Goal: Contribute content: Contribute content

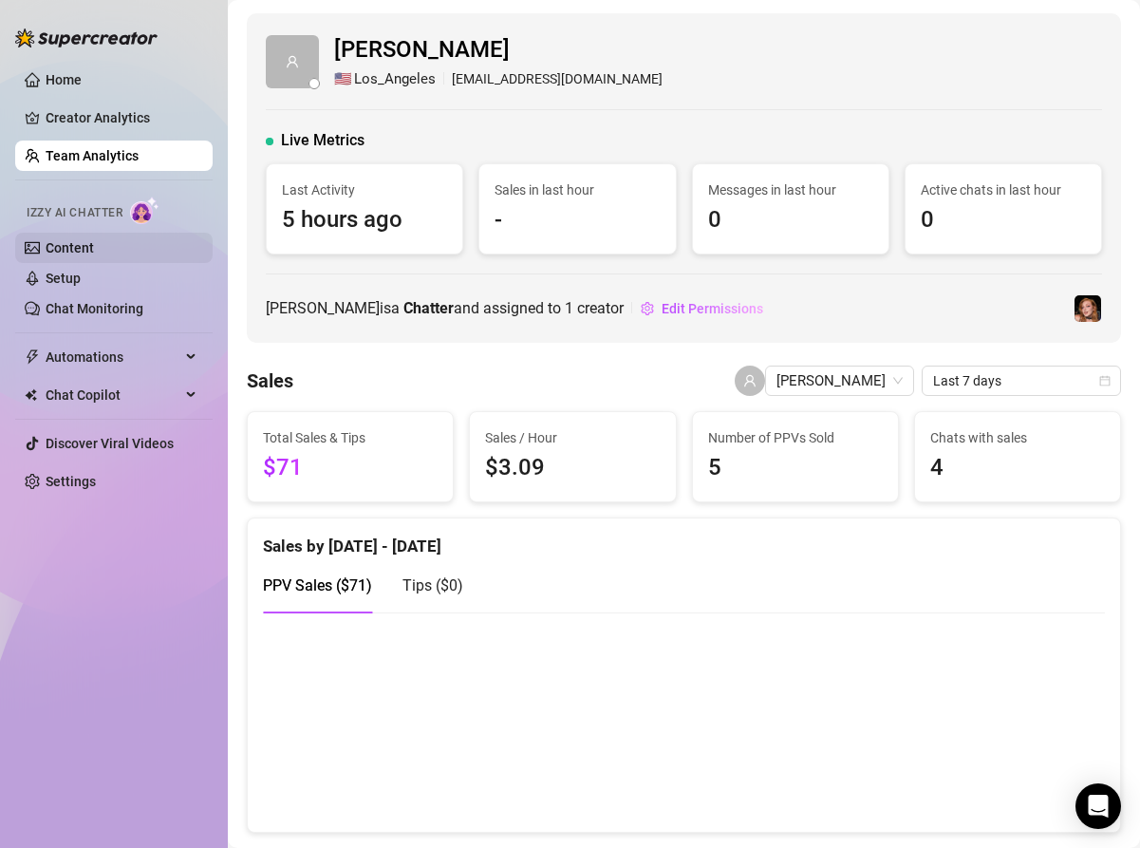
click at [94, 250] on link "Content" at bounding box center [70, 247] width 48 height 15
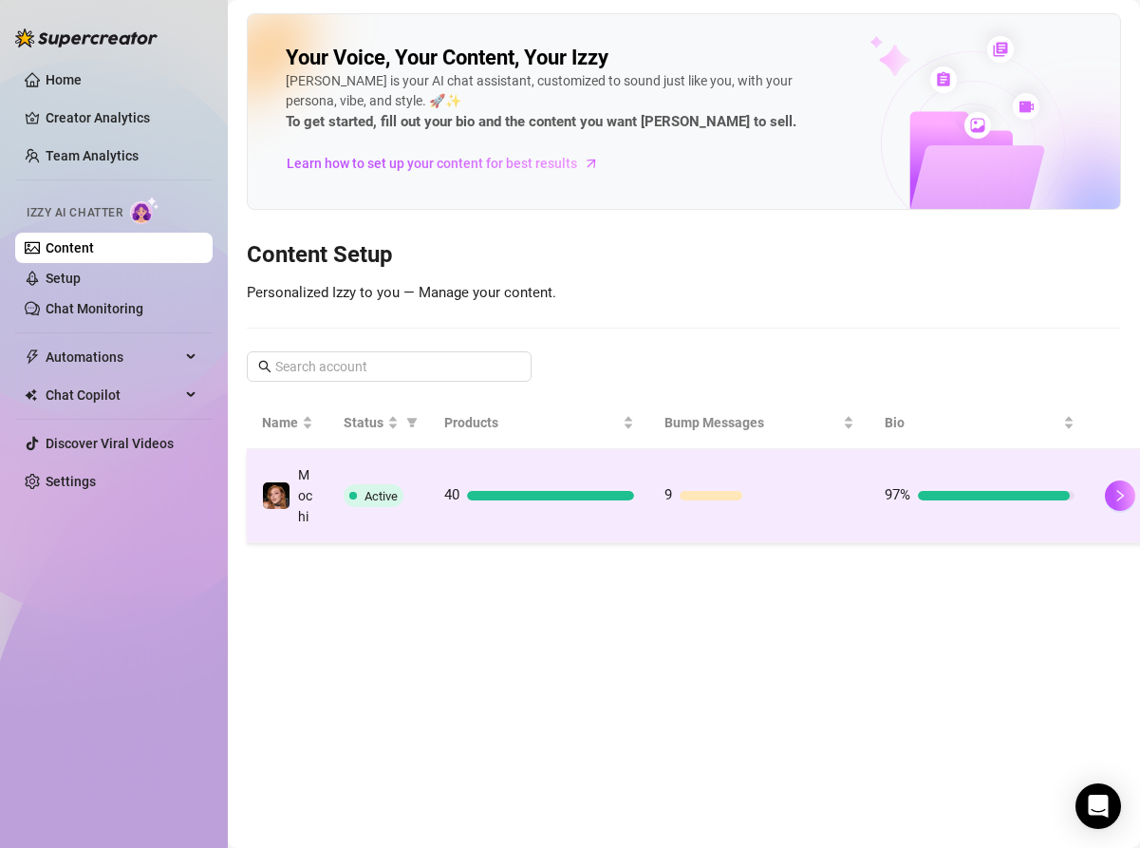
click at [650, 497] on td "9" at bounding box center [759, 496] width 220 height 94
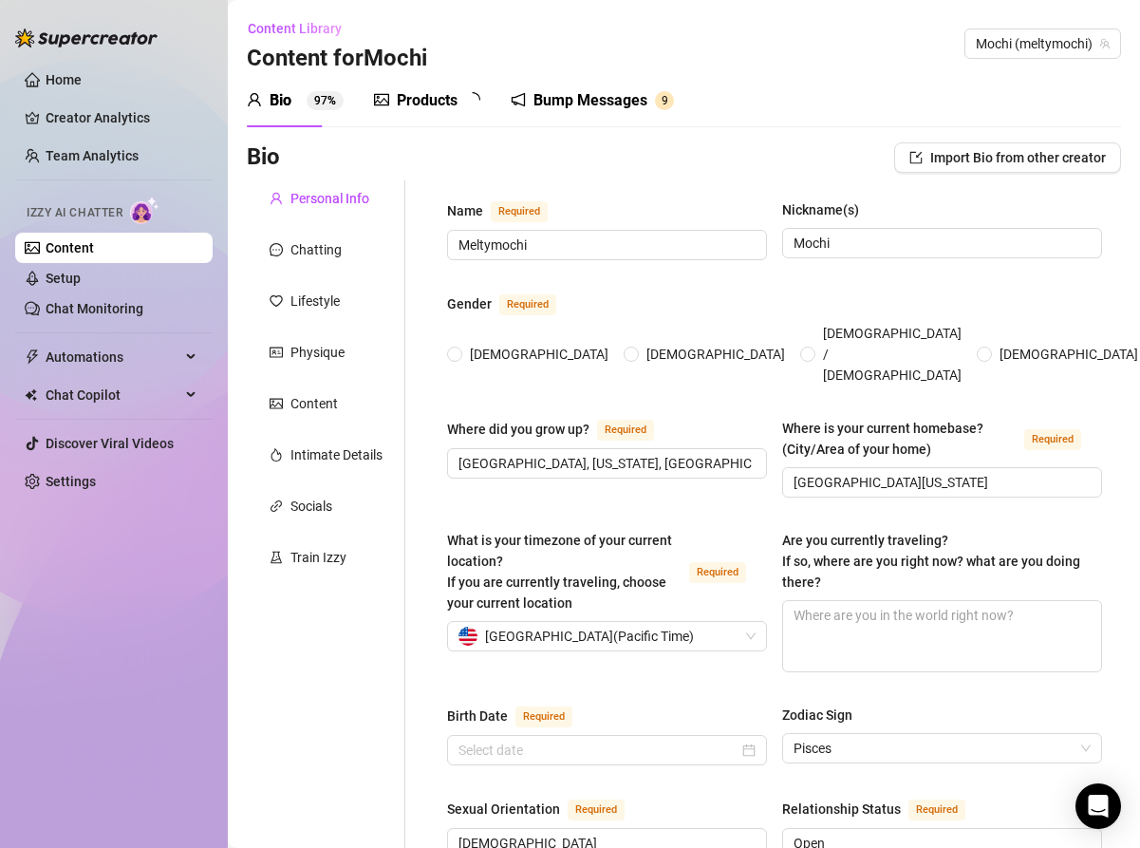
radio input "true"
type input "[DATE]"
click at [407, 96] on div "Products" at bounding box center [427, 100] width 61 height 23
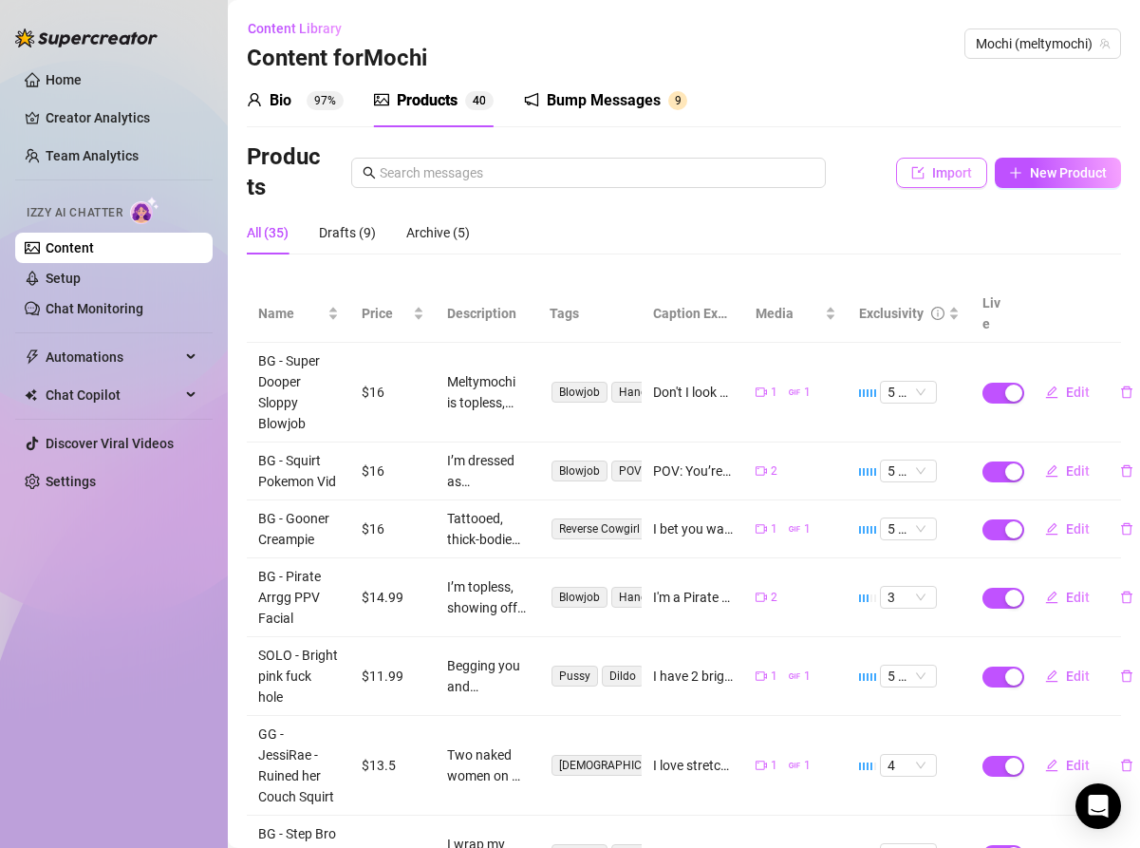
click at [938, 168] on span "Import" at bounding box center [952, 172] width 40 height 15
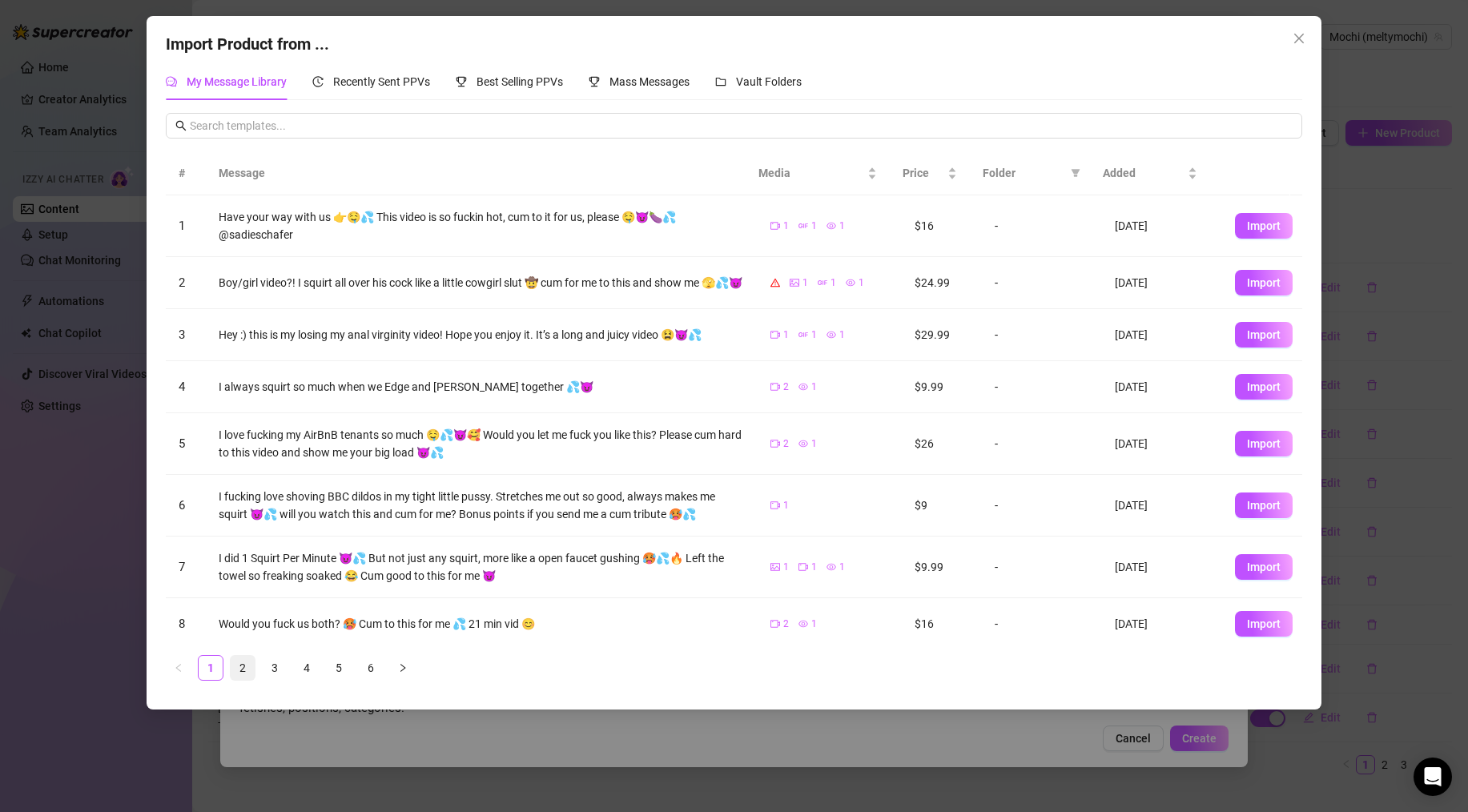
click at [248, 659] on link "2" at bounding box center [242, 668] width 24 height 24
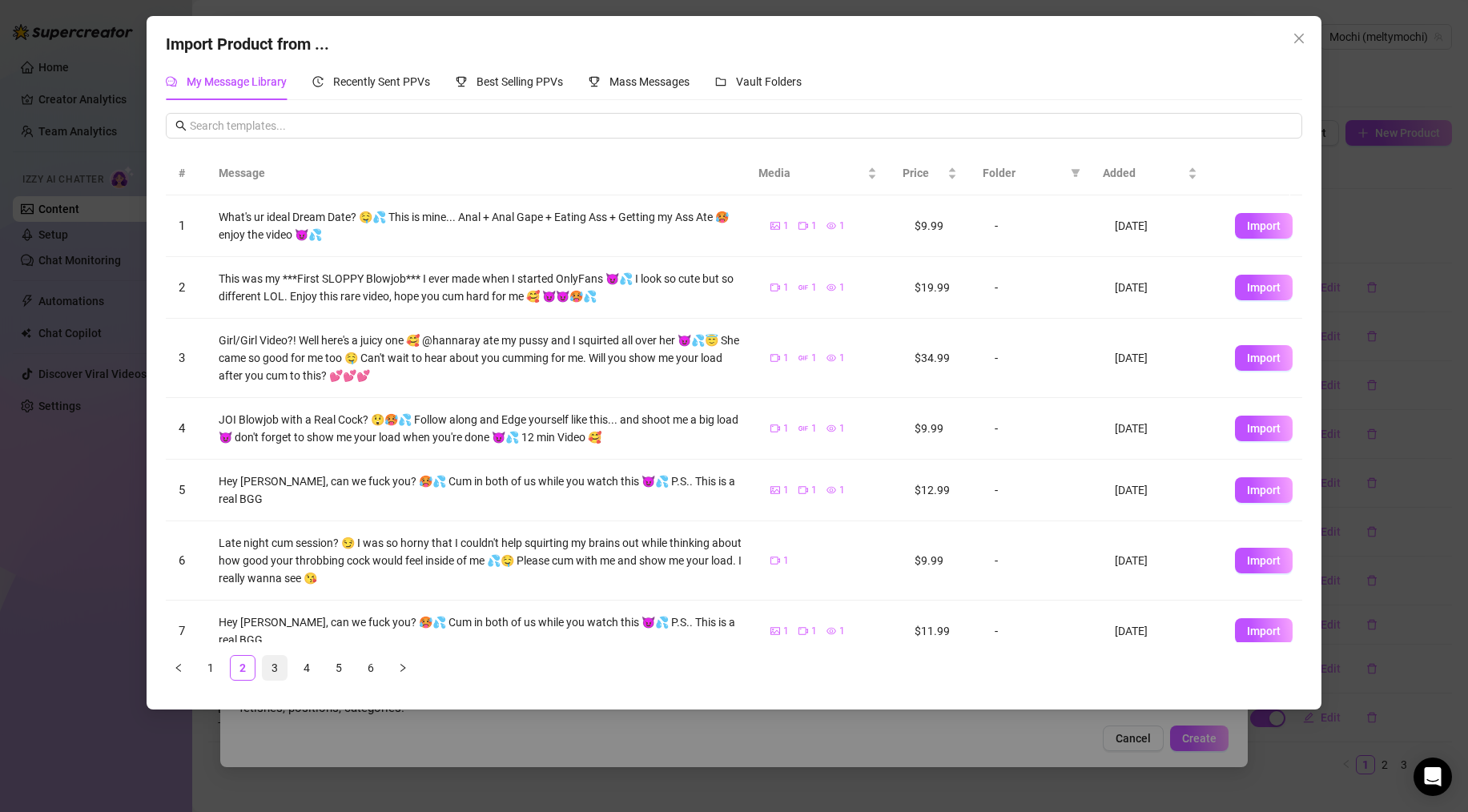
click at [277, 664] on link "3" at bounding box center [274, 668] width 24 height 24
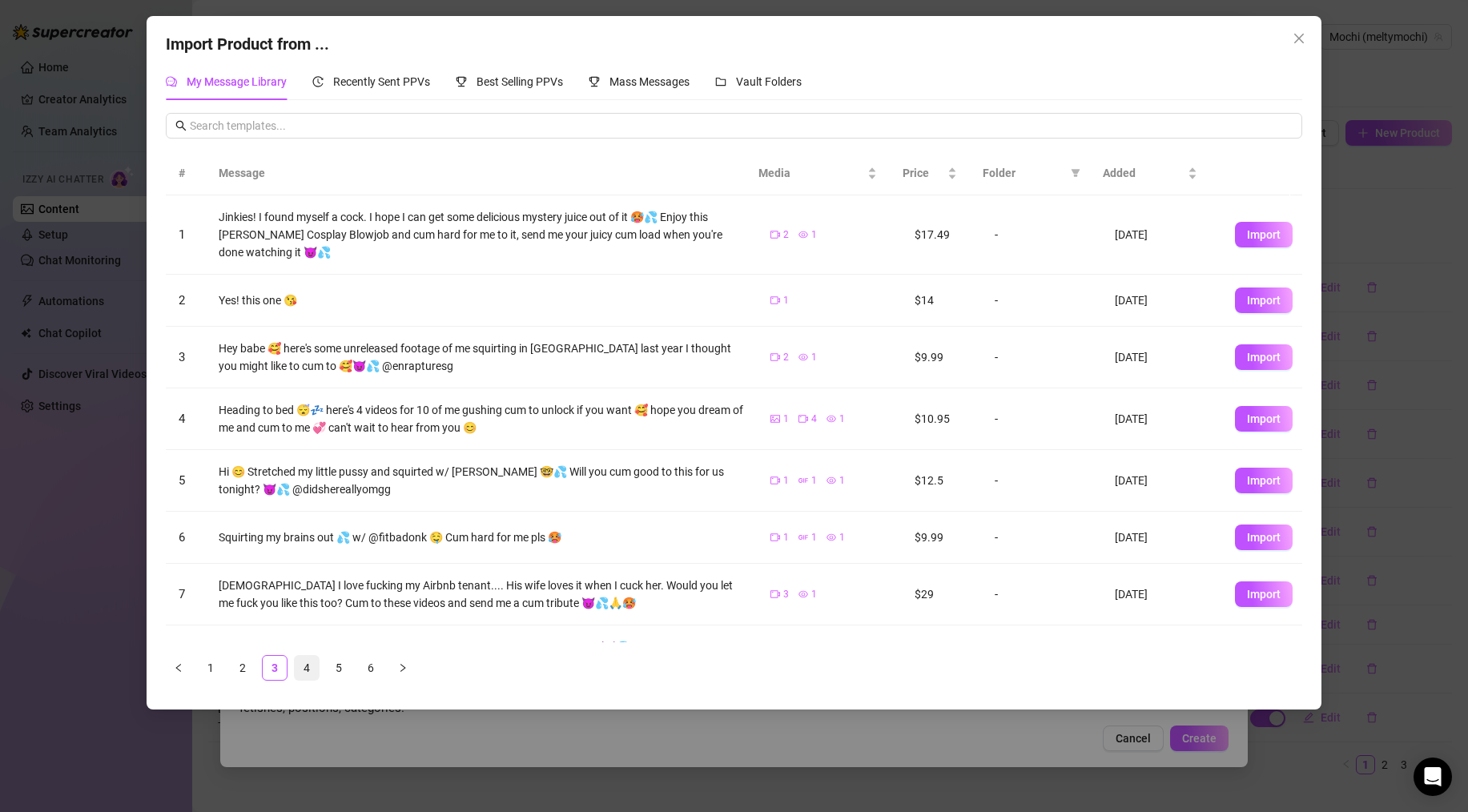
click at [299, 666] on link "4" at bounding box center [306, 668] width 24 height 24
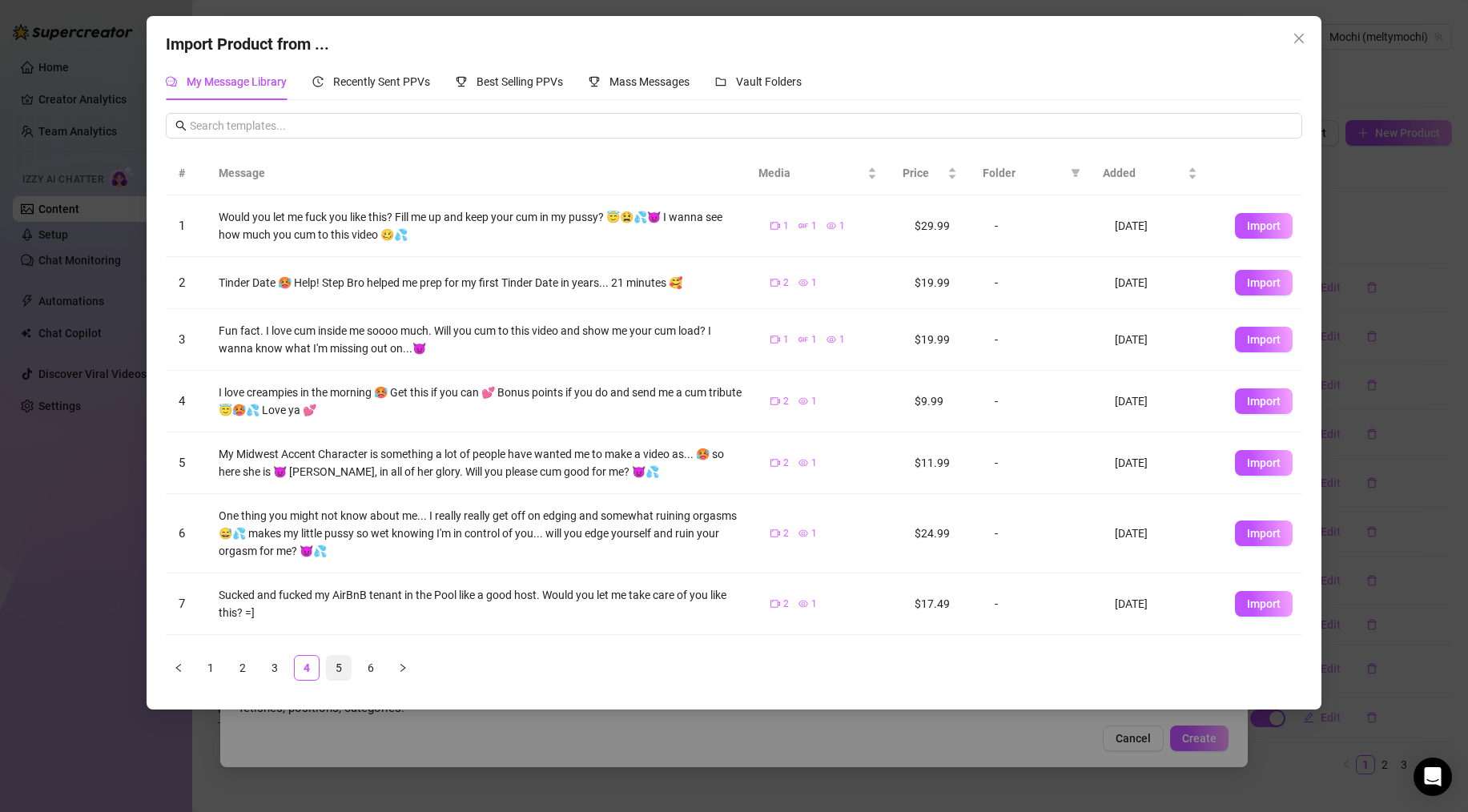
click at [331, 665] on link "5" at bounding box center [338, 668] width 24 height 24
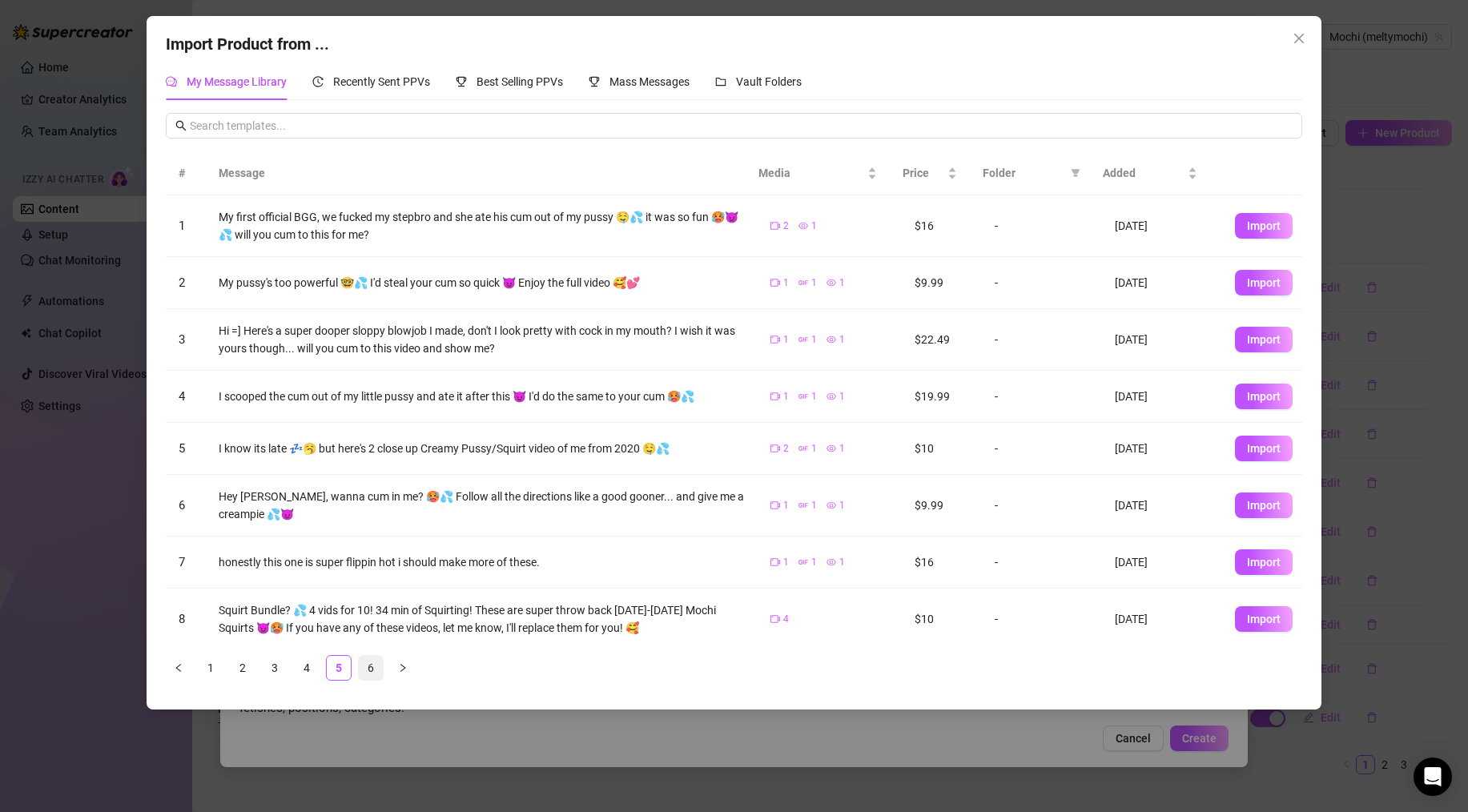
click at [365, 664] on link "6" at bounding box center [370, 668] width 24 height 24
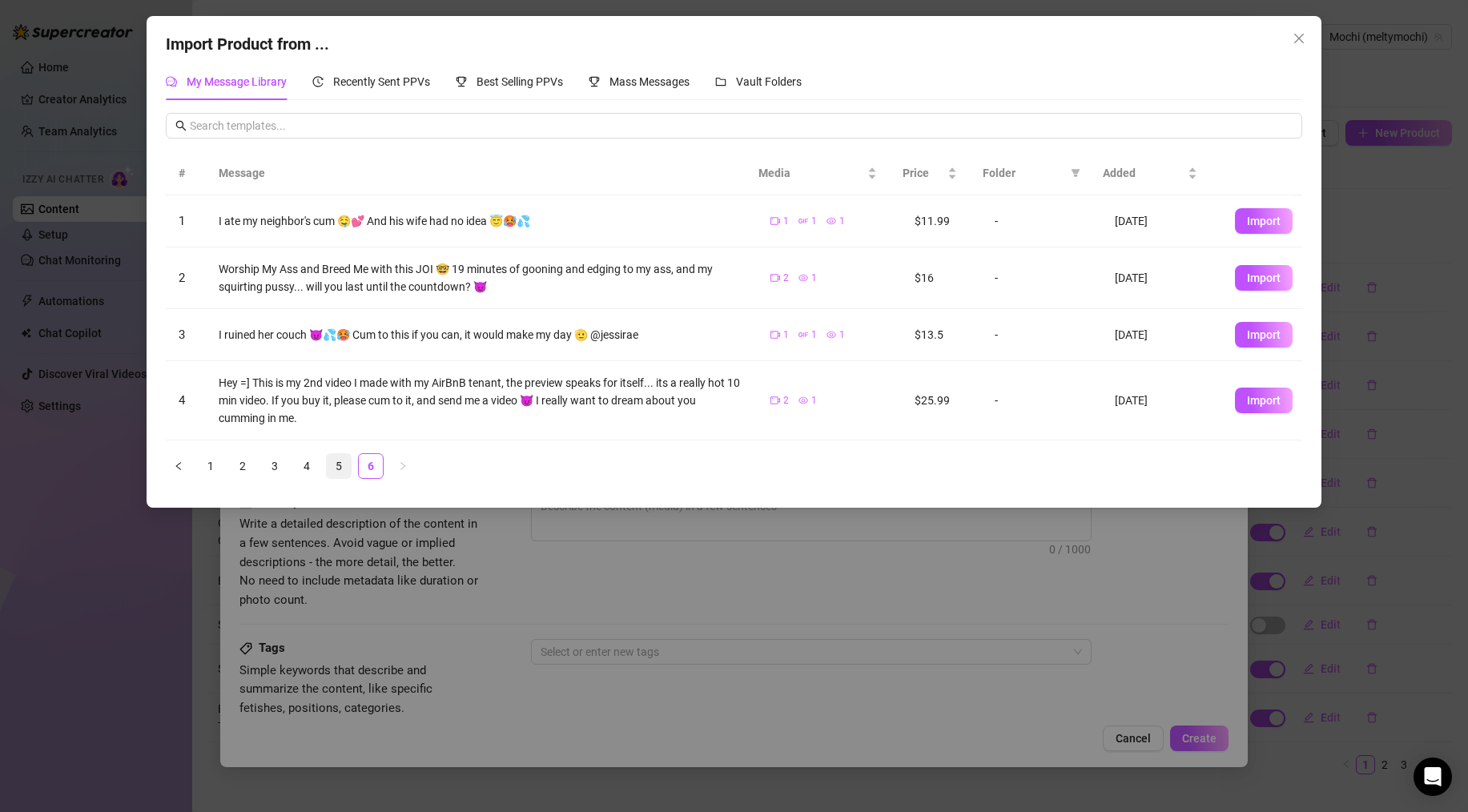
click at [336, 467] on link "5" at bounding box center [338, 465] width 24 height 24
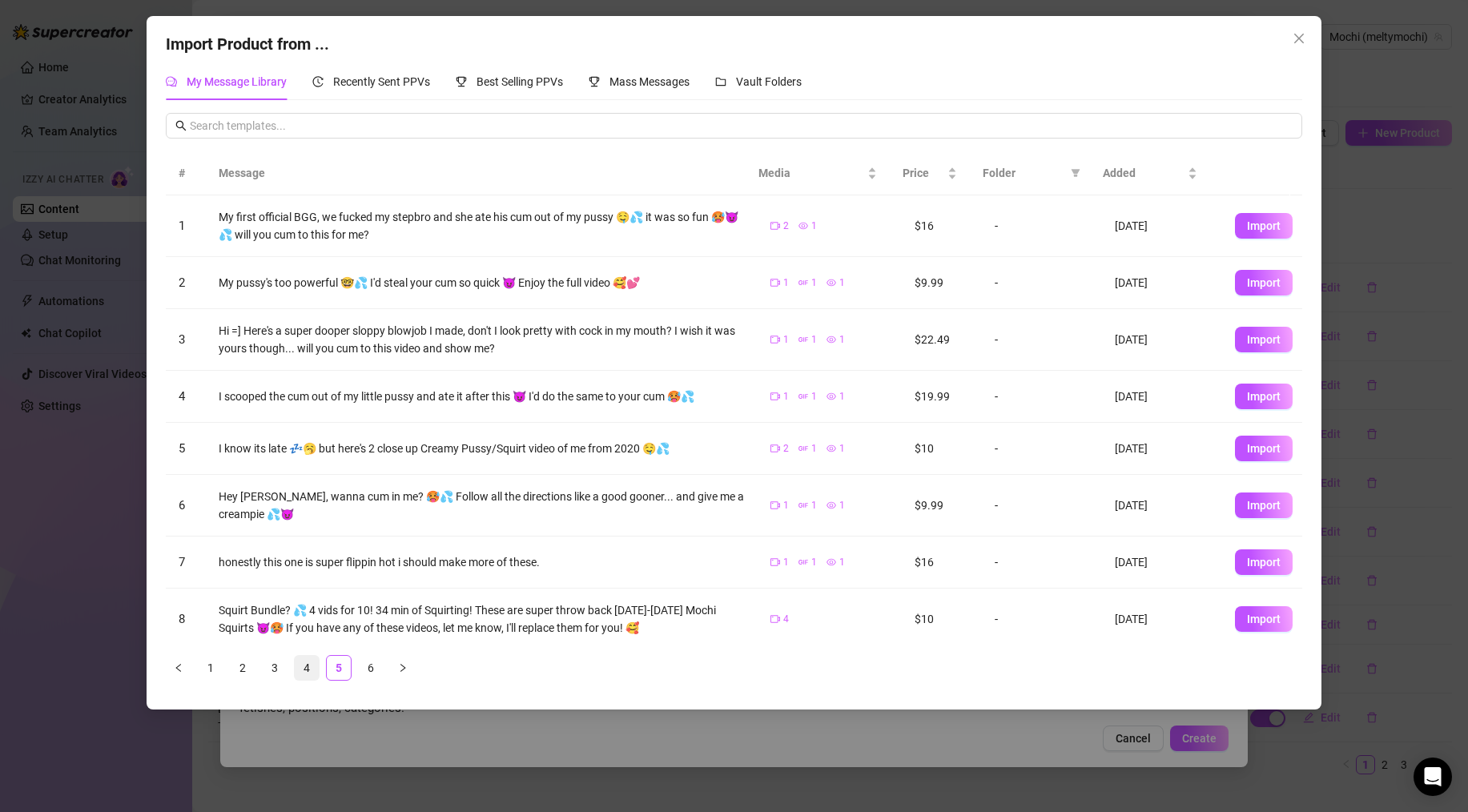
click at [310, 663] on link "4" at bounding box center [306, 668] width 24 height 24
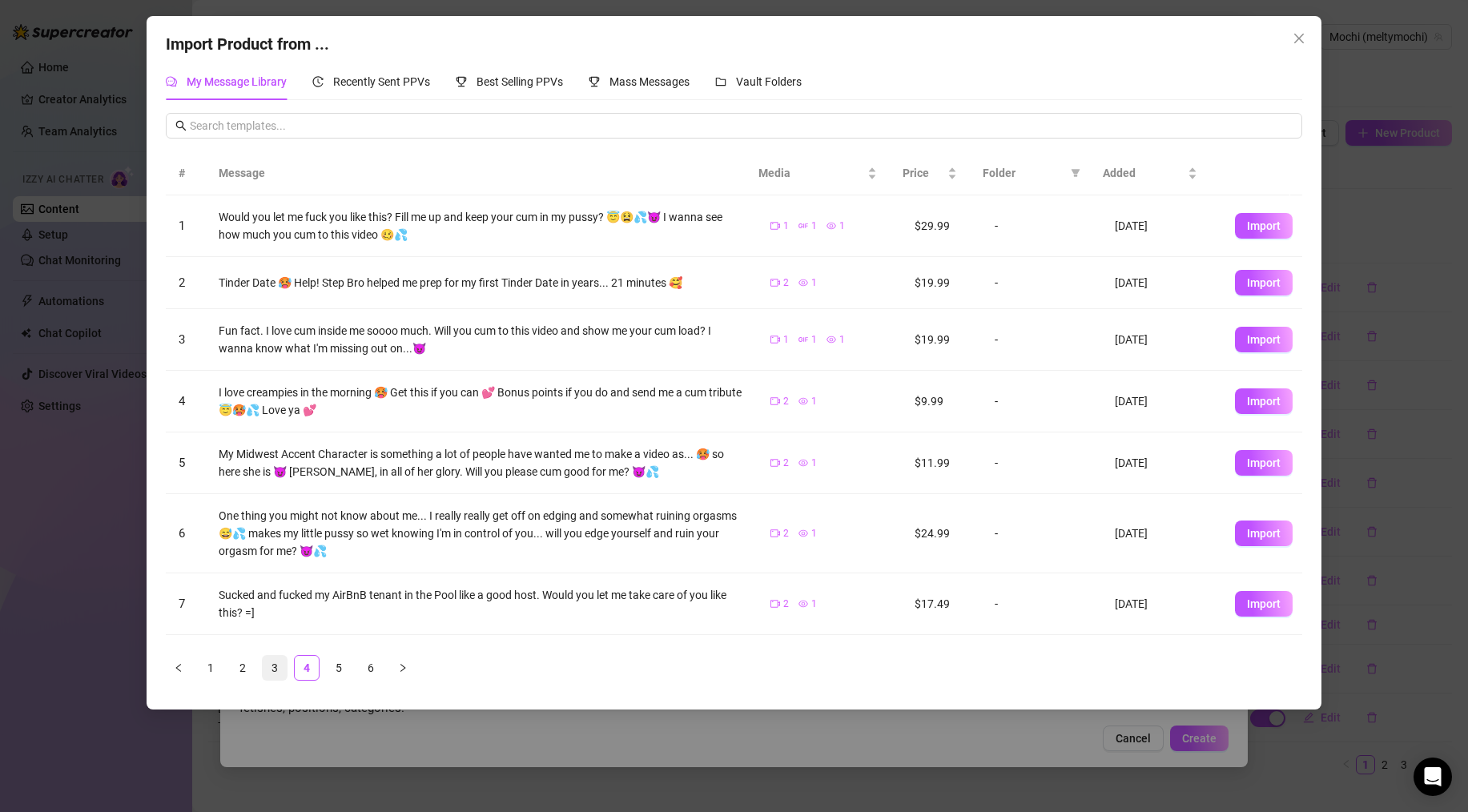
click at [273, 661] on link "3" at bounding box center [274, 668] width 24 height 24
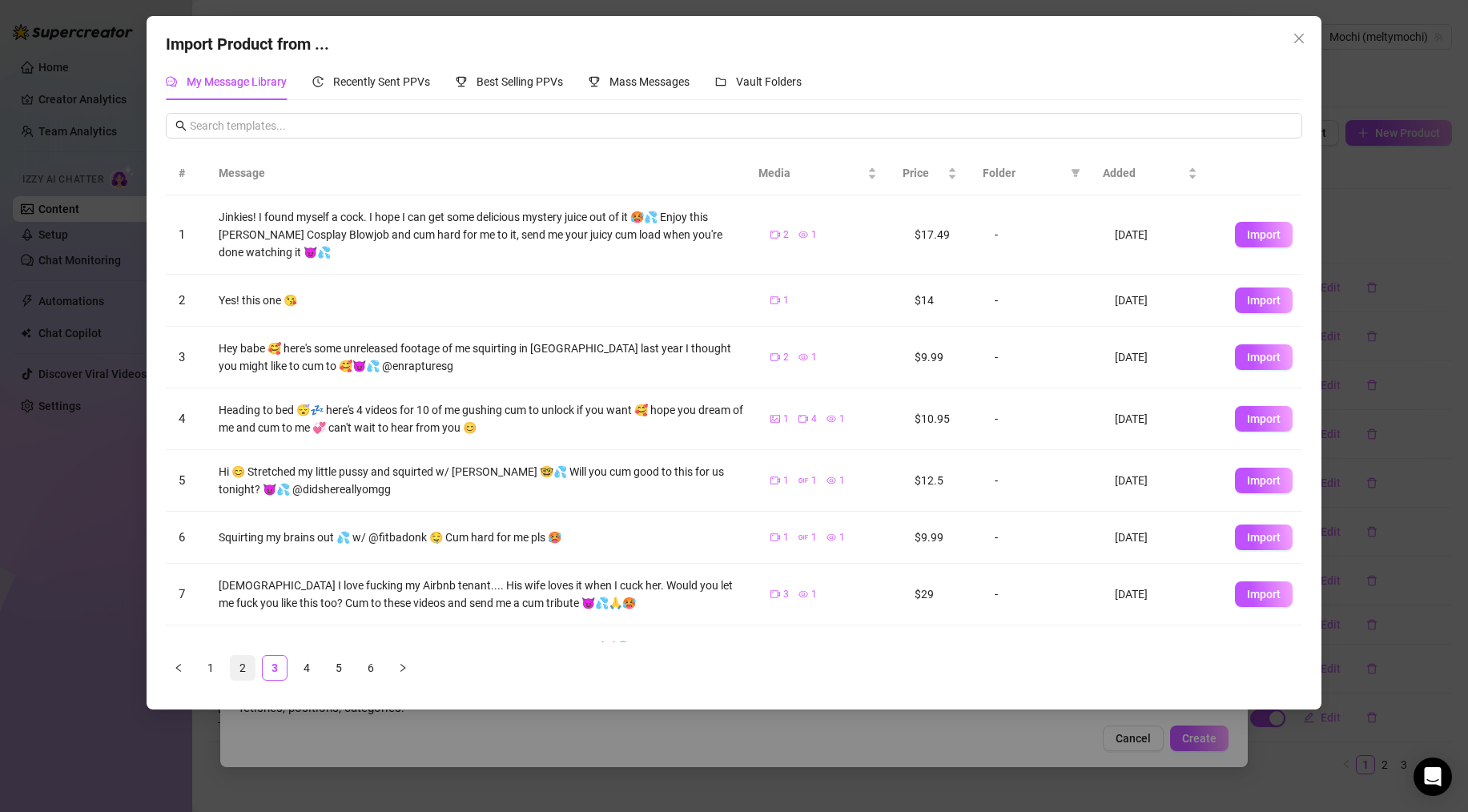
click at [243, 661] on link "2" at bounding box center [242, 668] width 24 height 24
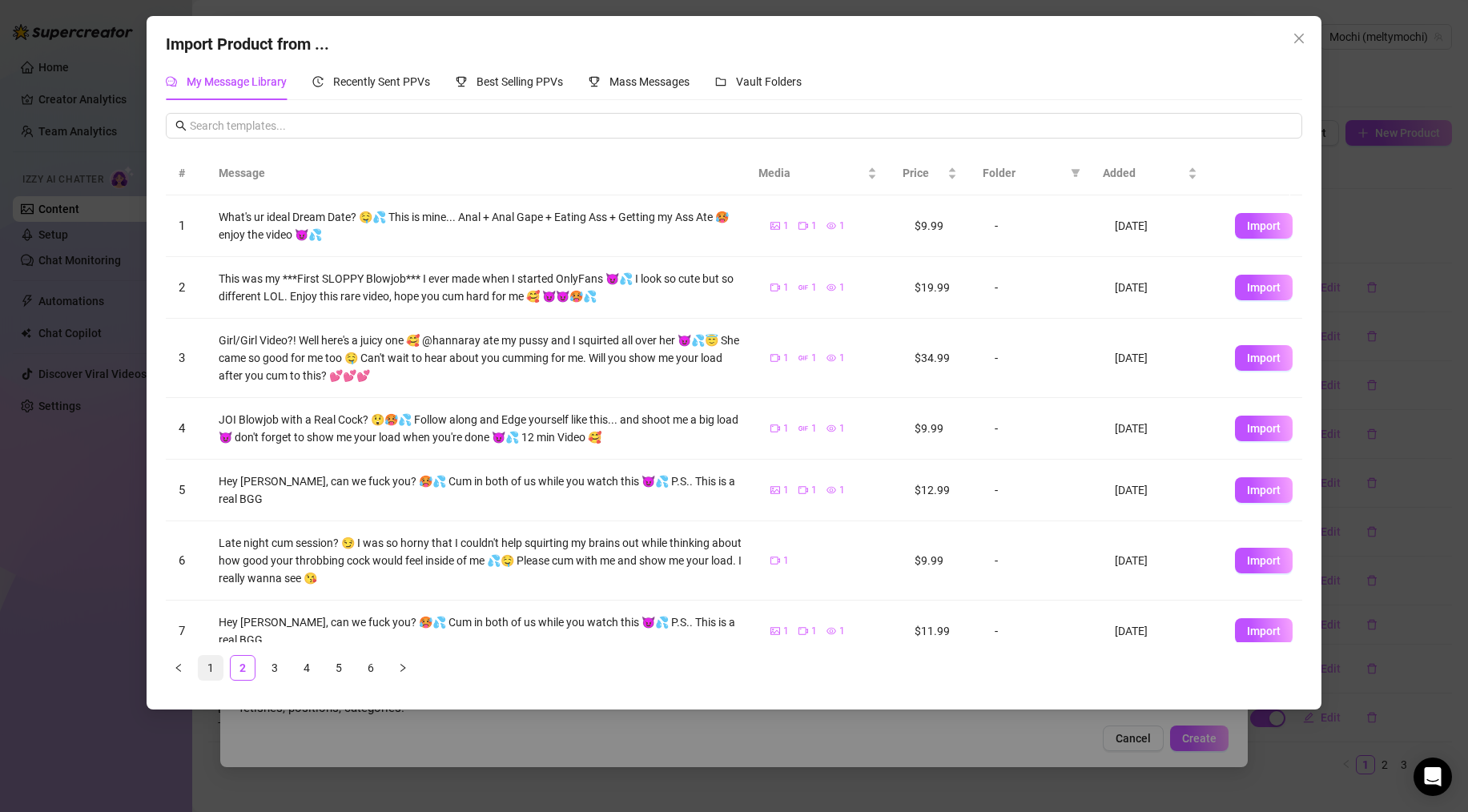
click at [212, 669] on link "1" at bounding box center [210, 668] width 24 height 24
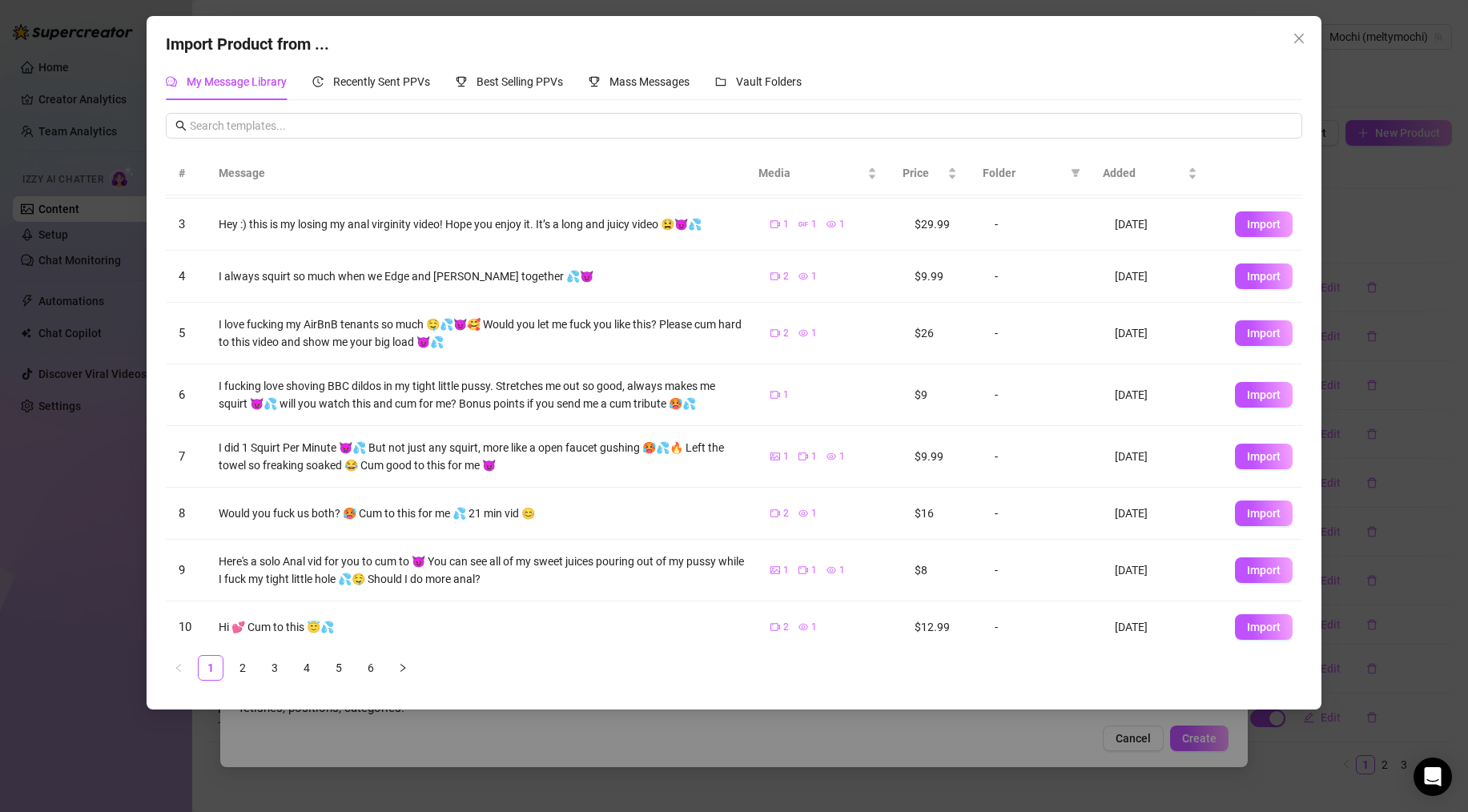
scroll to position [132, 0]
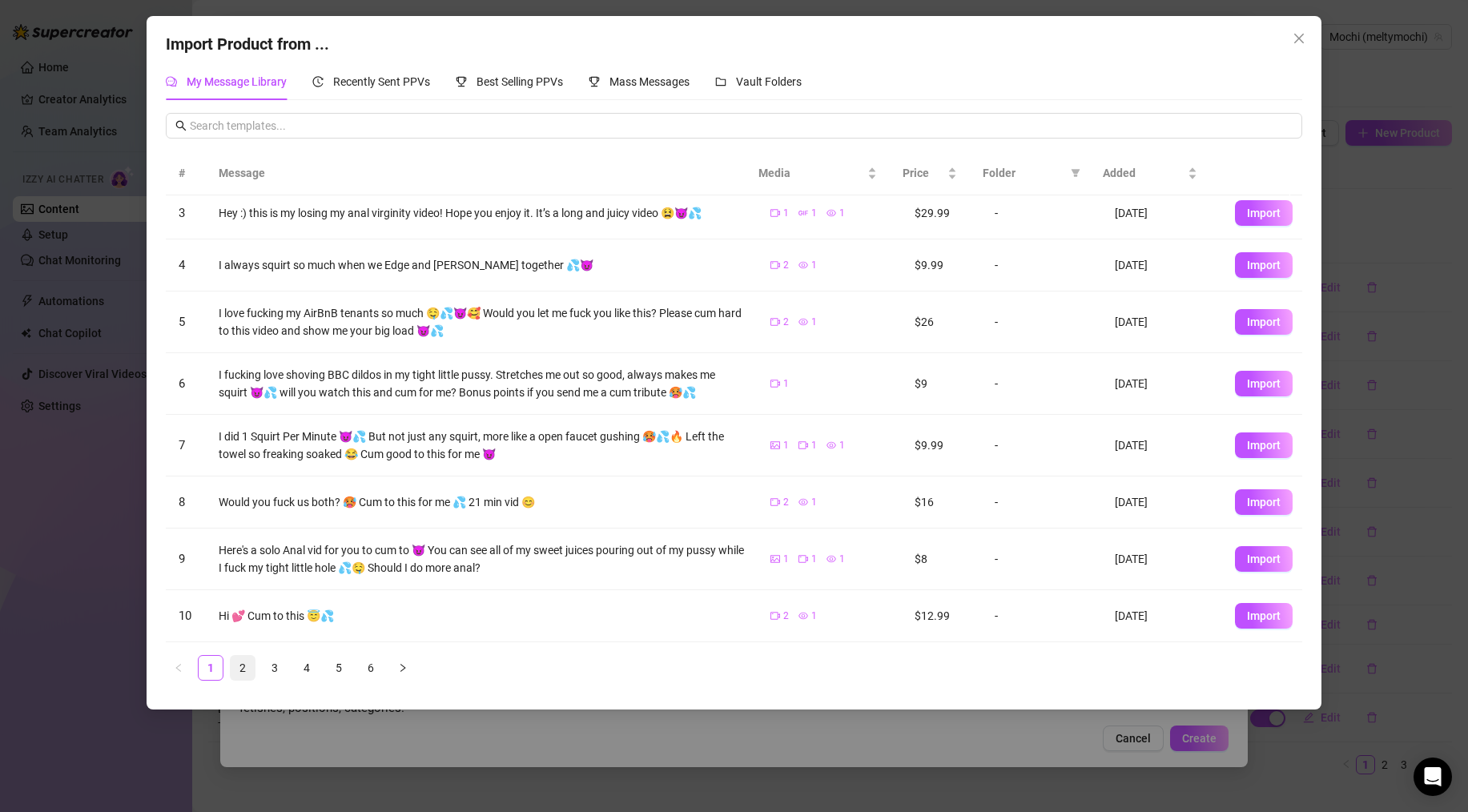
click at [245, 669] on link "2" at bounding box center [242, 668] width 24 height 24
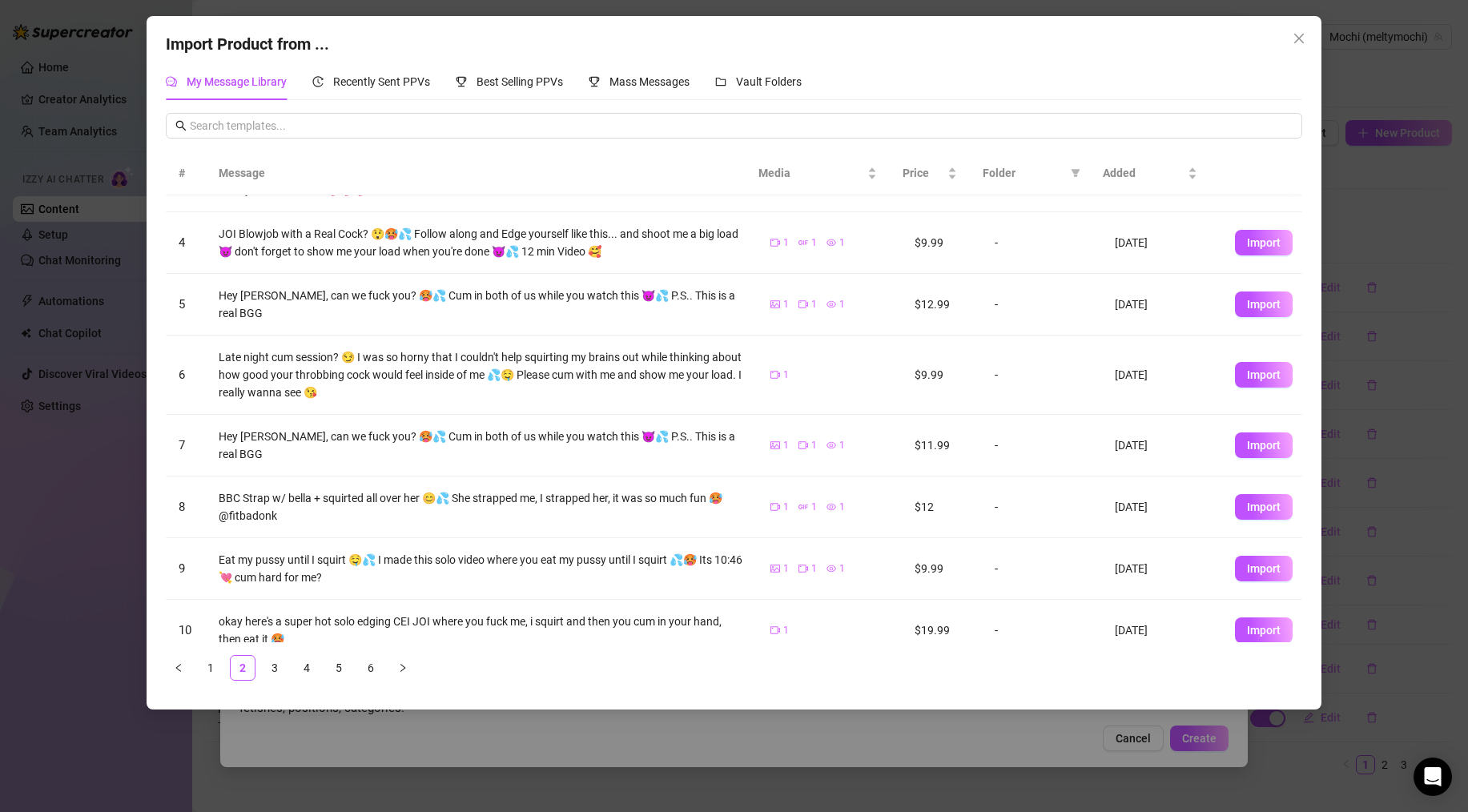
scroll to position [0, 0]
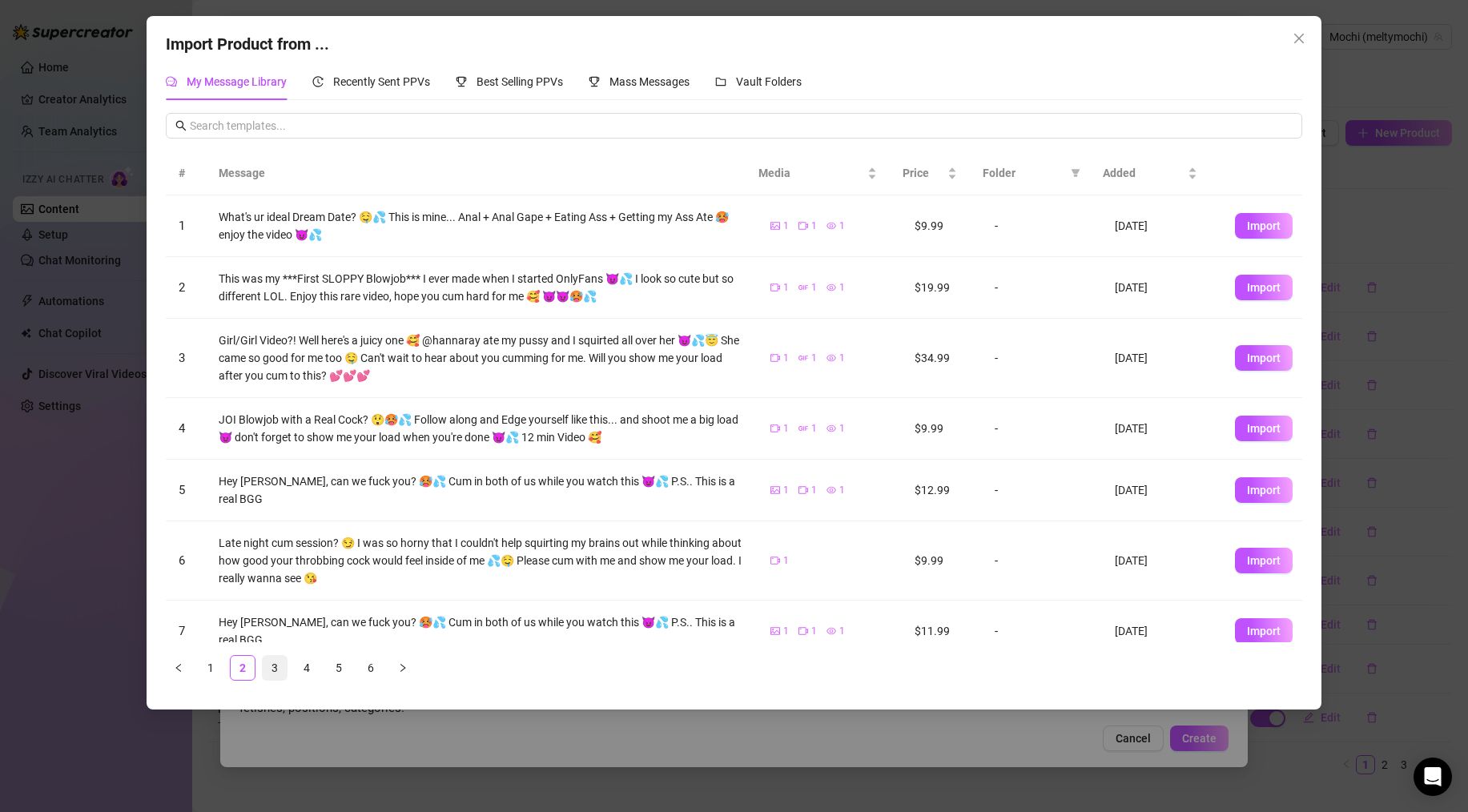
click at [268, 665] on link "3" at bounding box center [274, 668] width 24 height 24
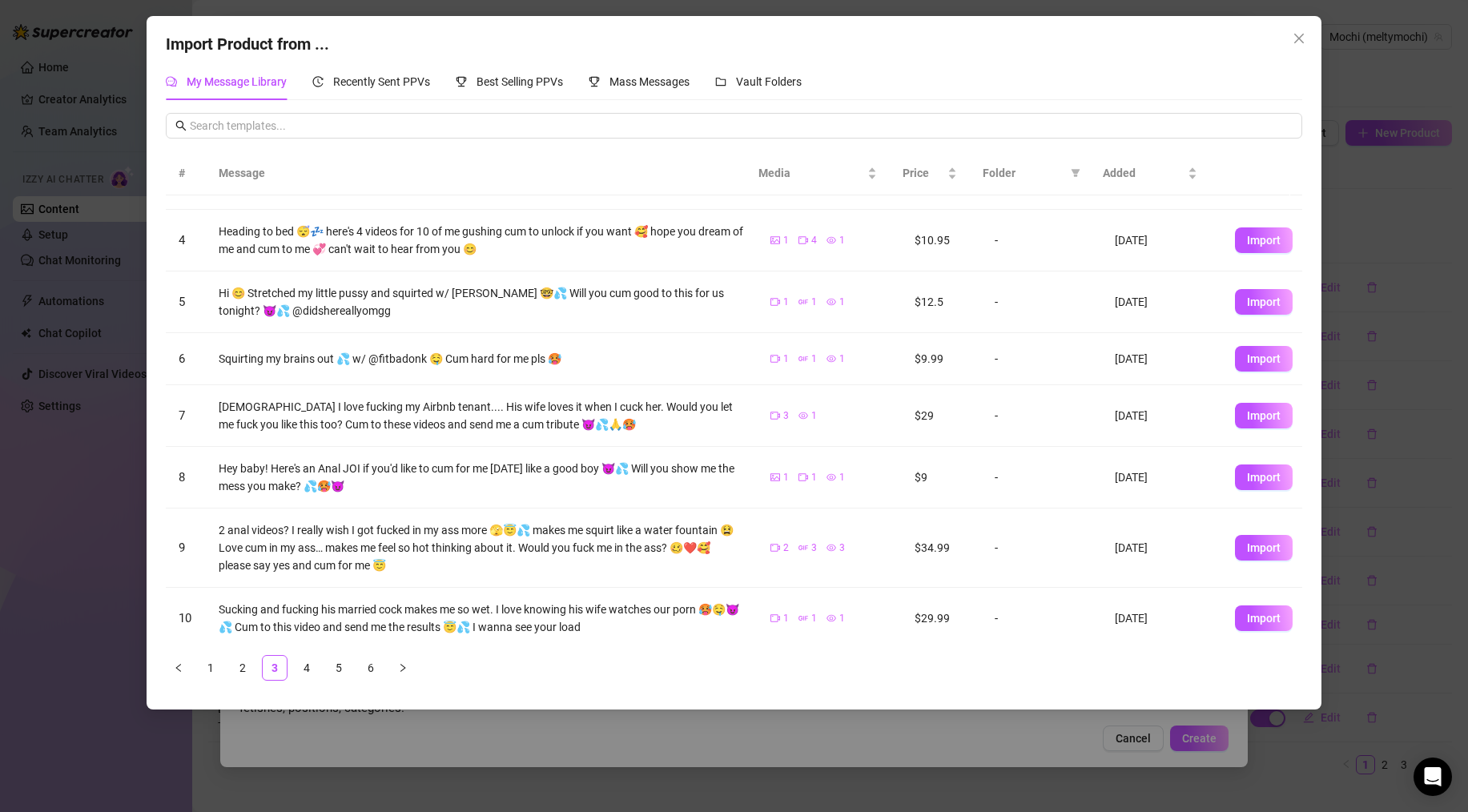
scroll to position [186, 0]
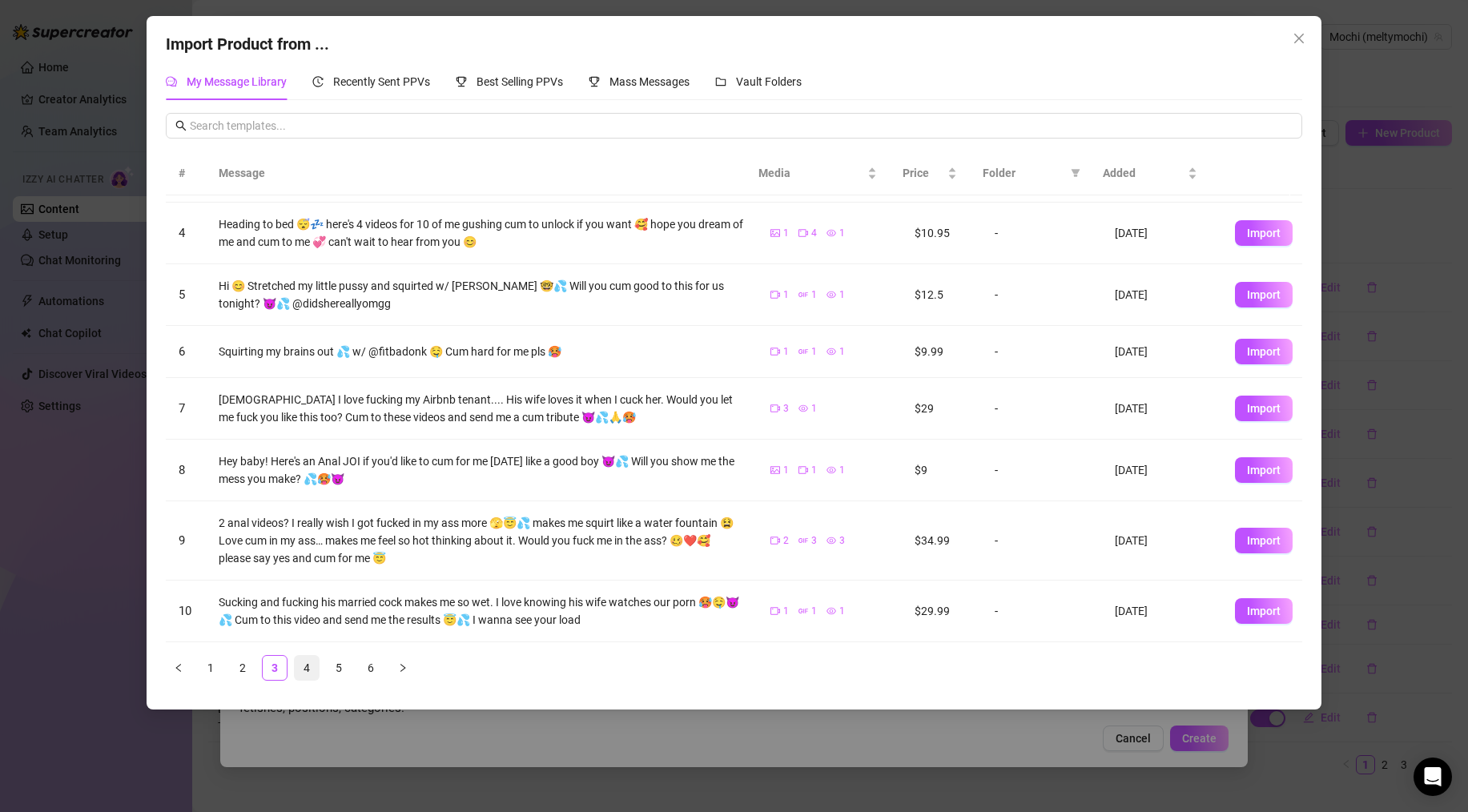
click at [305, 669] on link "4" at bounding box center [306, 668] width 24 height 24
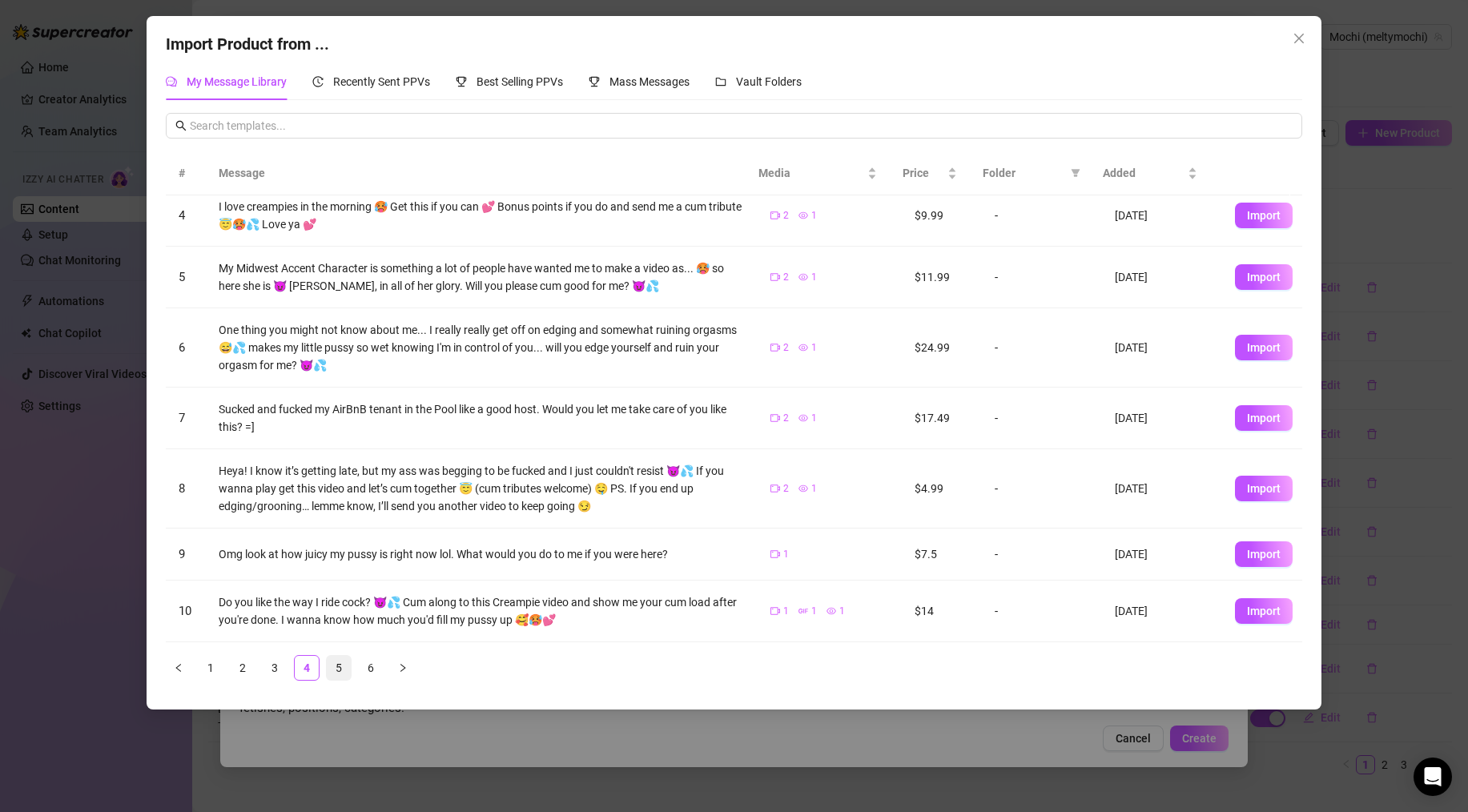
click at [334, 667] on link "5" at bounding box center [338, 668] width 24 height 24
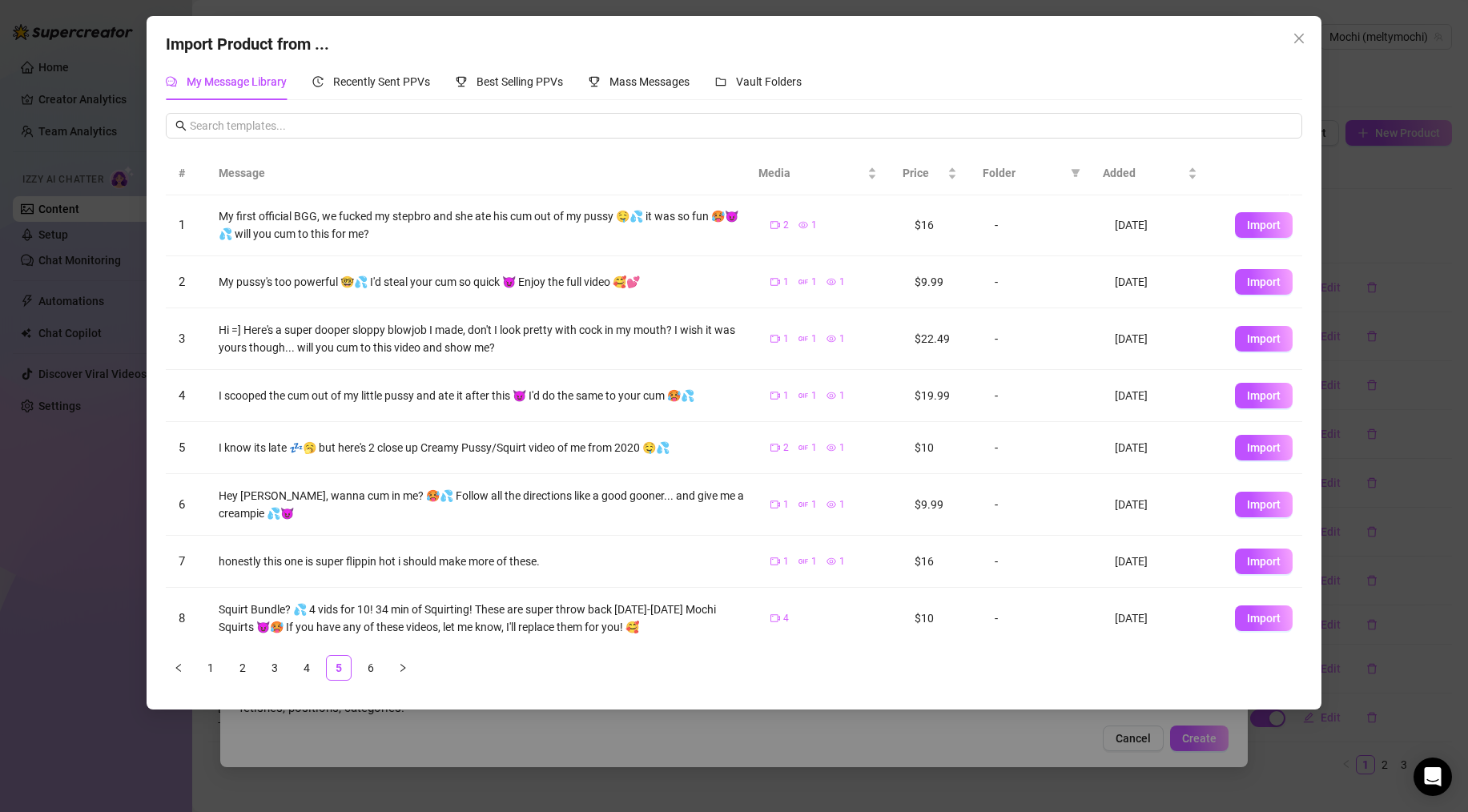
scroll to position [0, 0]
click at [961, 229] on span "Import" at bounding box center [1264, 225] width 34 height 13
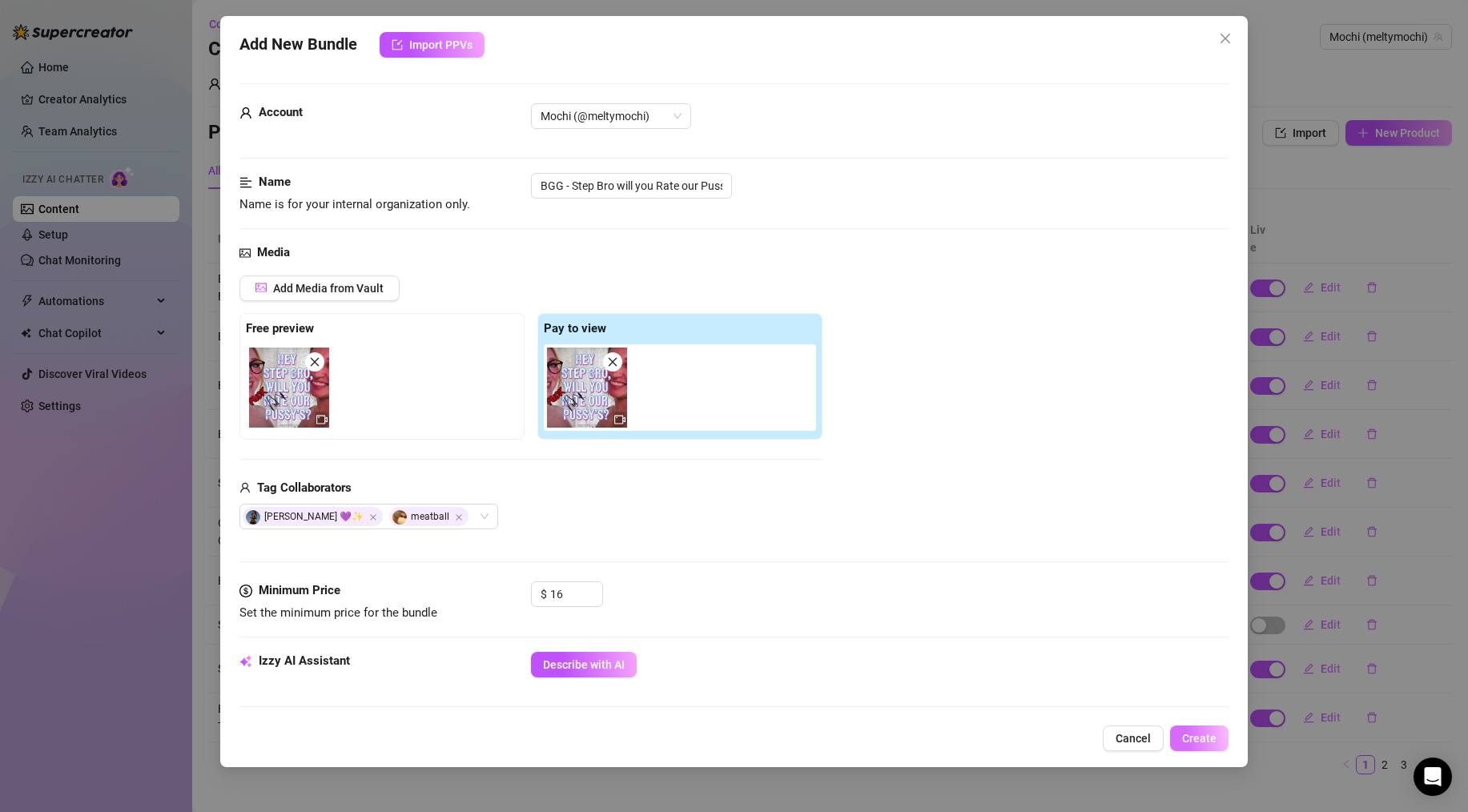
click at [961, 714] on span "Create" at bounding box center [1199, 738] width 35 height 13
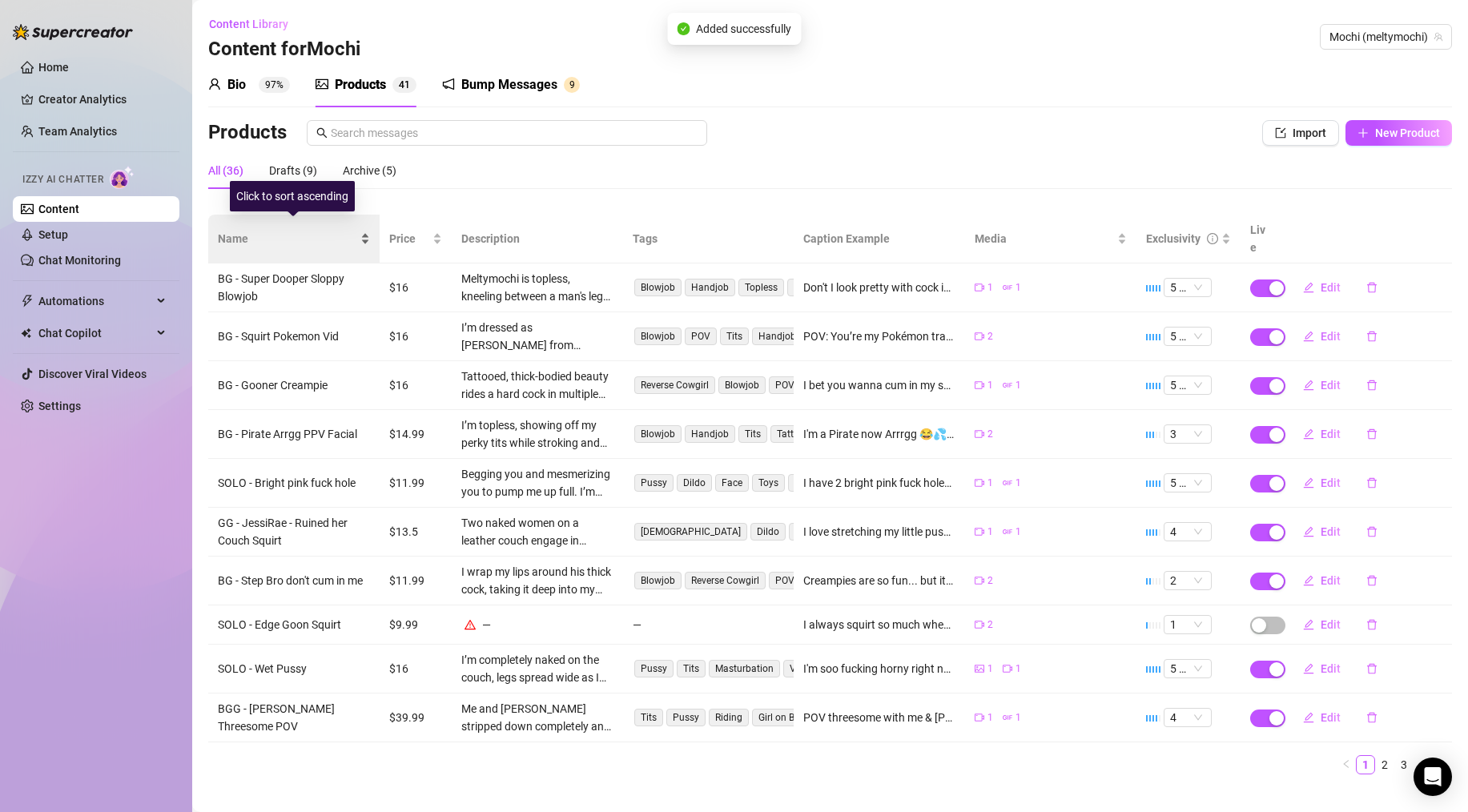
click at [260, 230] on span "Name" at bounding box center [287, 239] width 139 height 18
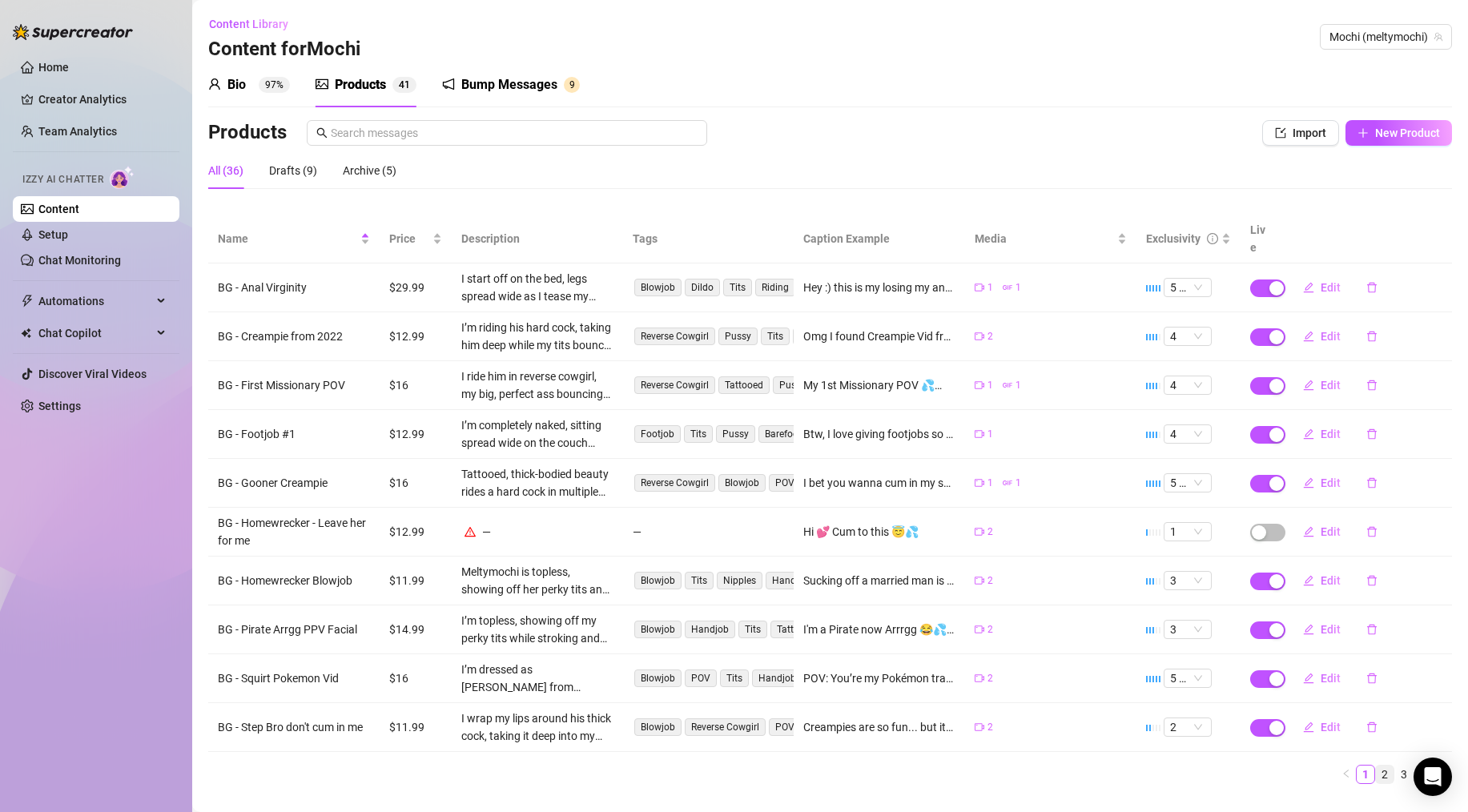
click at [961, 714] on link "2" at bounding box center [1384, 774] width 18 height 18
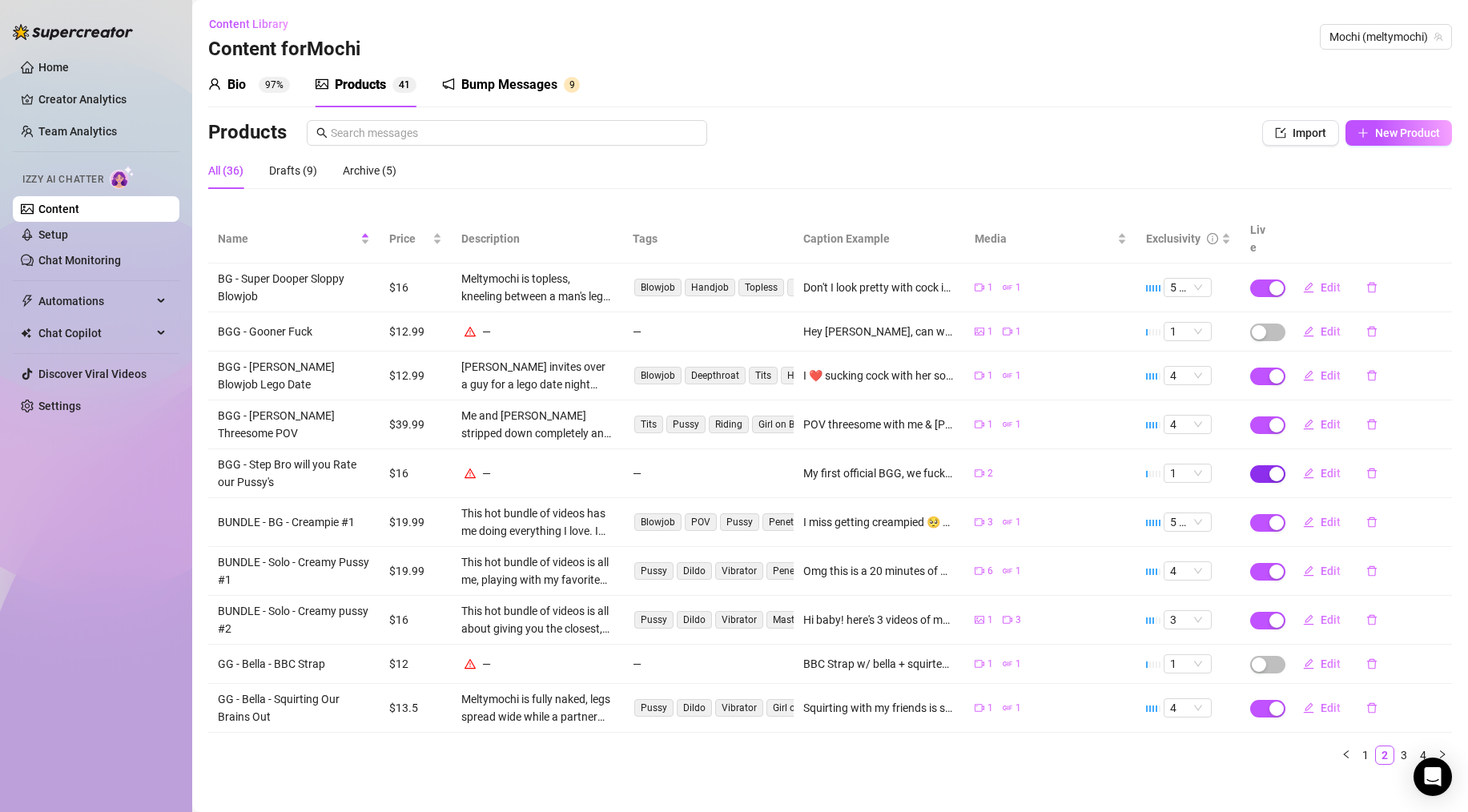
click at [961, 465] on span "button" at bounding box center [1268, 474] width 35 height 18
click at [961, 413] on span "OK" at bounding box center [1395, 417] width 15 height 13
click at [258, 231] on span "Name" at bounding box center [287, 239] width 139 height 18
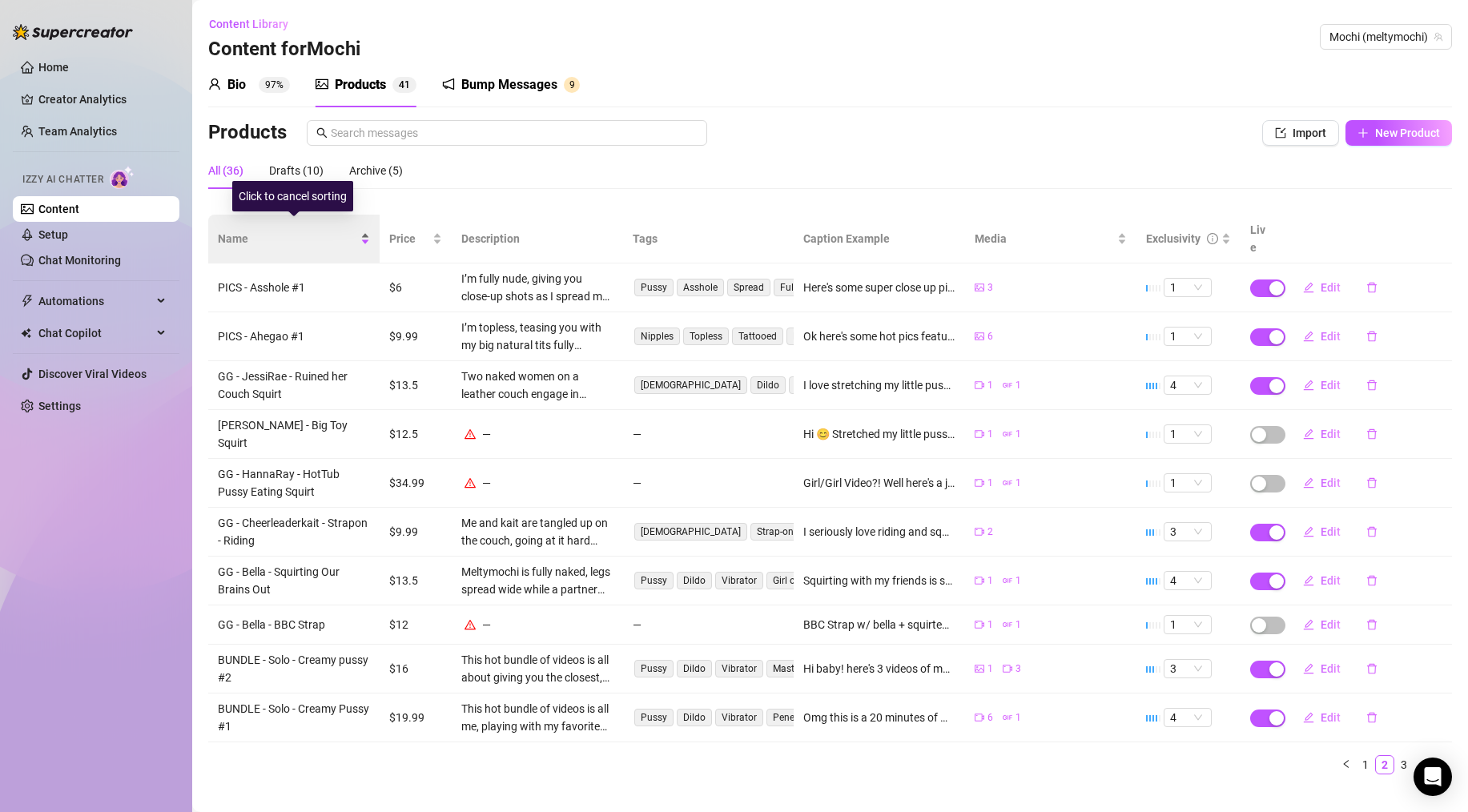
click at [258, 231] on span "Name" at bounding box center [287, 239] width 139 height 18
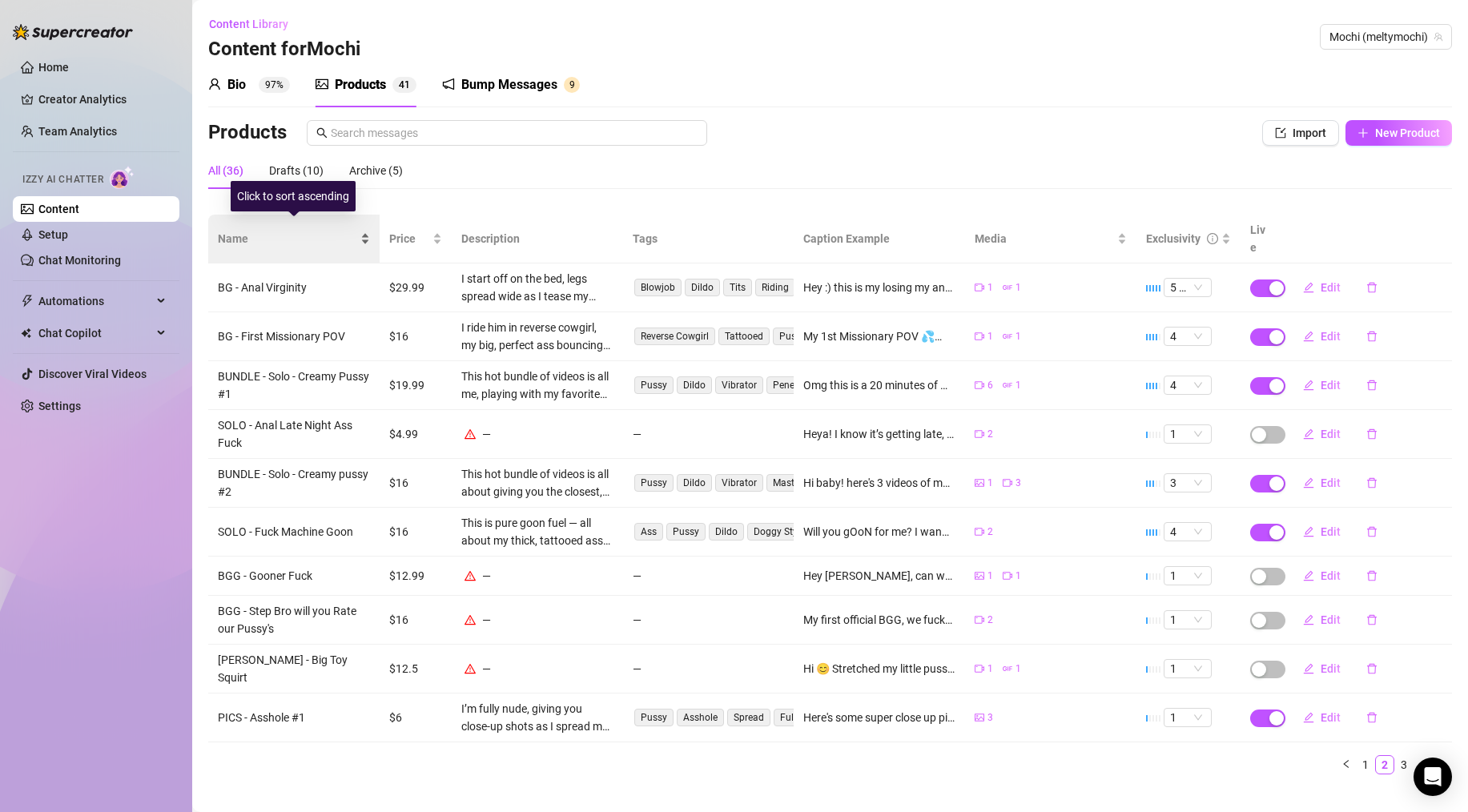
click at [256, 233] on span "Name" at bounding box center [287, 239] width 139 height 18
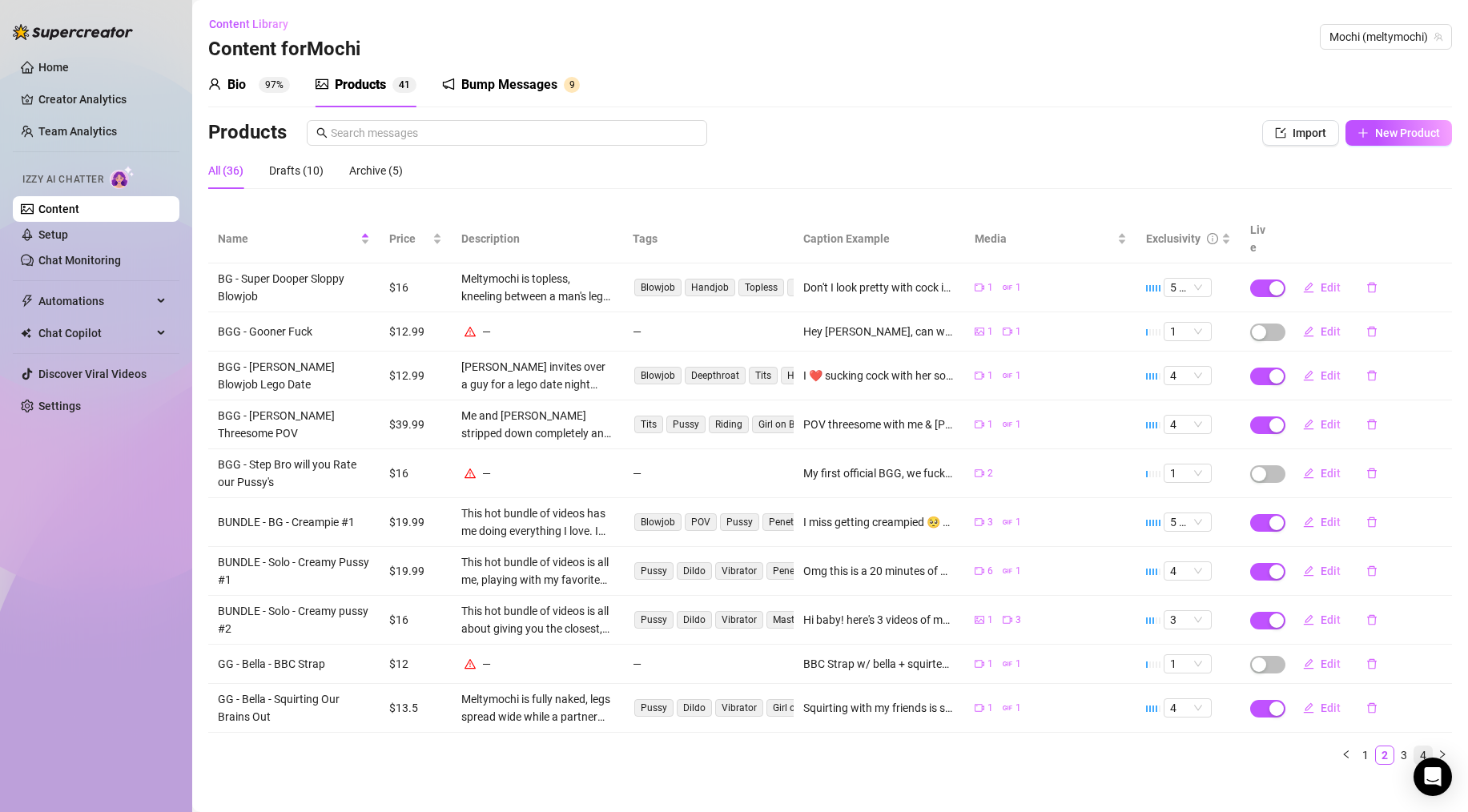
click at [961, 714] on link "4" at bounding box center [1423, 755] width 18 height 18
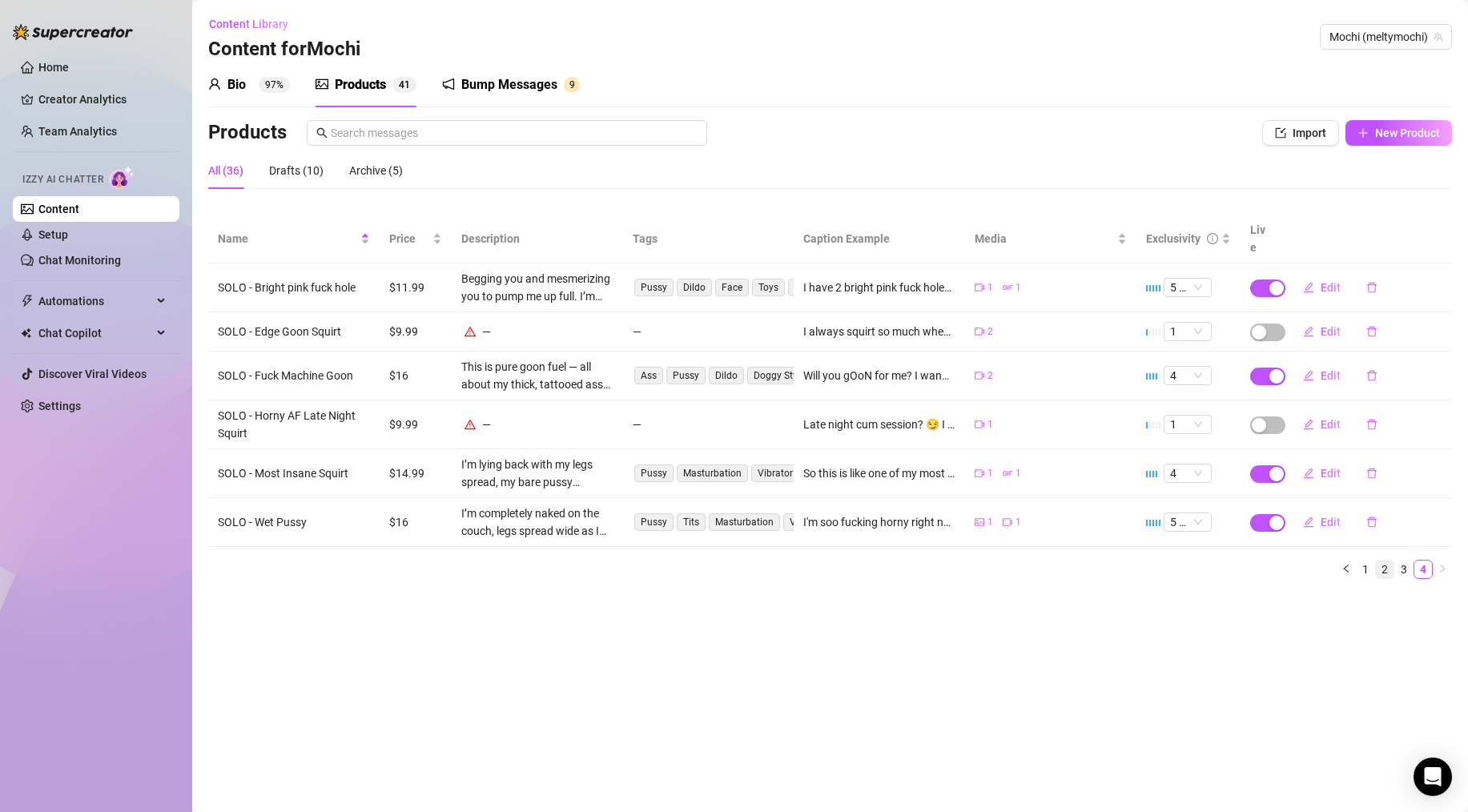
click at [961, 561] on link "2" at bounding box center [1384, 569] width 18 height 18
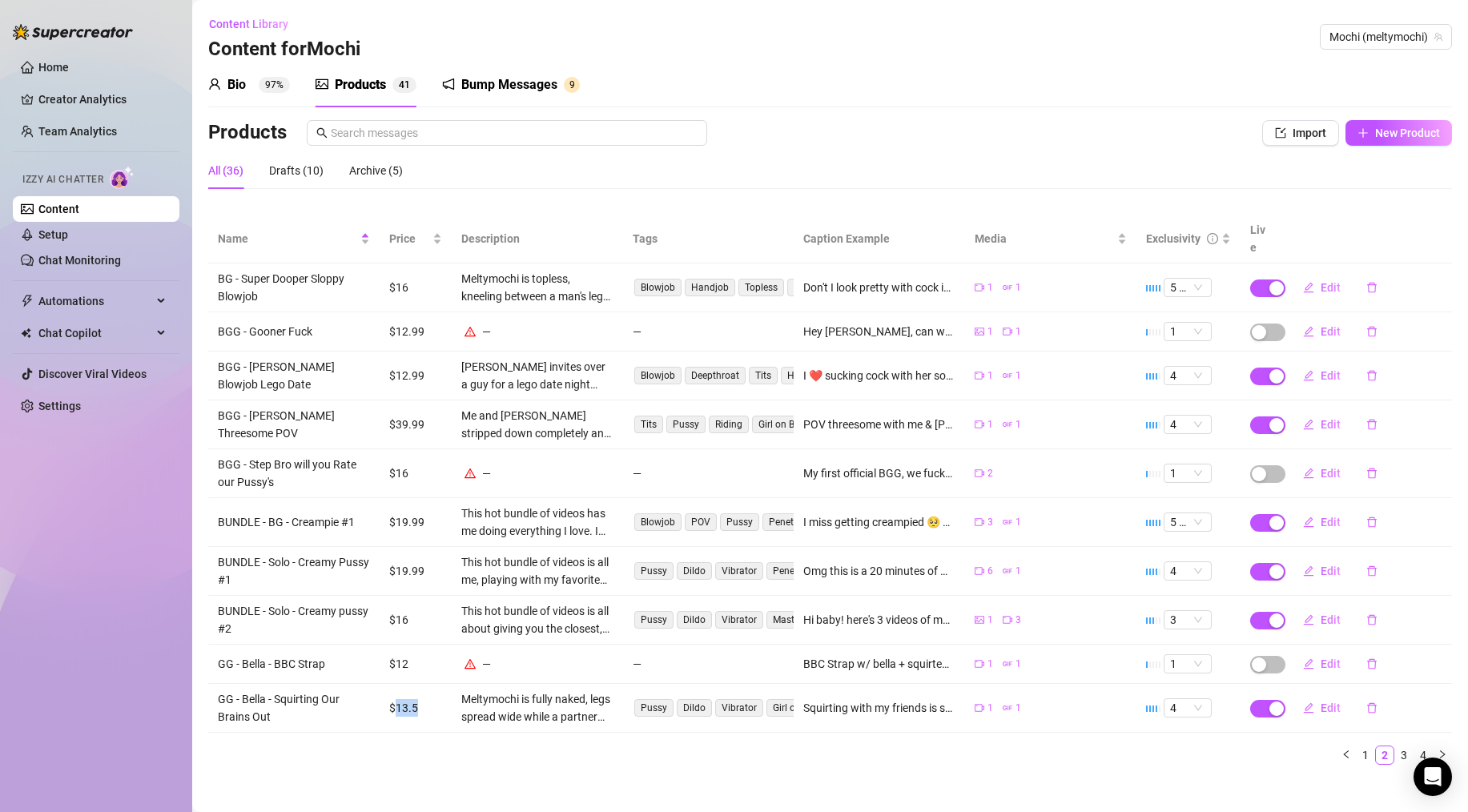
drag, startPoint x: 393, startPoint y: 689, endPoint x: 420, endPoint y: 691, distance: 27.1
click at [420, 691] on td "$13.5" at bounding box center [415, 708] width 72 height 49
click at [961, 714] on link "3" at bounding box center [1404, 755] width 18 height 18
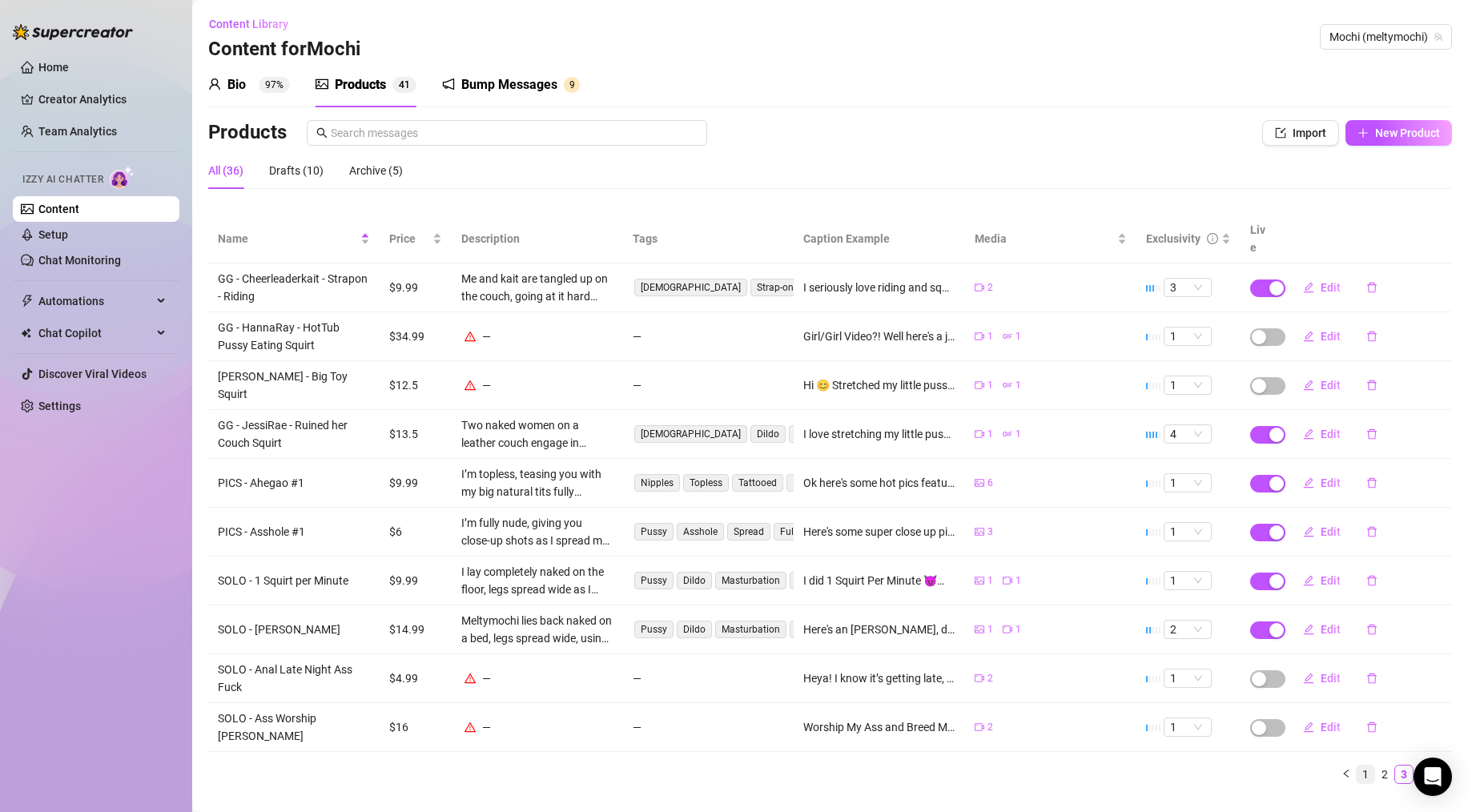
click at [961, 714] on link "1" at bounding box center [1365, 774] width 18 height 18
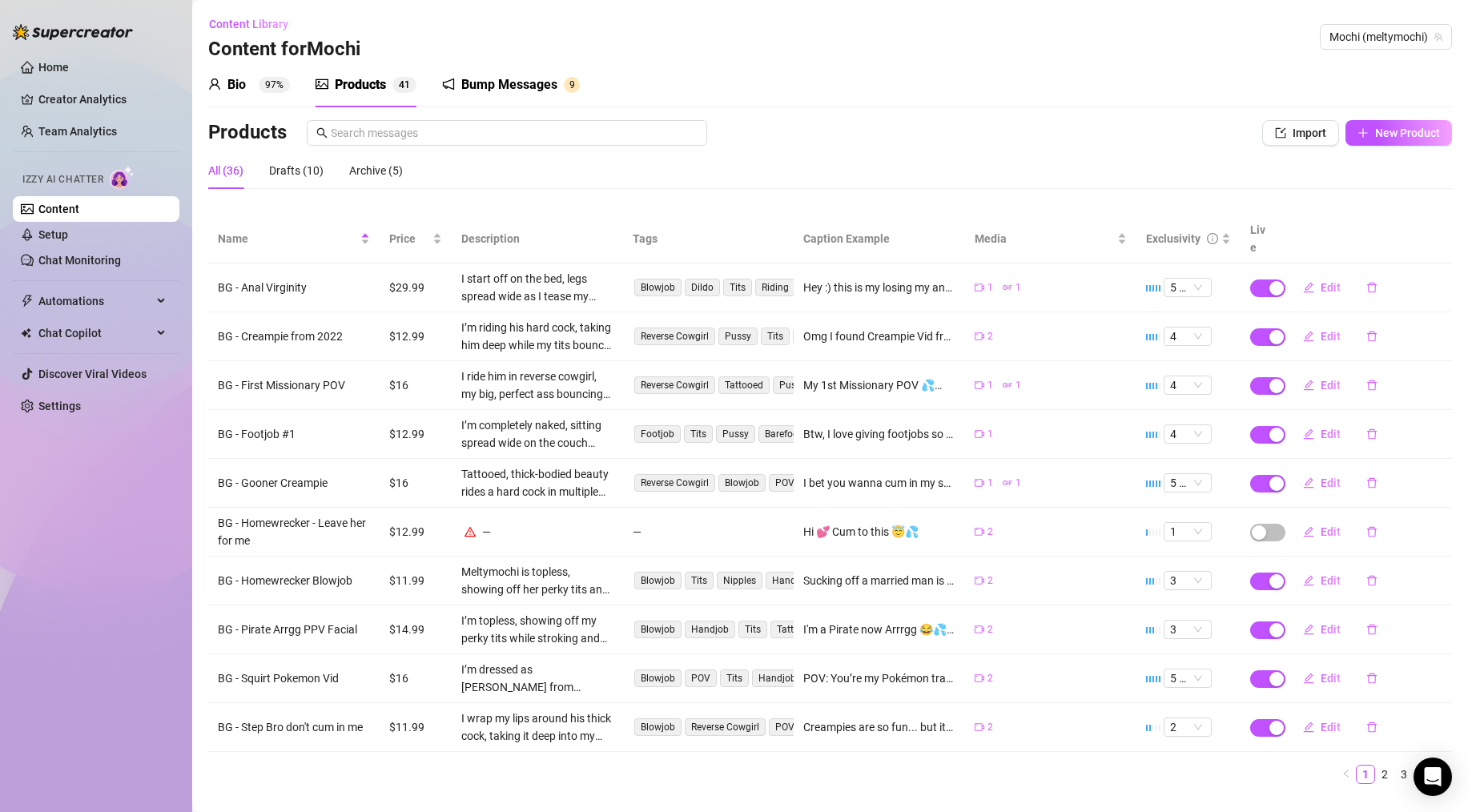
click at [874, 152] on div "All (36) Drafts (10) Archive (5)" at bounding box center [830, 170] width 1244 height 37
click at [500, 85] on div "Bump Messages" at bounding box center [510, 84] width 96 height 19
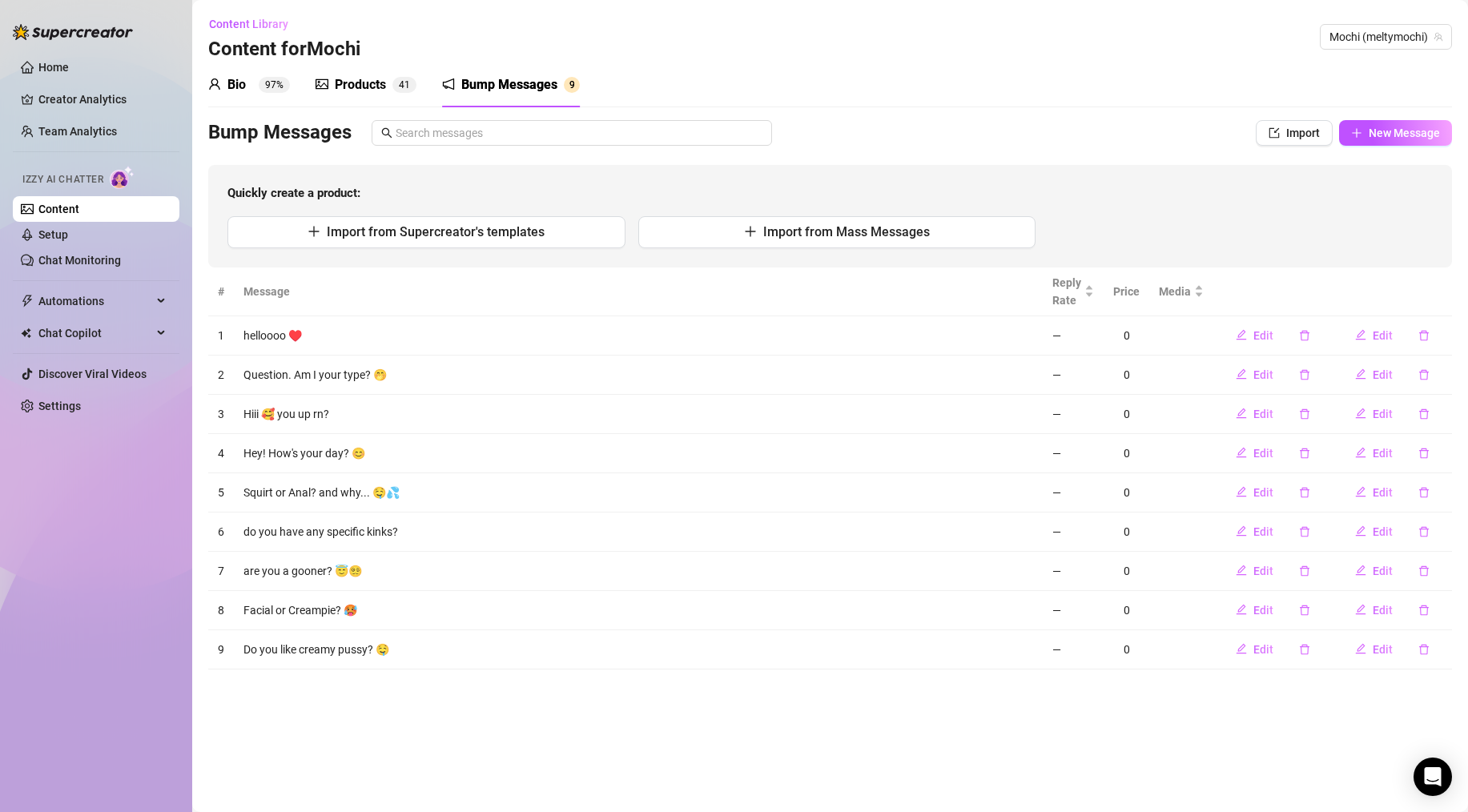
click at [358, 84] on div "Products" at bounding box center [360, 84] width 51 height 19
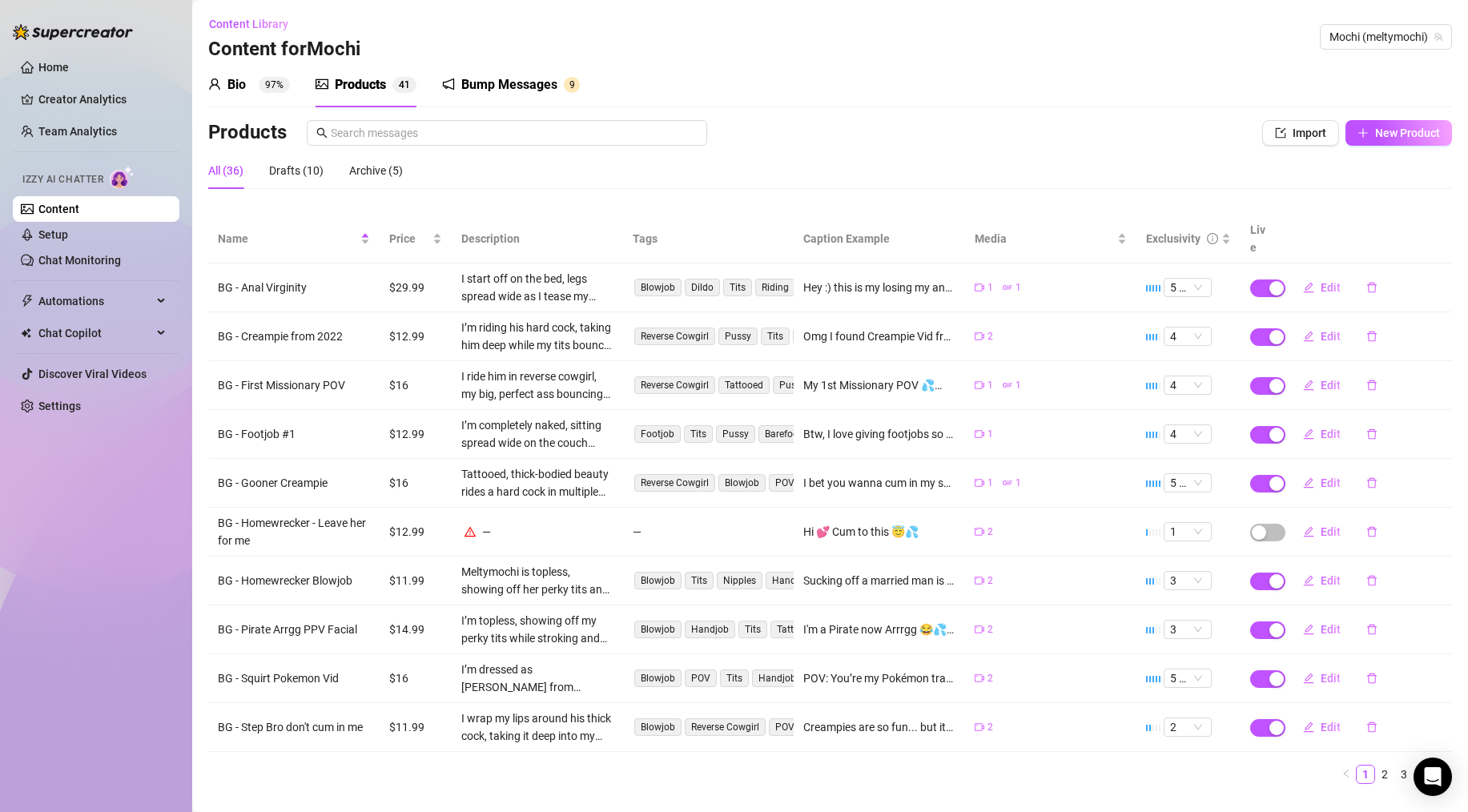
click at [483, 89] on div "Bump Messages" at bounding box center [510, 84] width 96 height 19
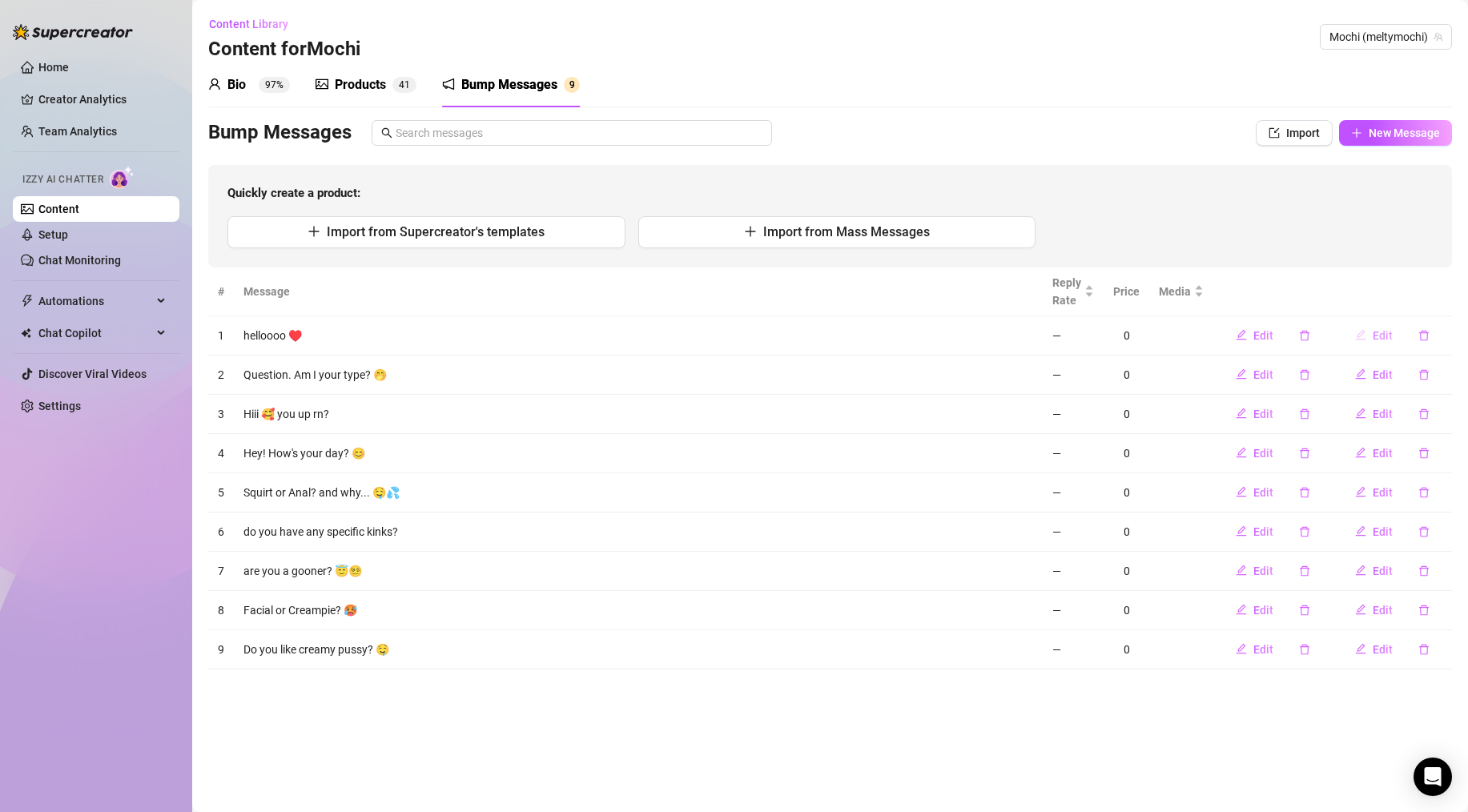
click at [961, 336] on button "Edit" at bounding box center [1374, 336] width 63 height 25
type textarea "helloooo ♥️"
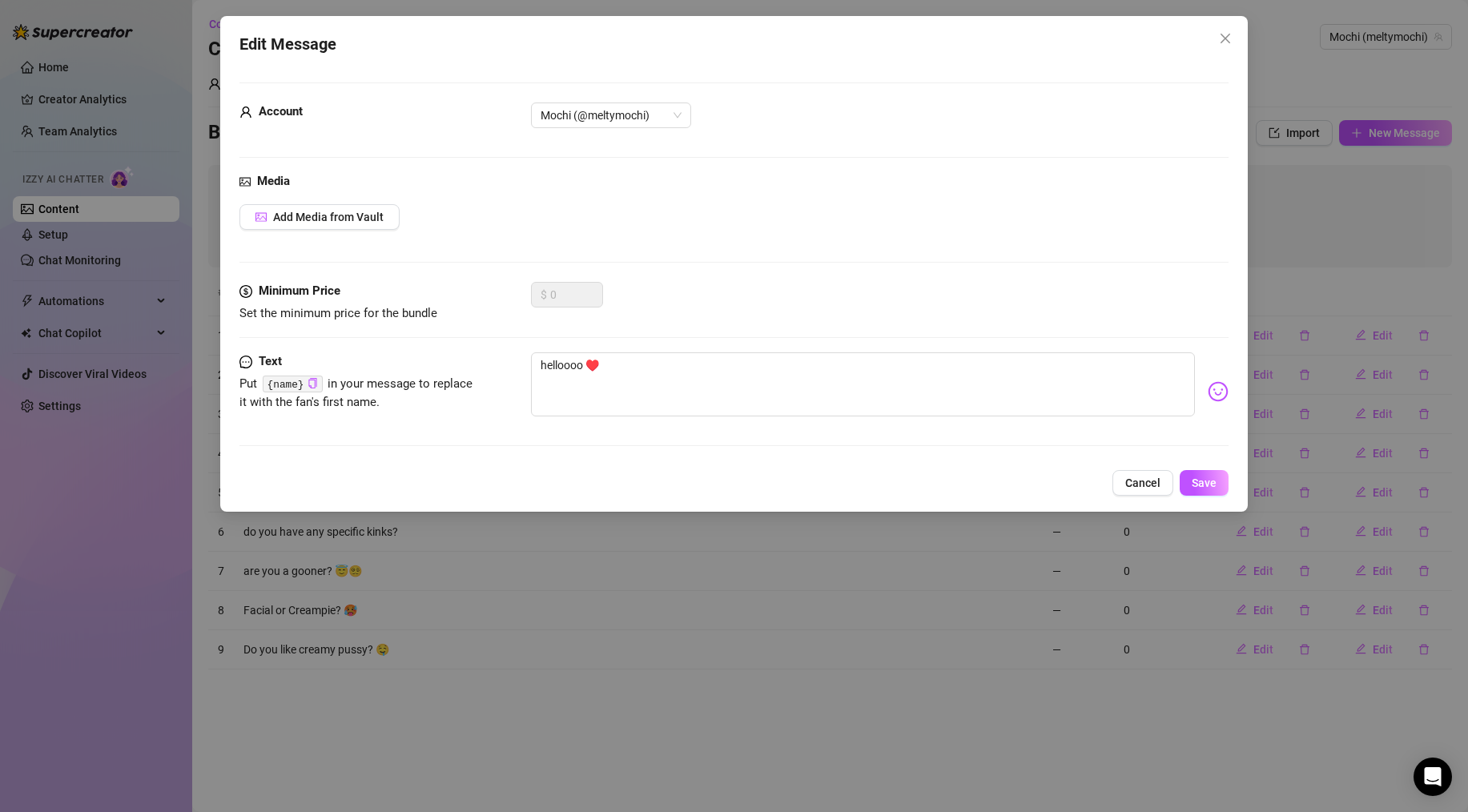
click at [961, 479] on span "Cancel" at bounding box center [1143, 482] width 35 height 13
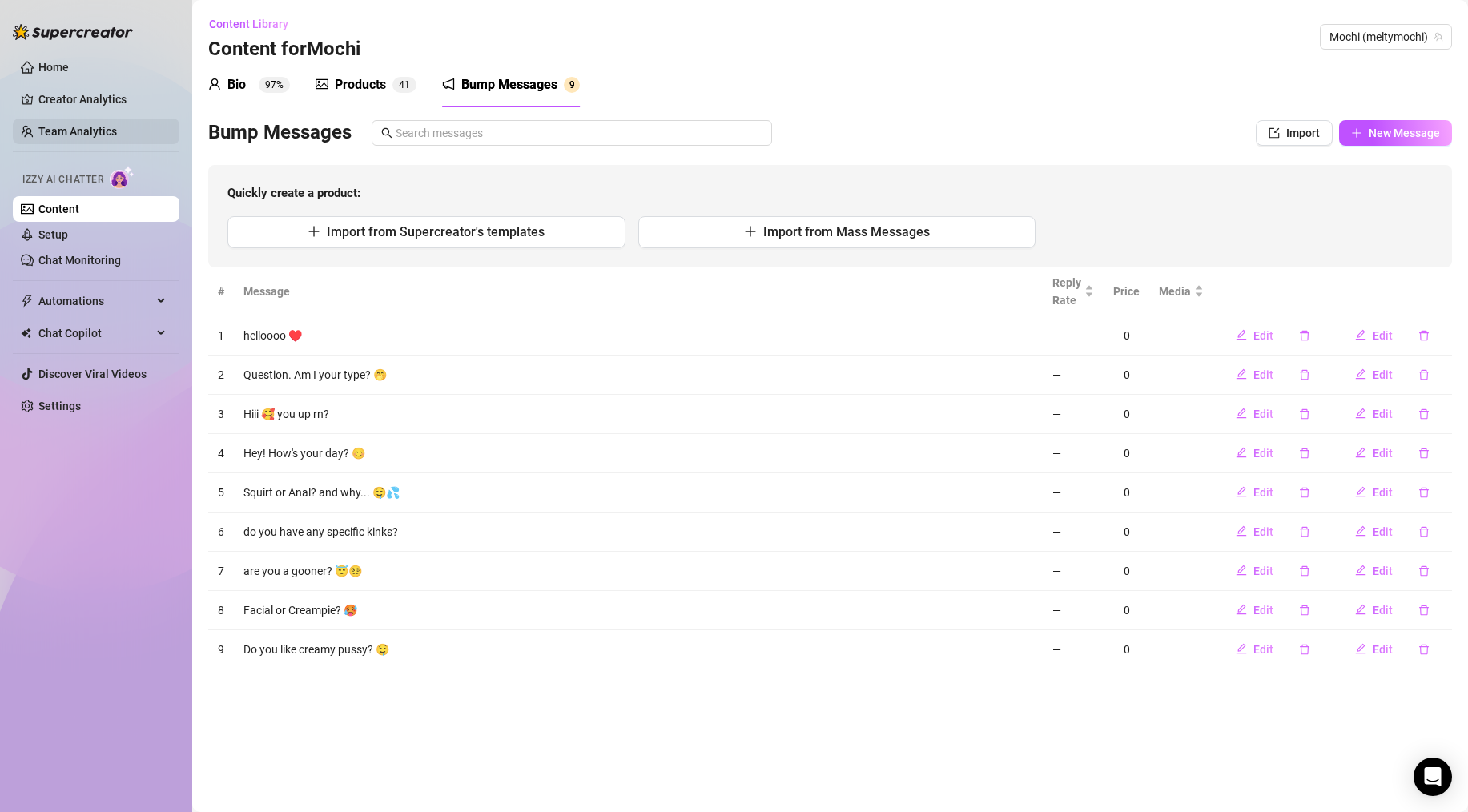
click at [65, 128] on link "Team Analytics" at bounding box center [78, 131] width 78 height 13
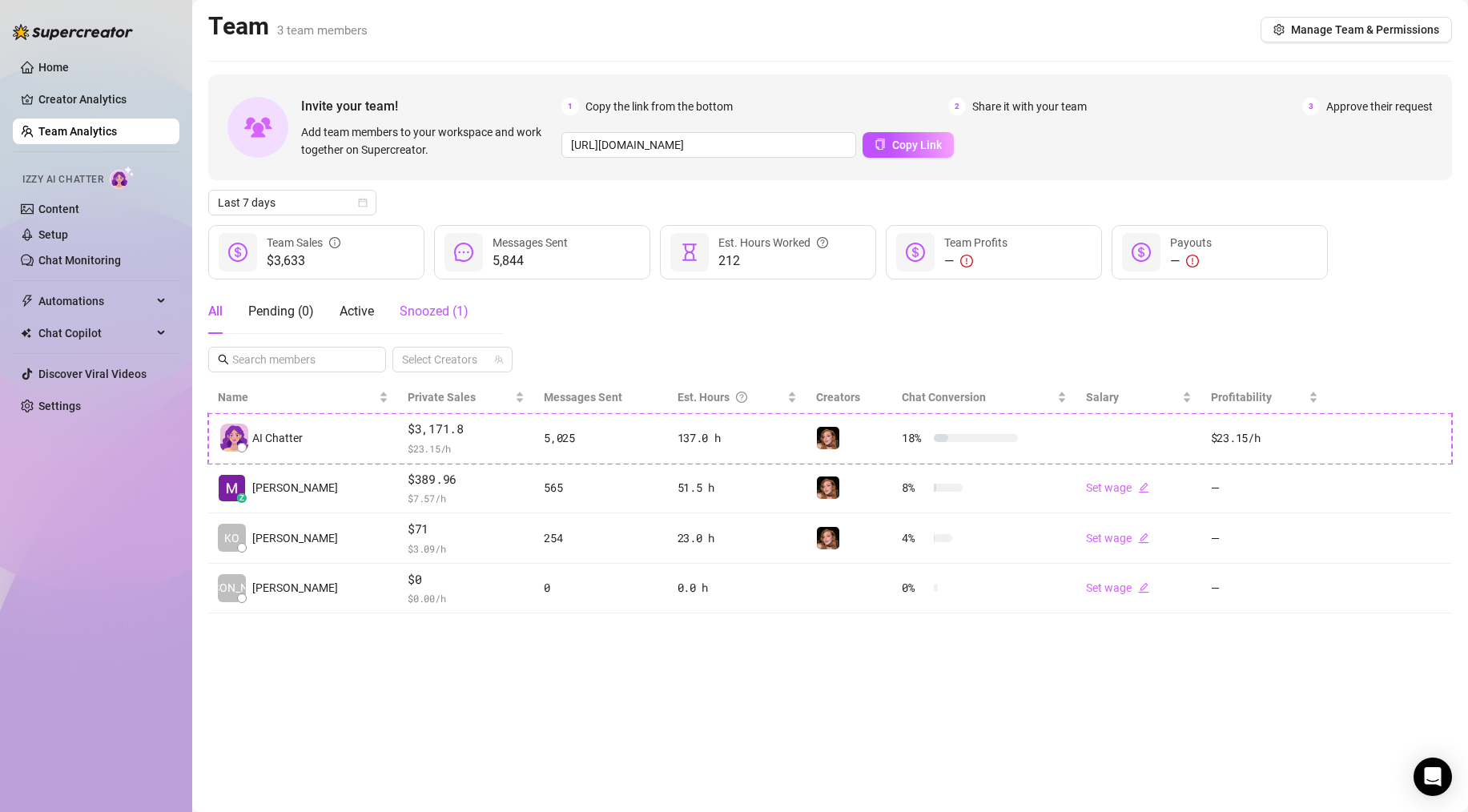
click at [448, 317] on span "Snoozed ( 1 )" at bounding box center [434, 311] width 69 height 15
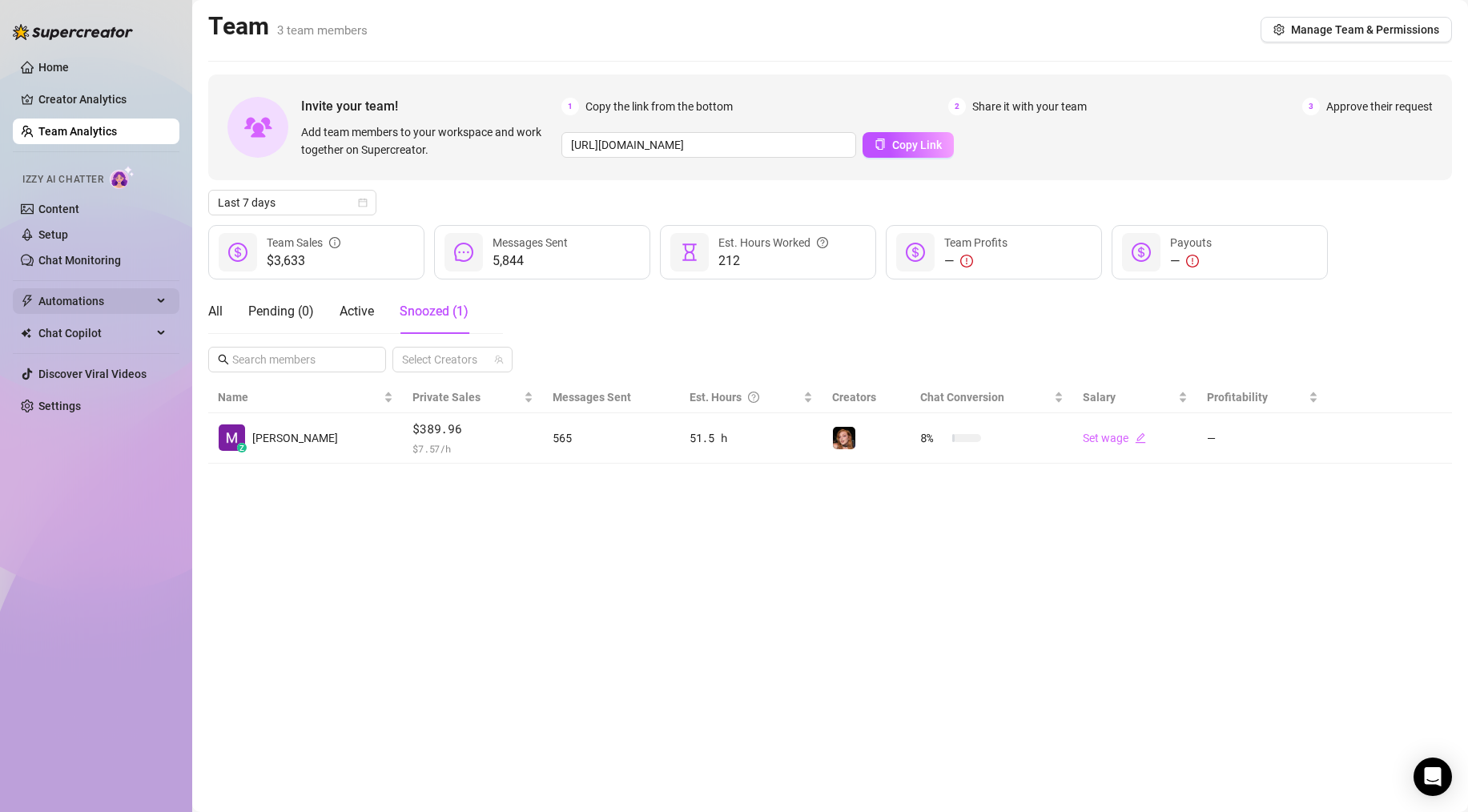
click at [75, 306] on span "Automations" at bounding box center [95, 301] width 114 height 25
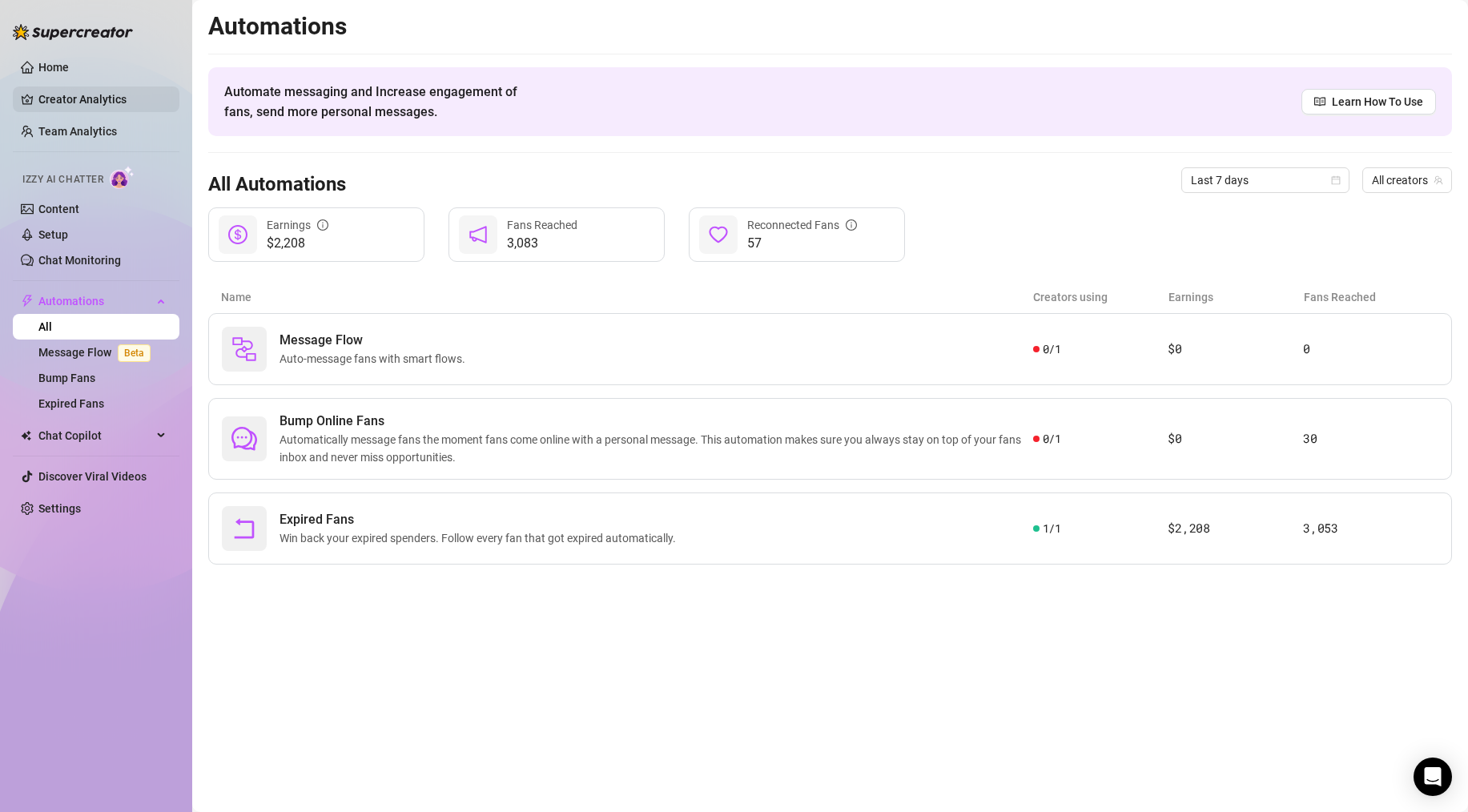
click at [81, 99] on link "Creator Analytics" at bounding box center [103, 99] width 128 height 25
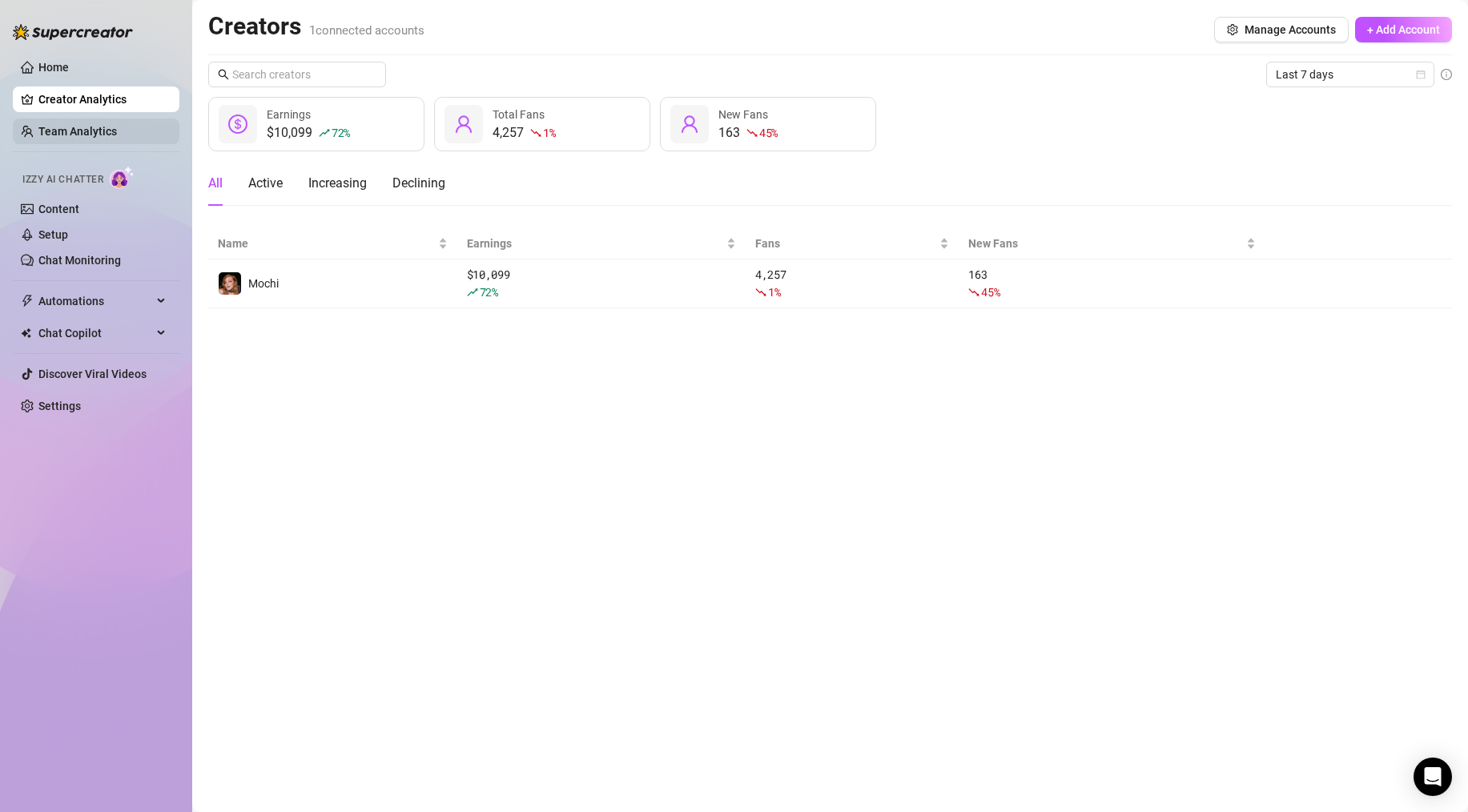
click at [100, 131] on link "Team Analytics" at bounding box center [78, 131] width 78 height 13
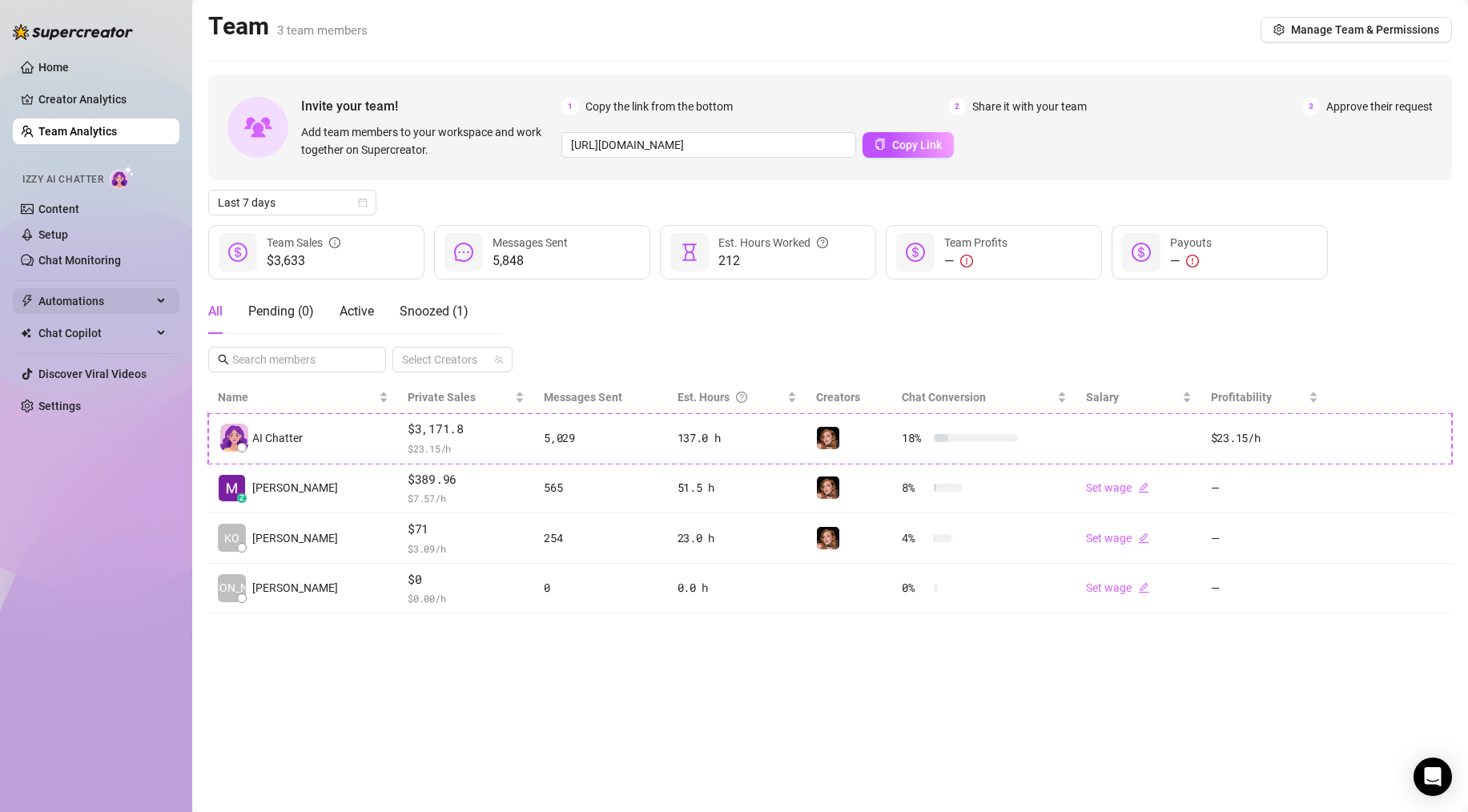
click at [83, 299] on span "Automations" at bounding box center [95, 301] width 114 height 25
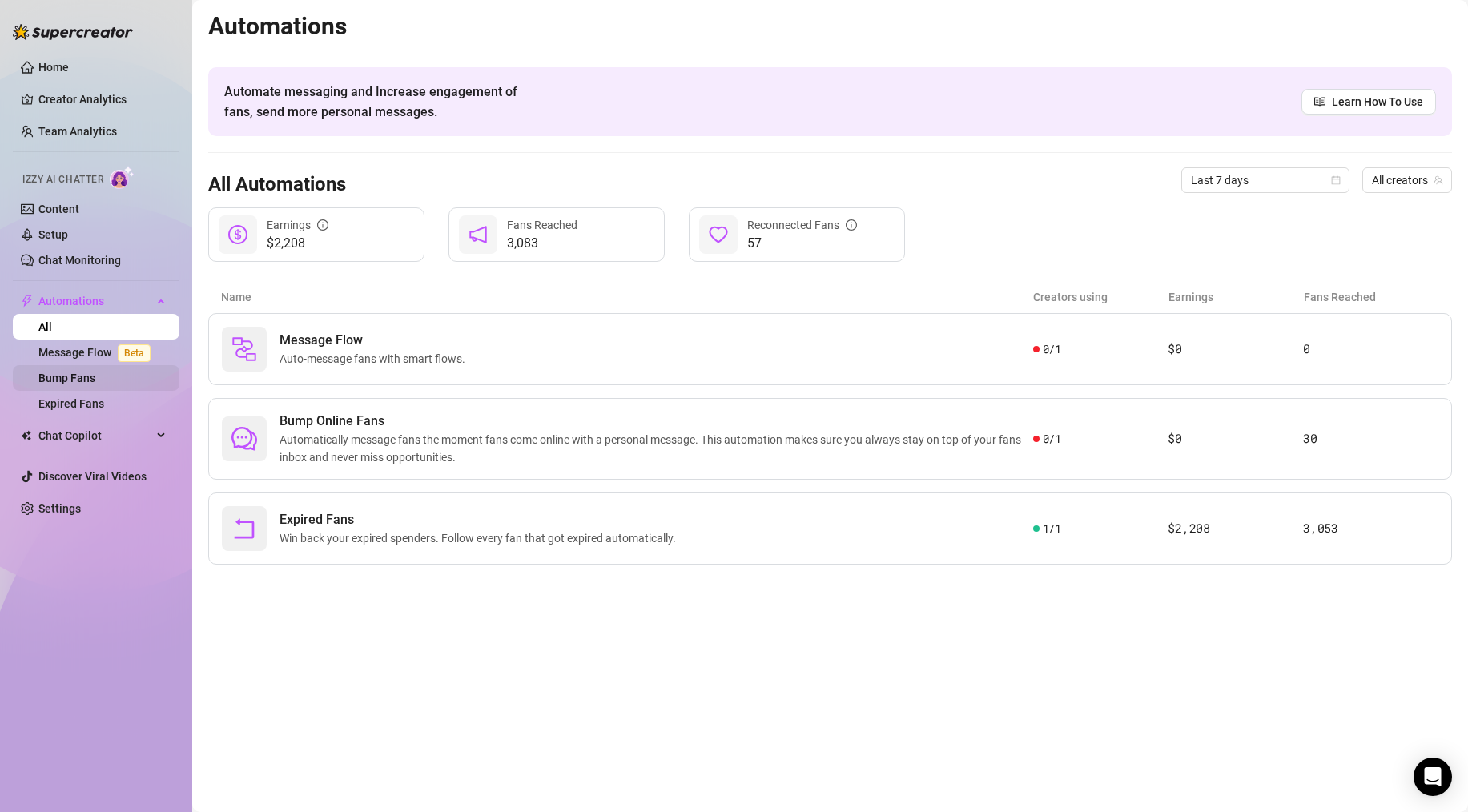
click at [78, 376] on link "Bump Fans" at bounding box center [67, 378] width 57 height 13
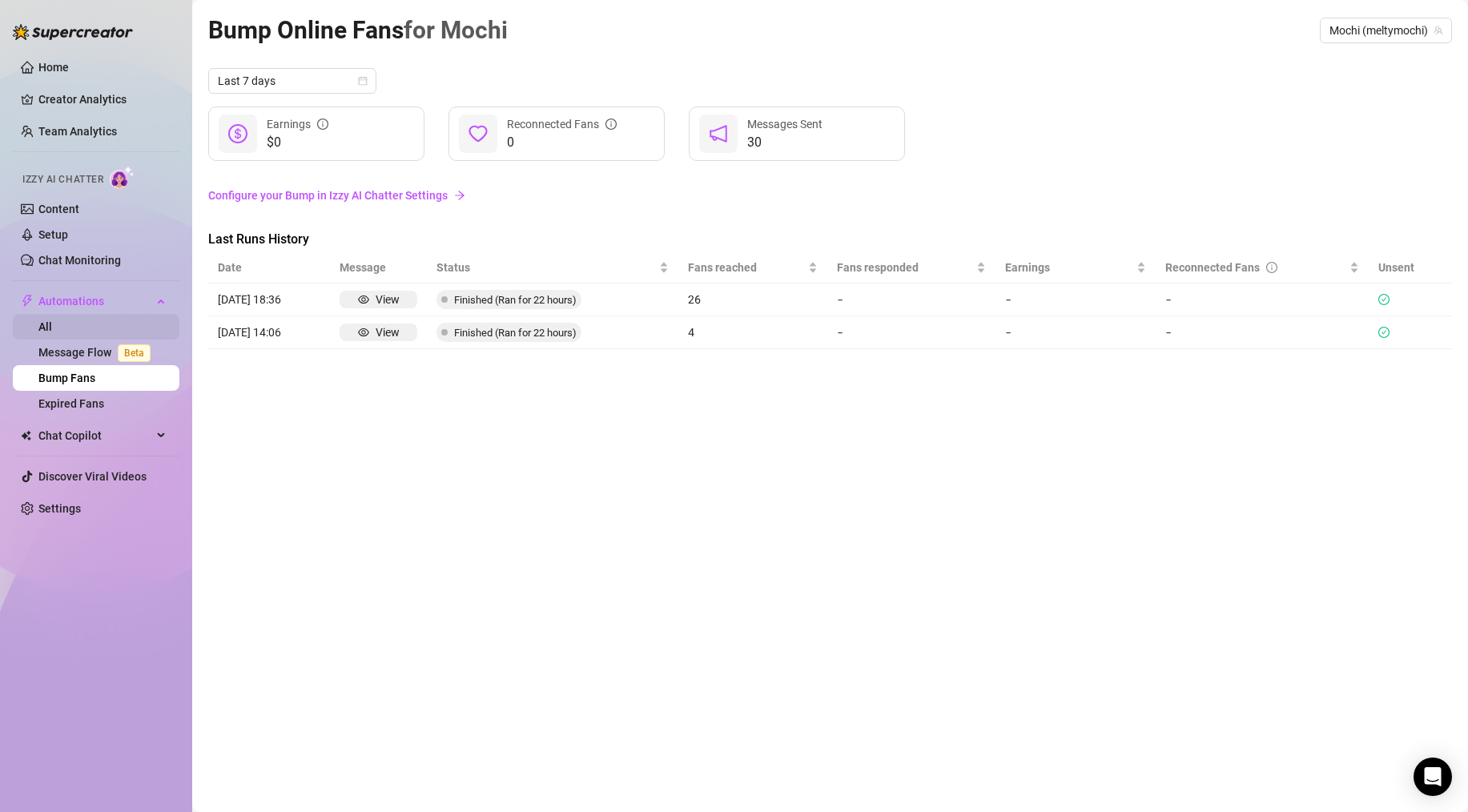
click at [52, 320] on link "All" at bounding box center [46, 326] width 13 height 13
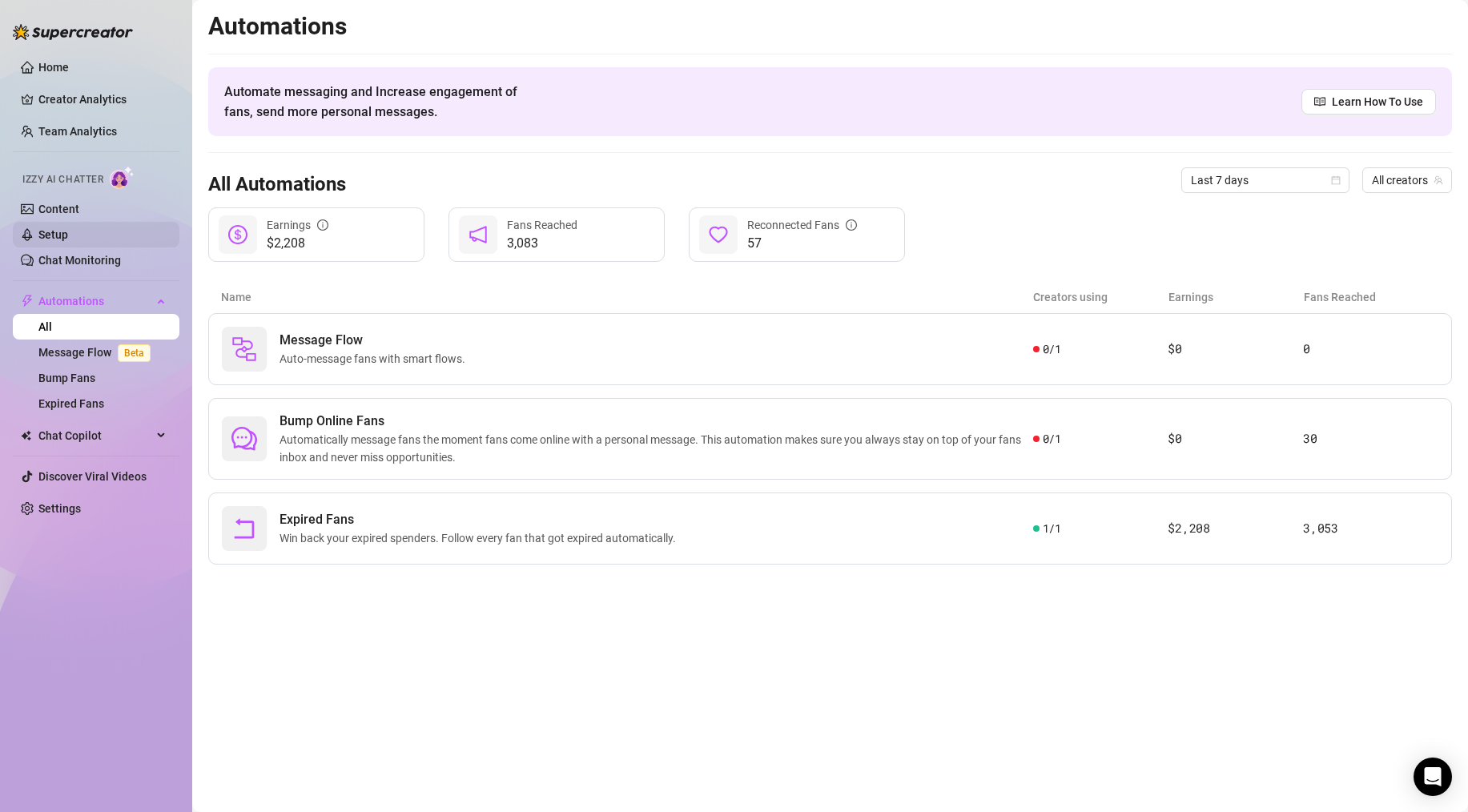
click at [68, 235] on link "Setup" at bounding box center [53, 234] width 30 height 13
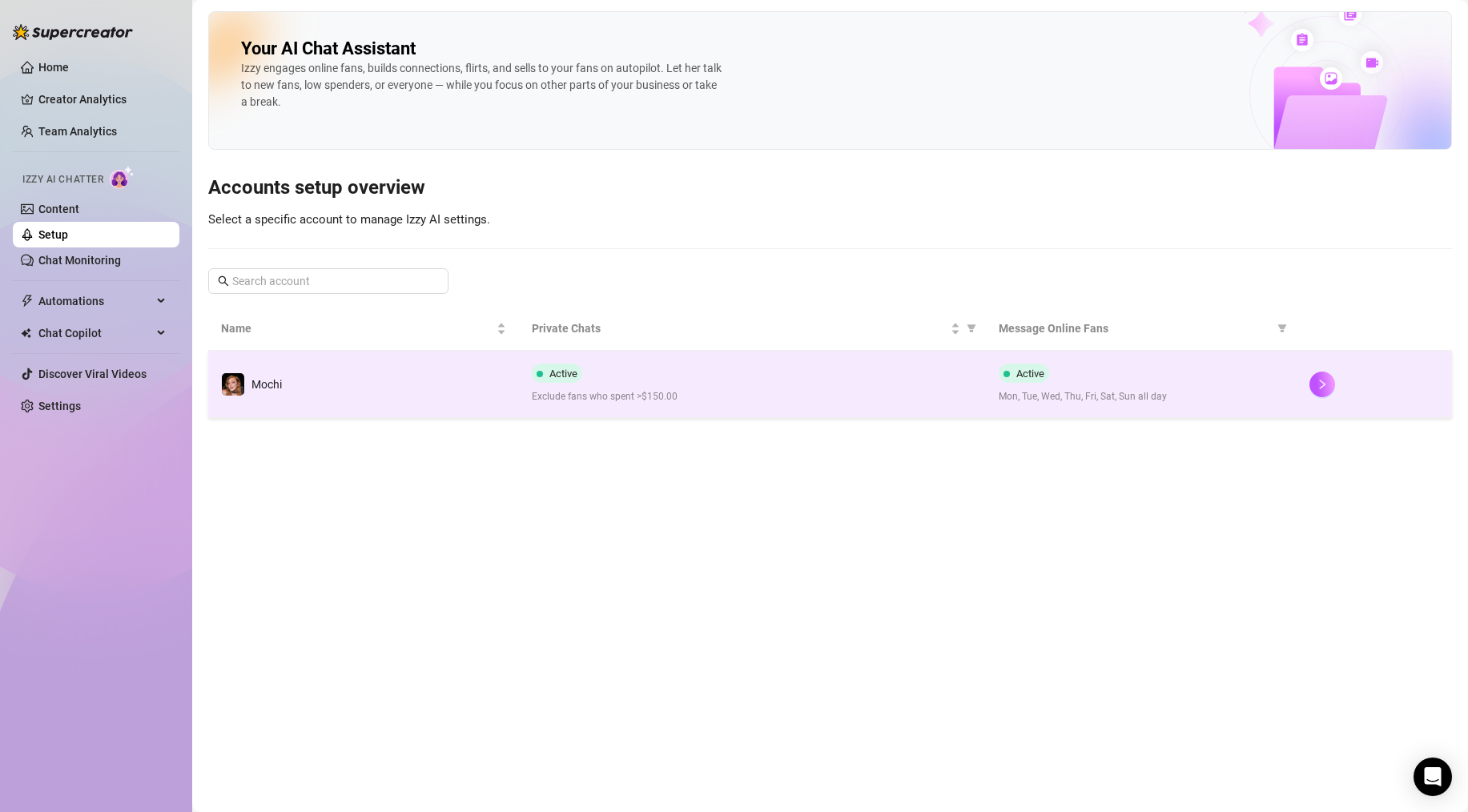
click at [715, 360] on td "Active Exclude fans who spent >$150.00" at bounding box center [752, 384] width 467 height 67
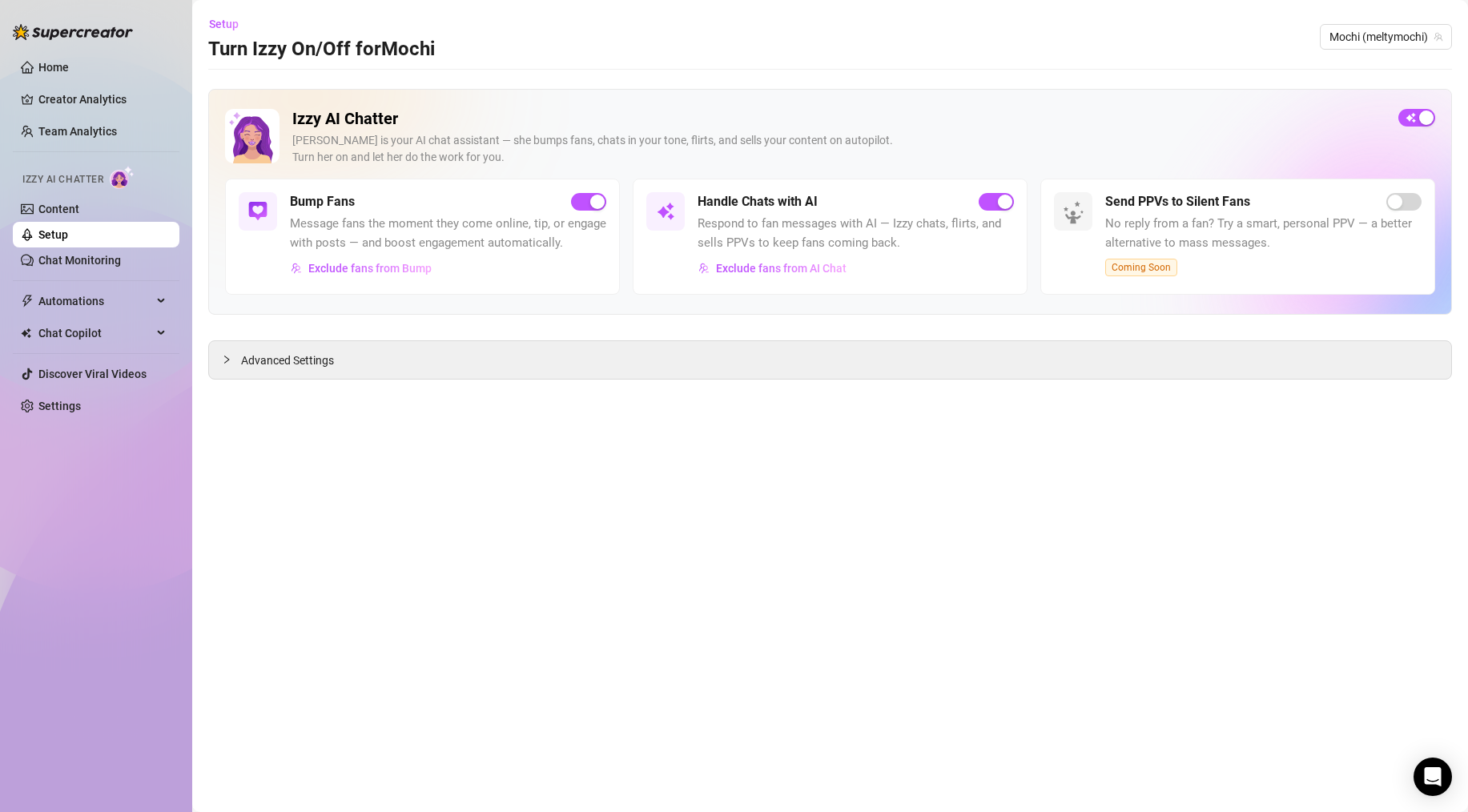
click at [373, 228] on span "Message fans the moment they come online, tip, or engage with posts — and boost…" at bounding box center [448, 233] width 316 height 38
click at [314, 203] on h5 "Bump Fans" at bounding box center [322, 202] width 65 height 19
click at [229, 356] on icon "collapsed" at bounding box center [226, 359] width 9 height 9
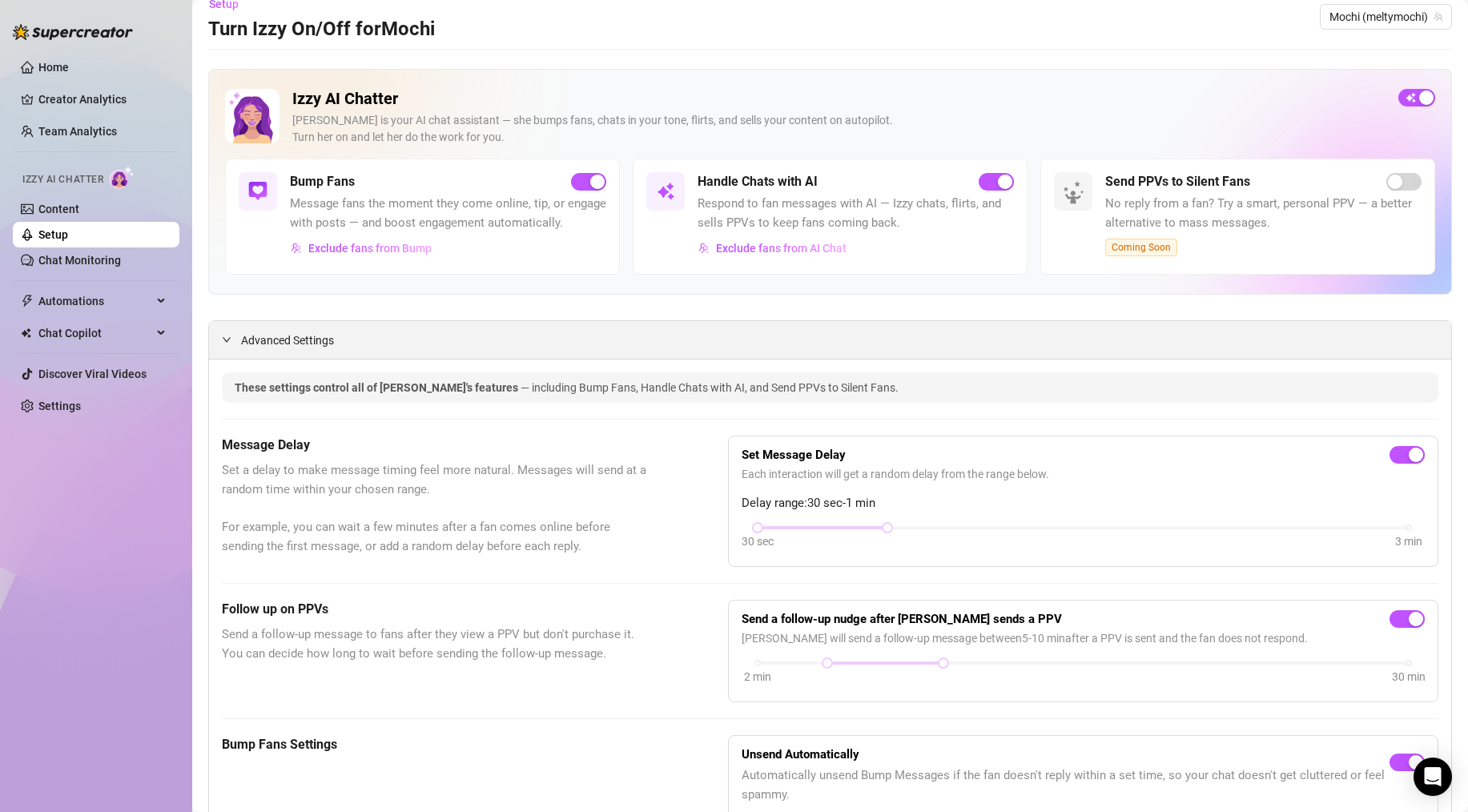
scroll to position [40, 0]
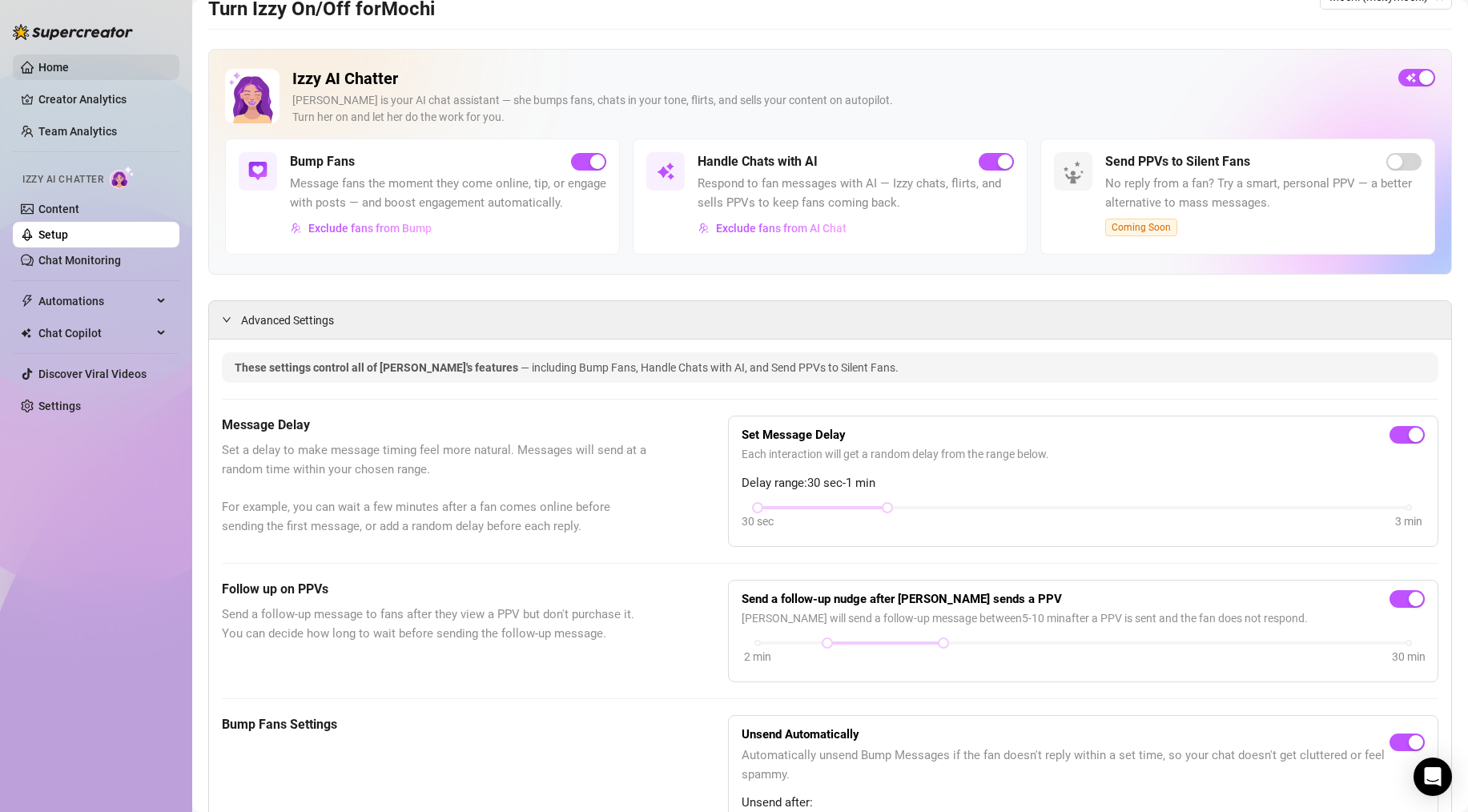
click at [53, 71] on link "Home" at bounding box center [54, 67] width 30 height 13
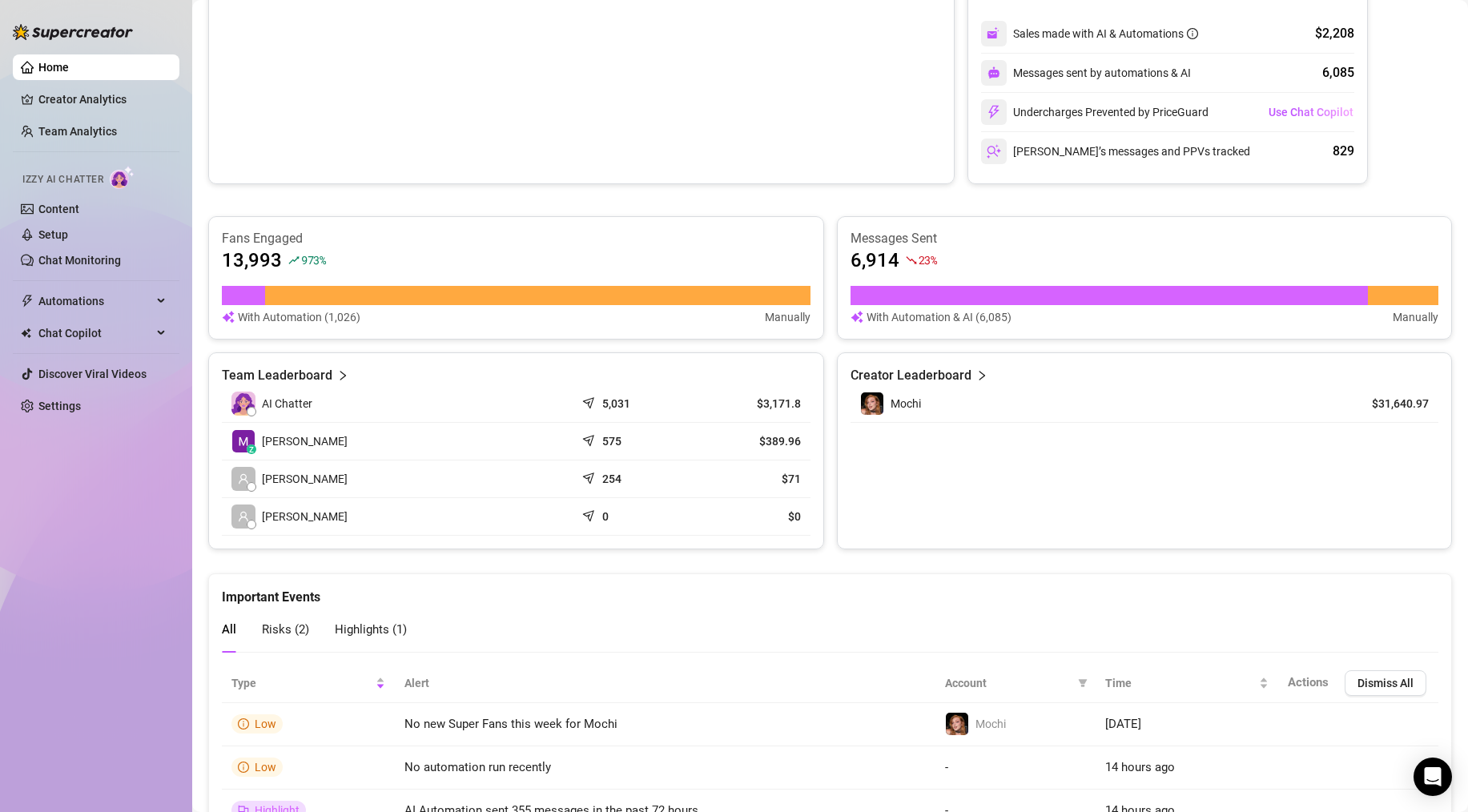
scroll to position [427, 0]
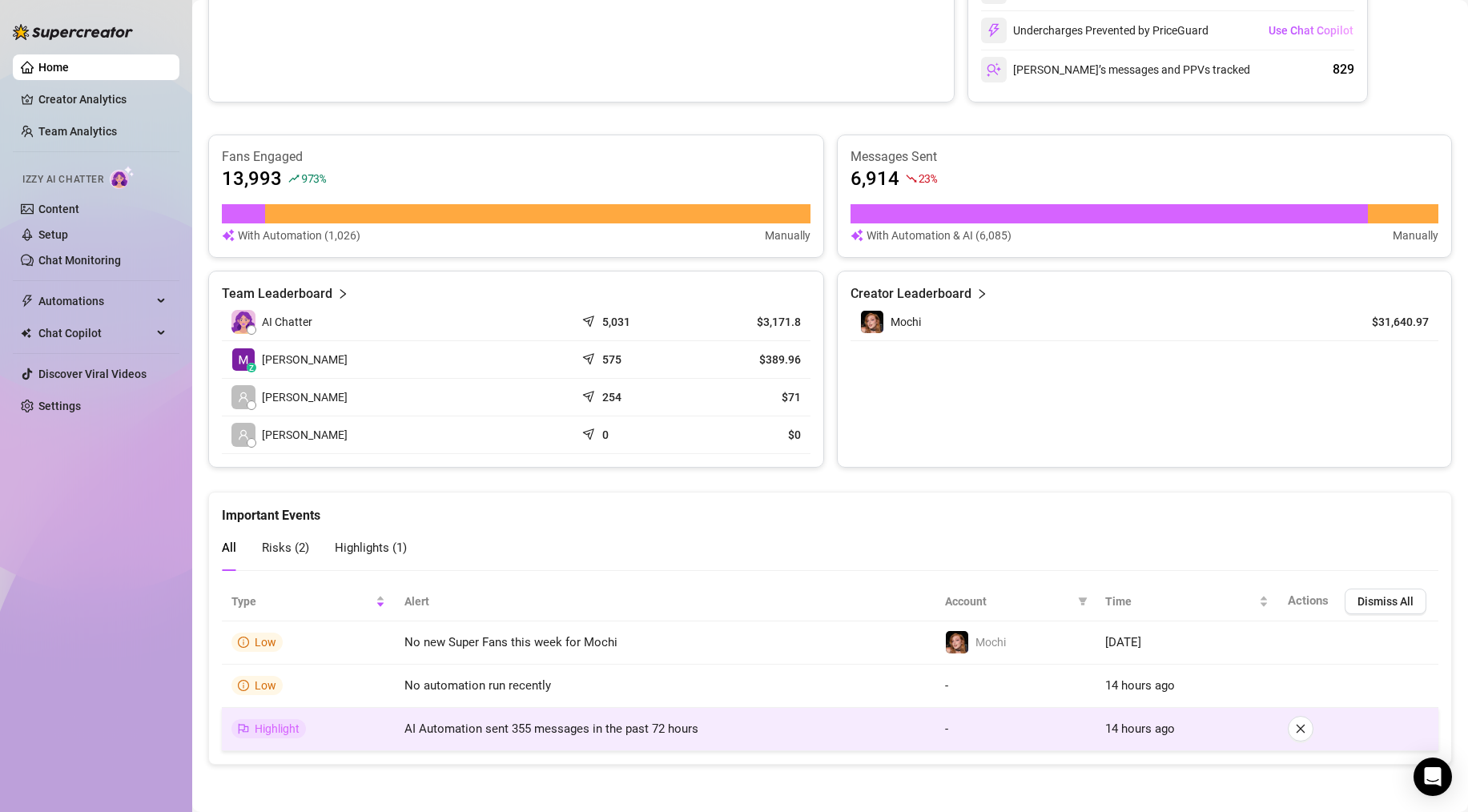
click at [468, 714] on span "AI Automation sent 355 messages in the past 72 hours" at bounding box center [551, 728] width 294 height 14
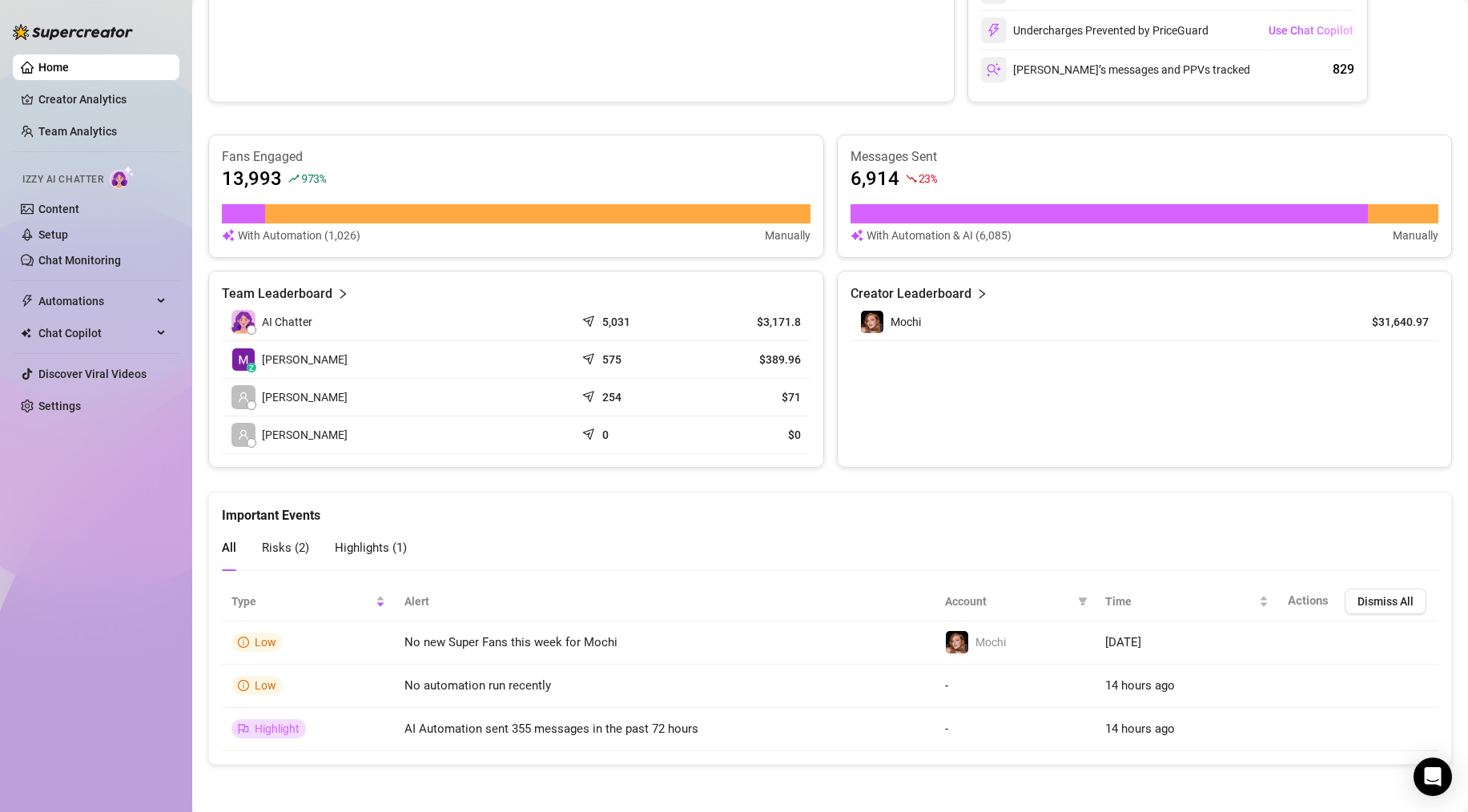
click at [666, 515] on div "Important Events" at bounding box center [830, 508] width 1217 height 33
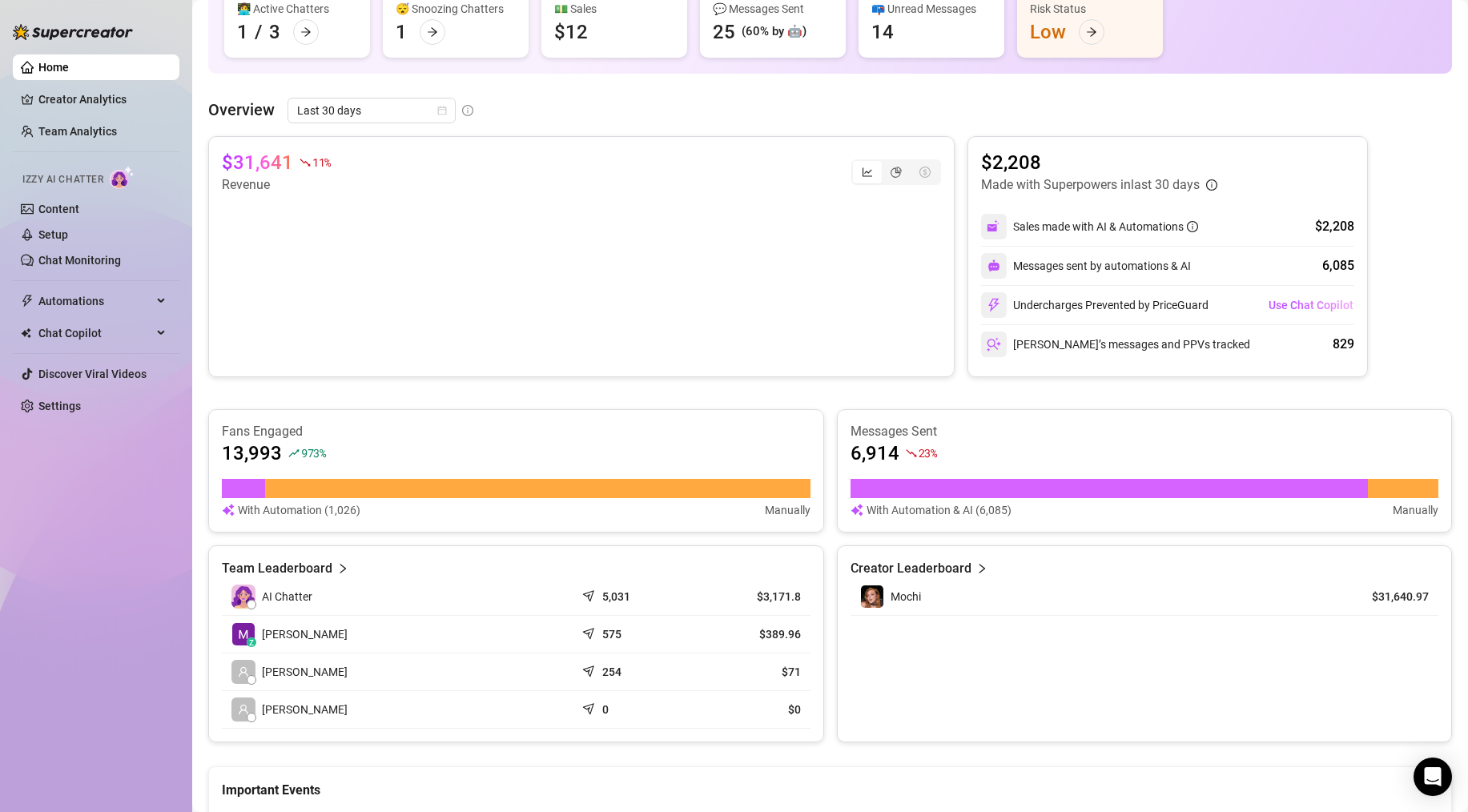
scroll to position [0, 0]
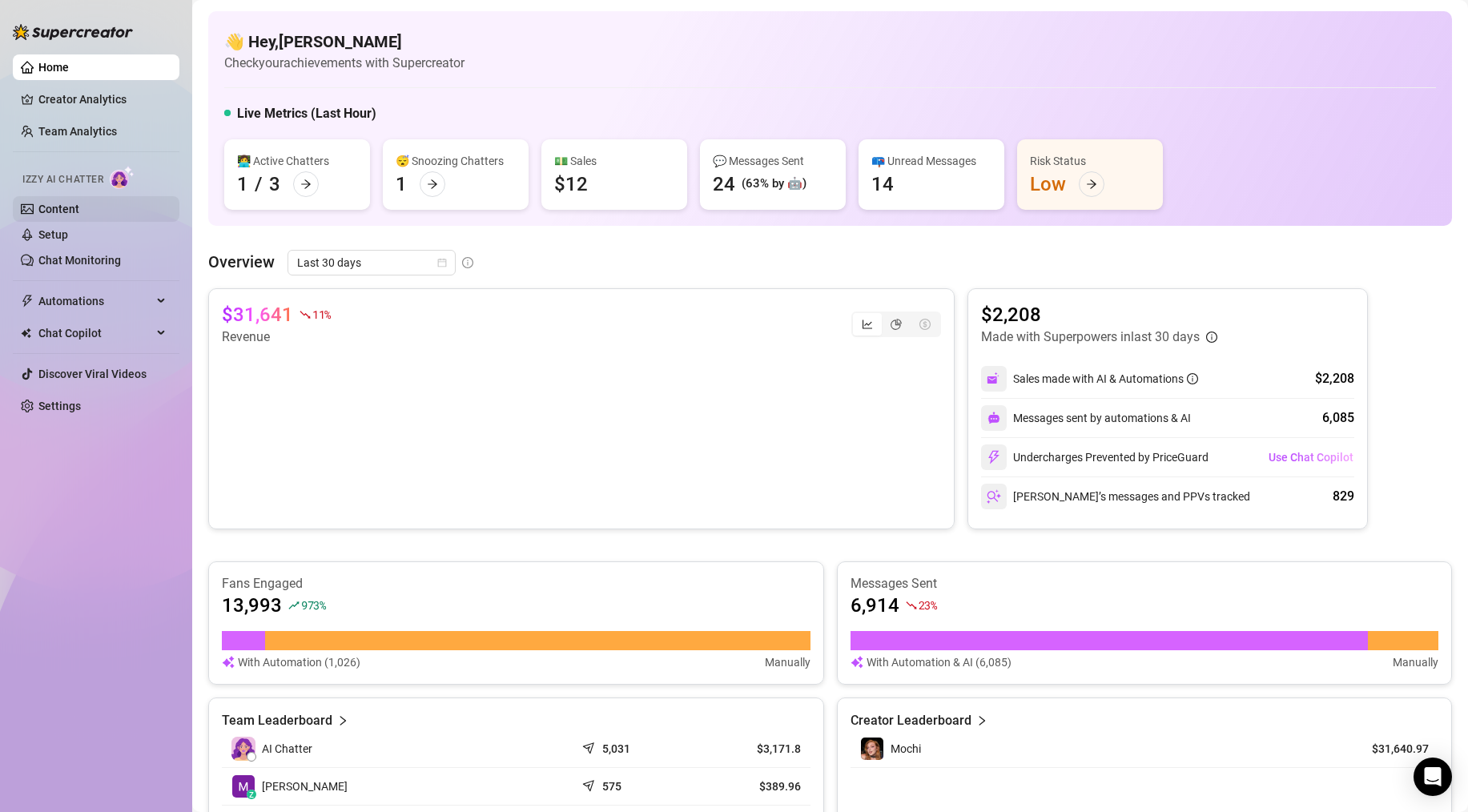
click at [61, 207] on link "Content" at bounding box center [59, 208] width 40 height 13
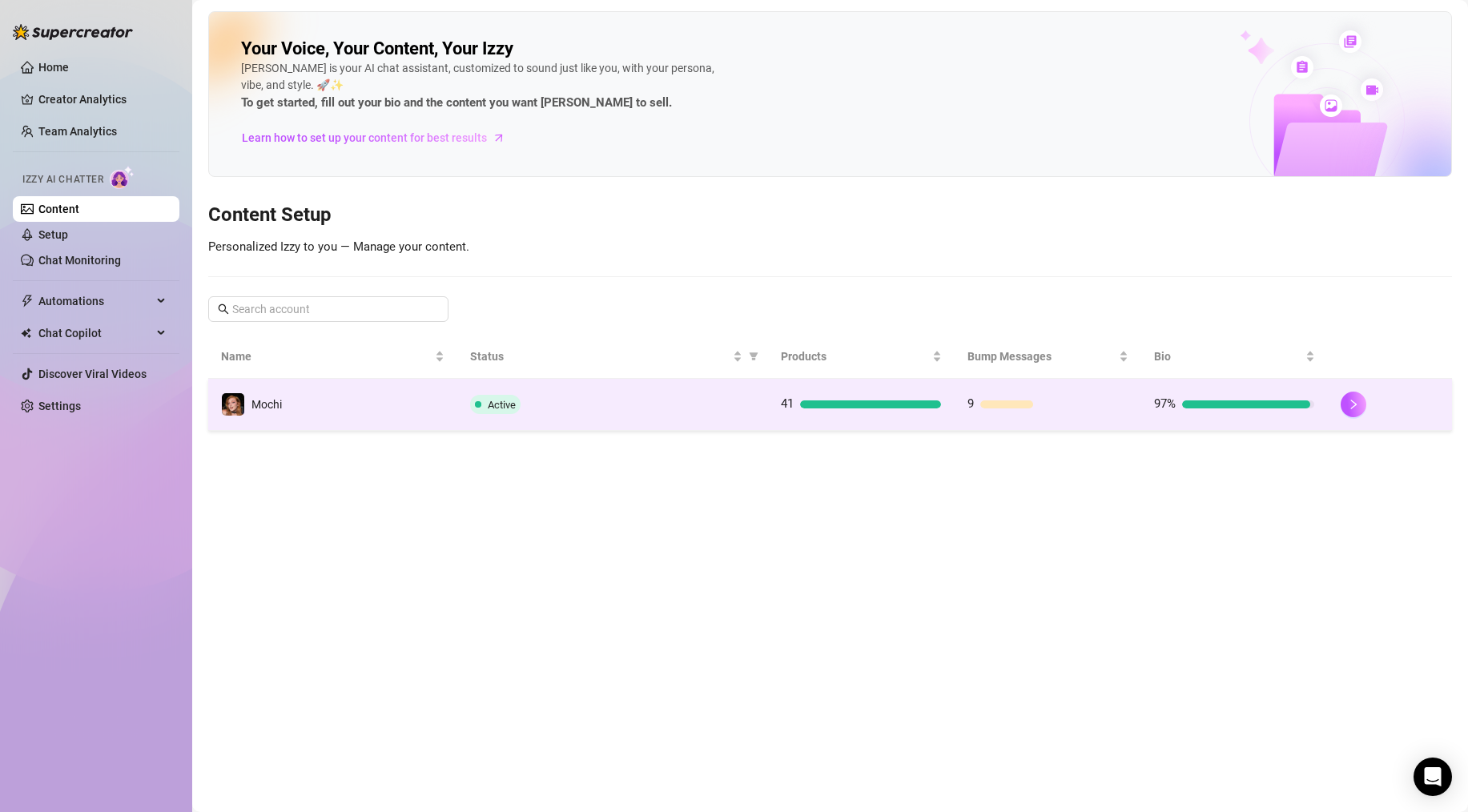
click at [580, 387] on td "Active" at bounding box center [613, 405] width 310 height 52
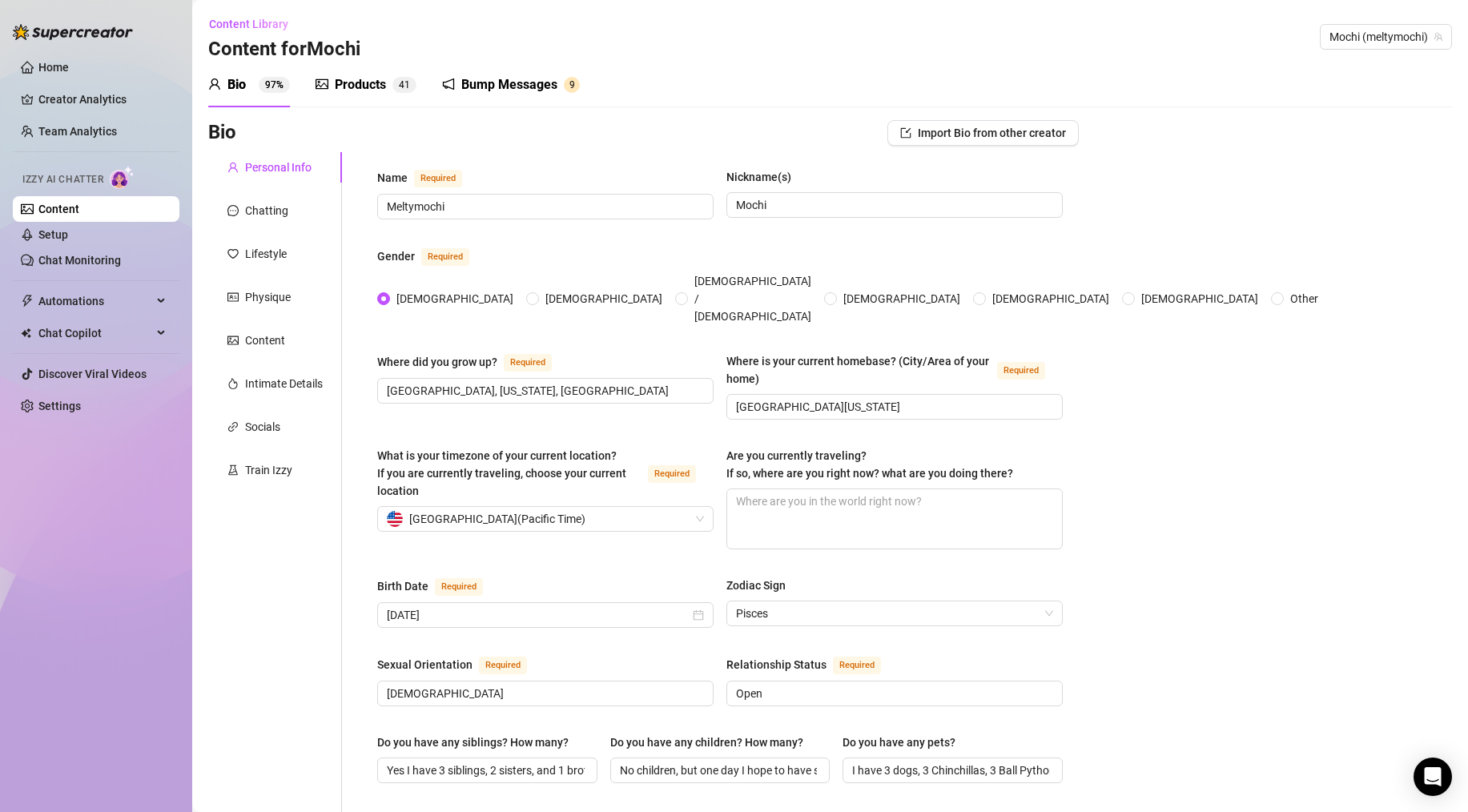
click at [357, 86] on div "Products" at bounding box center [360, 84] width 51 height 19
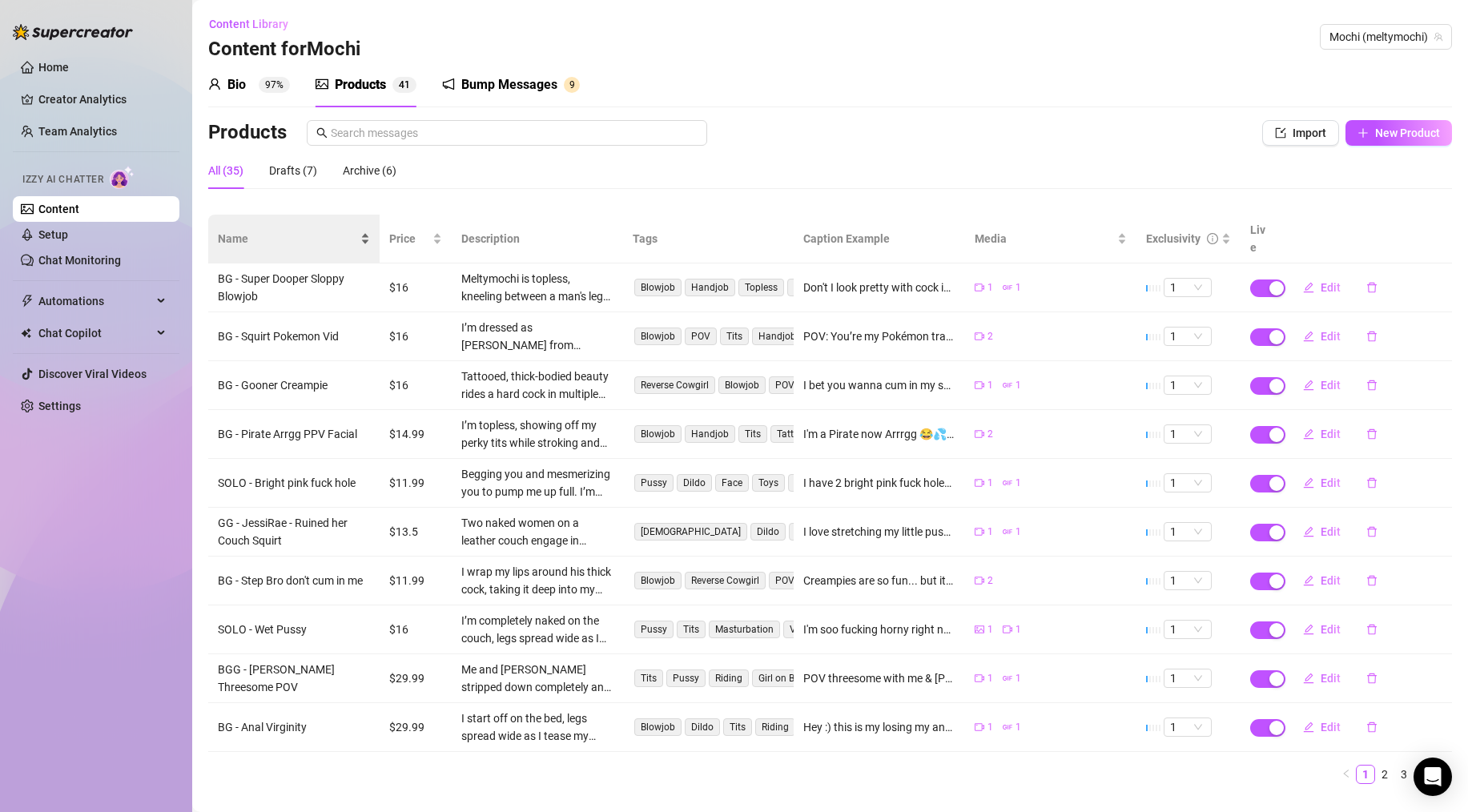
click at [249, 230] on span "Name" at bounding box center [287, 239] width 139 height 18
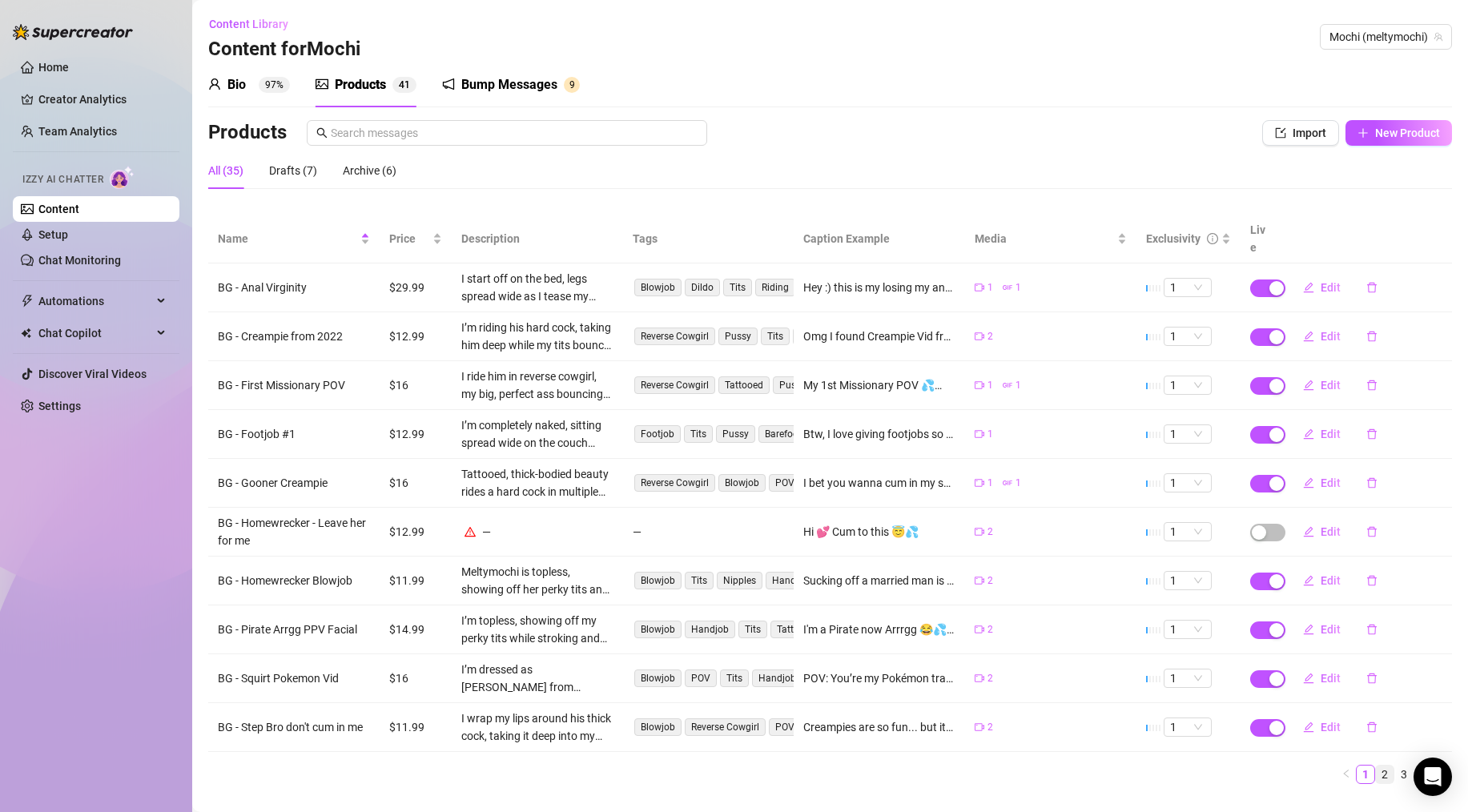
click at [961, 714] on link "2" at bounding box center [1384, 774] width 18 height 18
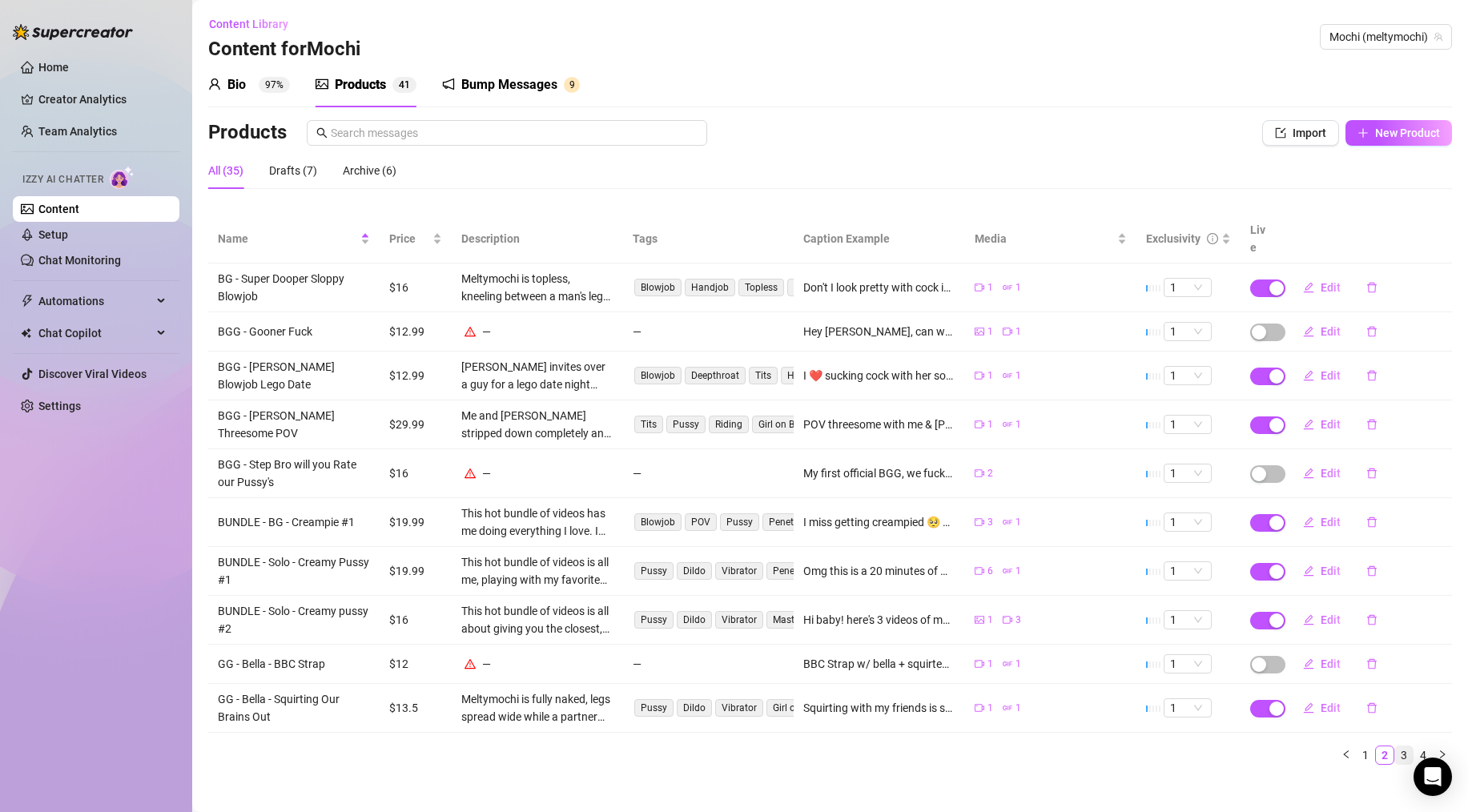
click at [961, 714] on link "3" at bounding box center [1404, 755] width 18 height 18
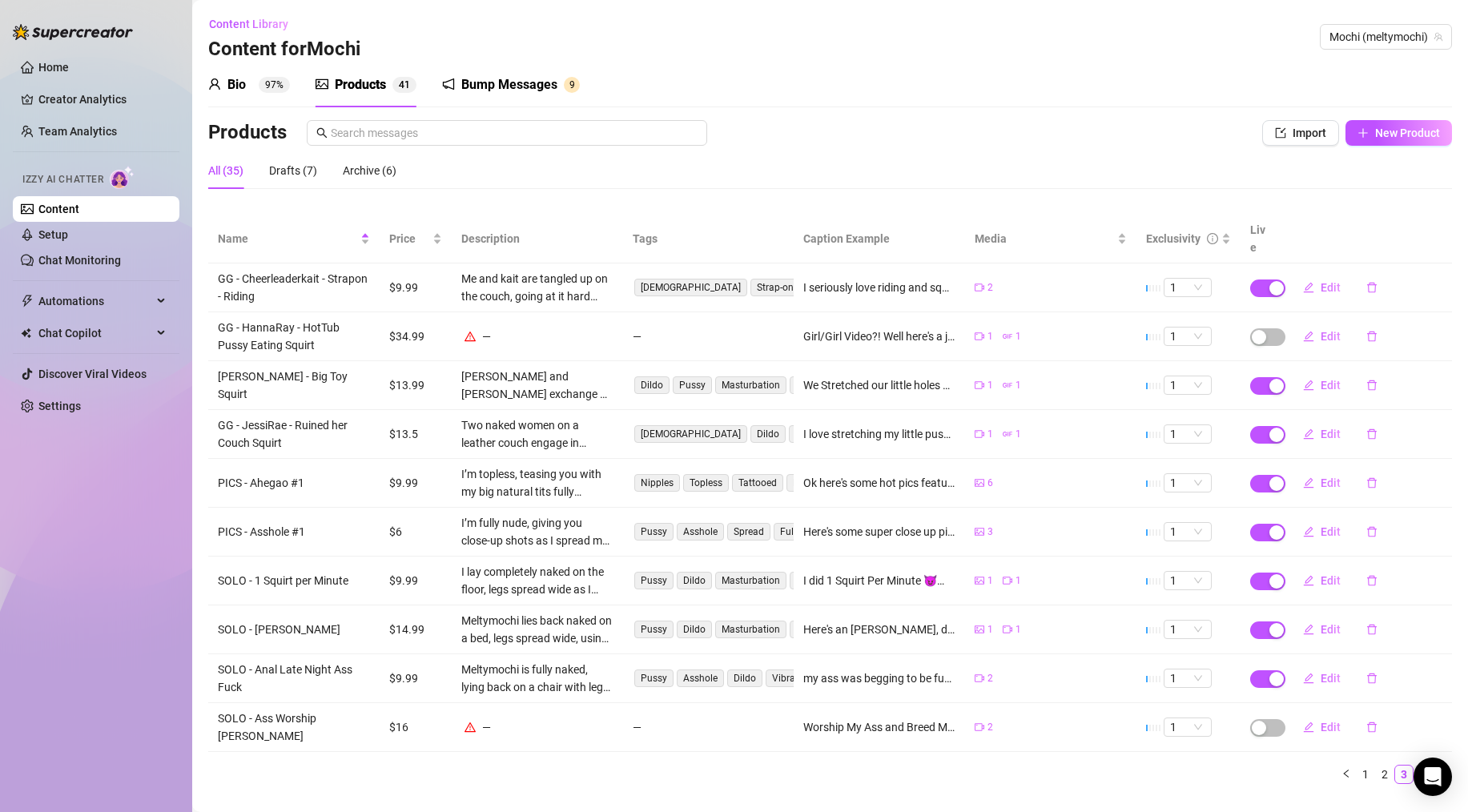
click at [961, 714] on link "4" at bounding box center [1423, 774] width 18 height 18
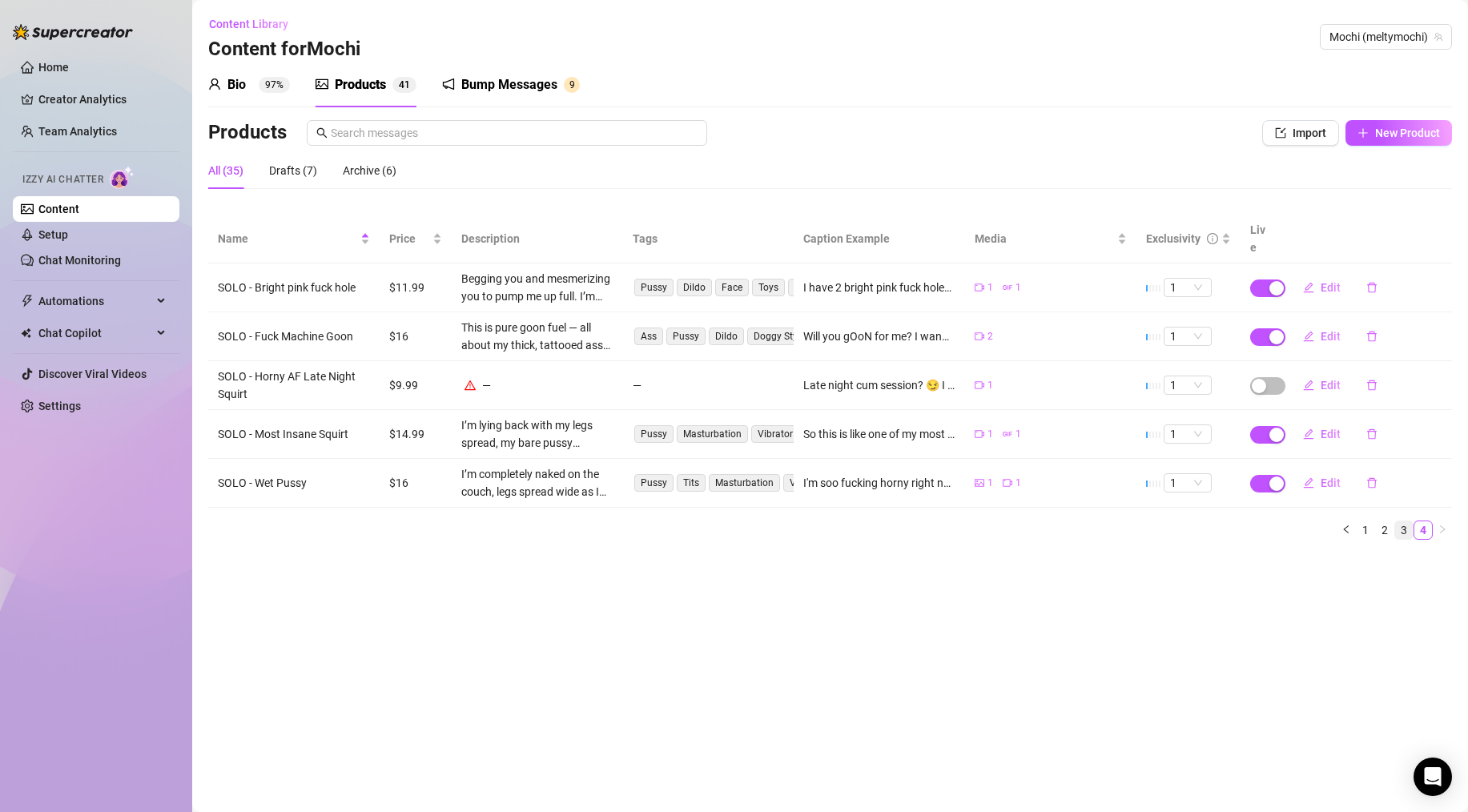
click at [961, 521] on link "3" at bounding box center [1404, 530] width 18 height 18
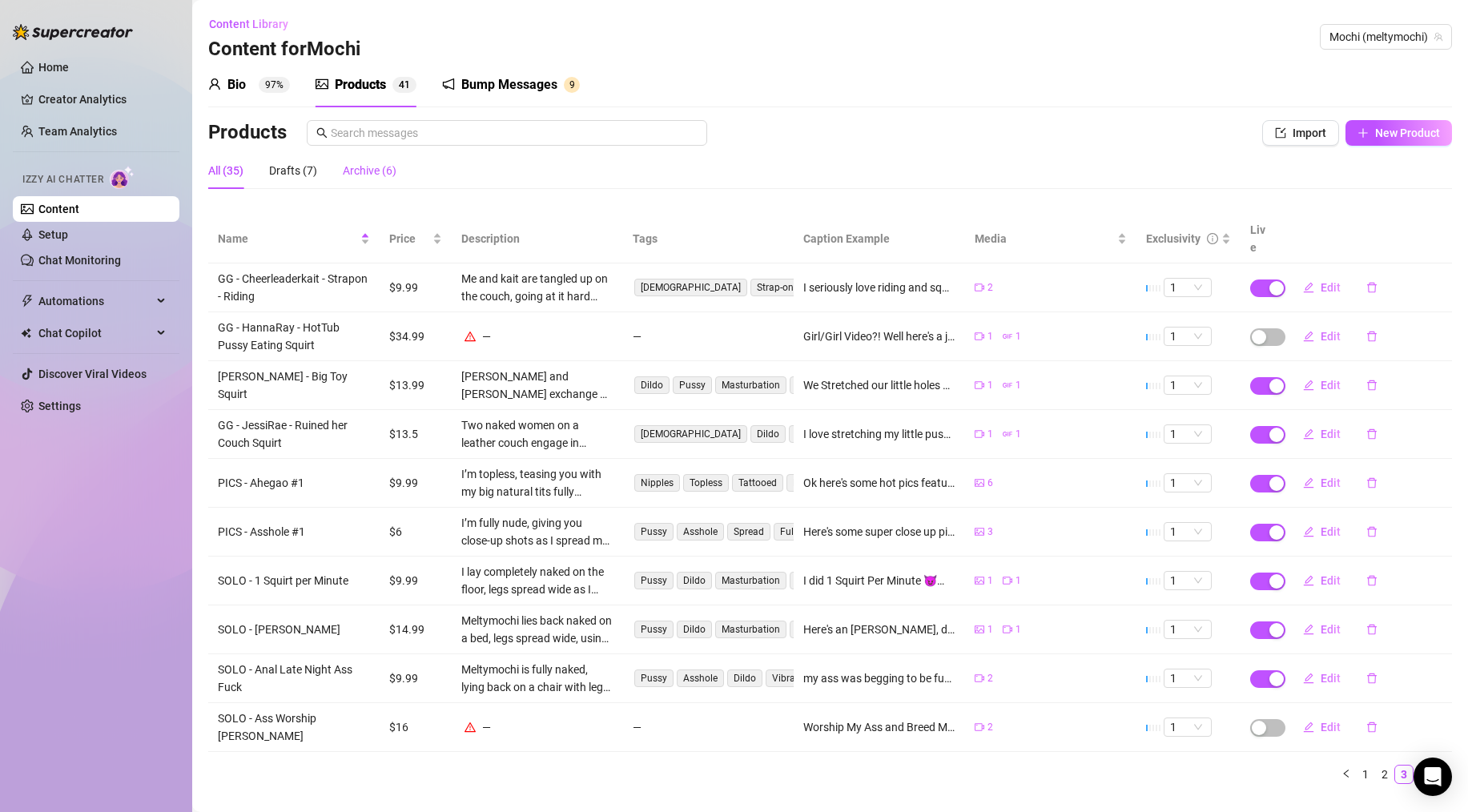
click at [359, 175] on div "Archive (6)" at bounding box center [370, 170] width 54 height 18
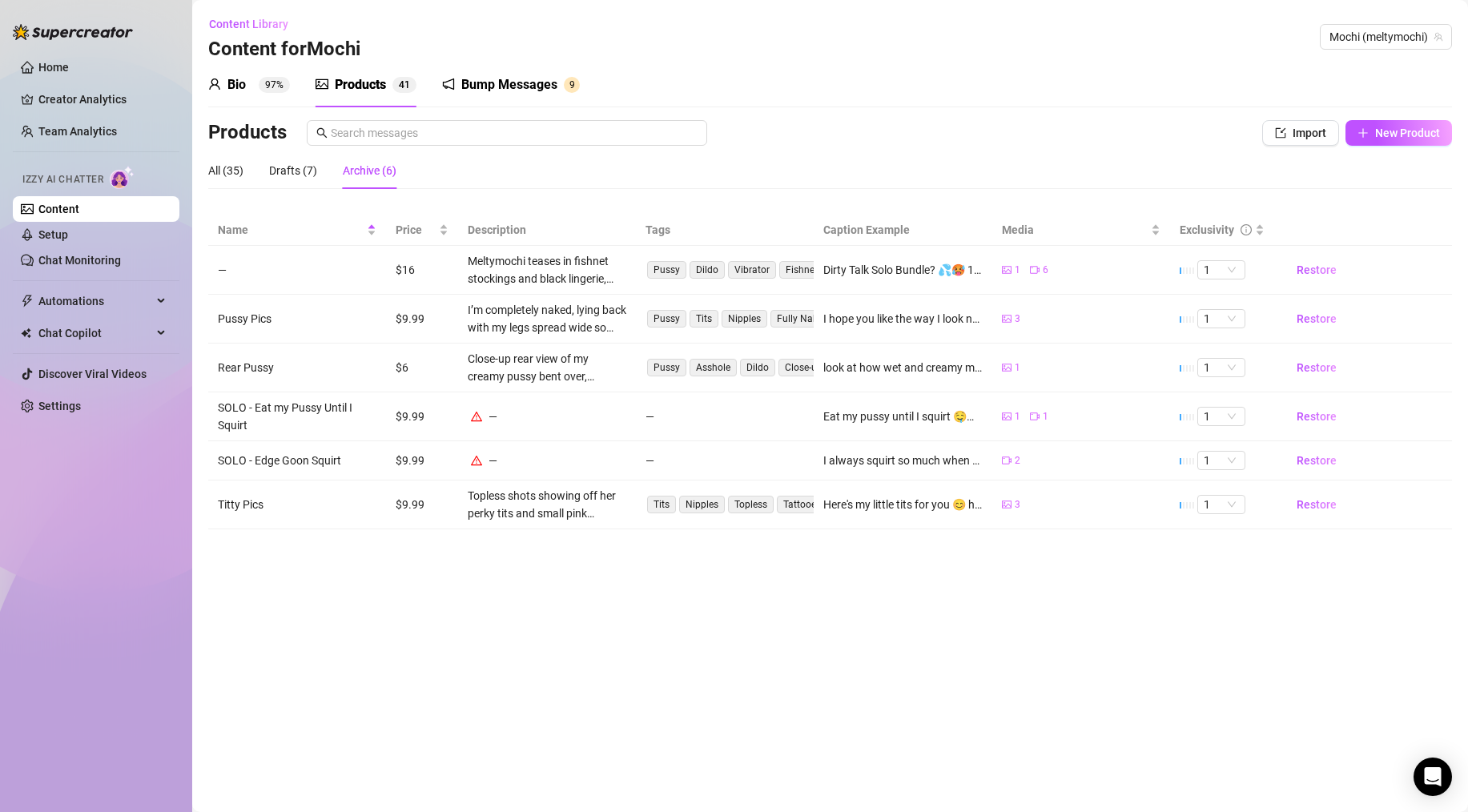
click at [359, 87] on div "Products" at bounding box center [360, 84] width 51 height 19
click at [219, 169] on div "All (35)" at bounding box center [226, 170] width 35 height 18
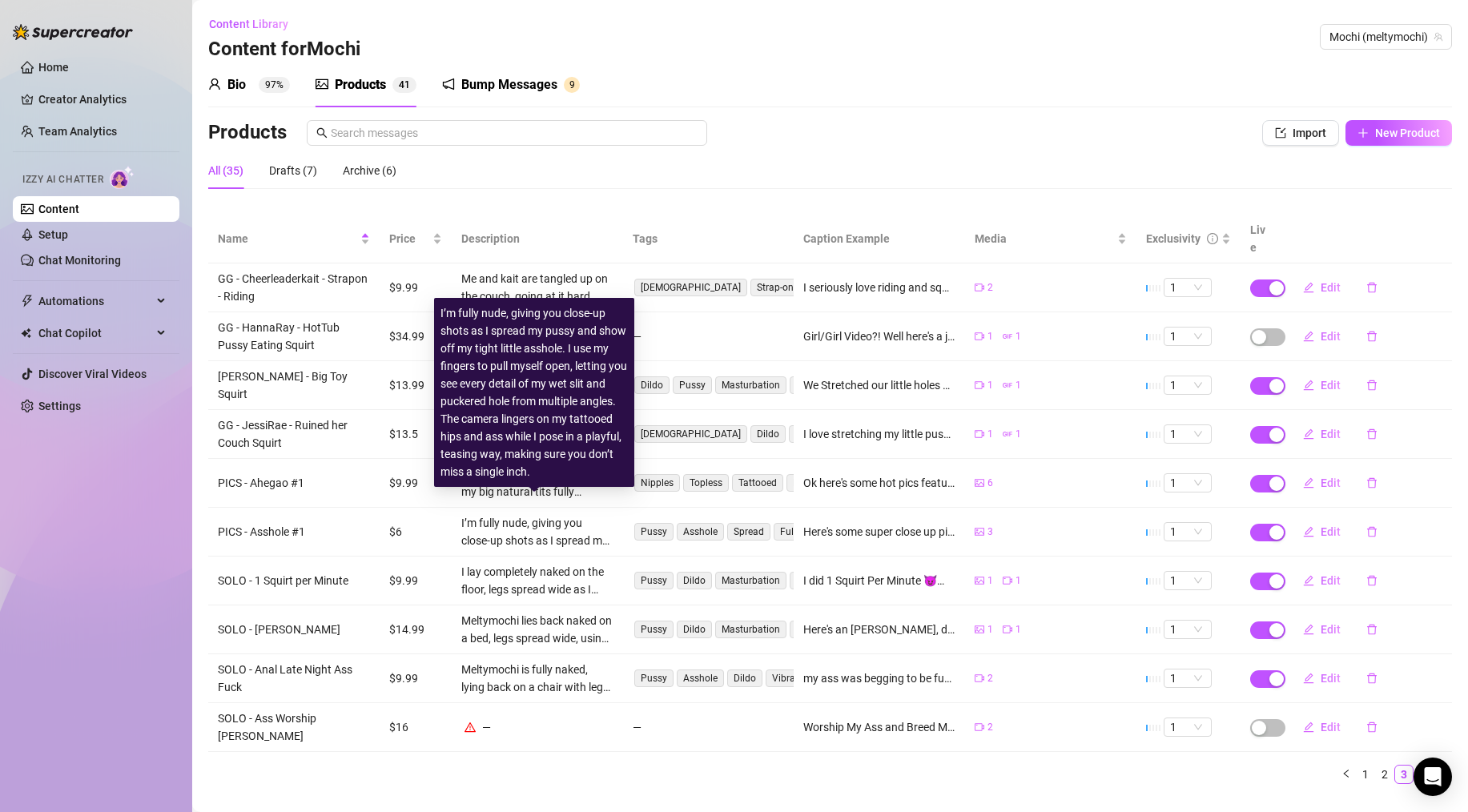
scroll to position [6, 0]
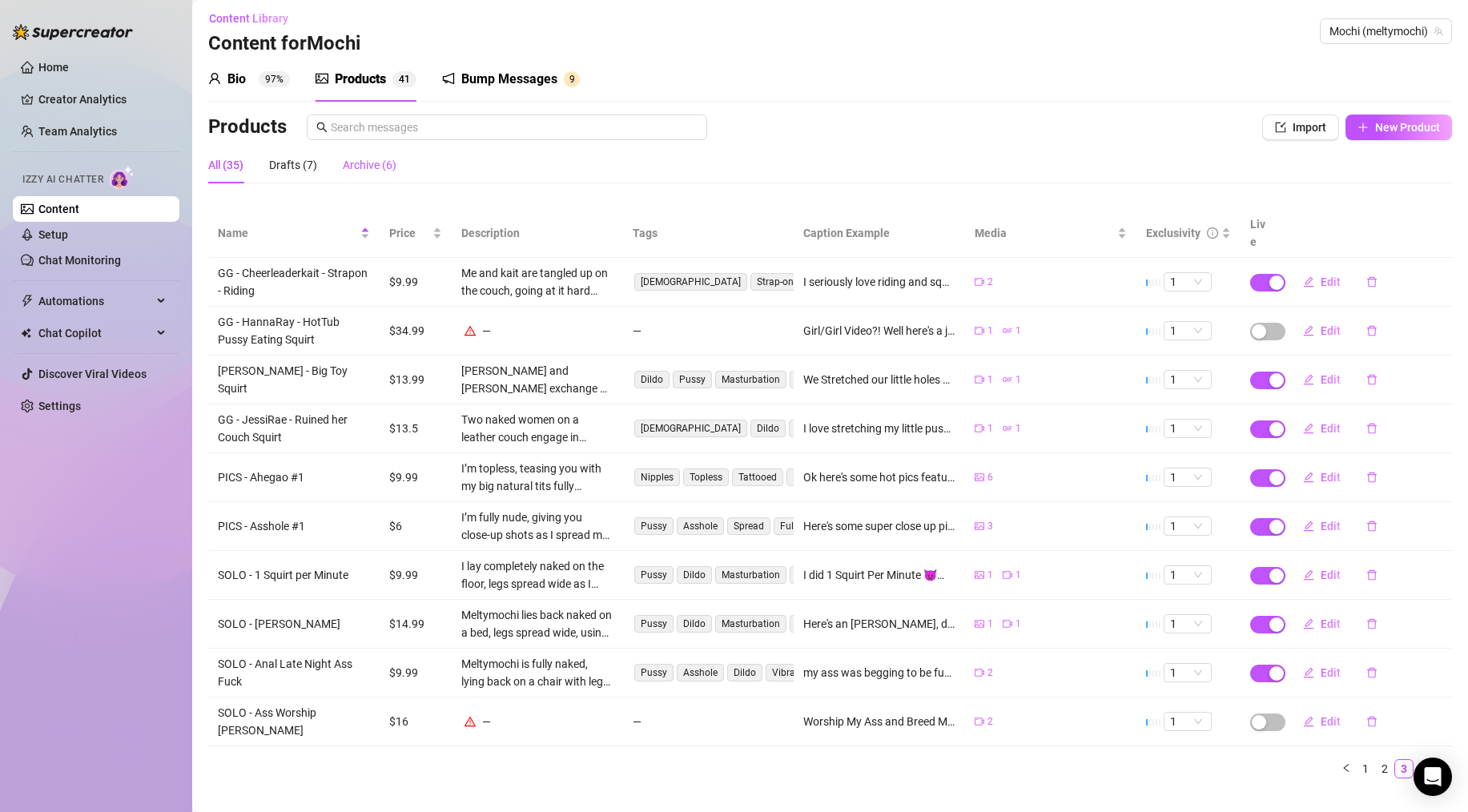
click at [370, 169] on div "Archive (6)" at bounding box center [370, 164] width 54 height 18
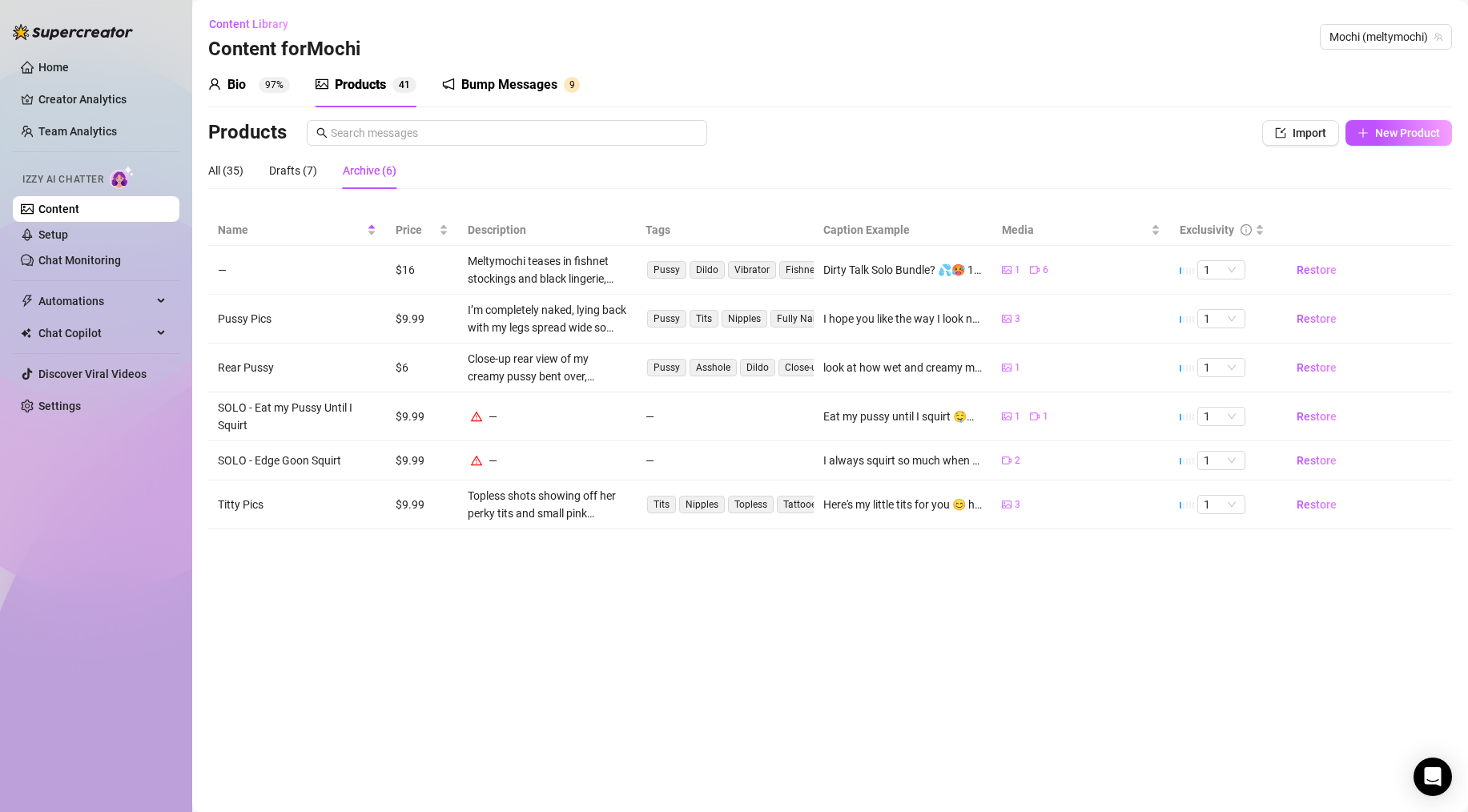
scroll to position [0, 0]
click at [296, 165] on div "Drafts (7)" at bounding box center [293, 170] width 48 height 18
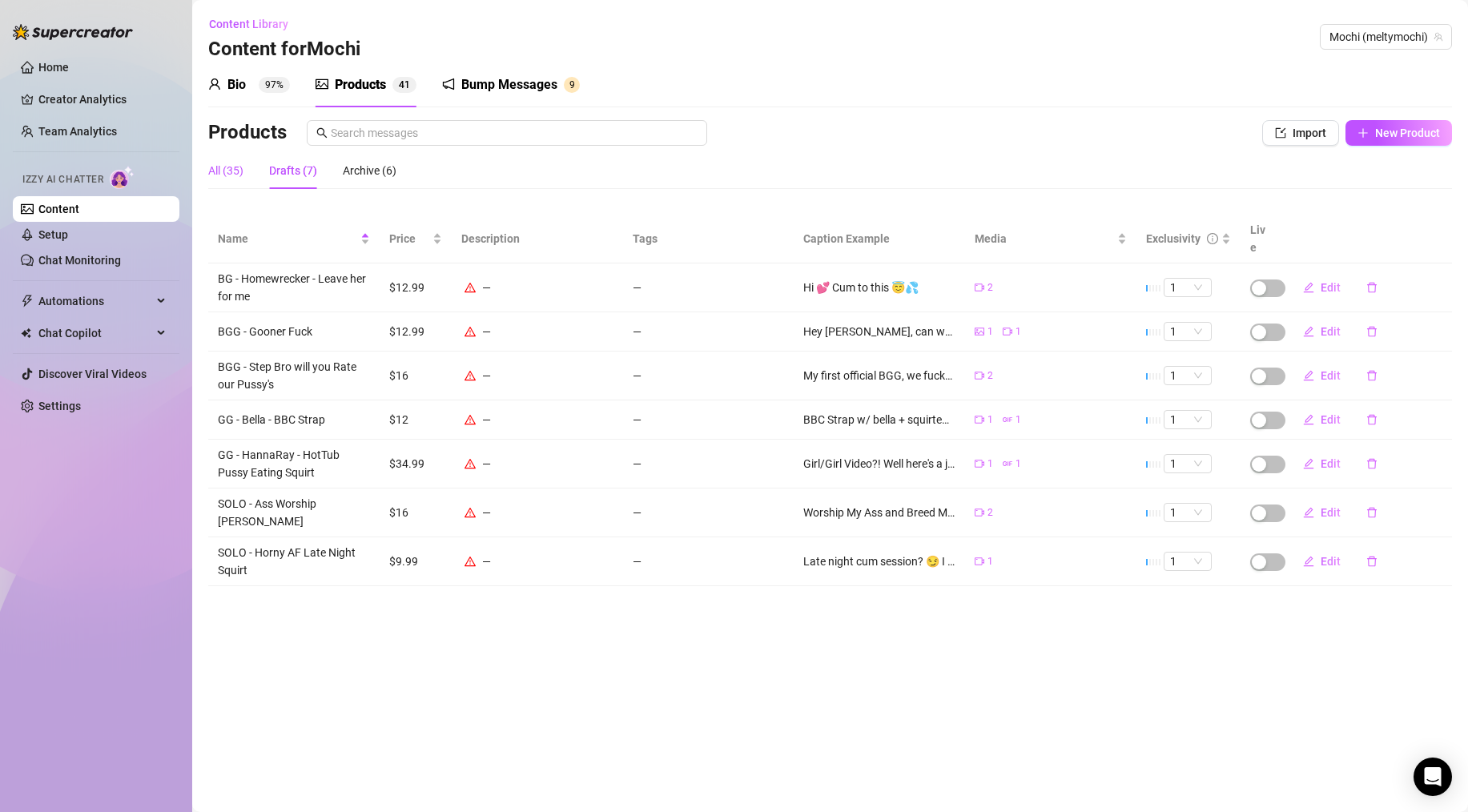
click at [219, 170] on div "All (35)" at bounding box center [226, 170] width 35 height 18
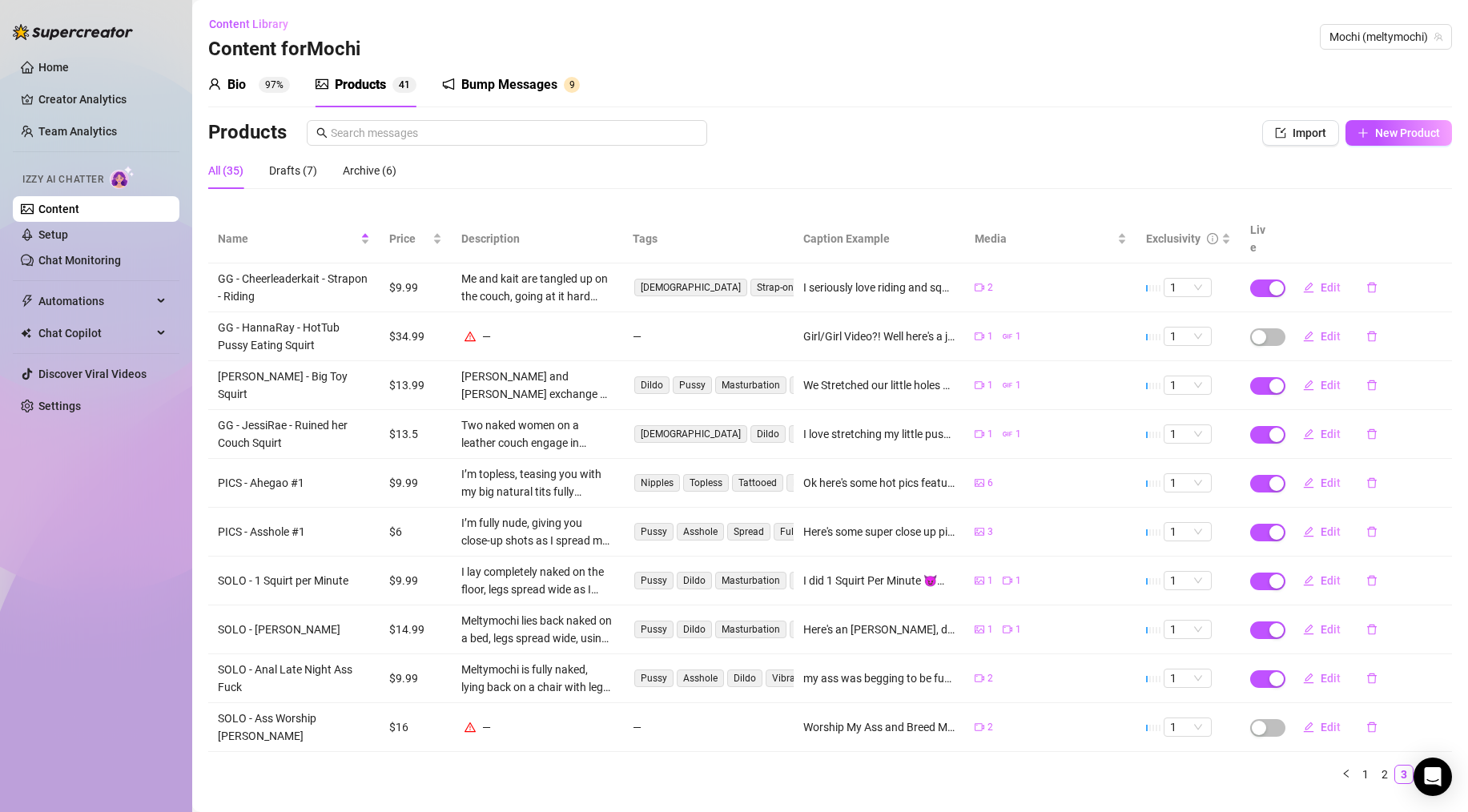
click at [961, 714] on link "4" at bounding box center [1423, 774] width 18 height 18
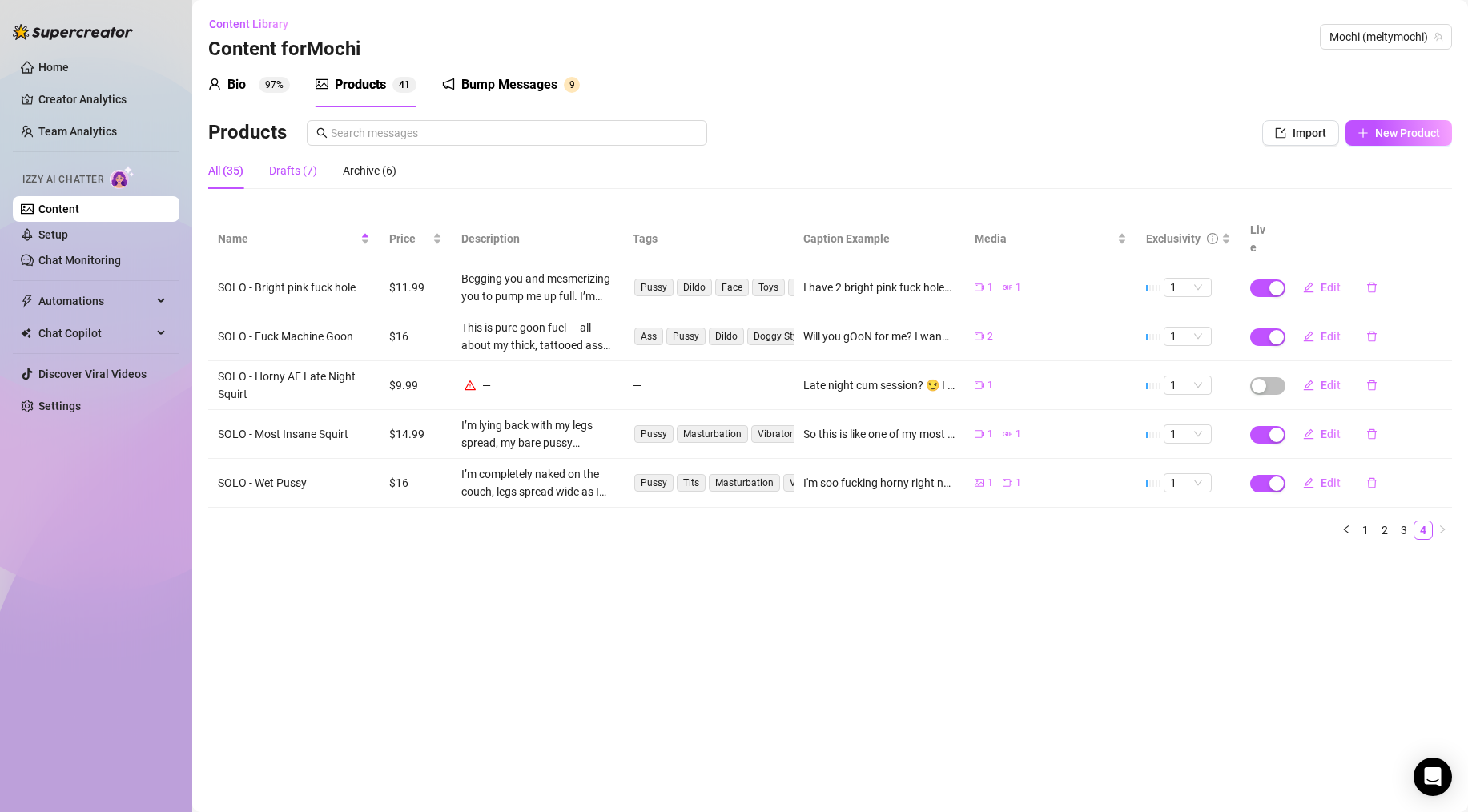
click at [293, 169] on div "Drafts (7)" at bounding box center [293, 170] width 48 height 18
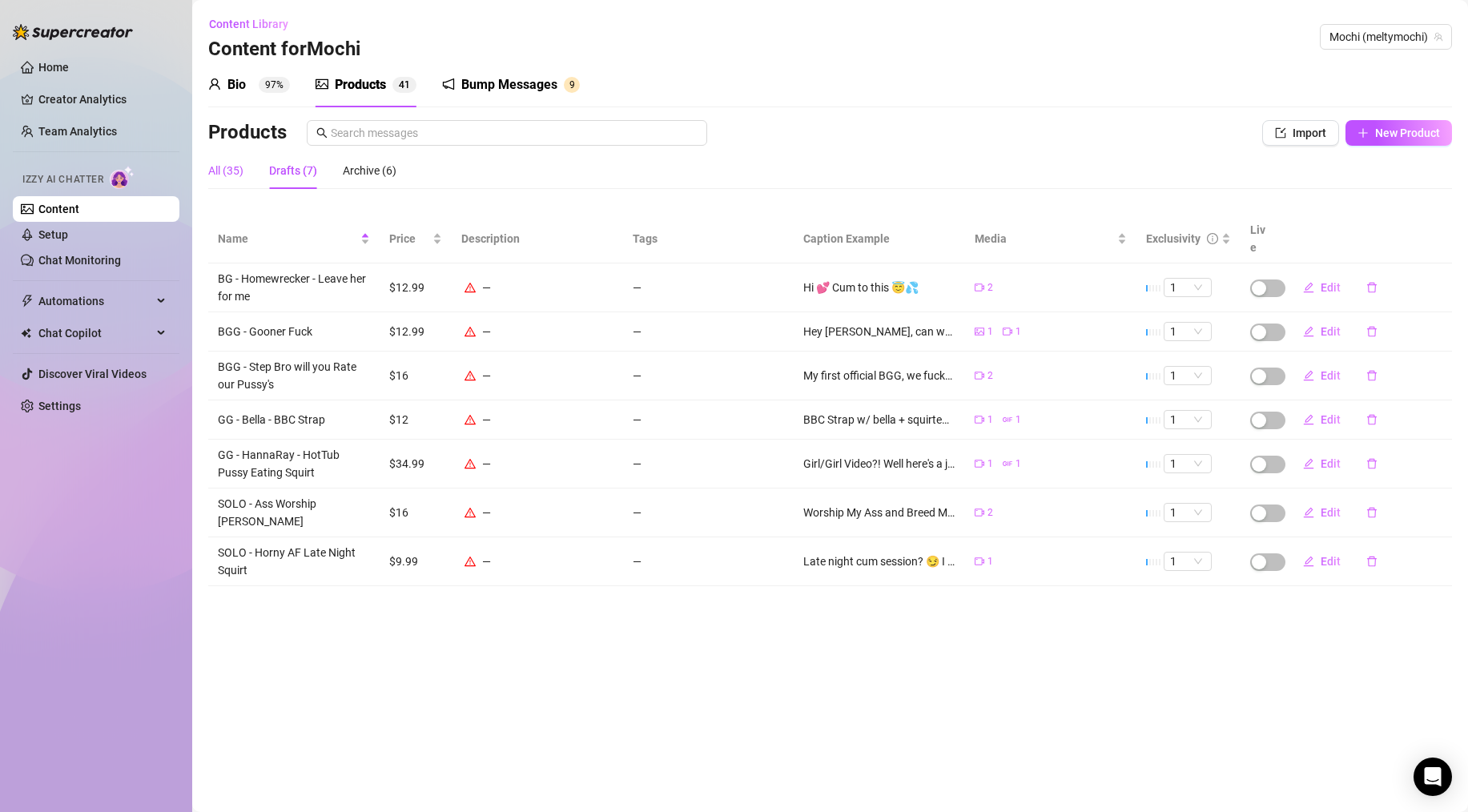
click at [227, 163] on div "All (35)" at bounding box center [226, 170] width 35 height 18
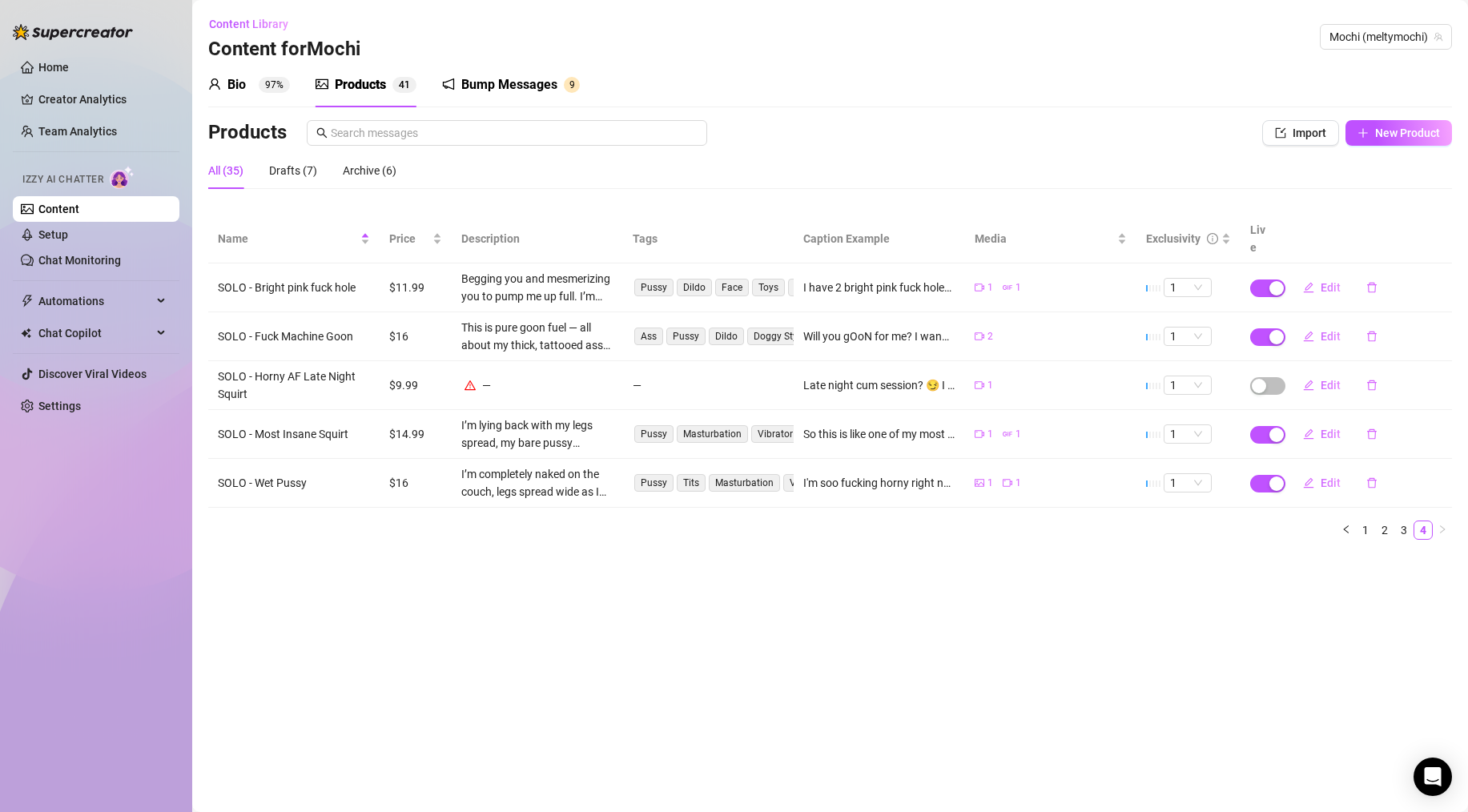
click at [230, 169] on div "All (35)" at bounding box center [226, 170] width 35 height 18
click at [961, 521] on link "3" at bounding box center [1404, 530] width 18 height 18
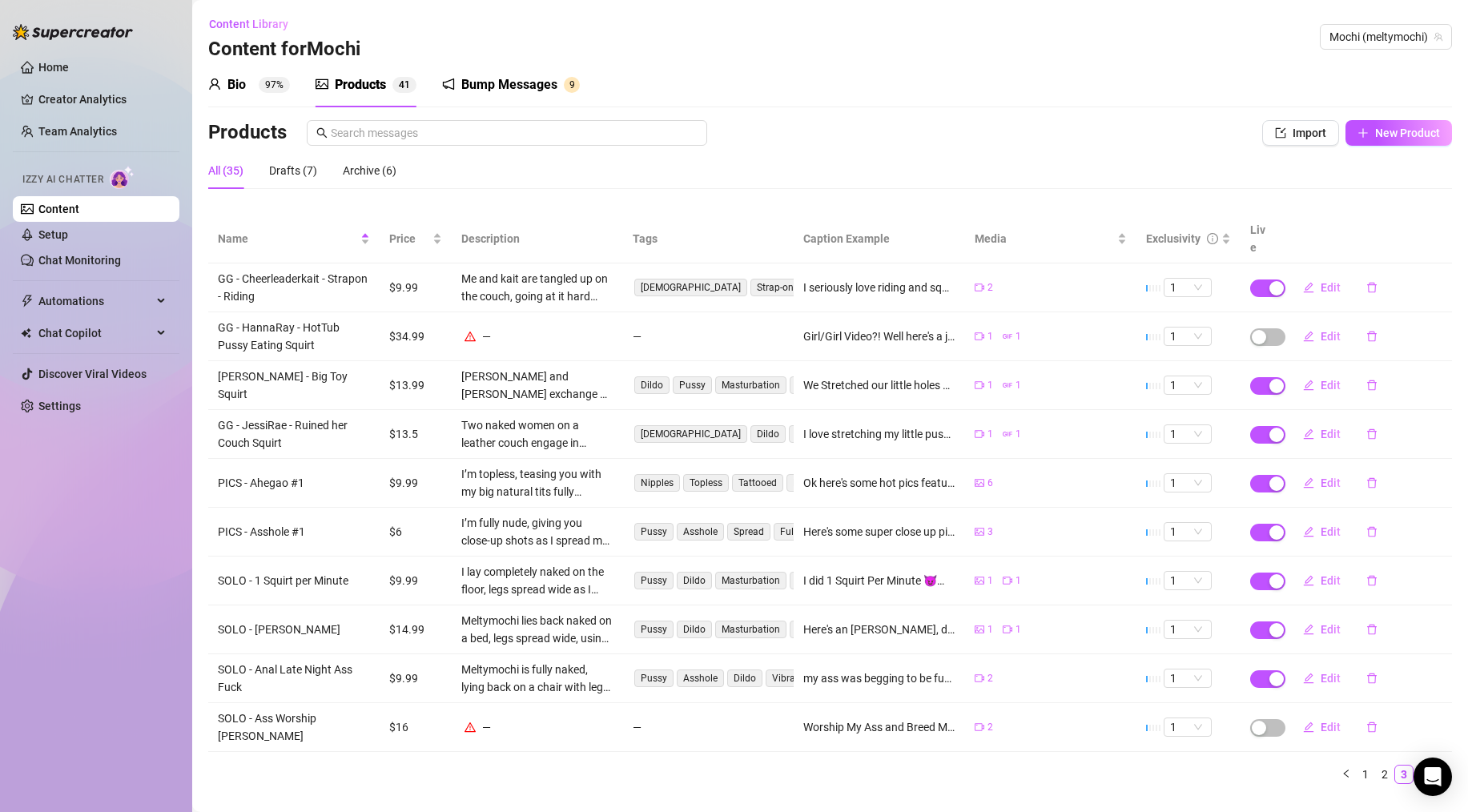
click at [961, 714] on link "4" at bounding box center [1423, 774] width 18 height 18
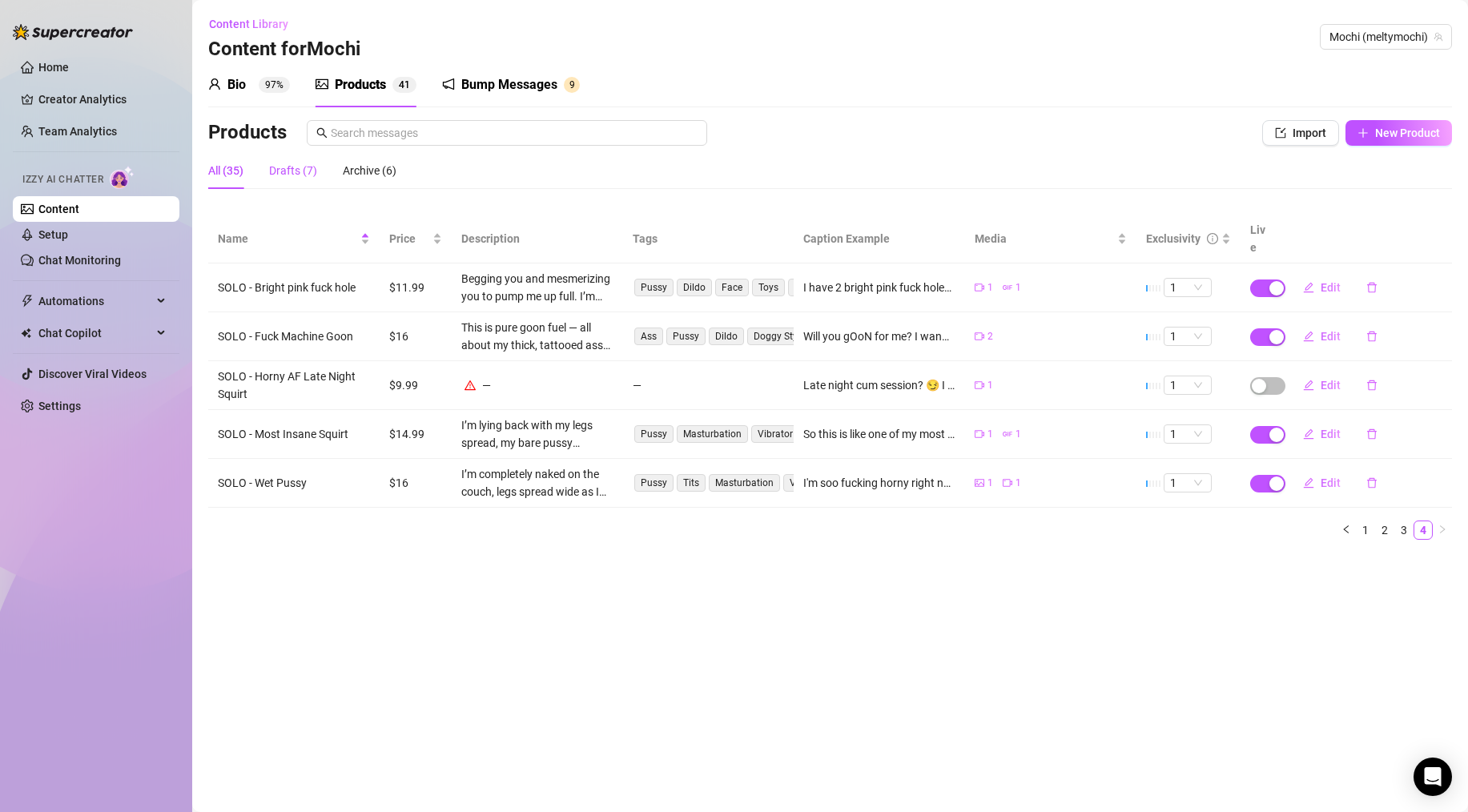
click at [276, 176] on div "Drafts (7)" at bounding box center [293, 170] width 48 height 18
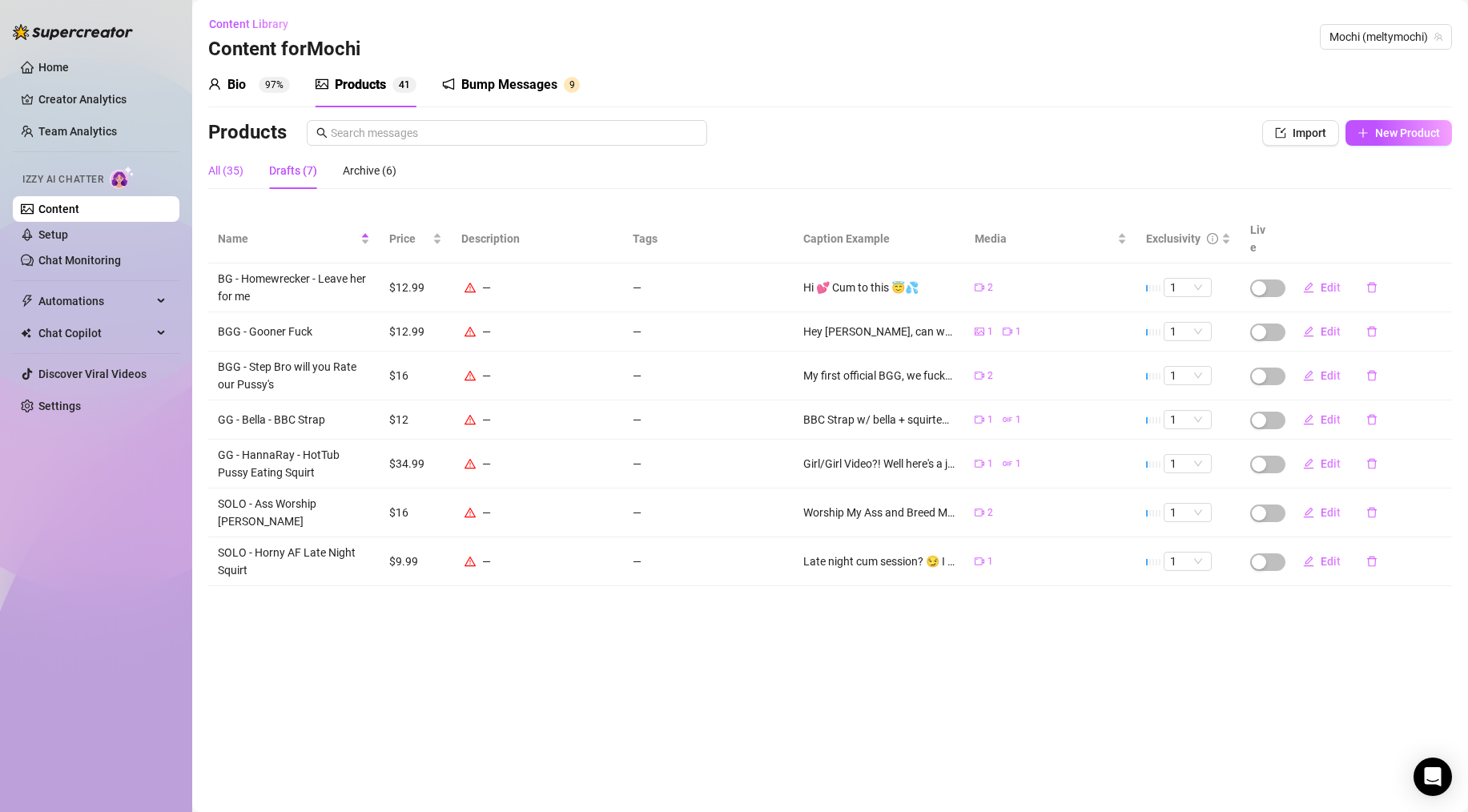
click at [221, 169] on div "All (35)" at bounding box center [226, 170] width 35 height 18
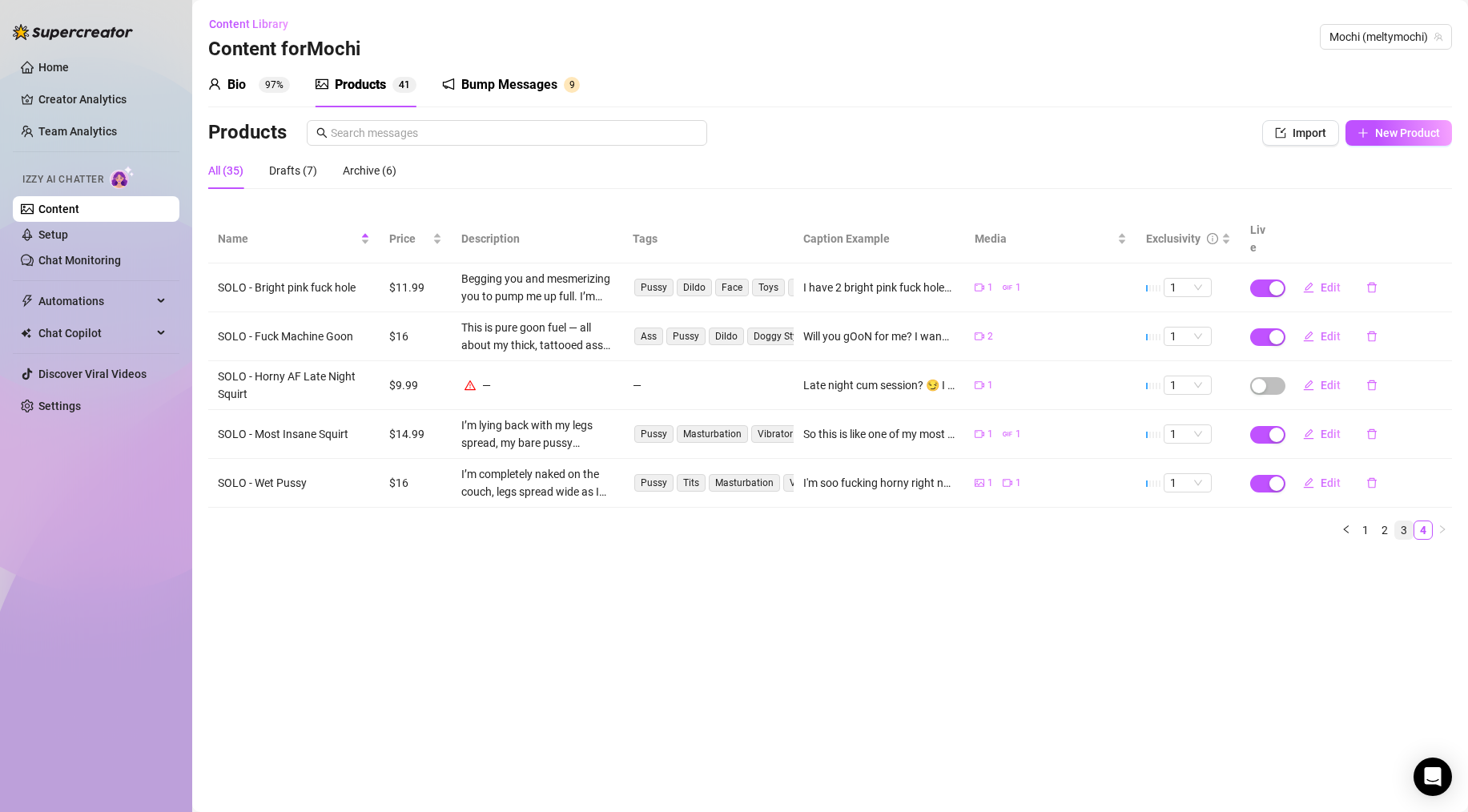
click at [961, 521] on link "3" at bounding box center [1404, 530] width 18 height 18
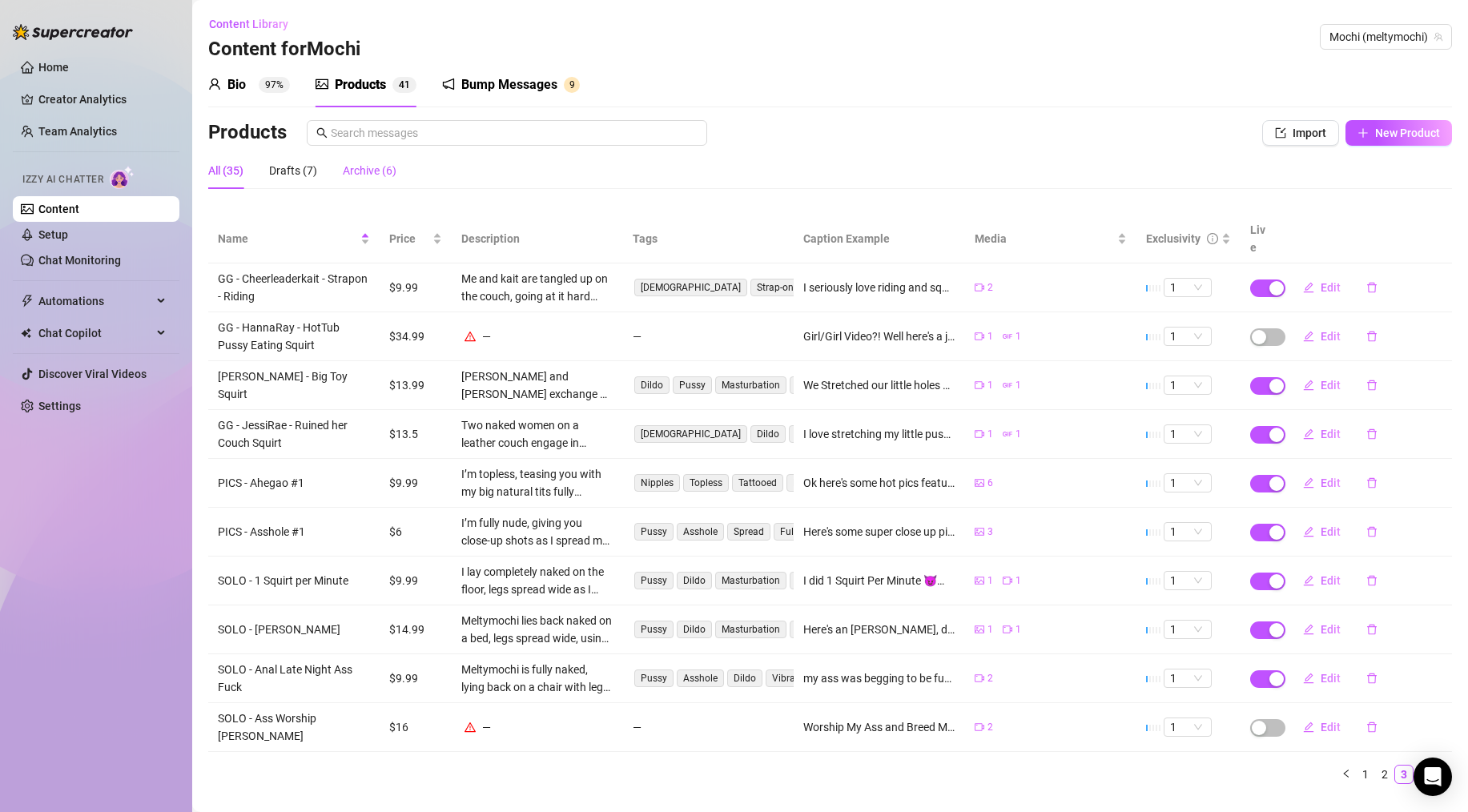
click at [366, 170] on div "Archive (6)" at bounding box center [370, 170] width 54 height 18
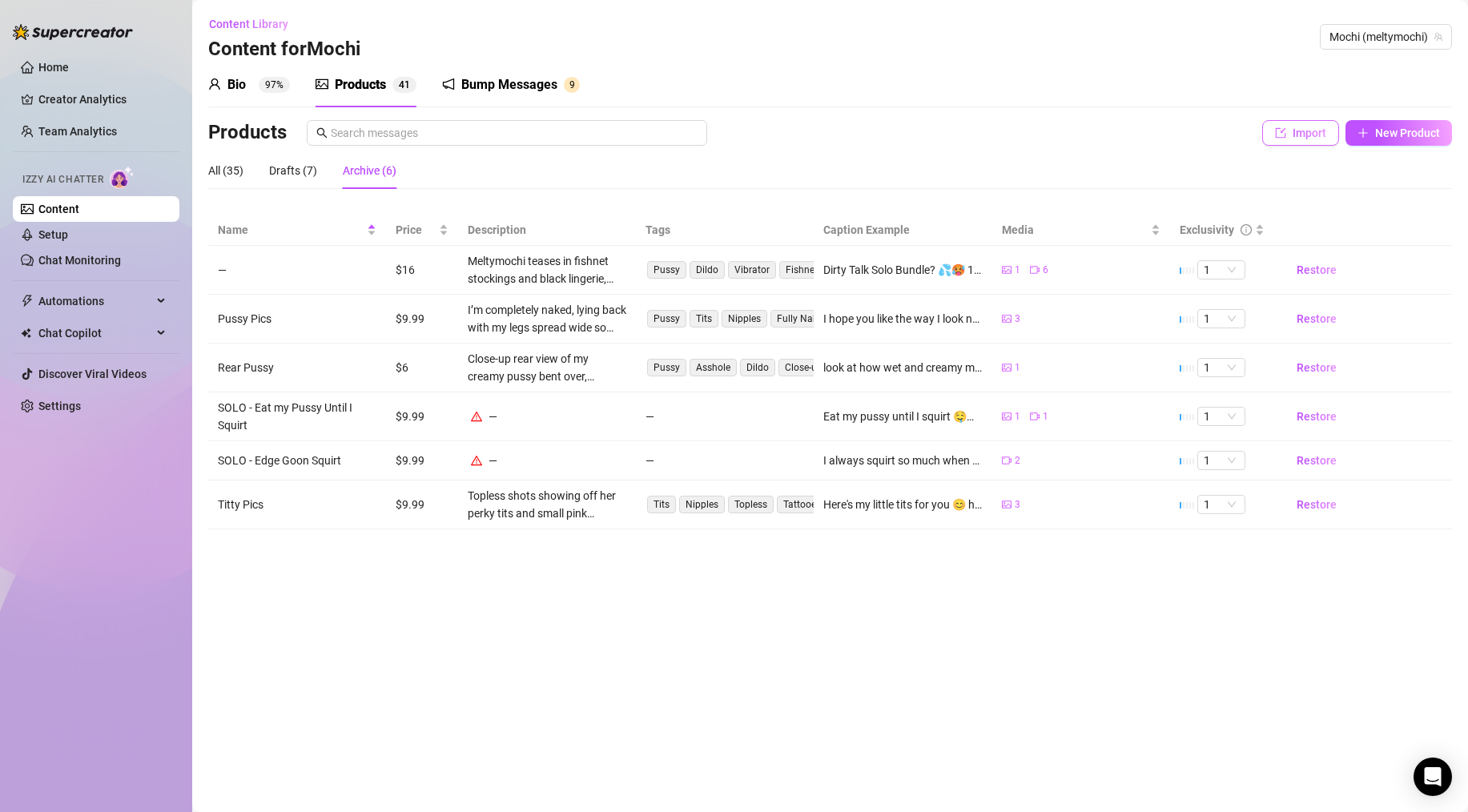
click at [961, 134] on span "Import" at bounding box center [1309, 132] width 34 height 13
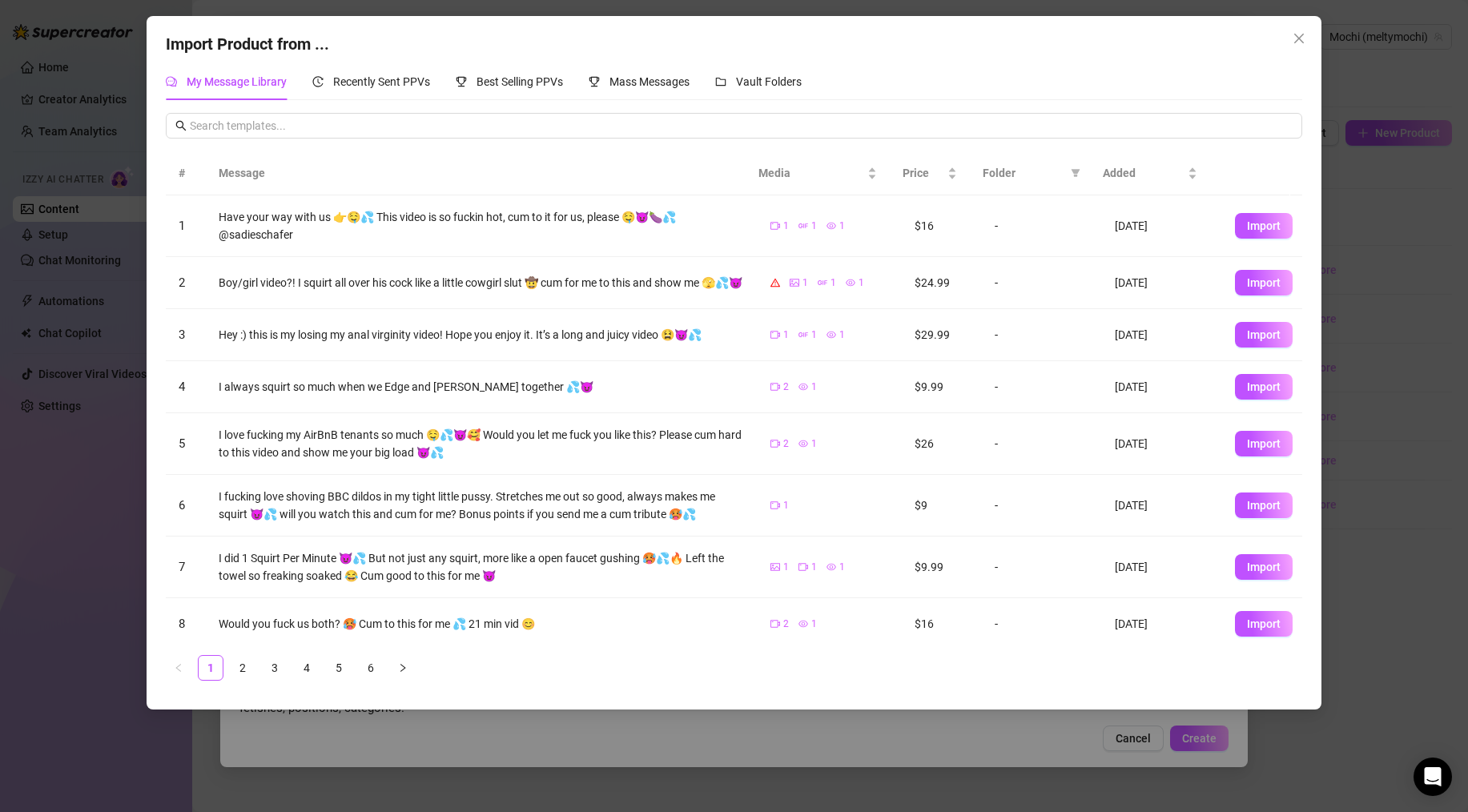
scroll to position [132, 0]
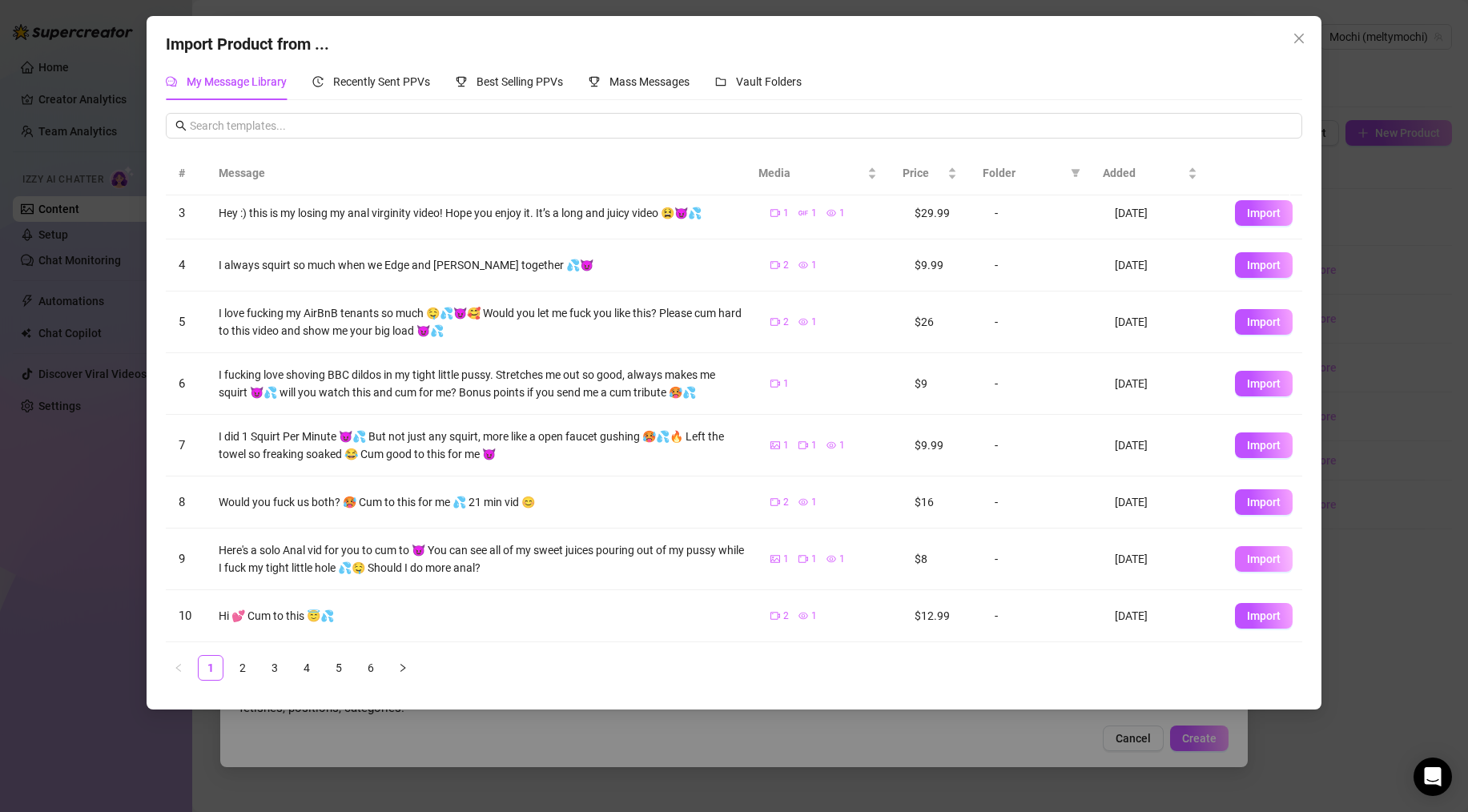
click at [961, 562] on span "Import" at bounding box center [1264, 558] width 34 height 13
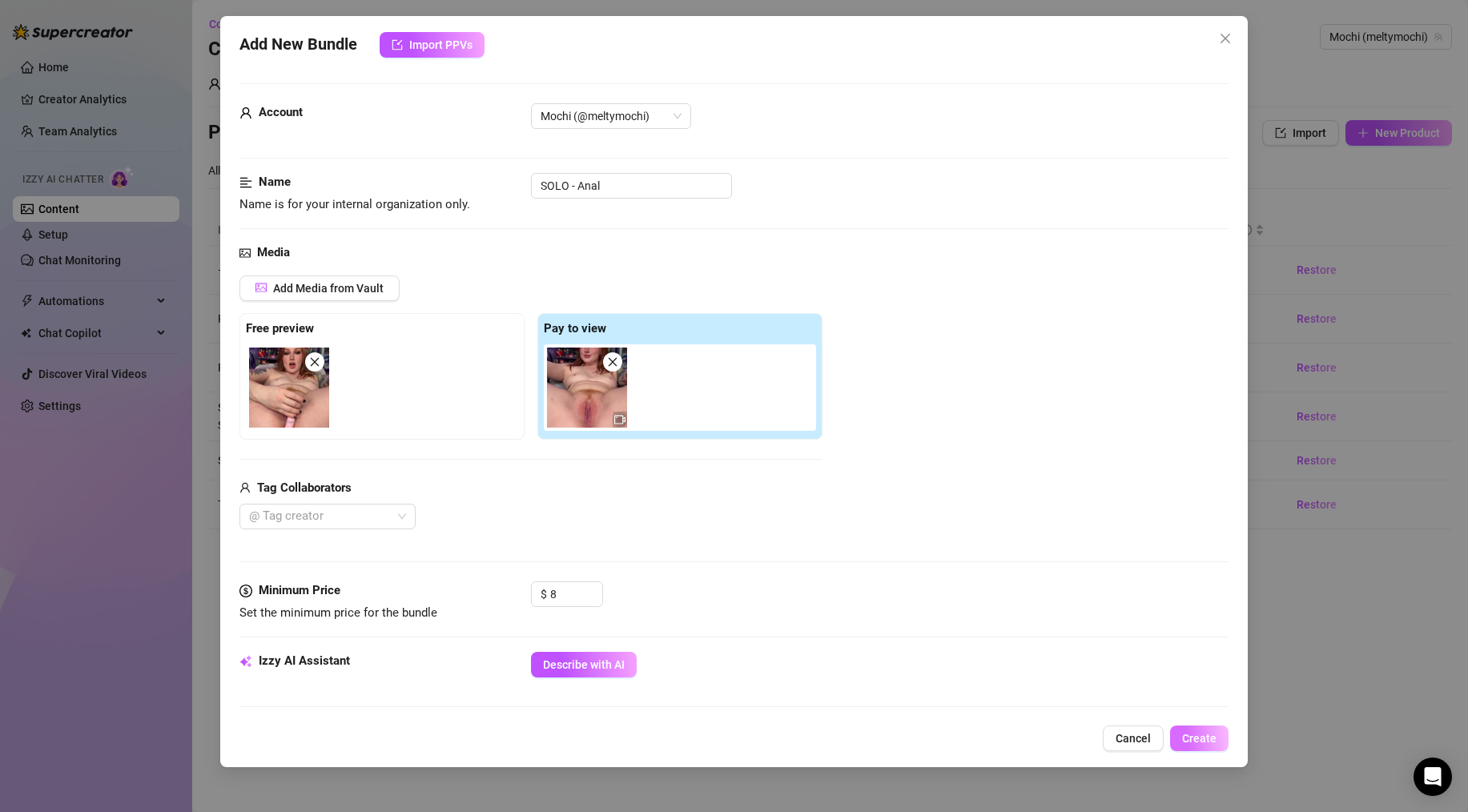
click at [961, 714] on span "Create" at bounding box center [1199, 738] width 35 height 13
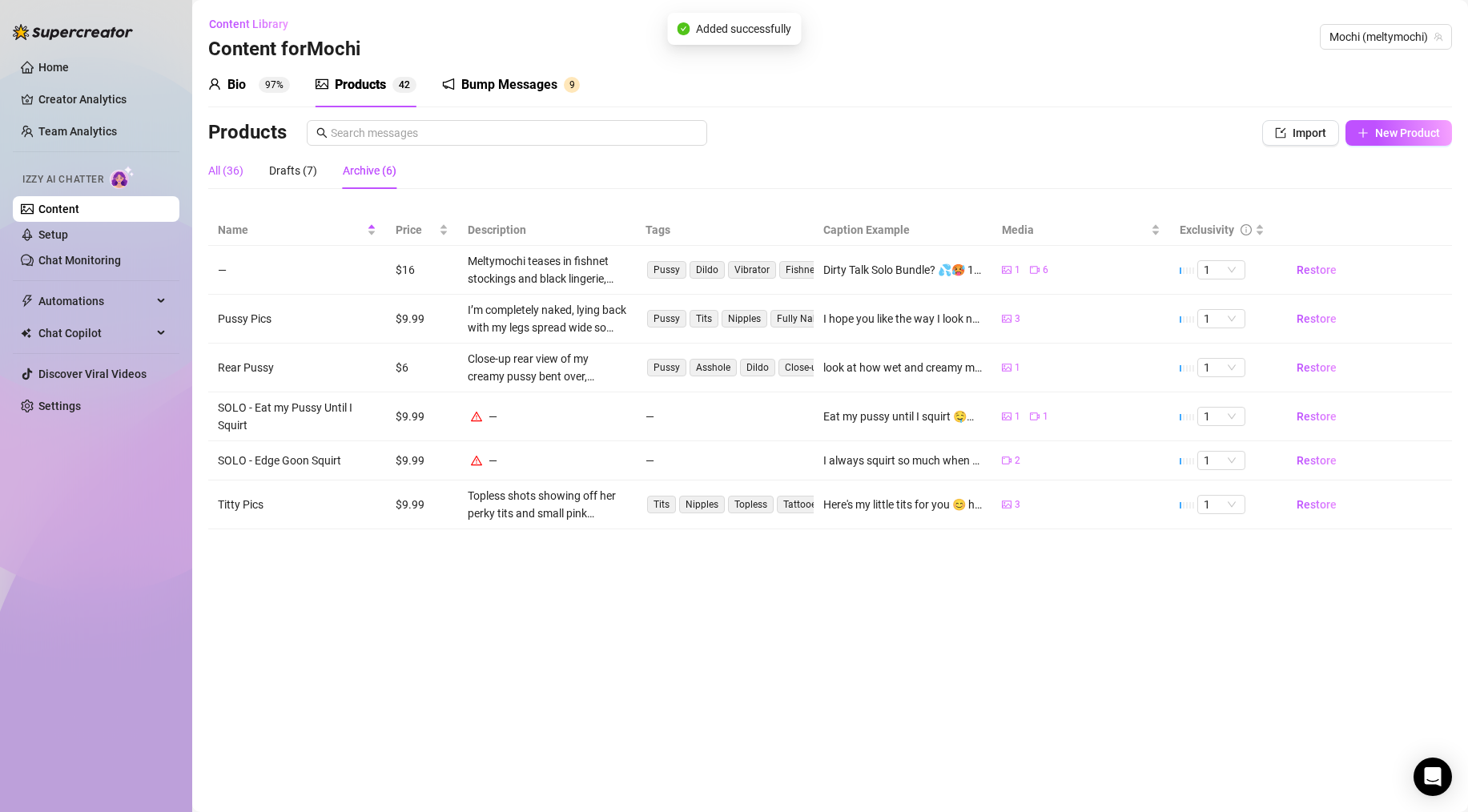
click at [236, 168] on div "All (36)" at bounding box center [226, 170] width 35 height 18
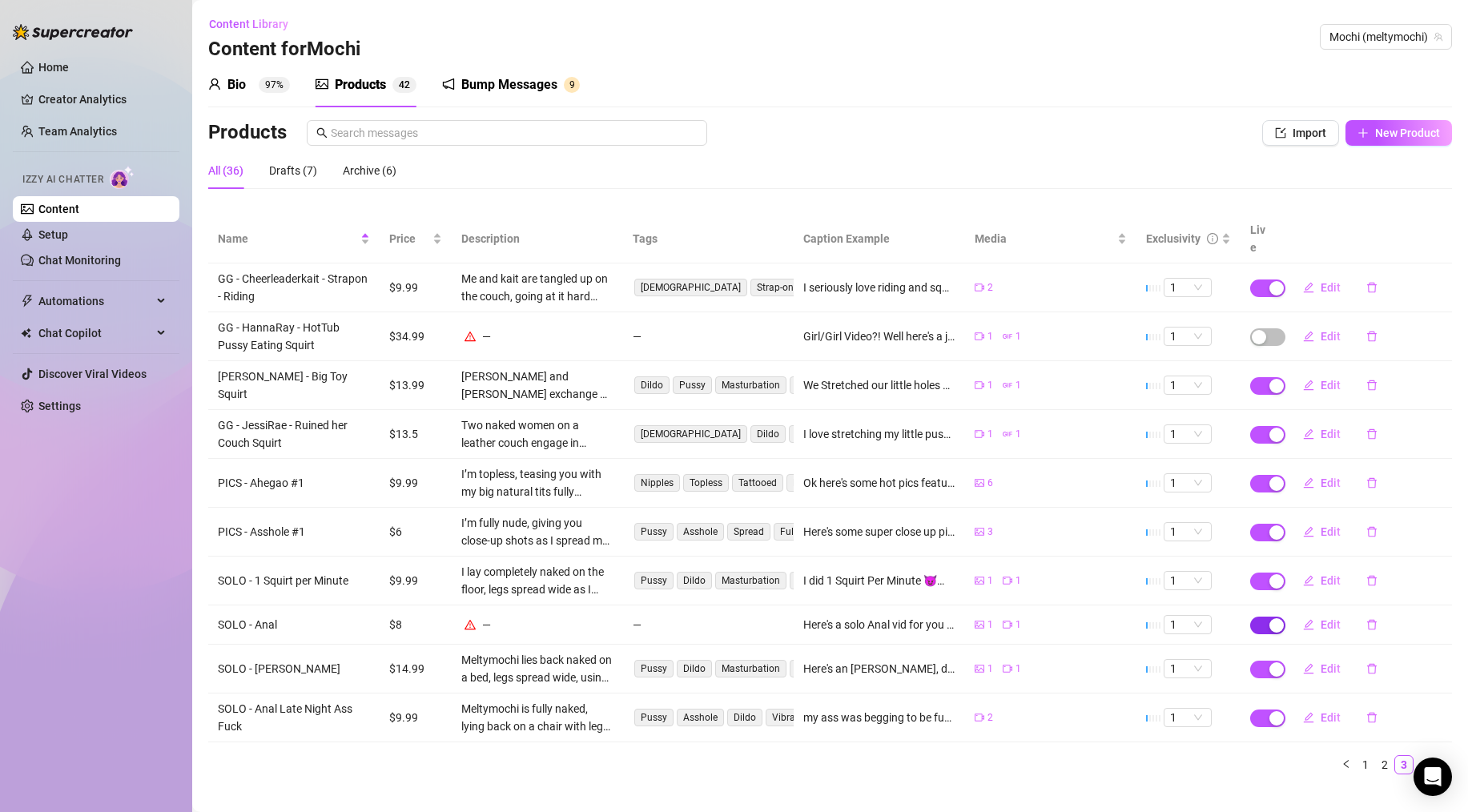
click at [961, 616] on span "button" at bounding box center [1268, 625] width 35 height 18
click at [961, 568] on span "OK" at bounding box center [1385, 568] width 15 height 13
click at [961, 135] on span "Import" at bounding box center [1309, 132] width 34 height 13
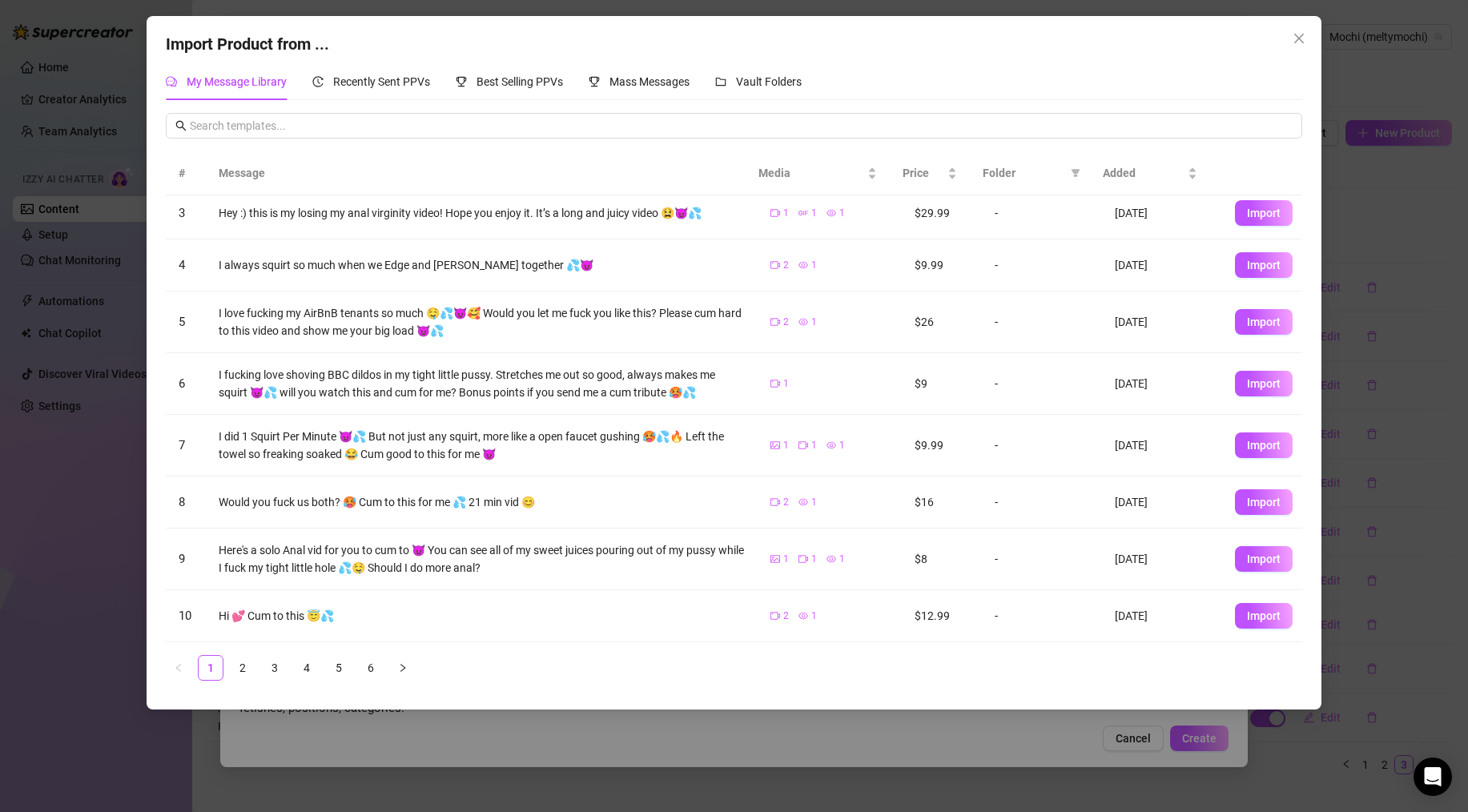
click at [366, 664] on link "6" at bounding box center [370, 668] width 24 height 24
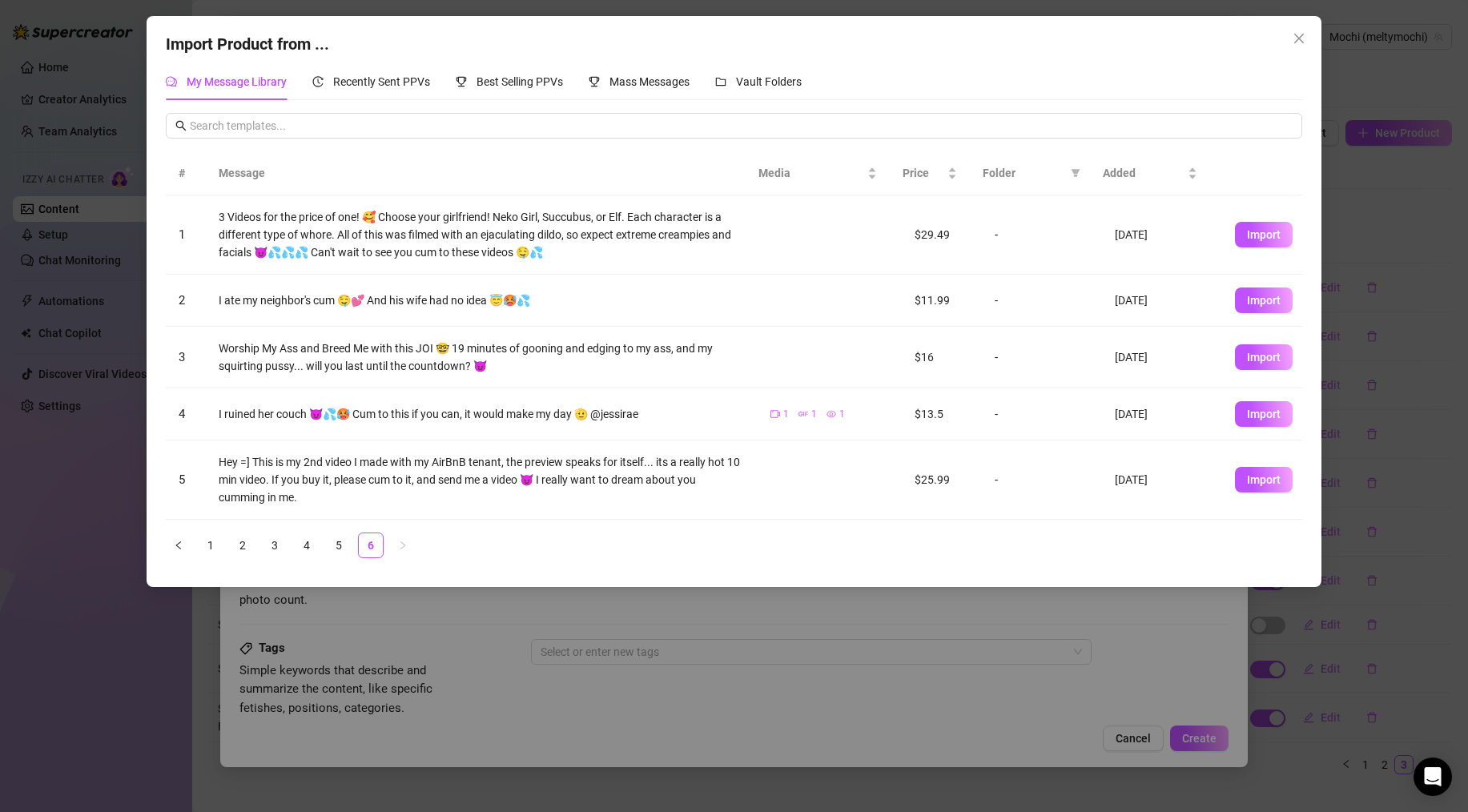
scroll to position [0, 0]
click at [336, 551] on link "5" at bounding box center [338, 545] width 24 height 24
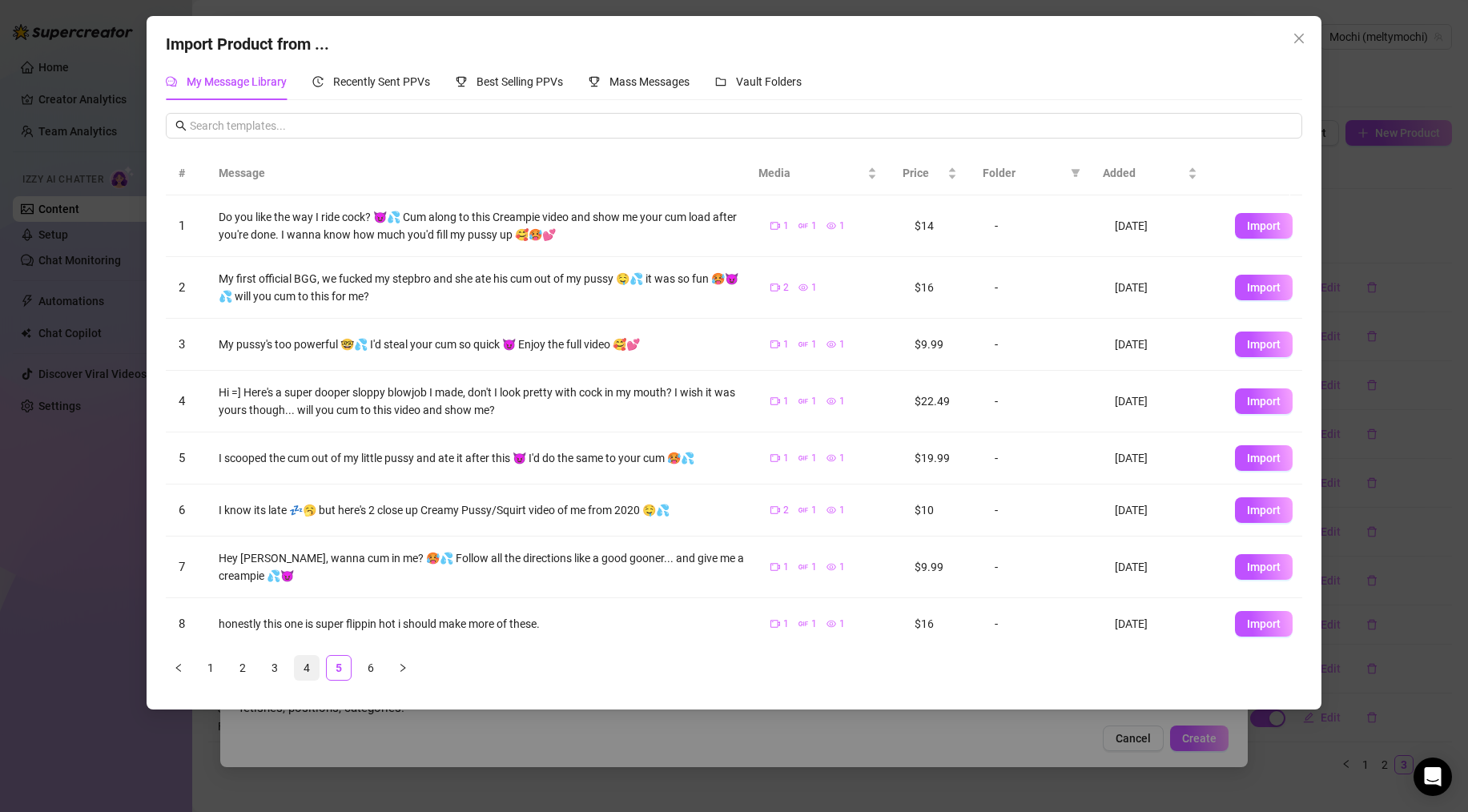
click at [303, 664] on link "4" at bounding box center [306, 668] width 24 height 24
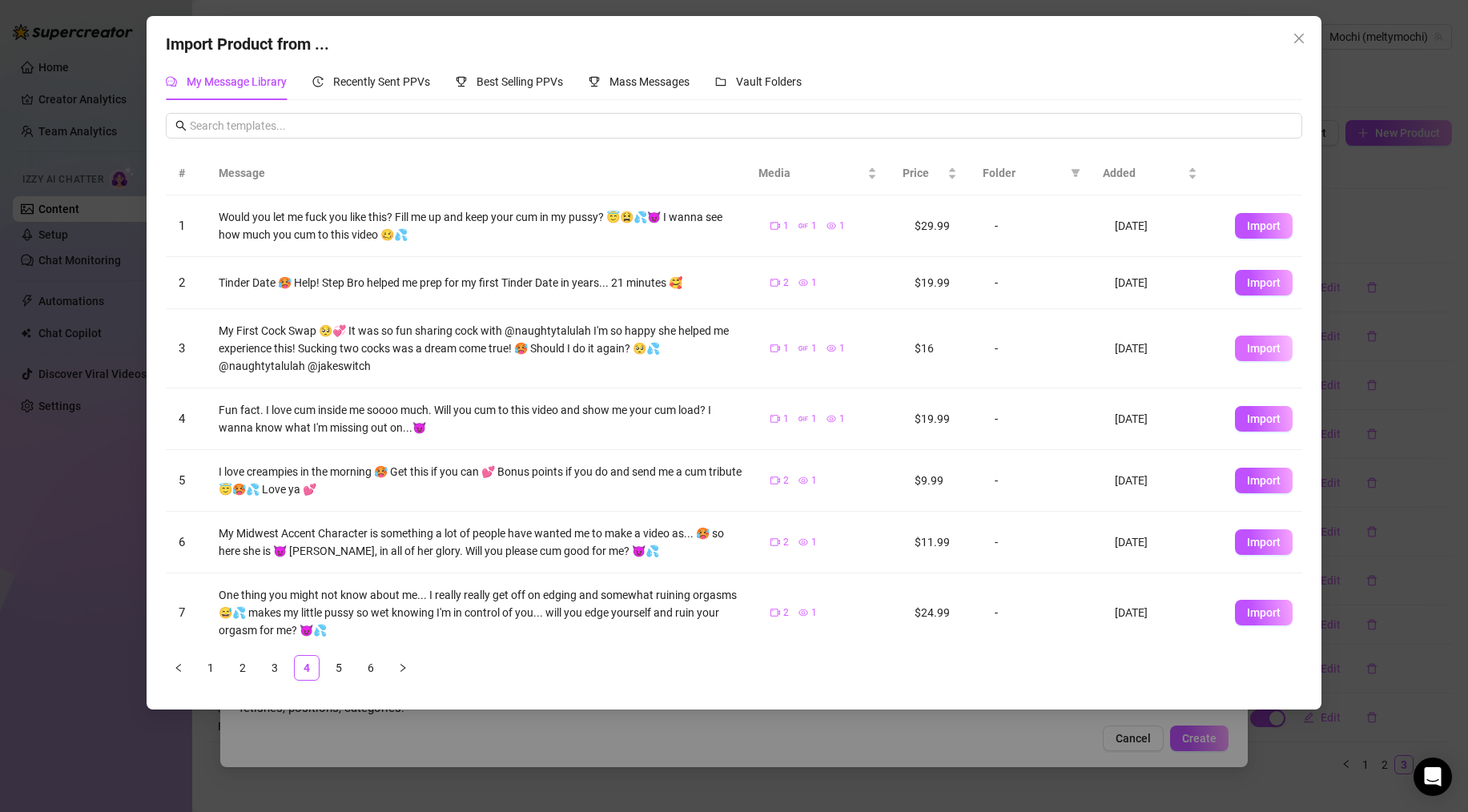
click at [961, 349] on span "Import" at bounding box center [1264, 347] width 34 height 13
type textarea "My First Cock Swap 🥺💞 It was so fun sharing cock with @naughtytalulah I'm so ha…"
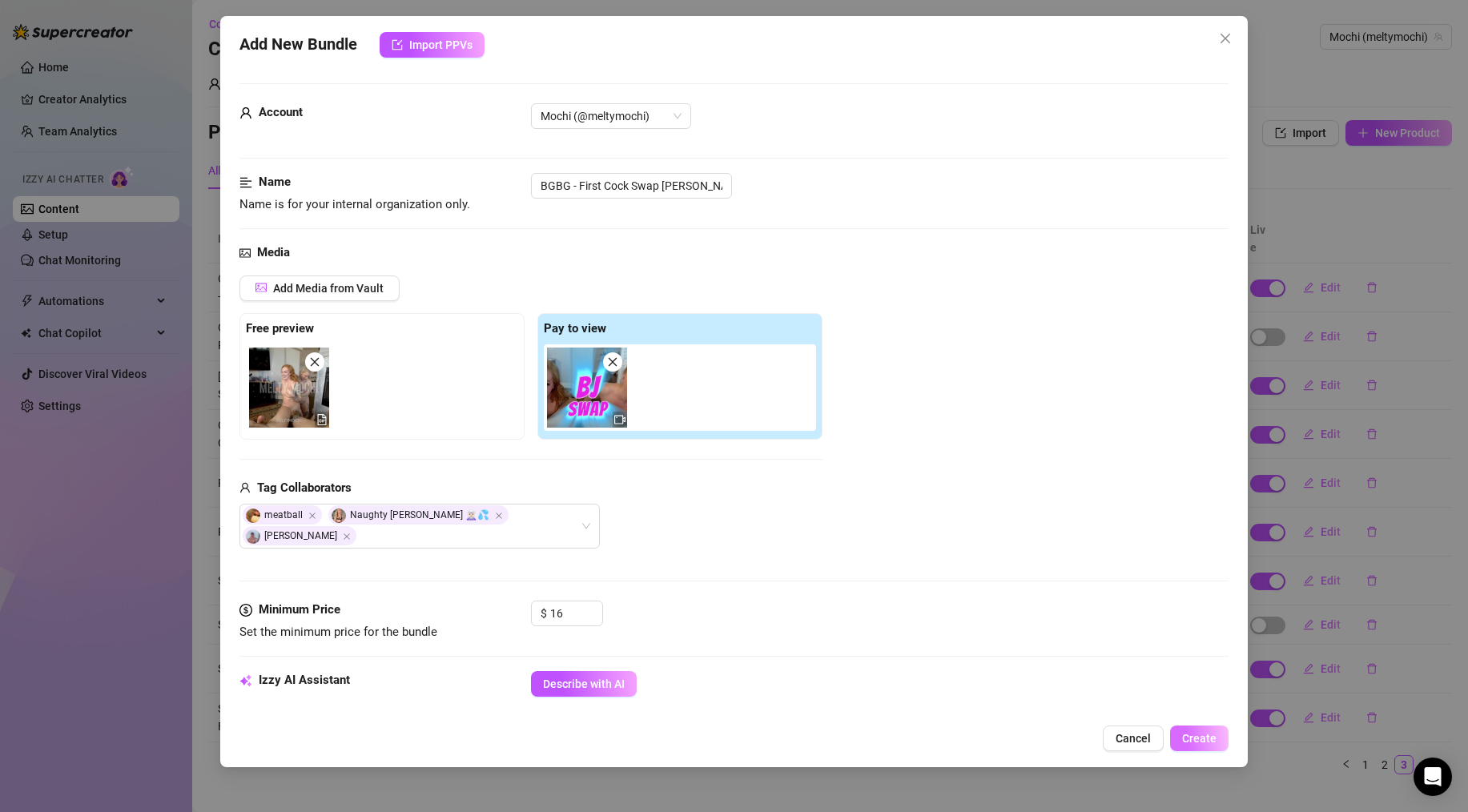
click at [961, 714] on span "Create" at bounding box center [1199, 738] width 35 height 13
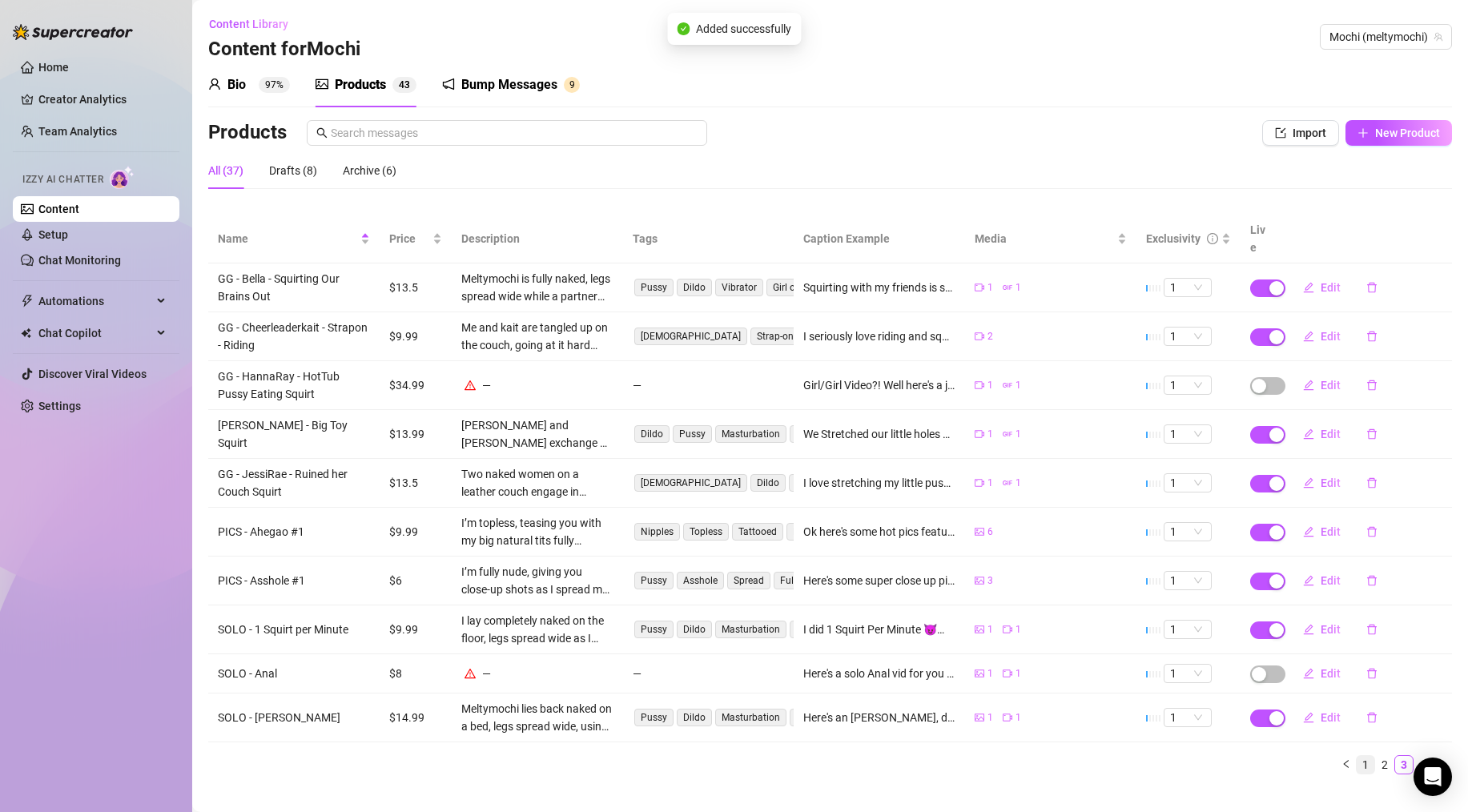
click at [961, 714] on link "1" at bounding box center [1365, 764] width 18 height 18
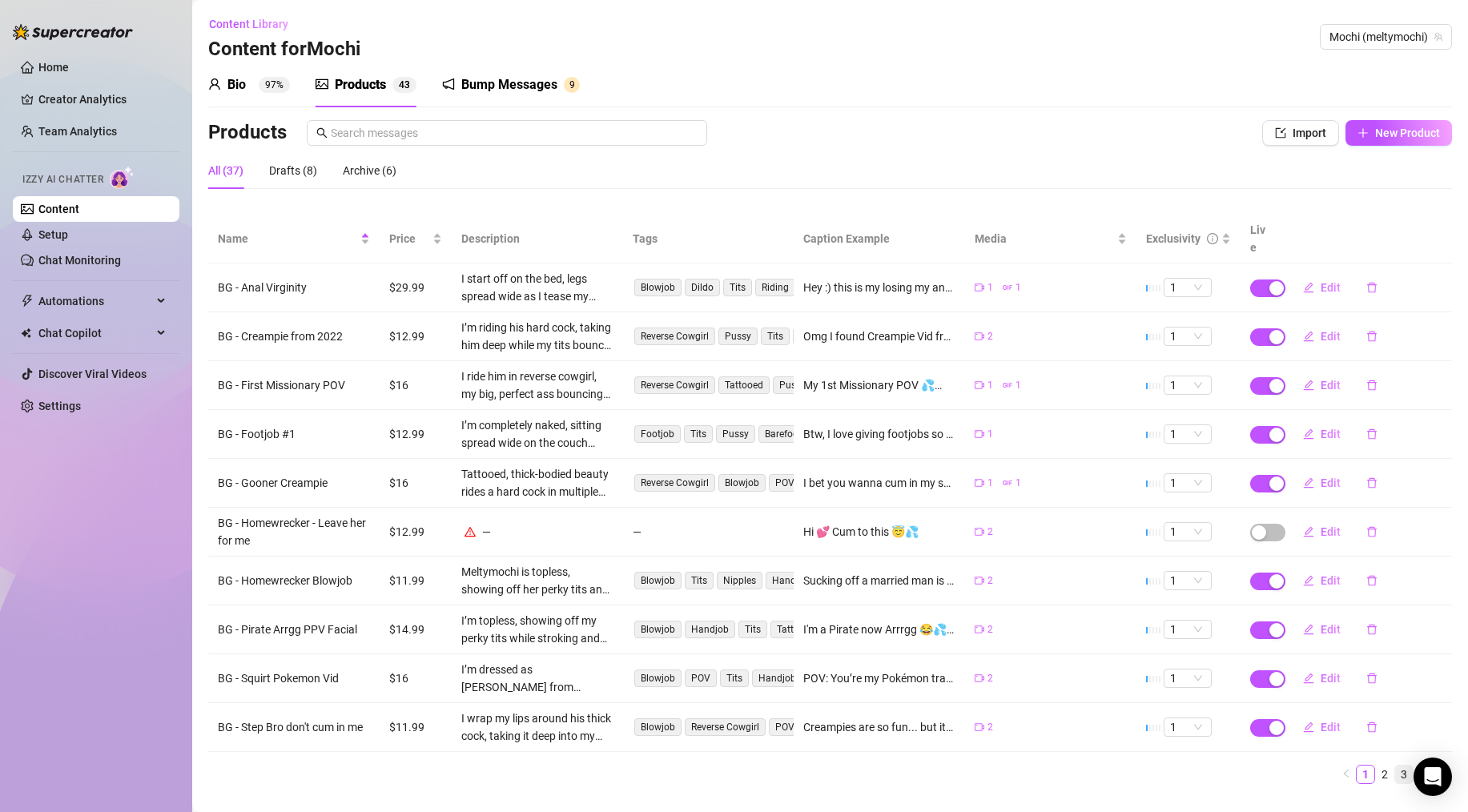
click at [961, 714] on li "3" at bounding box center [1404, 774] width 19 height 19
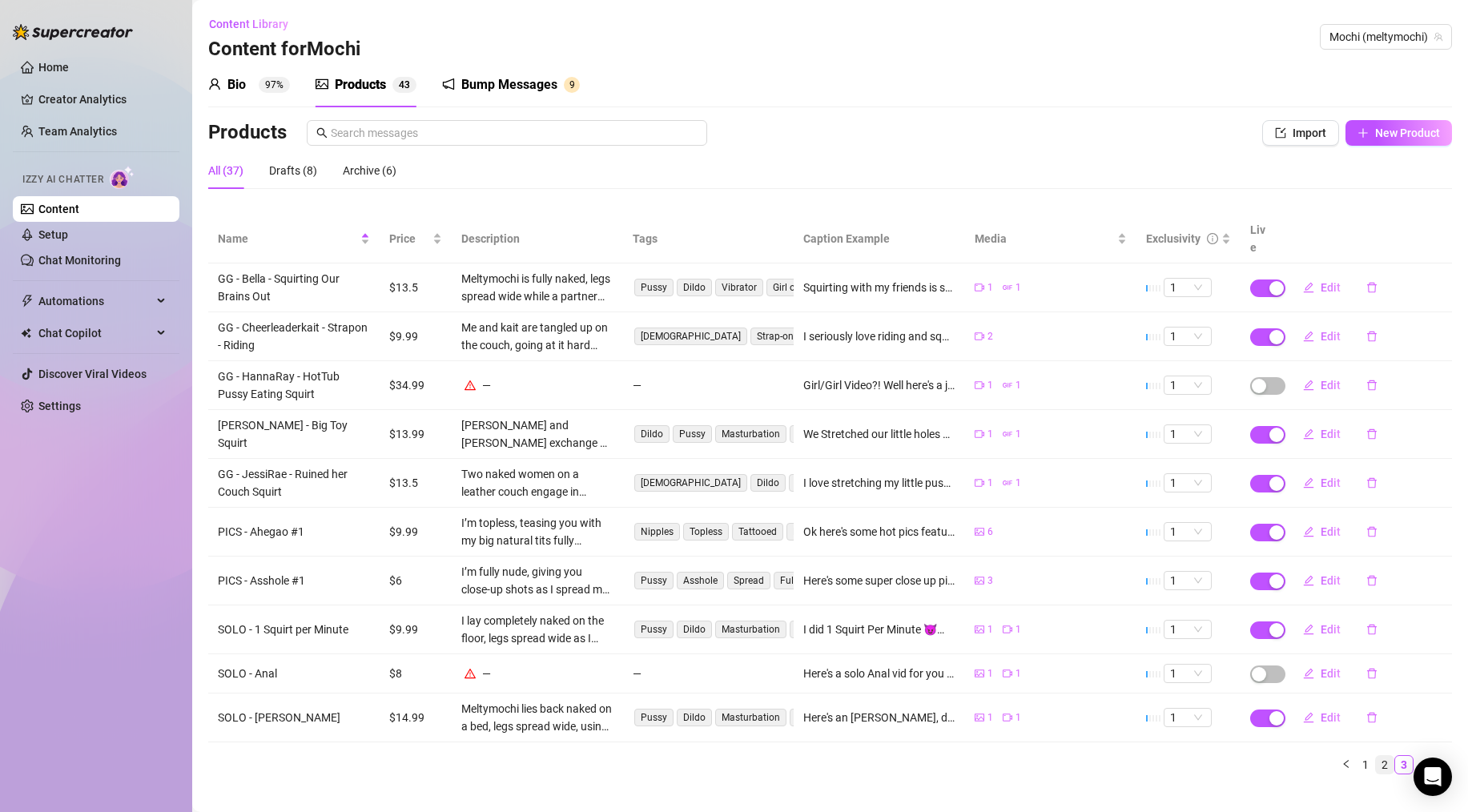
click at [961, 714] on link "2" at bounding box center [1384, 764] width 18 height 18
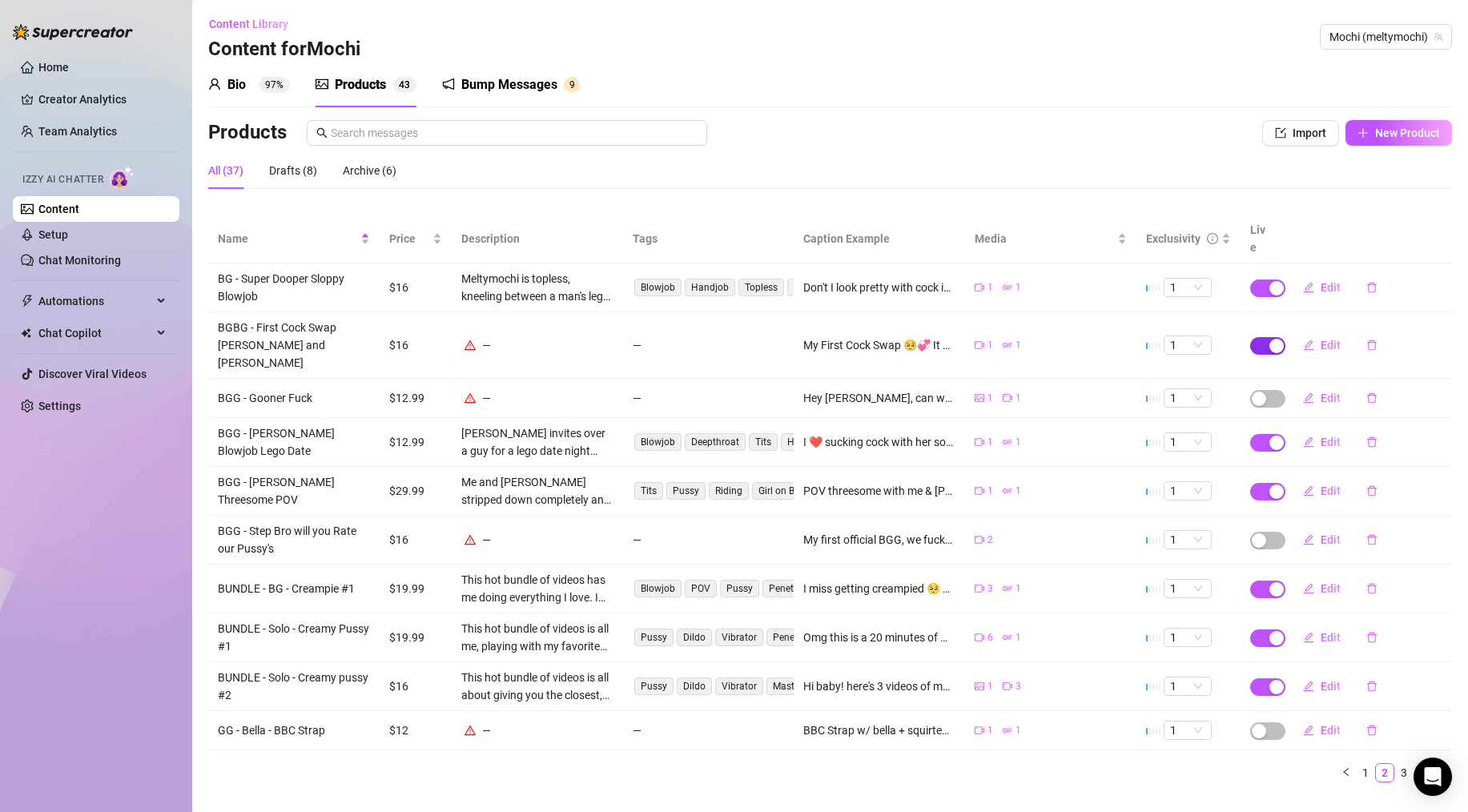
click at [961, 339] on div "button" at bounding box center [1276, 346] width 14 height 14
click at [961, 279] on button "OK" at bounding box center [1395, 281] width 26 height 19
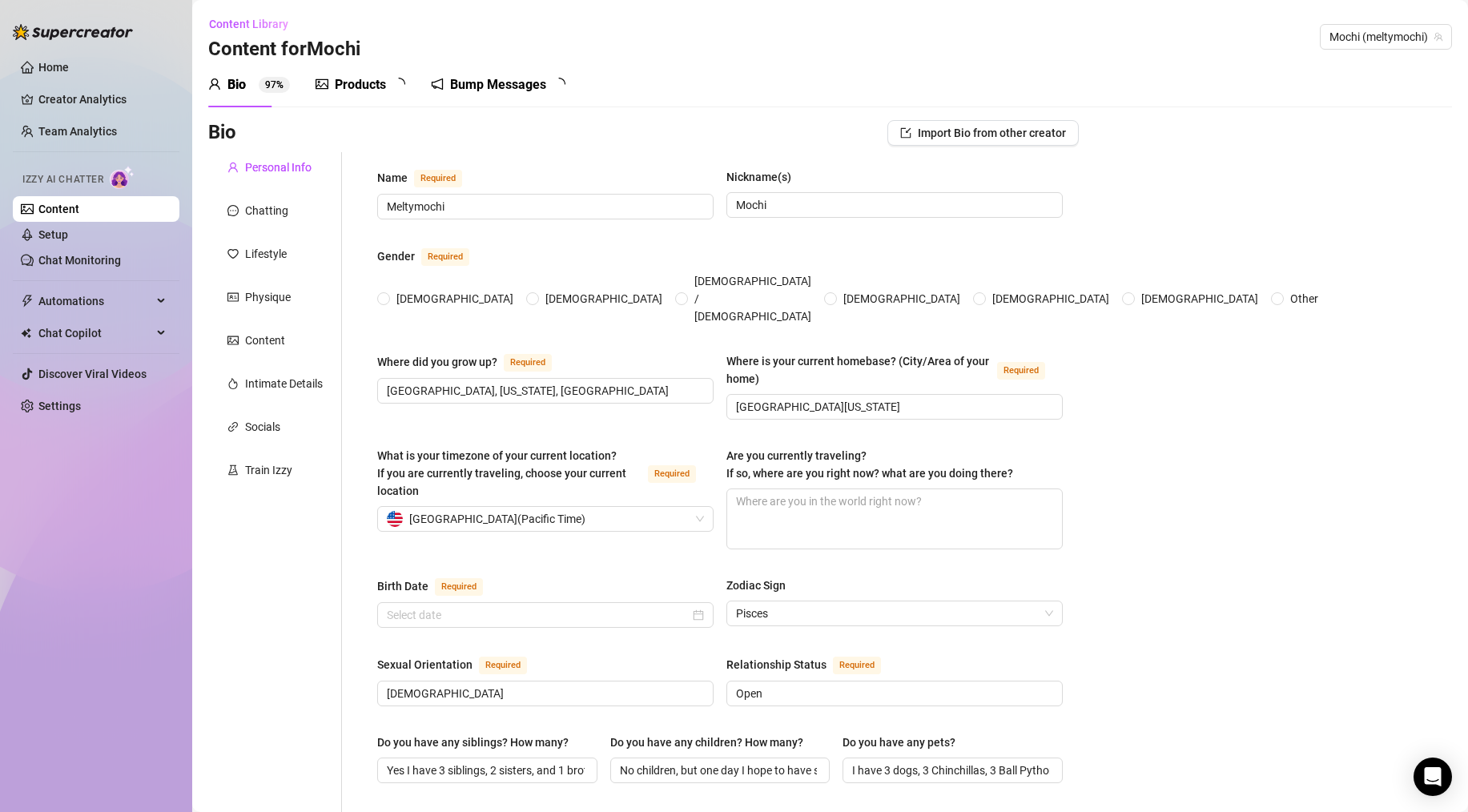
radio input "true"
type input "[DATE]"
click at [354, 92] on div "Products" at bounding box center [360, 84] width 51 height 19
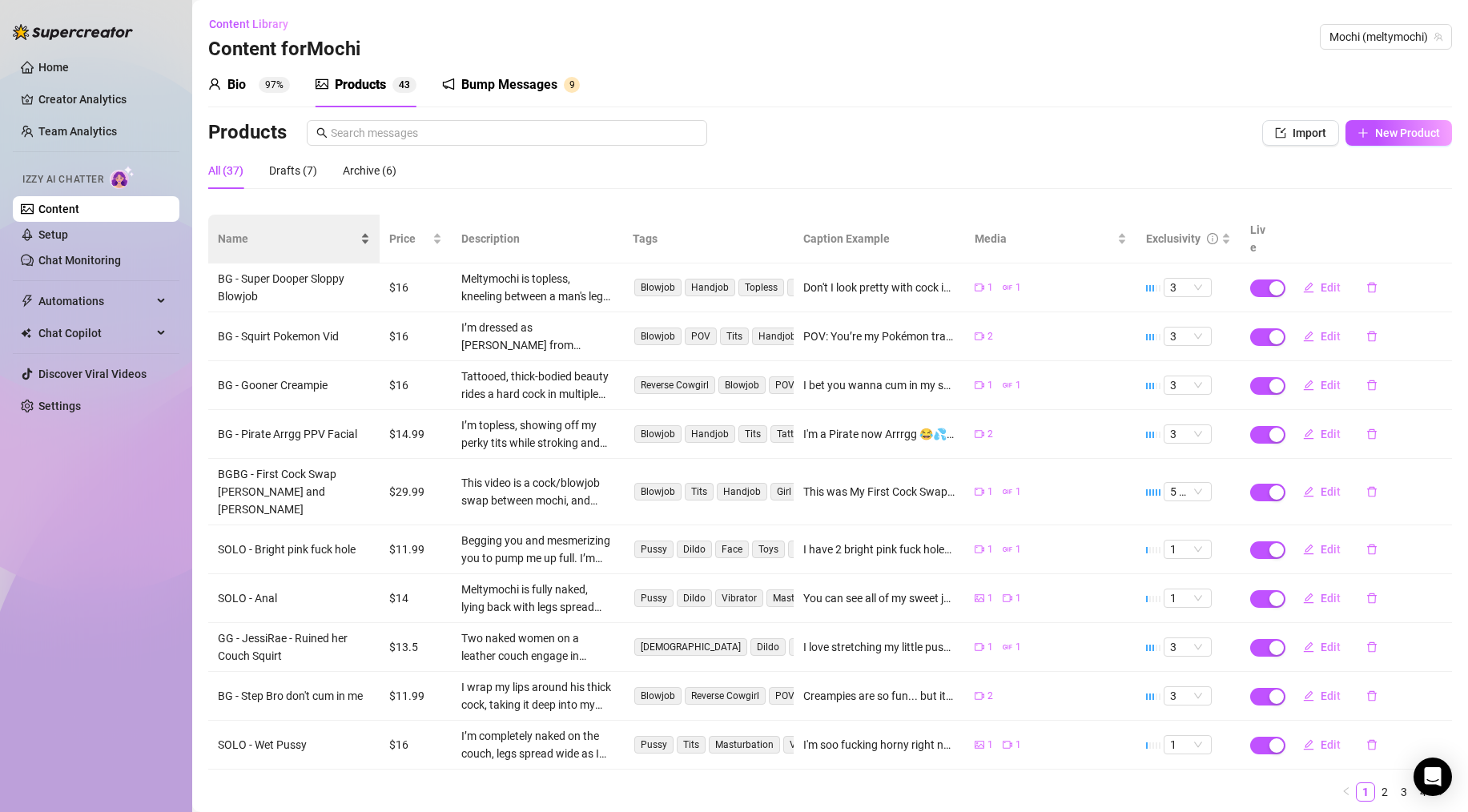
click at [236, 230] on span "Name" at bounding box center [287, 239] width 139 height 18
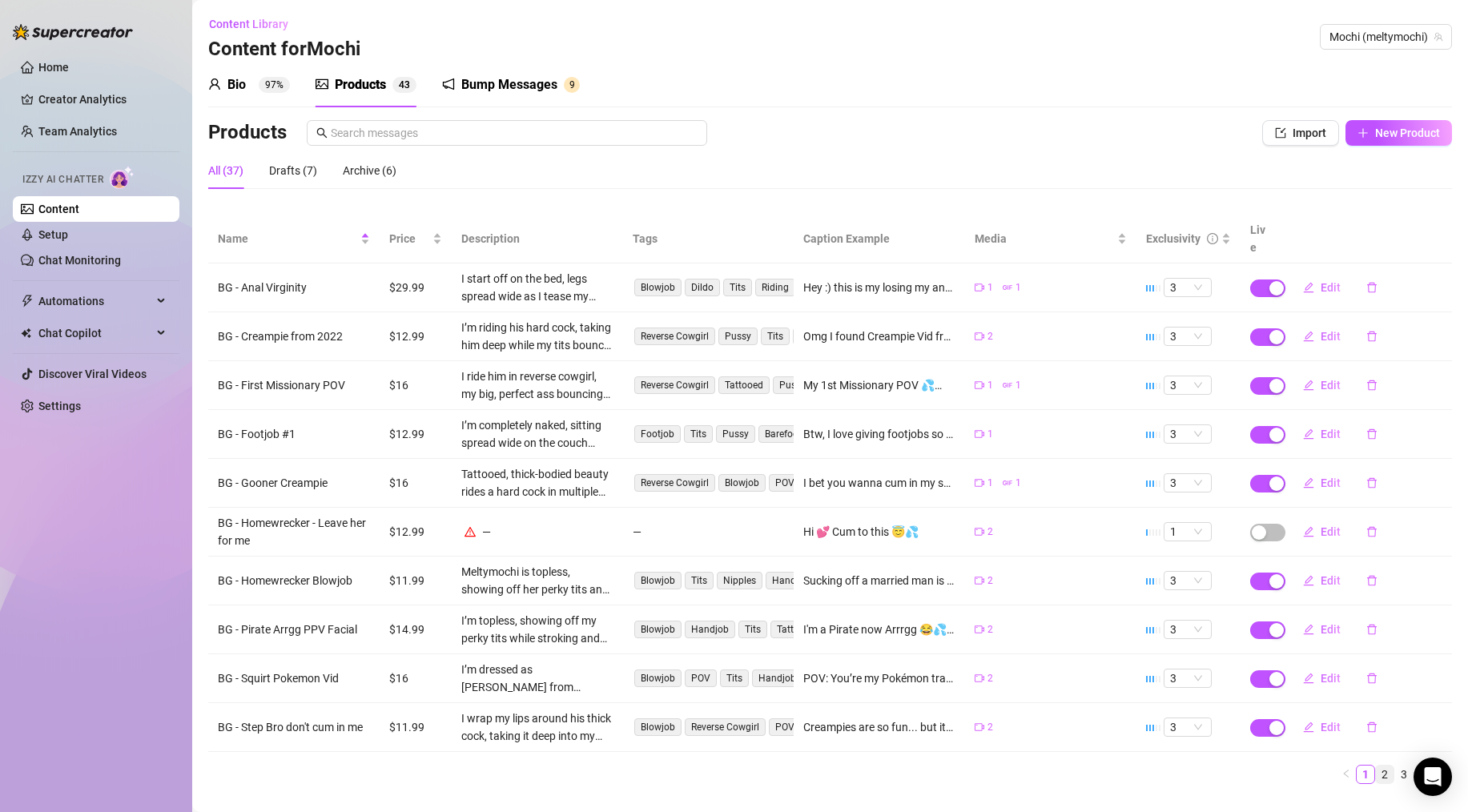
click at [1376, 766] on link "2" at bounding box center [1384, 774] width 18 height 18
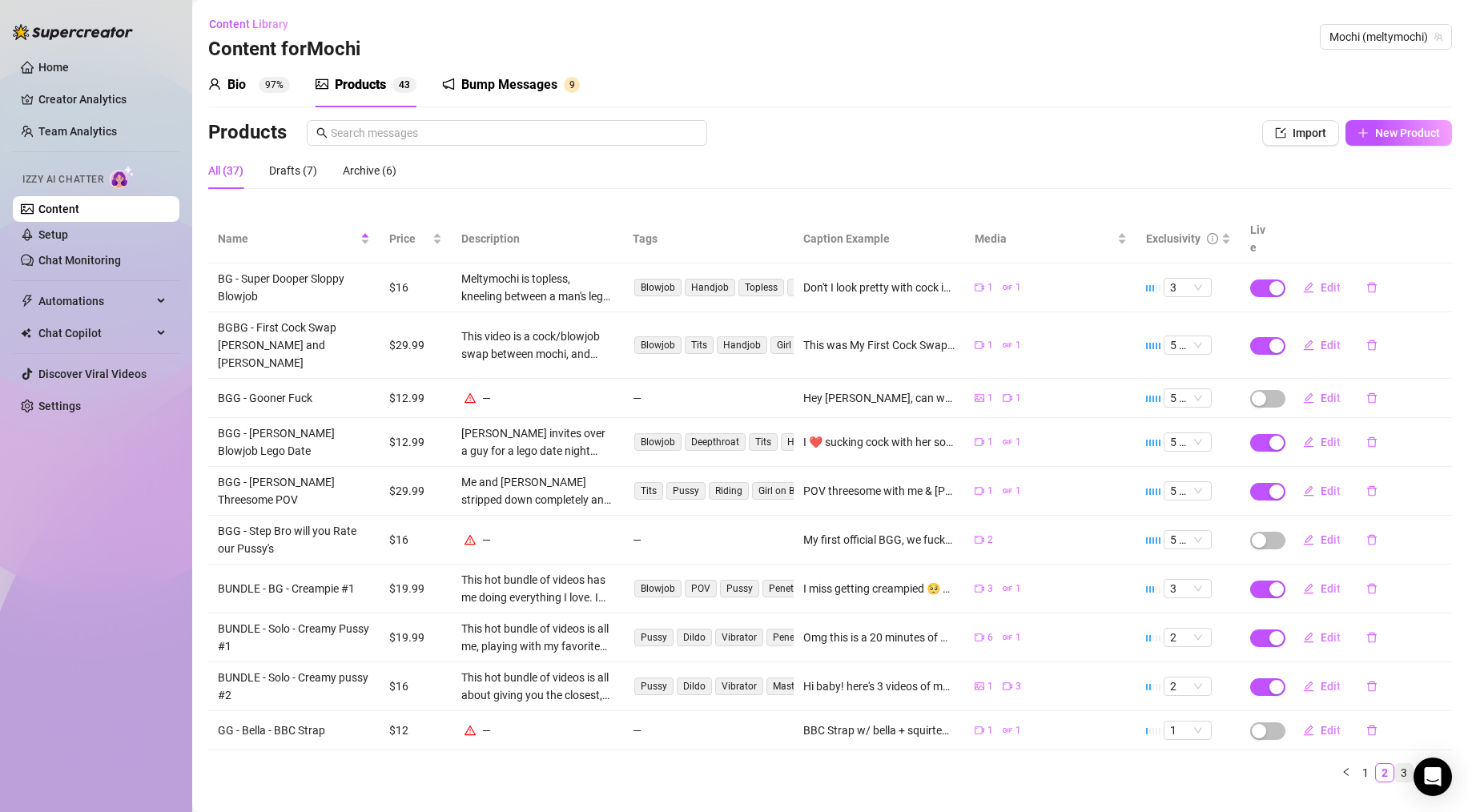
click at [1403, 764] on link "3" at bounding box center [1404, 772] width 18 height 18
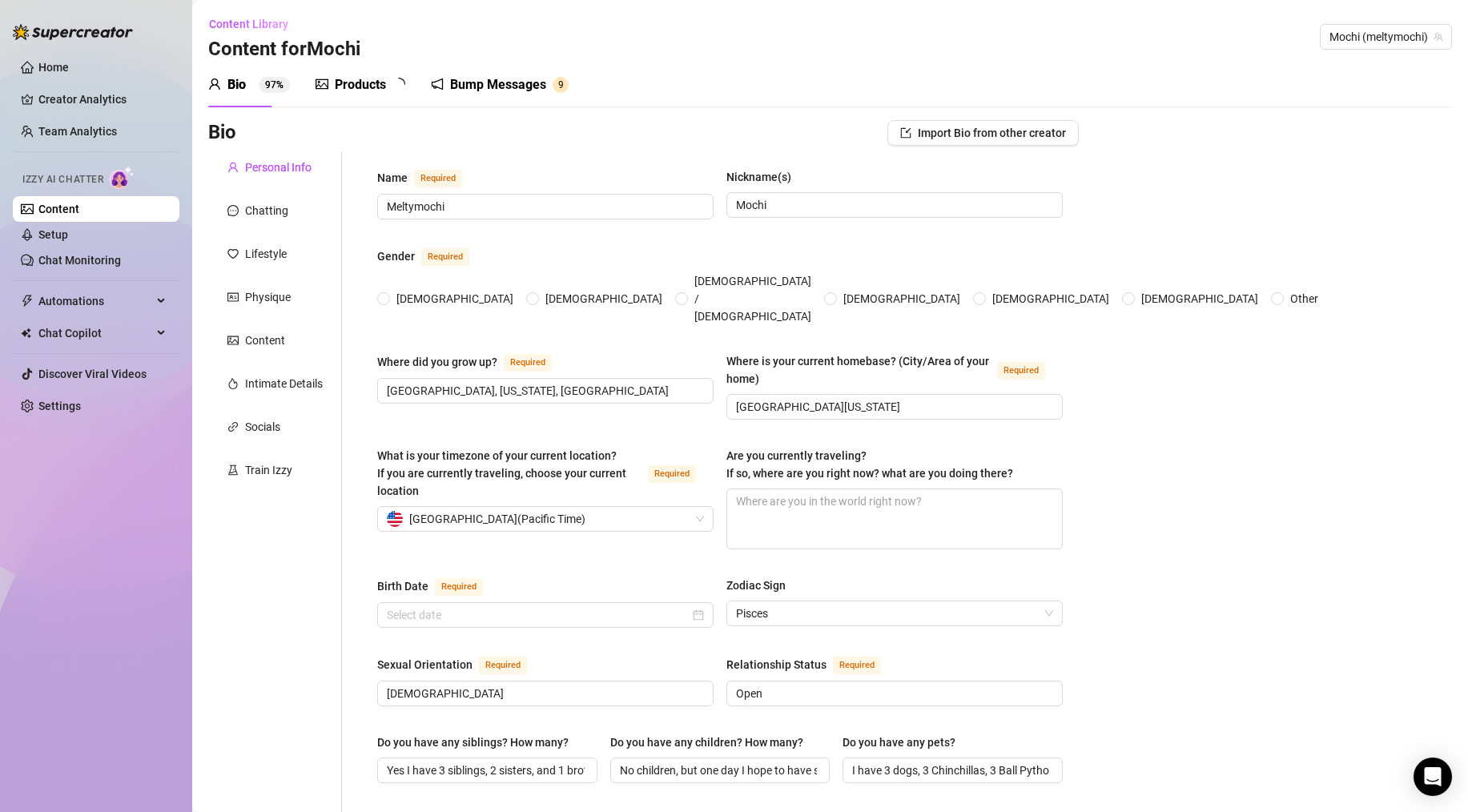
radio input "true"
type input "[DATE]"
click at [381, 88] on div "Products" at bounding box center [360, 84] width 51 height 19
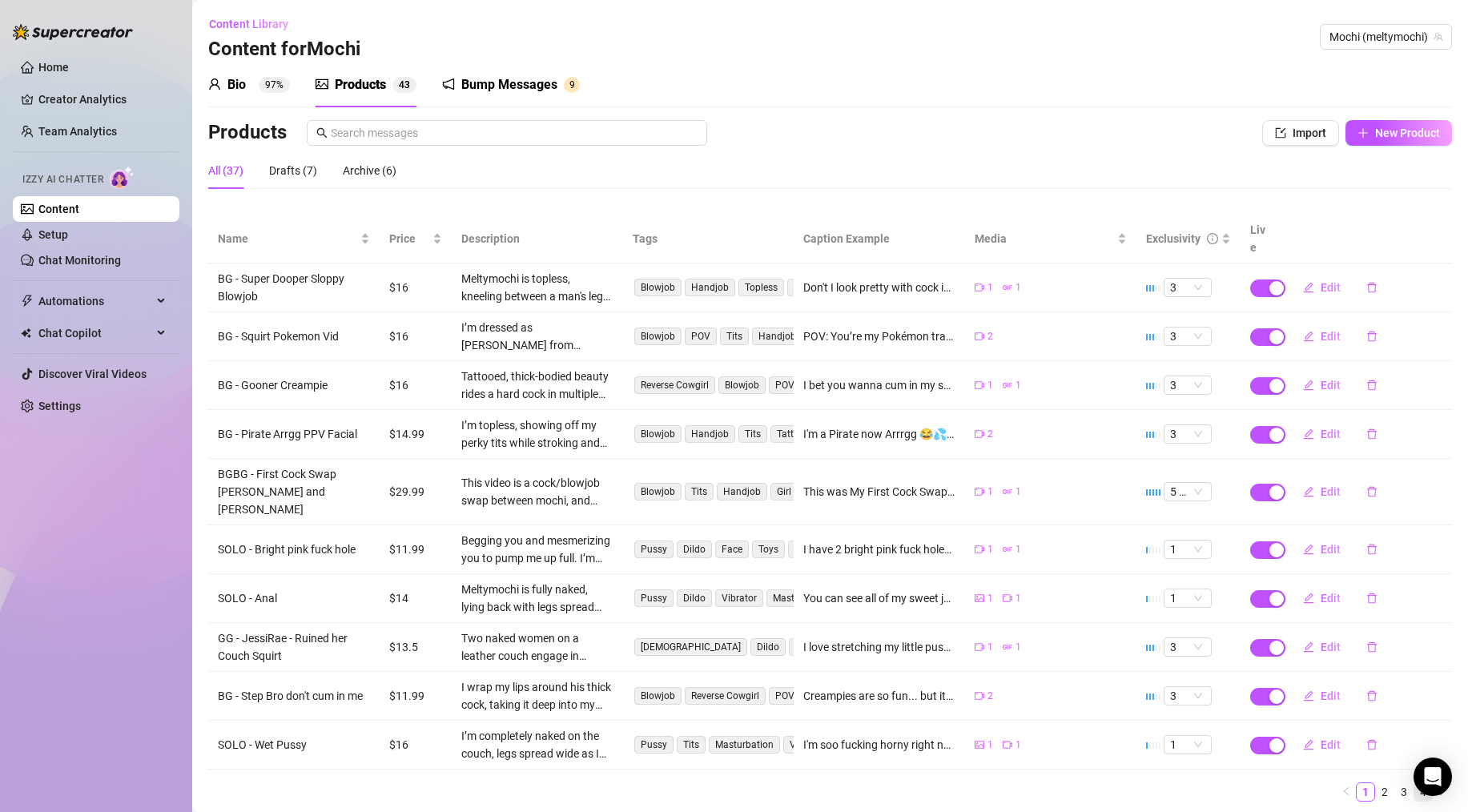
click at [1415, 783] on link "4" at bounding box center [1423, 792] width 18 height 18
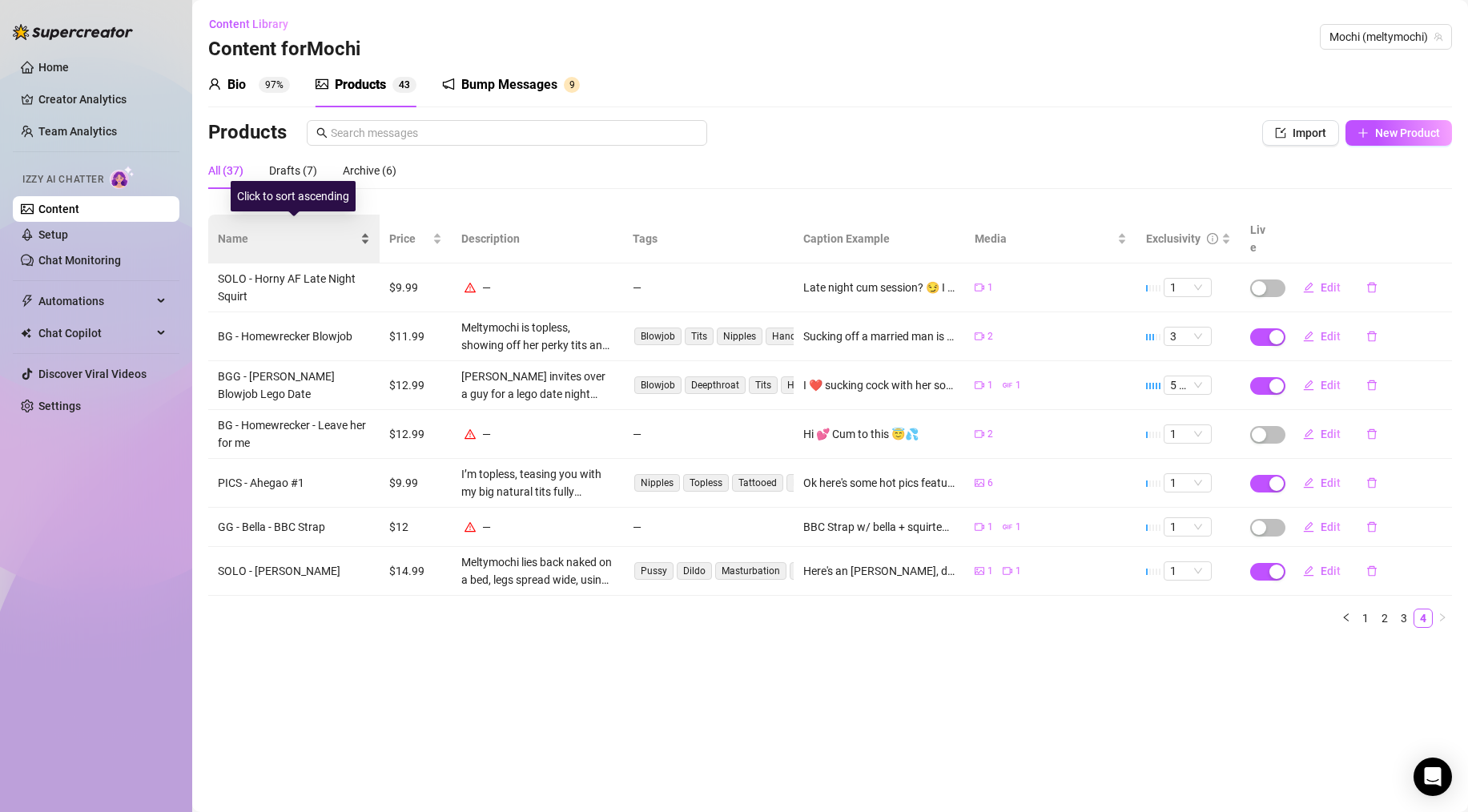
click at [232, 230] on span "Name" at bounding box center [287, 239] width 139 height 18
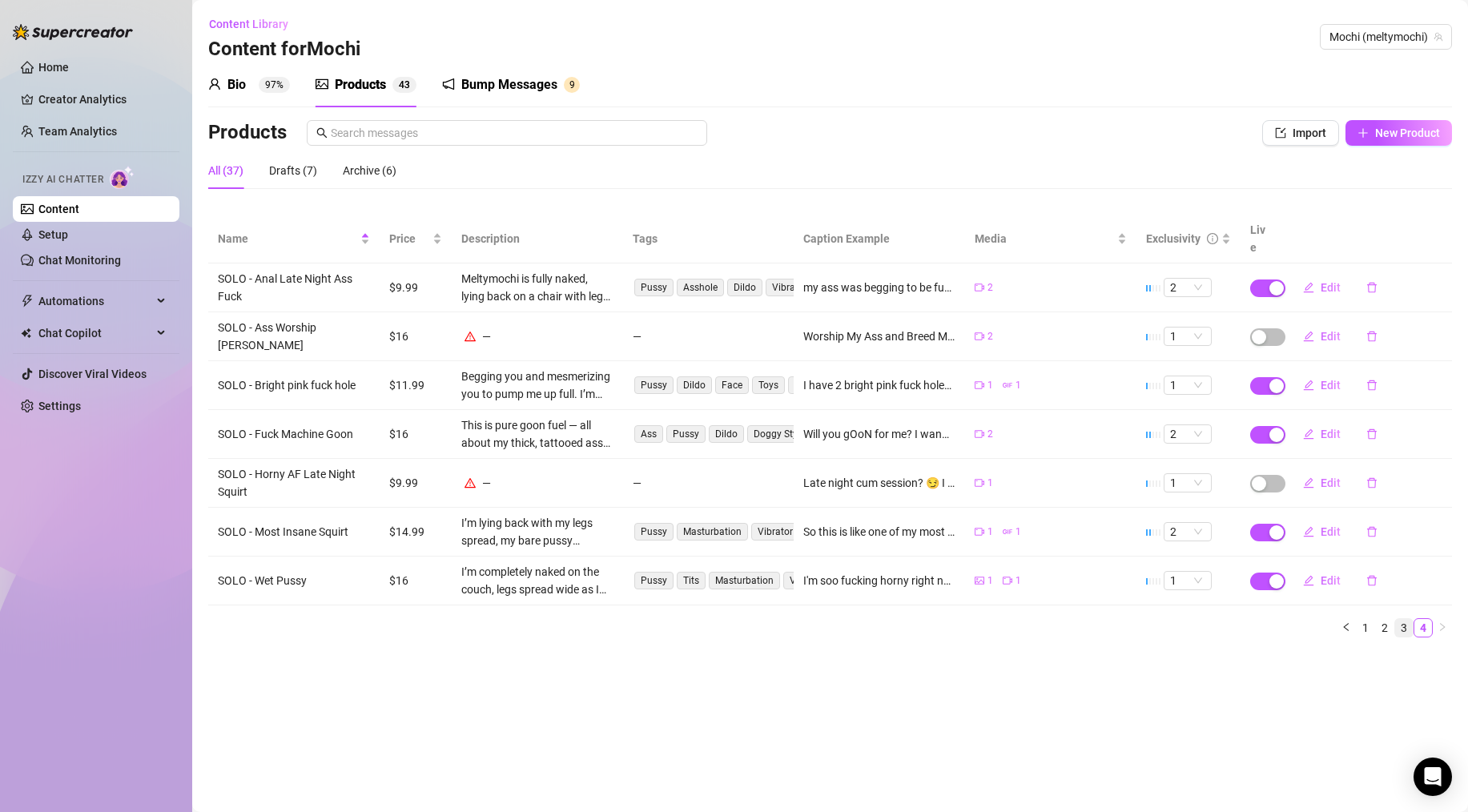
click at [1405, 619] on link "3" at bounding box center [1404, 627] width 18 height 18
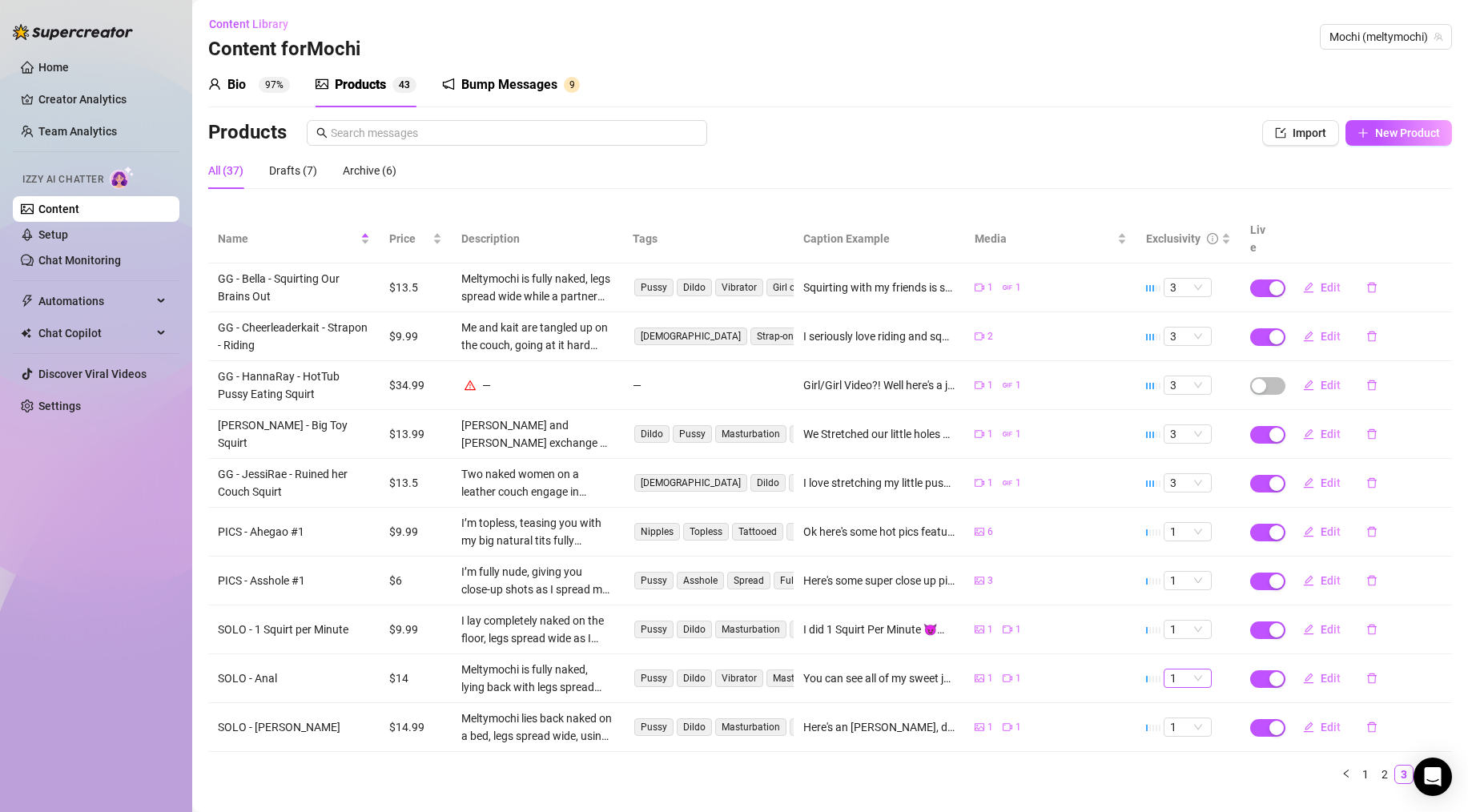
click at [1197, 669] on div "1" at bounding box center [1188, 678] width 48 height 19
click at [1031, 785] on main "Content Library Content for Mochi Mochi (meltymochi) Bio 97% Products 4 3 Bump …" at bounding box center [830, 422] width 1276 height 845
click at [1326, 281] on span "Edit" at bounding box center [1331, 287] width 20 height 13
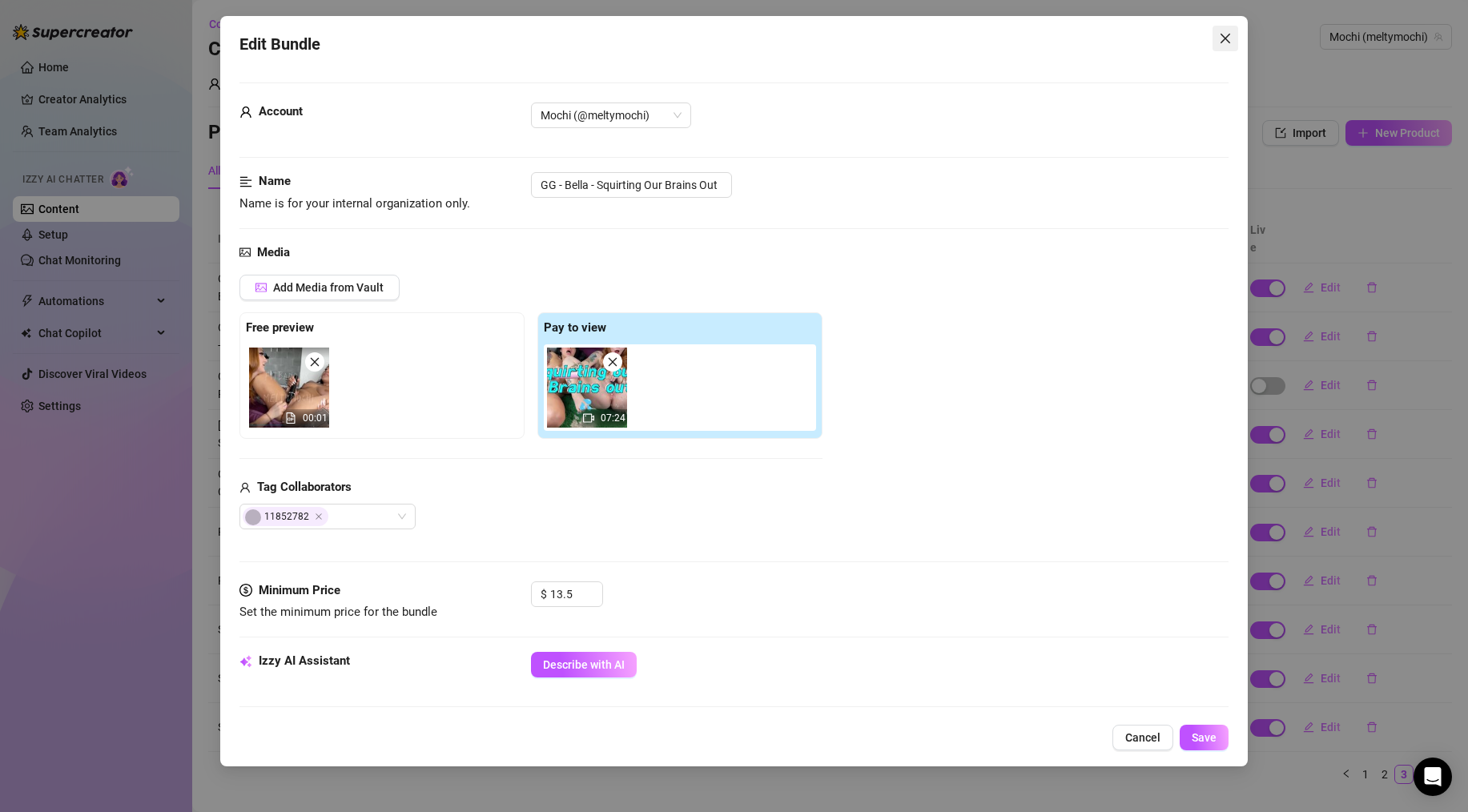
click at [1226, 40] on icon "close" at bounding box center [1225, 38] width 9 height 9
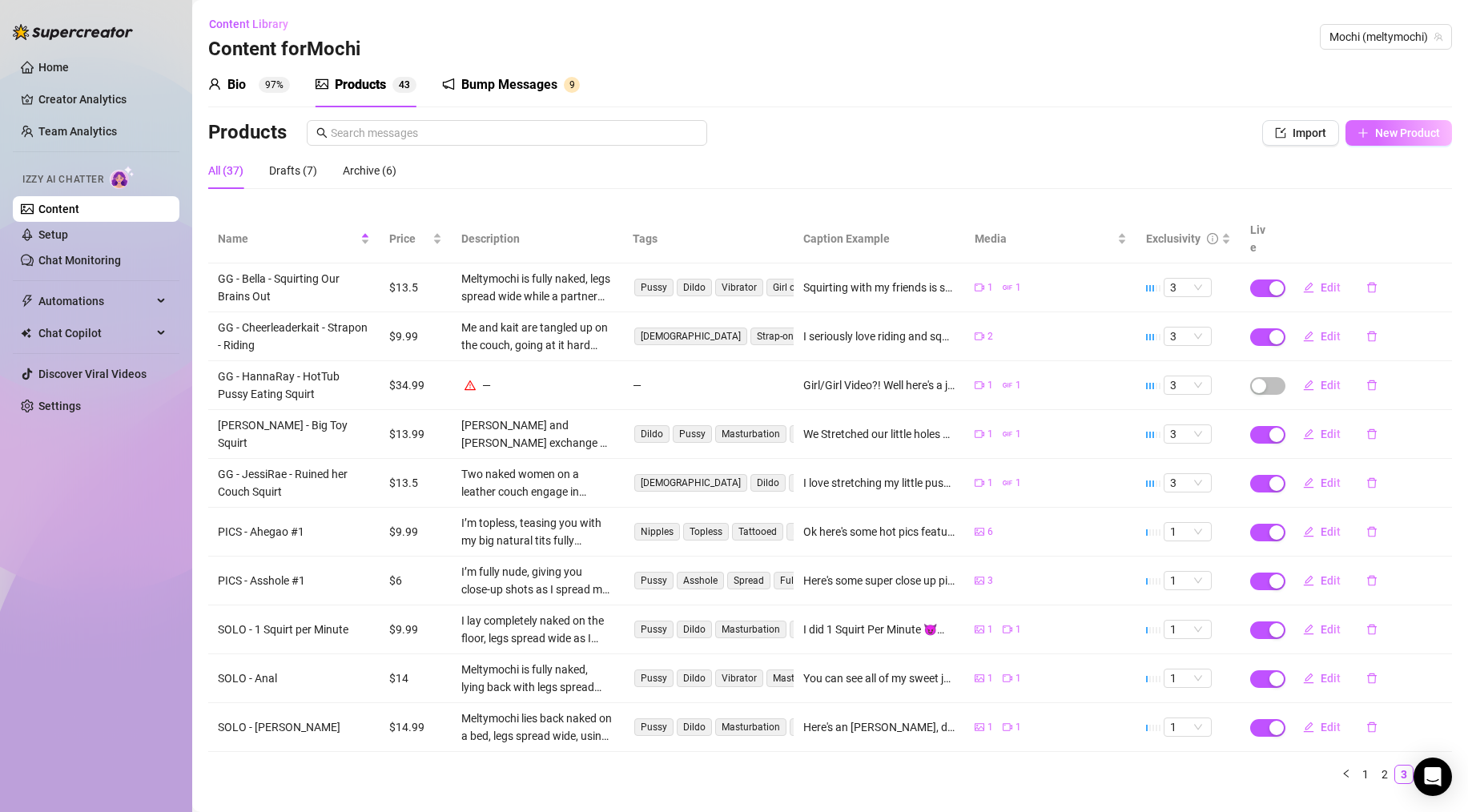
click at [1386, 137] on span "New Product" at bounding box center [1407, 132] width 65 height 13
type textarea "Type your message here..."
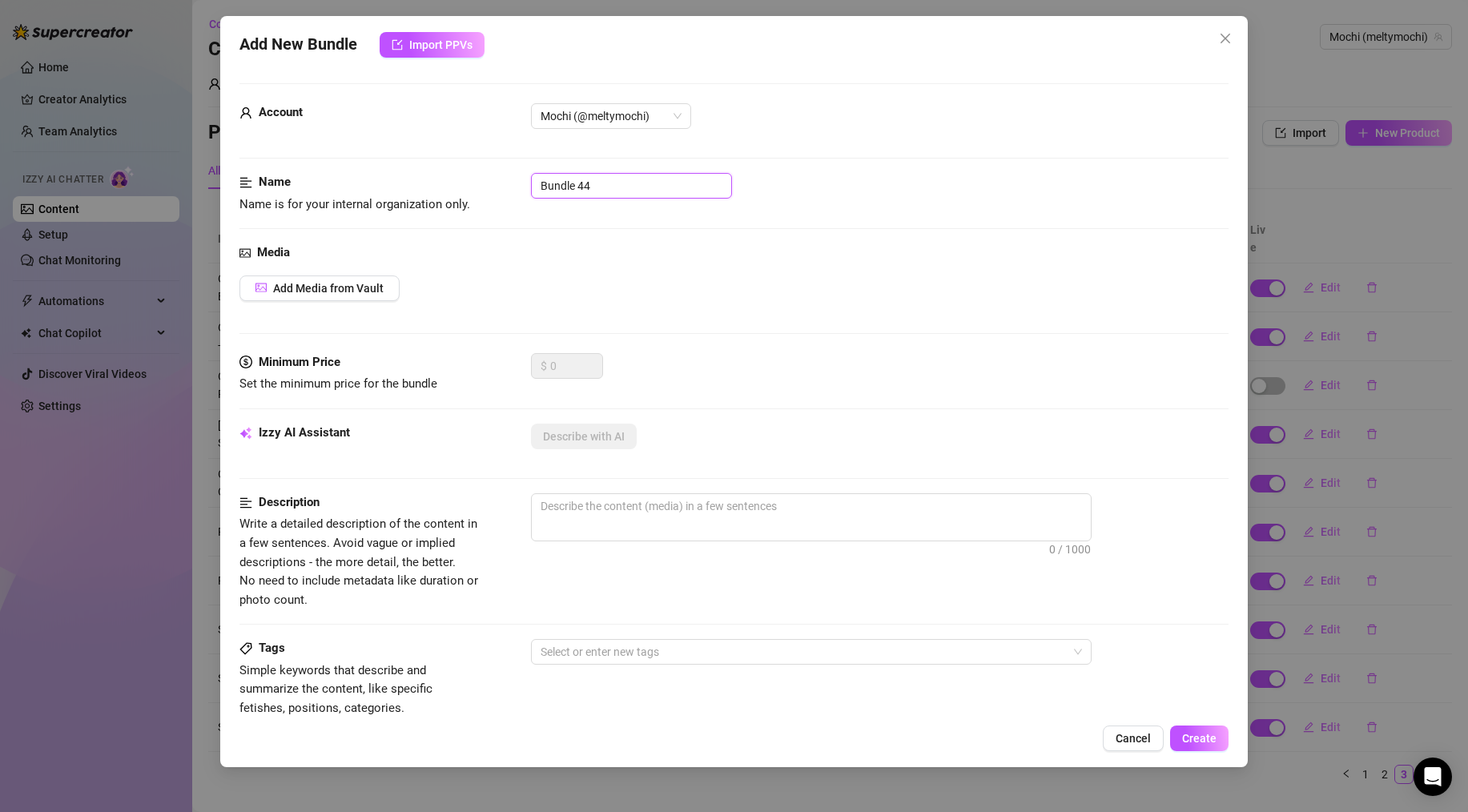
drag, startPoint x: 602, startPoint y: 183, endPoint x: 515, endPoint y: 184, distance: 87.0
click at [515, 184] on div "Name Name is for your internal organization only. Bundle 44" at bounding box center [734, 193] width 990 height 40
type input "SOLO - Feet Pics #1"
click at [853, 230] on div "Name Name is for your internal organization only. SOLO - Feet Pics #1" at bounding box center [734, 208] width 990 height 71
click at [348, 285] on span "Add Media from Vault" at bounding box center [328, 288] width 111 height 13
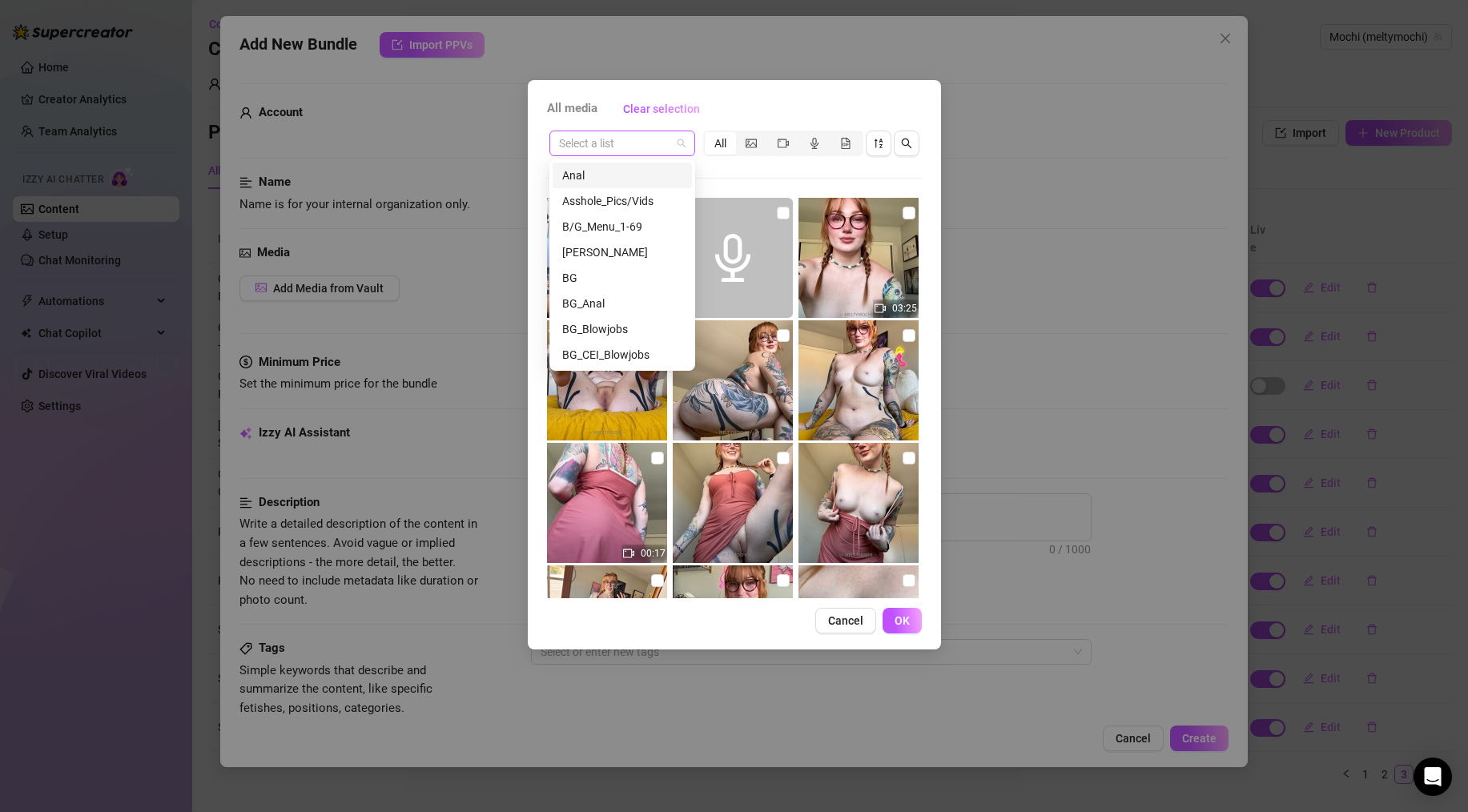
click at [680, 148] on span at bounding box center [623, 143] width 127 height 24
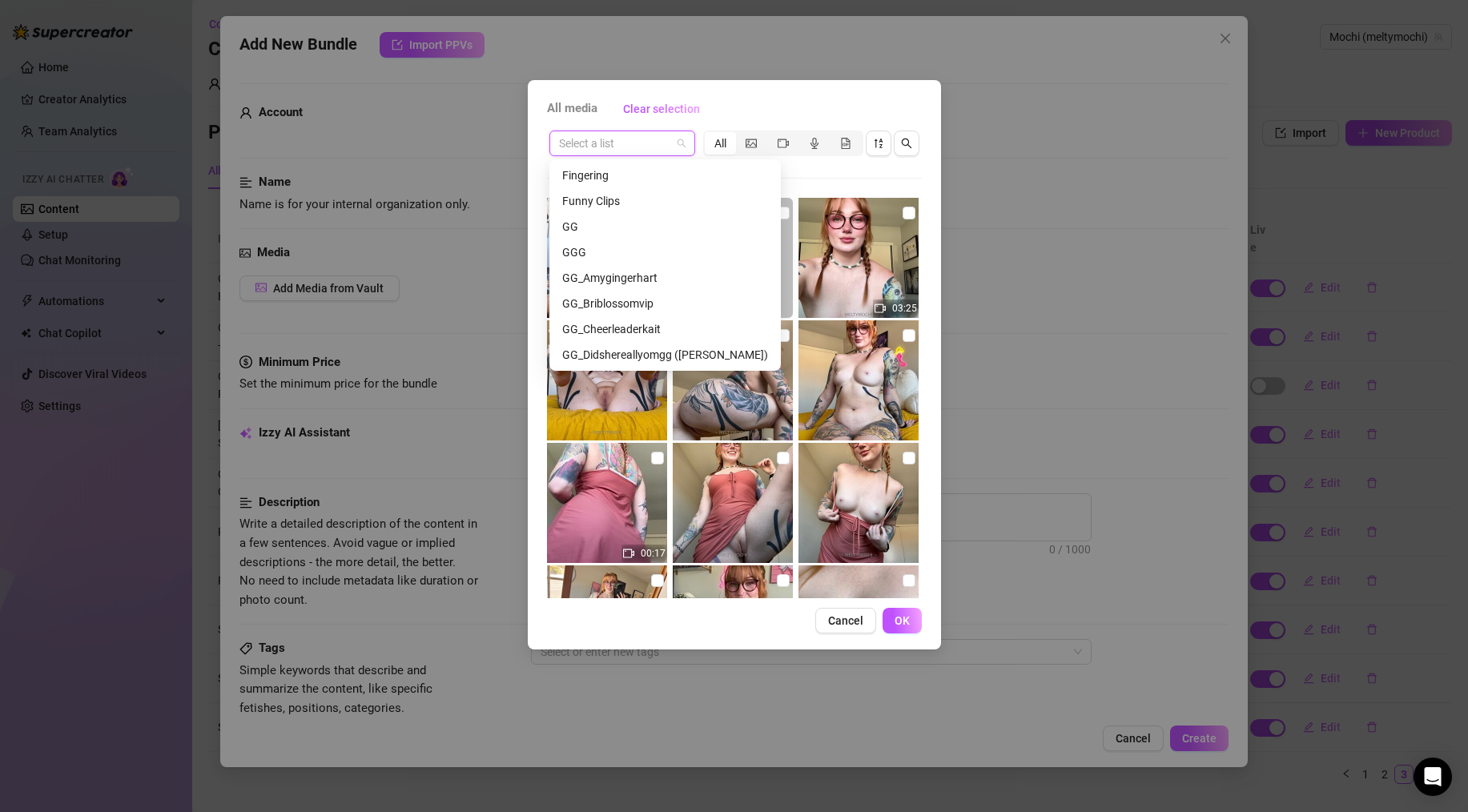
scroll to position [605, 0]
click at [627, 212] on div "Feet_Pics/Vids" at bounding box center [666, 211] width 206 height 18
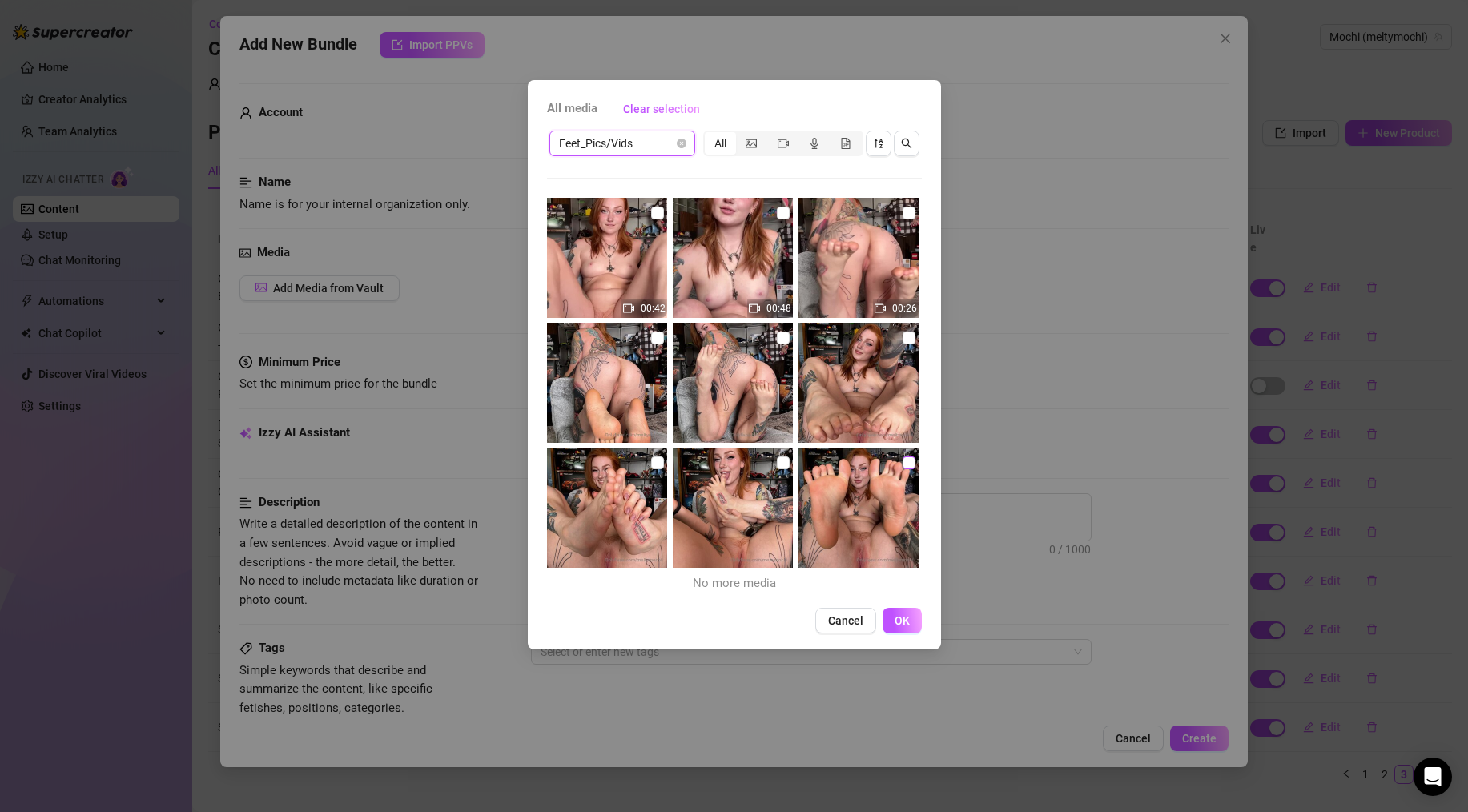
click at [903, 463] on input "checkbox" at bounding box center [909, 462] width 13 height 13
checkbox input "true"
click at [780, 462] on input "checkbox" at bounding box center [783, 462] width 13 height 13
checkbox input "true"
click at [656, 462] on input "checkbox" at bounding box center [657, 462] width 13 height 13
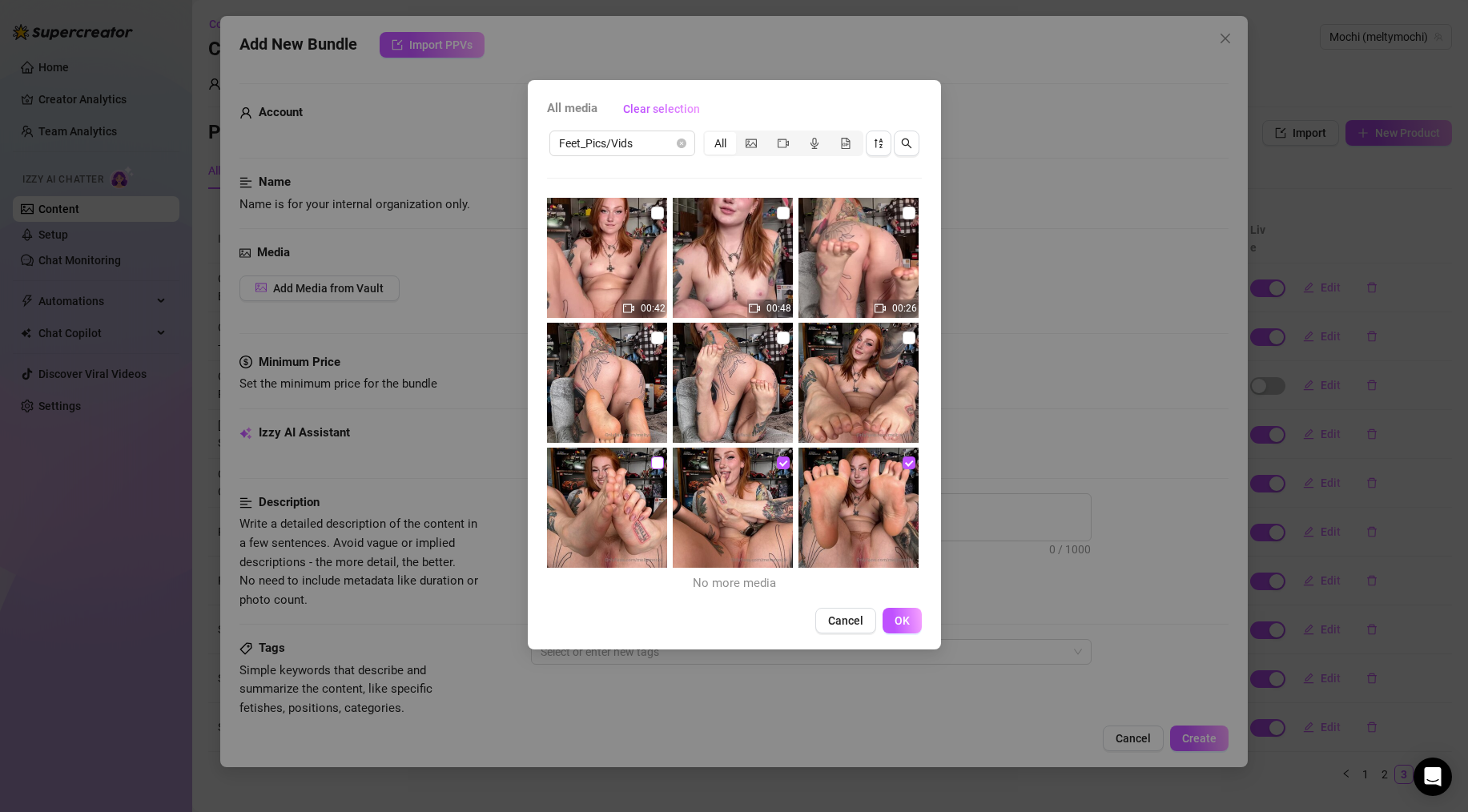
checkbox input "true"
click at [903, 342] on input "checkbox" at bounding box center [909, 337] width 13 height 13
checkbox input "true"
click at [777, 336] on input "checkbox" at bounding box center [783, 337] width 13 height 13
checkbox input "true"
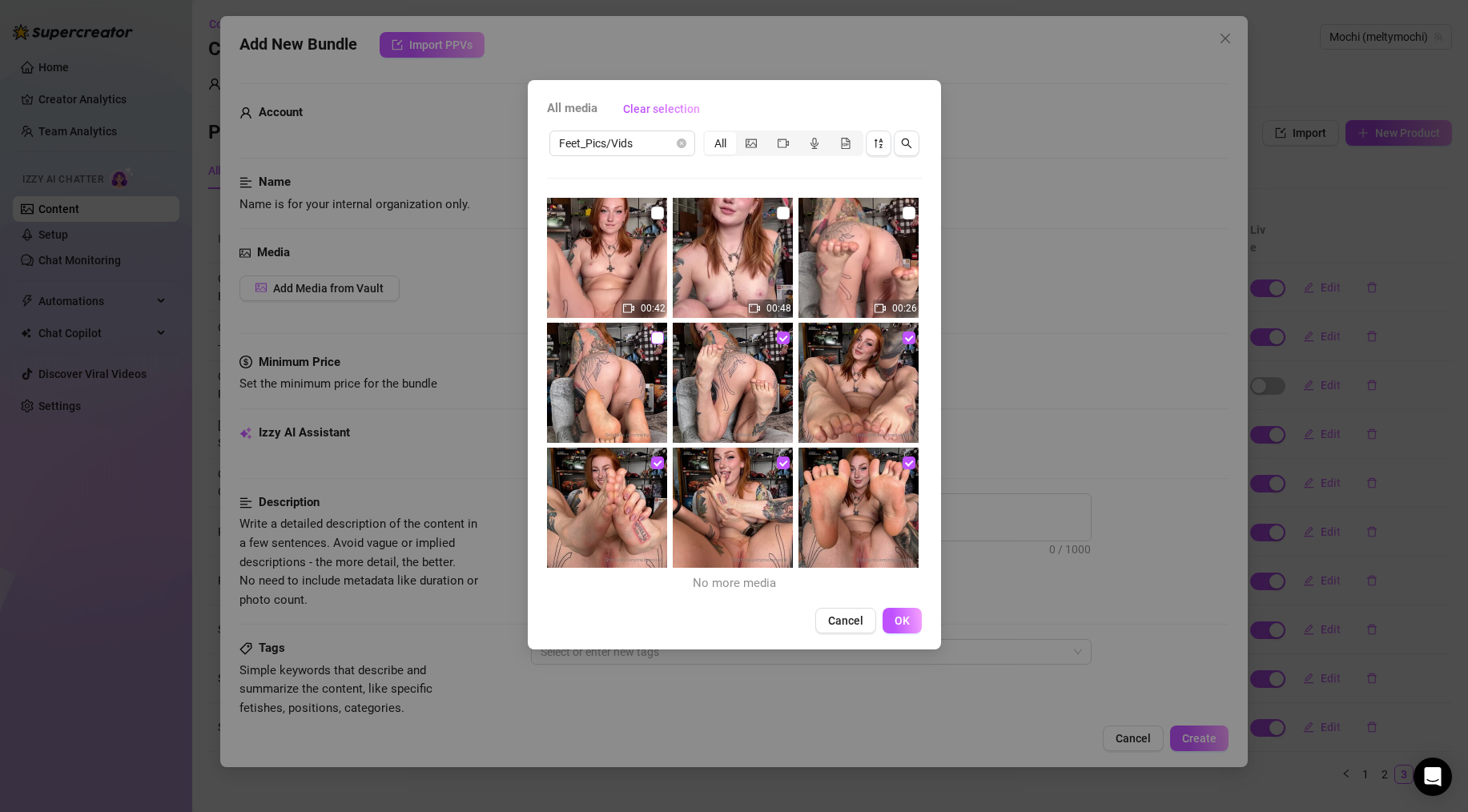
click at [652, 339] on input "checkbox" at bounding box center [657, 337] width 13 height 13
checkbox input "true"
click at [888, 624] on button "OK" at bounding box center [902, 621] width 40 height 25
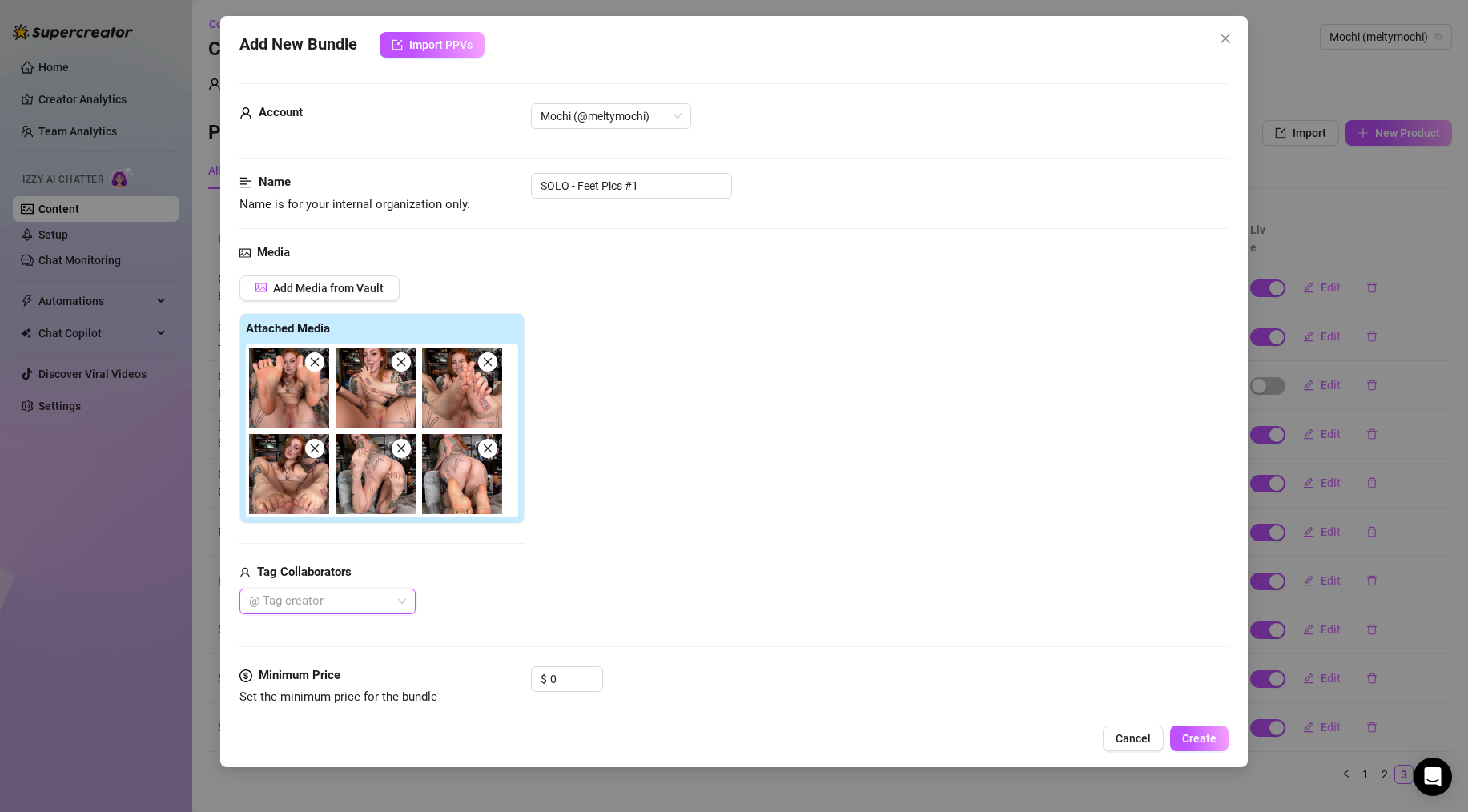
scroll to position [137, 0]
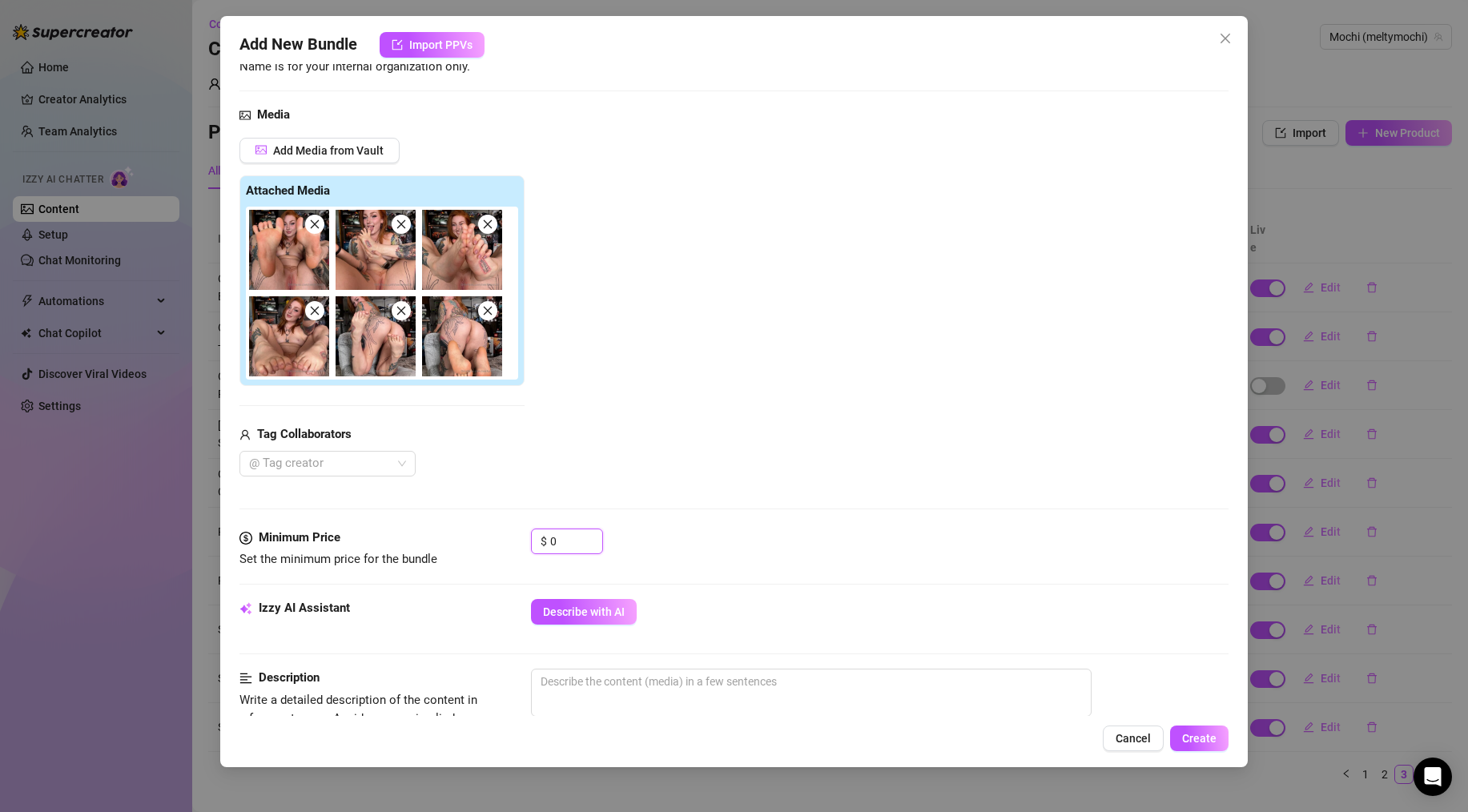
drag, startPoint x: 576, startPoint y: 543, endPoint x: 514, endPoint y: 542, distance: 62.0
click at [514, 542] on div "Minimum Price Set the minimum price for the bundle $ 0" at bounding box center [734, 549] width 990 height 40
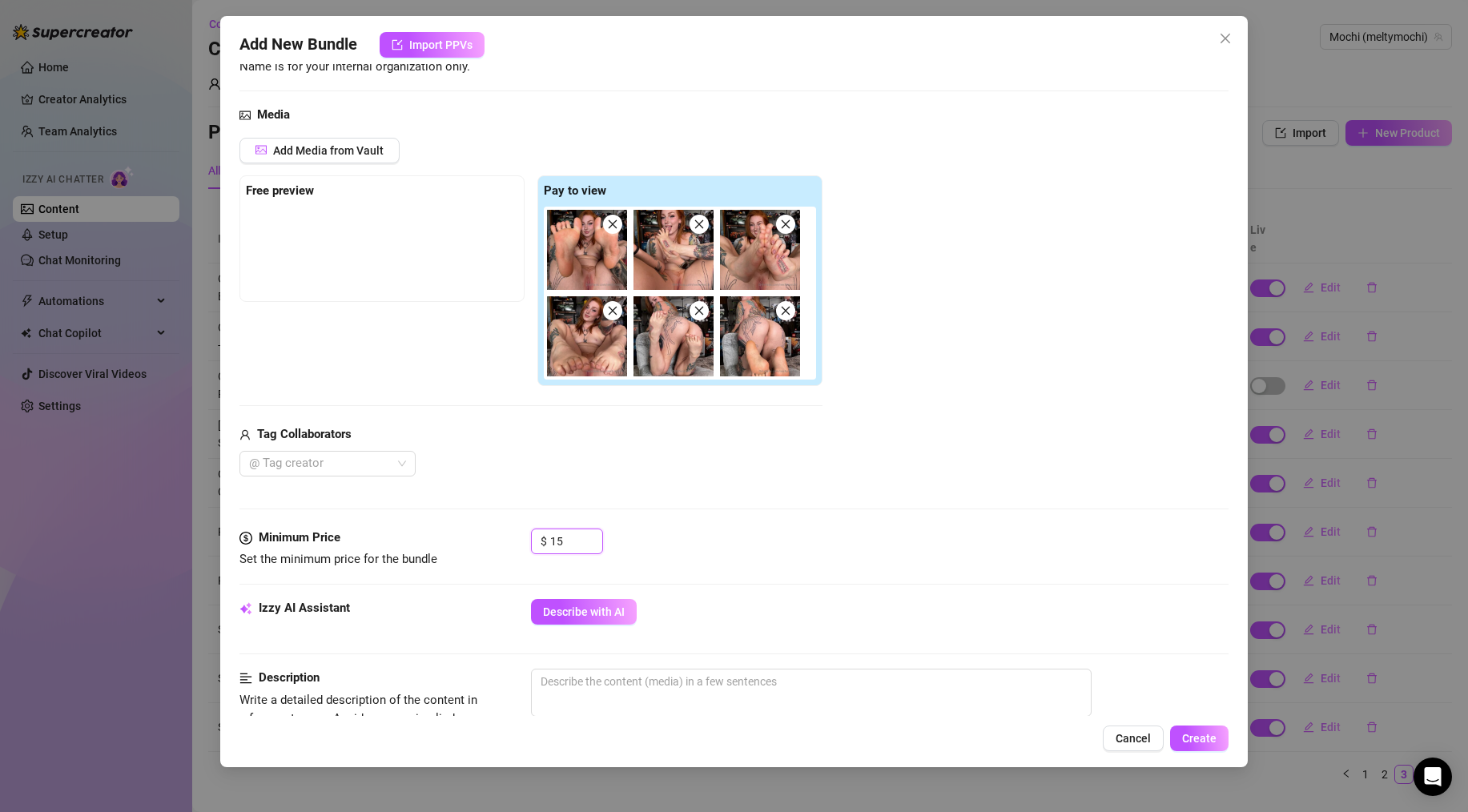
type input "15"
click at [721, 508] on div "Media Add Media from Vault Free preview Pay to view Tag Collaborators @ Tag cre…" at bounding box center [734, 316] width 990 height 422
click at [1141, 739] on span "Cancel" at bounding box center [1134, 738] width 35 height 13
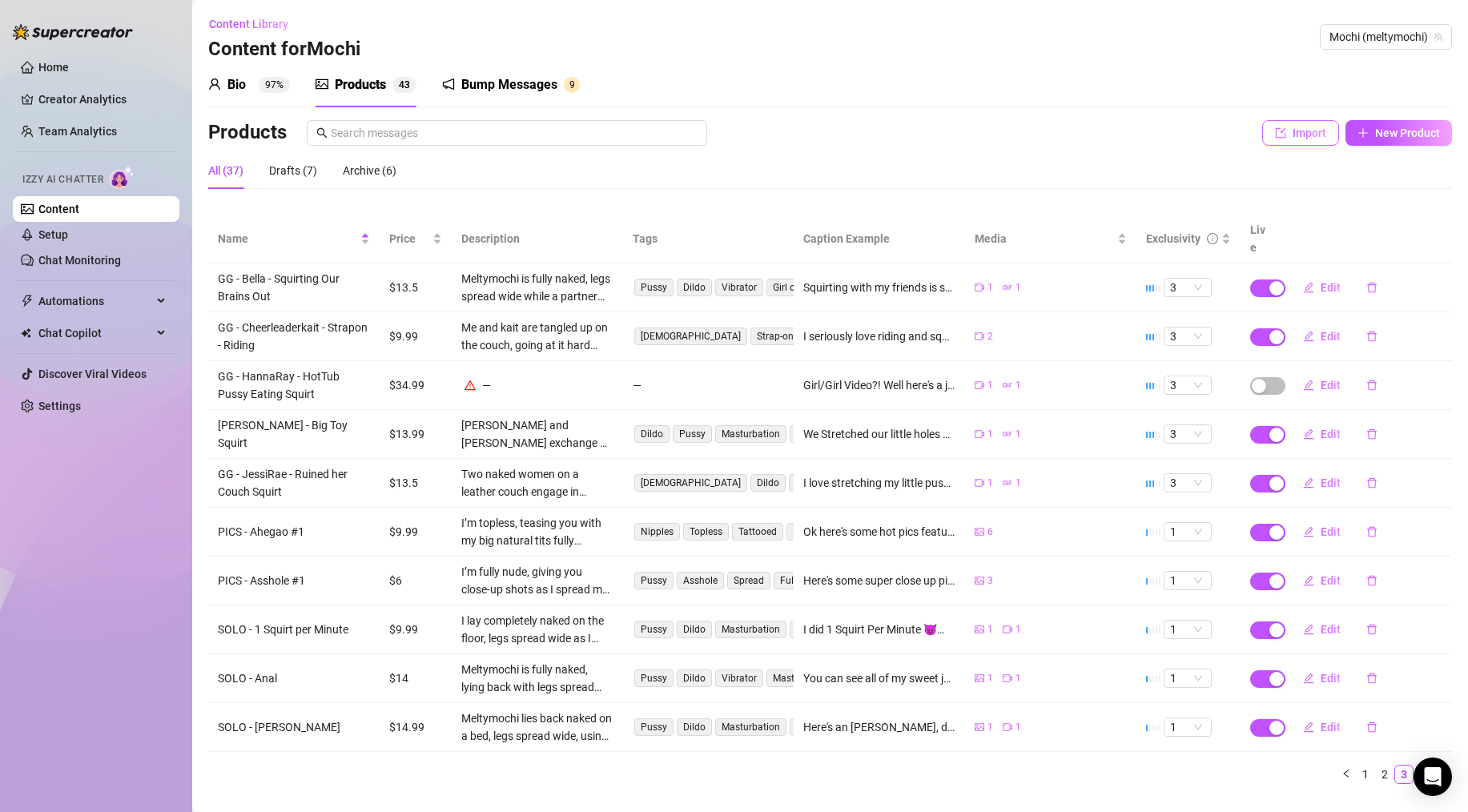
click at [1293, 136] on span "Import" at bounding box center [1309, 132] width 34 height 13
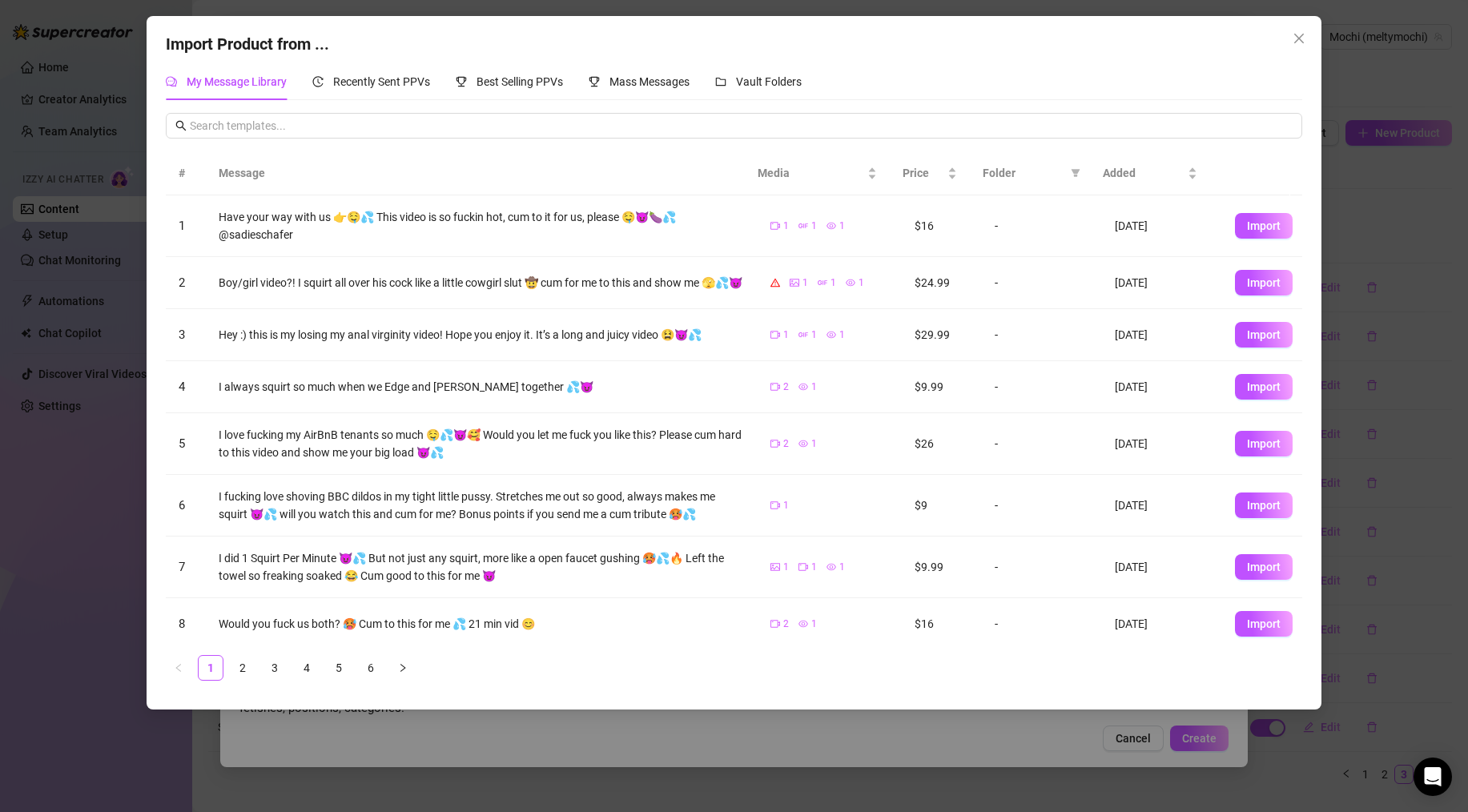
scroll to position [132, 0]
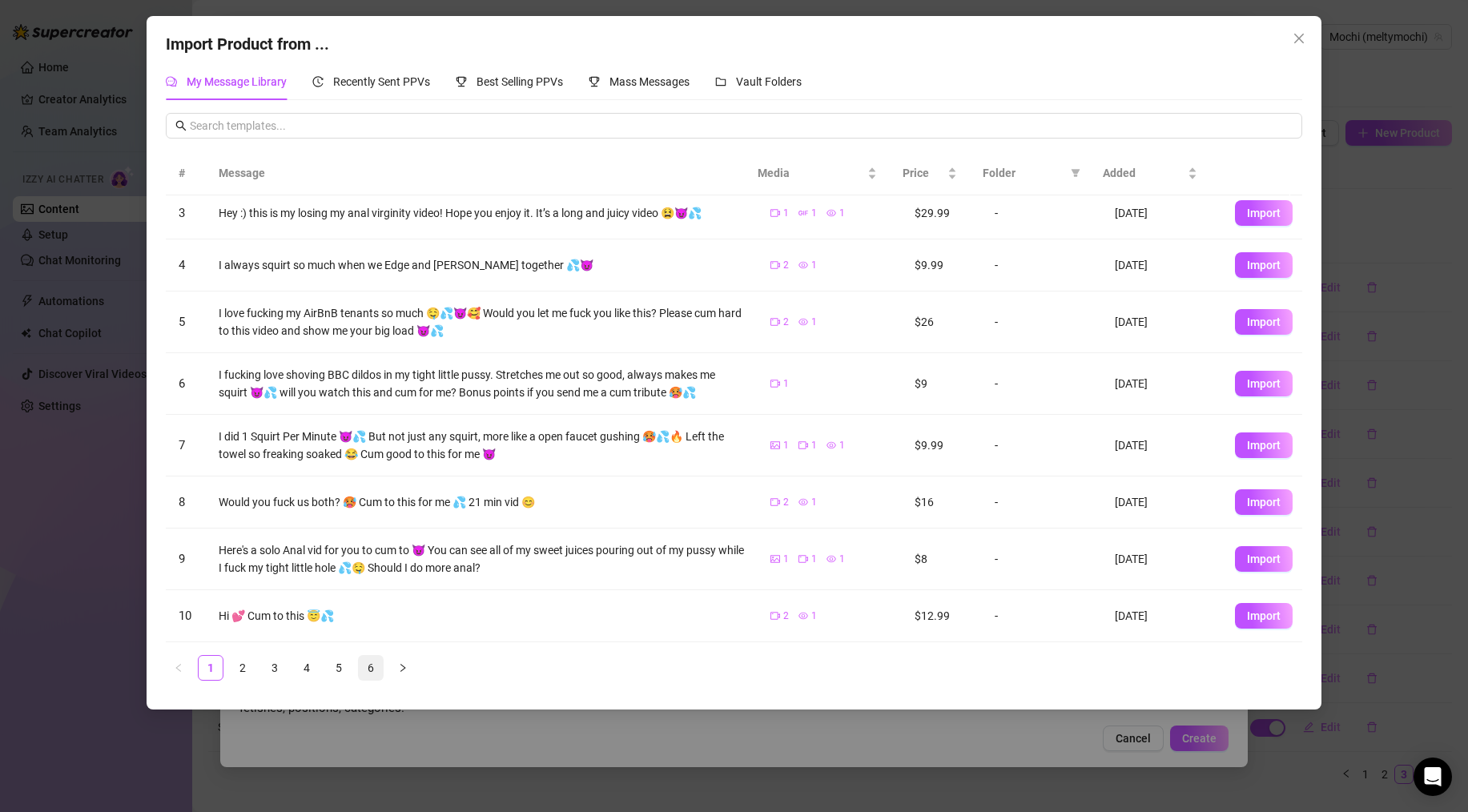
click at [375, 669] on link "6" at bounding box center [370, 668] width 24 height 24
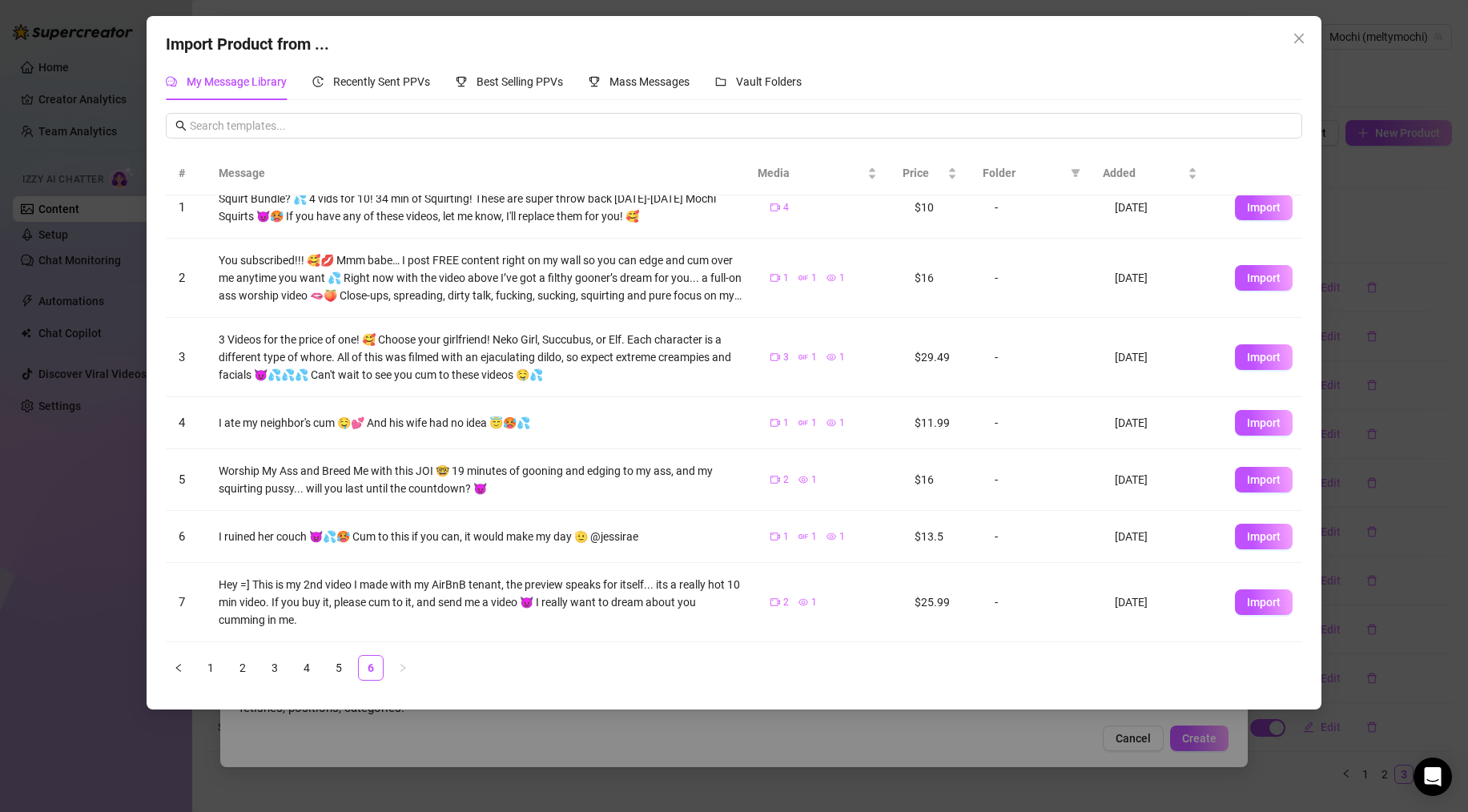
scroll to position [0, 0]
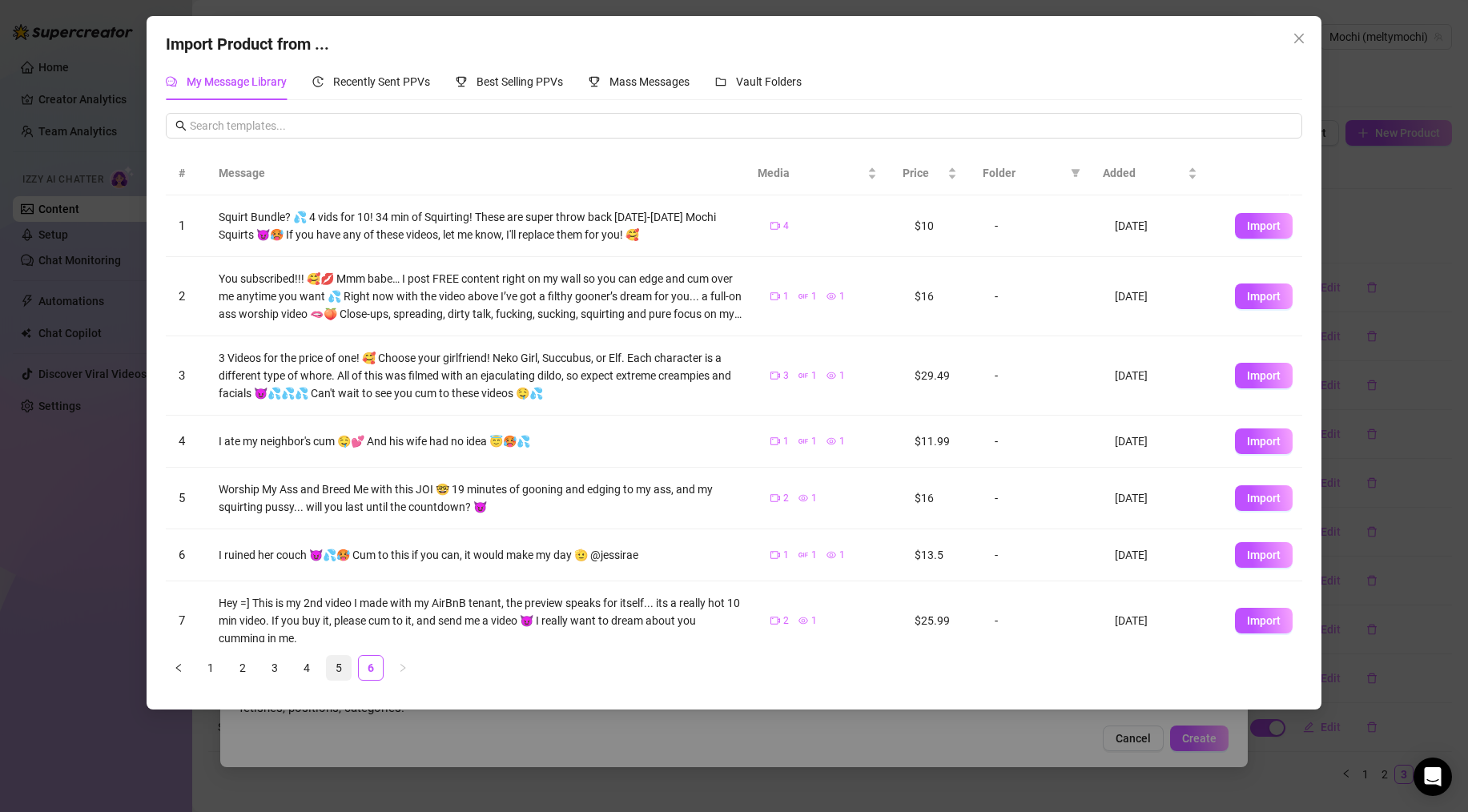
click at [337, 667] on link "5" at bounding box center [338, 668] width 24 height 24
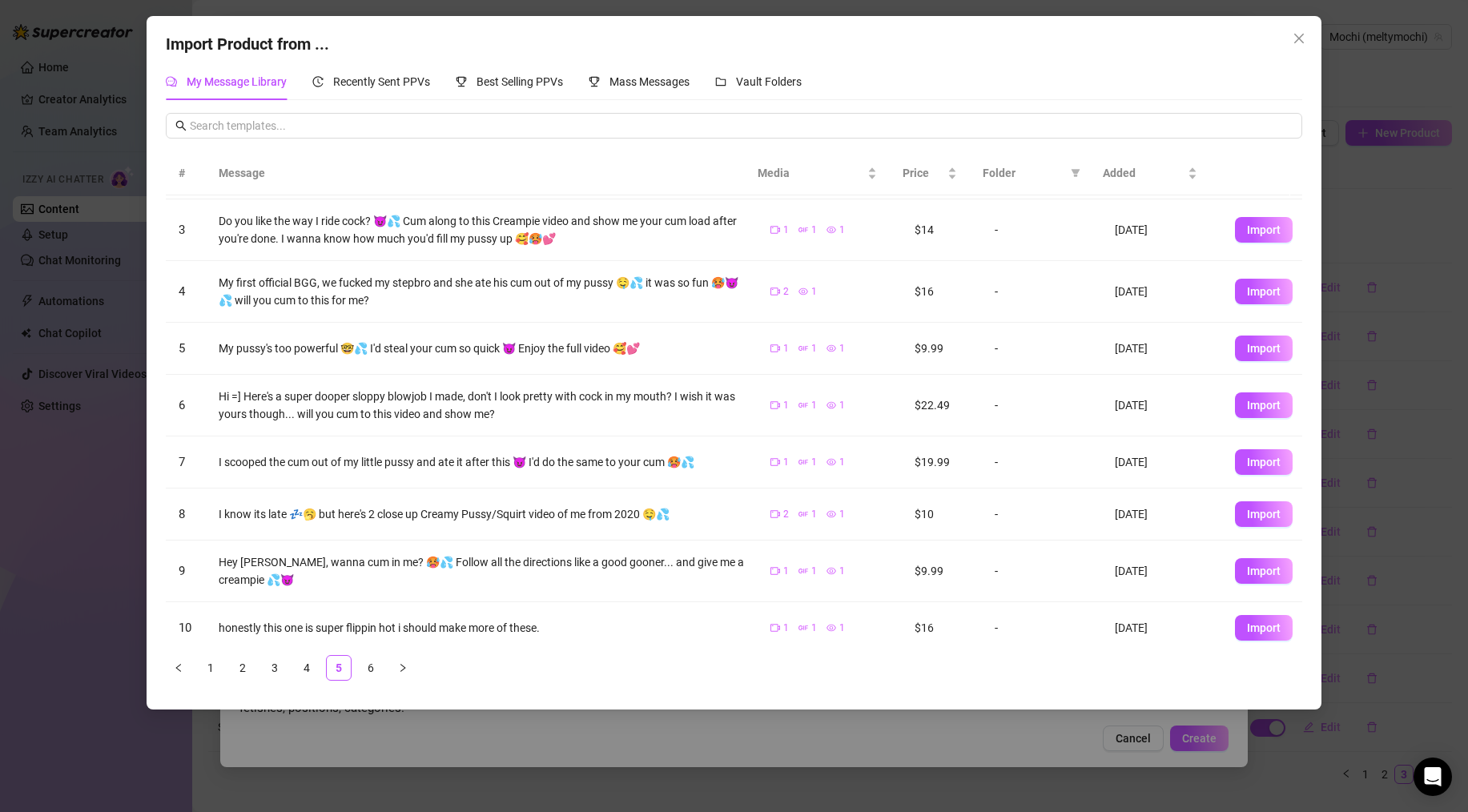
scroll to position [139, 0]
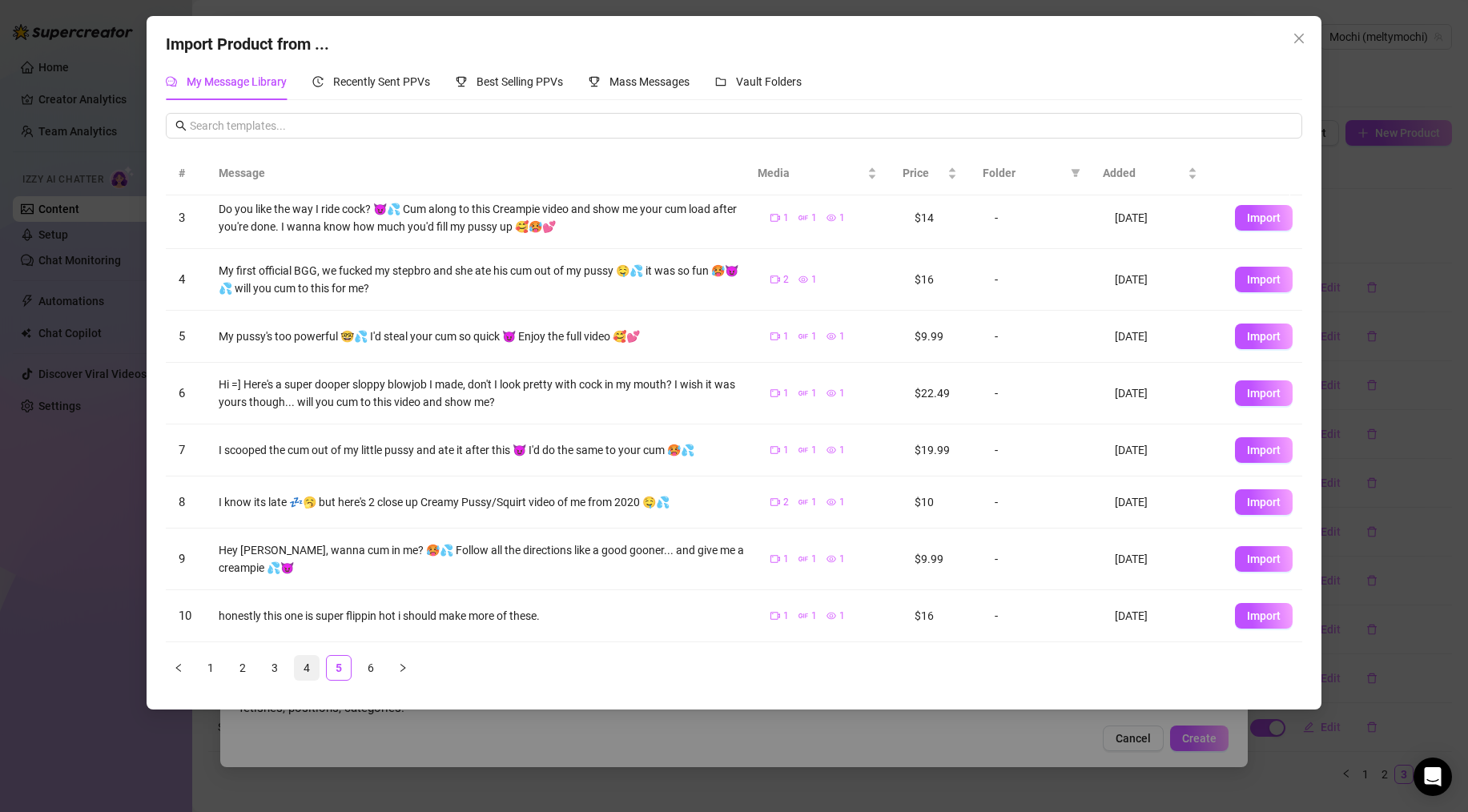
click at [308, 665] on link "4" at bounding box center [306, 668] width 24 height 24
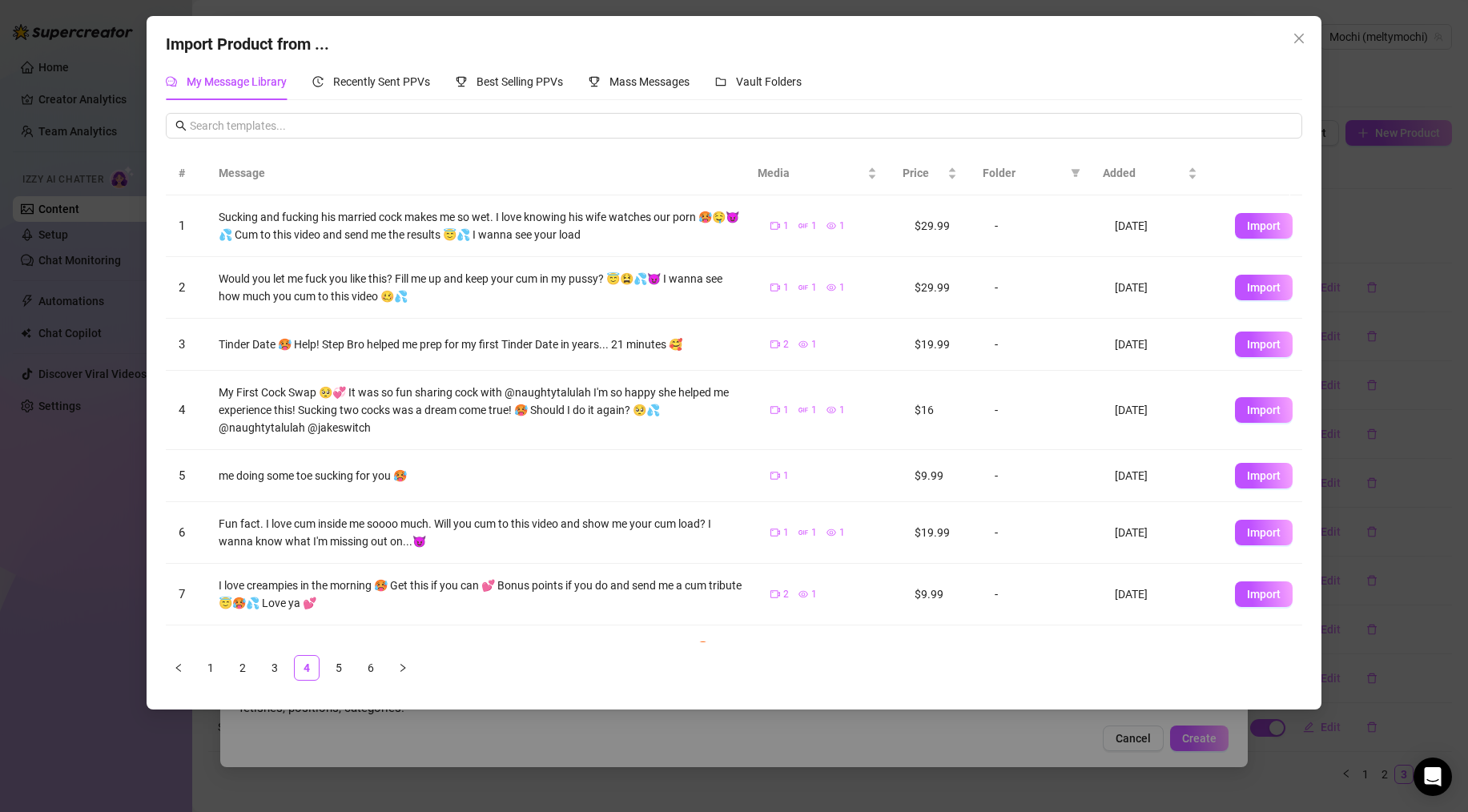
scroll to position [9, 0]
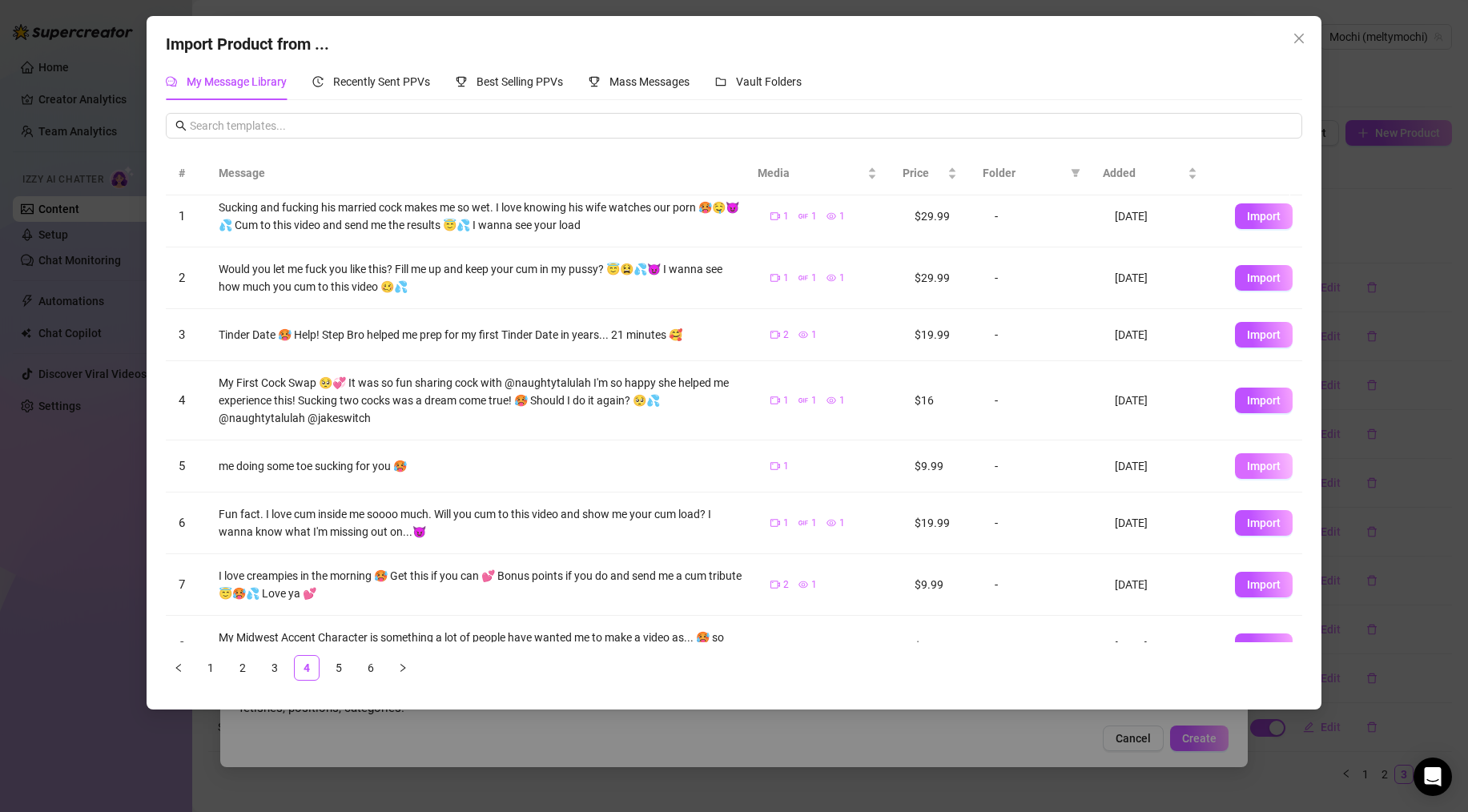
click at [1253, 468] on span "Import" at bounding box center [1264, 465] width 34 height 13
type textarea "me doing some toe sucking for you 🥵"
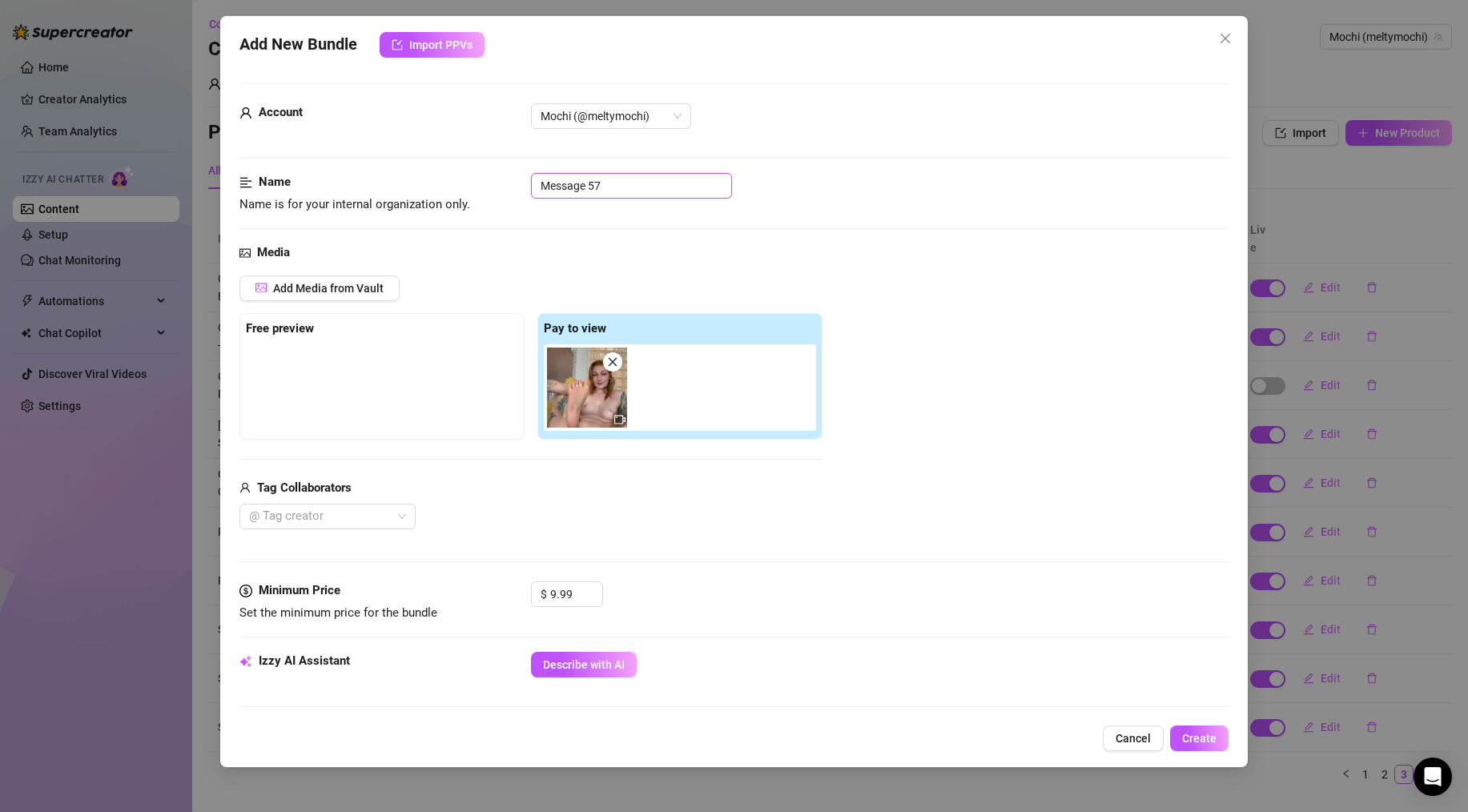
drag, startPoint x: 619, startPoint y: 192, endPoint x: 537, endPoint y: 189, distance: 82.1
click at [537, 189] on input "Message 57" at bounding box center [632, 186] width 201 height 25
type input "SOLO - Feet Clip #1"
click at [1201, 736] on span "Create" at bounding box center [1199, 738] width 35 height 13
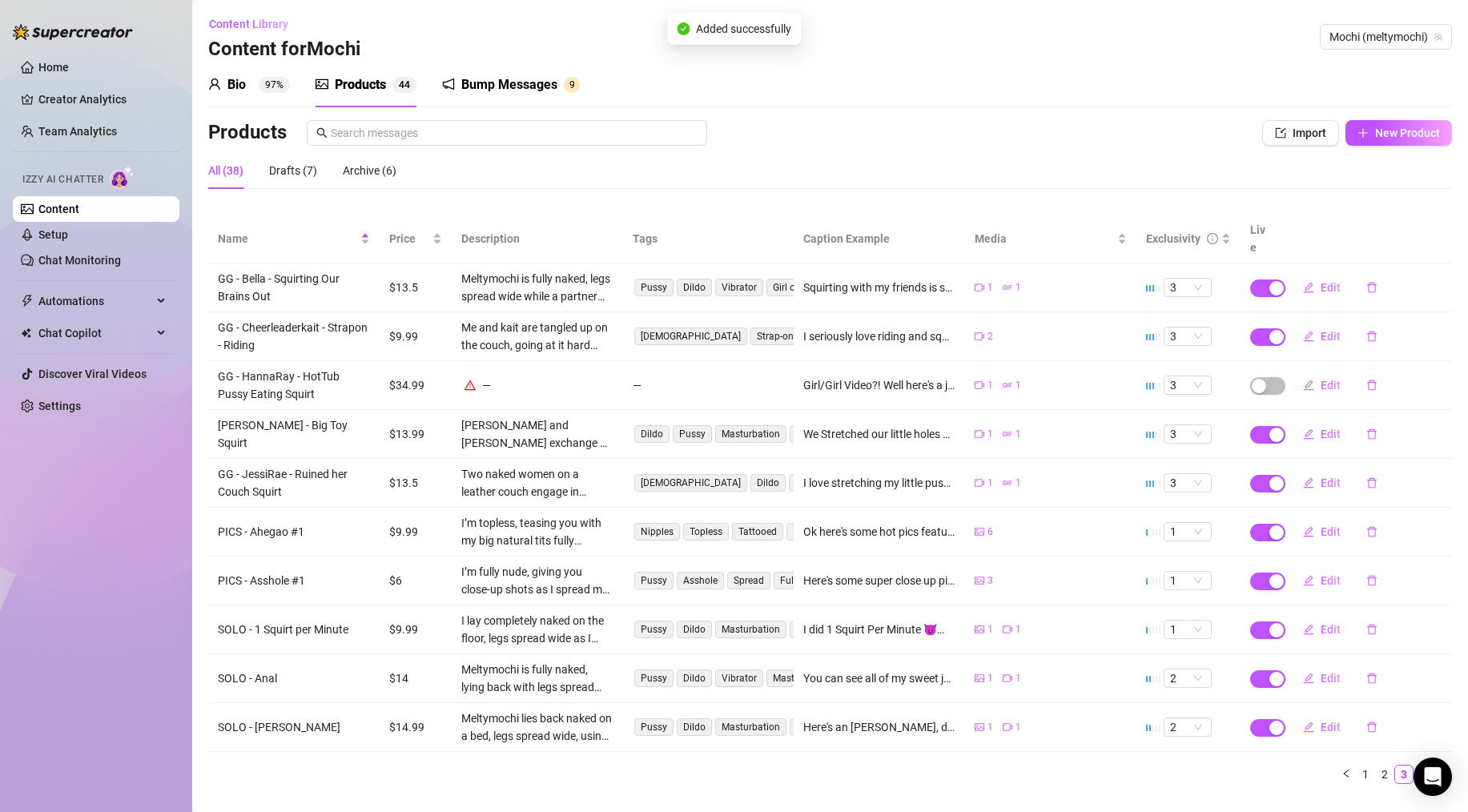
click at [1415, 766] on link "4" at bounding box center [1423, 774] width 18 height 18
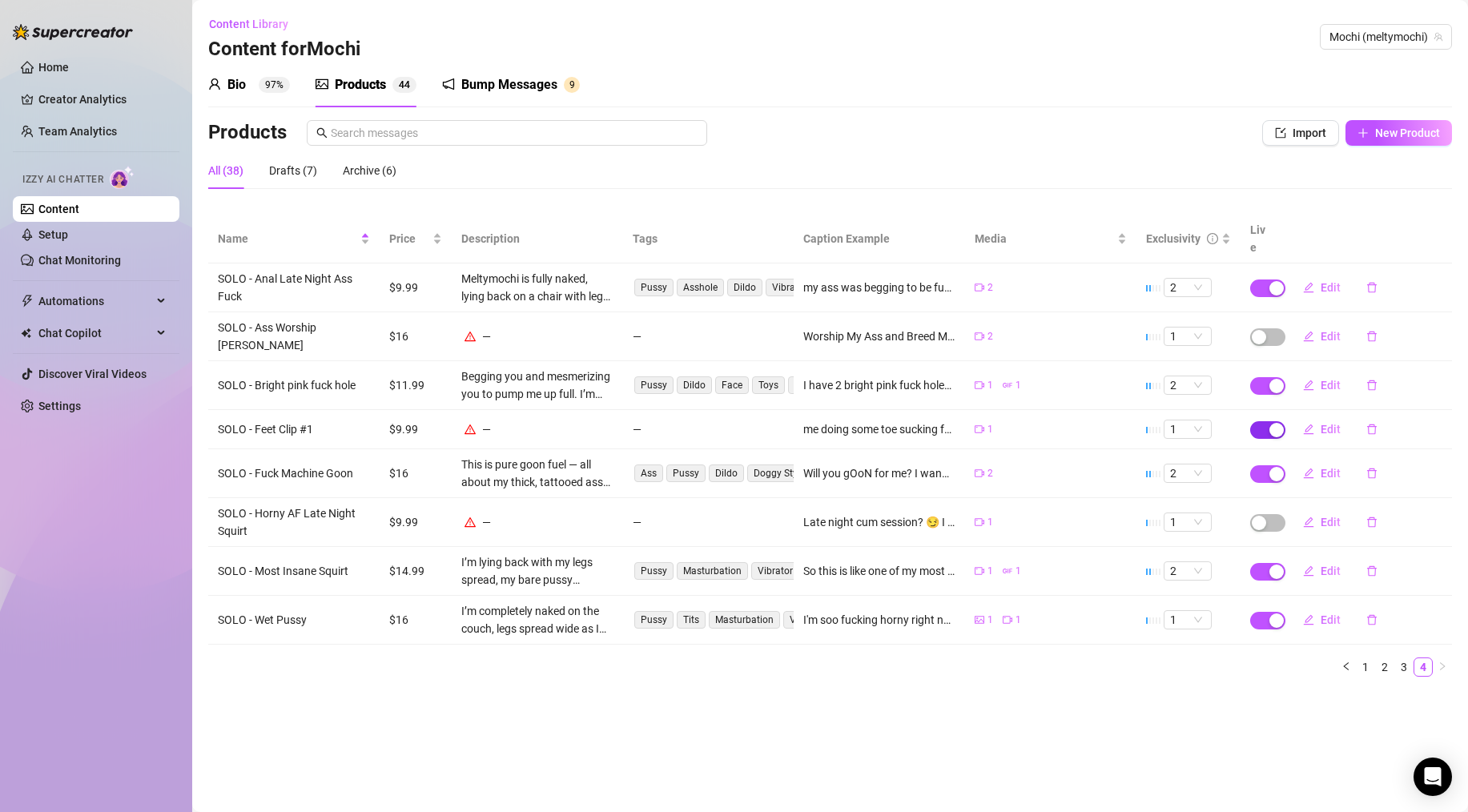
click at [1276, 422] on div "button" at bounding box center [1276, 429] width 14 height 14
click at [1397, 364] on span "OK" at bounding box center [1395, 363] width 15 height 13
click at [1293, 133] on span "Import" at bounding box center [1309, 132] width 34 height 13
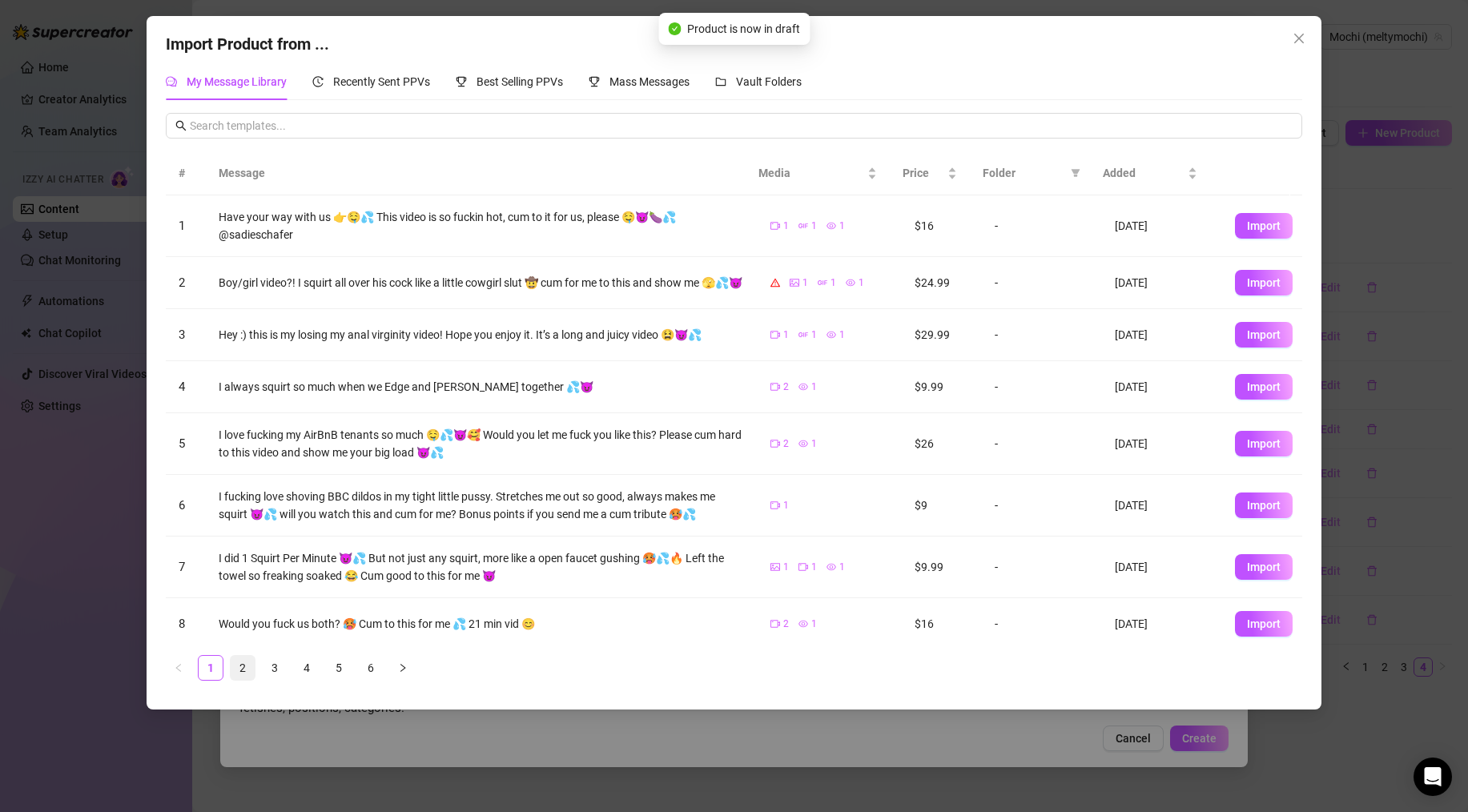
click at [249, 657] on link "2" at bounding box center [242, 668] width 24 height 24
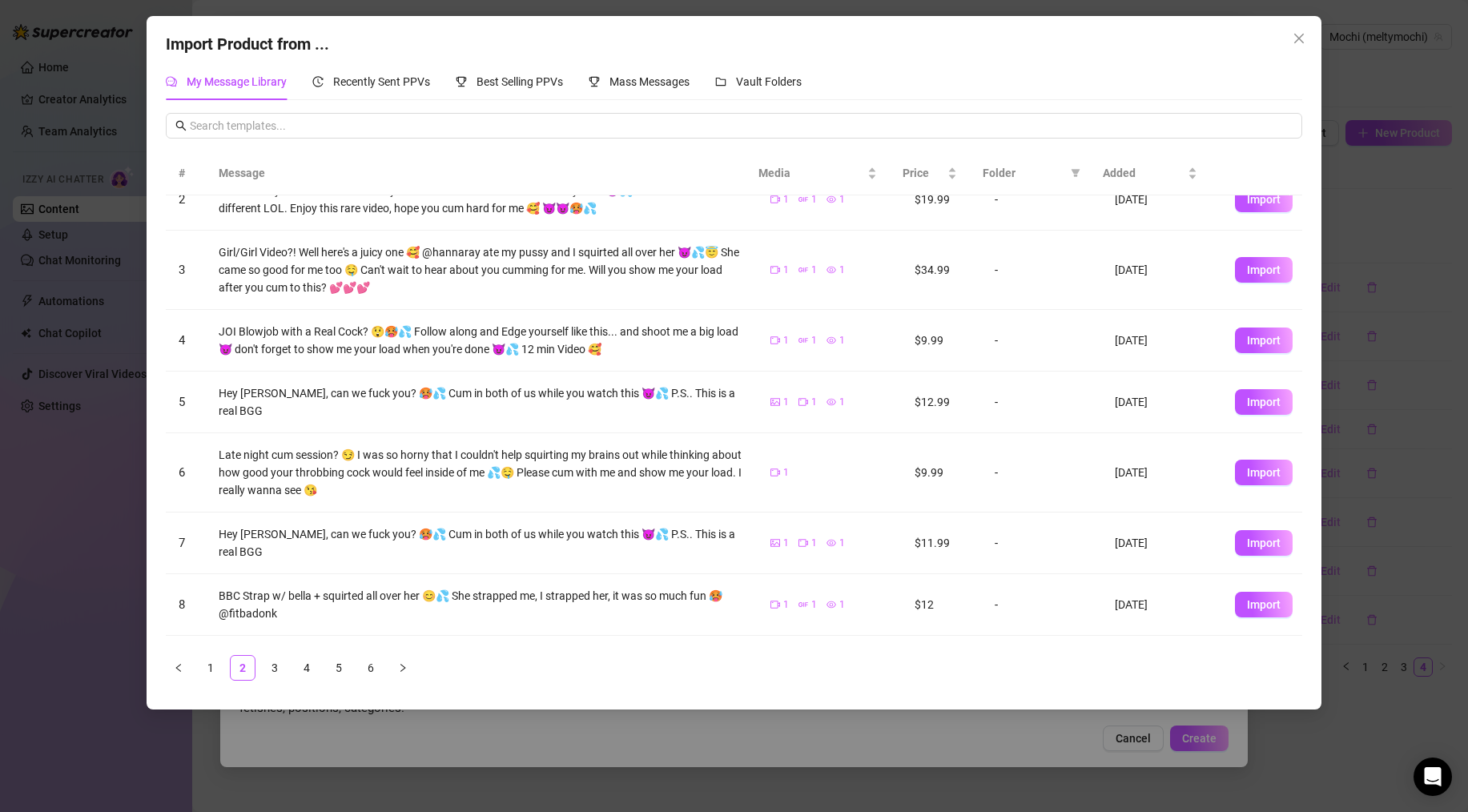
scroll to position [186, 0]
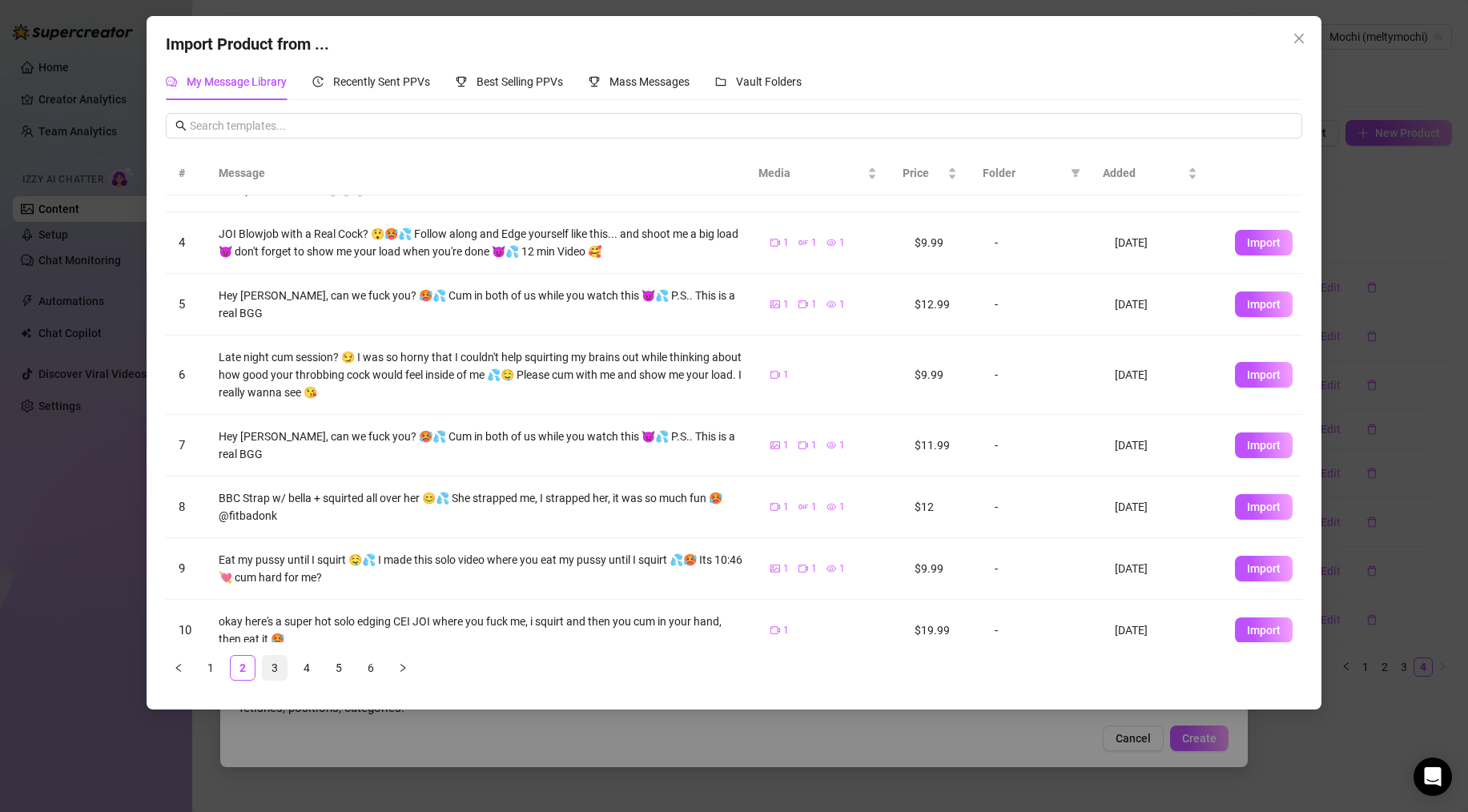
click at [277, 669] on link "3" at bounding box center [274, 668] width 24 height 24
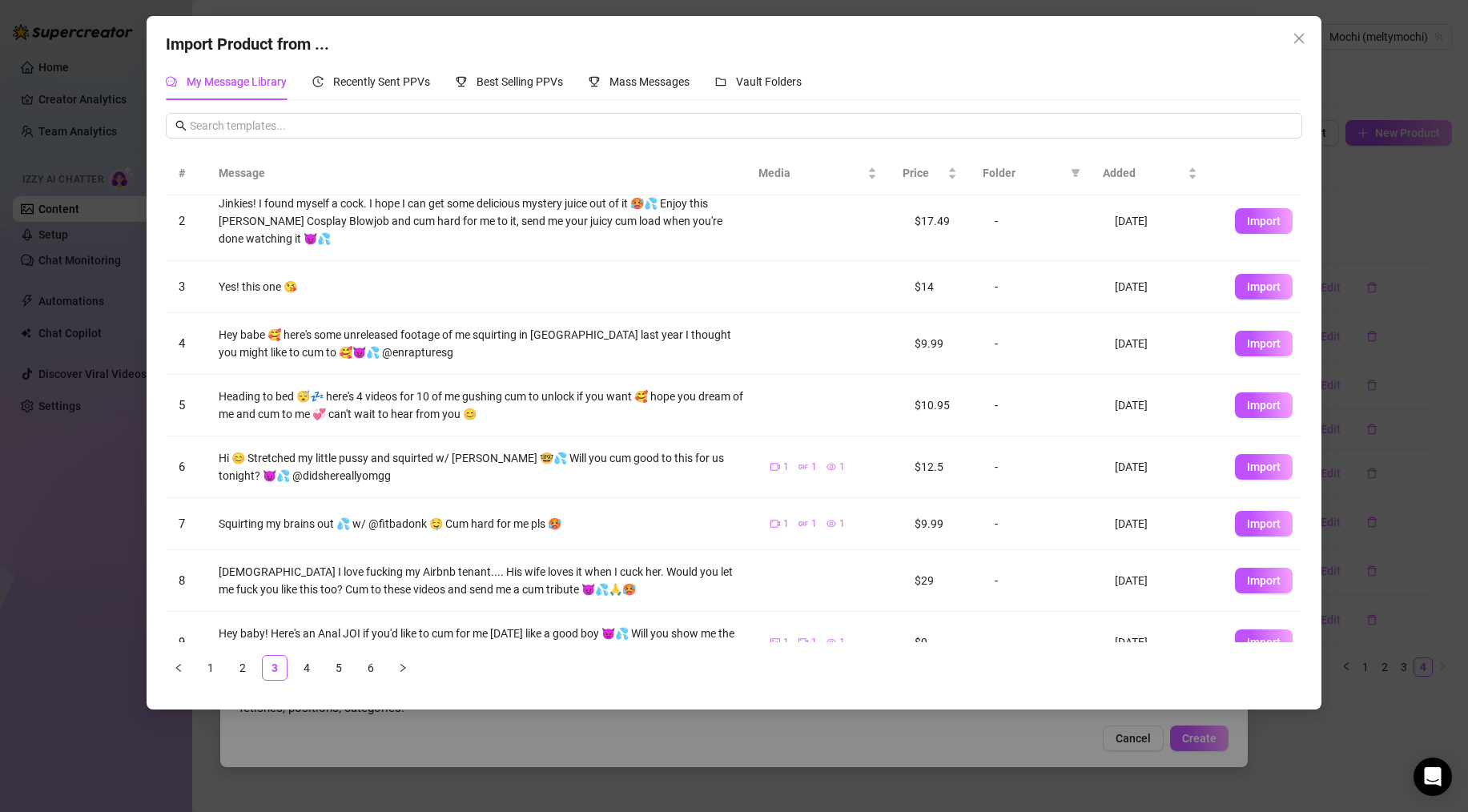
scroll to position [0, 0]
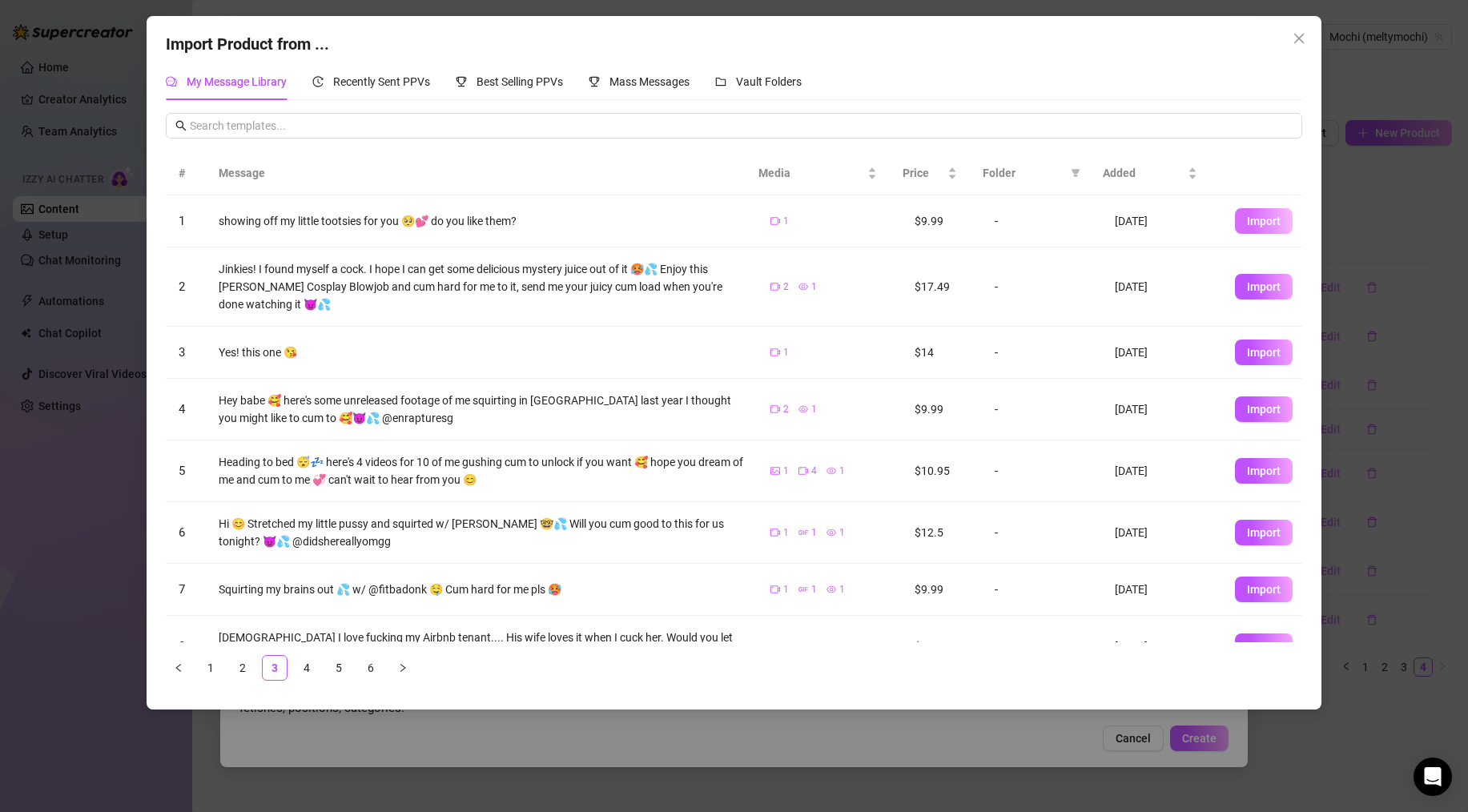
click at [1252, 220] on span "Import" at bounding box center [1264, 220] width 34 height 13
type textarea "showing off my little tootsies for you 🥺💕 do you like them?"
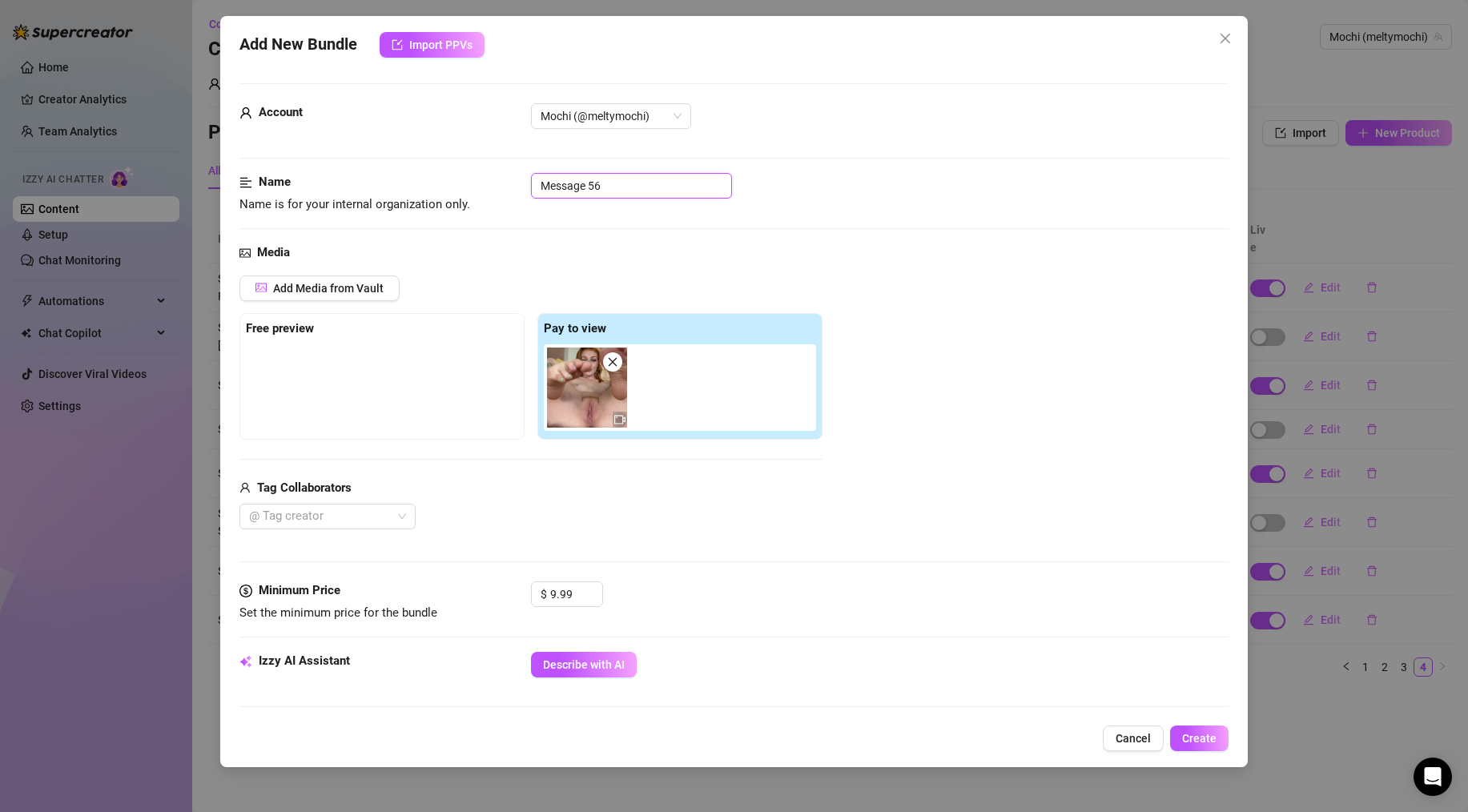
click at [623, 175] on input "Message 56" at bounding box center [632, 186] width 201 height 25
drag, startPoint x: 623, startPoint y: 182, endPoint x: 474, endPoint y: 177, distance: 149.1
click at [474, 177] on div "Name Name is for your internal organization only. Message 56" at bounding box center [734, 193] width 990 height 40
type input "SOLO - Feet Clip #2"
click at [1202, 745] on span "Create" at bounding box center [1199, 738] width 35 height 13
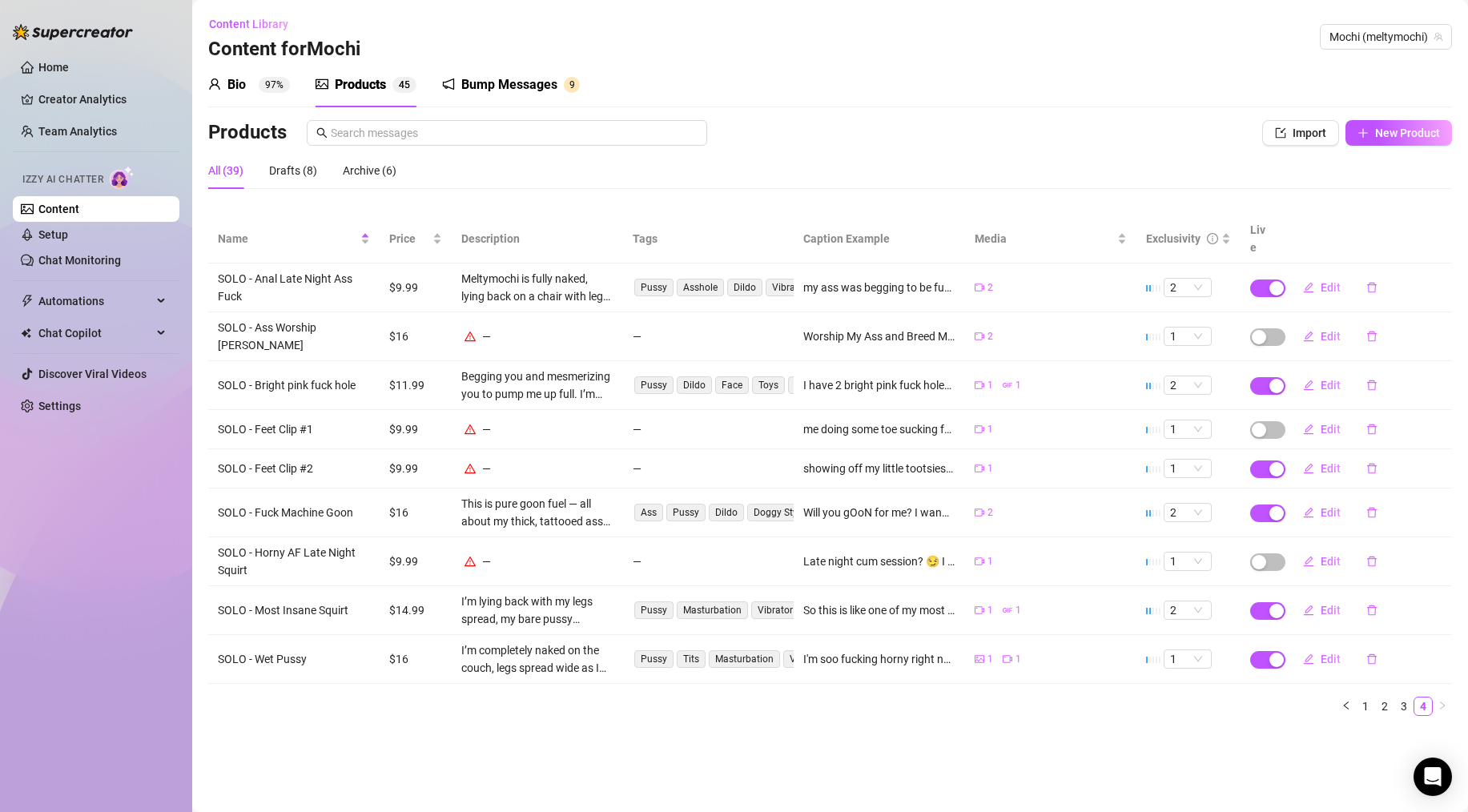
click at [1281, 449] on td "Edit" at bounding box center [1366, 469] width 171 height 40
click at [1275, 462] on div "button" at bounding box center [1276, 469] width 14 height 14
click at [1394, 400] on span "OK" at bounding box center [1395, 403] width 15 height 13
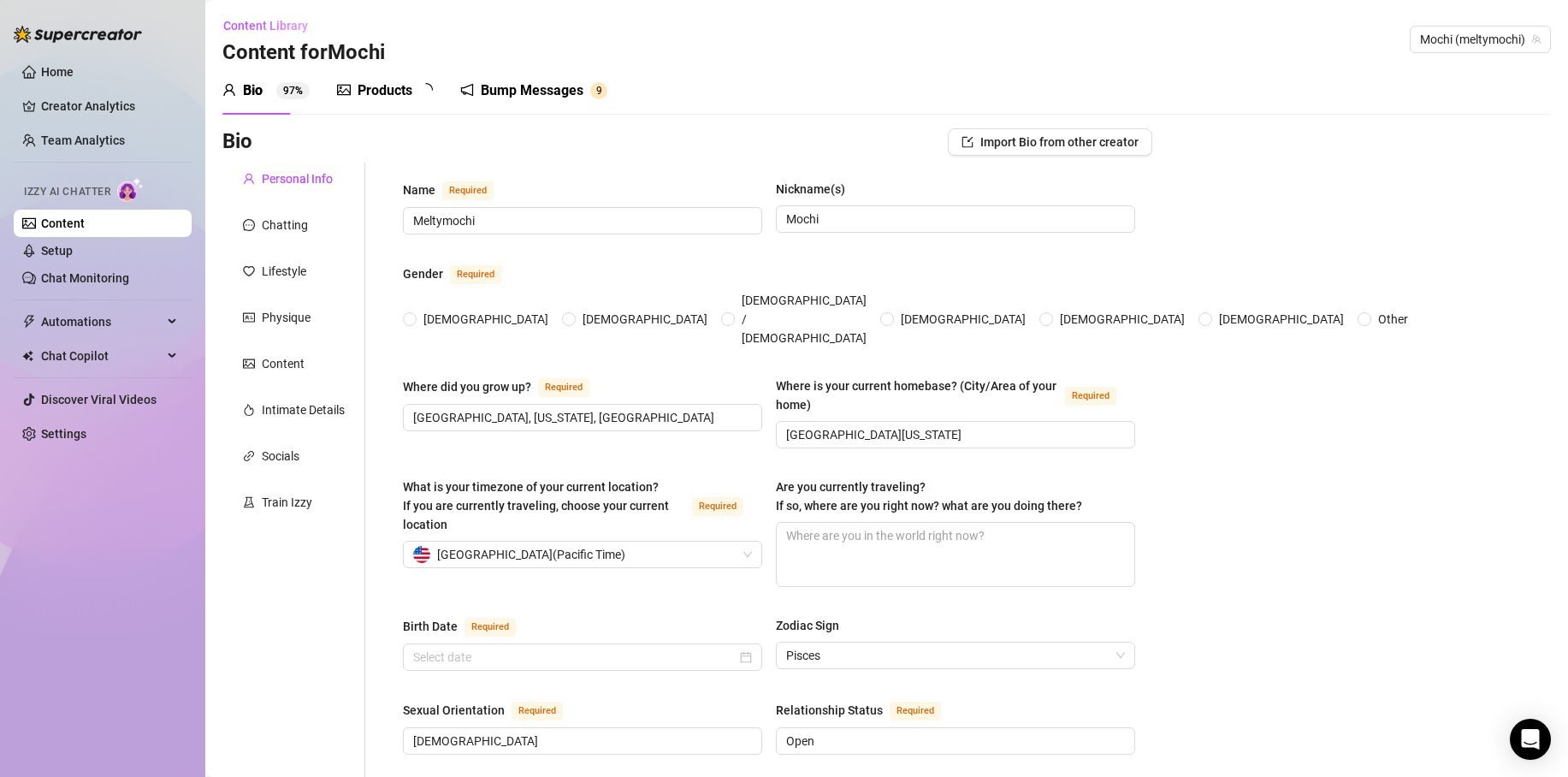
radio input "true"
type input "[DATE]"
click at [382, 91] on div "Products" at bounding box center [385, 90] width 55 height 21
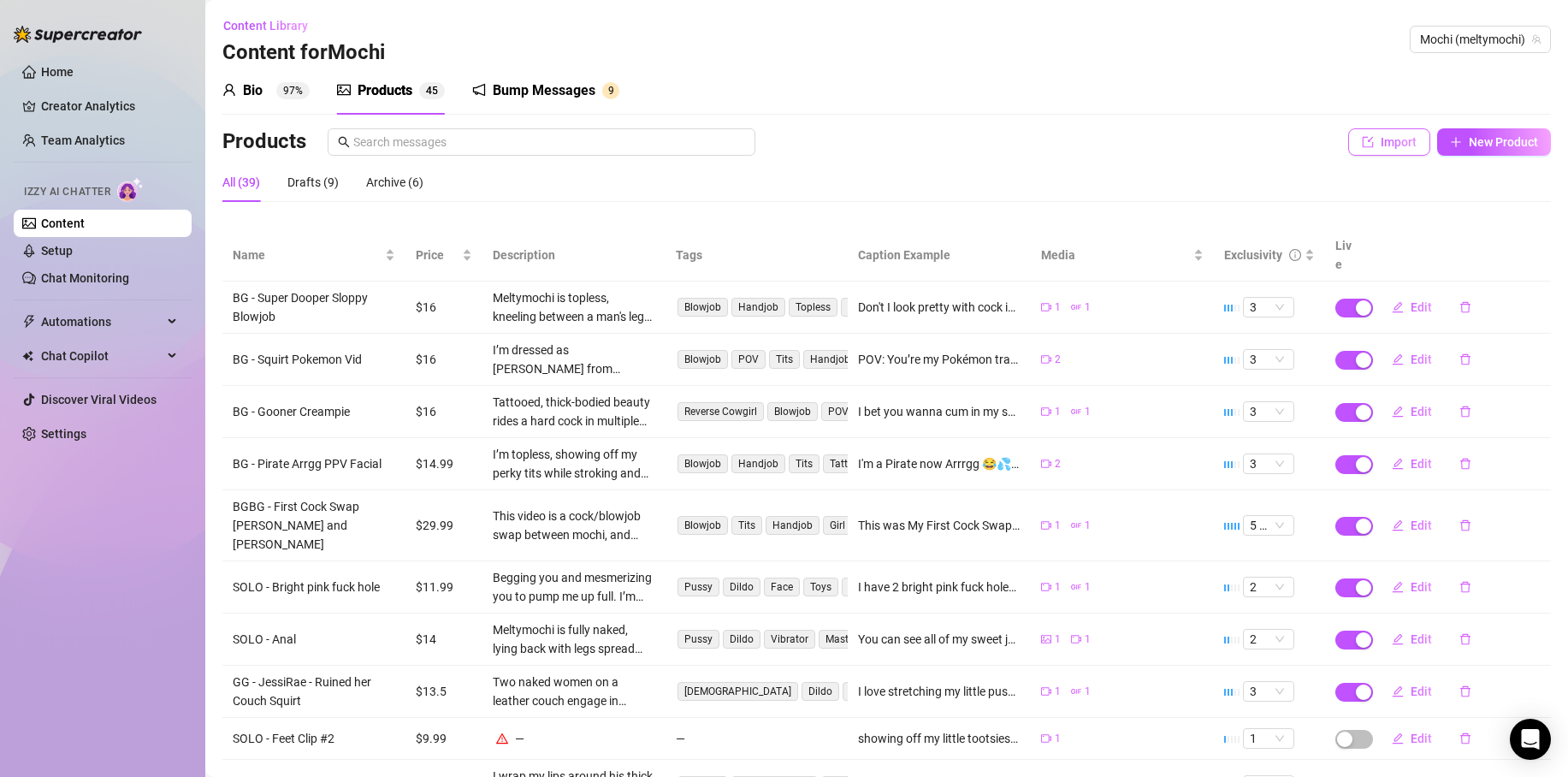
click at [1381, 144] on span "Import" at bounding box center [1399, 142] width 36 height 14
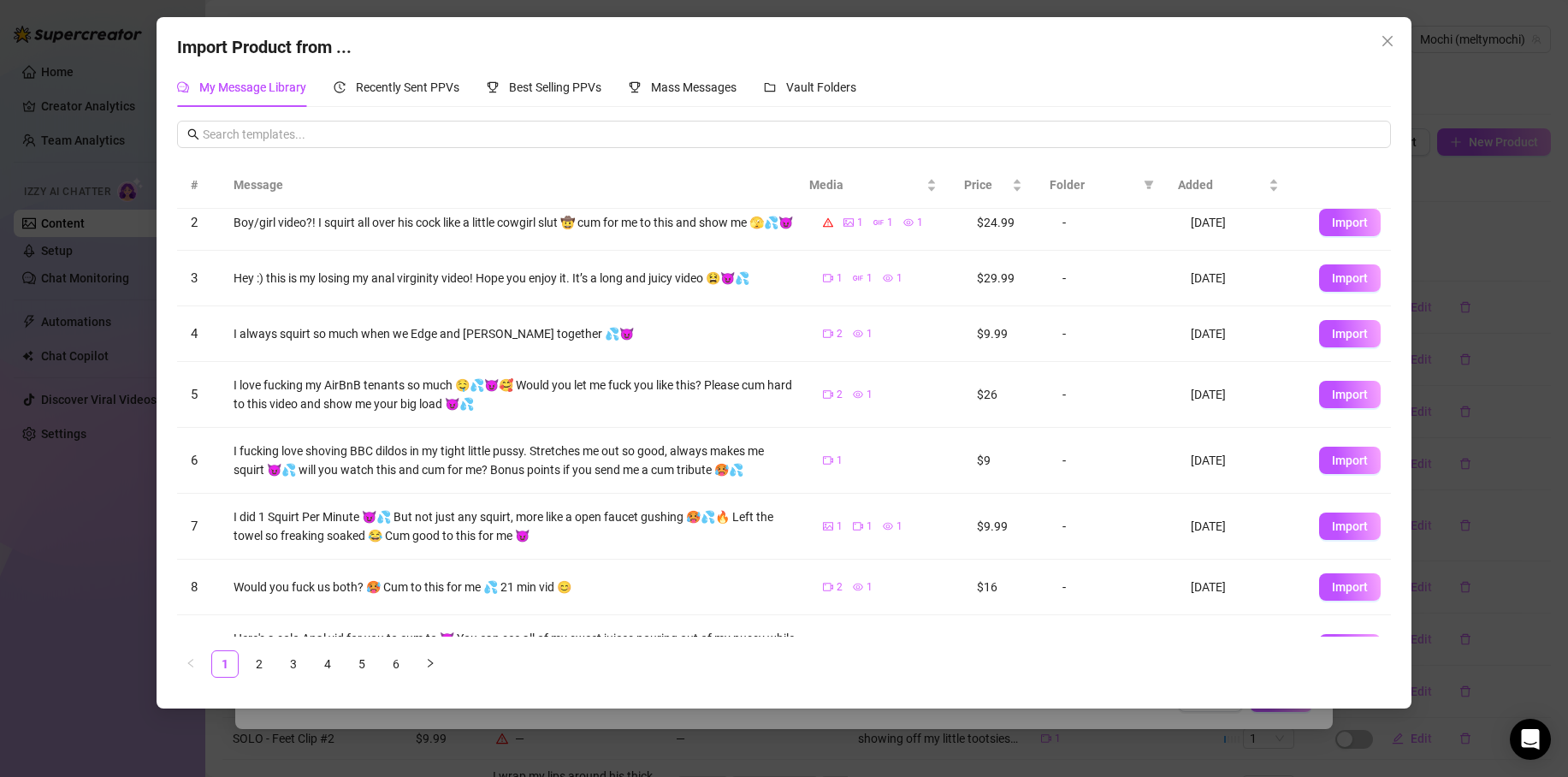
scroll to position [190, 0]
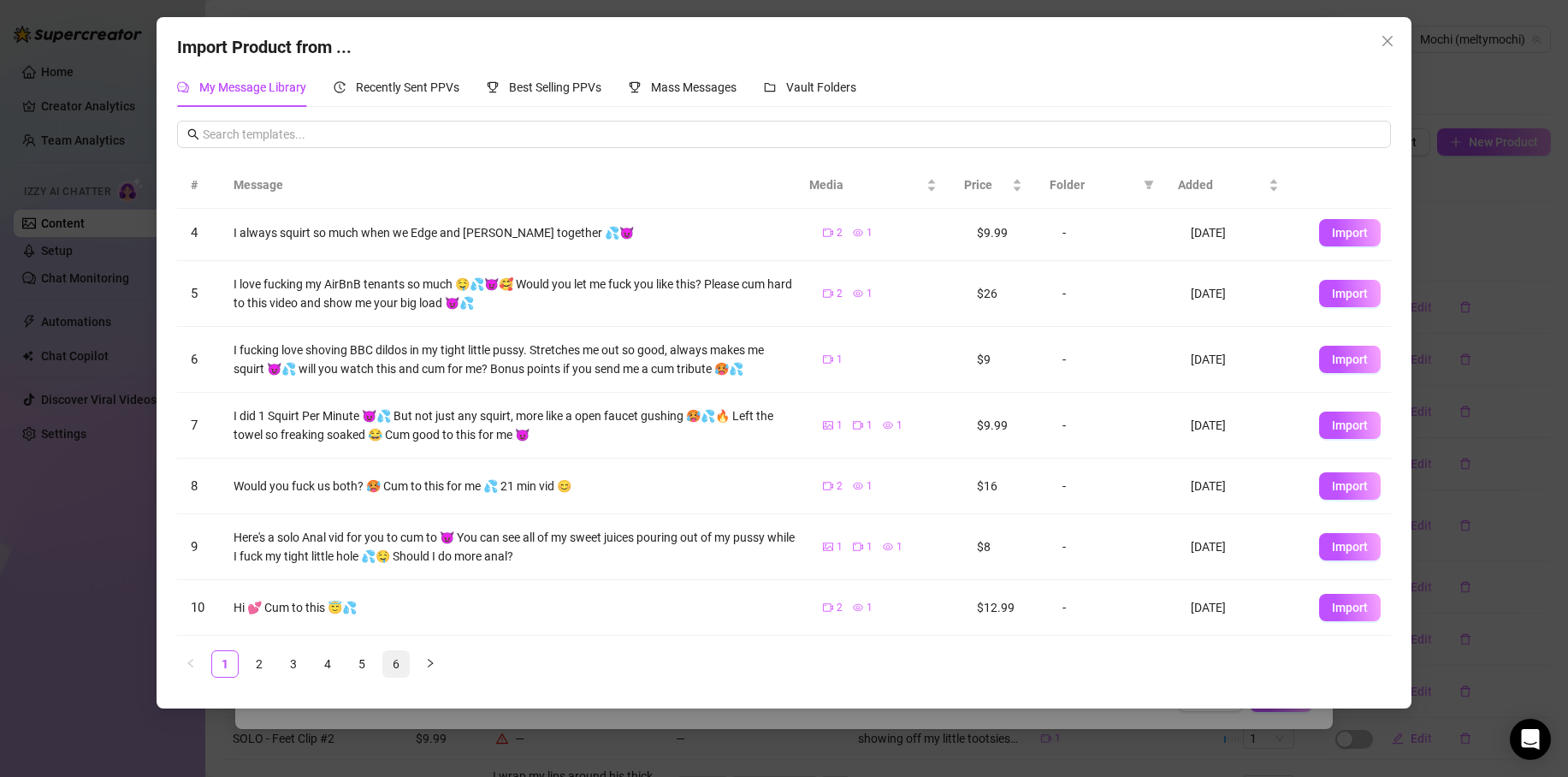
click at [395, 662] on link "6" at bounding box center [396, 664] width 25 height 25
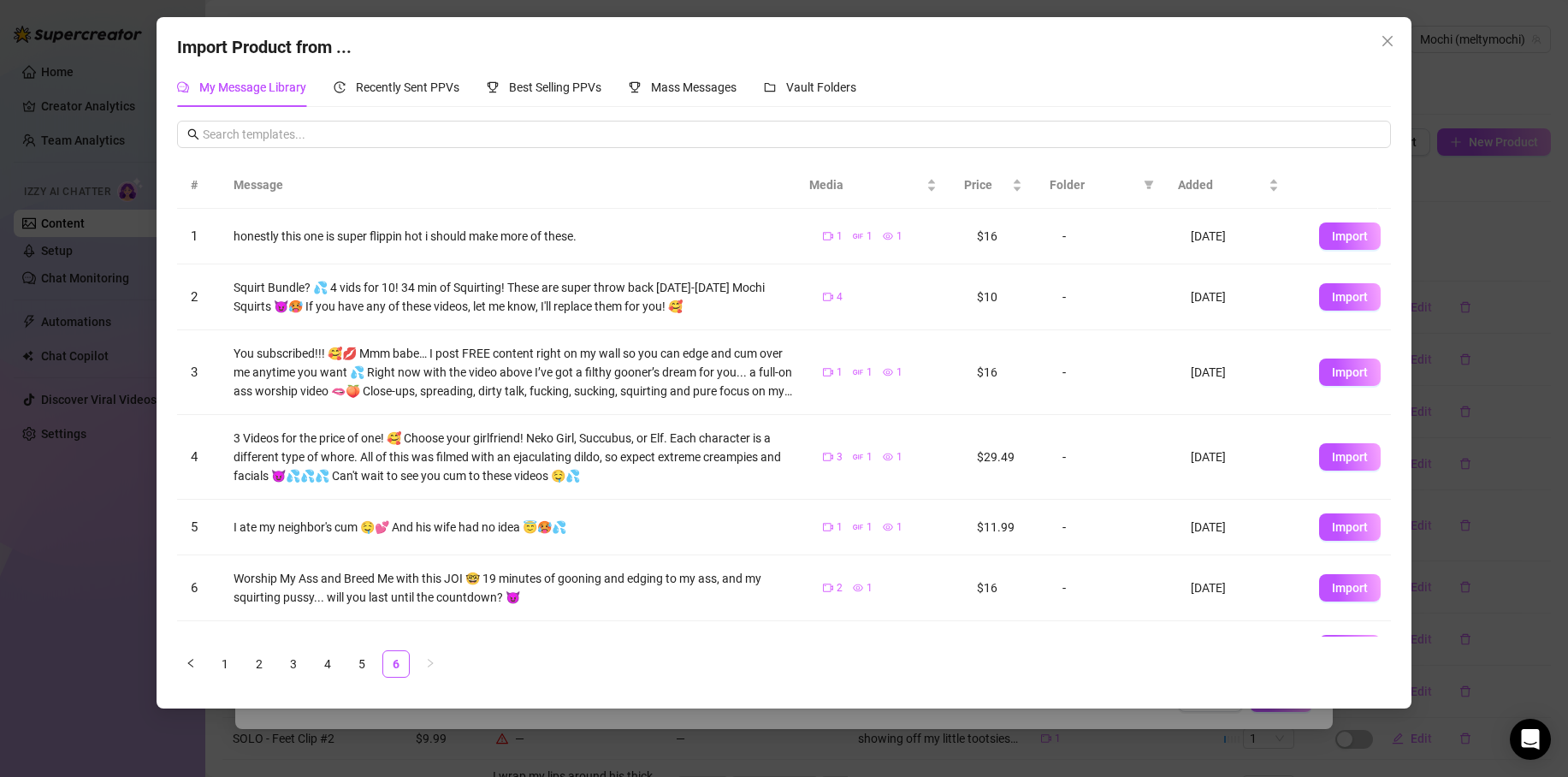
scroll to position [125, 0]
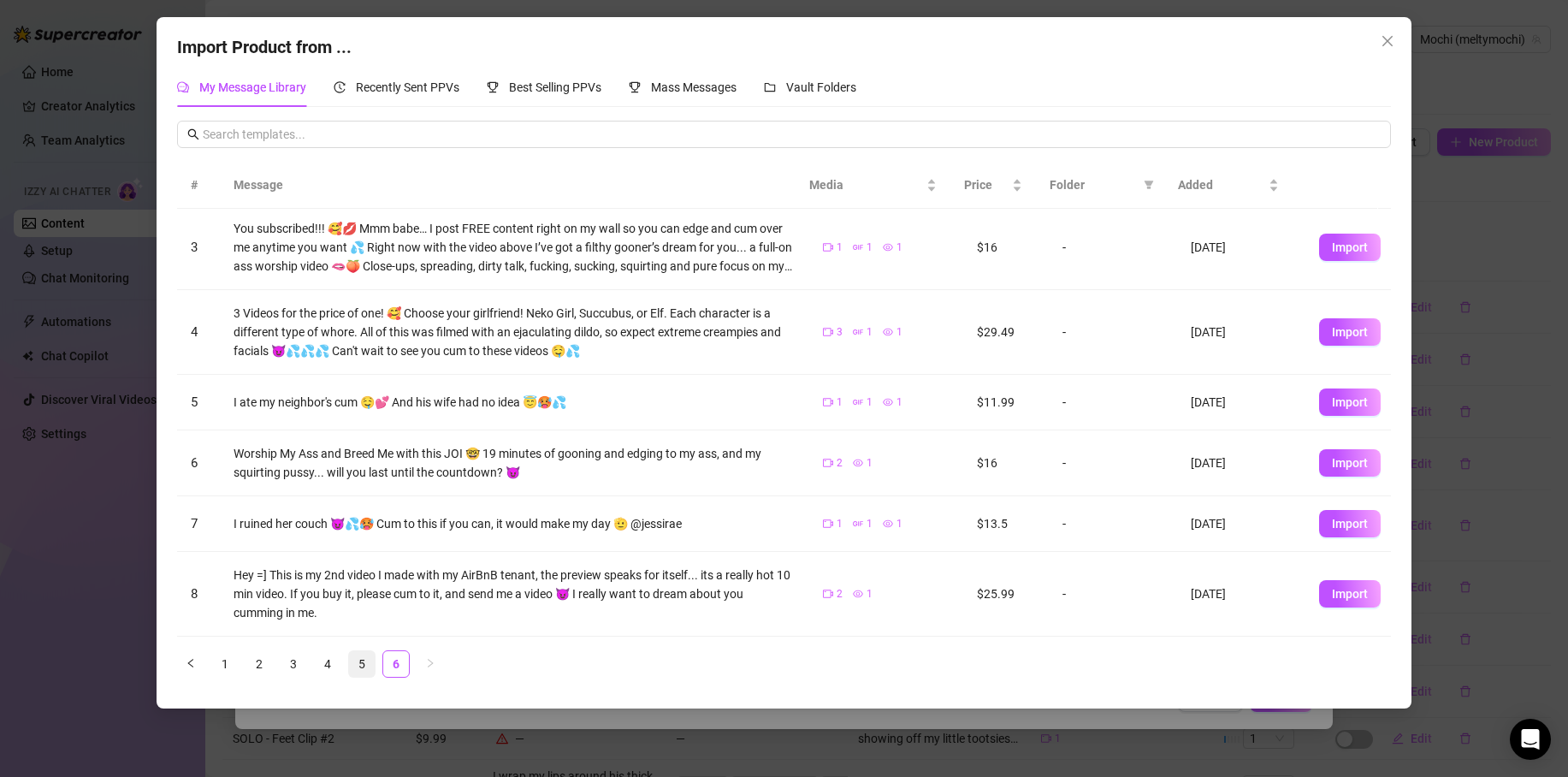
click at [363, 656] on link "5" at bounding box center [361, 664] width 25 height 25
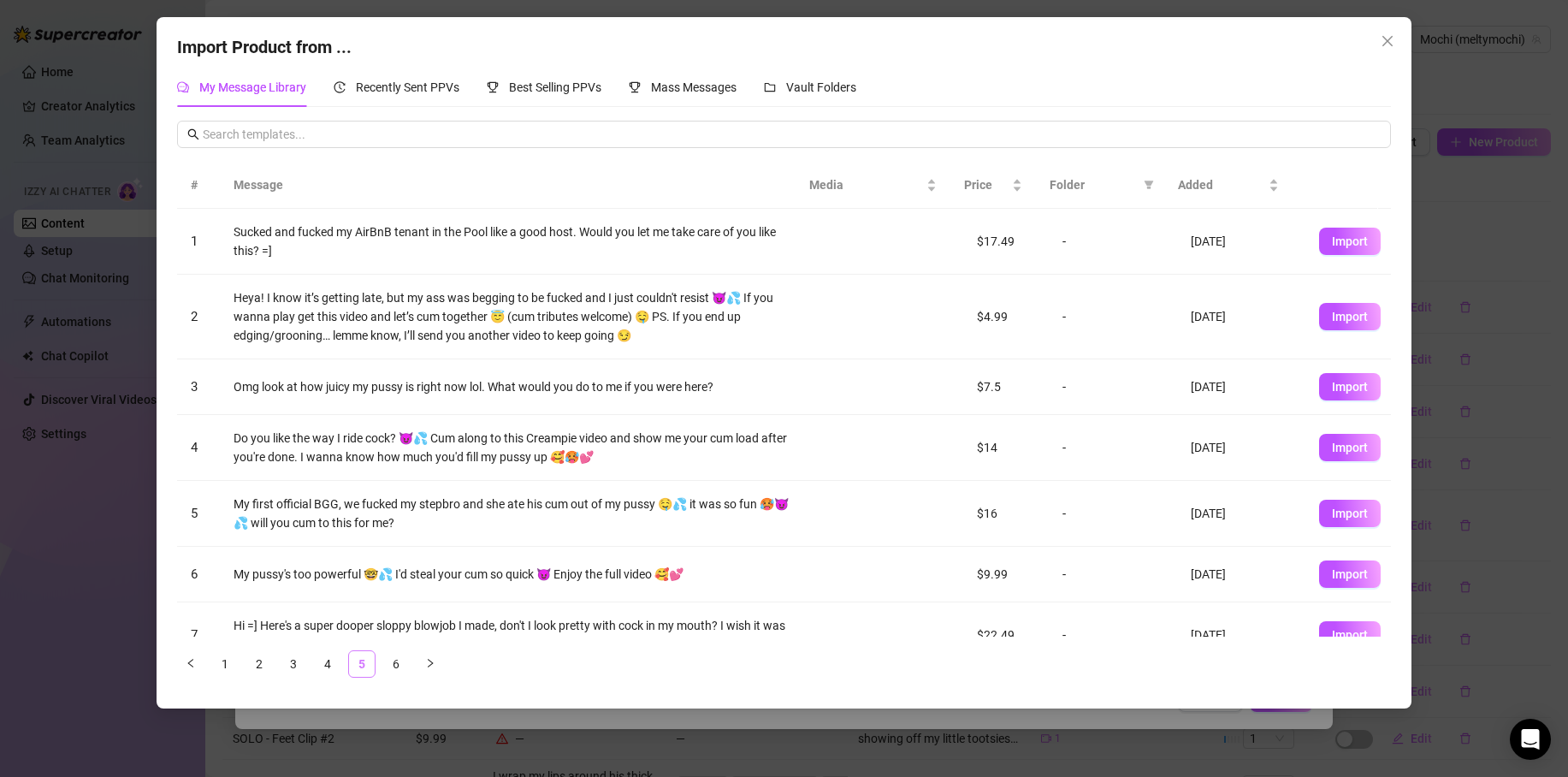
scroll to position [0, 0]
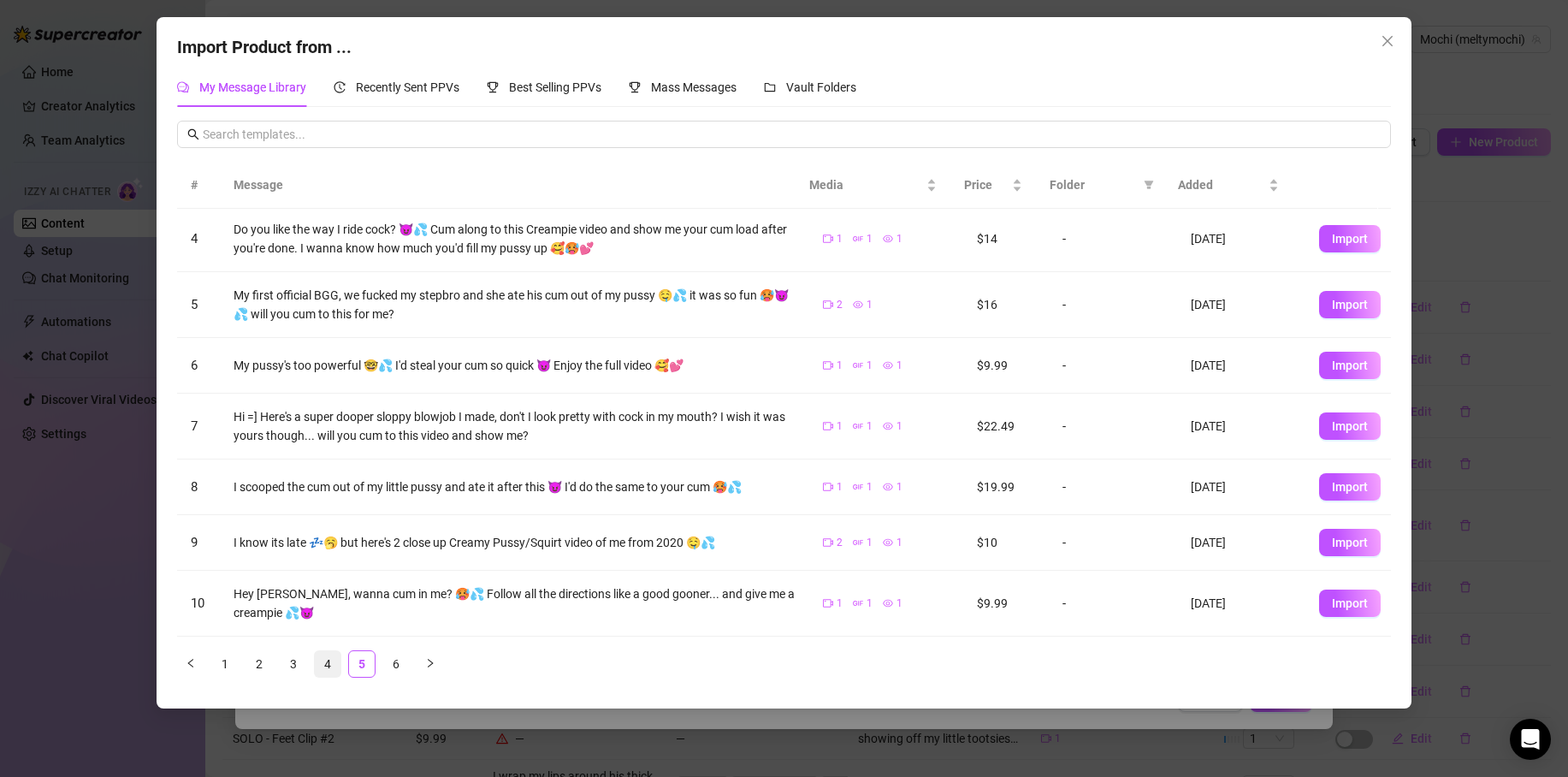
click at [333, 671] on link "4" at bounding box center [327, 664] width 25 height 25
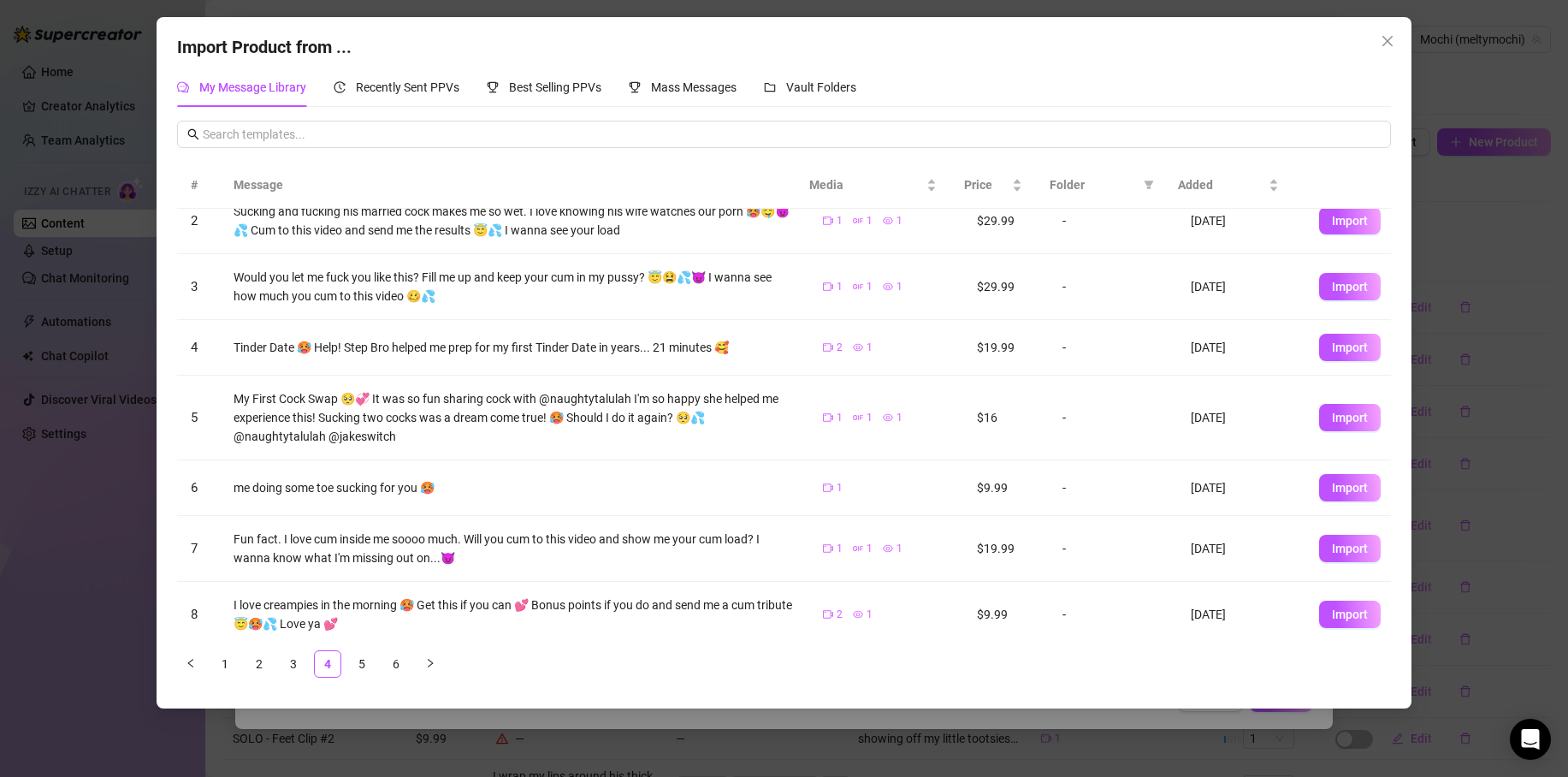
scroll to position [267, 0]
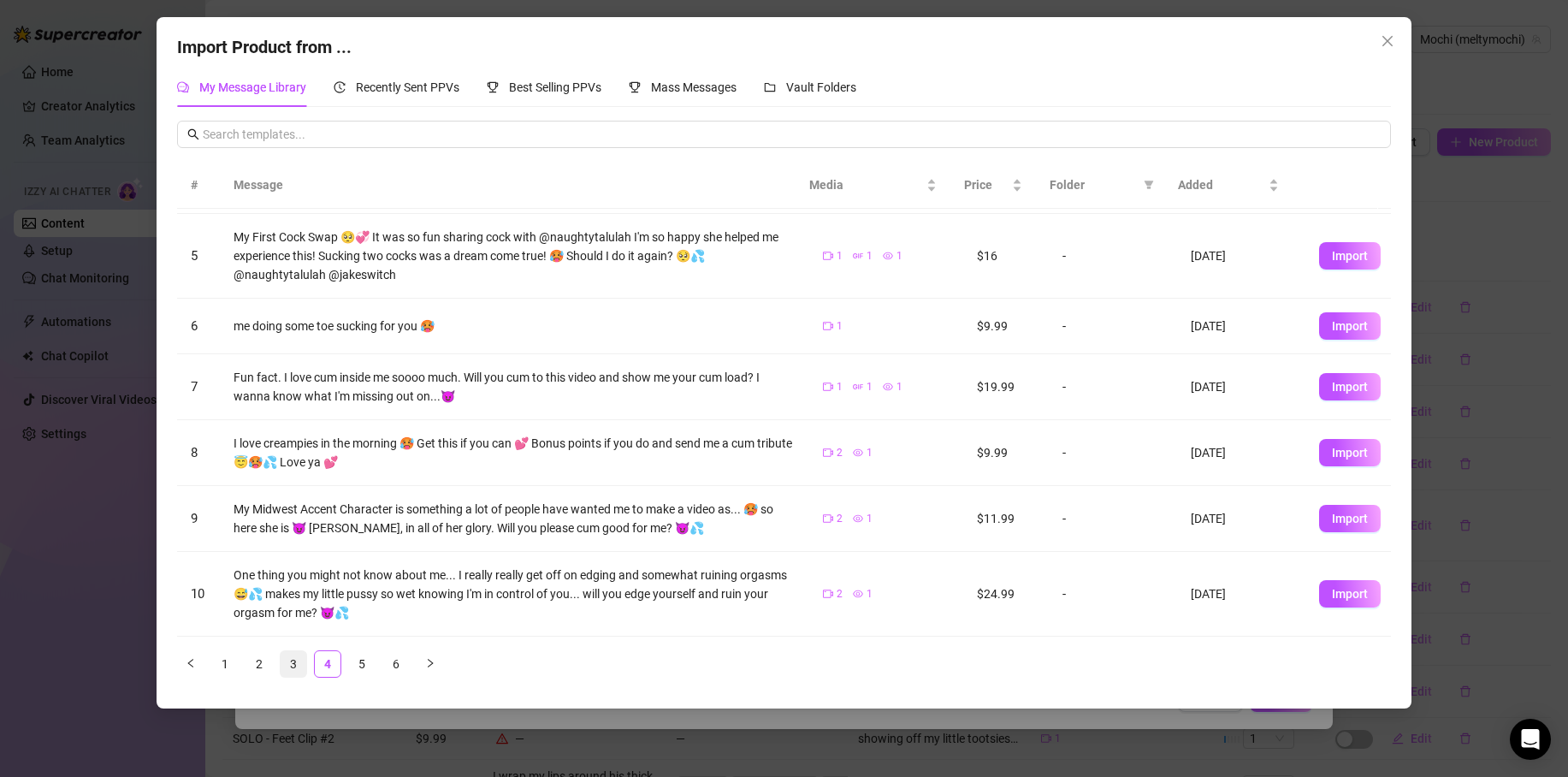
click at [298, 661] on link "3" at bounding box center [293, 664] width 25 height 25
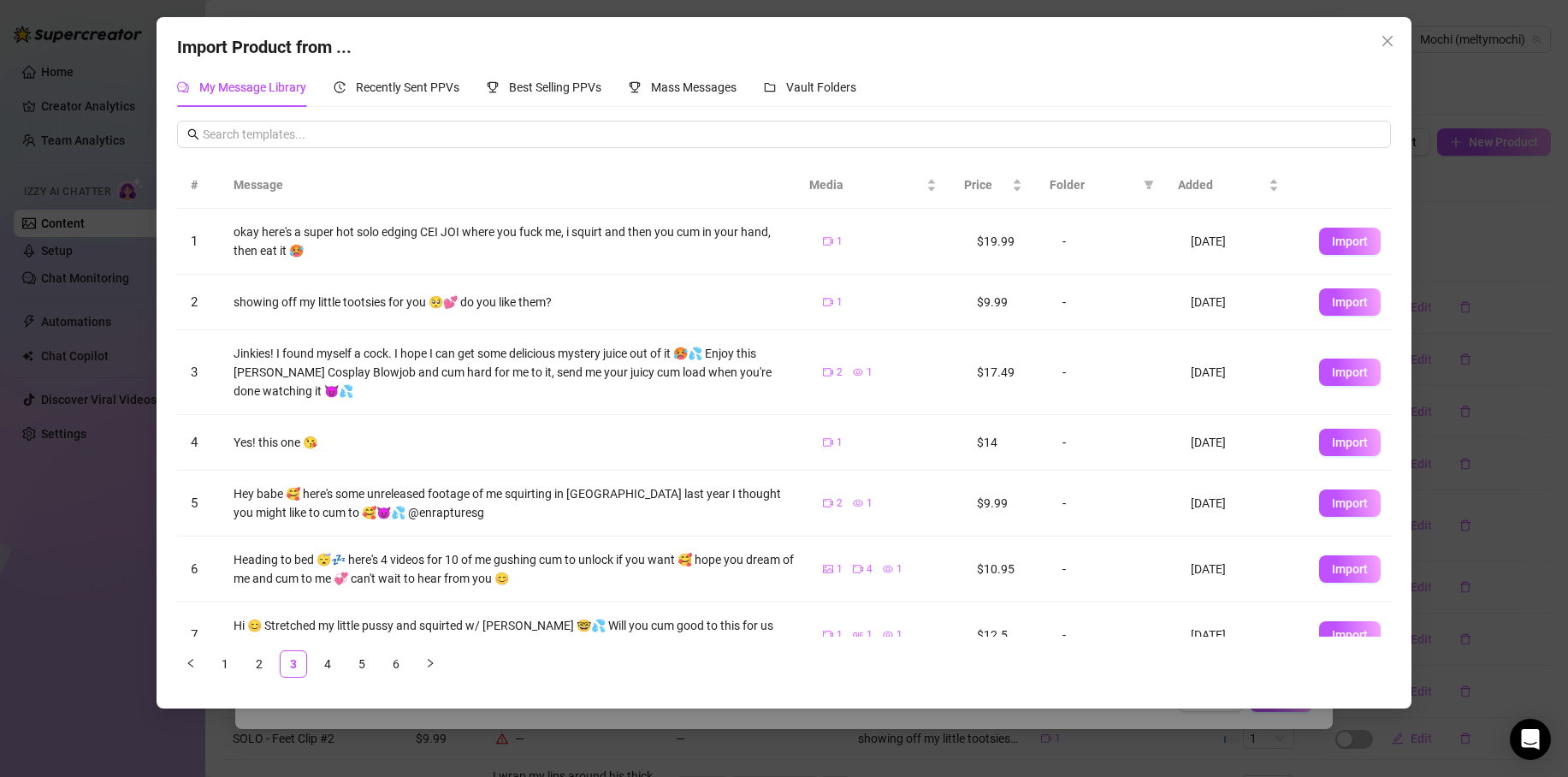
scroll to position [219, 0]
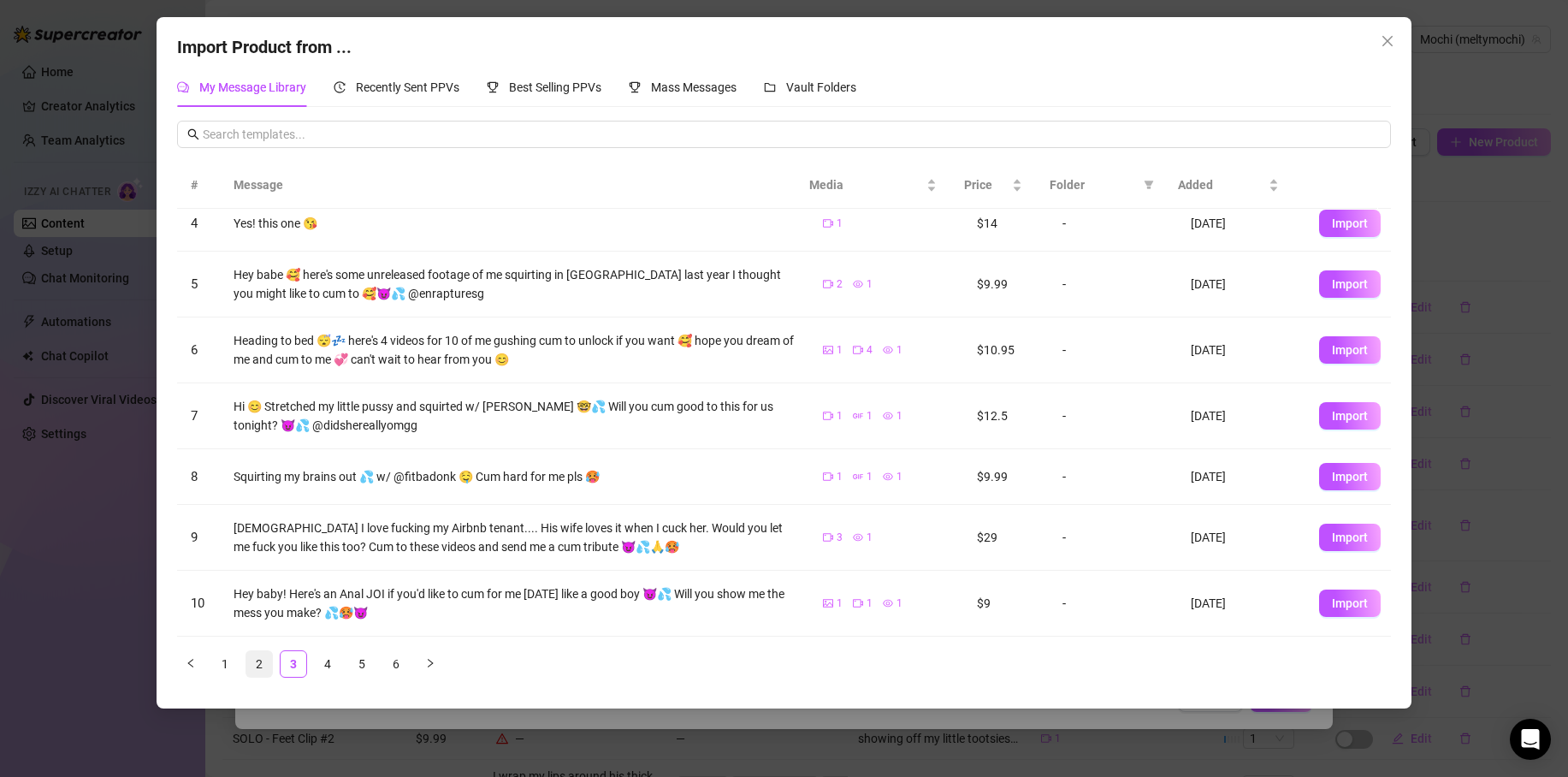
click at [270, 668] on link "2" at bounding box center [259, 664] width 25 height 25
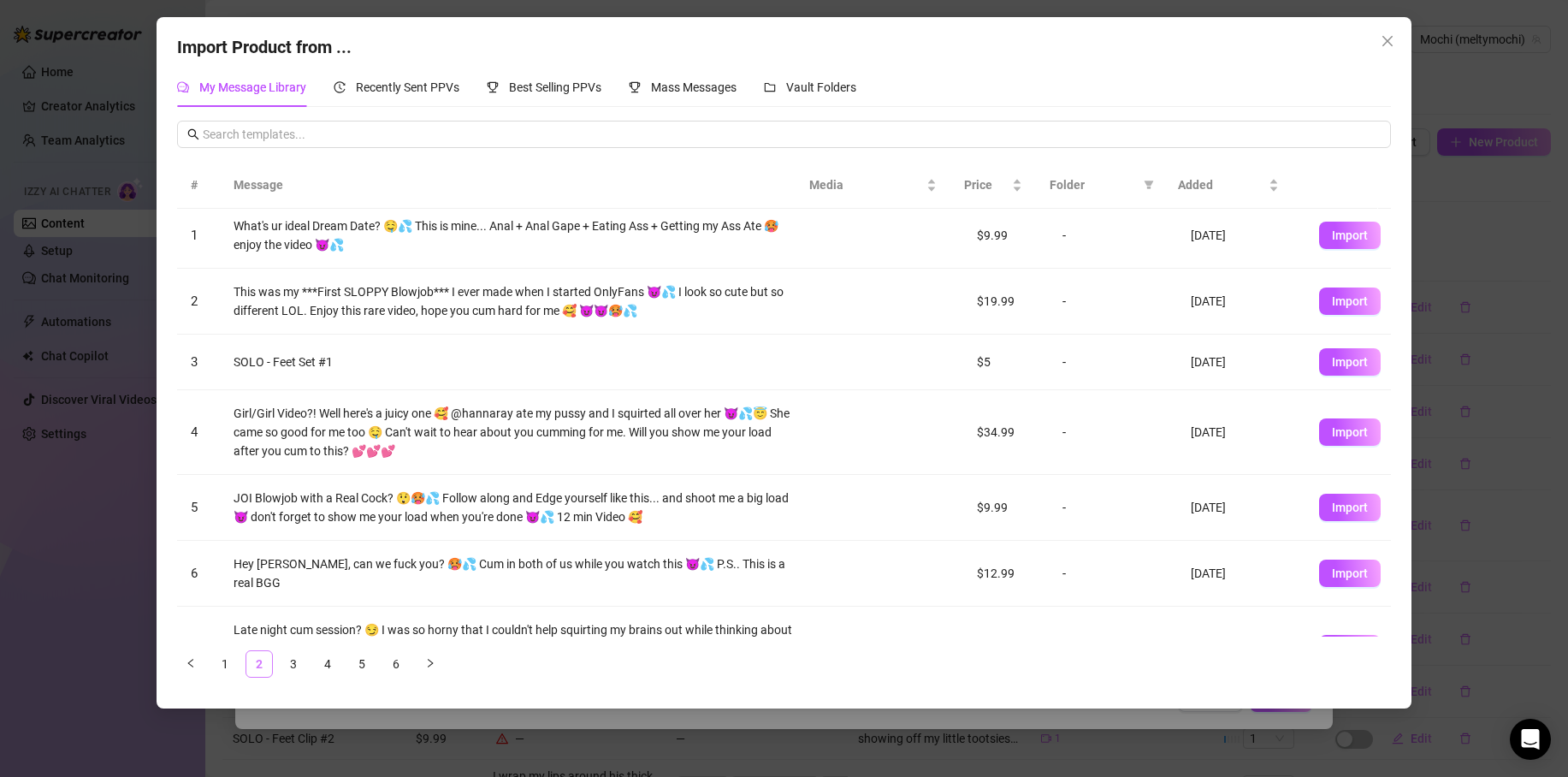
scroll to position [0, 0]
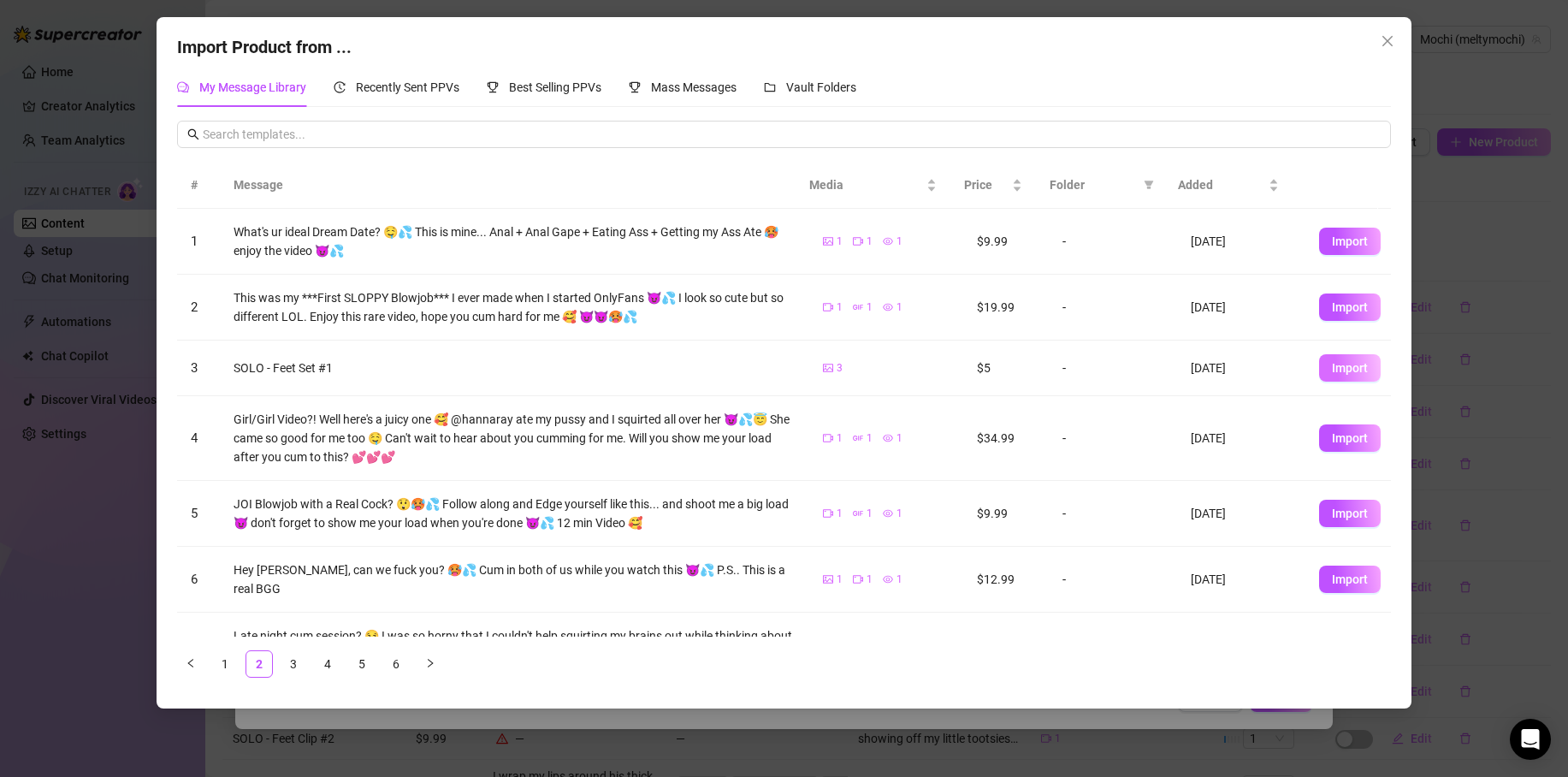
click at [1332, 369] on span "Import" at bounding box center [1350, 368] width 36 height 14
type textarea "SOLO - Feet Set #1"
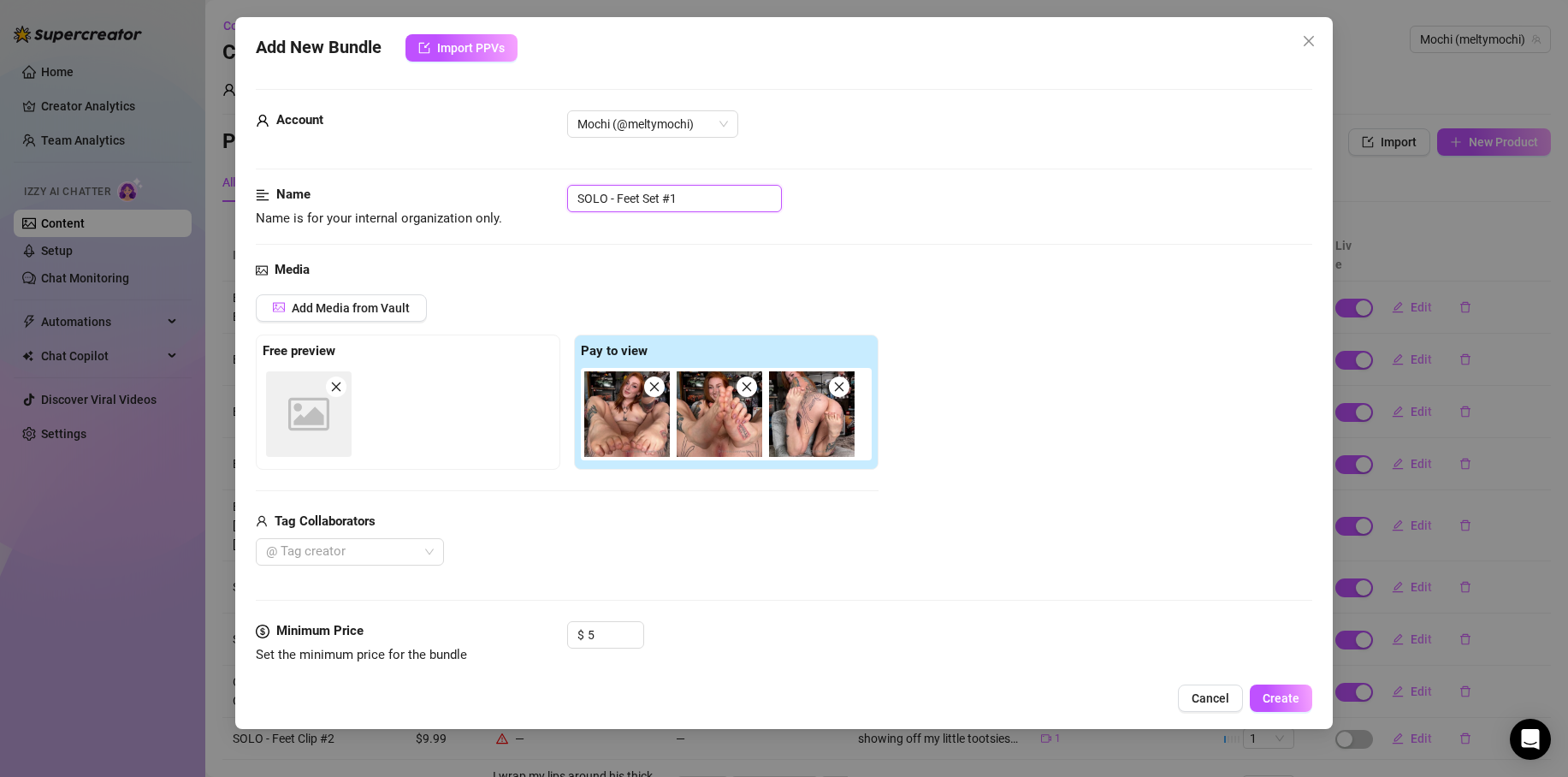
drag, startPoint x: 607, startPoint y: 199, endPoint x: 544, endPoint y: 204, distance: 63.2
click at [544, 204] on div "Name Name is for your internal organization only. SOLO - Feet Set #1" at bounding box center [784, 206] width 1057 height 43
drag, startPoint x: 695, startPoint y: 201, endPoint x: 498, endPoint y: 188, distance: 197.4
click at [498, 188] on div "Name Name is for your internal organization only. PICS - Feet Set #1" at bounding box center [784, 206] width 1057 height 43
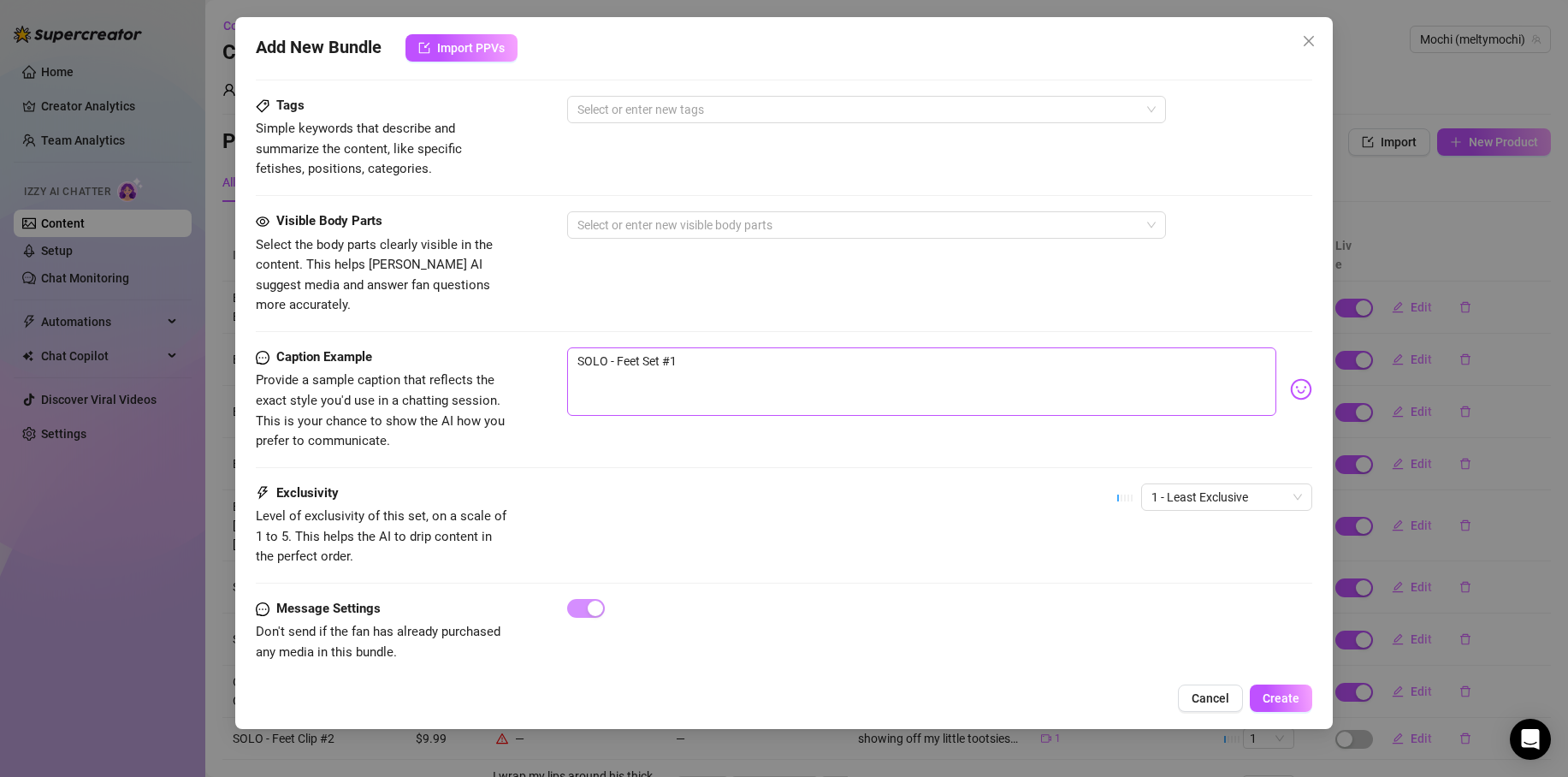
type input "PICS - Feet Set #1"
drag, startPoint x: 702, startPoint y: 339, endPoint x: 398, endPoint y: 322, distance: 304.5
paste textarea "PICS"
type textarea "PICS - Feet Set #1"
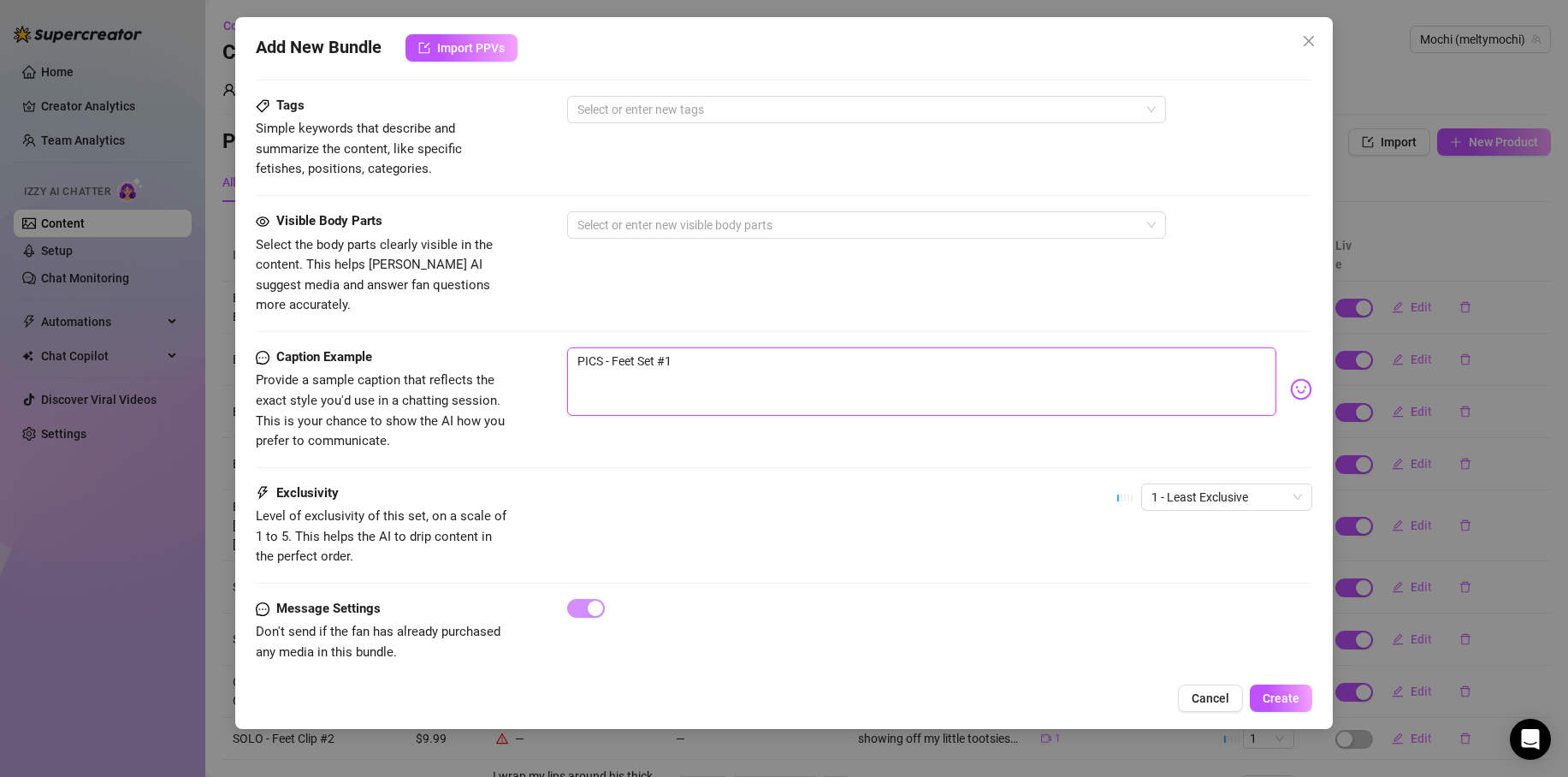
scroll to position [0, 0]
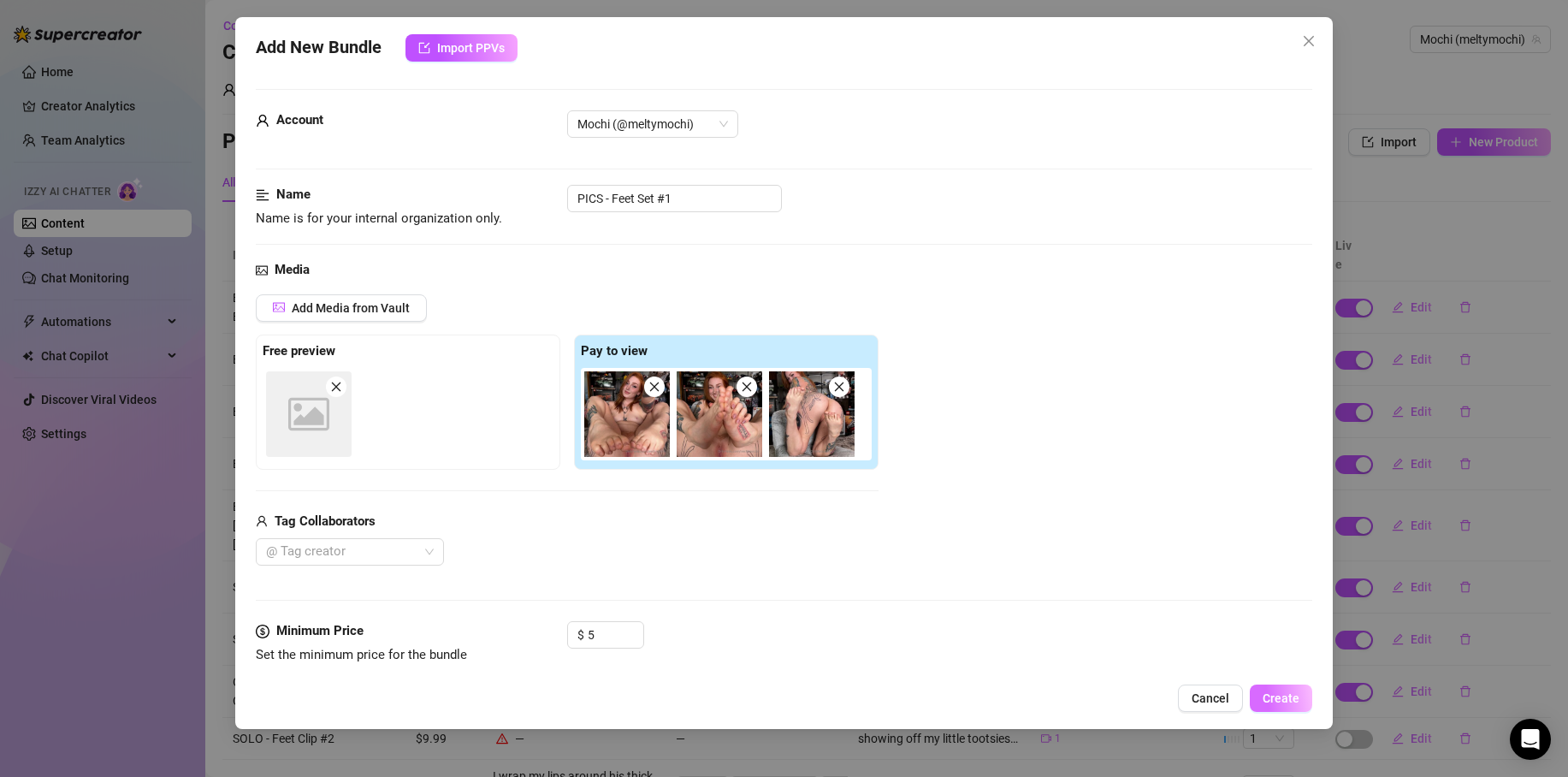
type textarea "PICS - Feet Set #1"
click at [1283, 697] on span "Create" at bounding box center [1281, 698] width 37 height 14
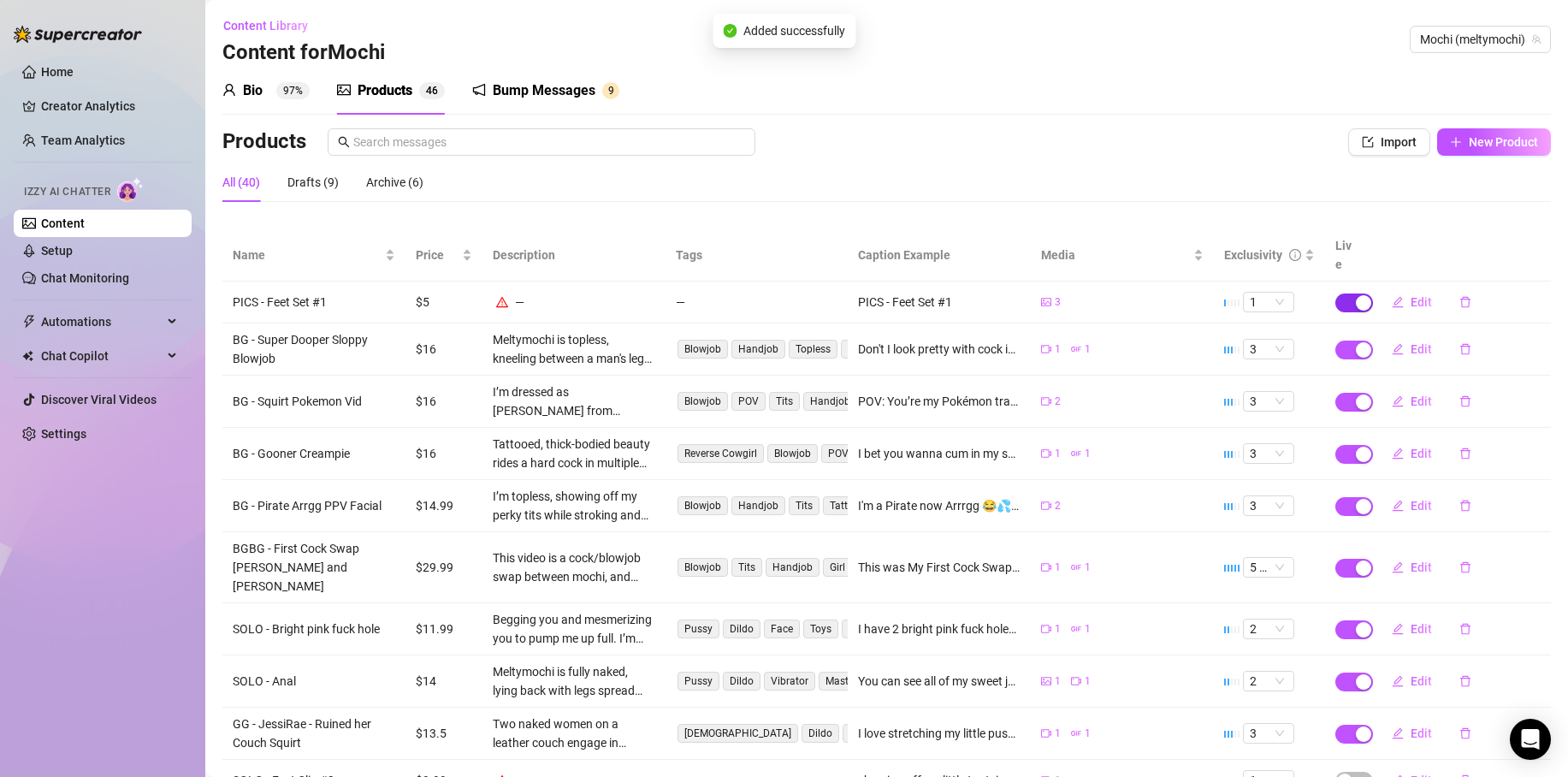
click at [1356, 296] on div "button" at bounding box center [1363, 303] width 15 height 15
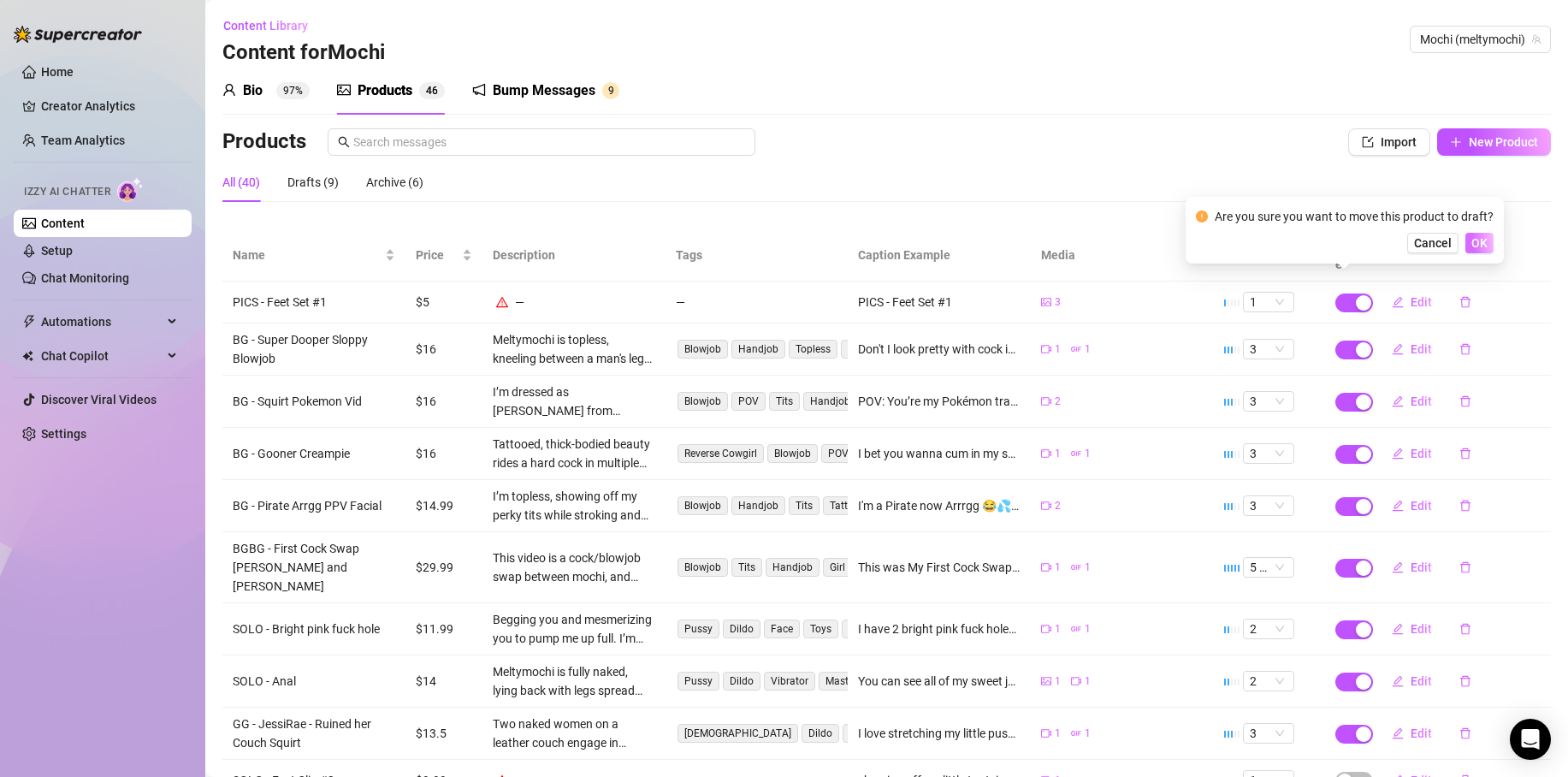
click at [1481, 239] on span "OK" at bounding box center [1480, 242] width 16 height 14
click at [1381, 138] on span "Import" at bounding box center [1399, 142] width 36 height 14
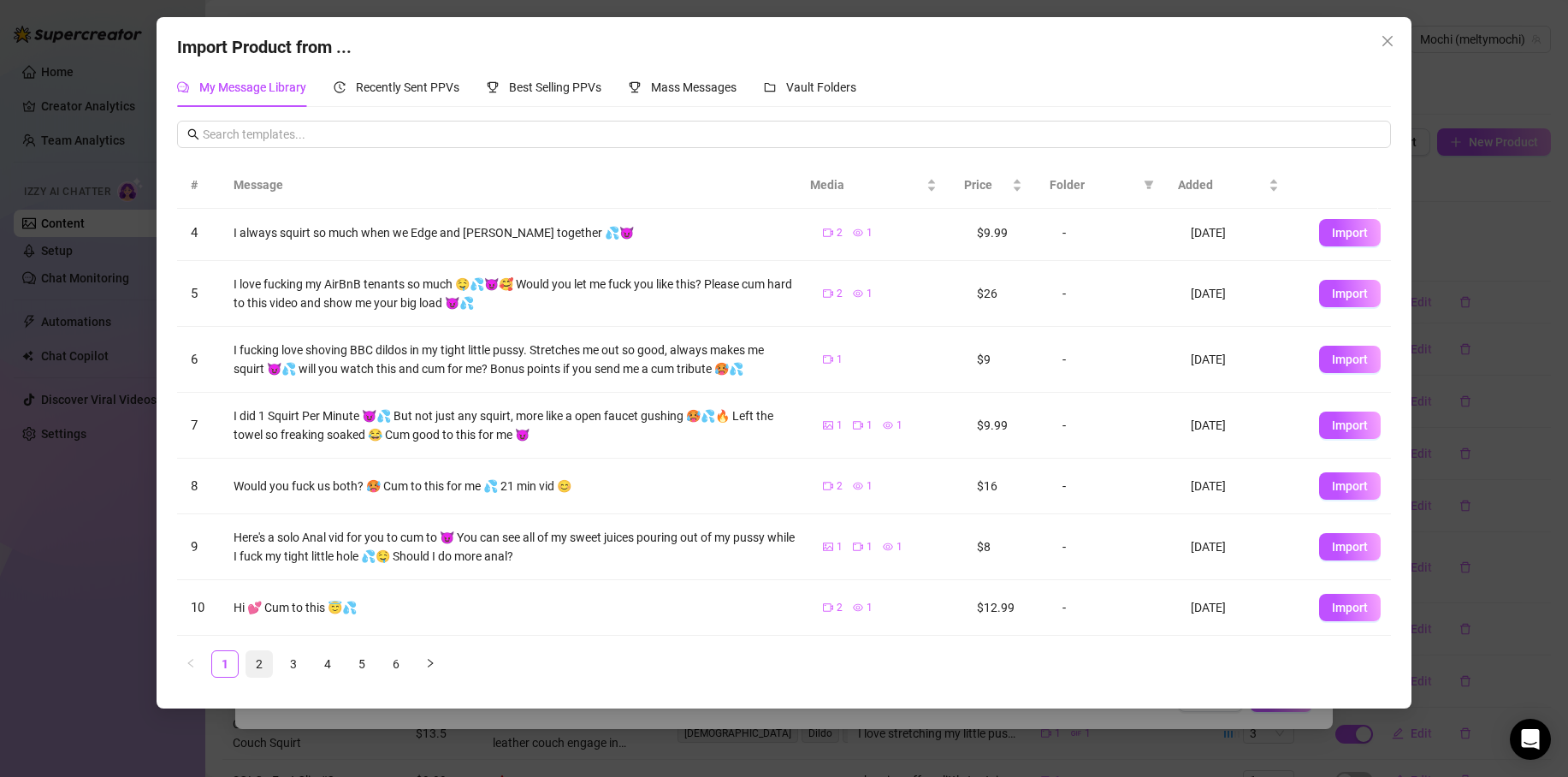
click at [251, 659] on link "2" at bounding box center [259, 664] width 25 height 25
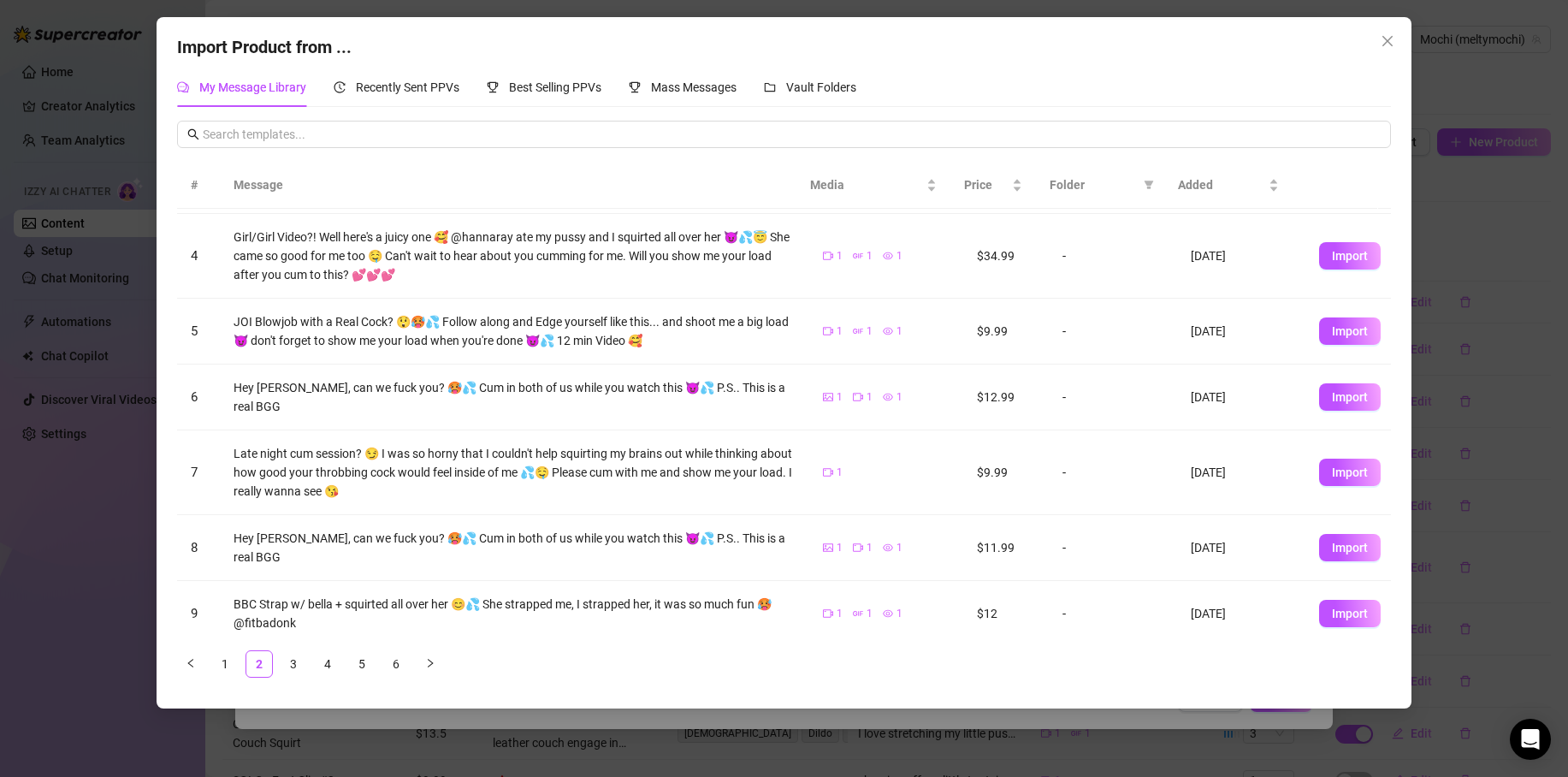
scroll to position [238, 0]
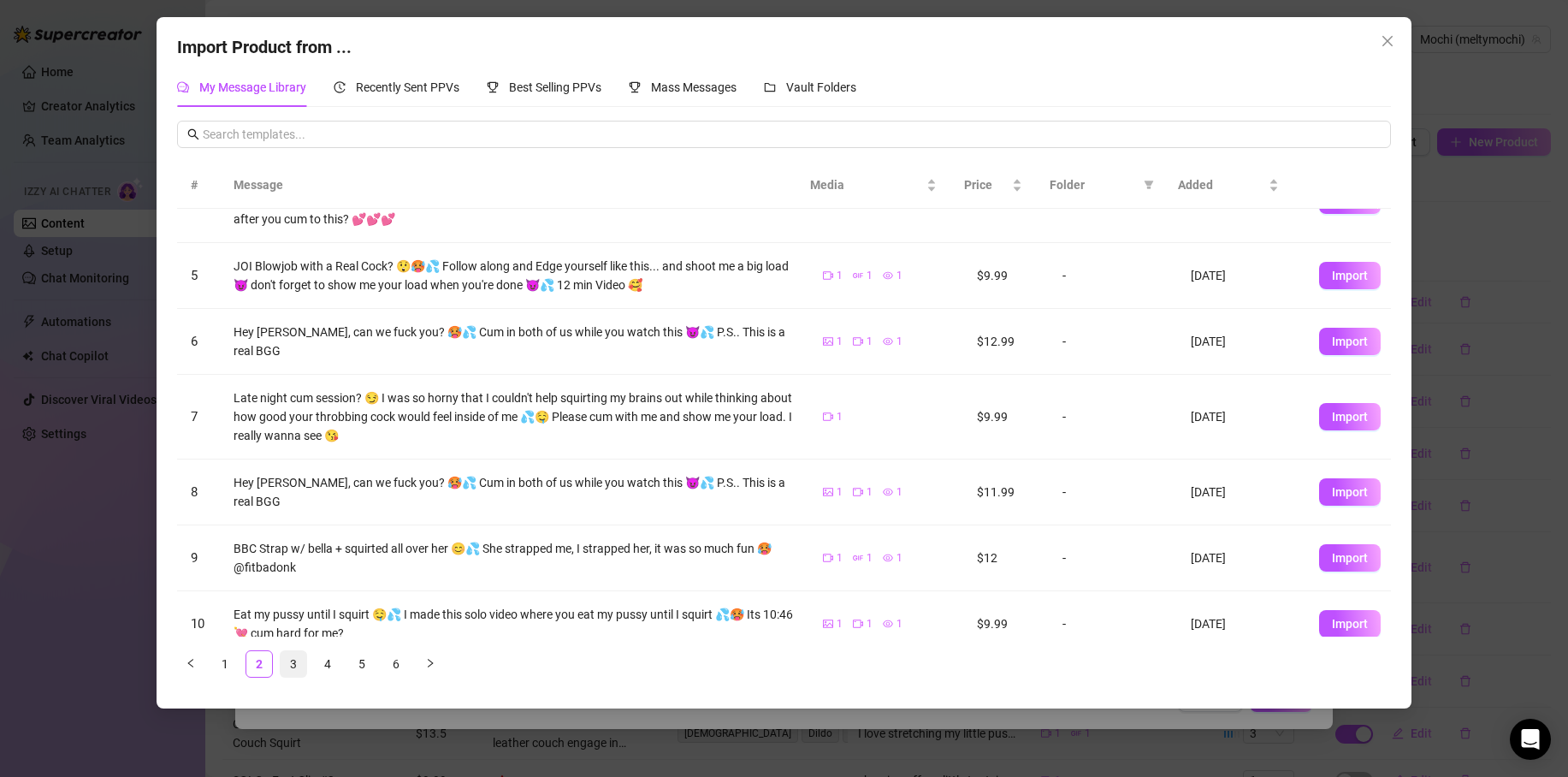
click at [296, 668] on link "3" at bounding box center [293, 664] width 25 height 25
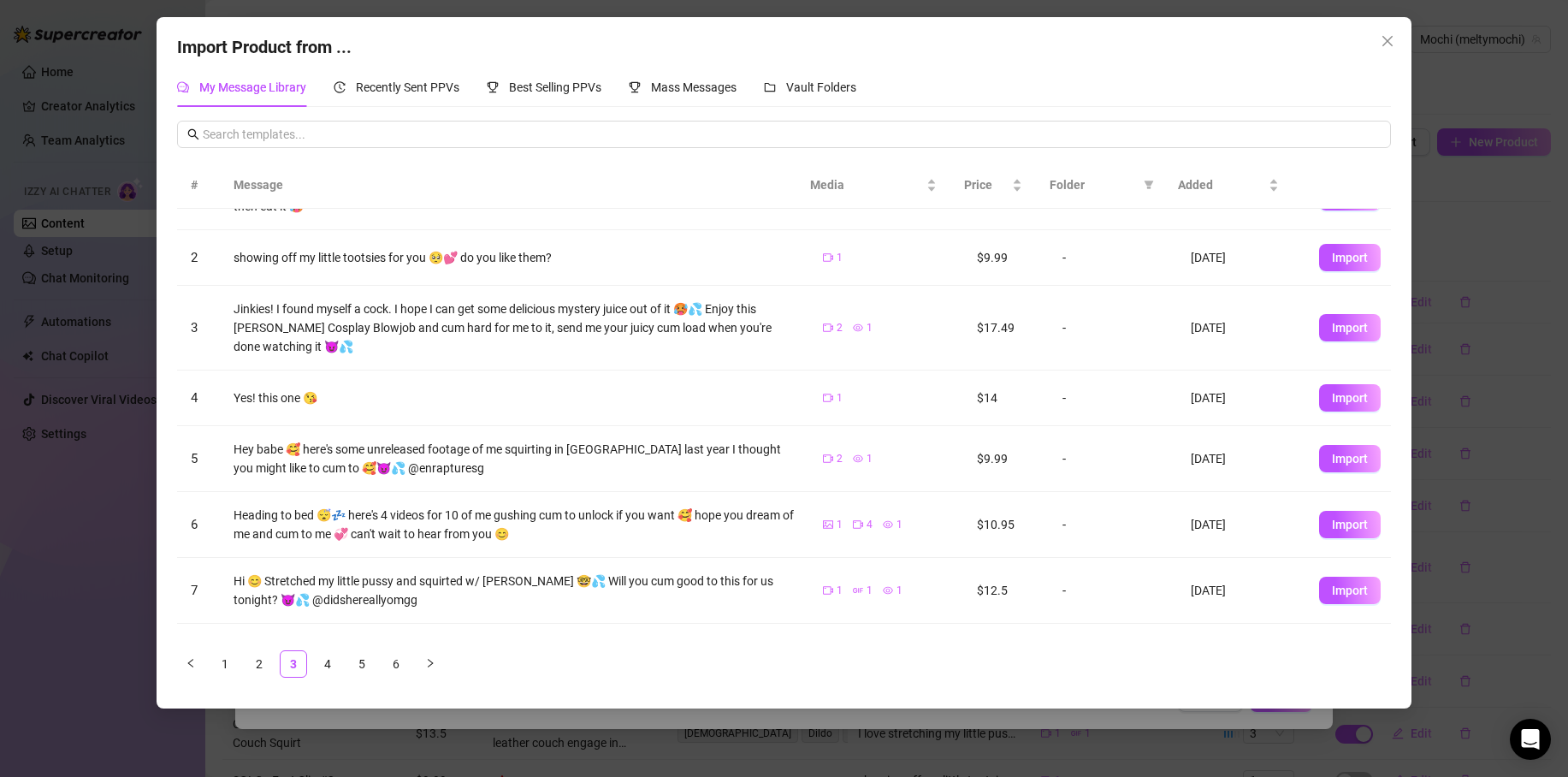
scroll to position [209, 0]
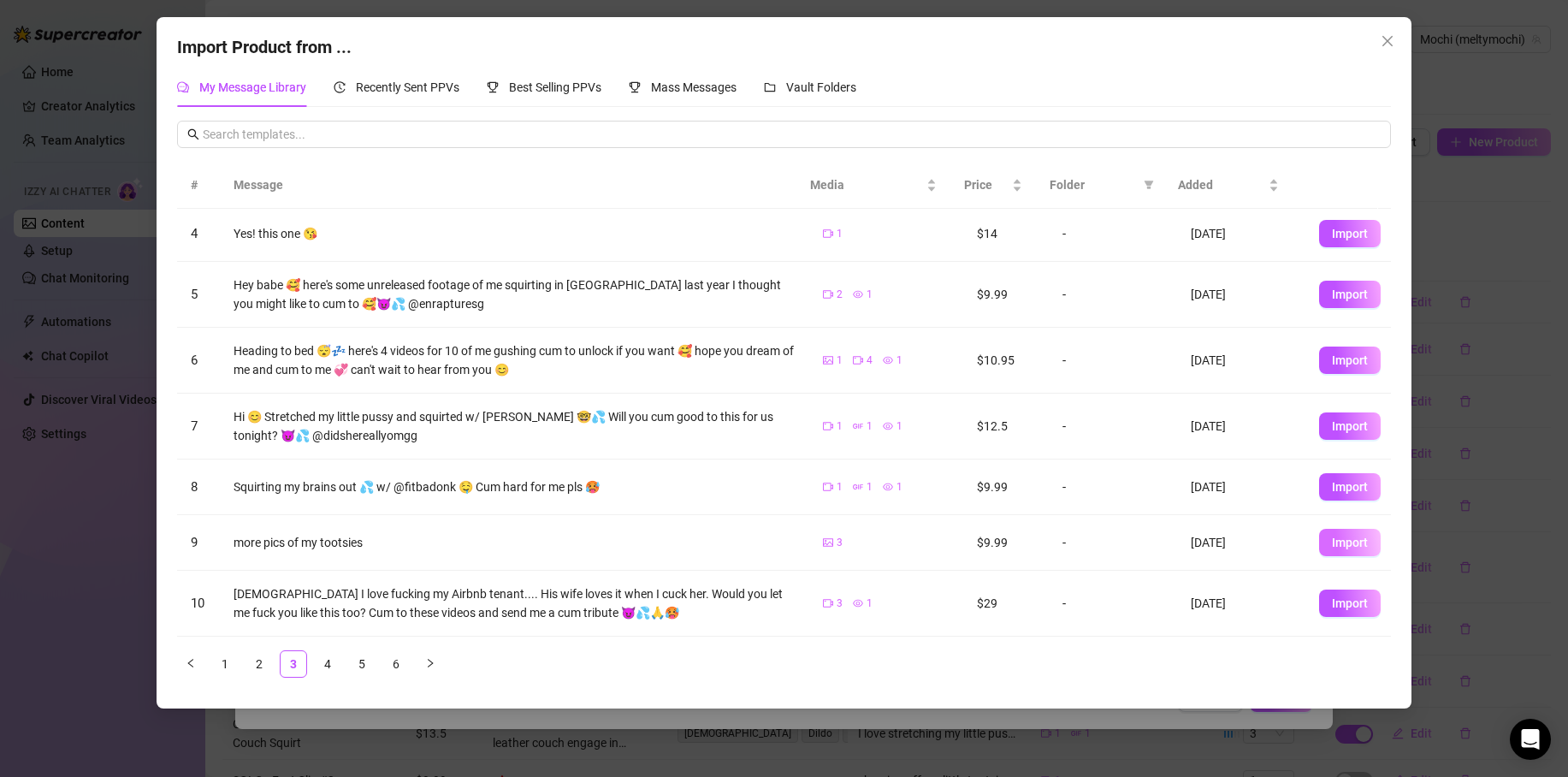
click at [1358, 544] on button "Import" at bounding box center [1350, 543] width 61 height 27
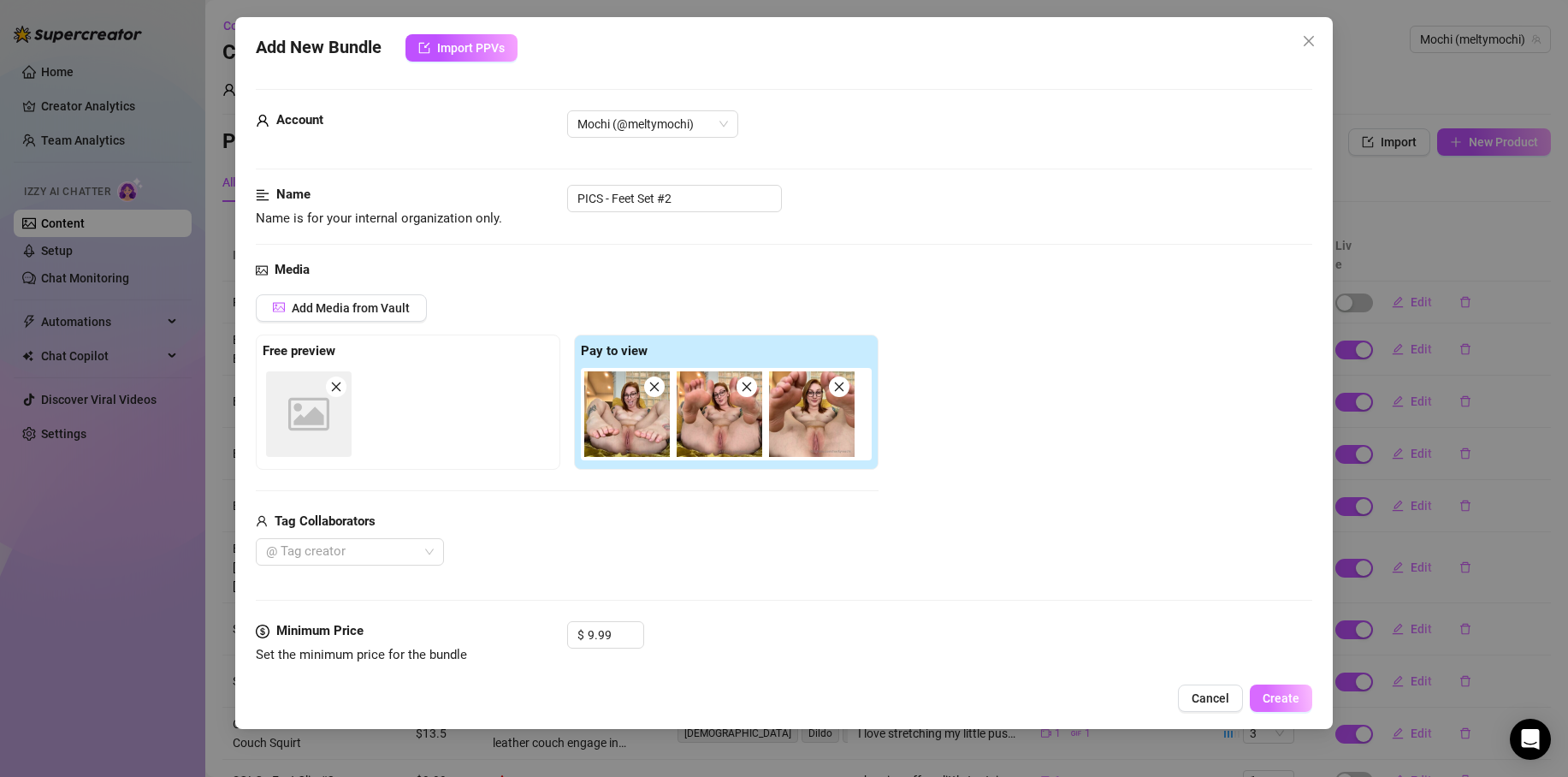
click at [1307, 702] on button "Create" at bounding box center [1281, 699] width 62 height 27
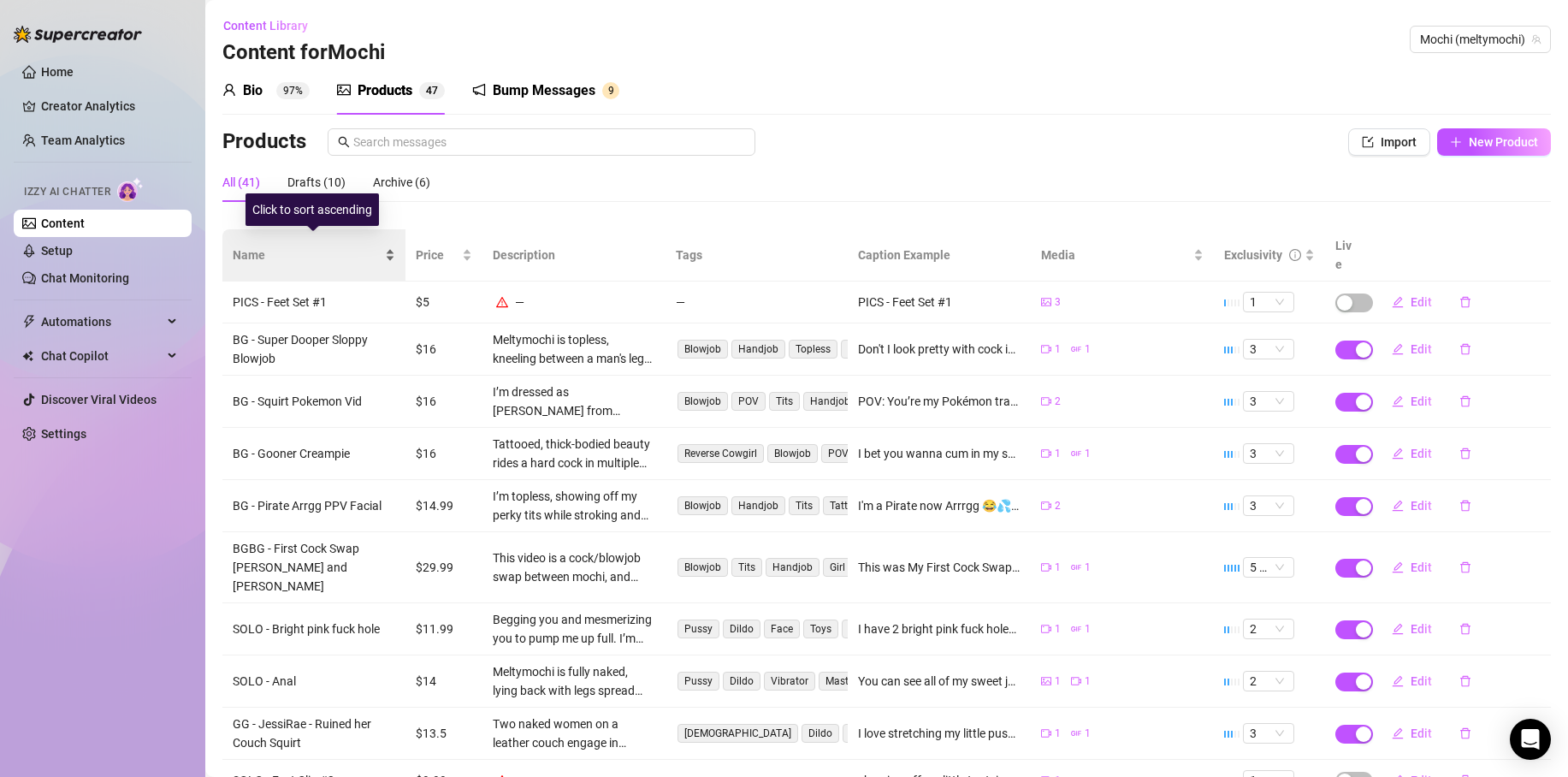
click at [263, 247] on span "Name" at bounding box center [306, 255] width 149 height 19
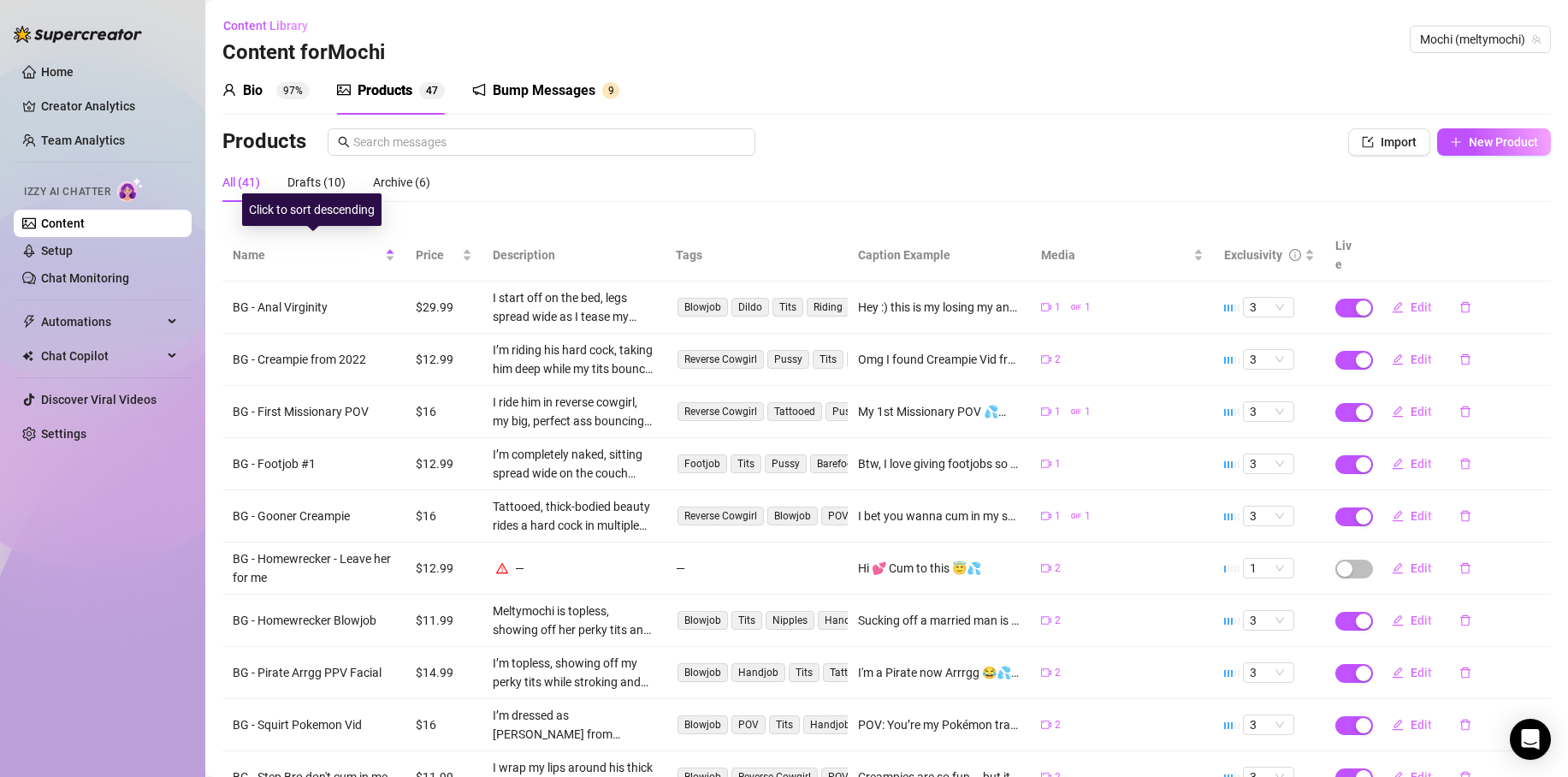
scroll to position [107, 0]
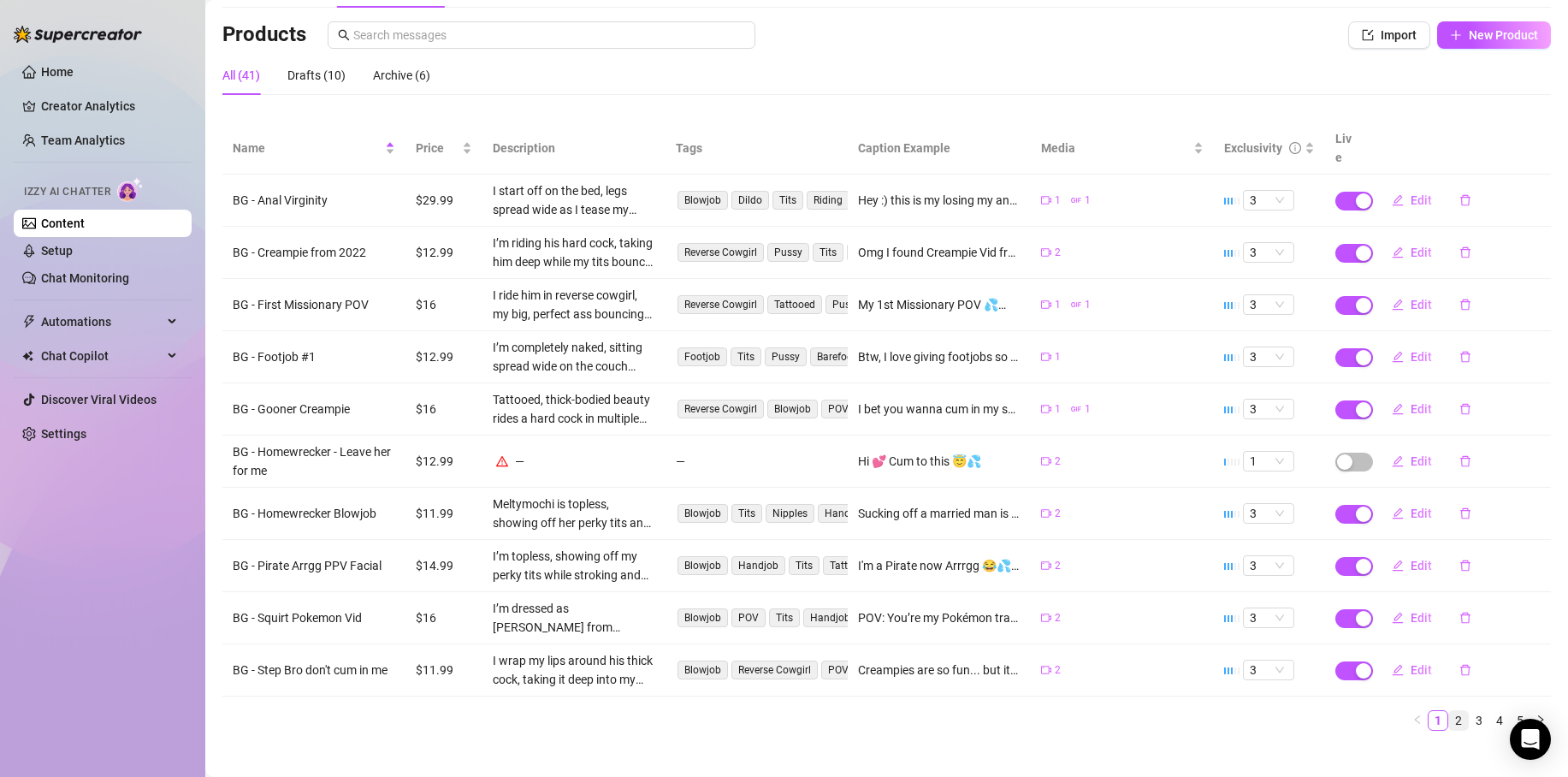
click at [1449, 711] on link "2" at bounding box center [1458, 720] width 19 height 19
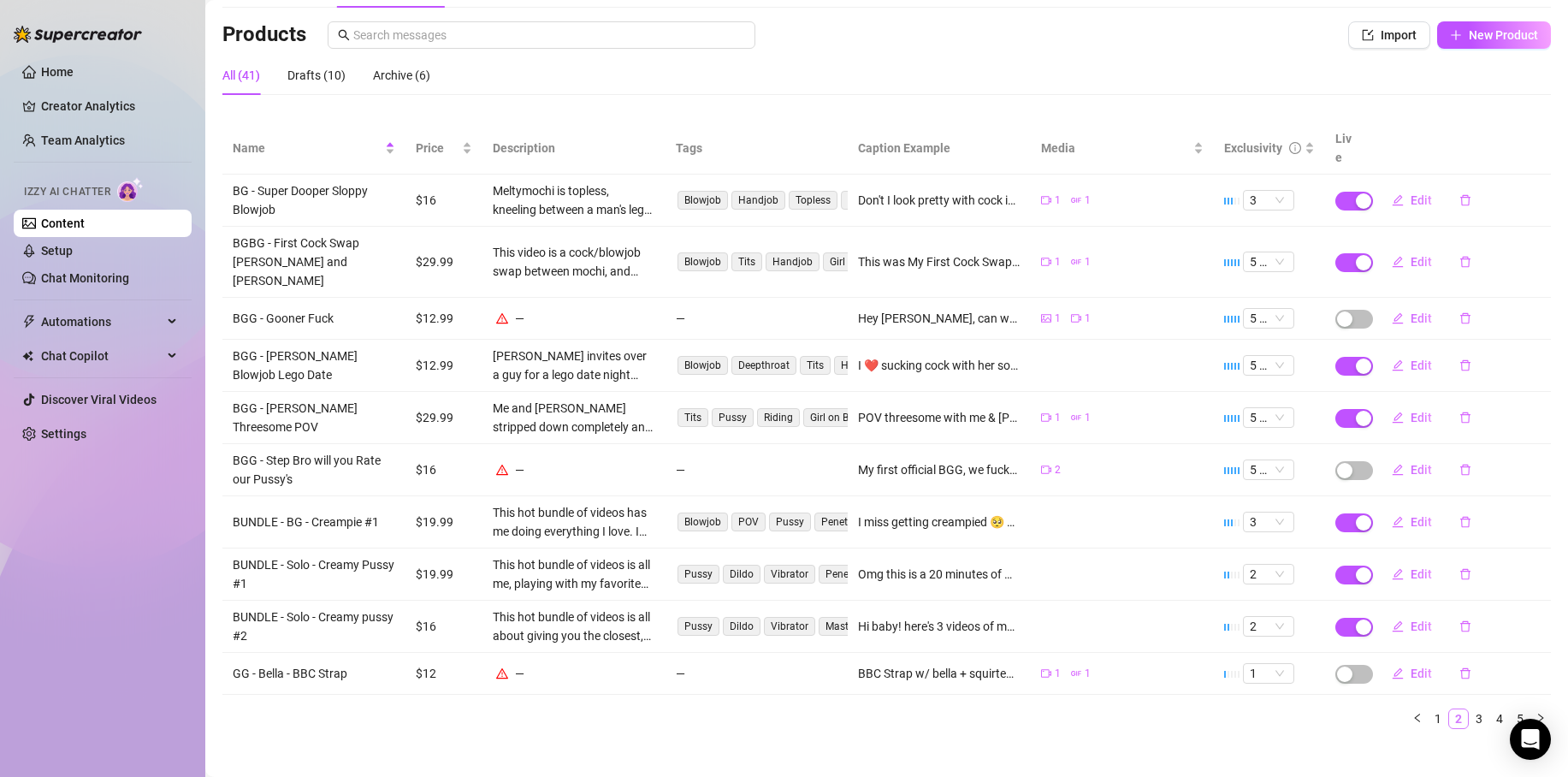
scroll to position [87, 0]
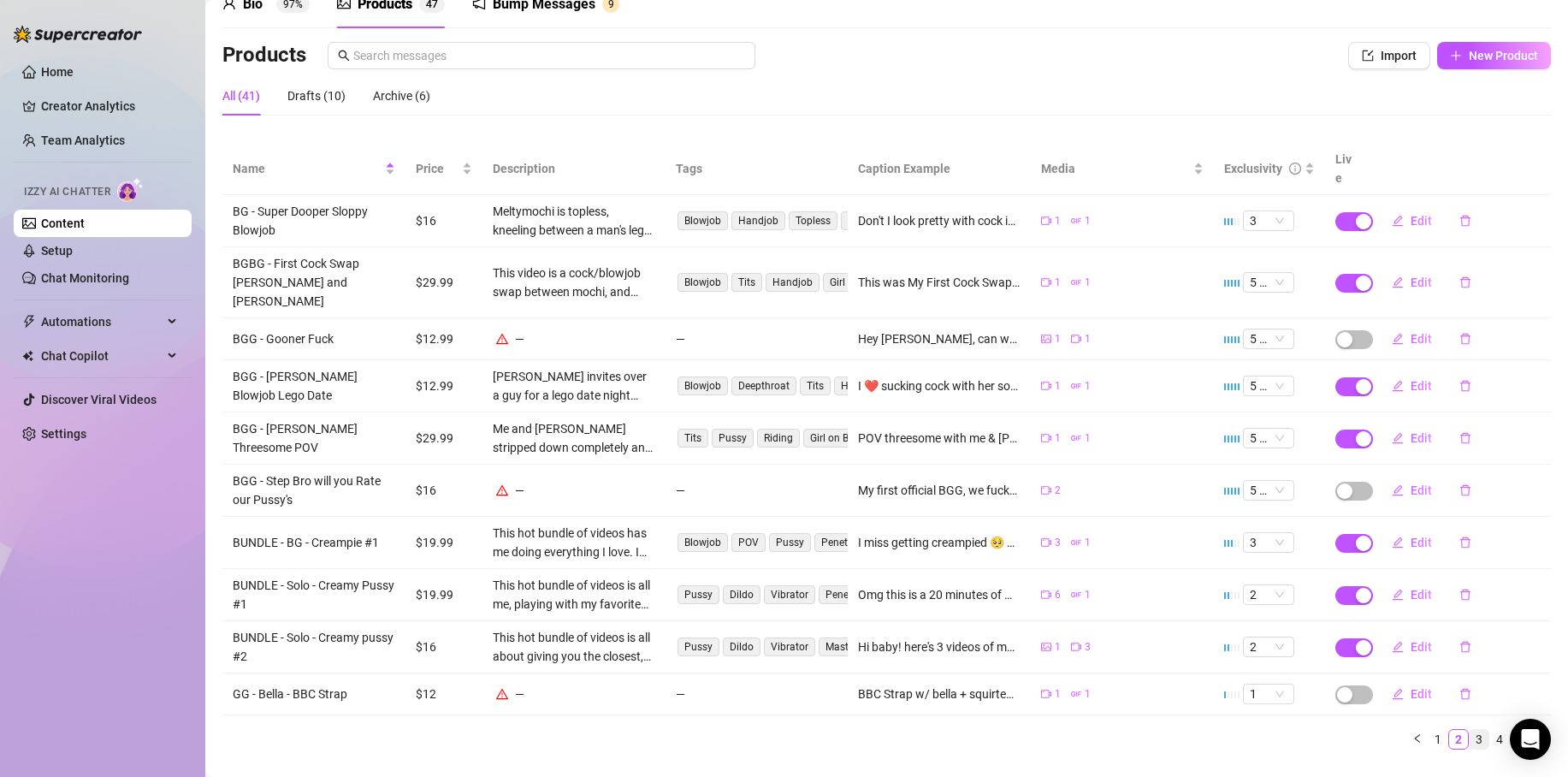
click at [1476, 729] on li "3" at bounding box center [1479, 739] width 21 height 21
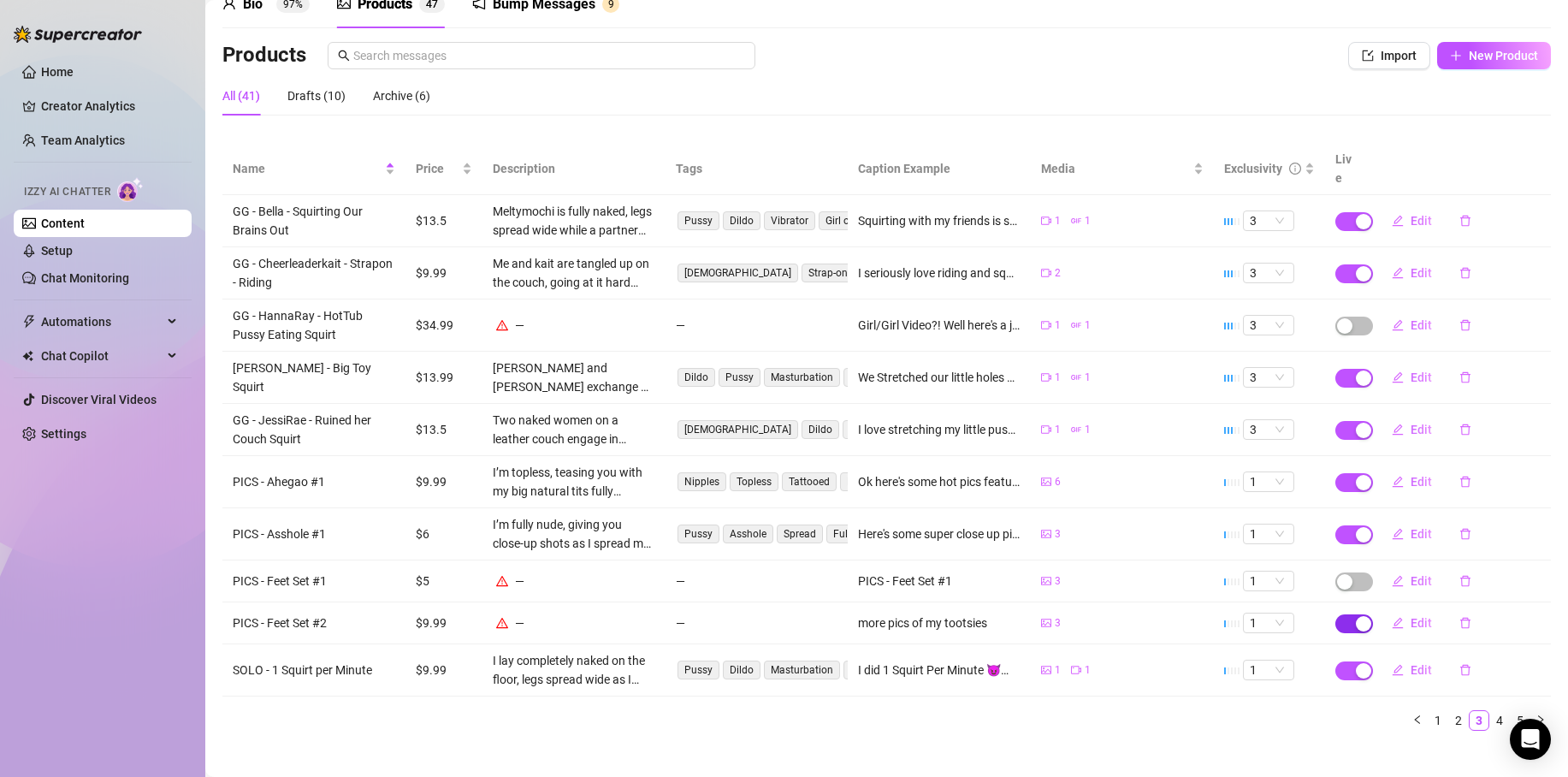
click at [1356, 617] on div "button" at bounding box center [1363, 624] width 15 height 15
click at [1483, 567] on span "OK" at bounding box center [1480, 563] width 16 height 14
click at [1387, 56] on span "Import" at bounding box center [1399, 55] width 36 height 14
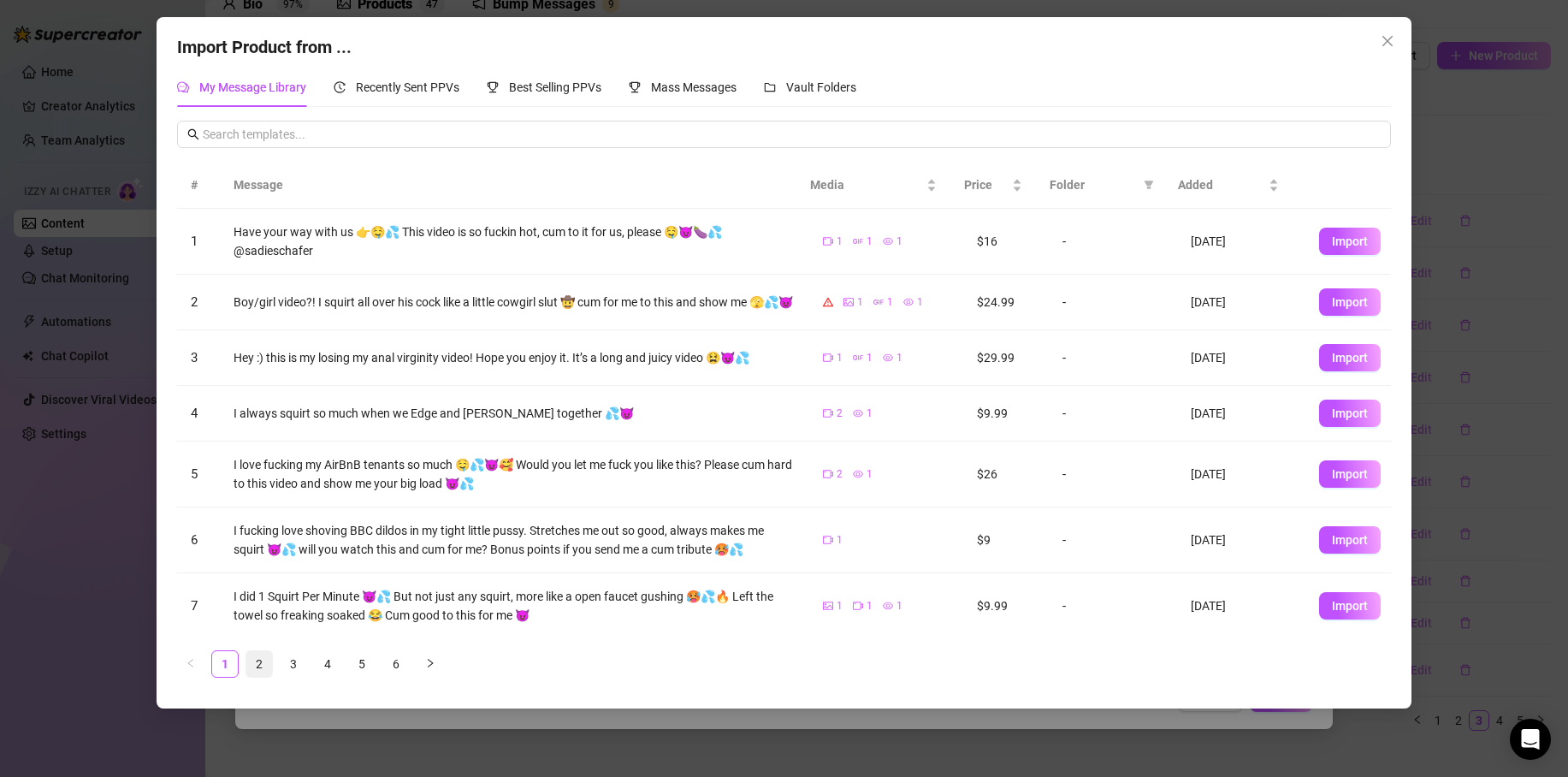
click at [261, 661] on link "2" at bounding box center [259, 664] width 25 height 25
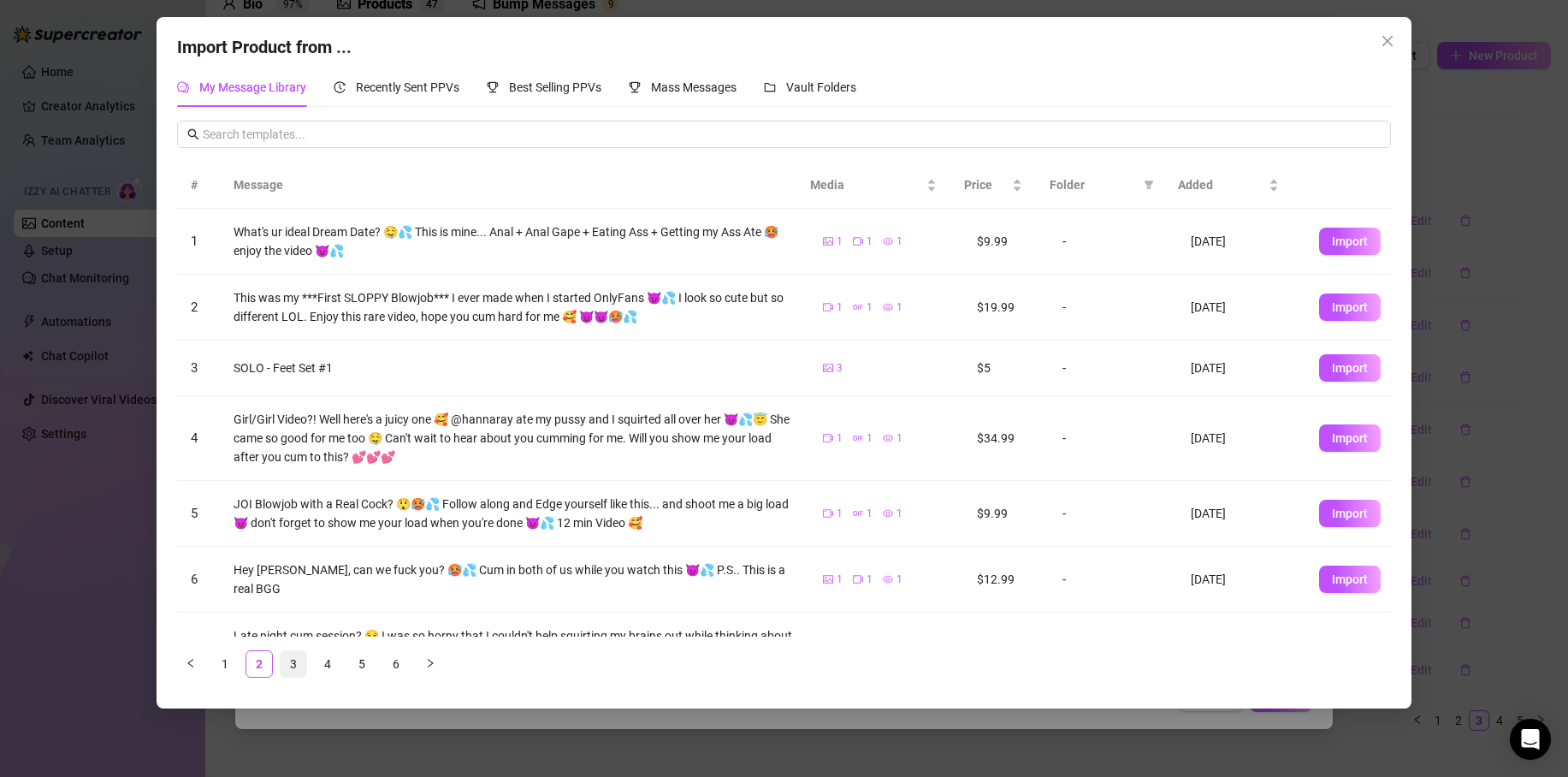
click at [287, 661] on link "3" at bounding box center [293, 664] width 25 height 25
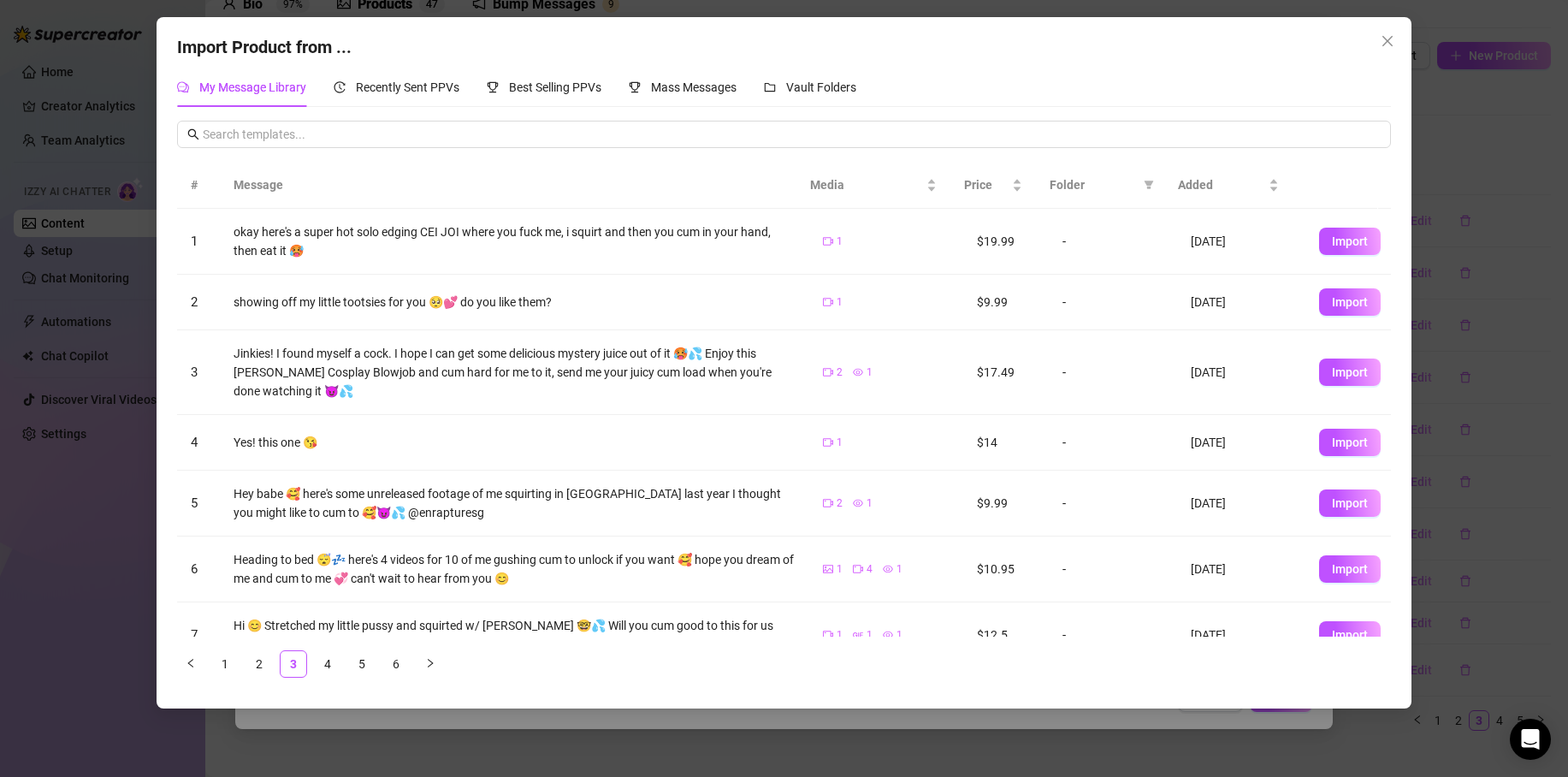
scroll to position [209, 0]
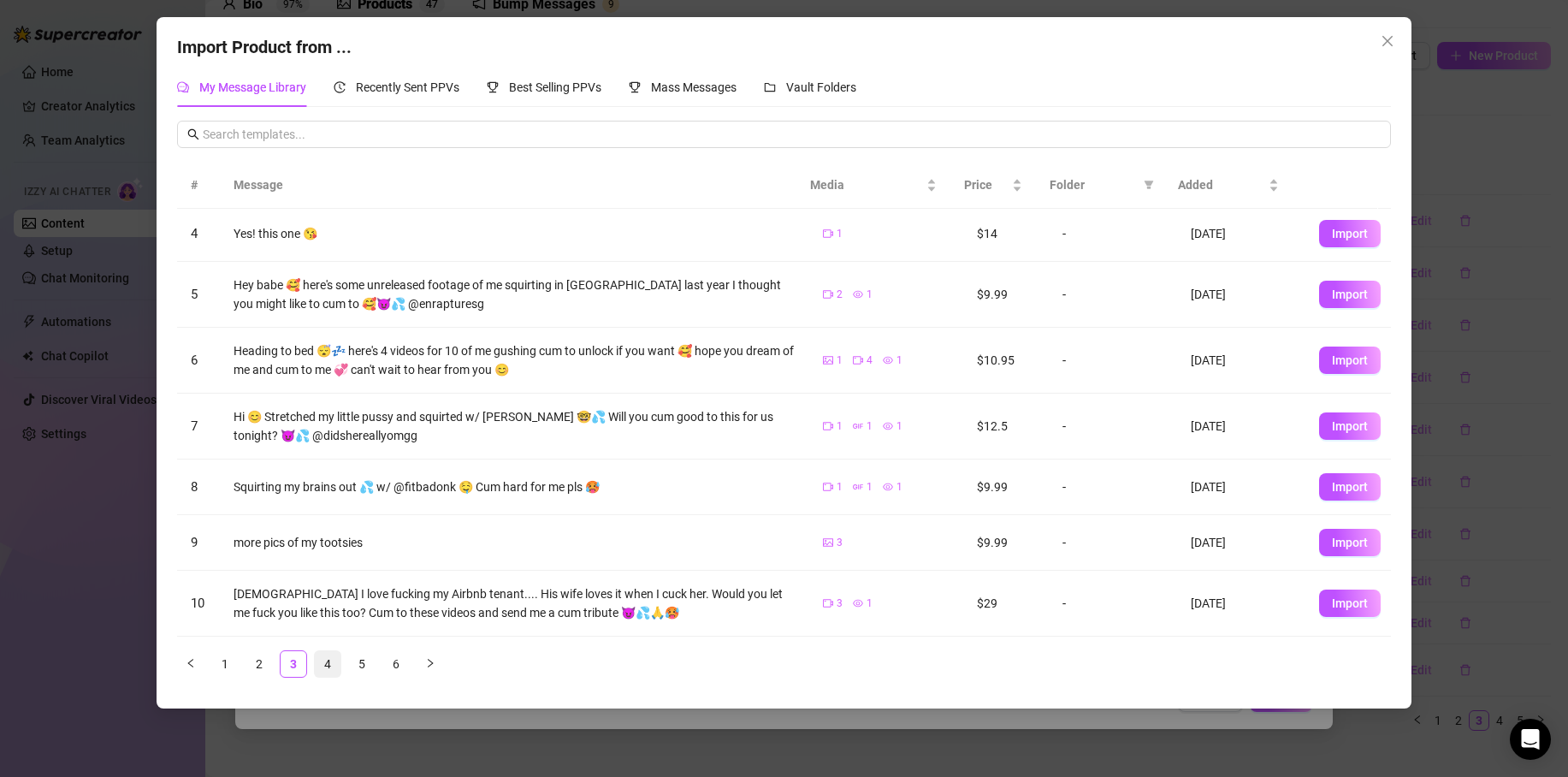
click at [344, 670] on ul "1 2 3 4 5 6" at bounding box center [784, 664] width 1213 height 27
click at [331, 665] on link "4" at bounding box center [327, 664] width 25 height 25
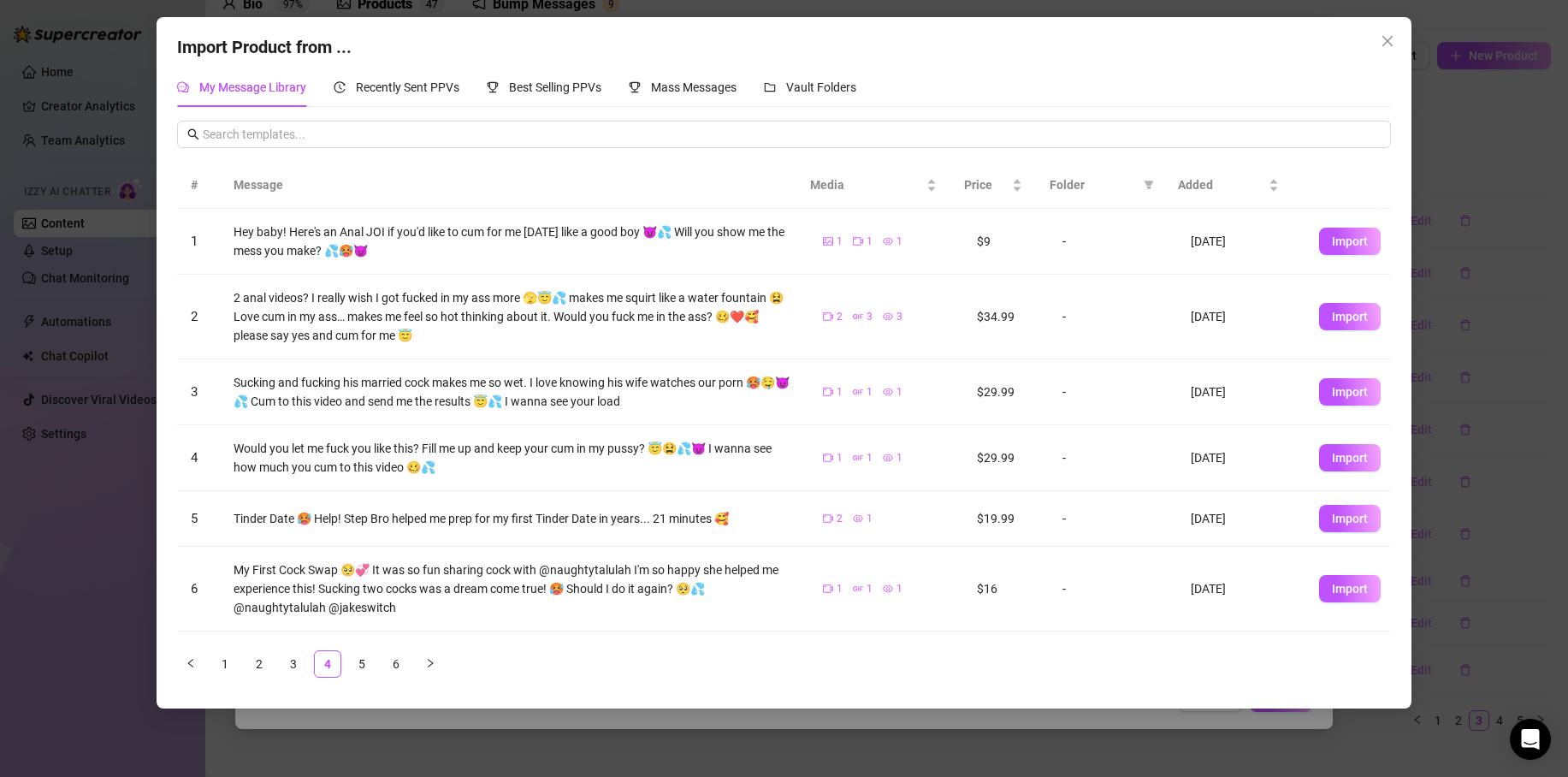
scroll to position [248, 0]
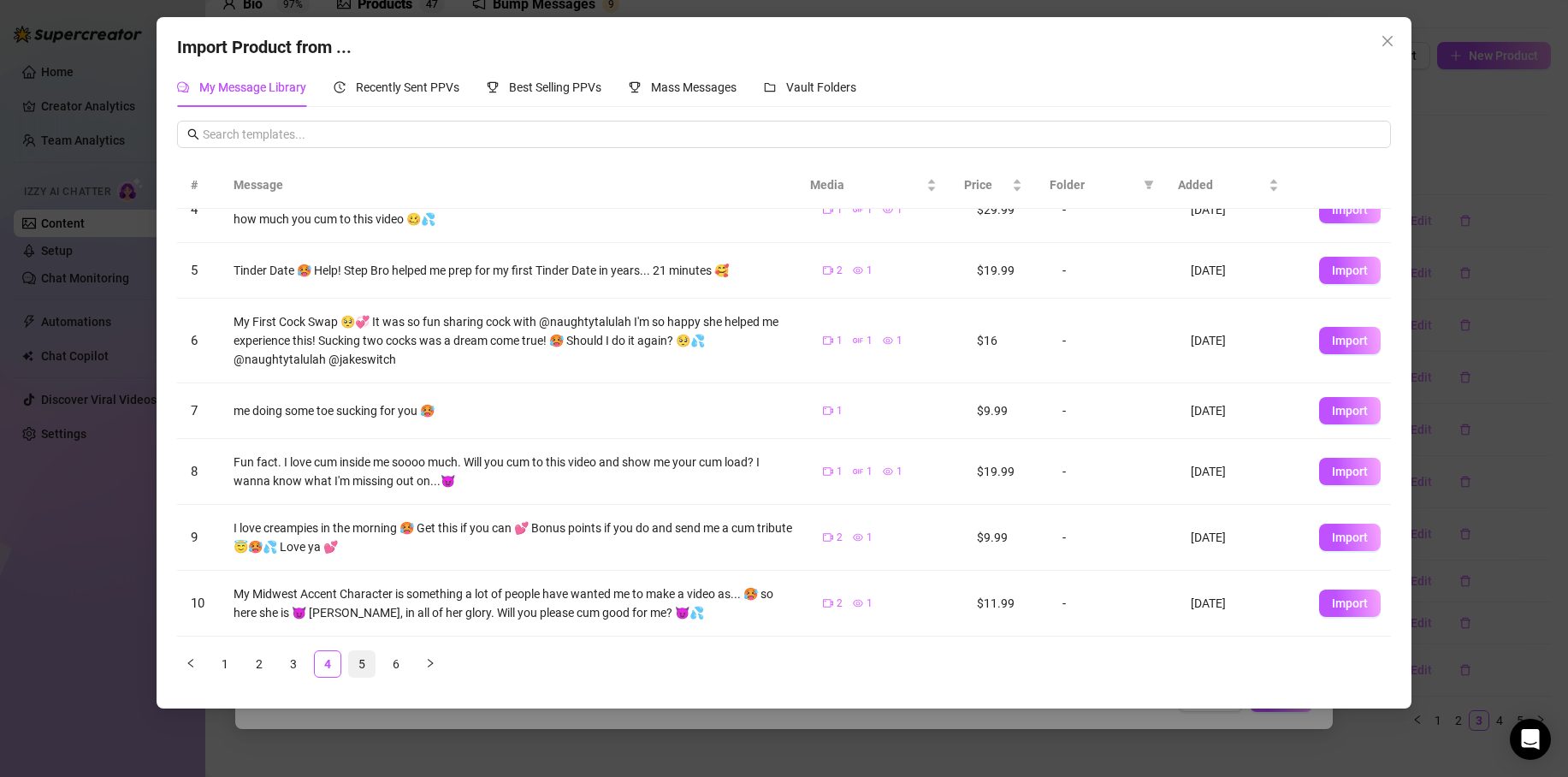
click at [363, 663] on link "5" at bounding box center [361, 664] width 25 height 25
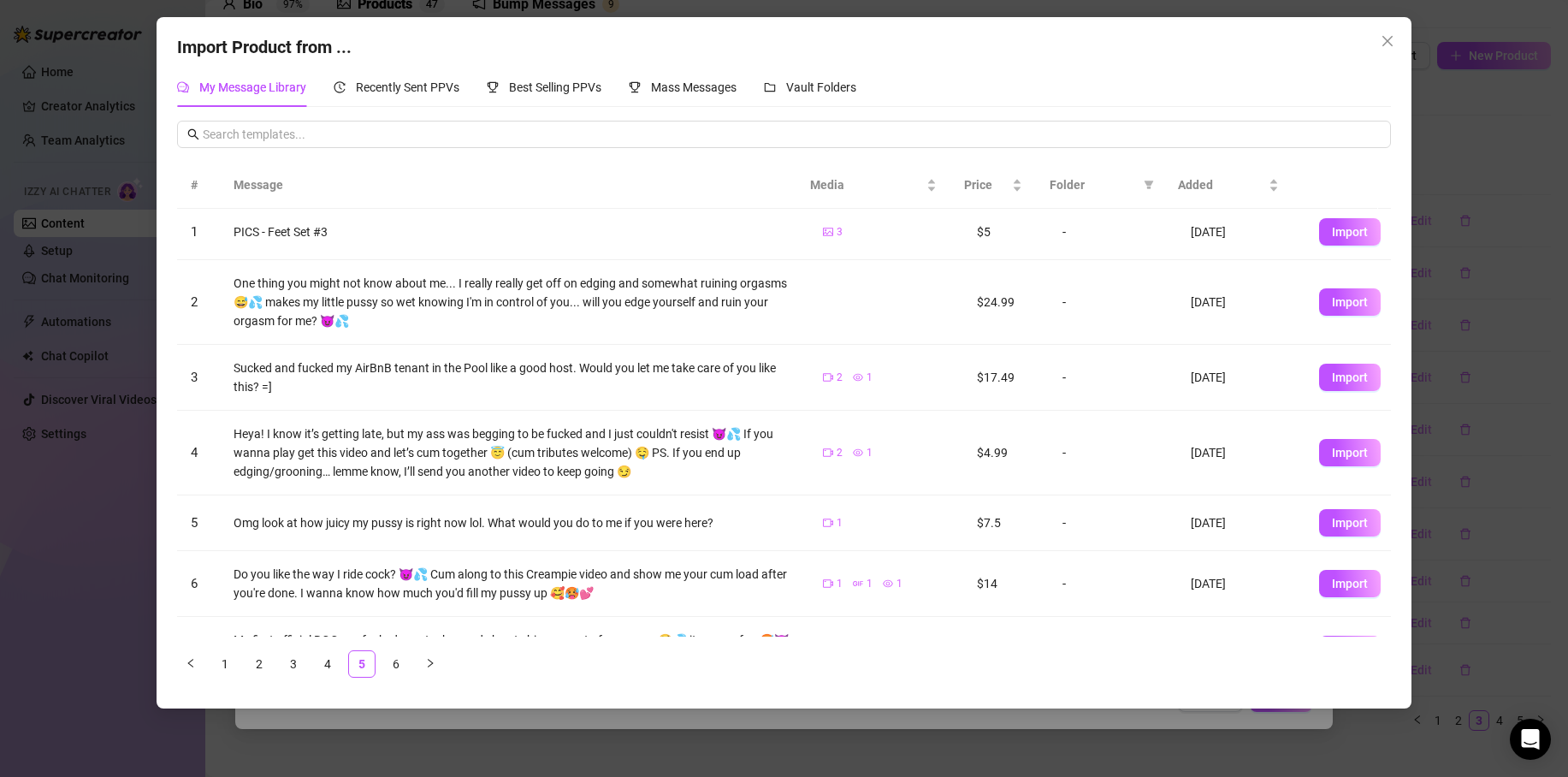
scroll to position [0, 0]
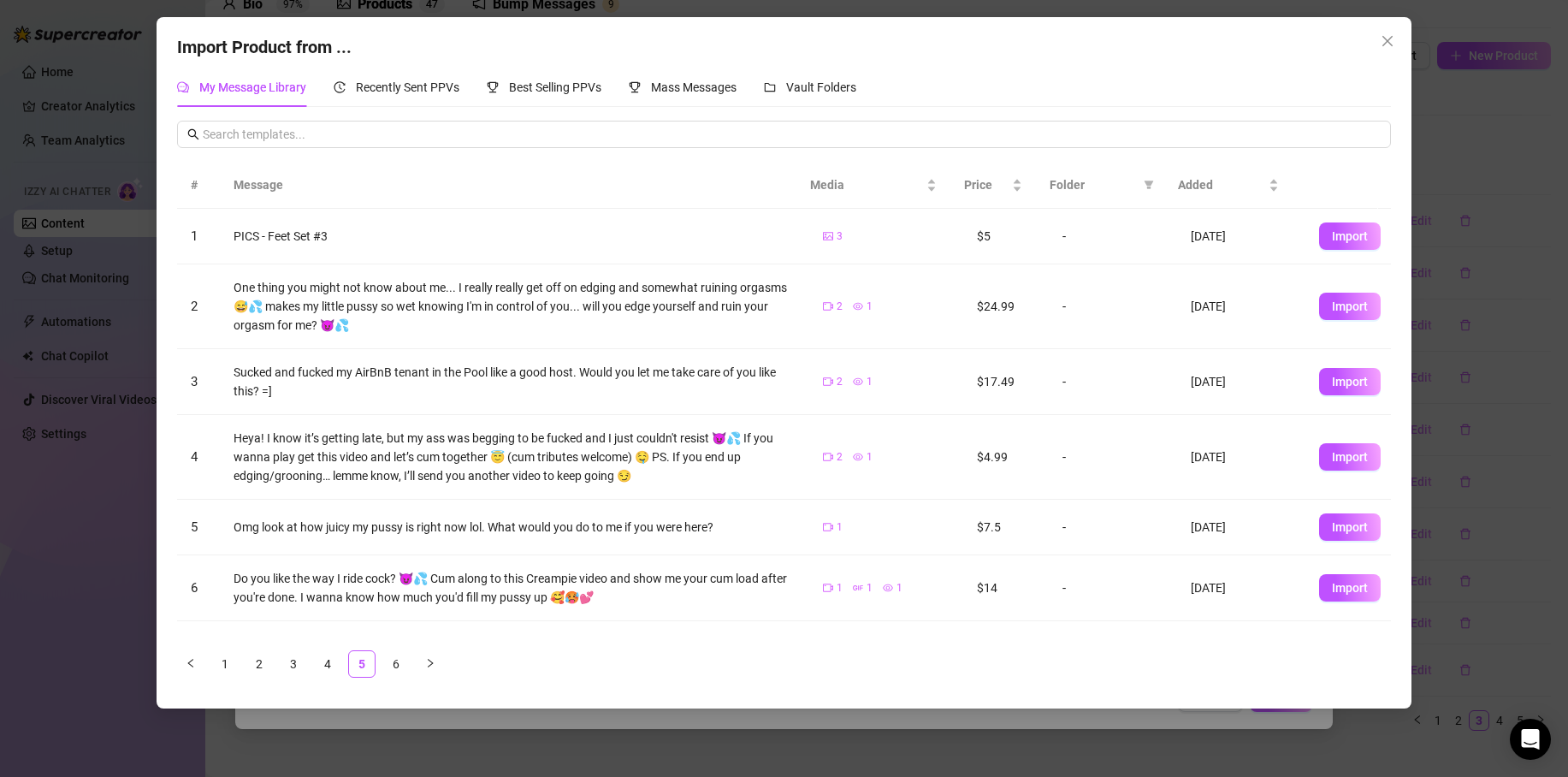
click at [1335, 231] on span "Import" at bounding box center [1350, 235] width 36 height 14
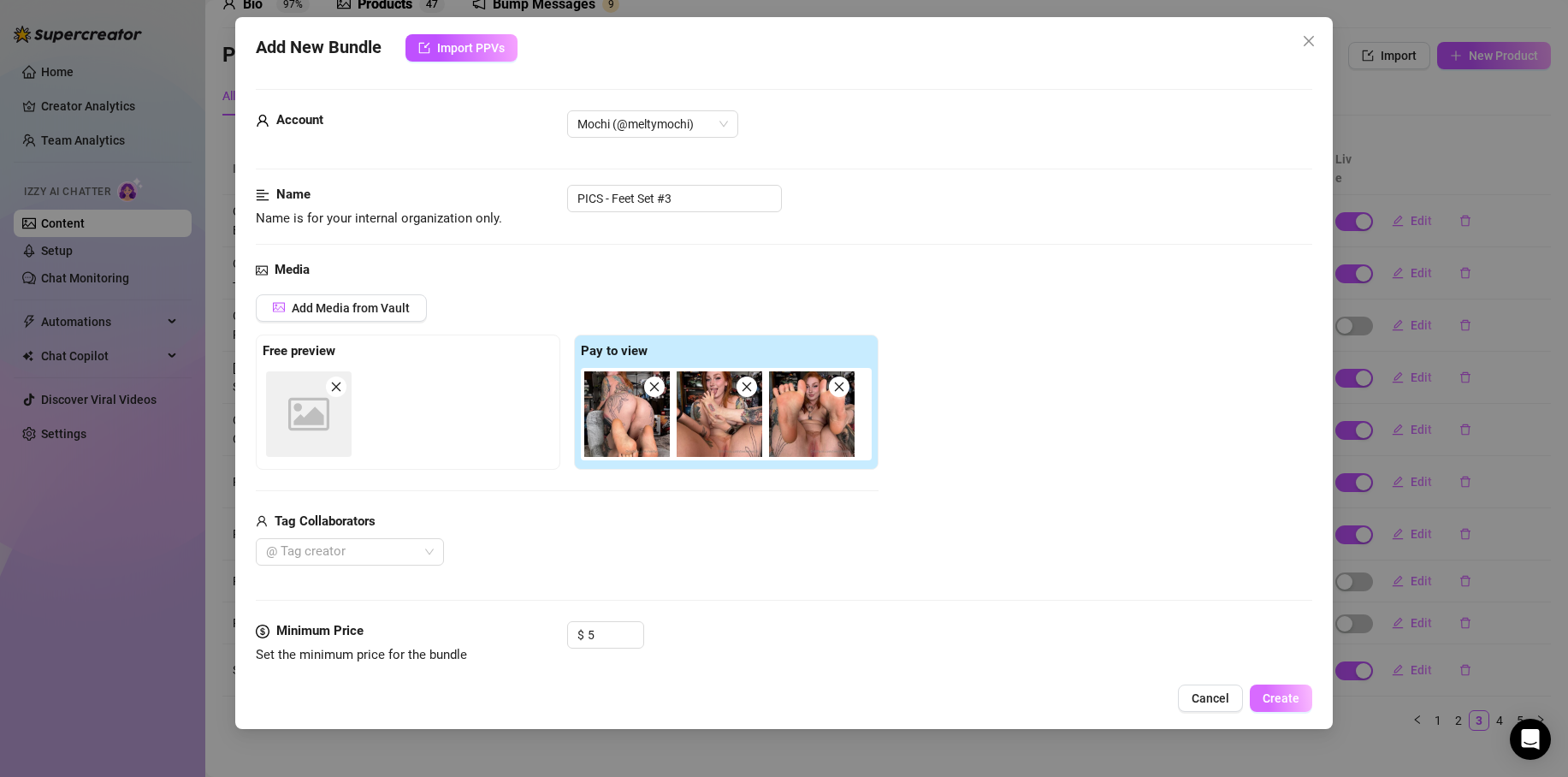
click at [1287, 699] on span "Create" at bounding box center [1281, 698] width 37 height 14
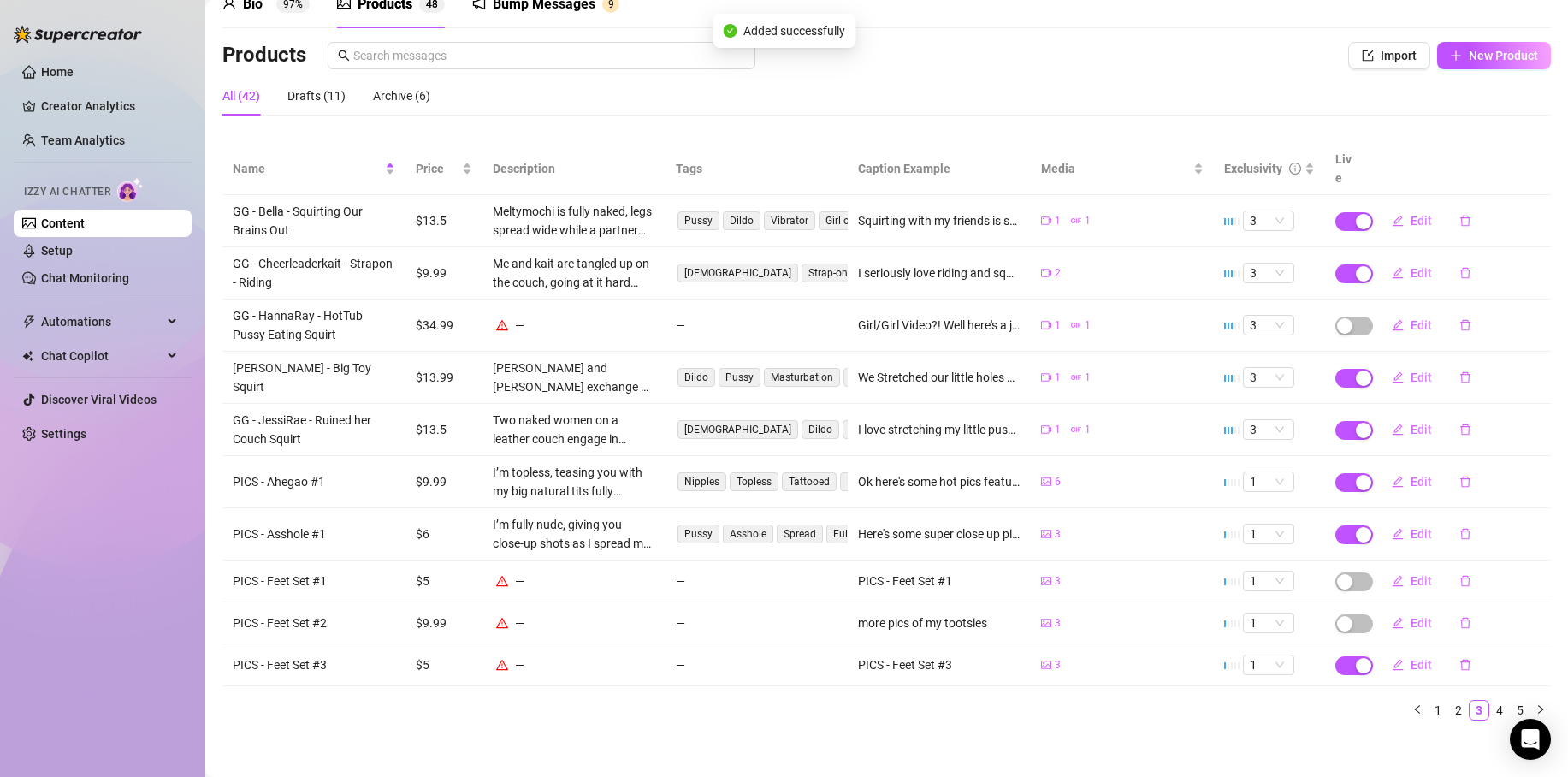
scroll to position [77, 0]
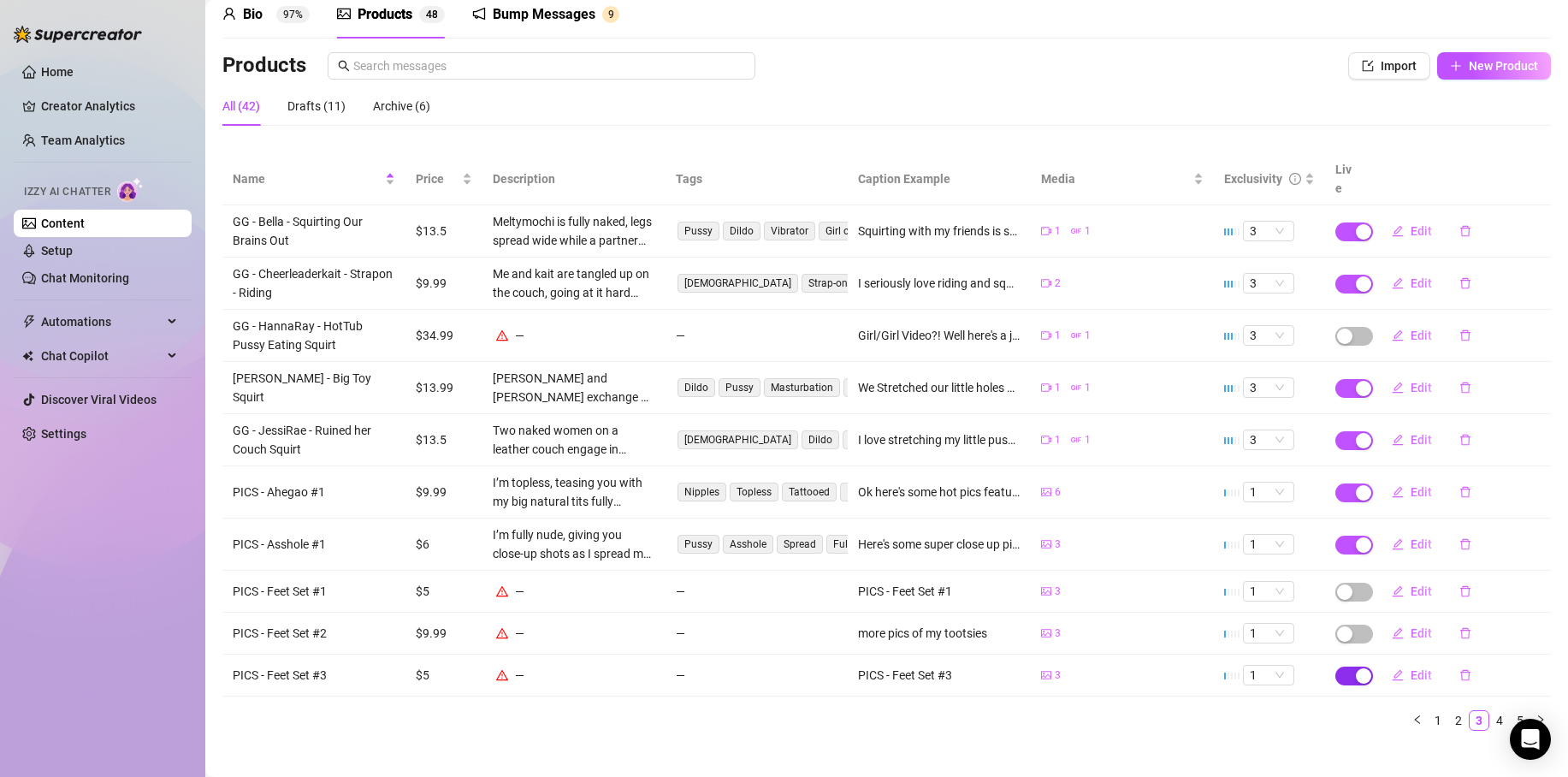
click at [1340, 667] on span "button" at bounding box center [1354, 676] width 38 height 19
click at [1482, 616] on span "OK" at bounding box center [1480, 616] width 16 height 14
click at [1491, 711] on link "4" at bounding box center [1500, 720] width 19 height 19
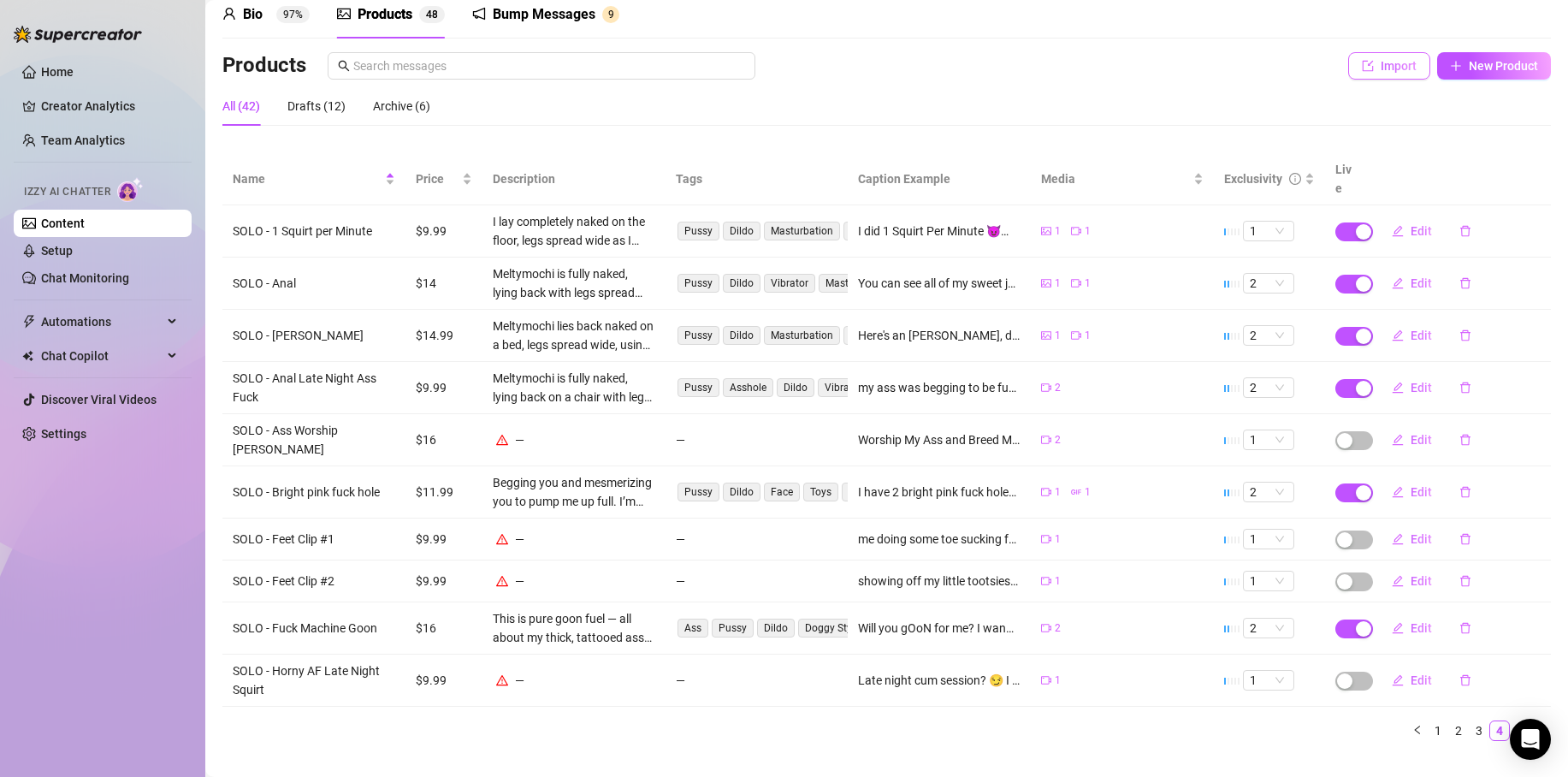
click at [1381, 66] on span "Import" at bounding box center [1399, 66] width 36 height 14
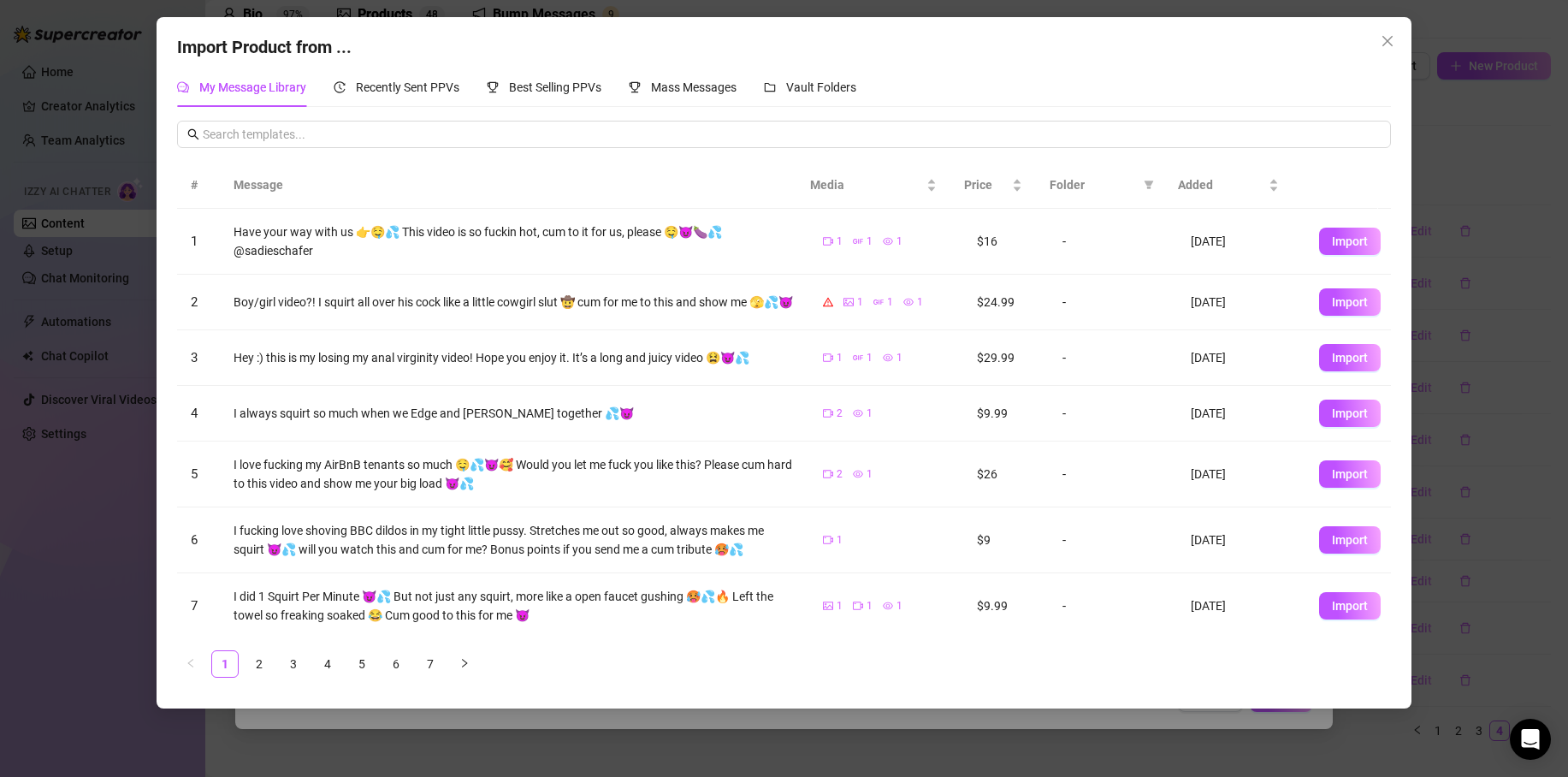
scroll to position [190, 0]
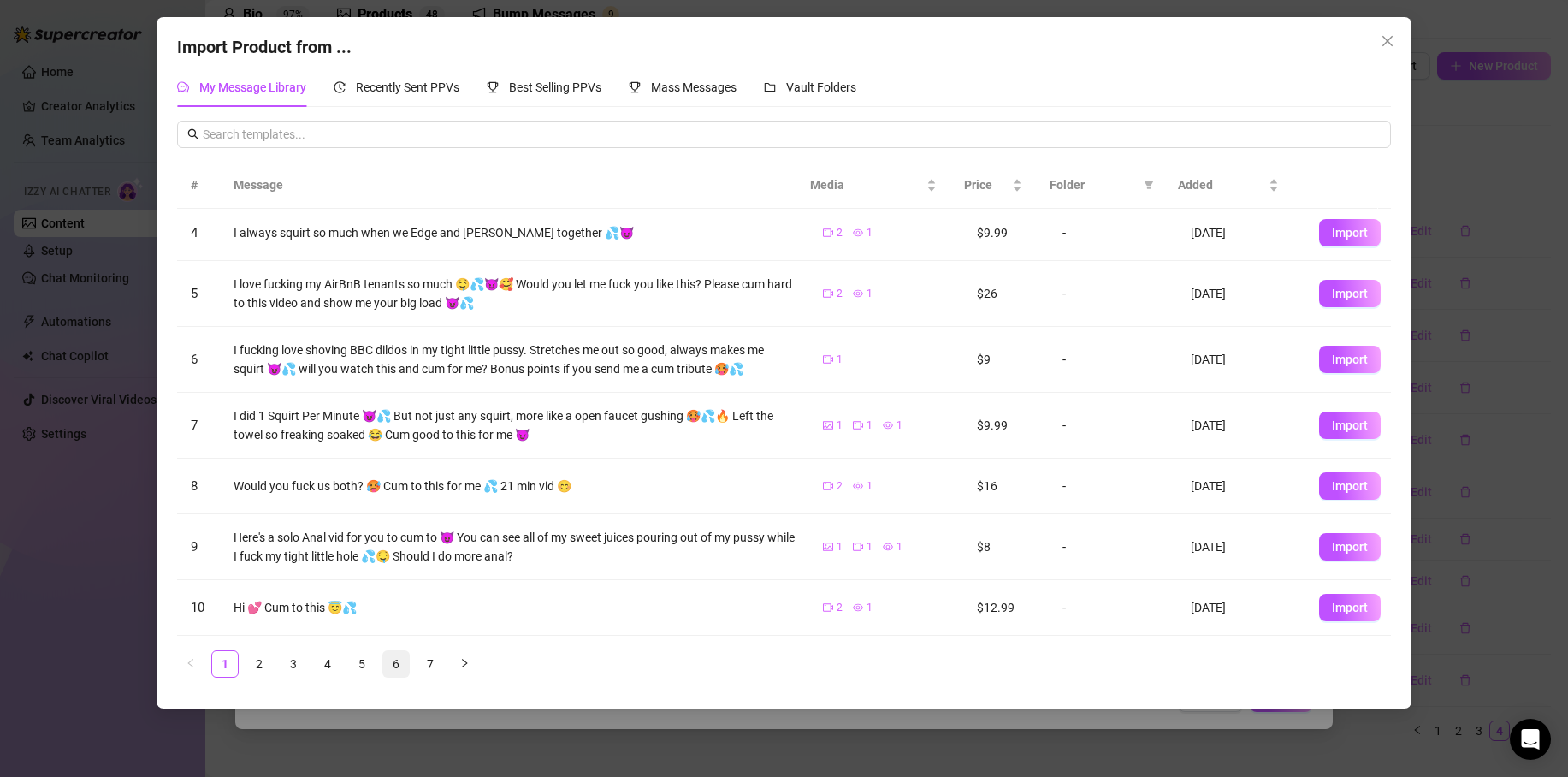
click at [393, 663] on link "6" at bounding box center [396, 664] width 25 height 25
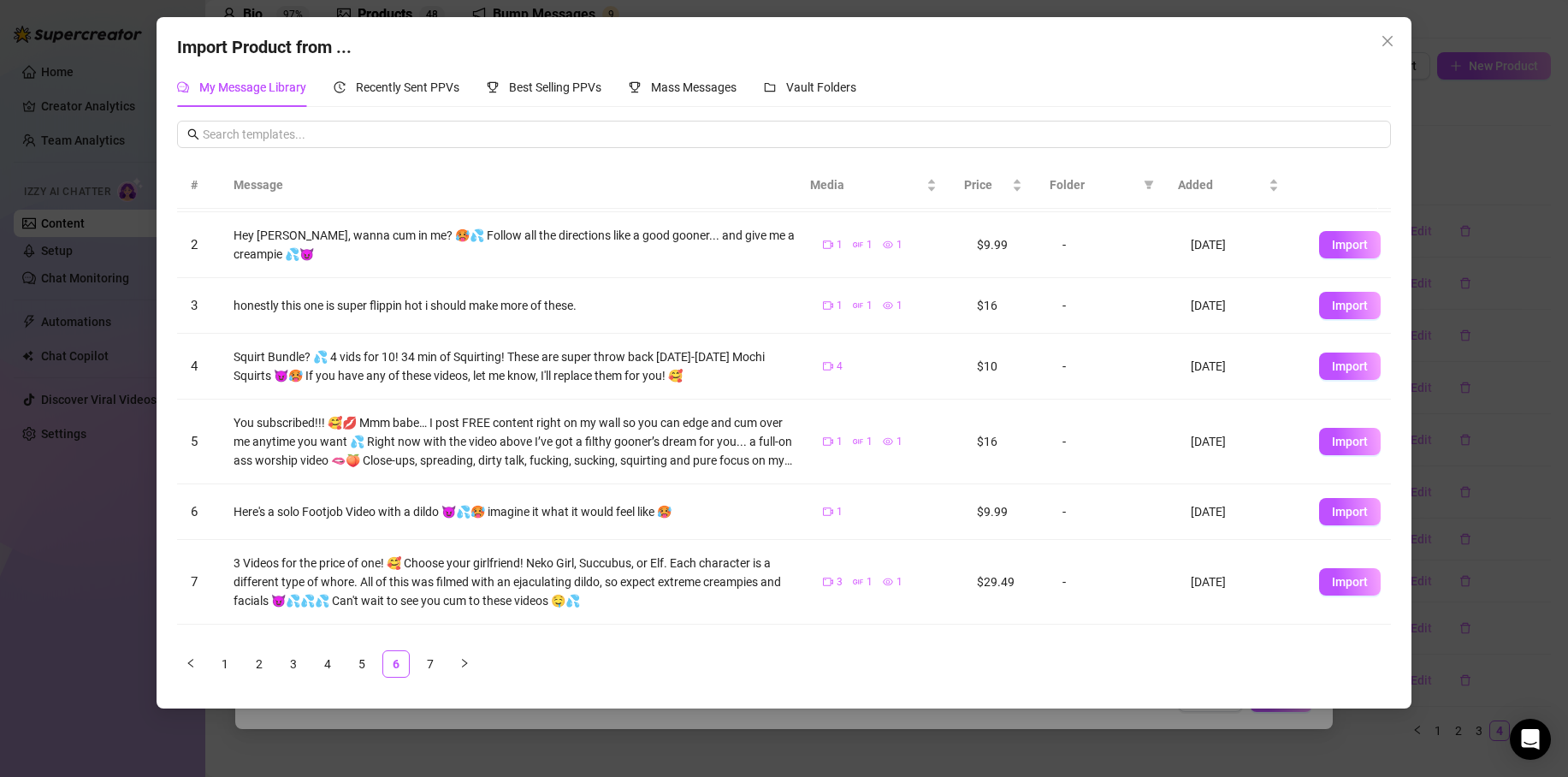
scroll to position [217, 0]
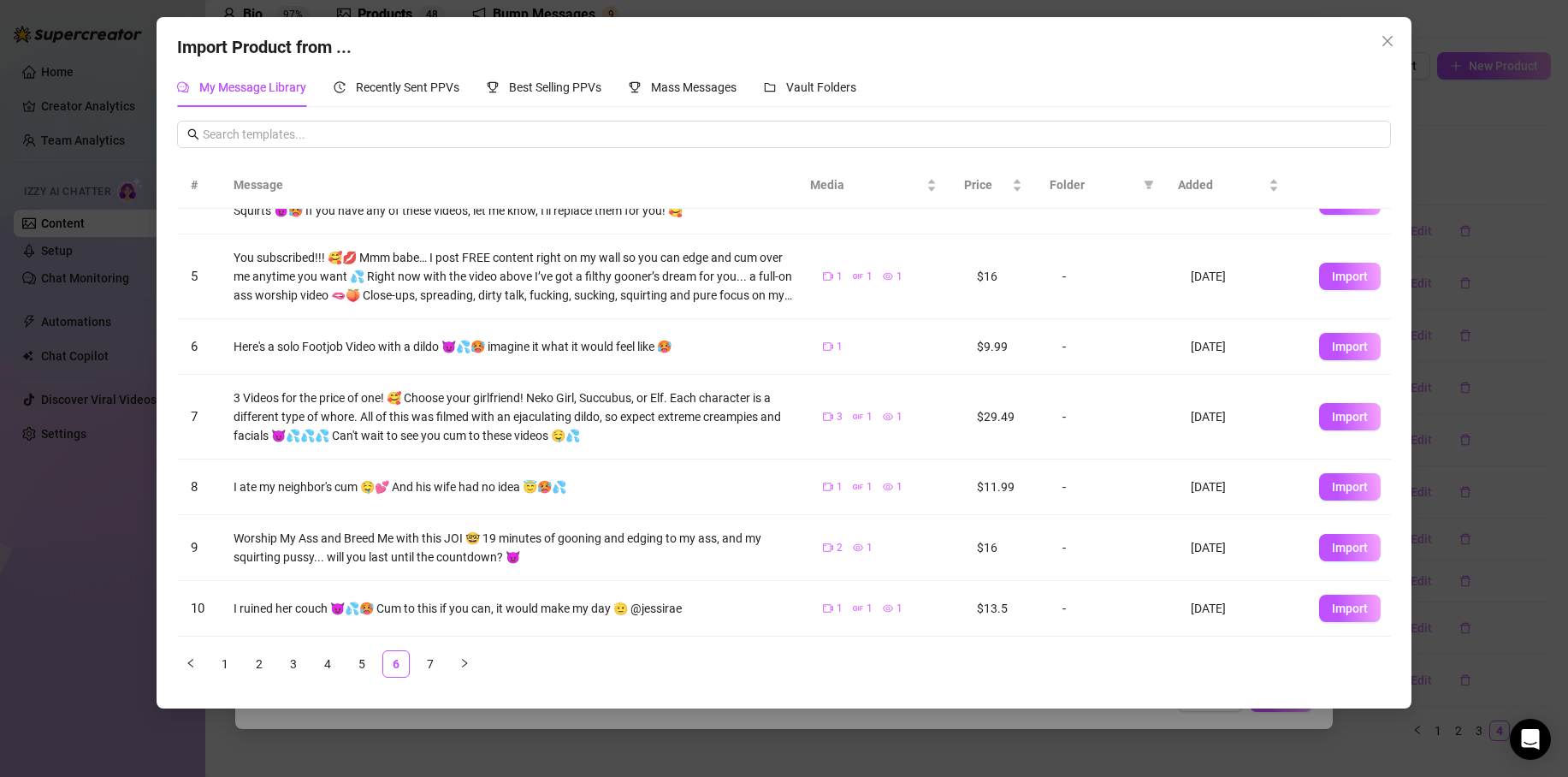
click at [1339, 343] on span "Import" at bounding box center [1350, 346] width 36 height 14
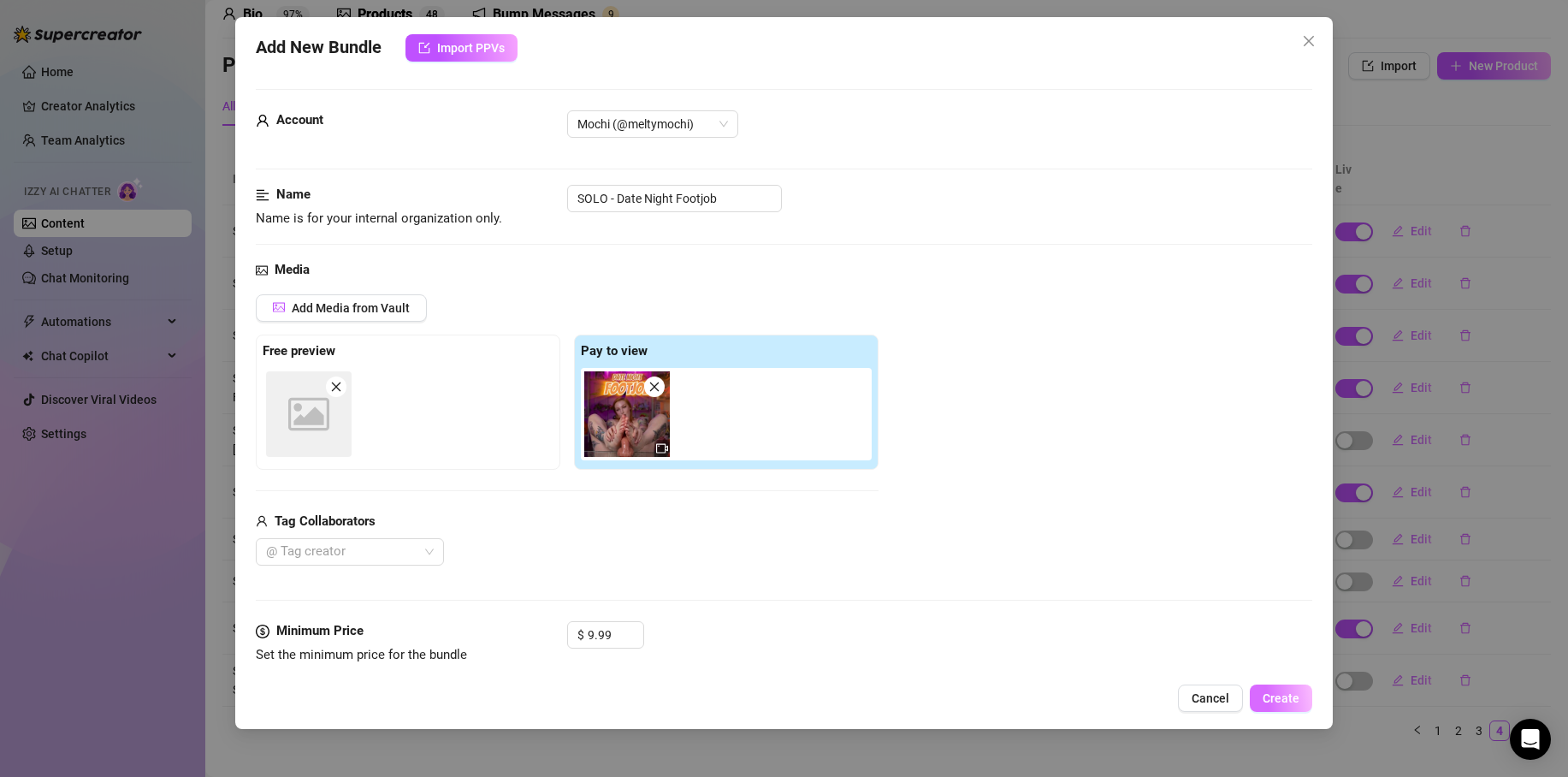
click at [1286, 700] on span "Create" at bounding box center [1281, 698] width 37 height 14
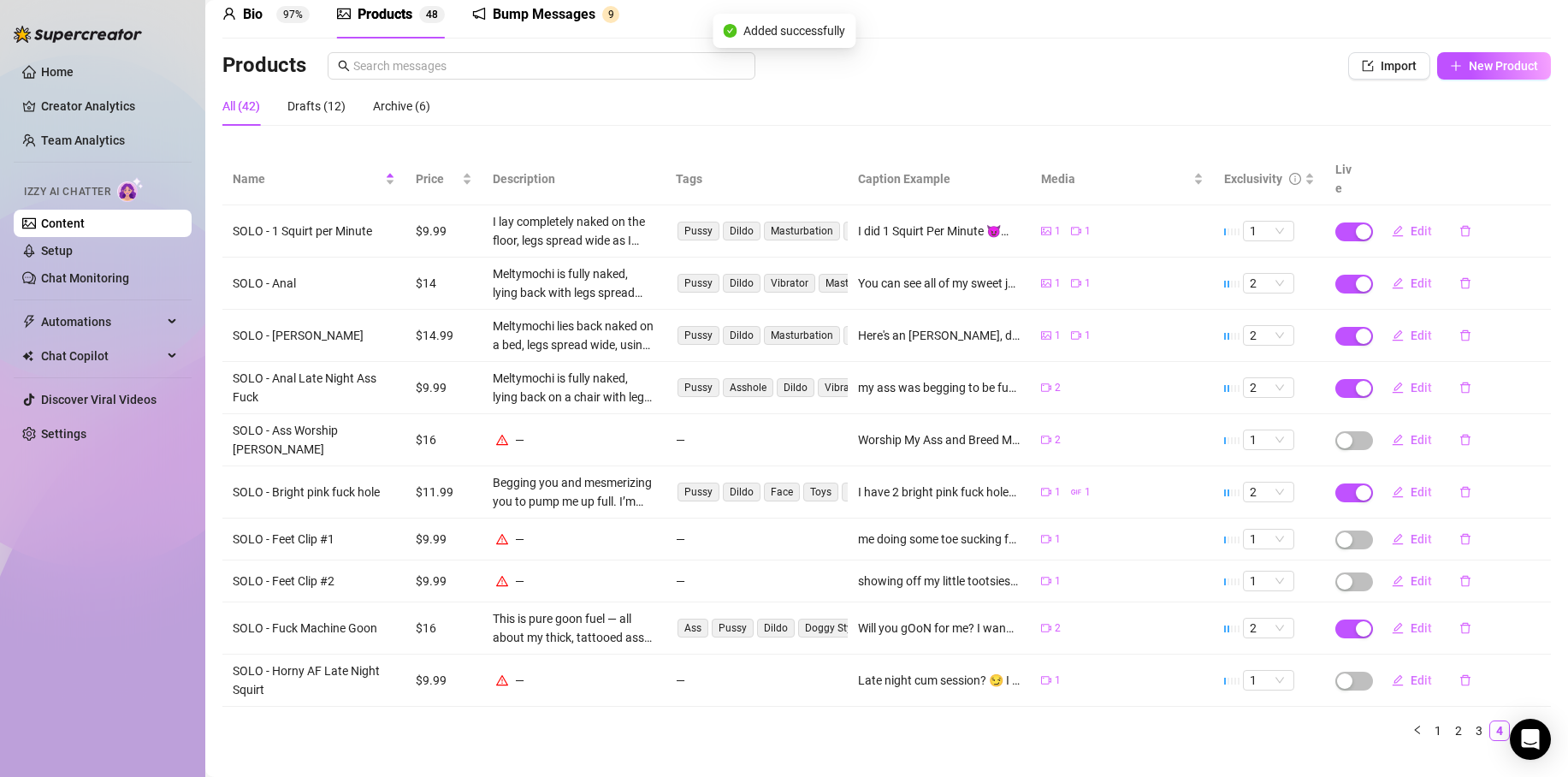
scroll to position [66, 0]
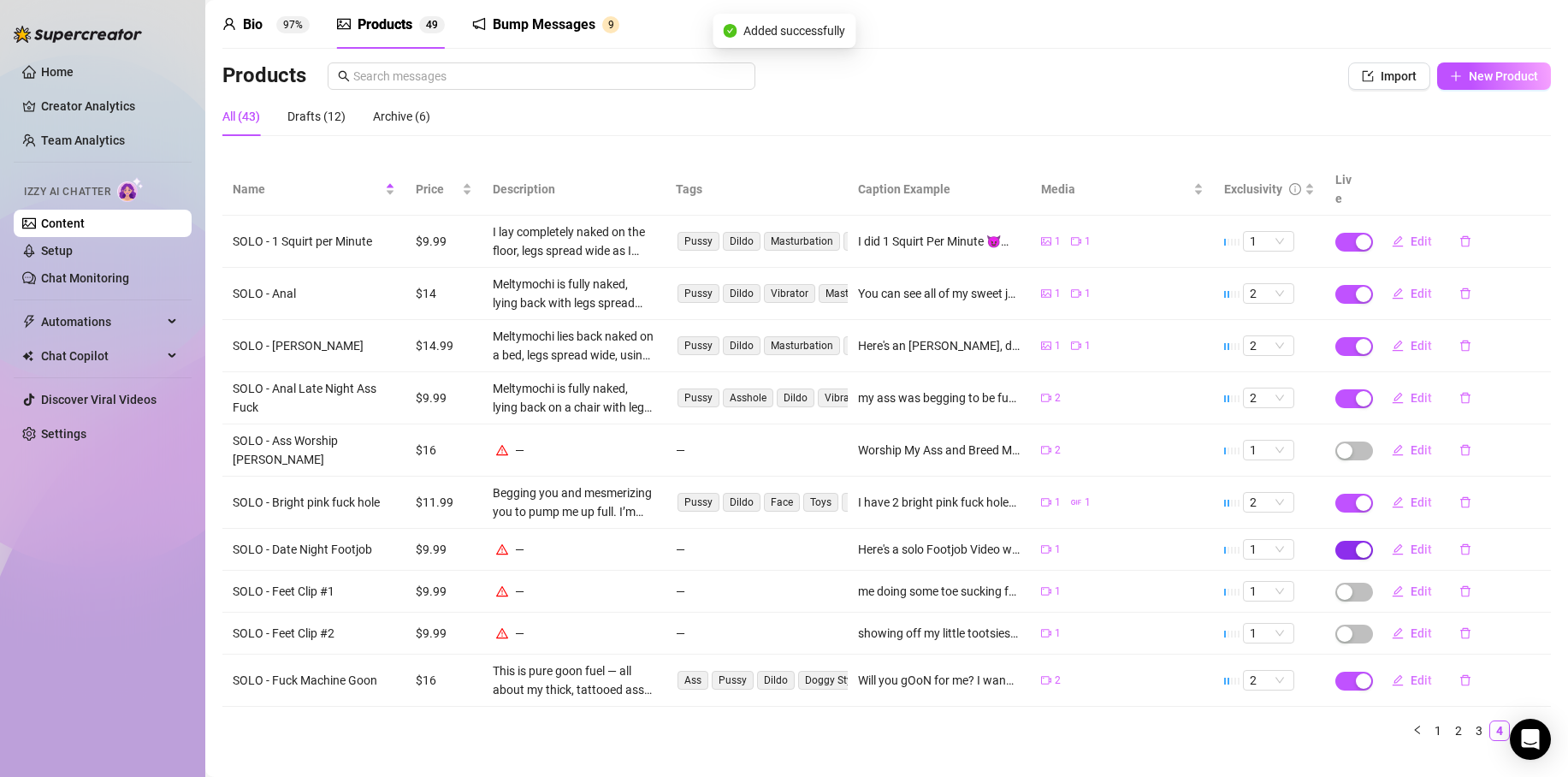
click at [1336, 541] on span "button" at bounding box center [1354, 550] width 38 height 19
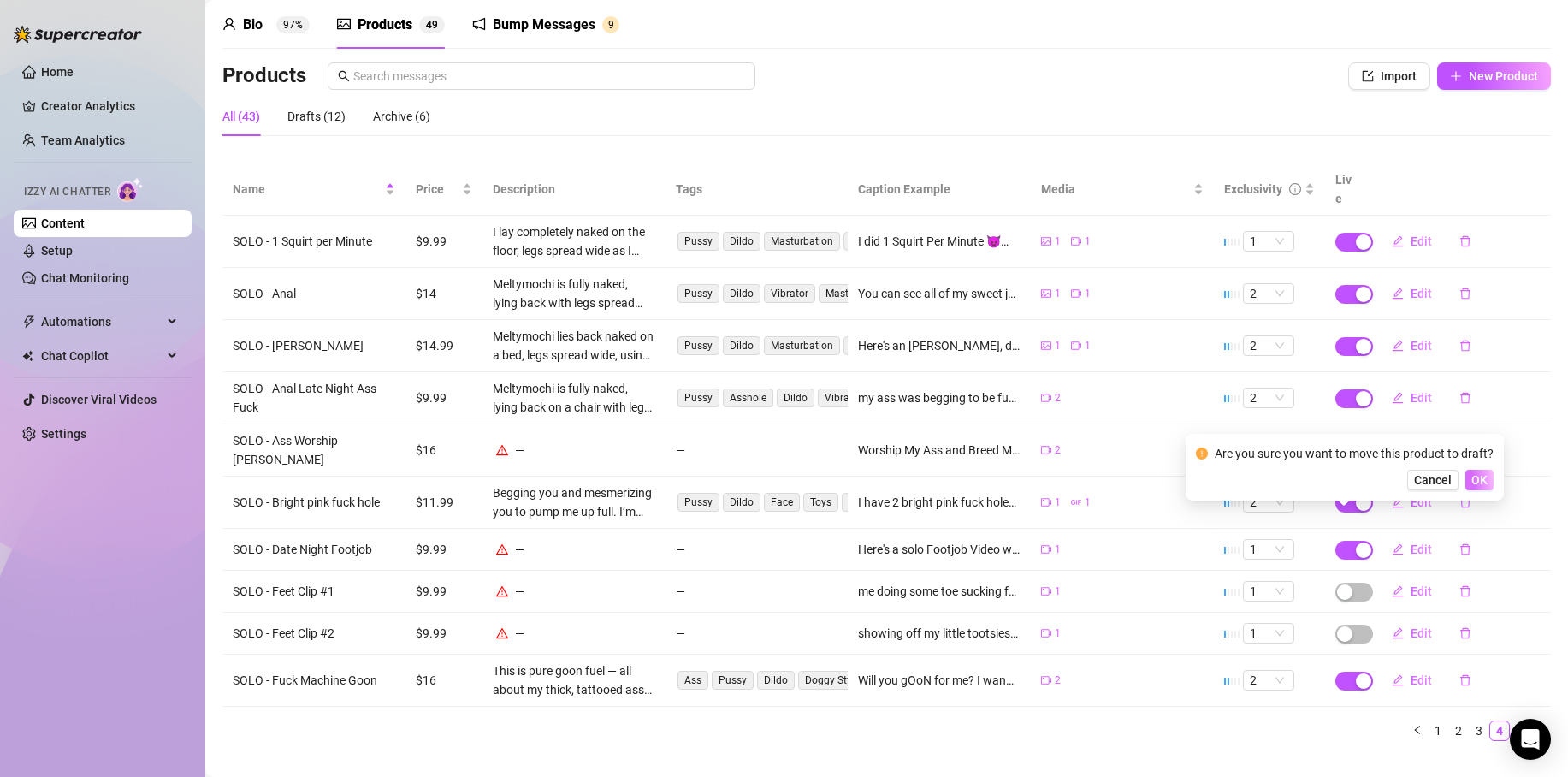
click at [1489, 478] on button "OK" at bounding box center [1479, 480] width 28 height 21
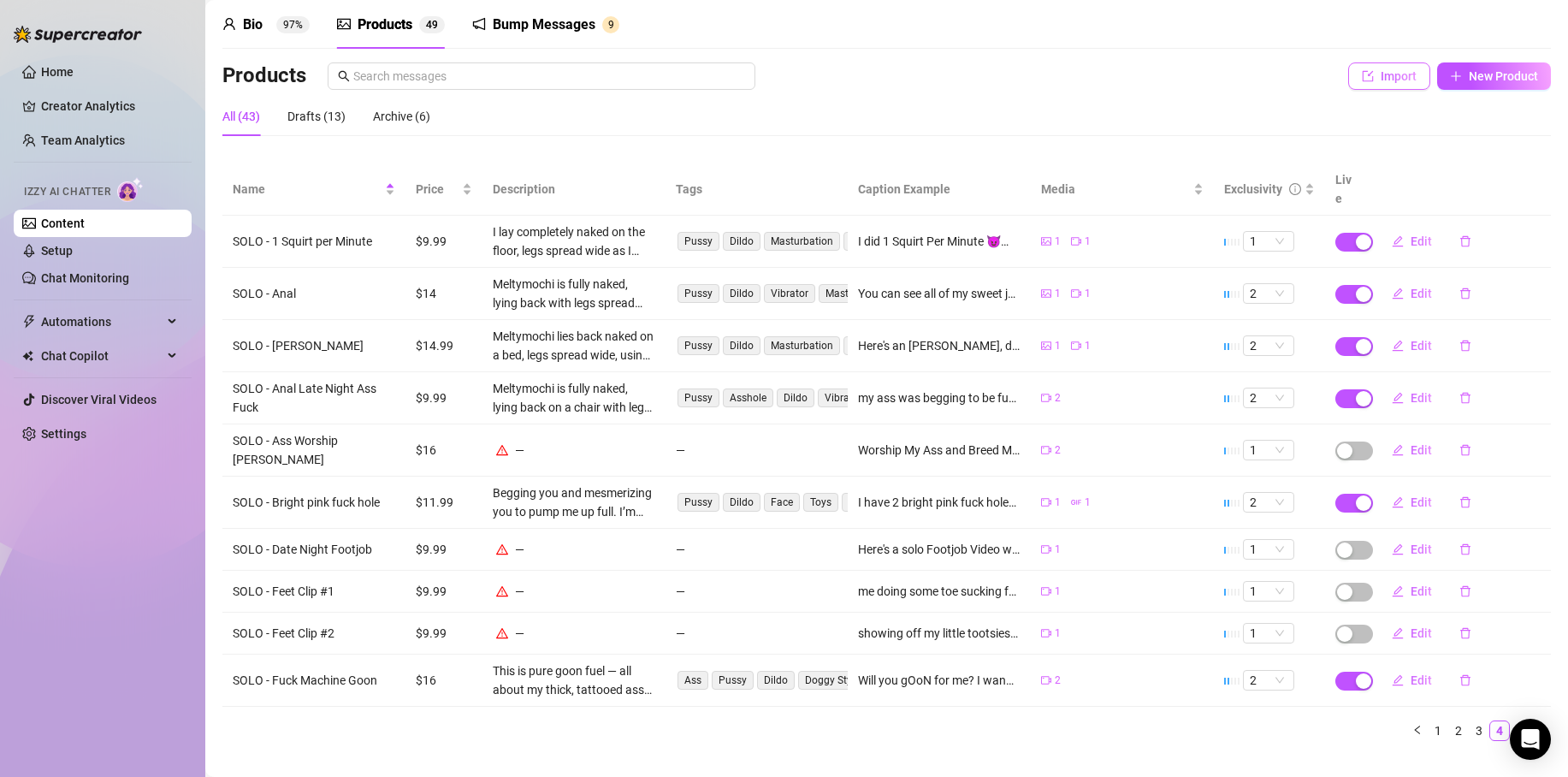
click at [1387, 80] on span "Import" at bounding box center [1399, 76] width 36 height 14
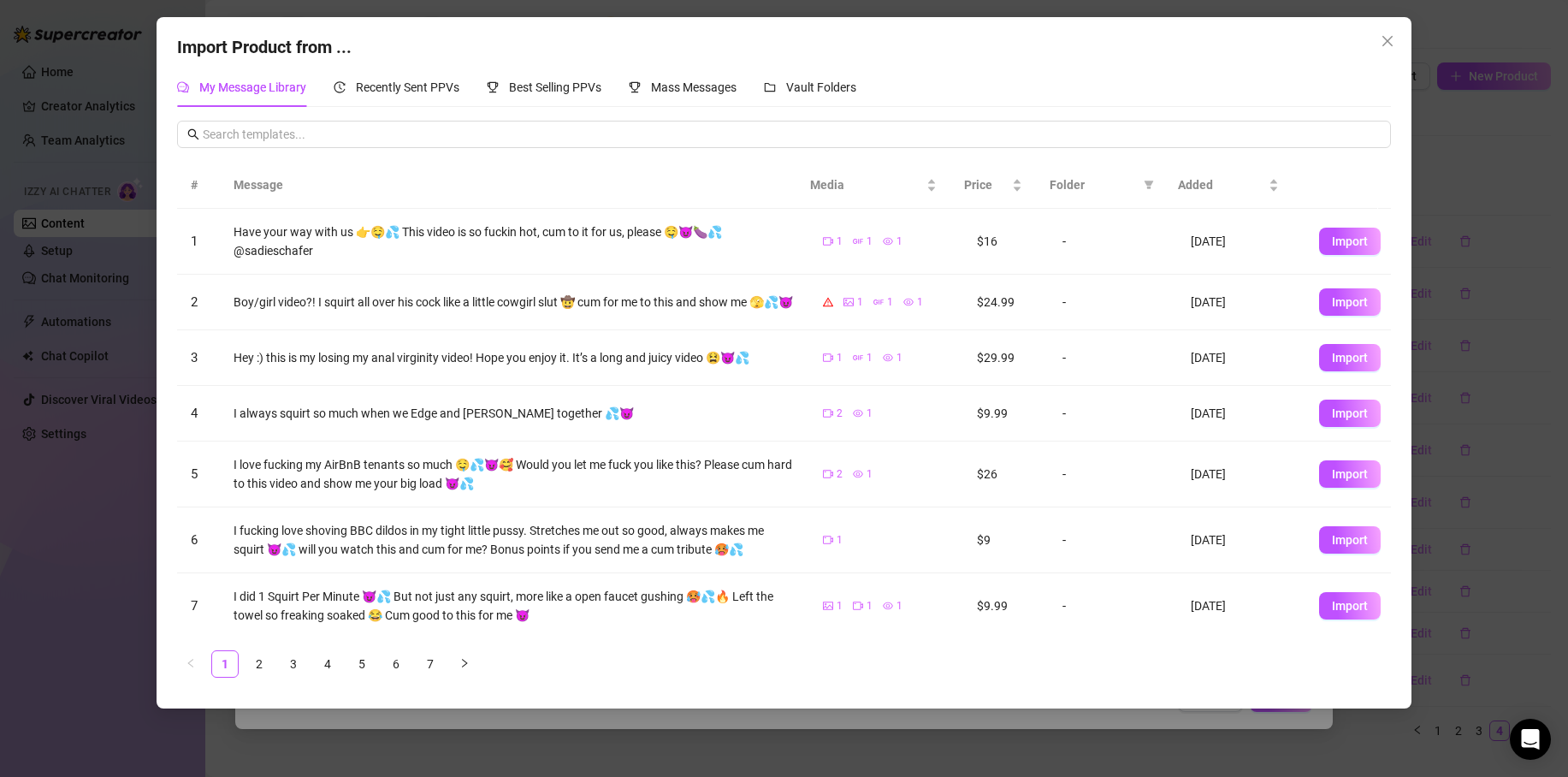
scroll to position [190, 0]
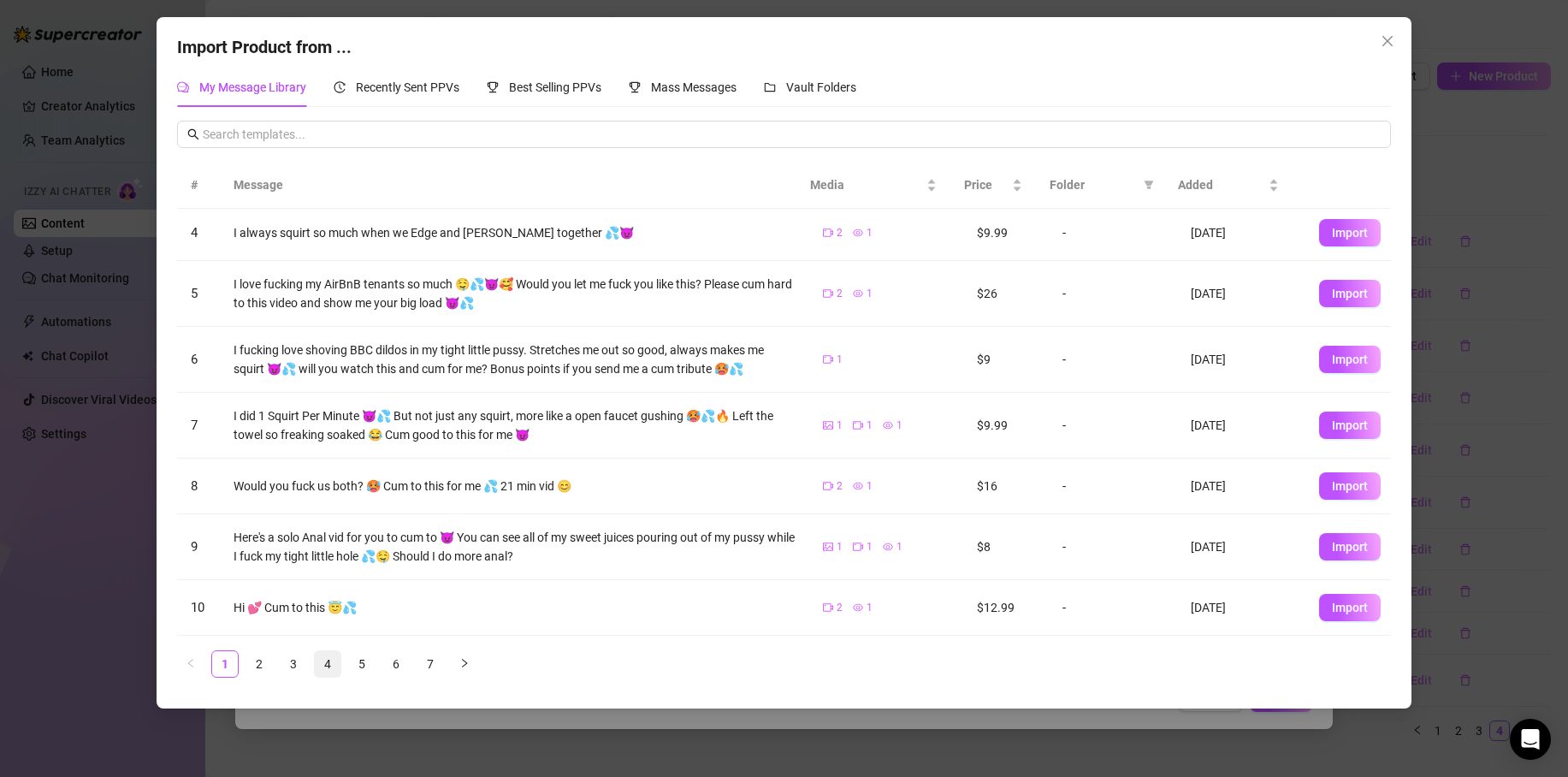
click at [341, 662] on li "4" at bounding box center [327, 664] width 27 height 27
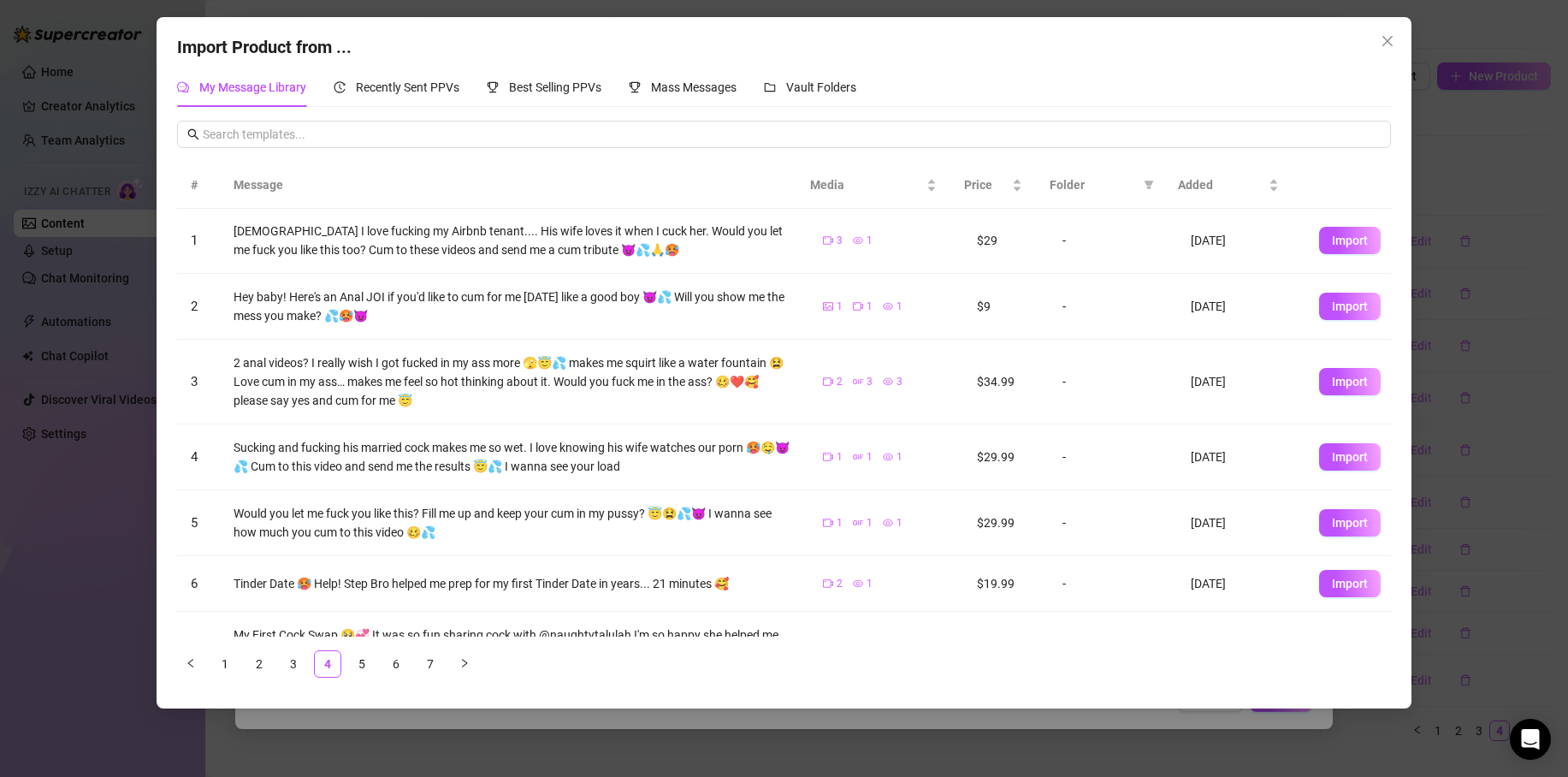
scroll to position [0, 0]
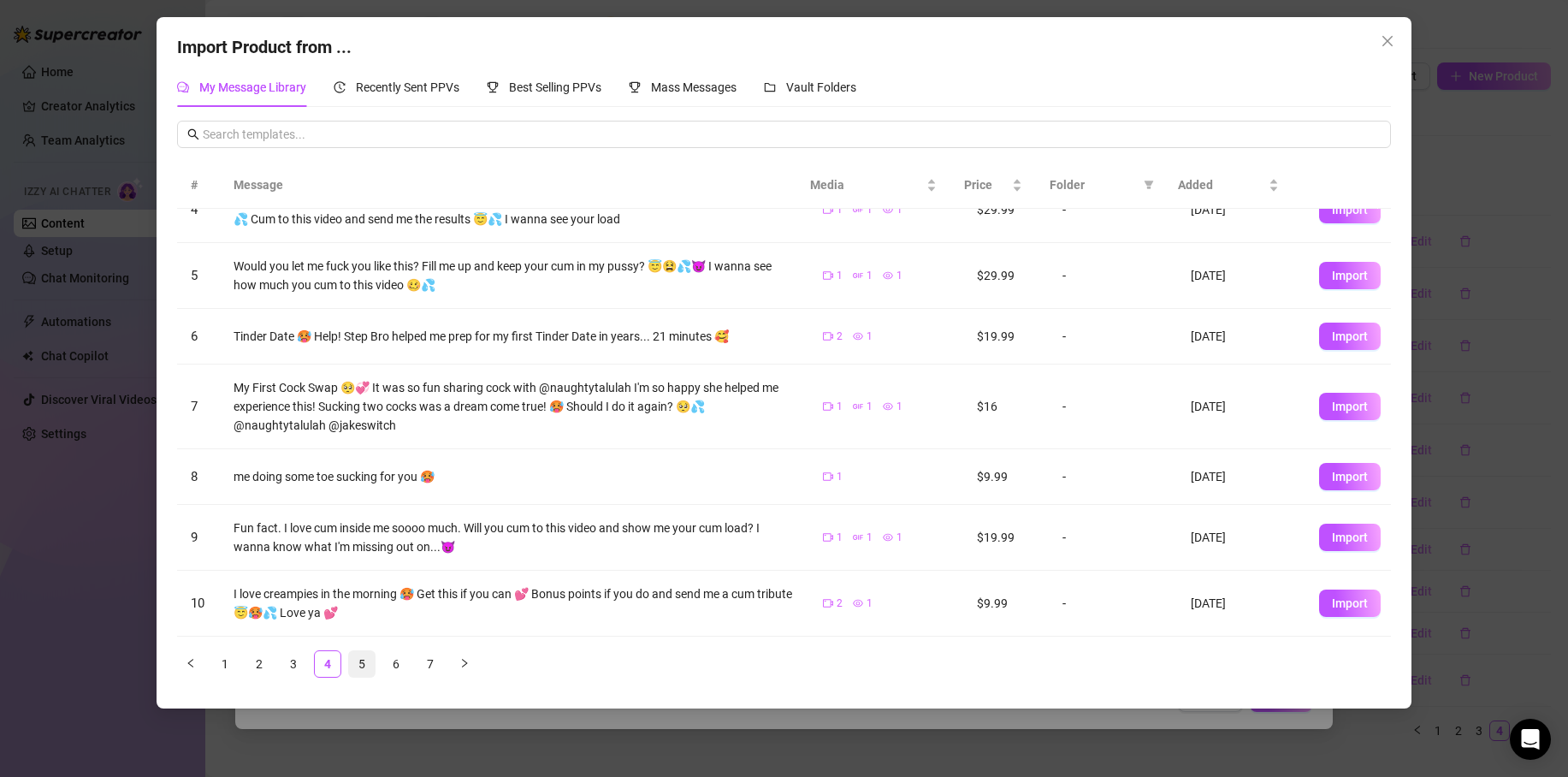
click at [366, 660] on link "5" at bounding box center [361, 664] width 25 height 25
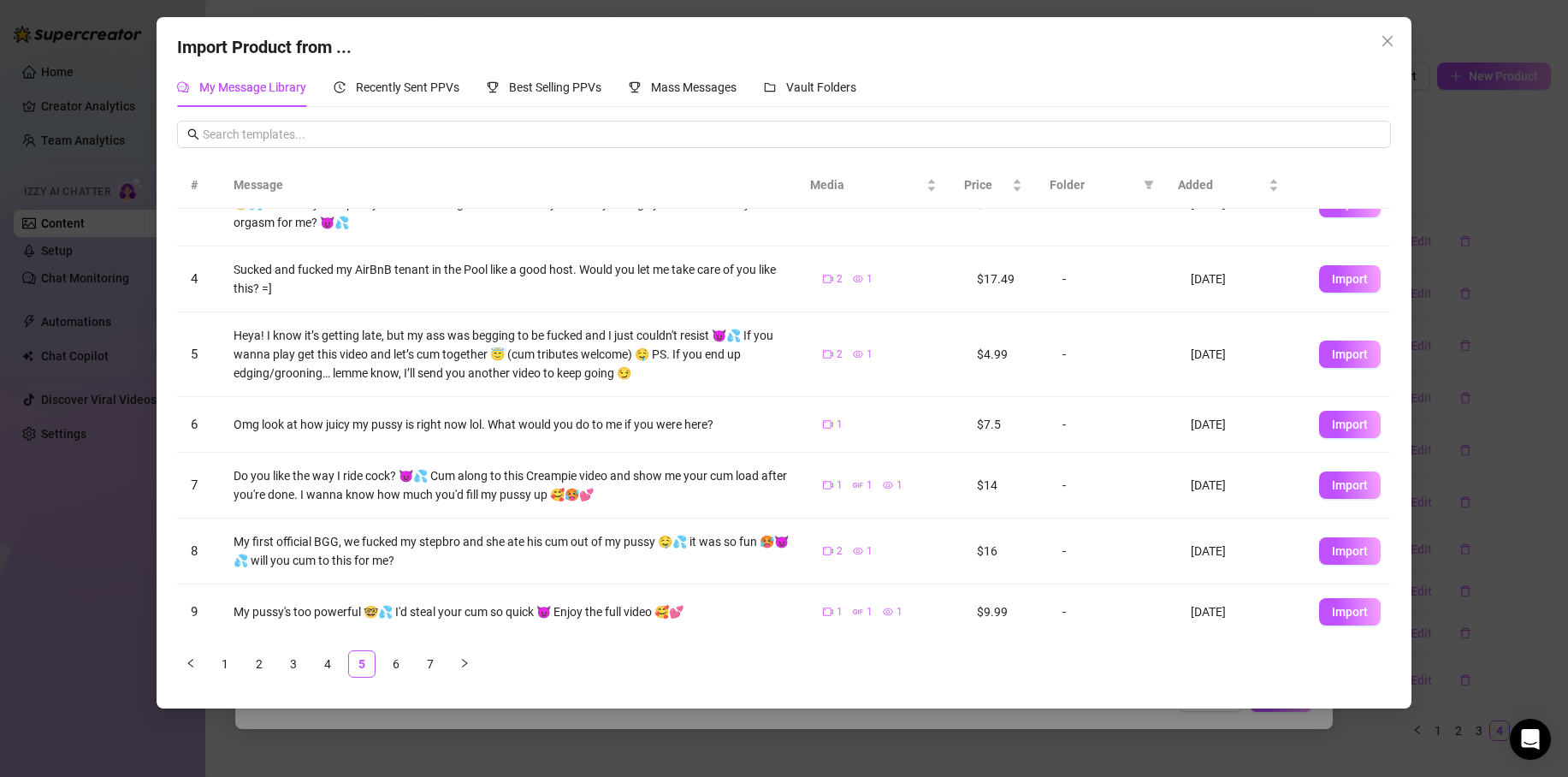
scroll to position [238, 0]
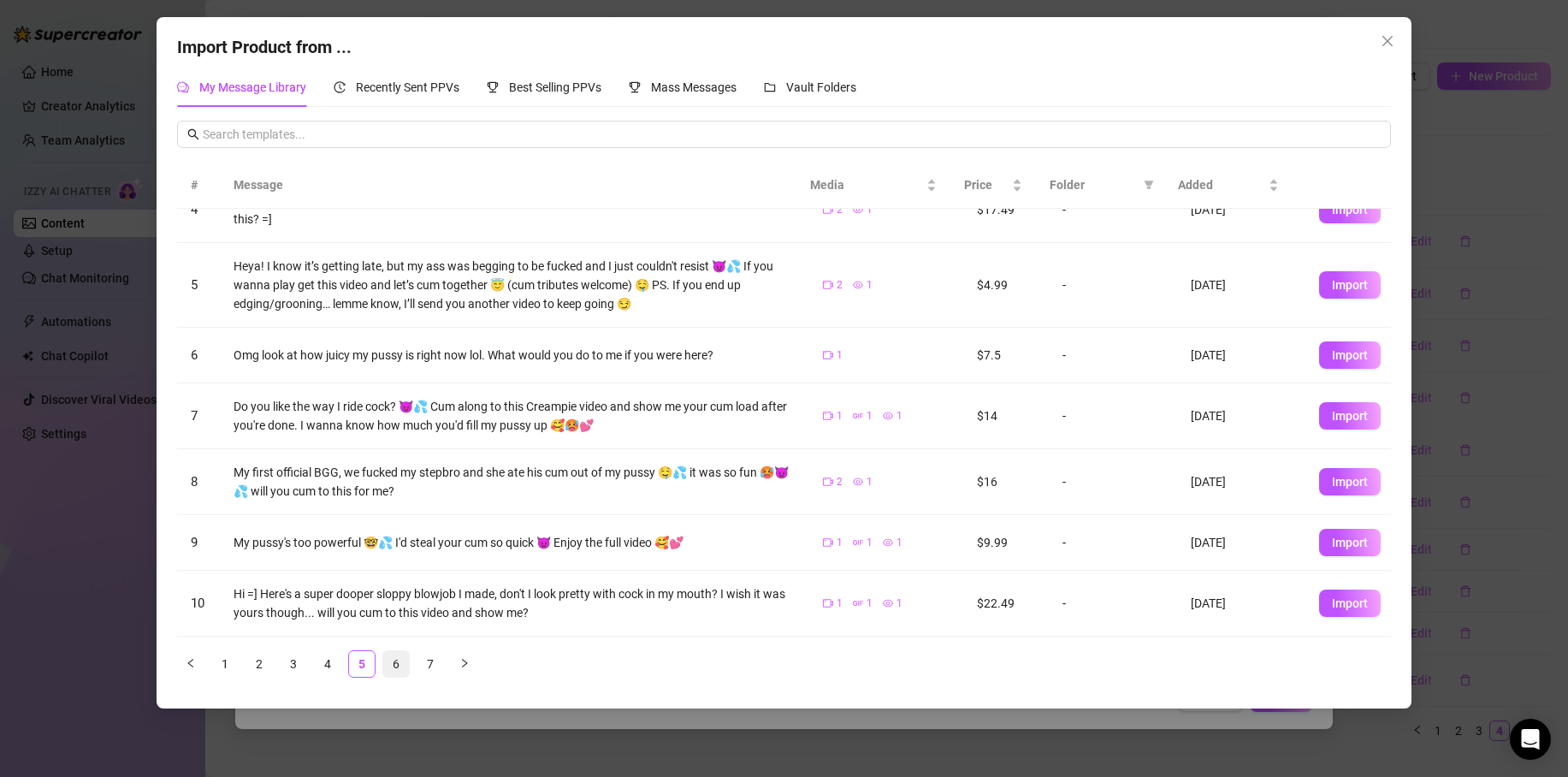
click at [397, 662] on link "6" at bounding box center [396, 664] width 25 height 25
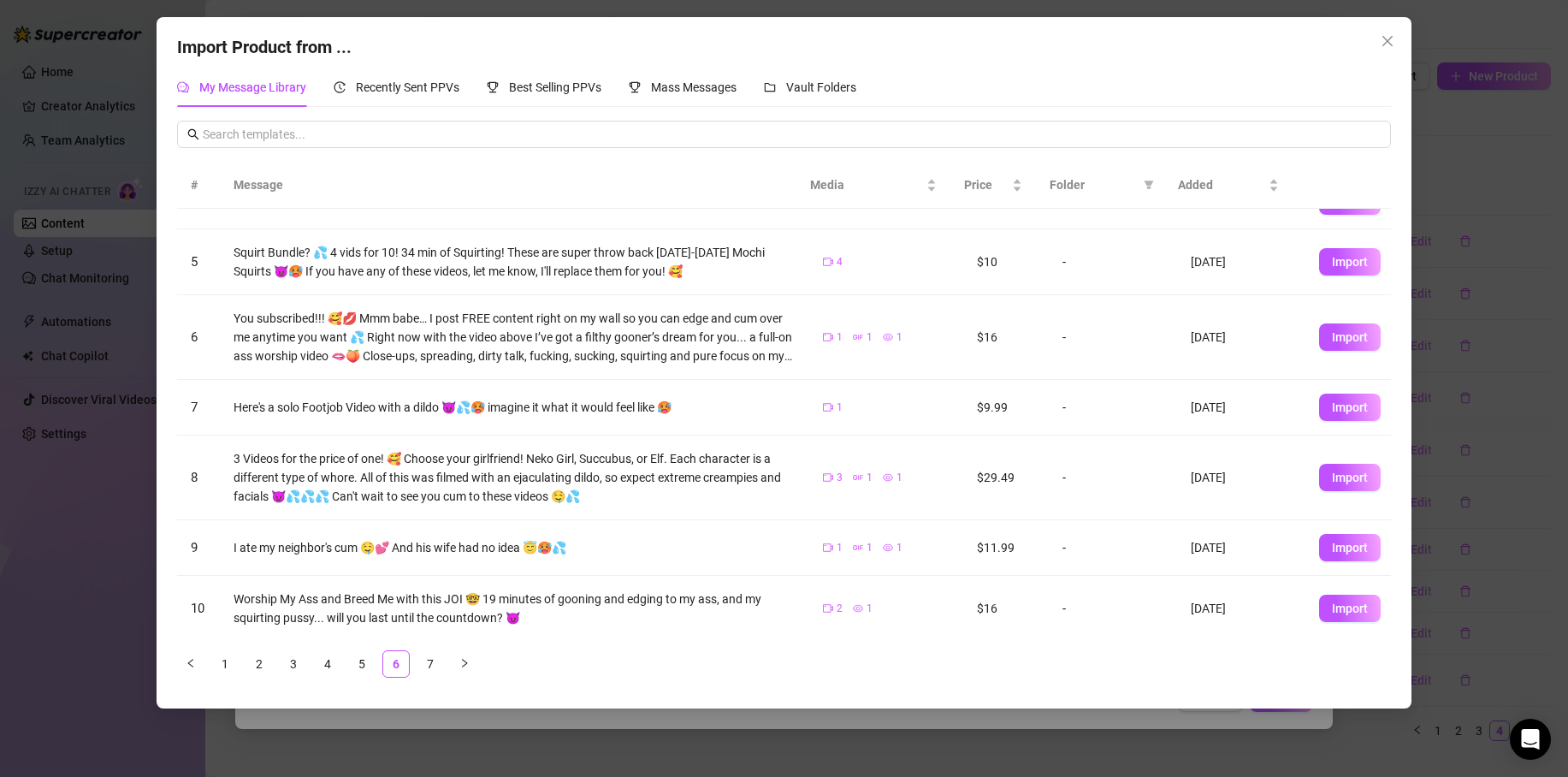
scroll to position [217, 0]
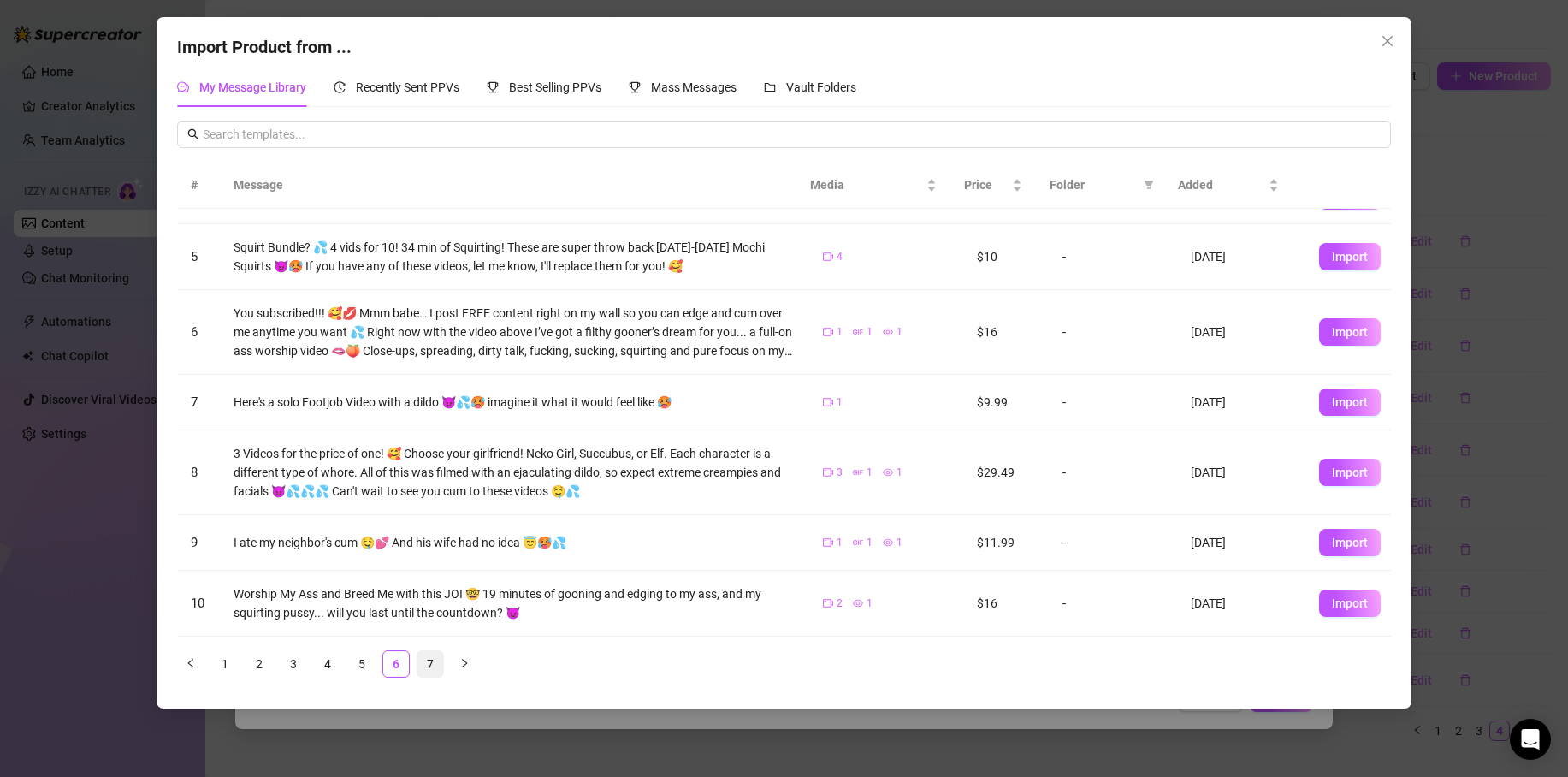
click at [430, 670] on link "7" at bounding box center [430, 664] width 25 height 25
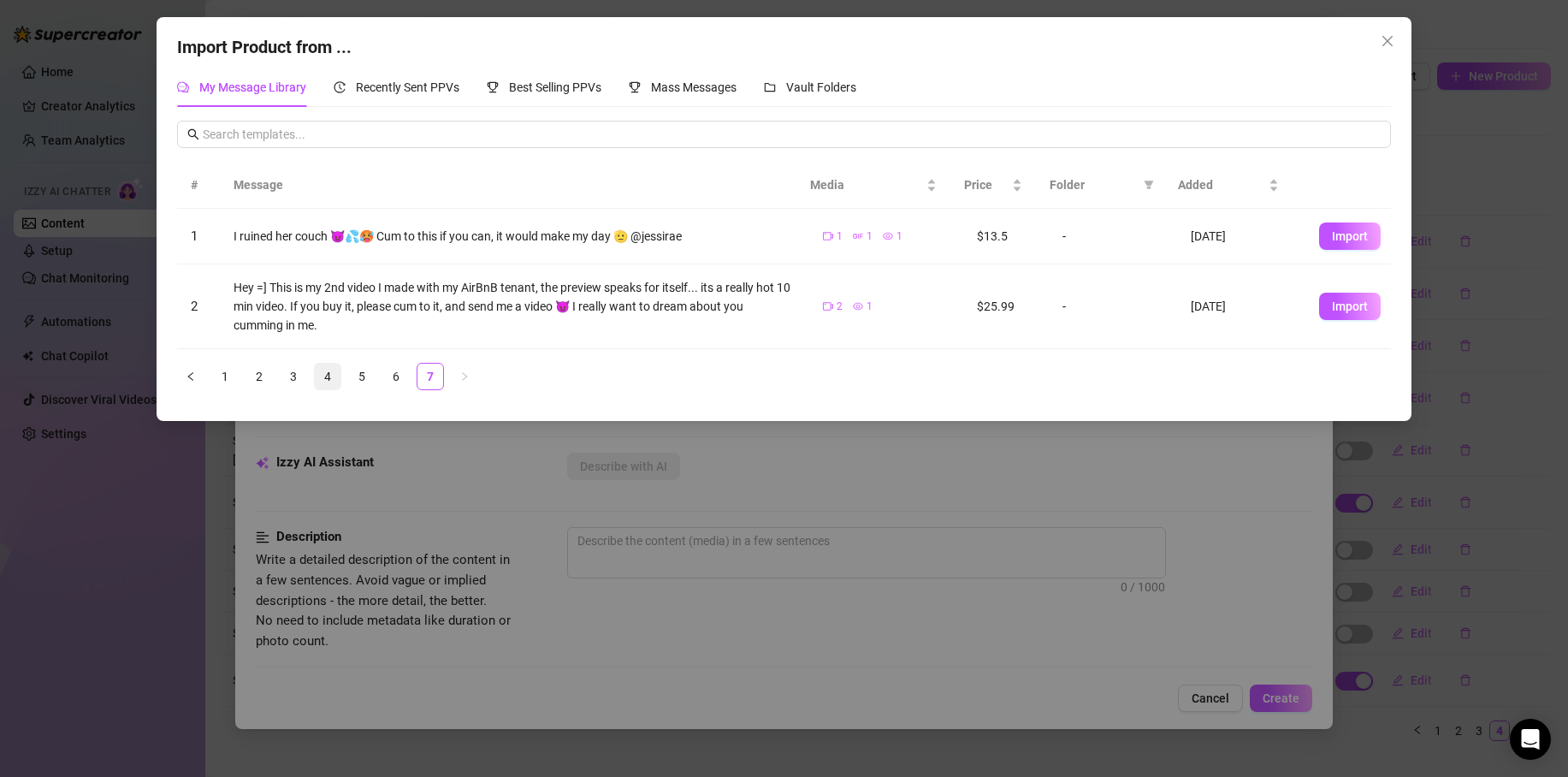
click at [329, 377] on link "4" at bounding box center [327, 377] width 25 height 25
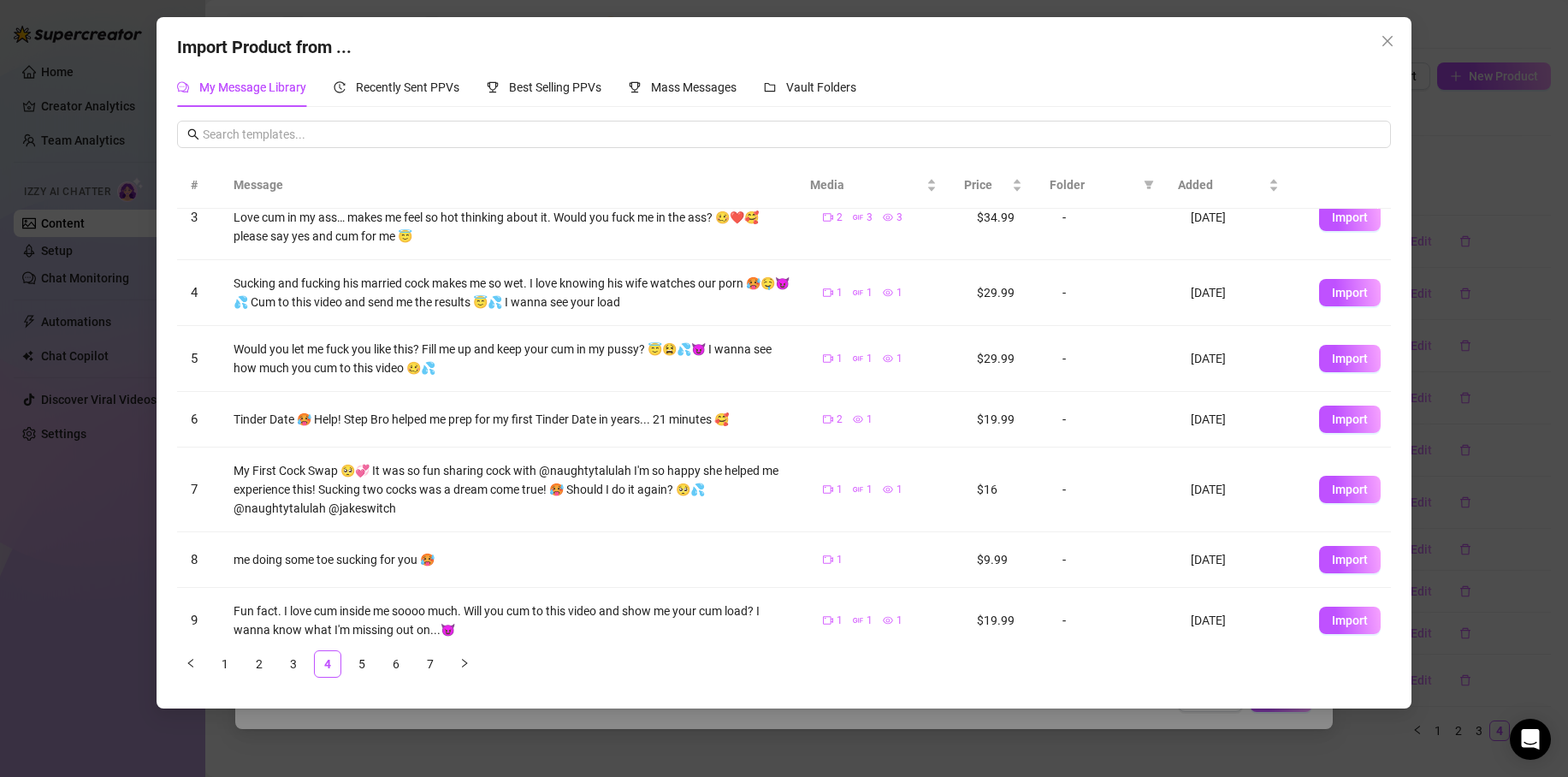
scroll to position [248, 0]
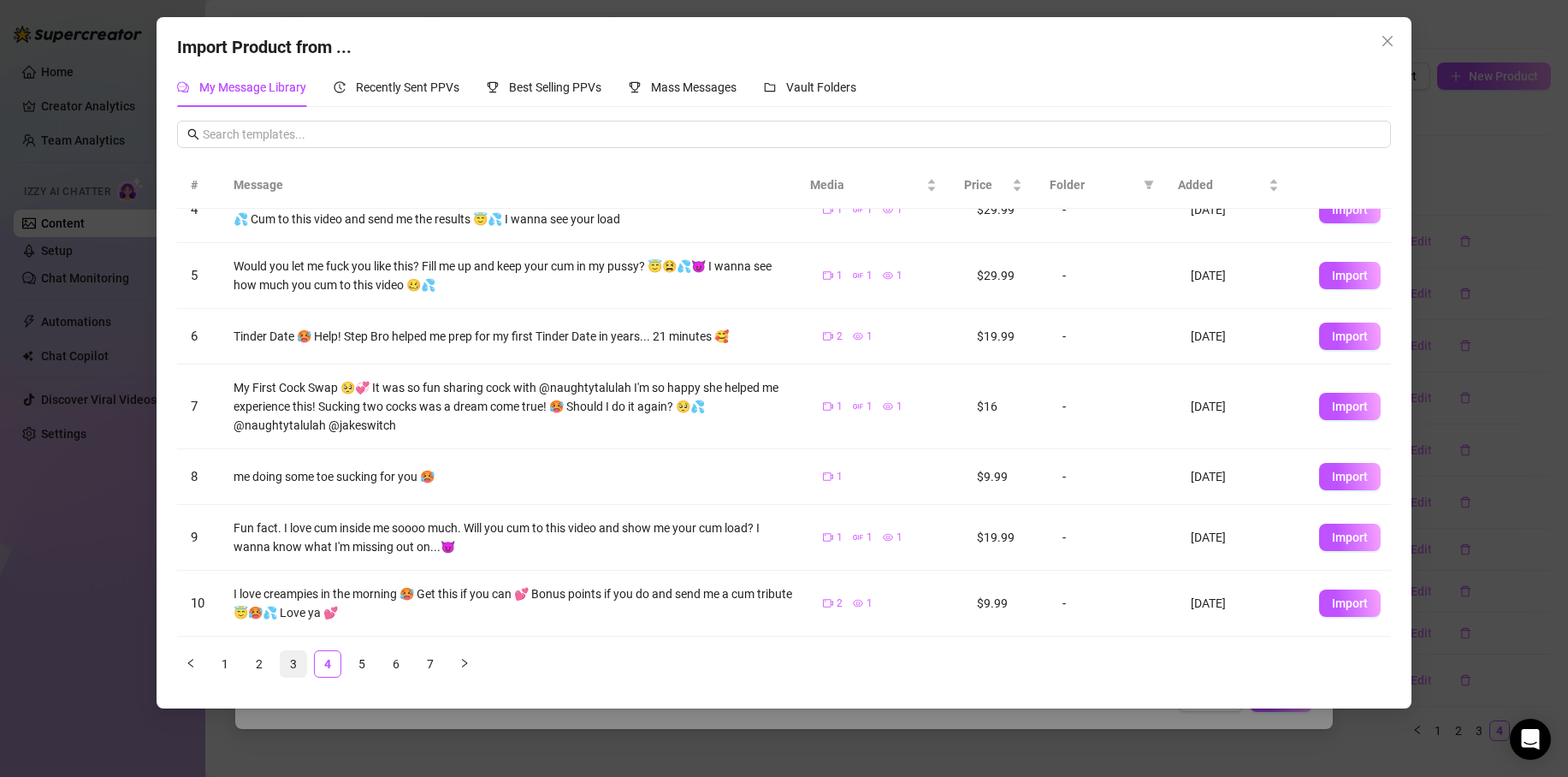
click at [299, 661] on link "3" at bounding box center [293, 664] width 25 height 25
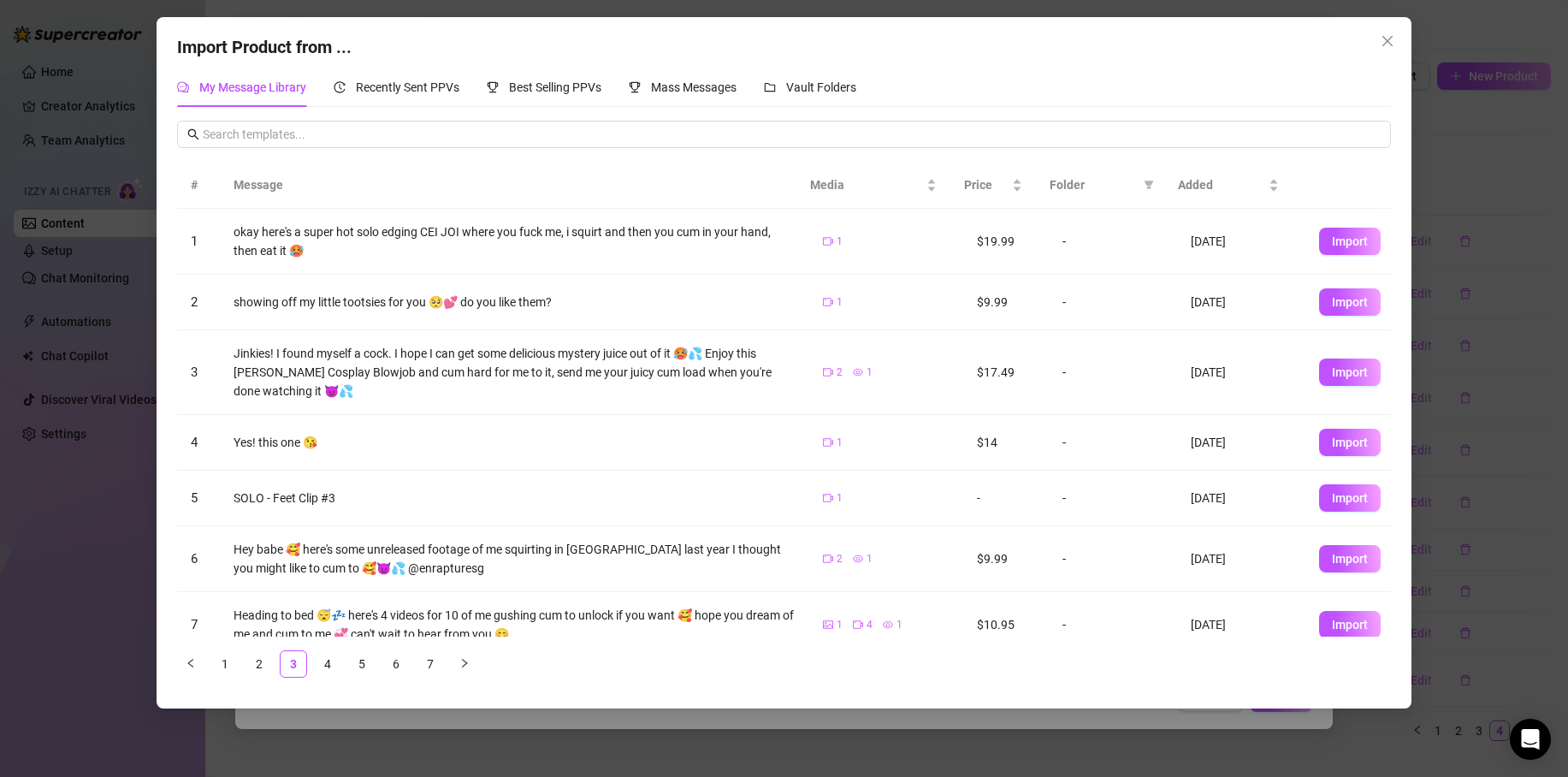
scroll to position [0, 0]
click at [1345, 500] on span "Import" at bounding box center [1350, 498] width 36 height 14
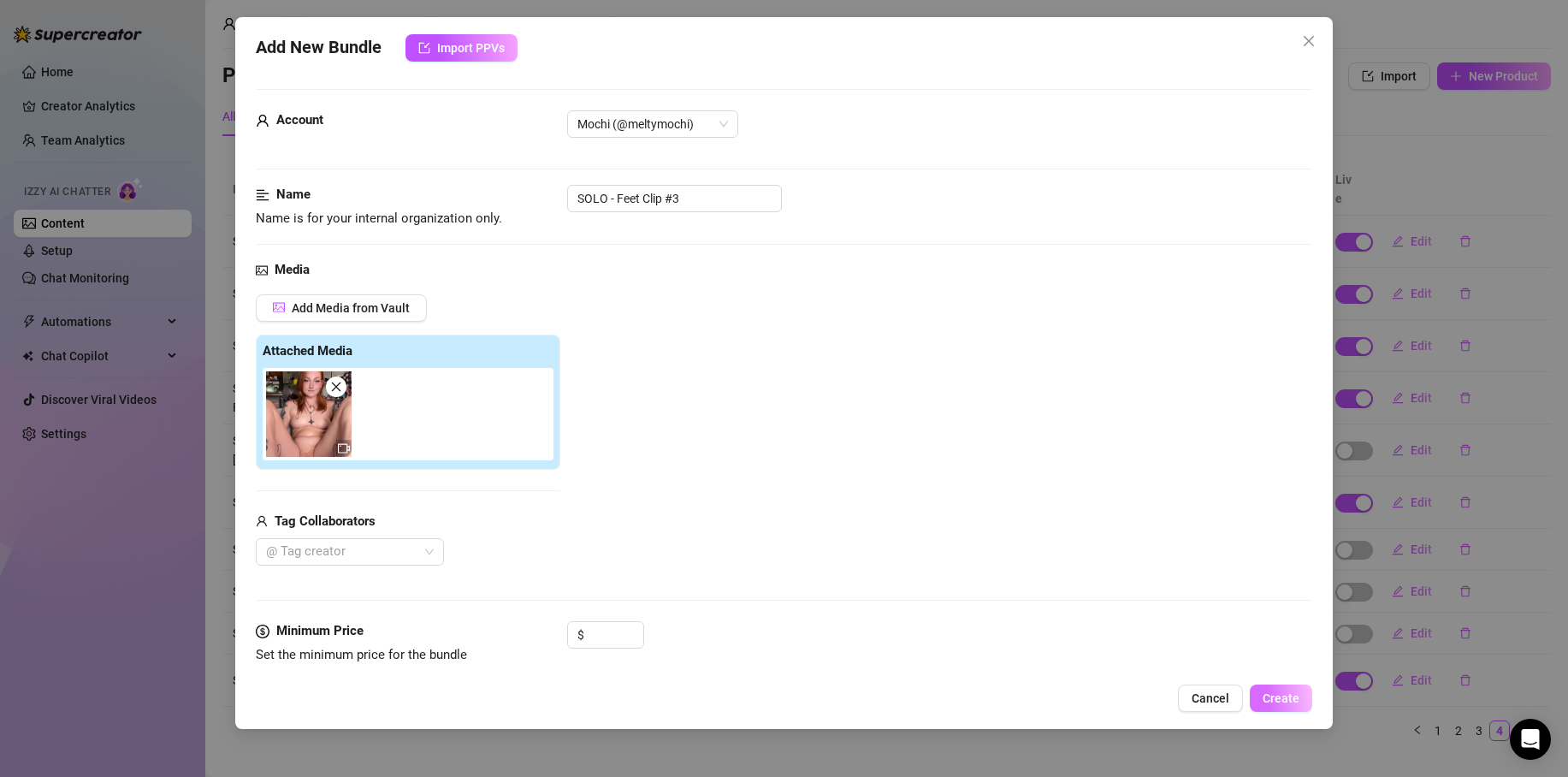
click at [1278, 689] on button "Create" at bounding box center [1281, 699] width 62 height 27
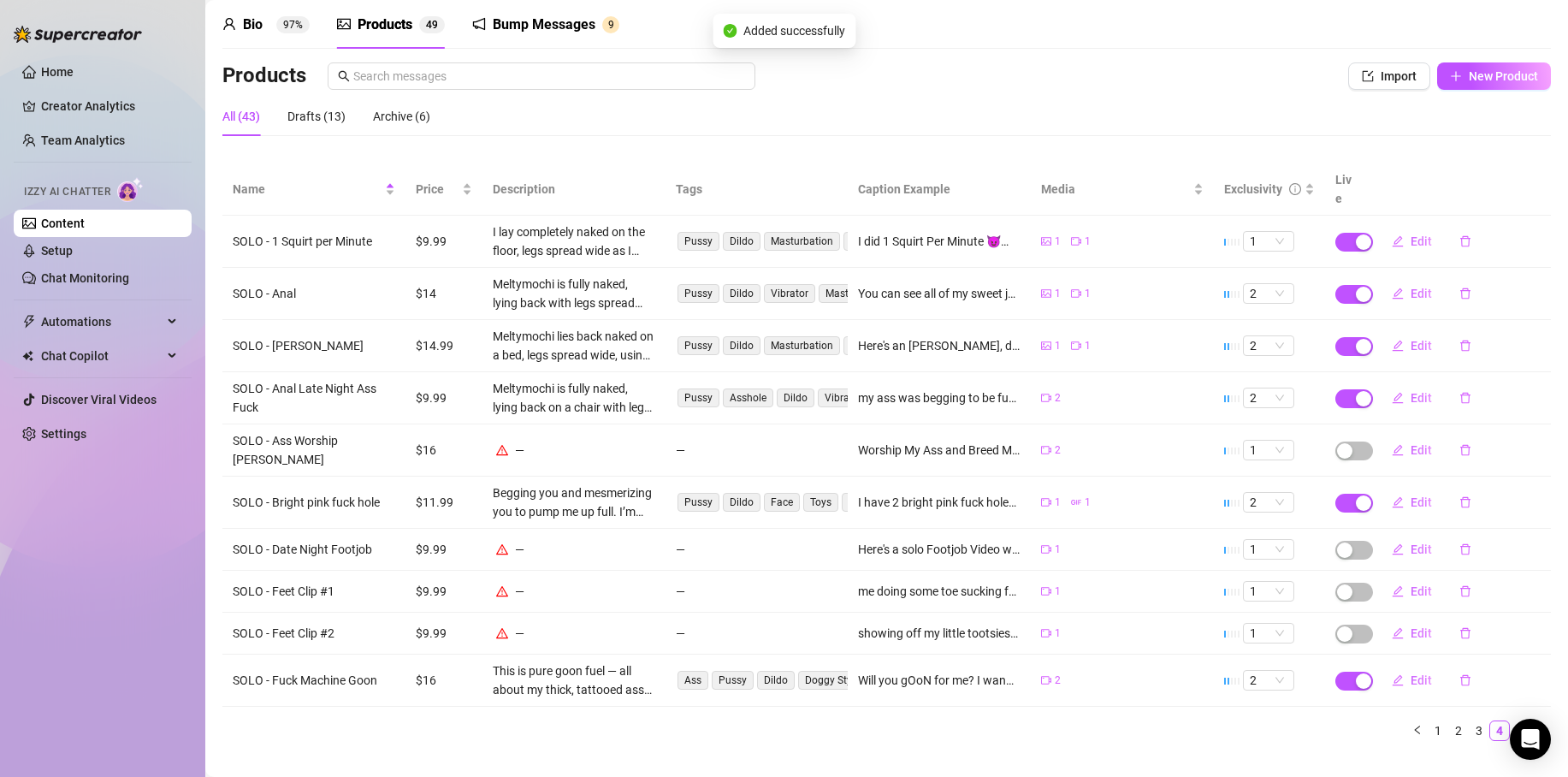
scroll to position [56, 0]
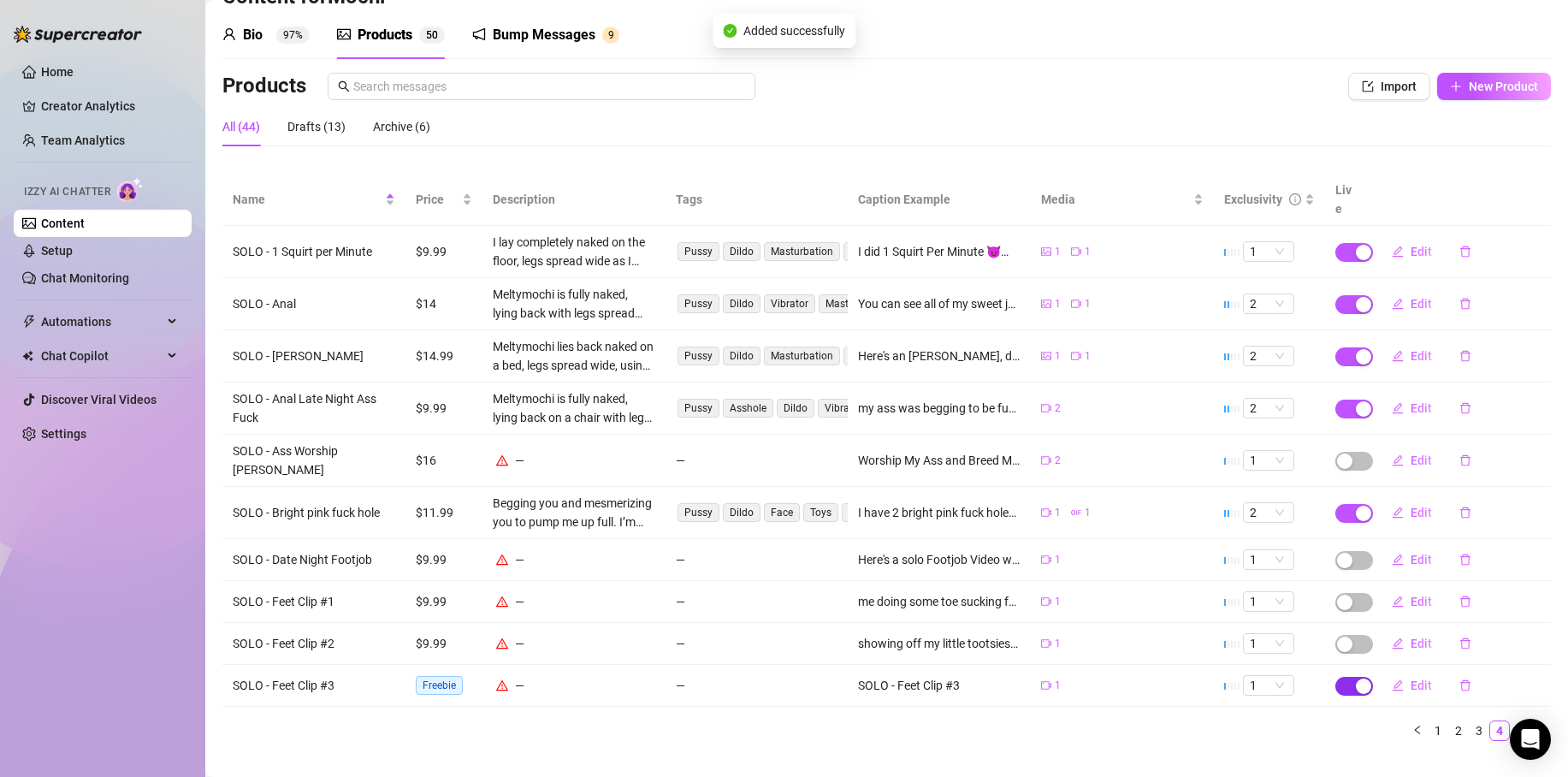
click at [1336, 677] on span "button" at bounding box center [1354, 686] width 38 height 19
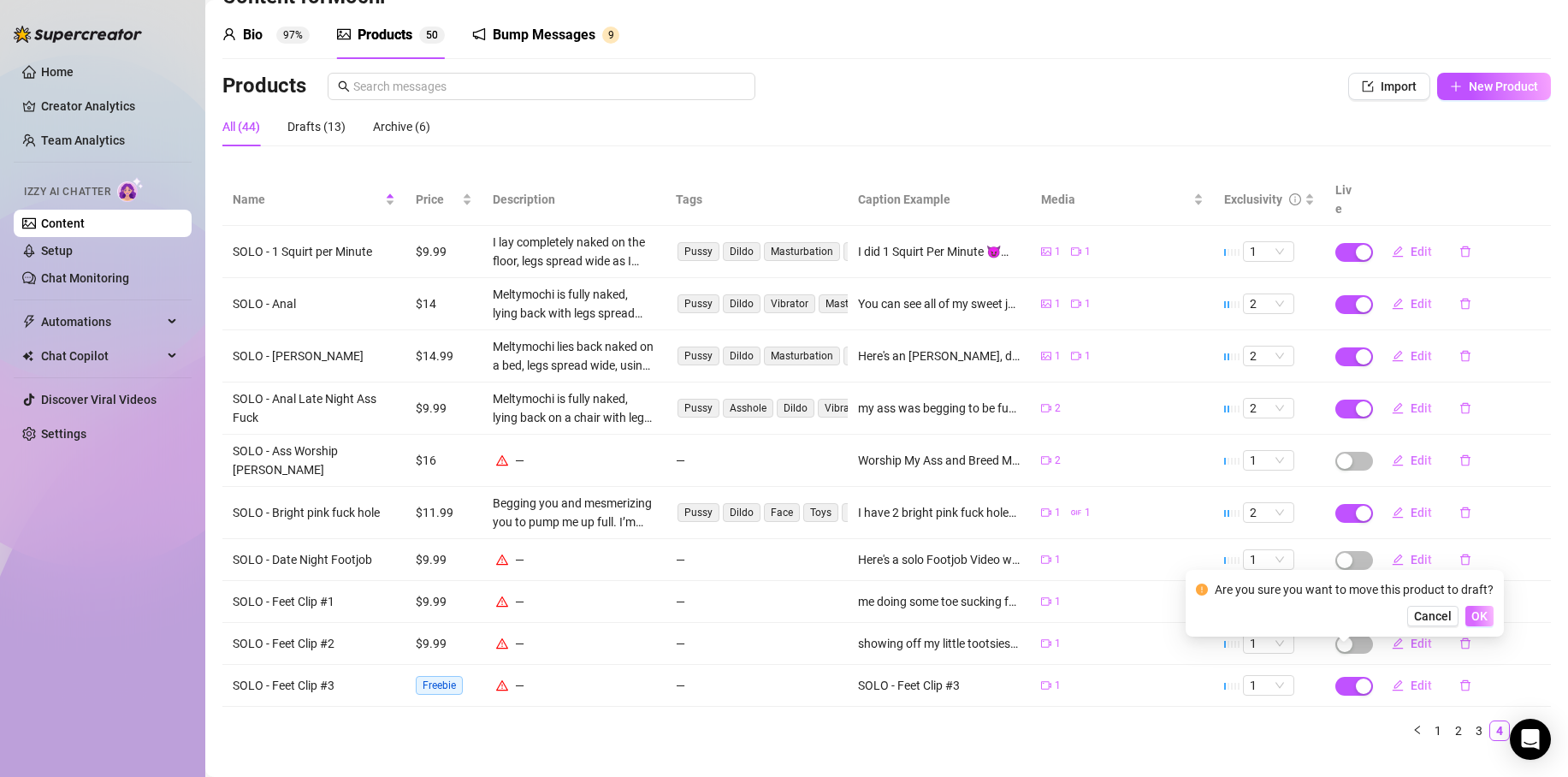
click at [1475, 615] on span "OK" at bounding box center [1480, 616] width 16 height 14
click at [1420, 87] on div "Import New Product" at bounding box center [1449, 87] width 203 height 27
click at [1398, 82] on span "Import" at bounding box center [1399, 86] width 36 height 14
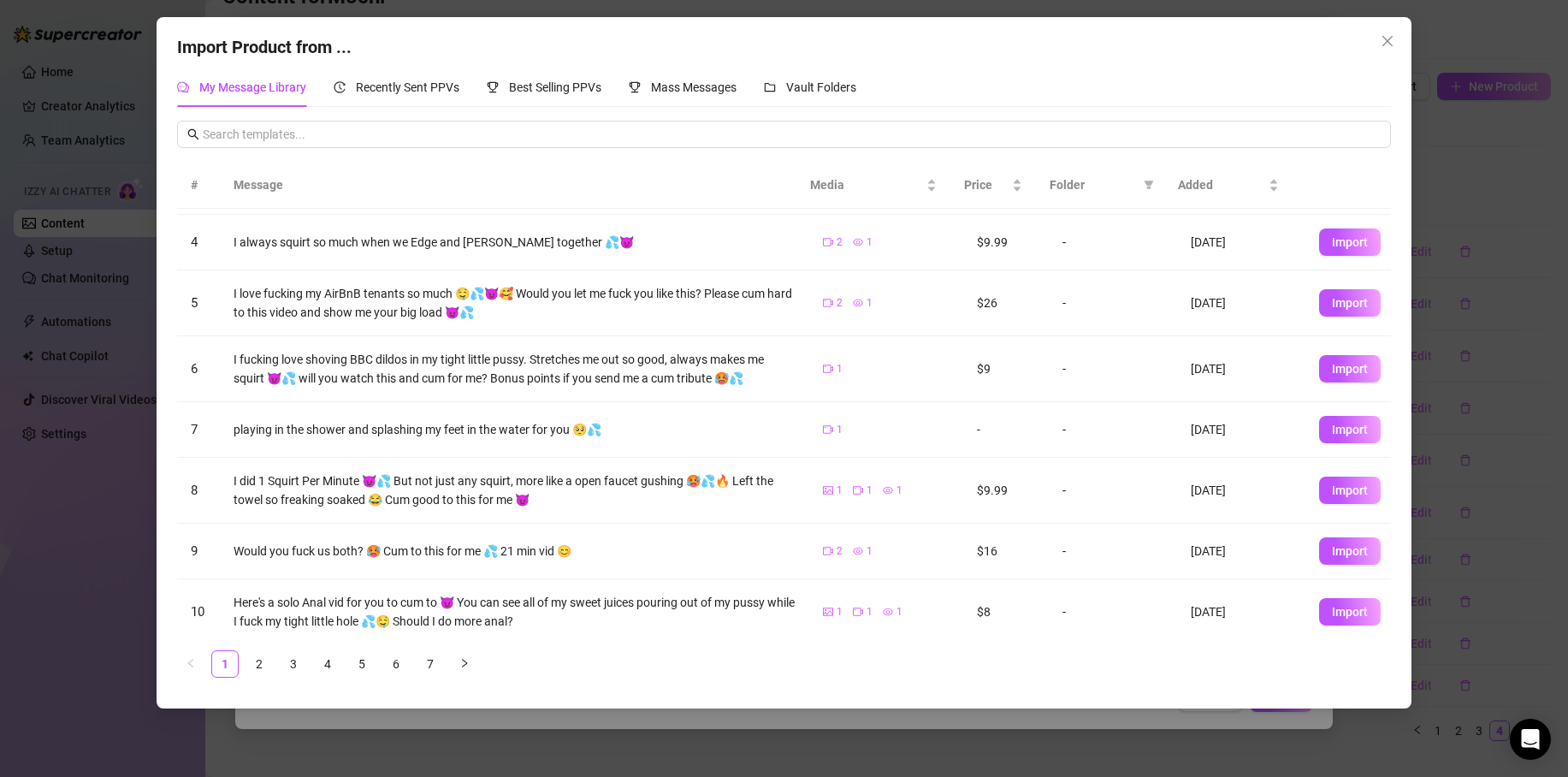
scroll to position [190, 0]
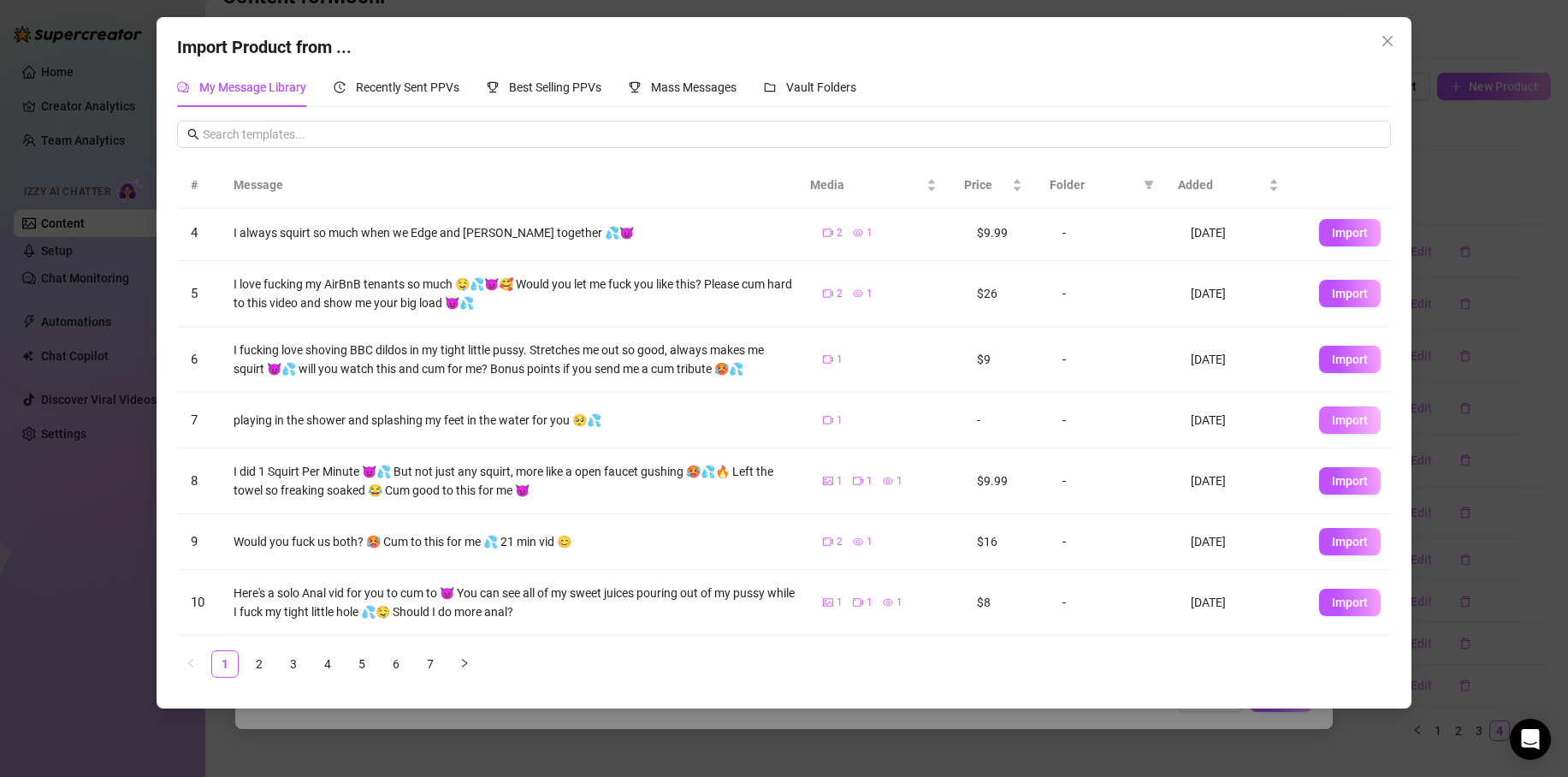
click at [1344, 425] on span "Import" at bounding box center [1350, 420] width 36 height 14
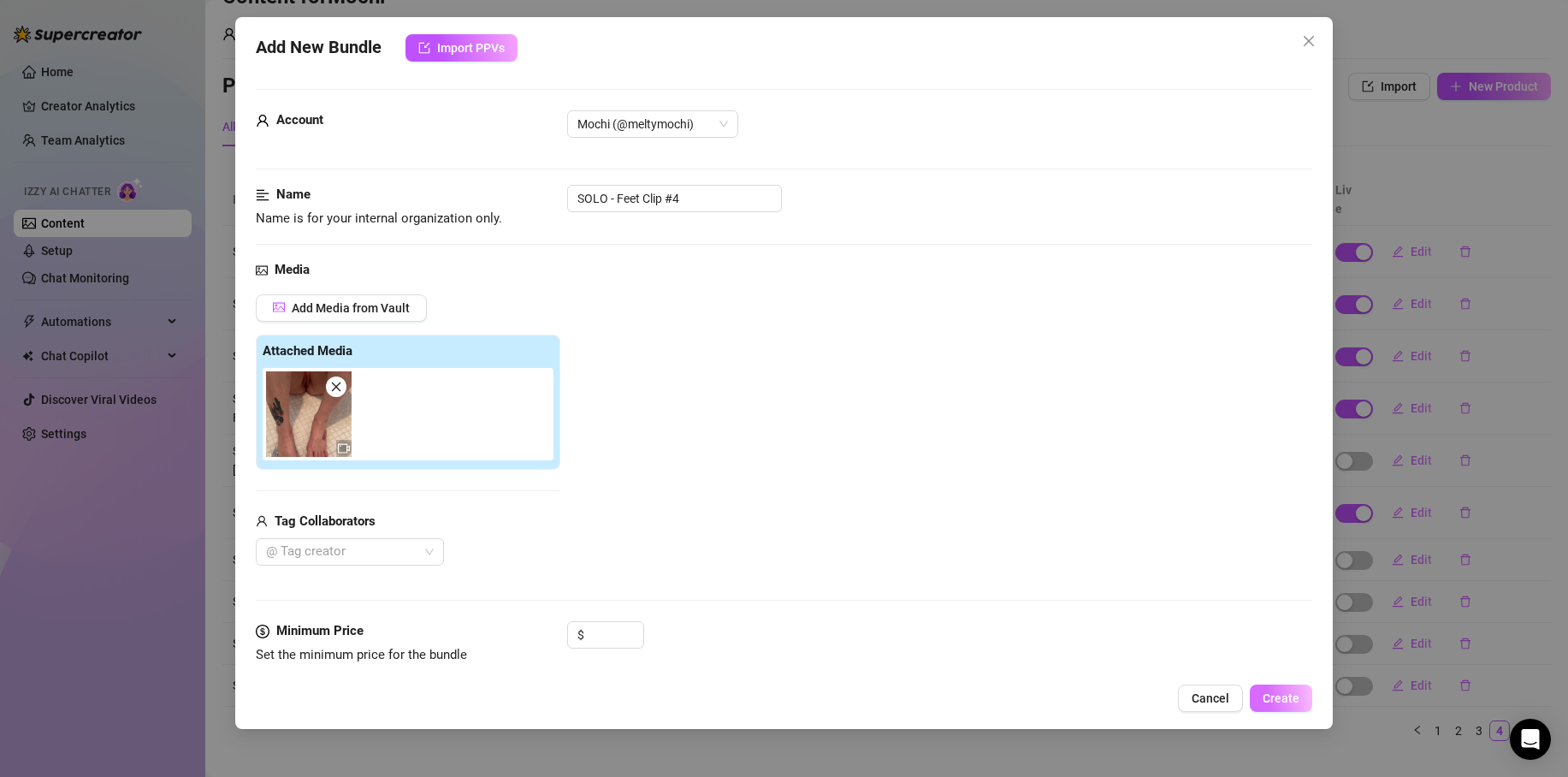
click at [1283, 699] on span "Create" at bounding box center [1281, 698] width 37 height 14
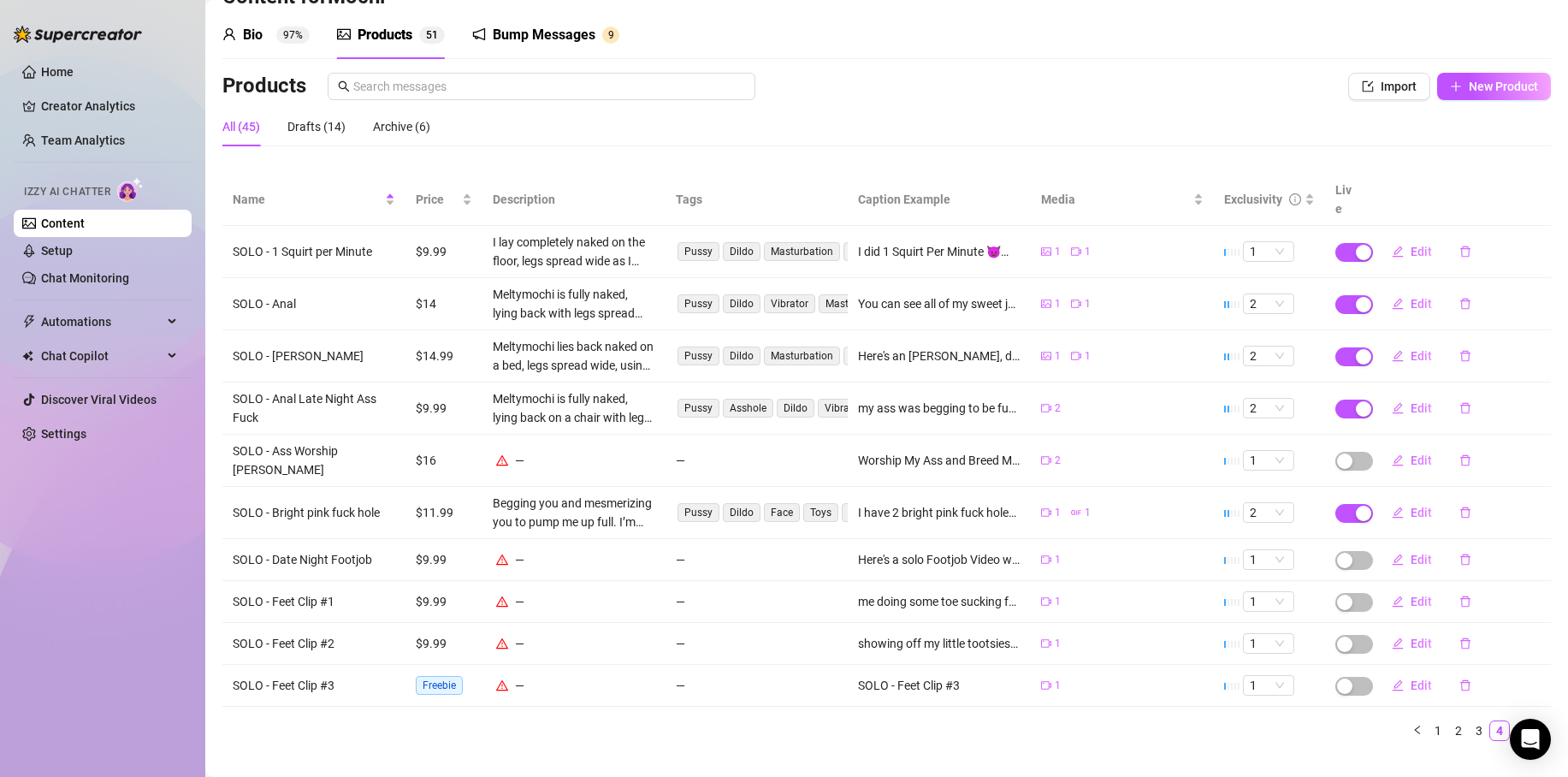
click at [1511, 721] on link "5" at bounding box center [1520, 730] width 19 height 19
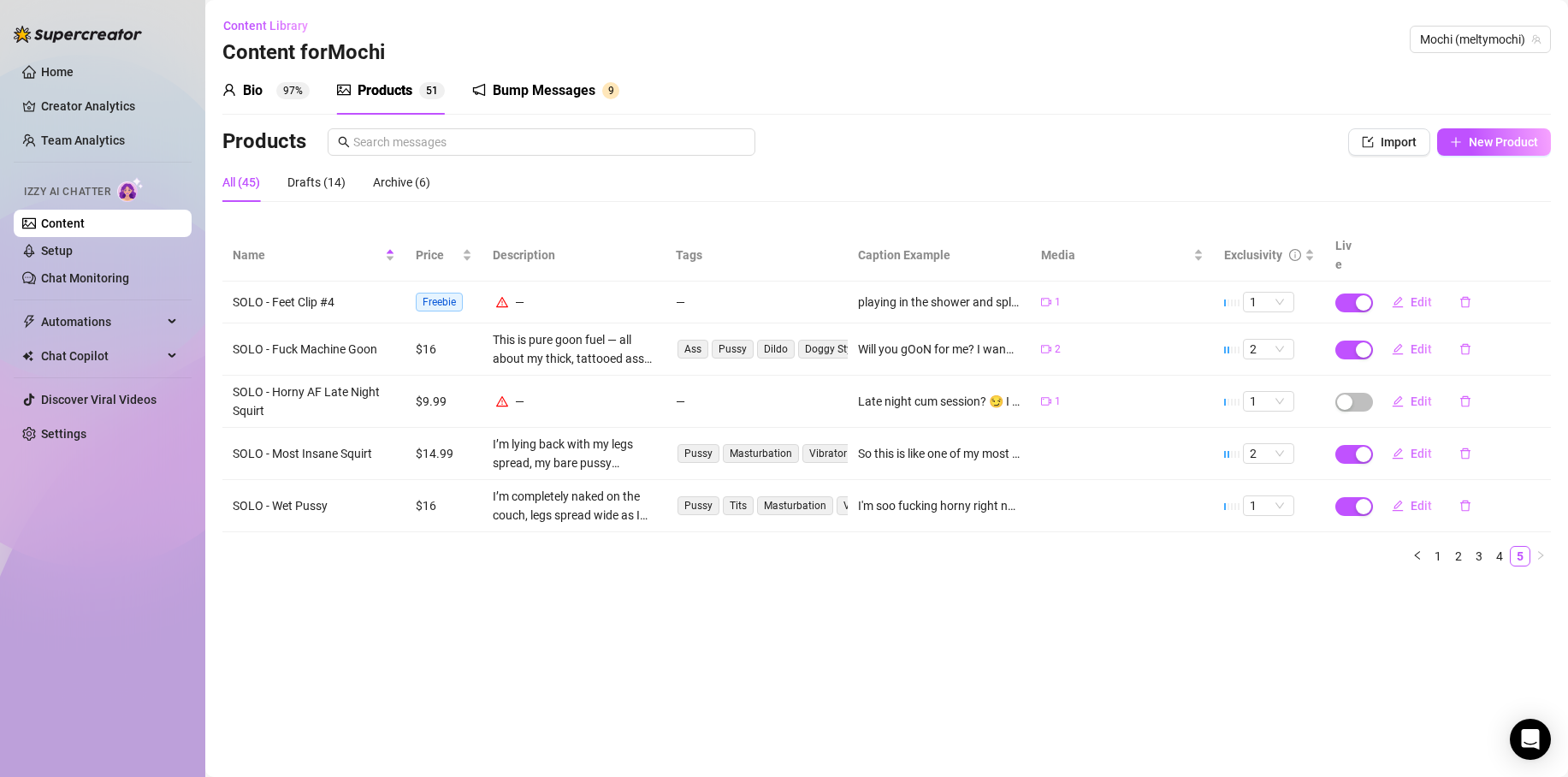
scroll to position [0, 0]
click at [1363, 296] on div "button" at bounding box center [1363, 303] width 15 height 15
click at [1486, 242] on span "OK" at bounding box center [1491, 242] width 16 height 14
click at [1385, 144] on span "Import" at bounding box center [1399, 142] width 36 height 14
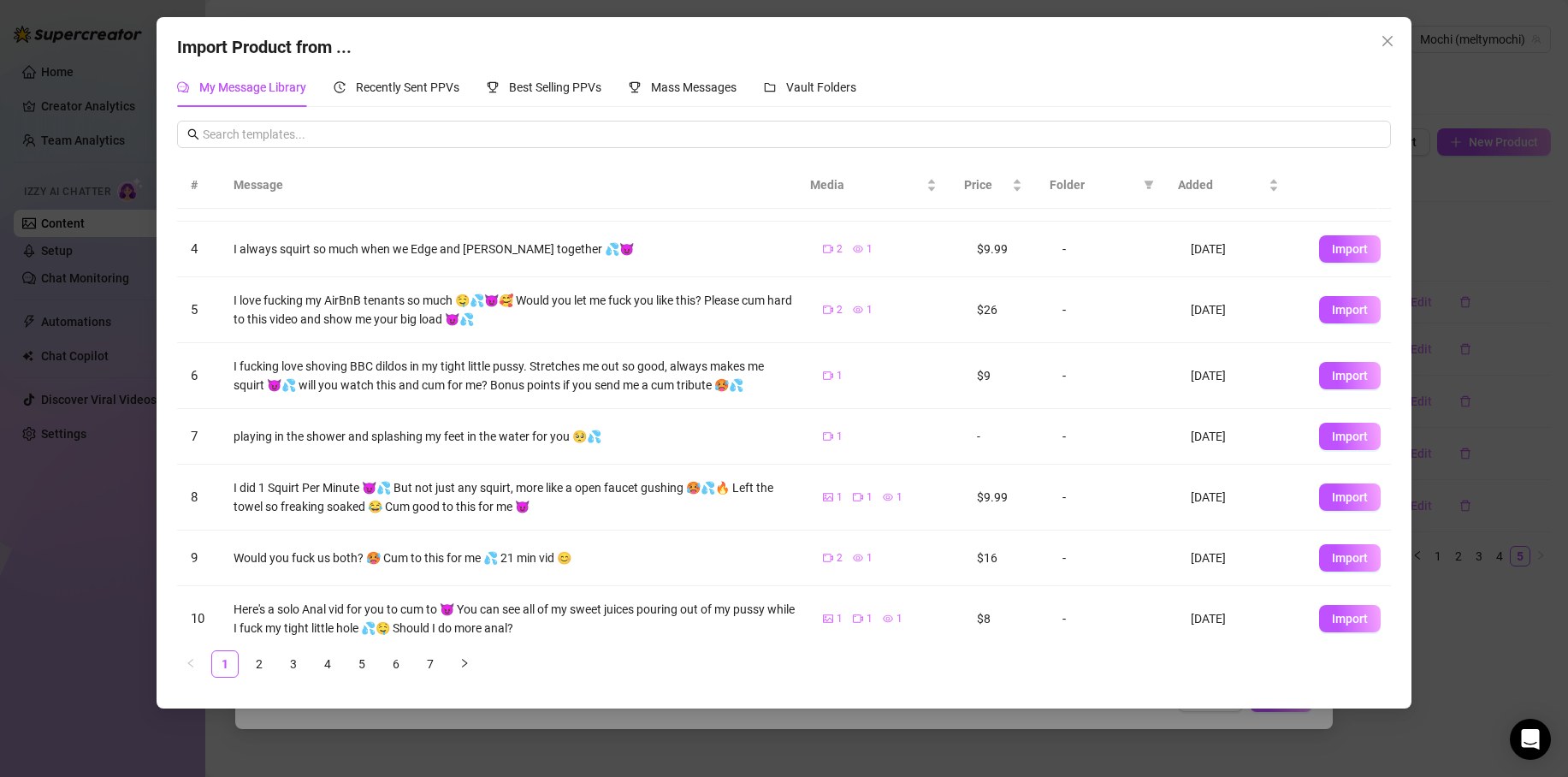
scroll to position [190, 0]
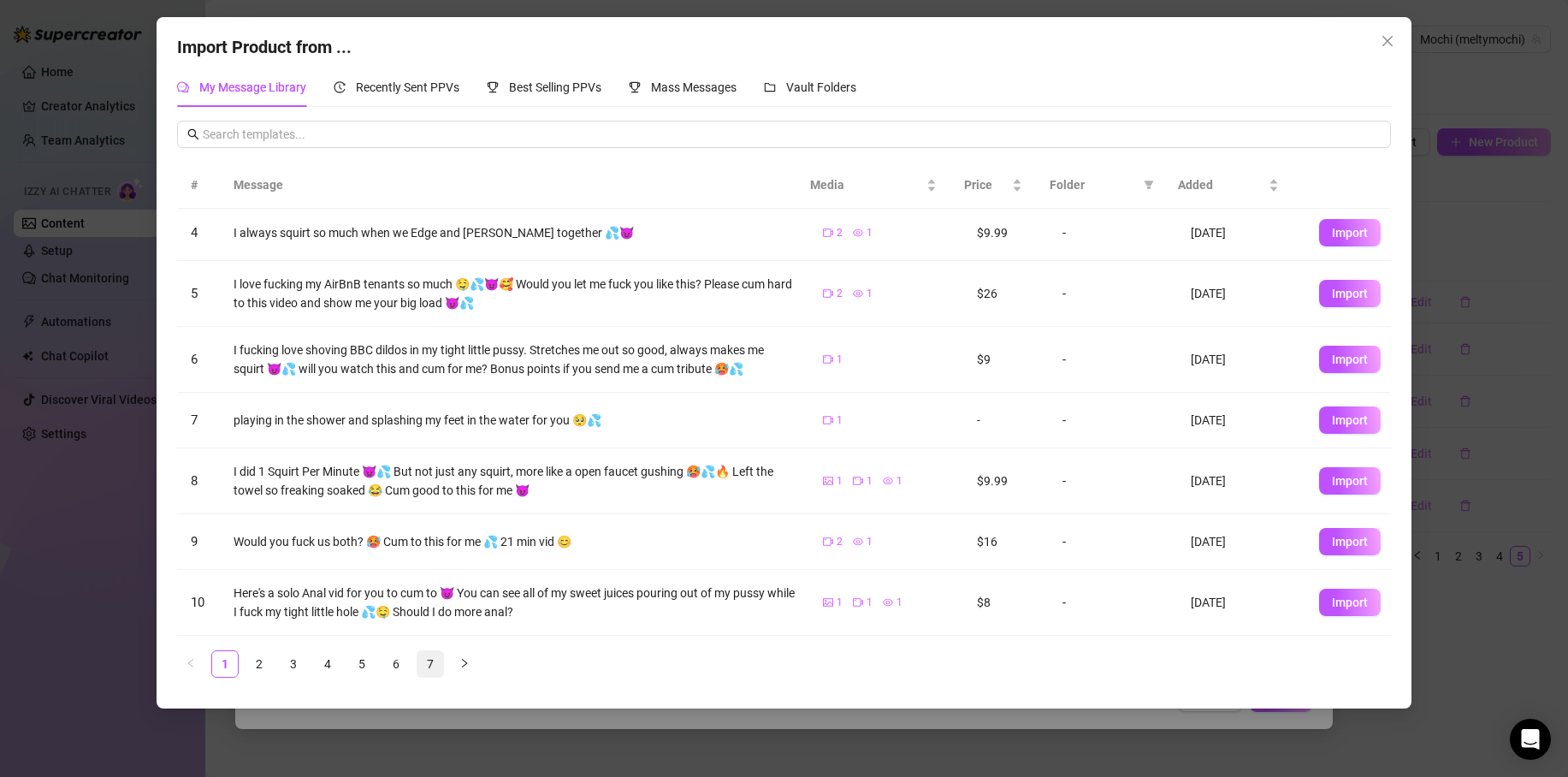
click at [425, 662] on link "7" at bounding box center [430, 664] width 25 height 25
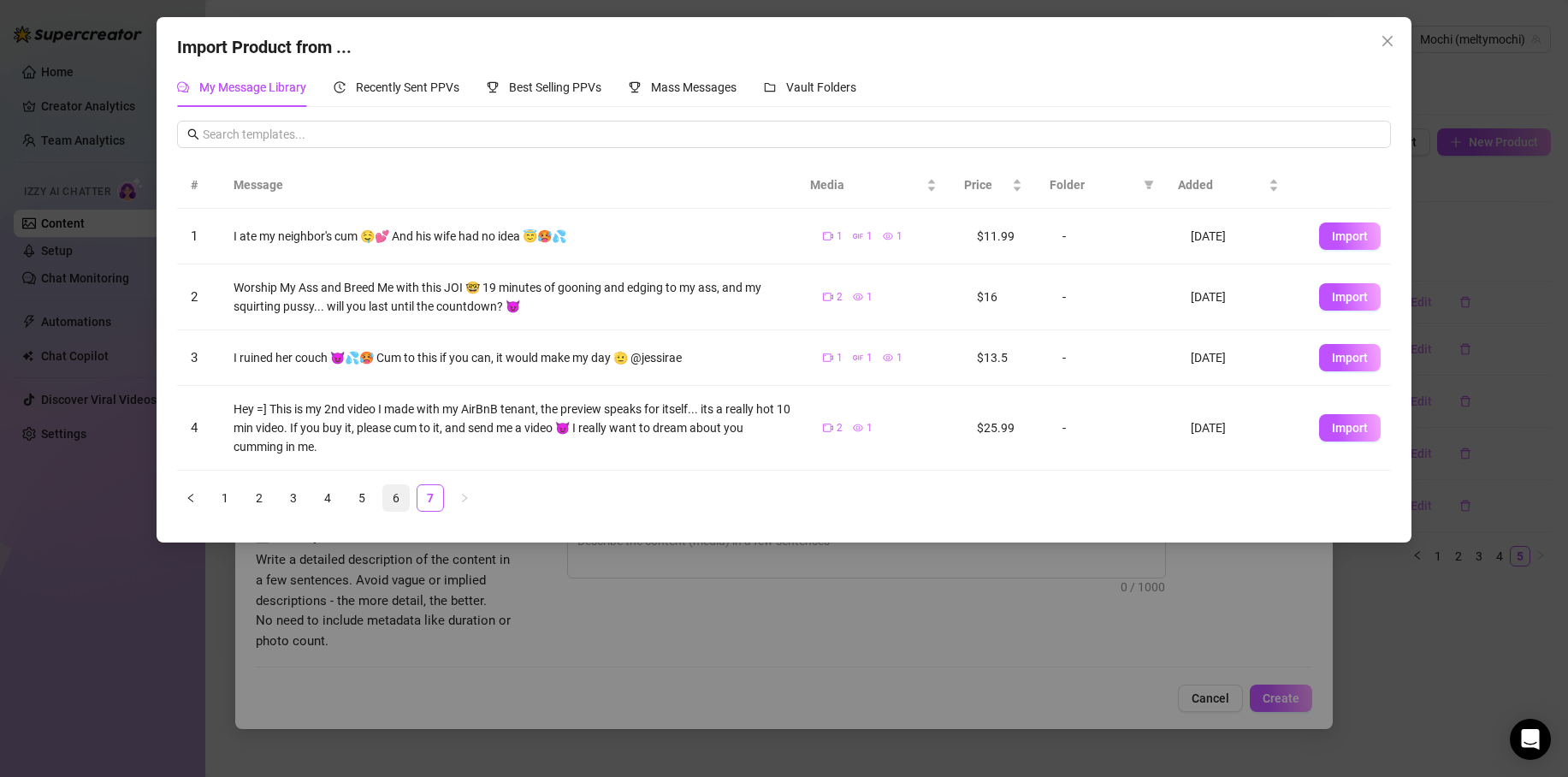
click at [392, 499] on link "6" at bounding box center [396, 498] width 25 height 25
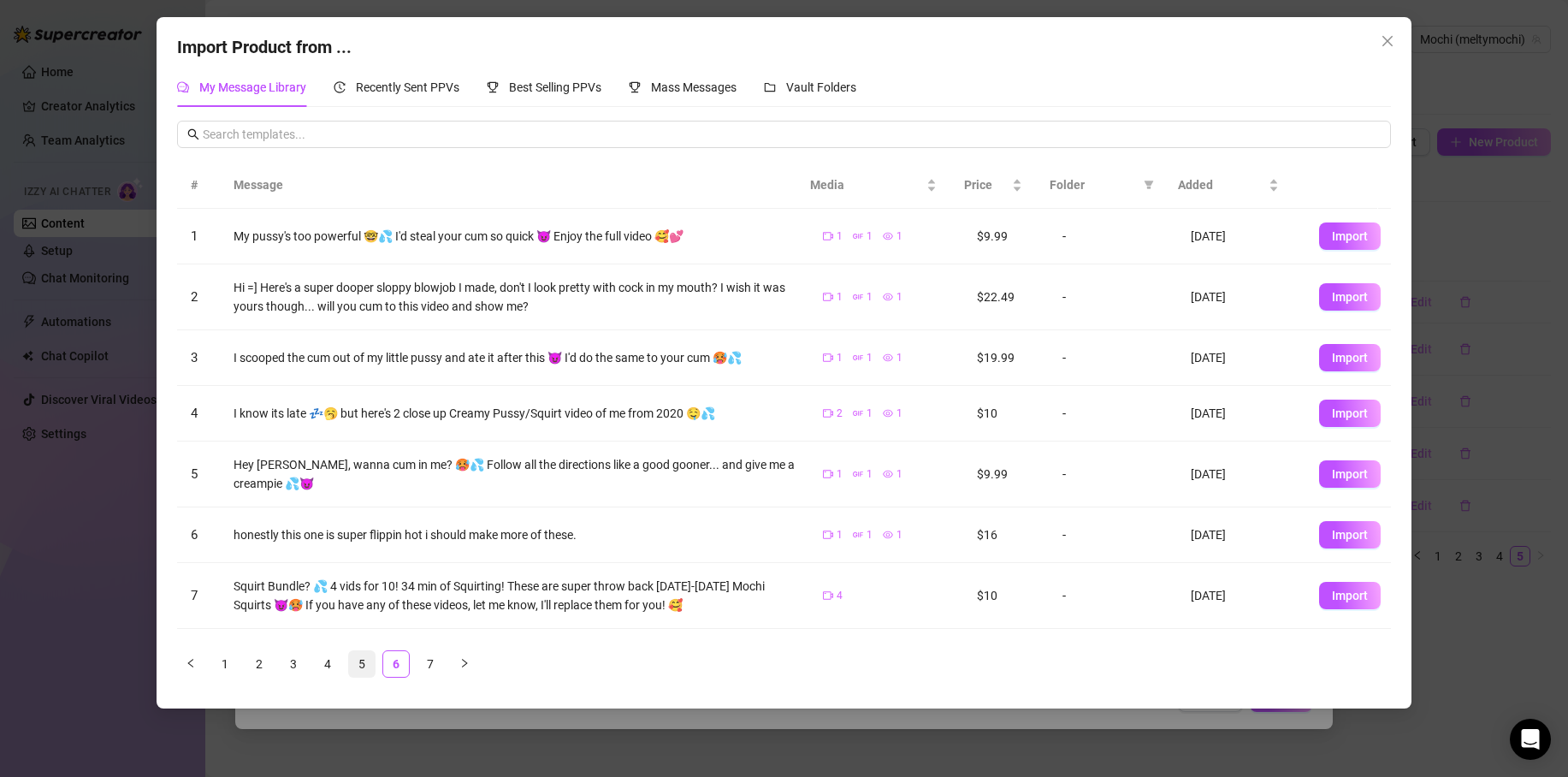
click at [351, 661] on link "5" at bounding box center [361, 664] width 25 height 25
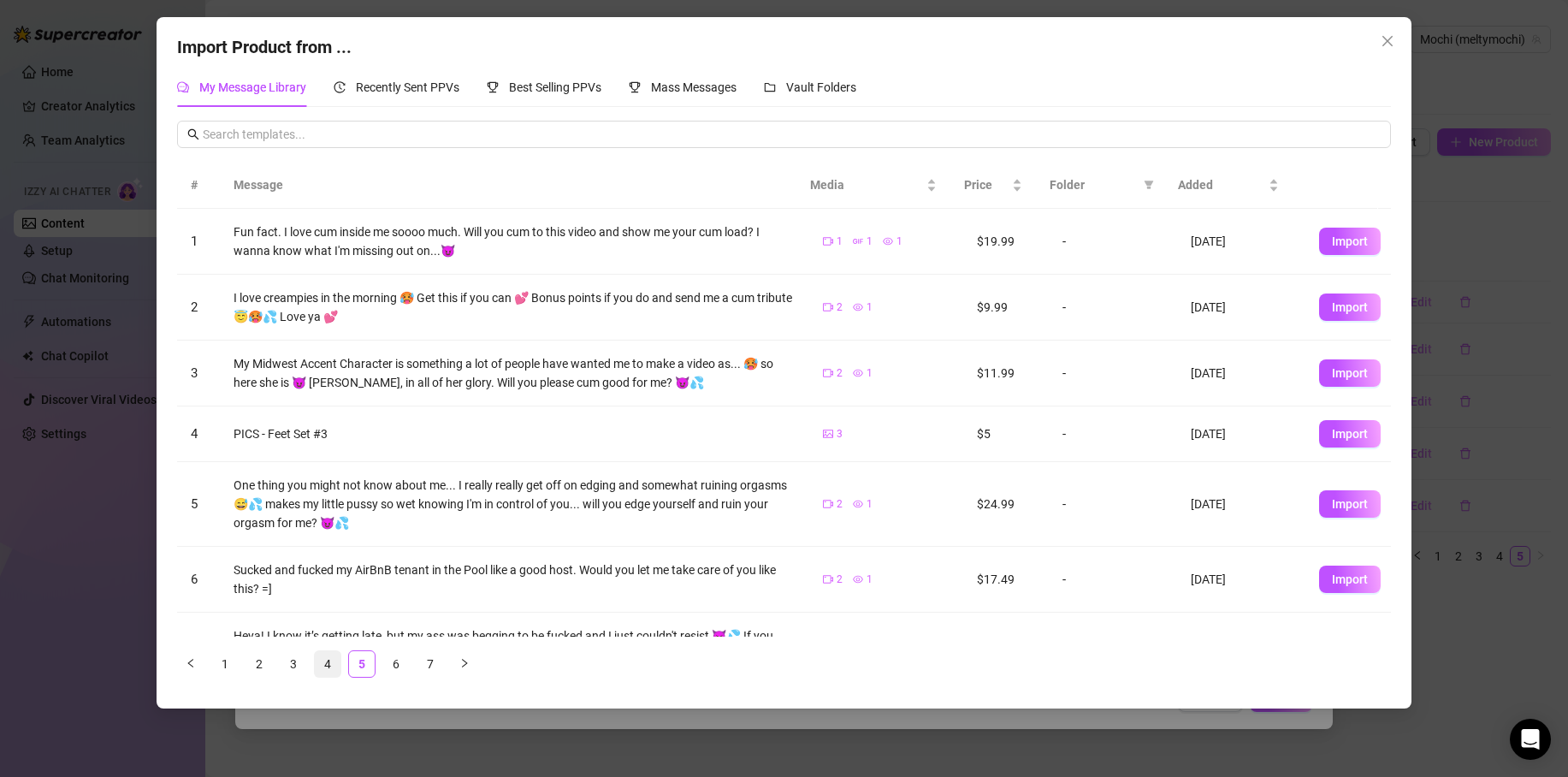
click at [337, 663] on link "4" at bounding box center [327, 664] width 25 height 25
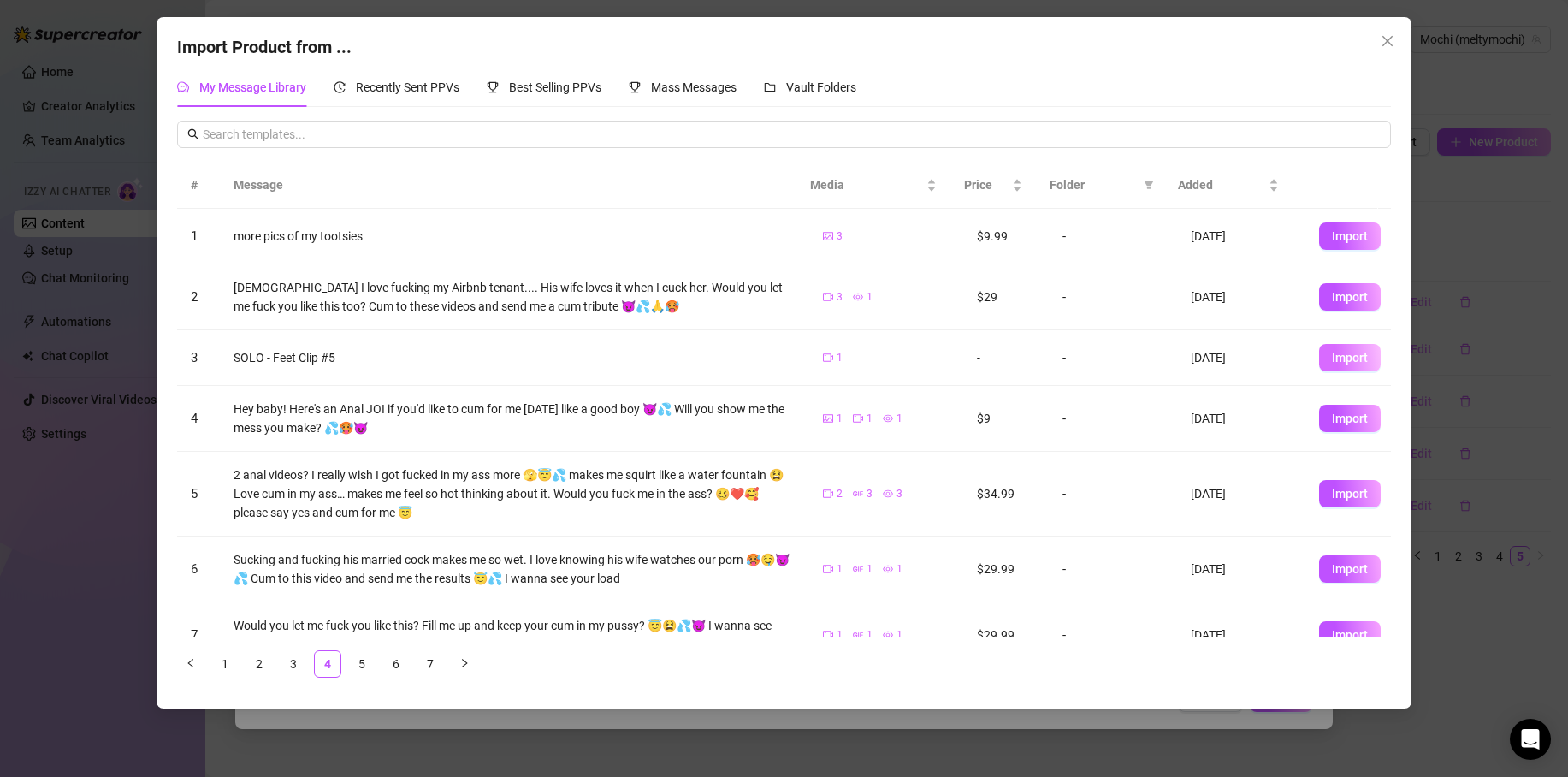
click at [1332, 362] on span "Import" at bounding box center [1350, 357] width 36 height 14
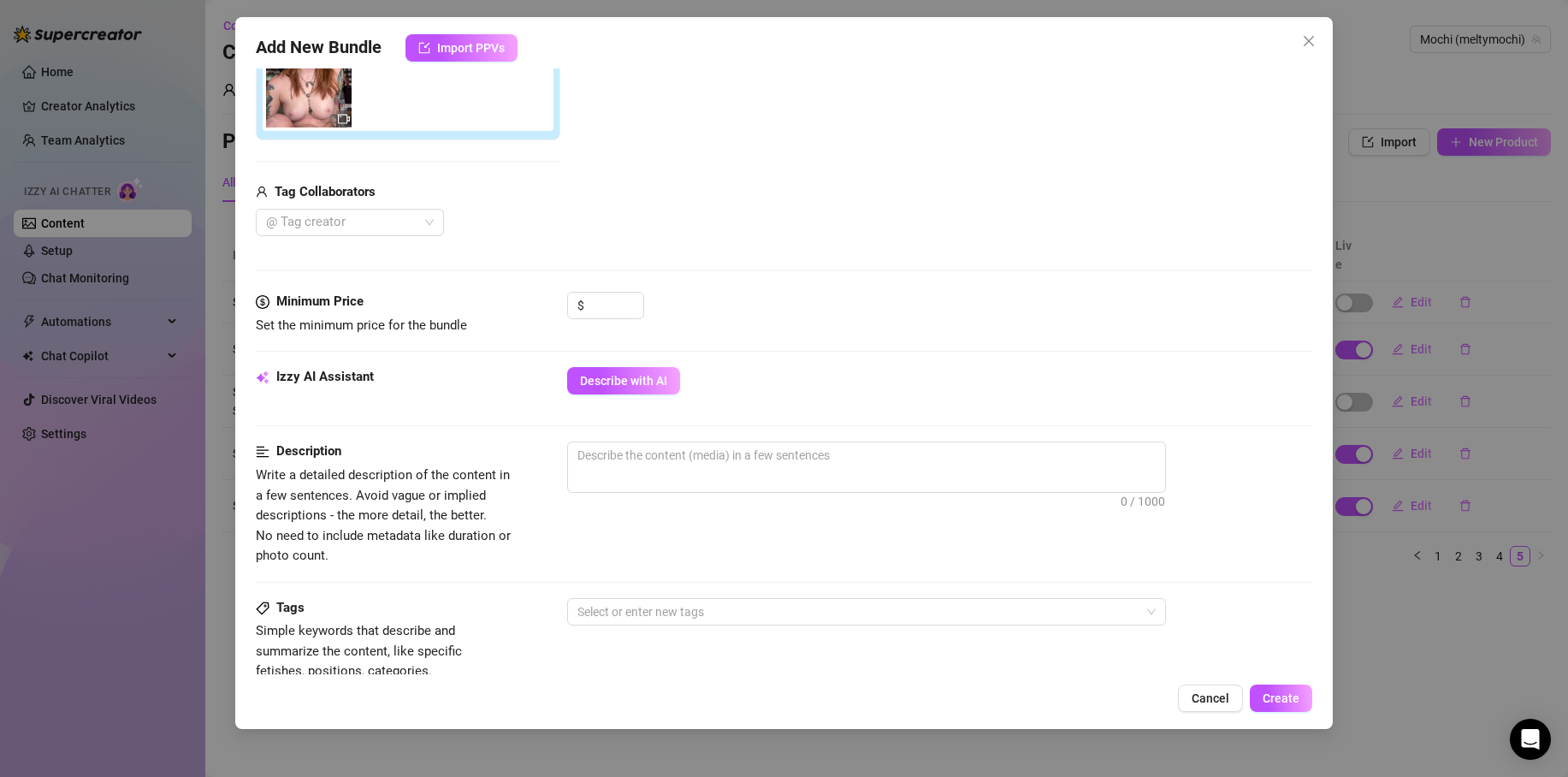
scroll to position [43, 0]
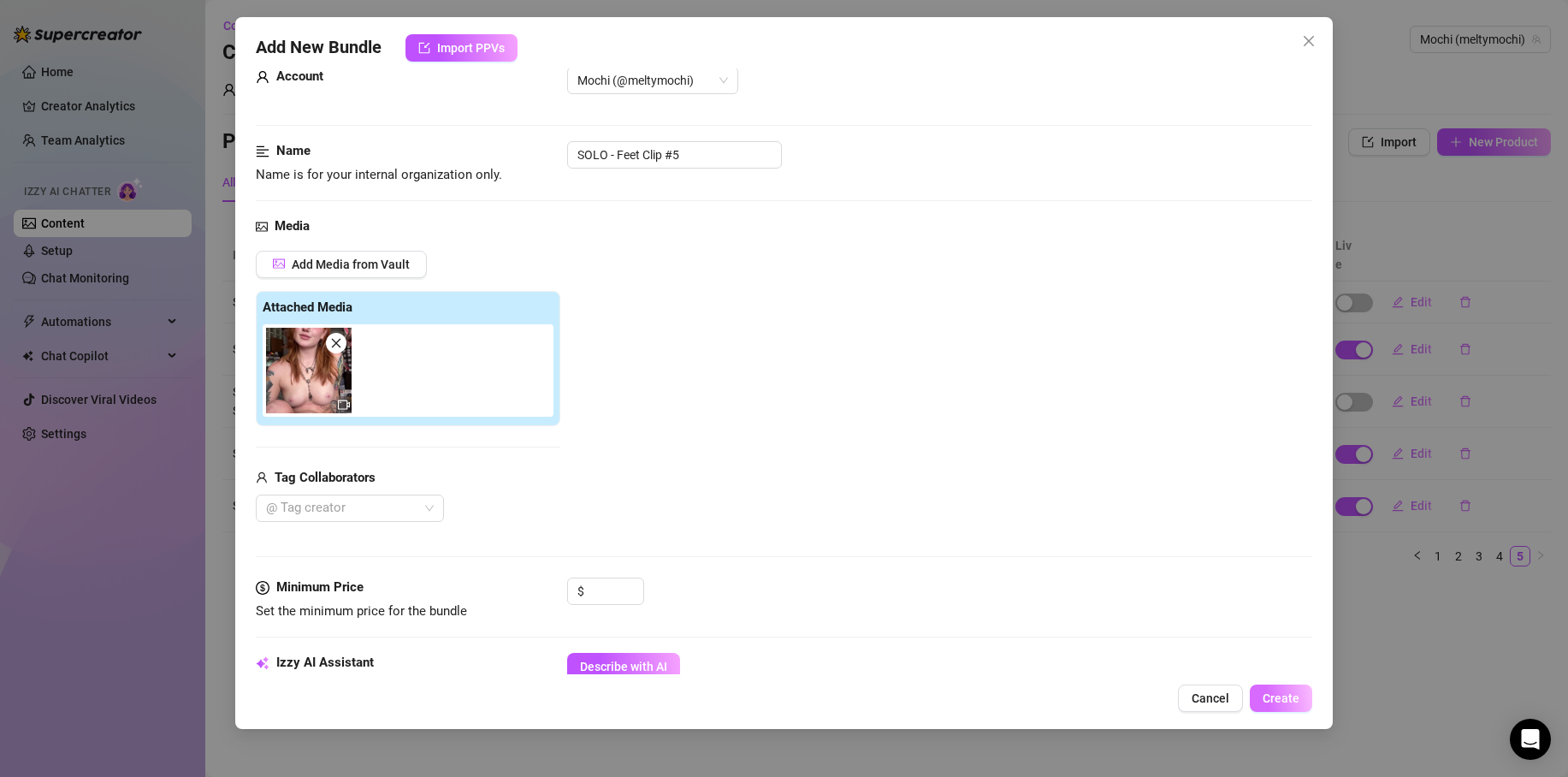
click at [1284, 692] on span "Create" at bounding box center [1281, 698] width 37 height 14
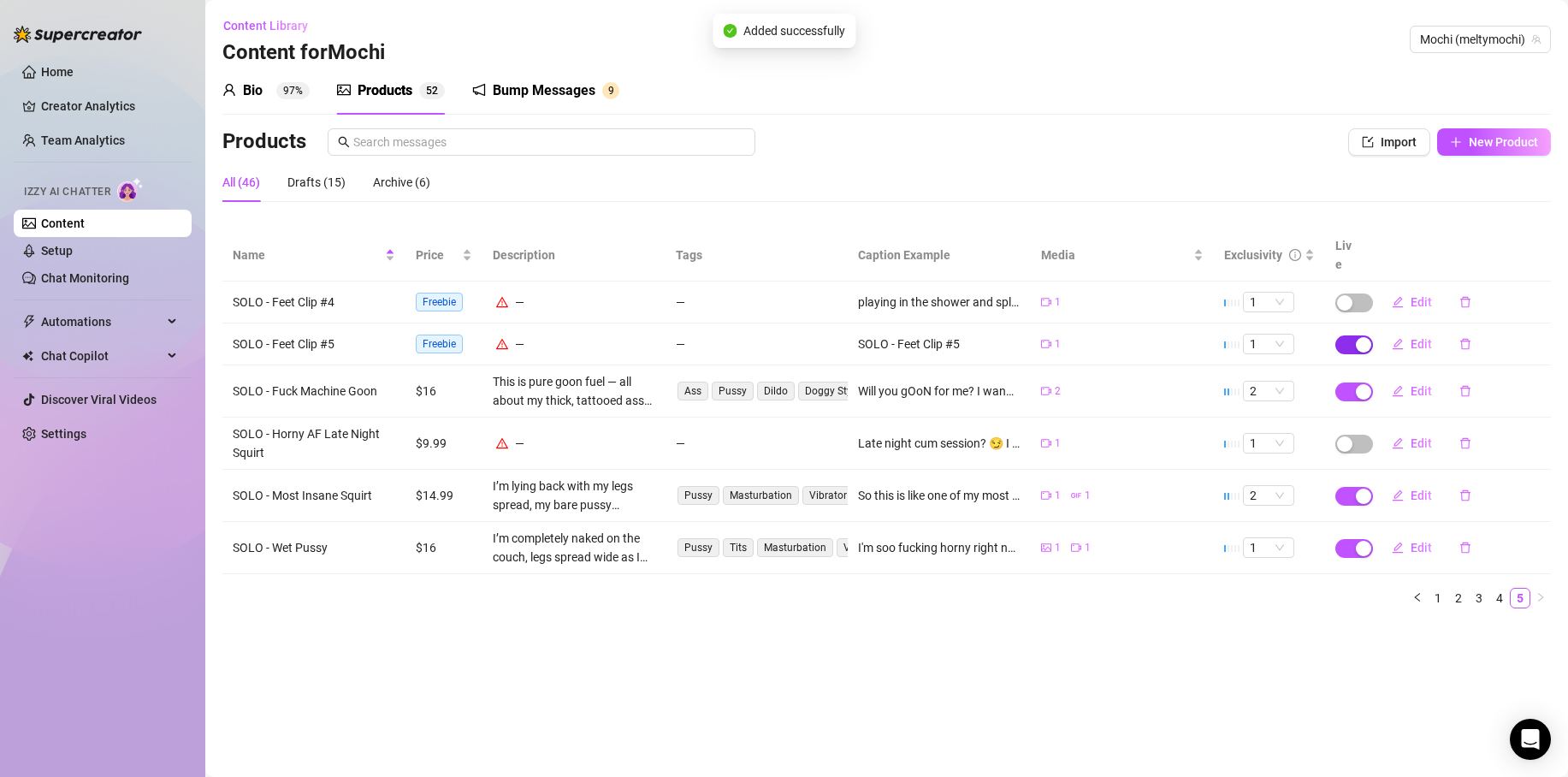
click at [1349, 335] on span "button" at bounding box center [1354, 344] width 38 height 19
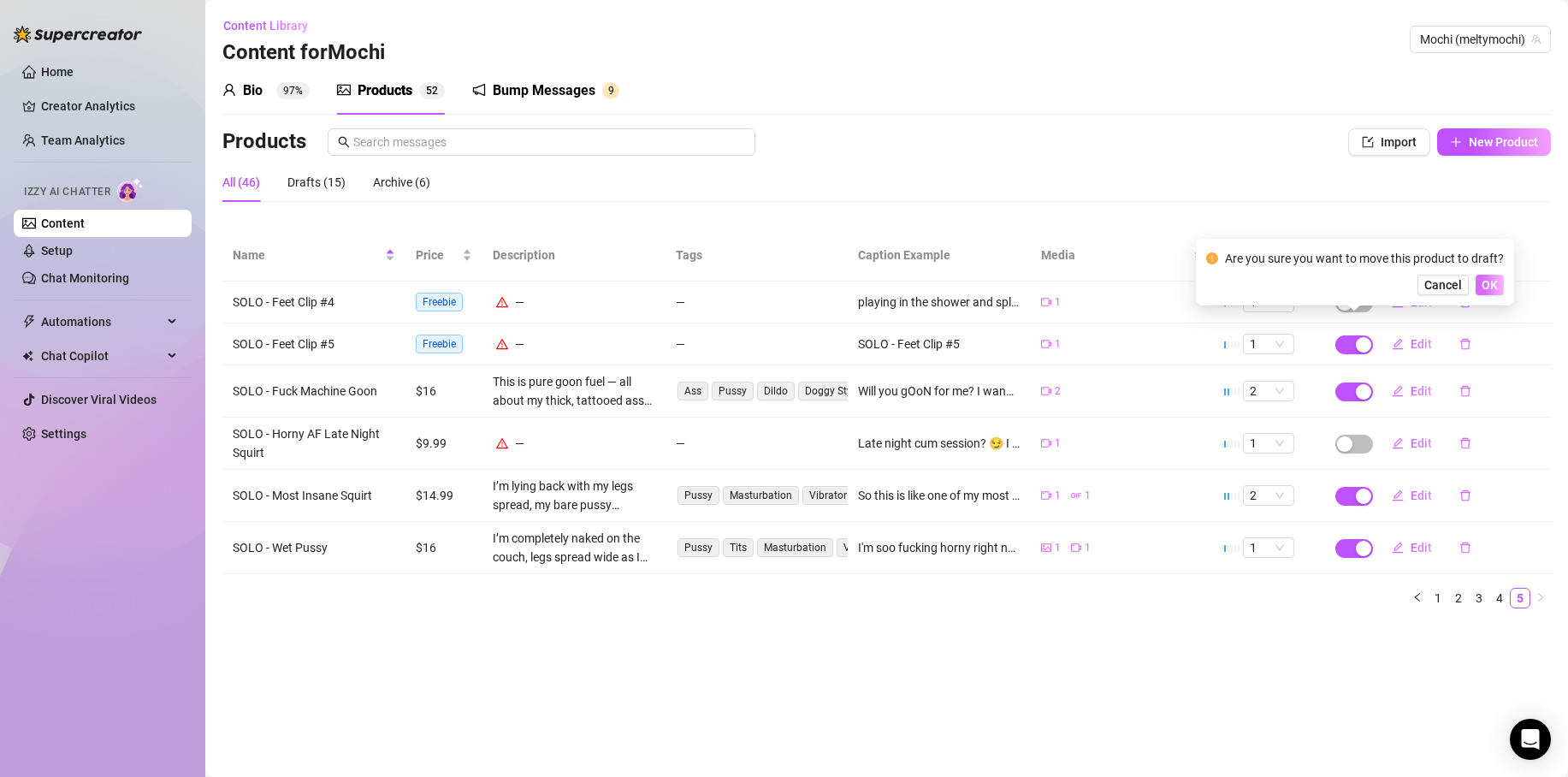
click at [1483, 280] on span "OK" at bounding box center [1491, 285] width 16 height 14
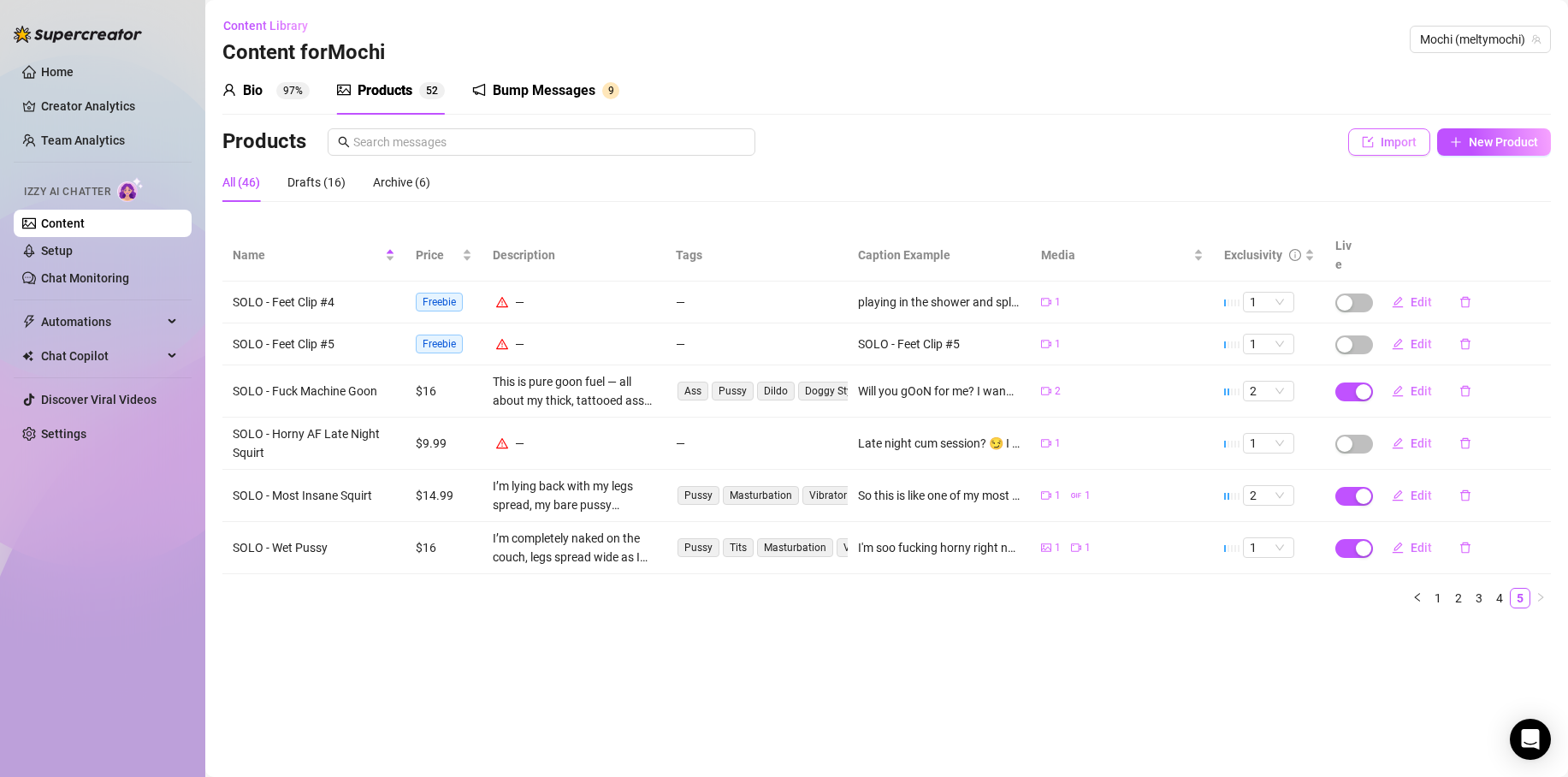
click at [1378, 146] on button "Import" at bounding box center [1389, 142] width 82 height 27
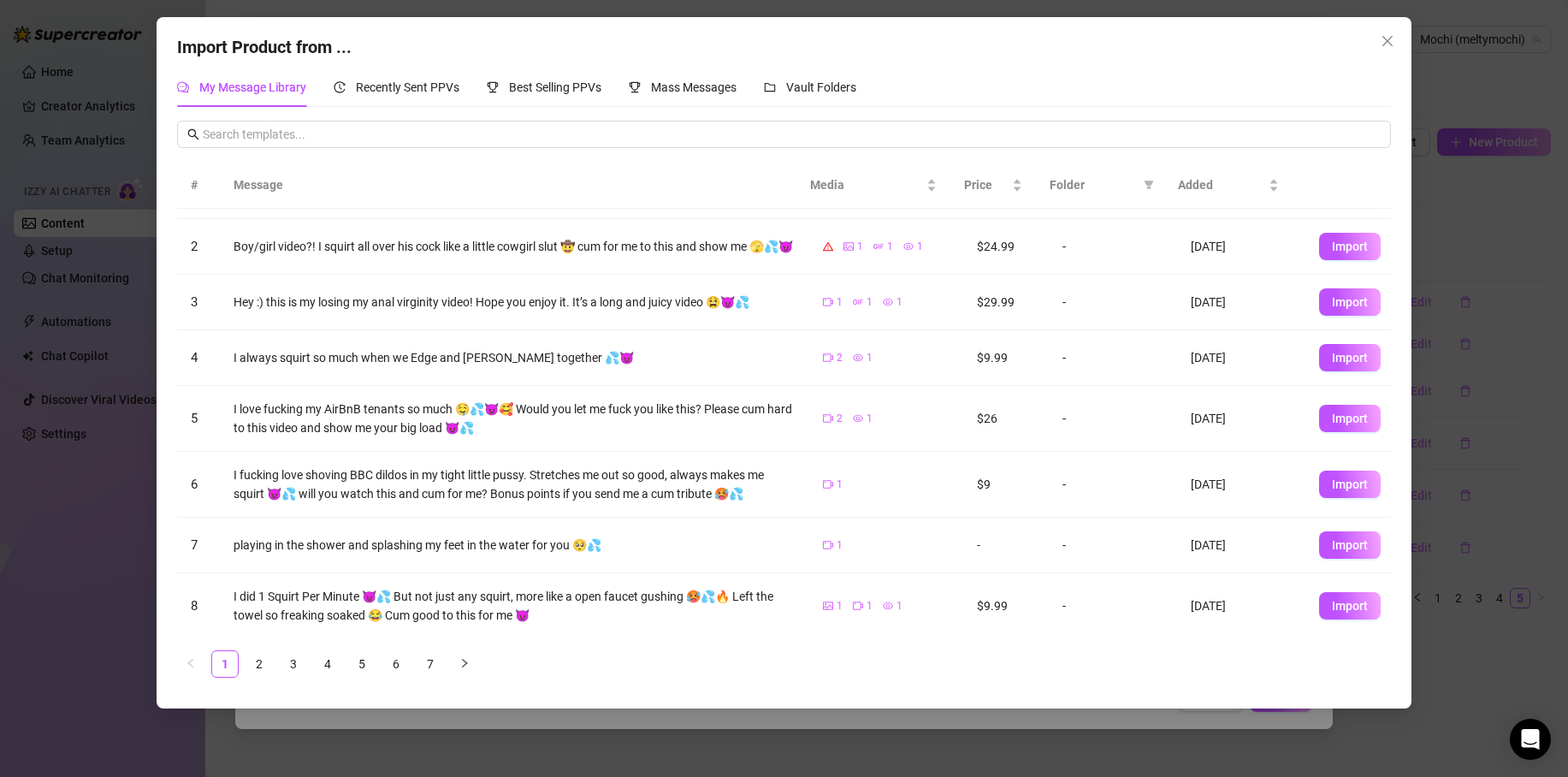
scroll to position [190, 0]
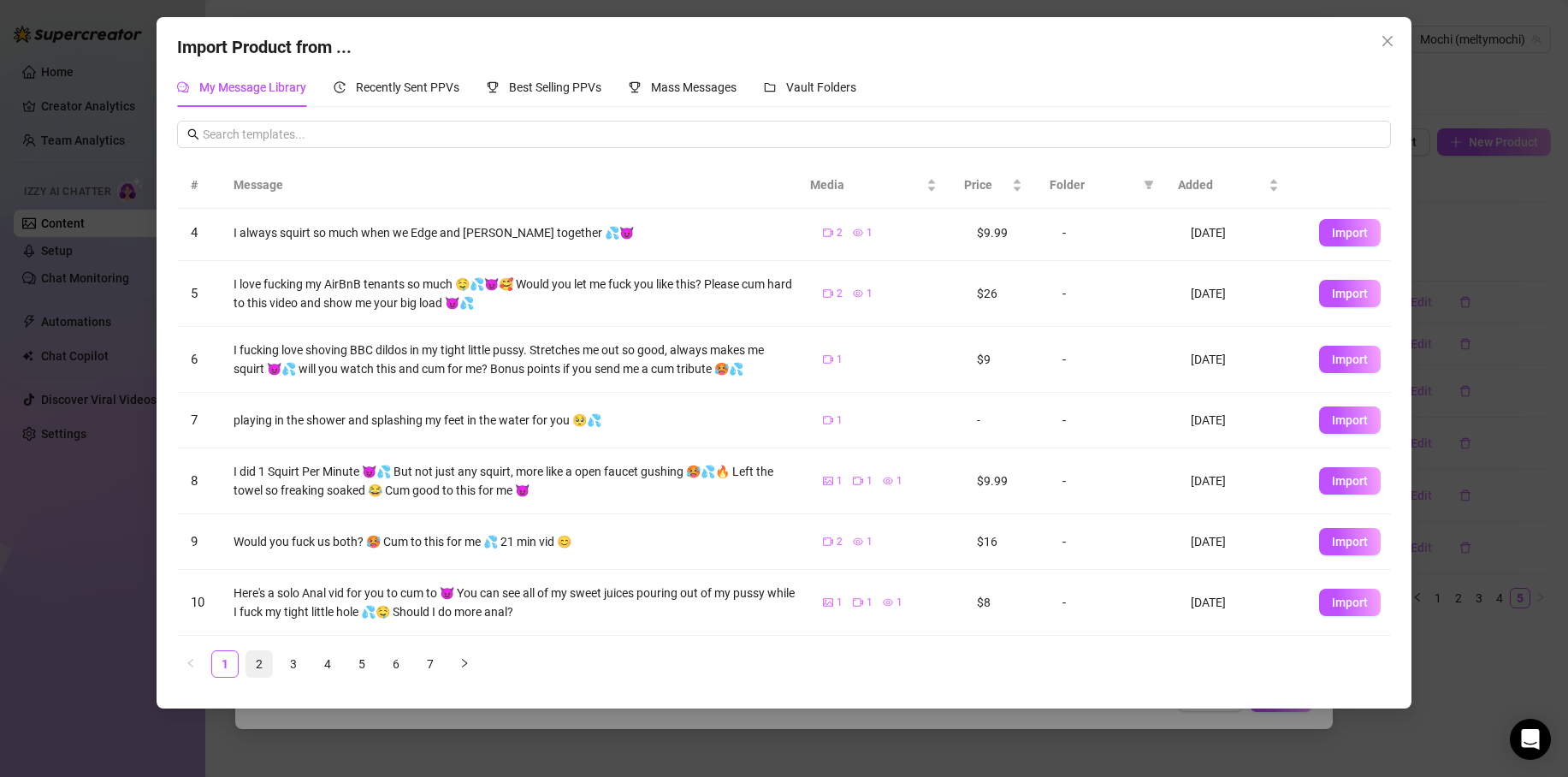
click at [253, 657] on link "2" at bounding box center [259, 664] width 25 height 25
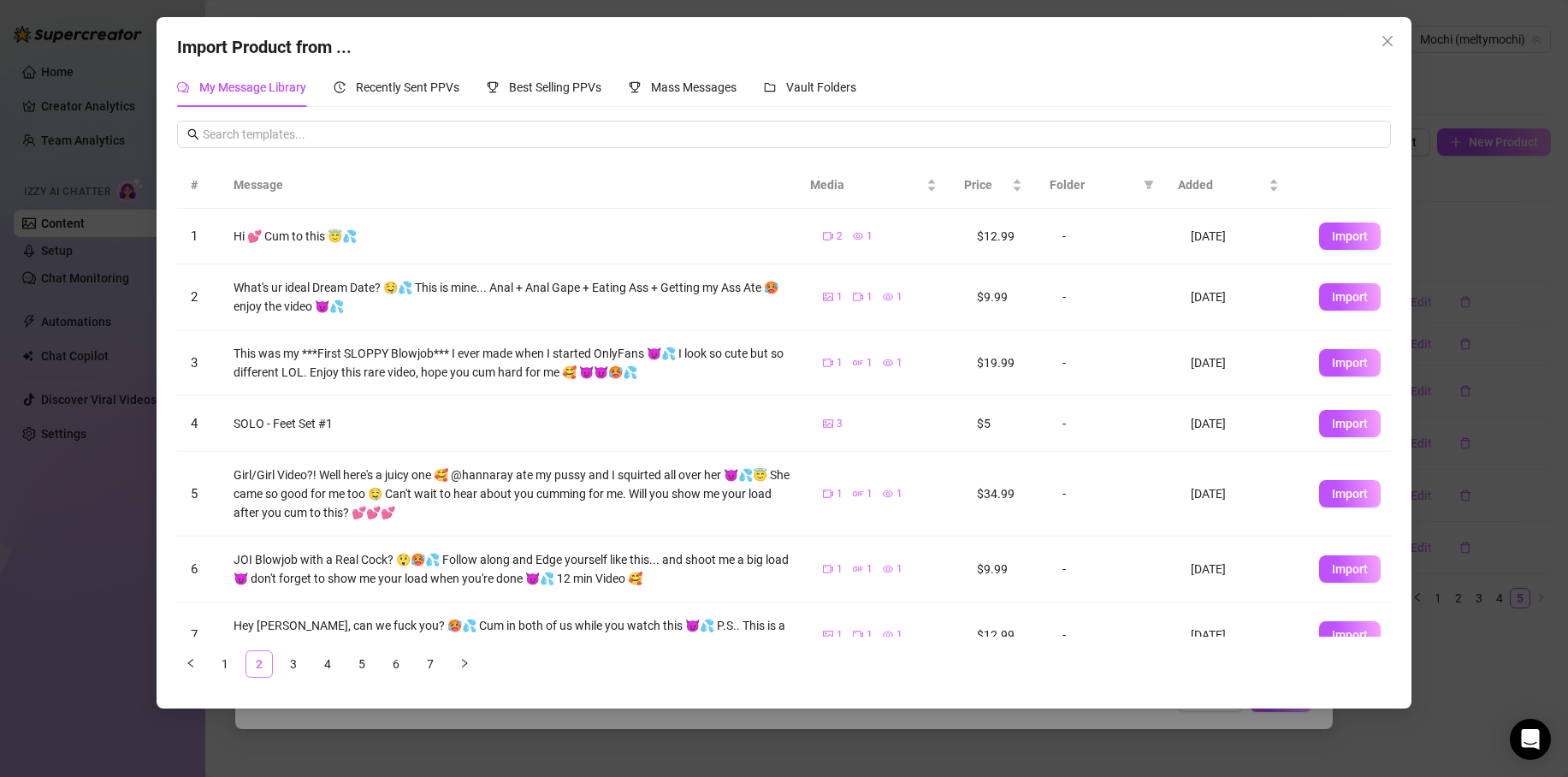
scroll to position [0, 0]
click at [1205, 185] on span "Added" at bounding box center [1221, 185] width 87 height 19
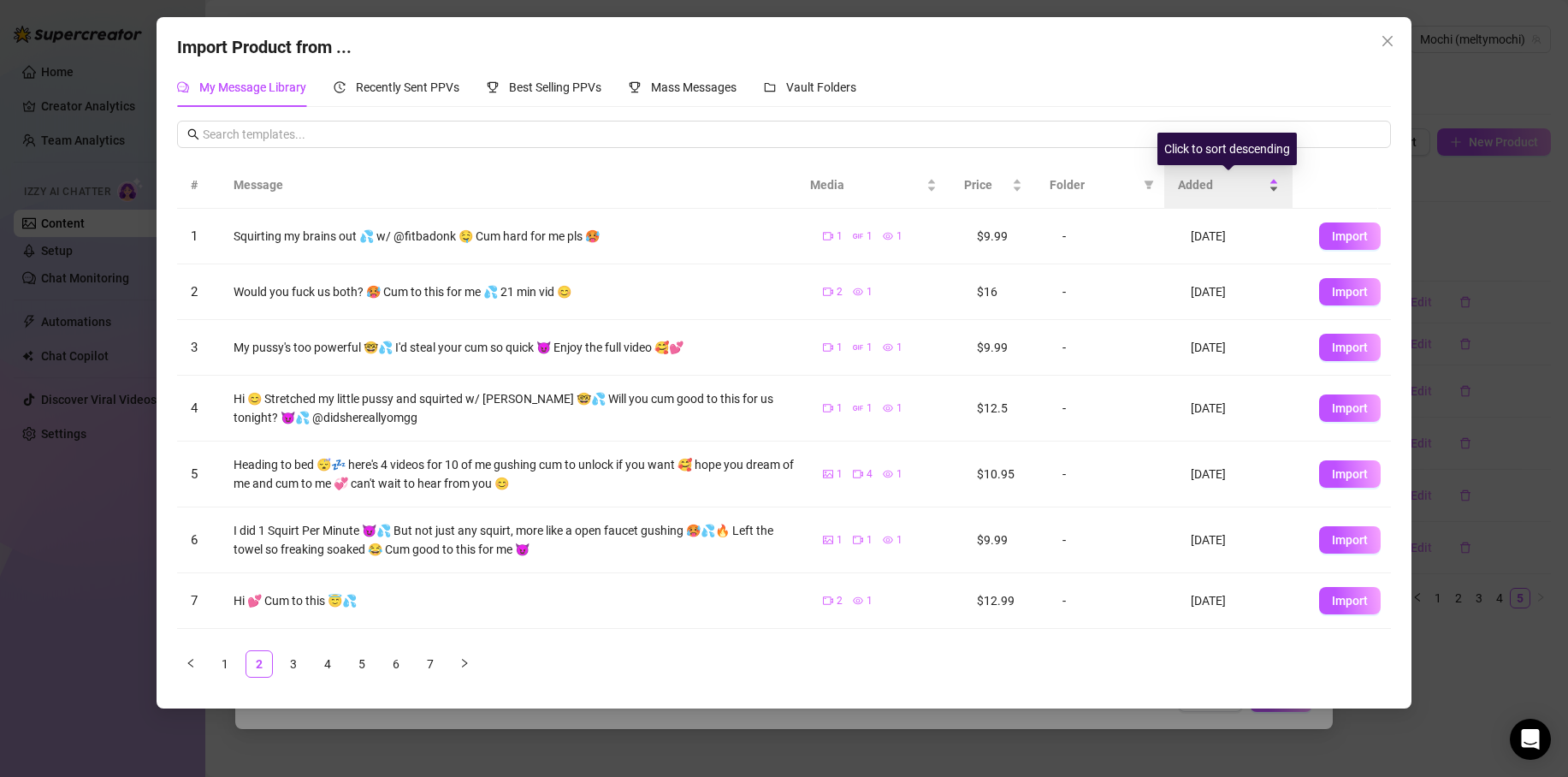
click at [1205, 183] on span "Added" at bounding box center [1221, 185] width 87 height 19
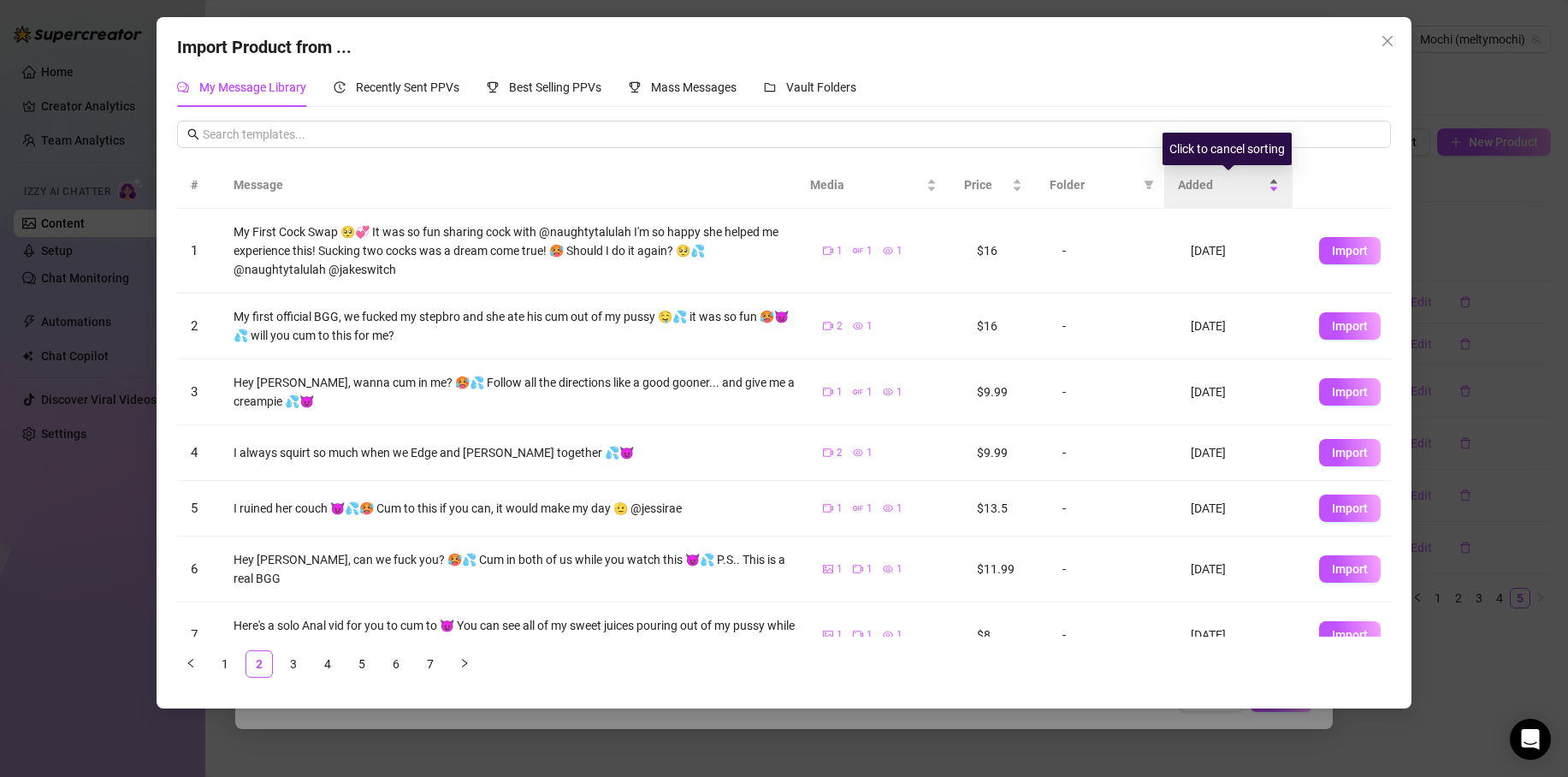
click at [1181, 186] on span "Added" at bounding box center [1221, 185] width 87 height 19
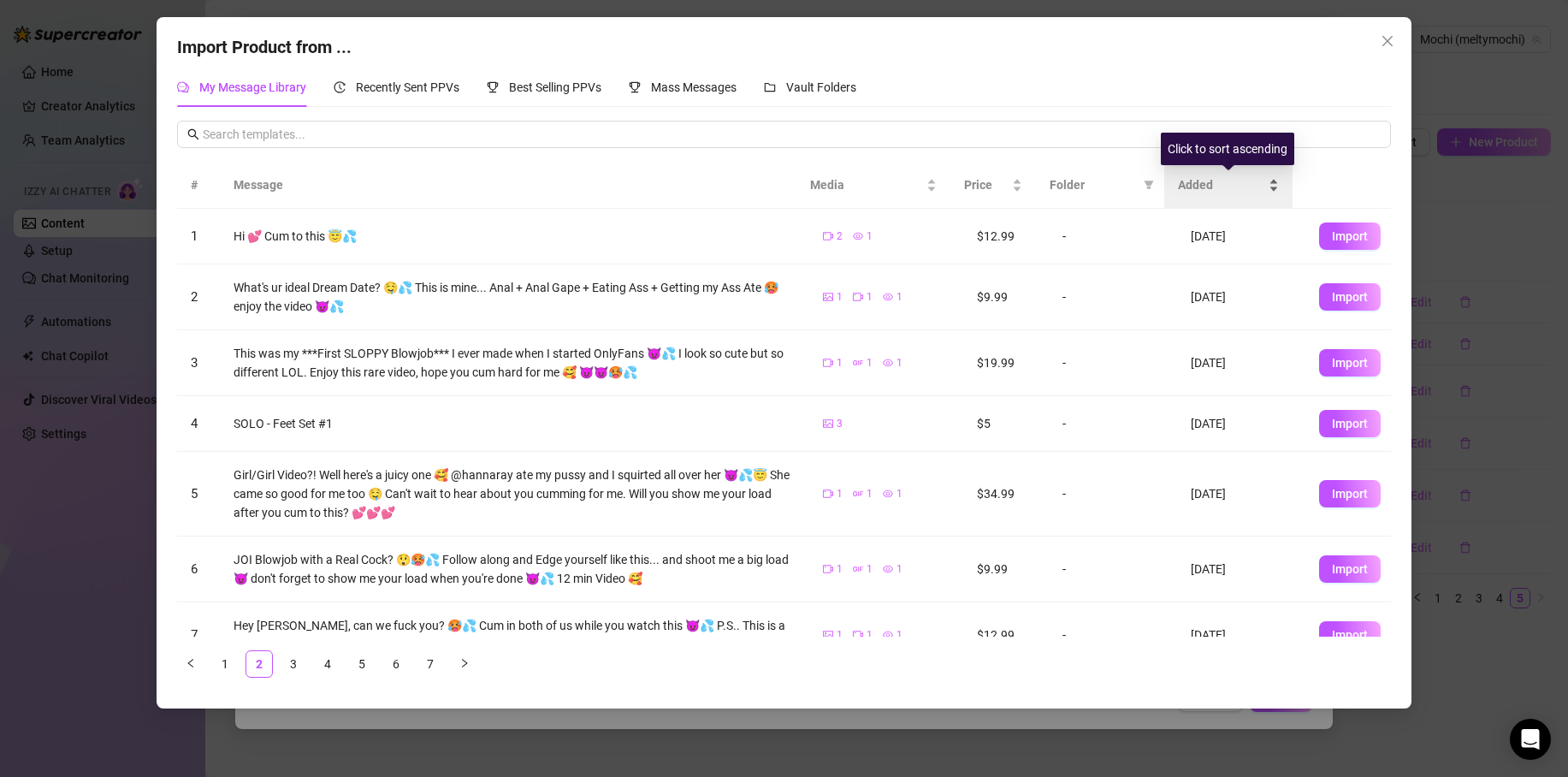
click at [1181, 186] on span "Added" at bounding box center [1221, 185] width 87 height 19
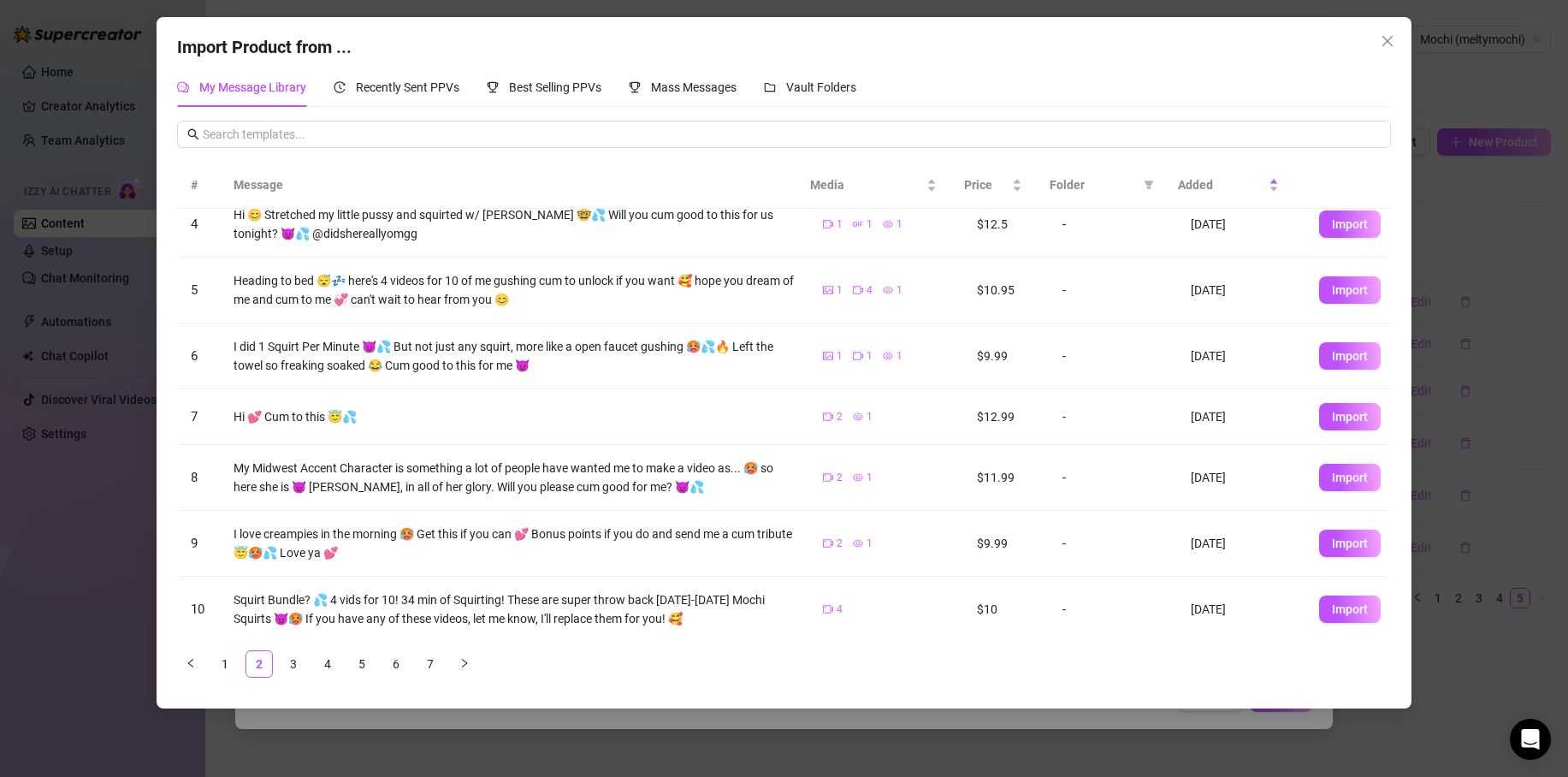
scroll to position [190, 0]
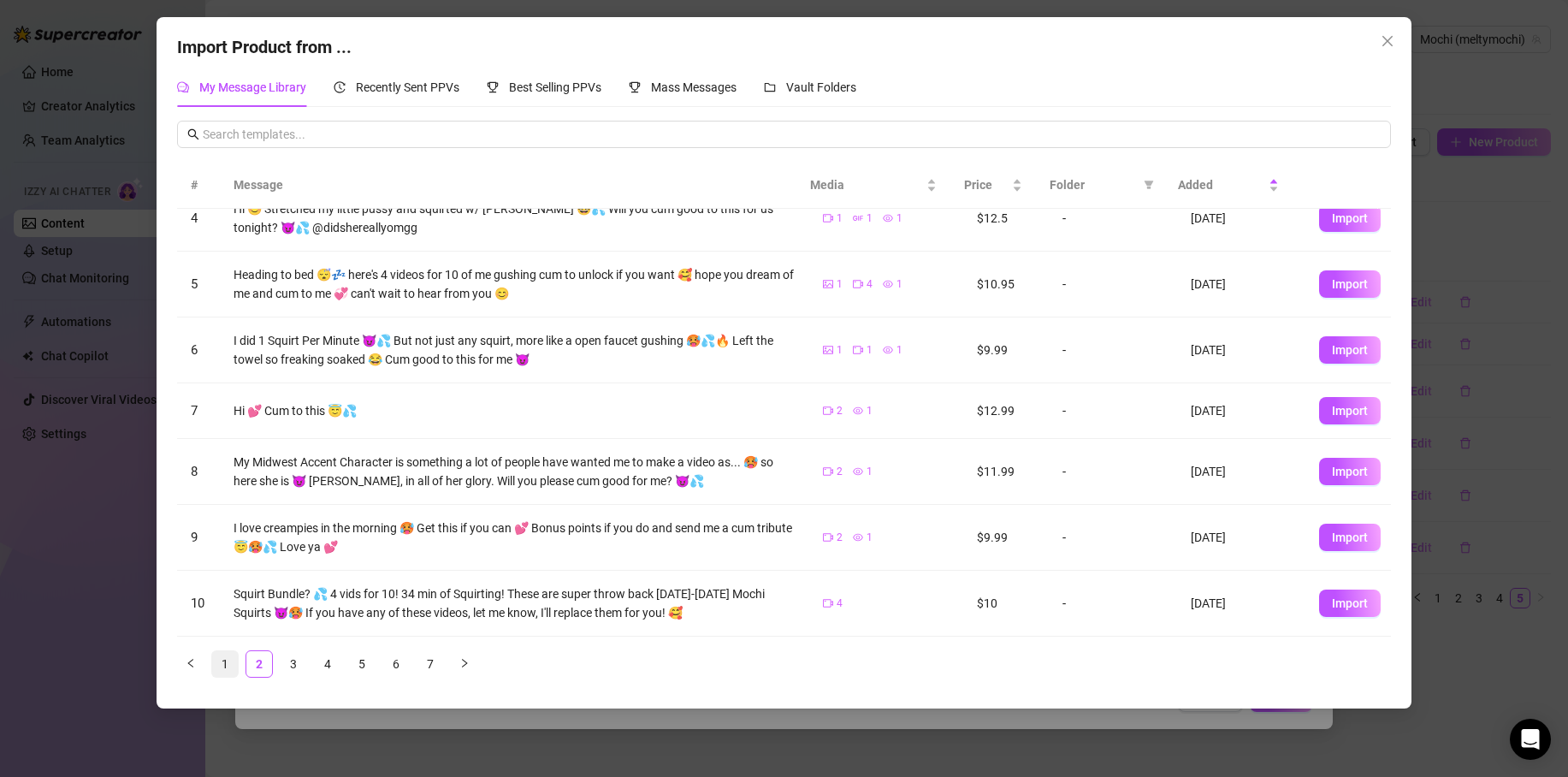
click at [223, 659] on link "1" at bounding box center [224, 664] width 25 height 25
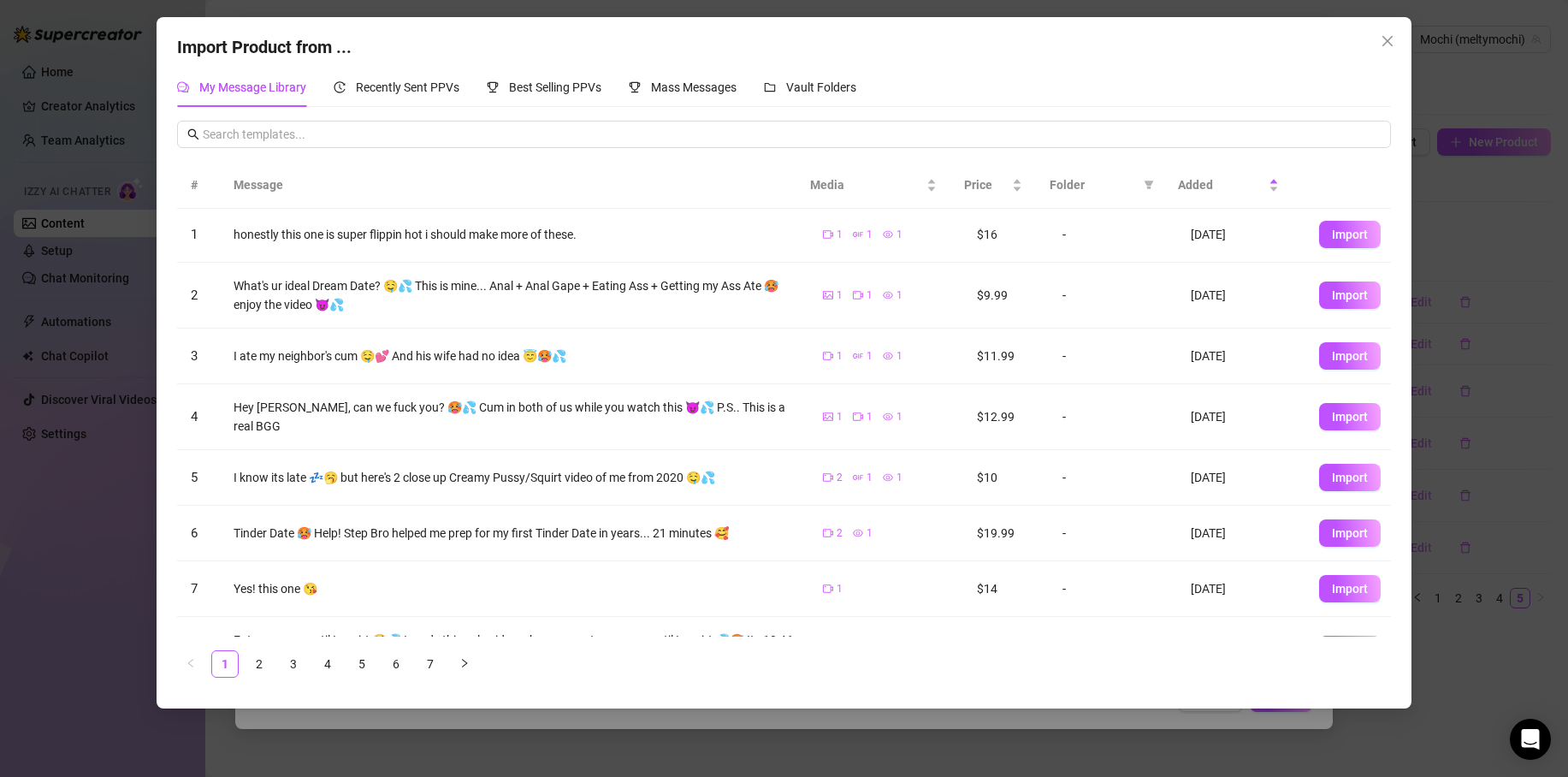
scroll to position [0, 0]
click at [1195, 186] on span "Added" at bounding box center [1221, 185] width 87 height 19
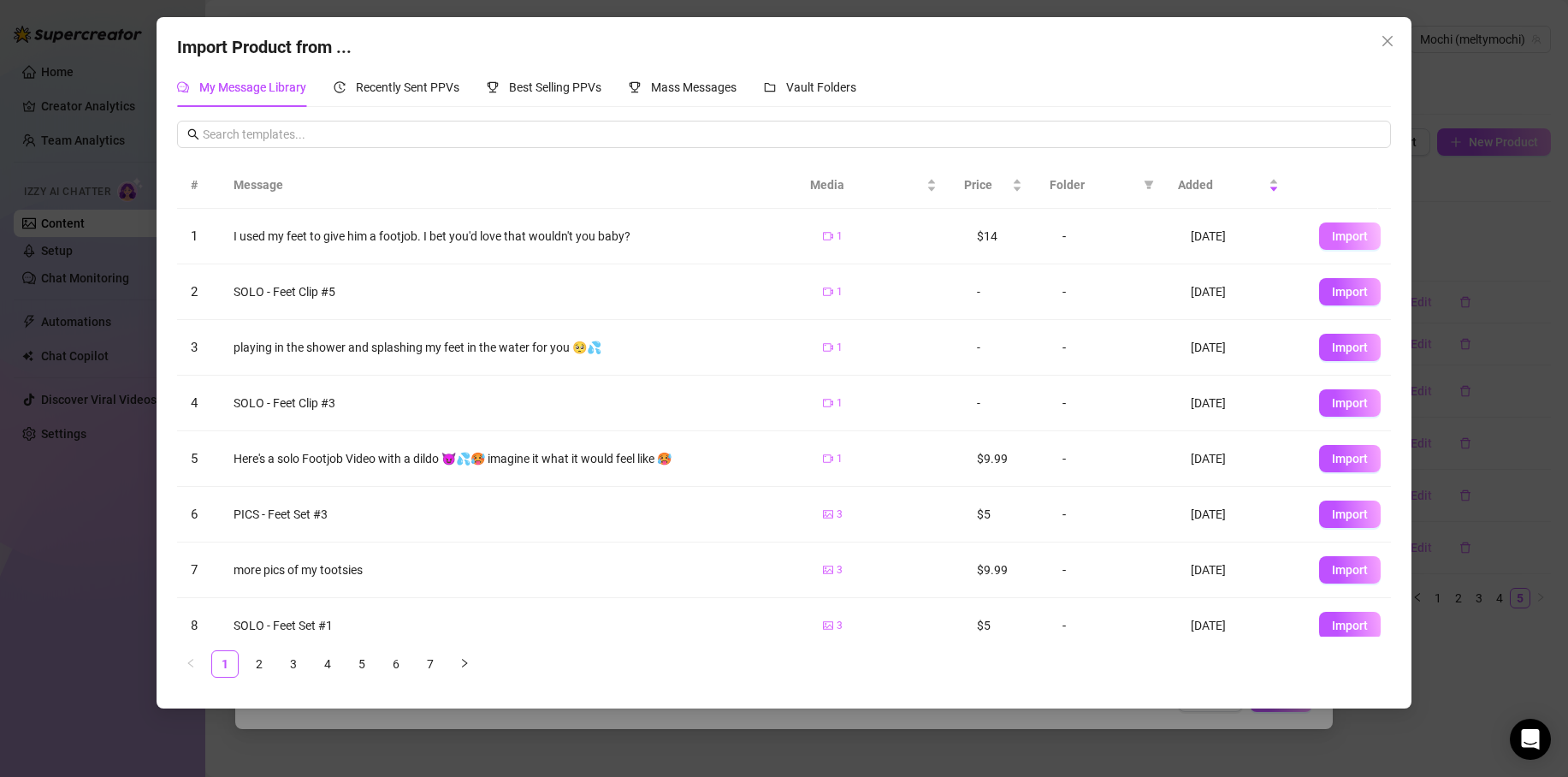
click at [1337, 233] on span "Import" at bounding box center [1350, 235] width 36 height 14
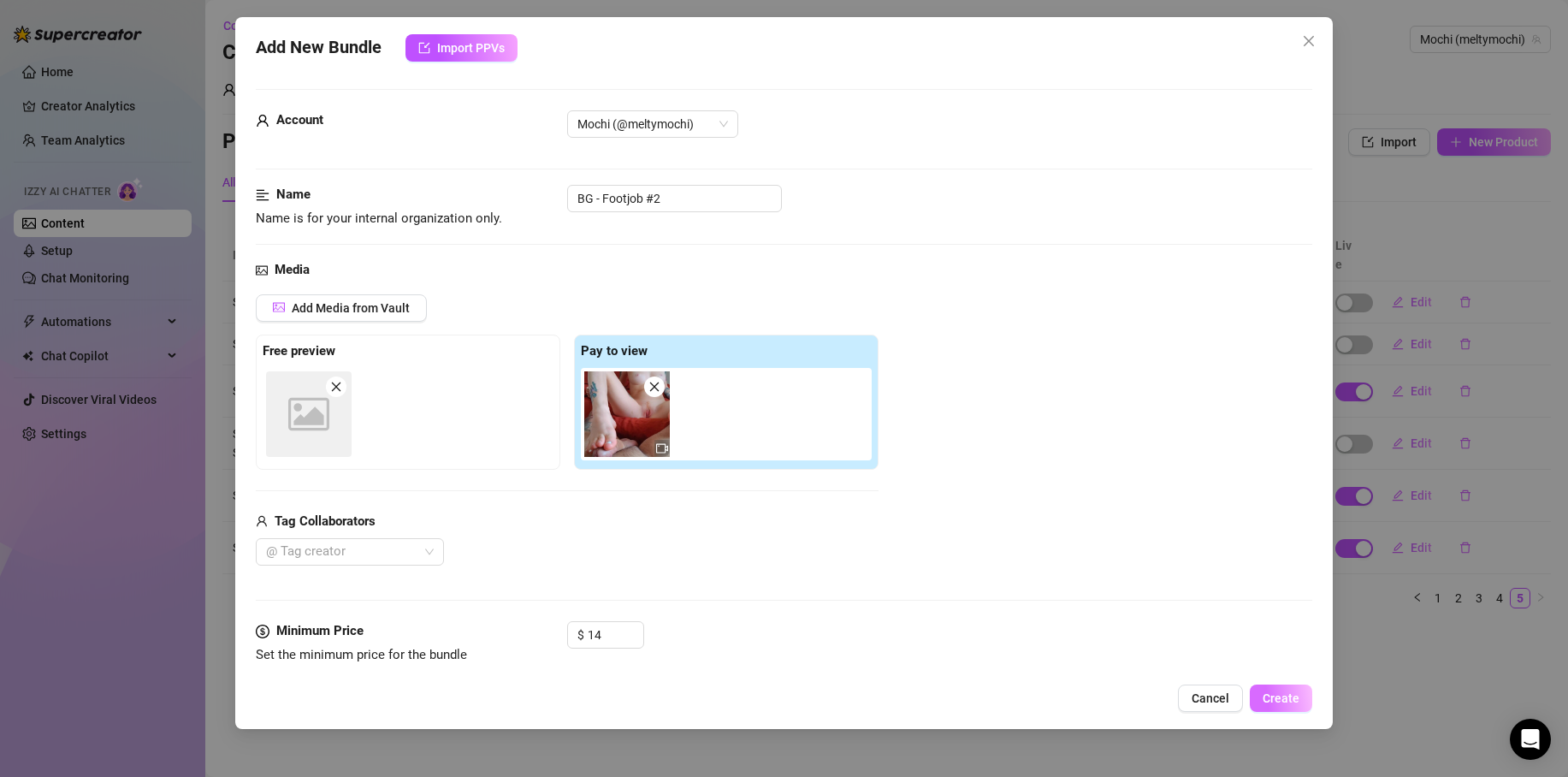
click at [1302, 693] on button "Create" at bounding box center [1281, 699] width 62 height 27
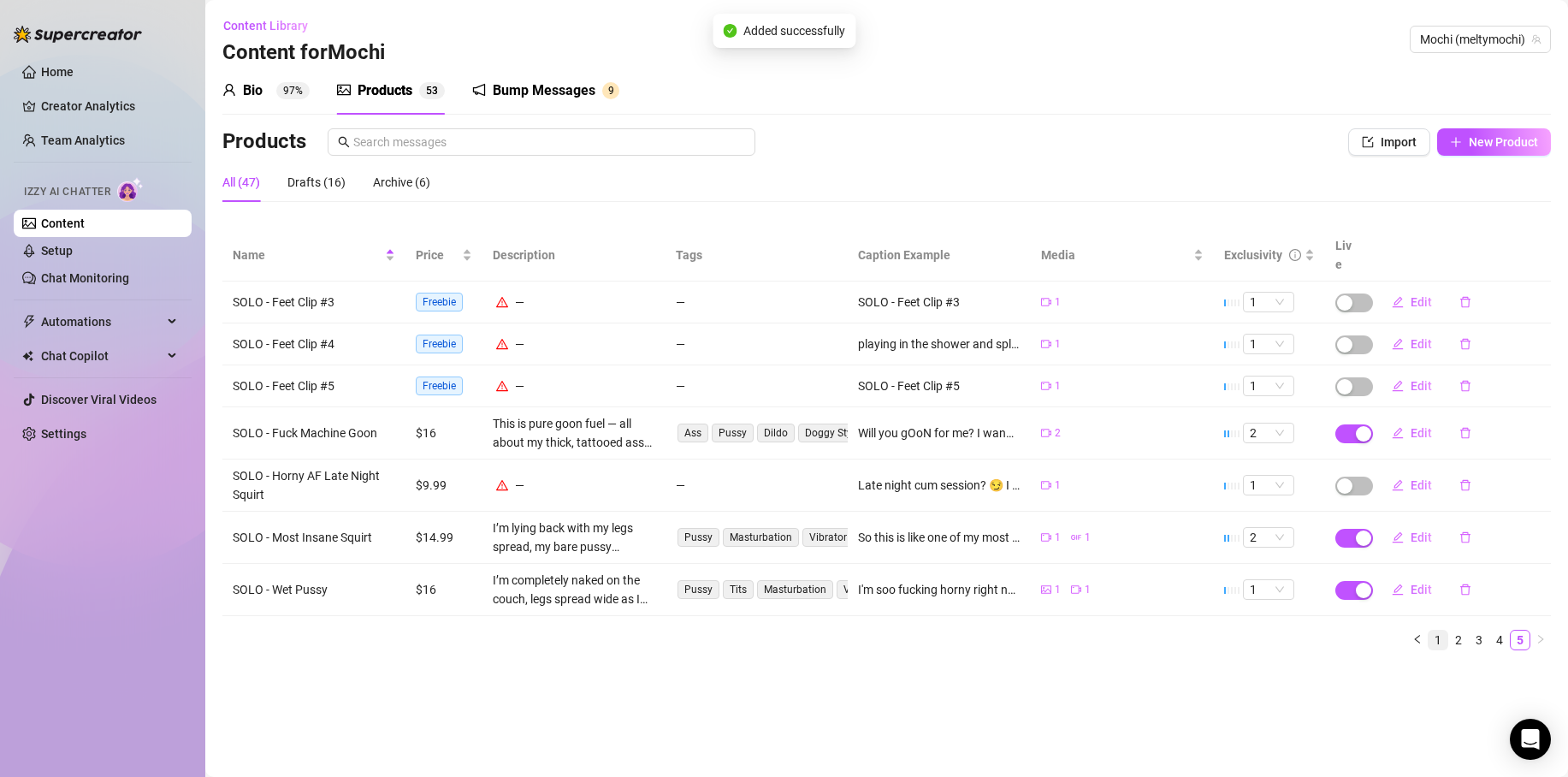
click at [1441, 631] on link "1" at bounding box center [1438, 640] width 19 height 19
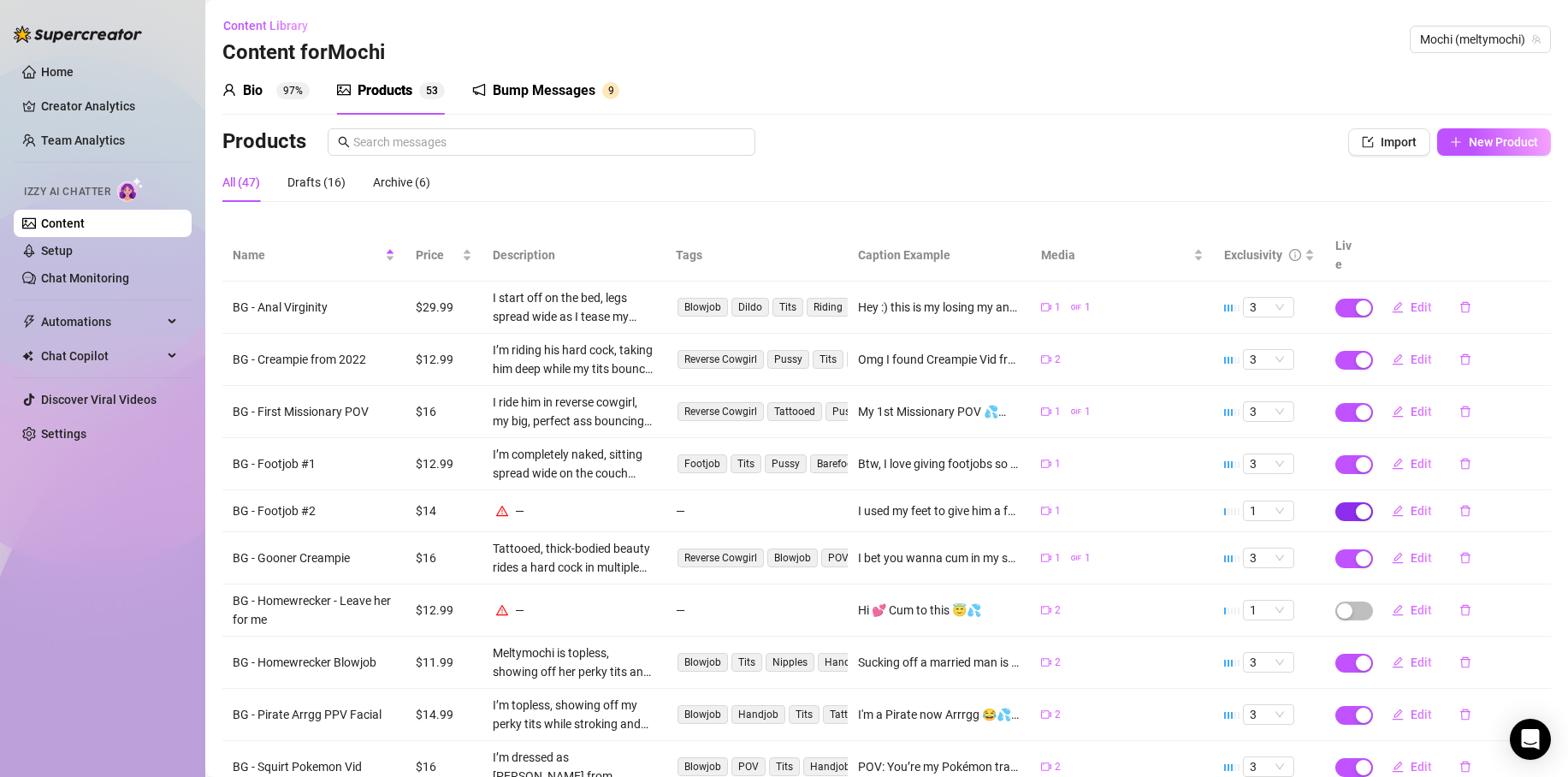
click at [1340, 502] on span "button" at bounding box center [1354, 511] width 38 height 19
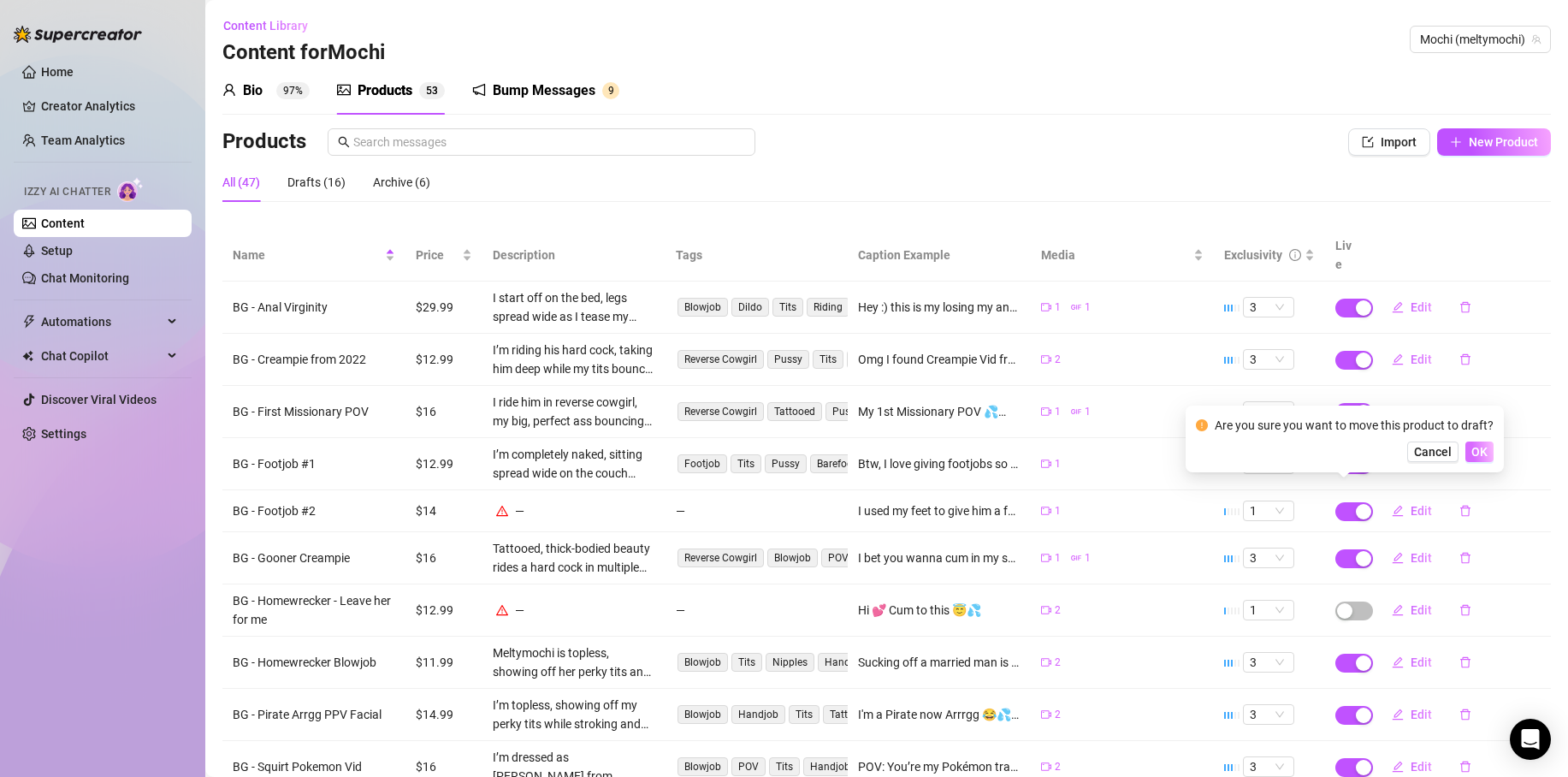
click at [1477, 451] on span "OK" at bounding box center [1480, 452] width 16 height 14
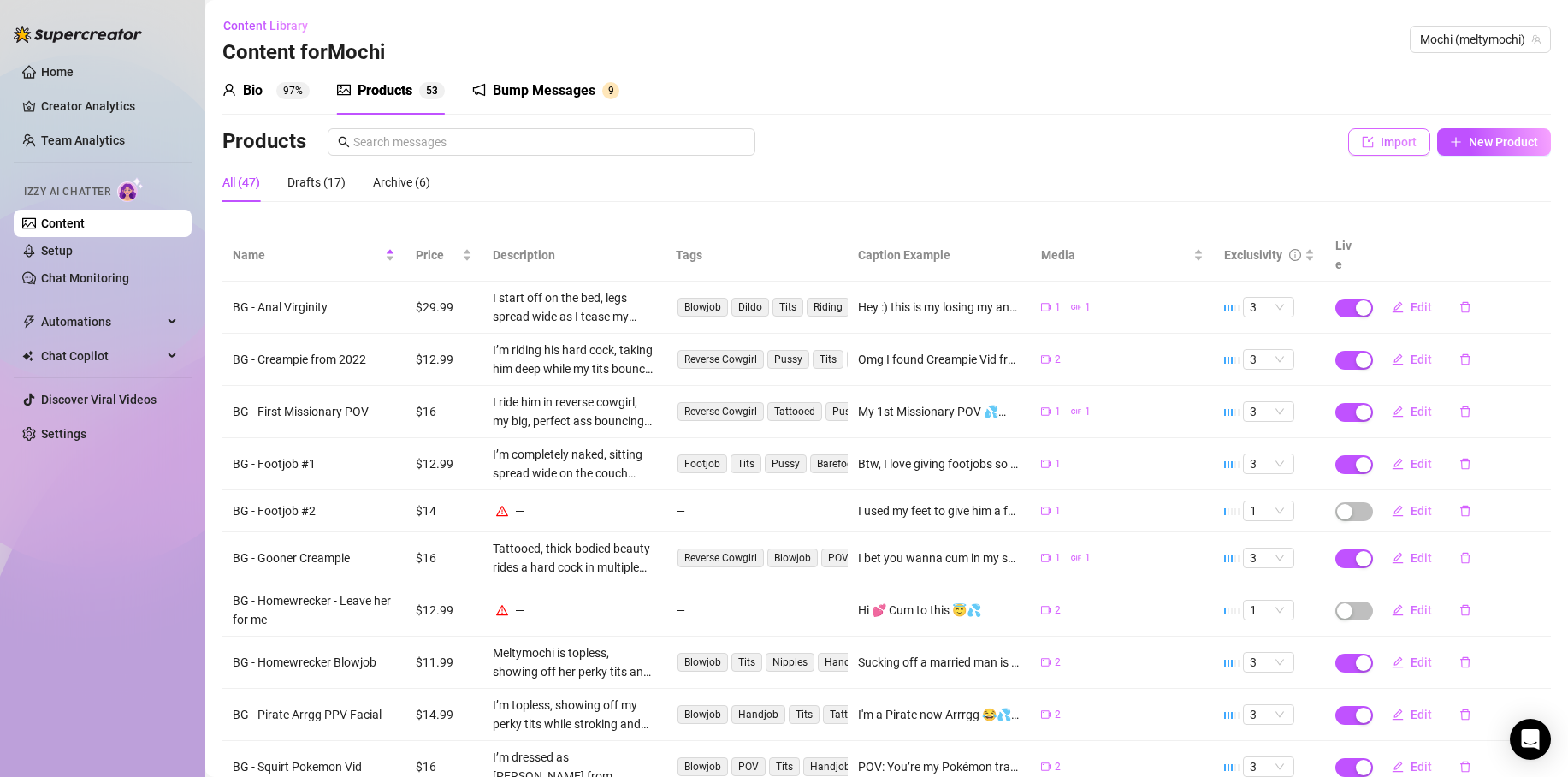
click at [1381, 145] on span "Import" at bounding box center [1399, 142] width 36 height 14
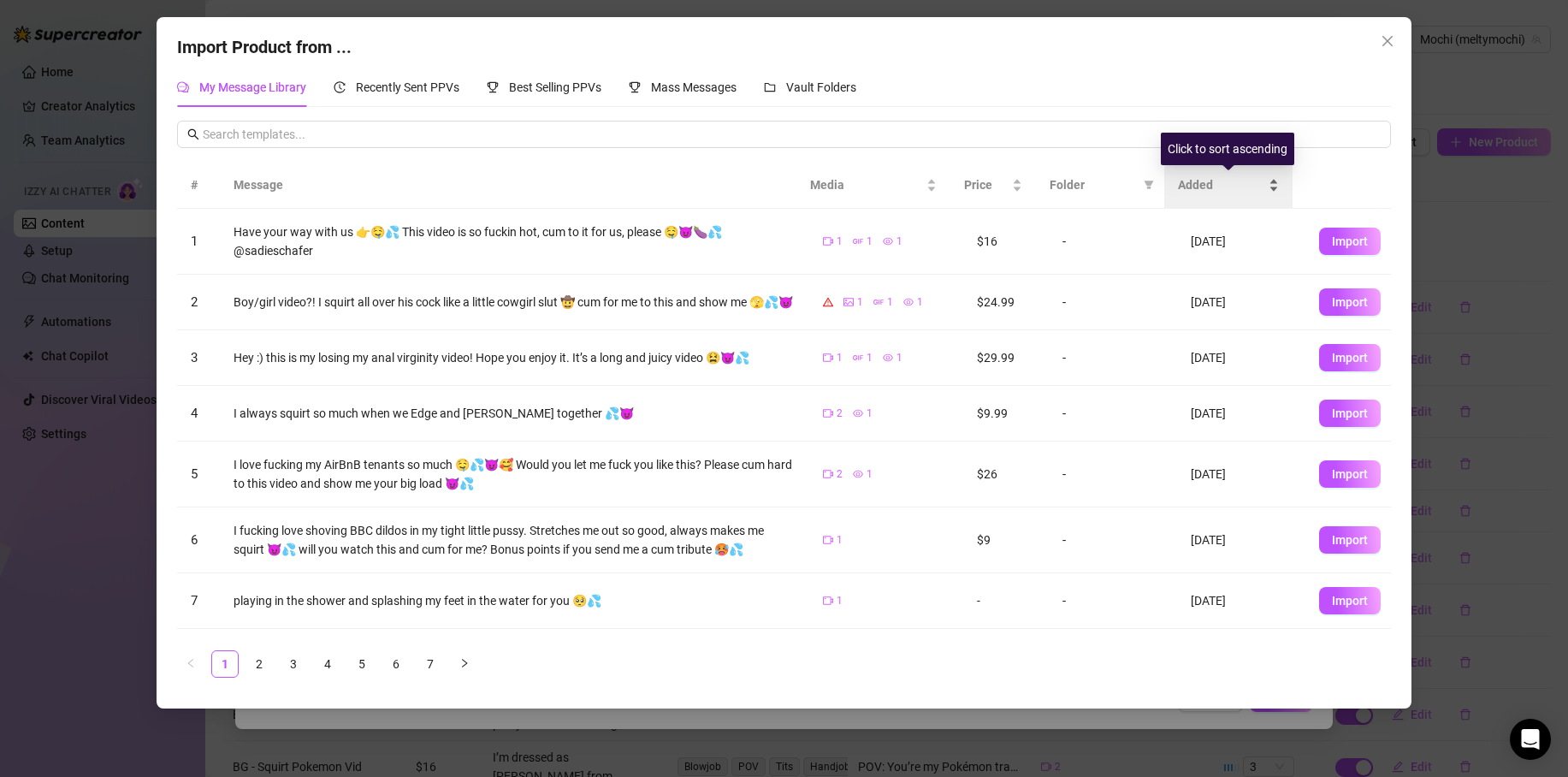
click at [1220, 187] on span "Added" at bounding box center [1221, 185] width 87 height 19
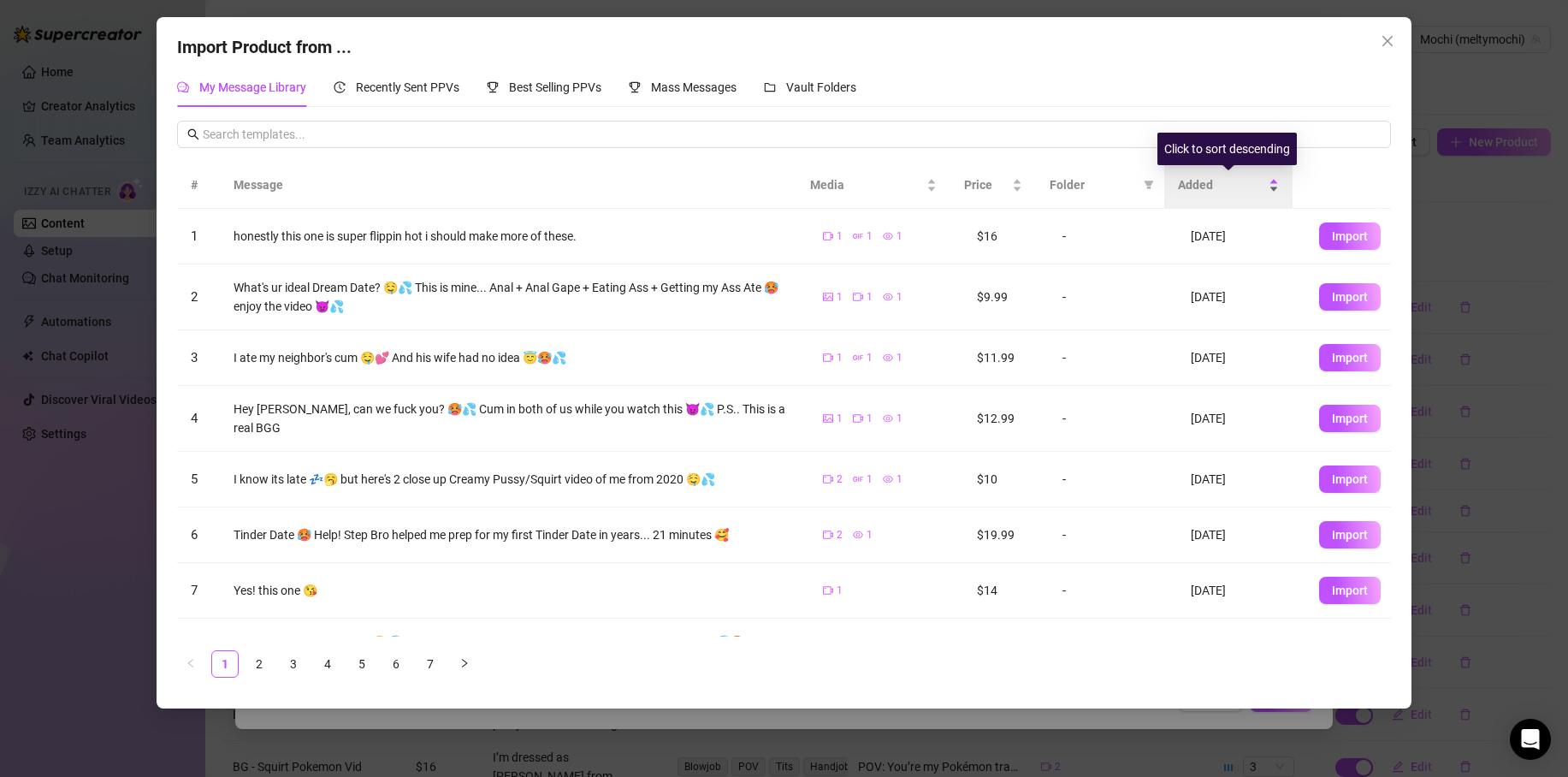
click at [1220, 187] on span "Added" at bounding box center [1221, 185] width 87 height 19
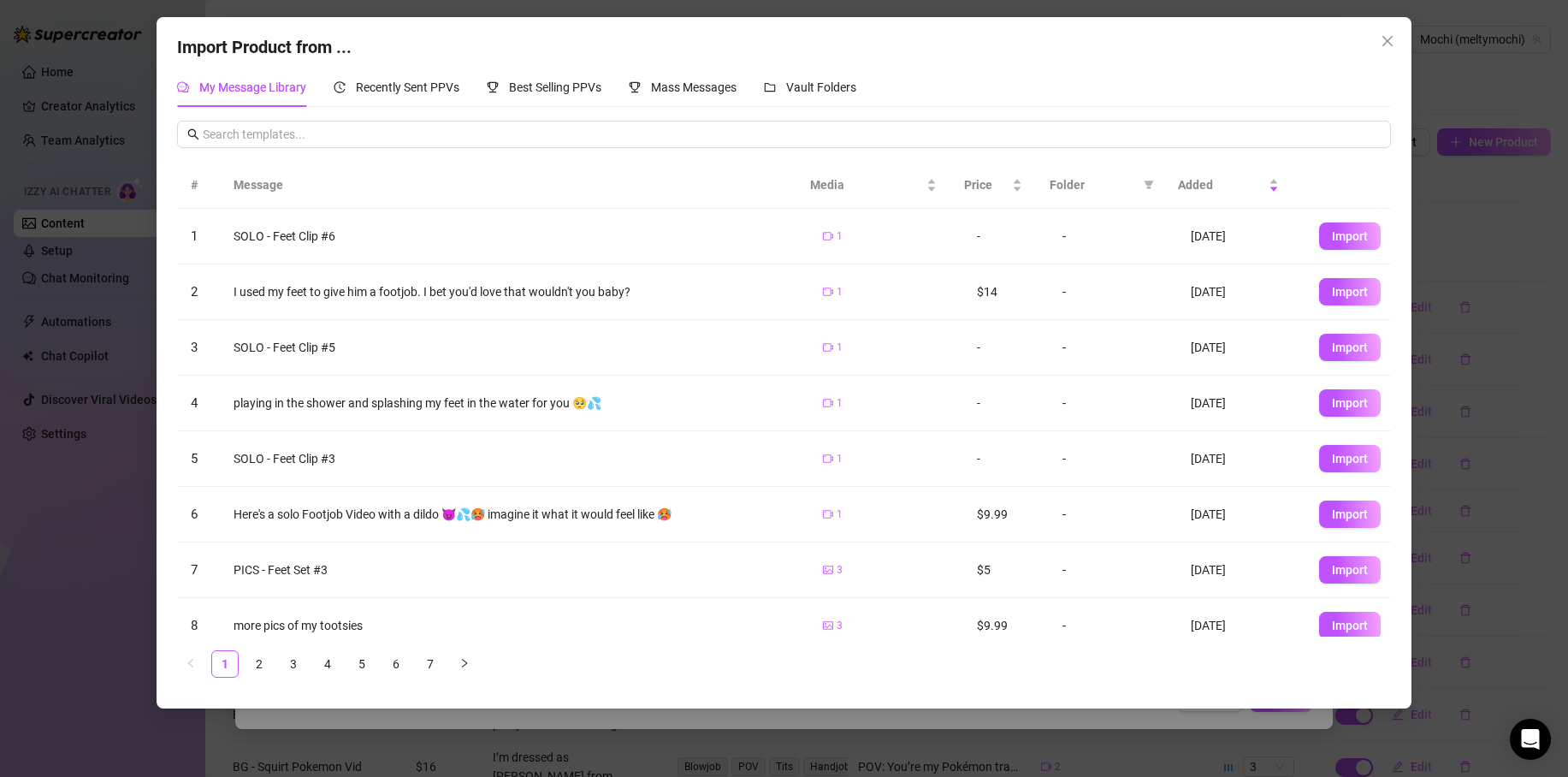
click at [1332, 239] on span "Import" at bounding box center [1350, 235] width 36 height 14
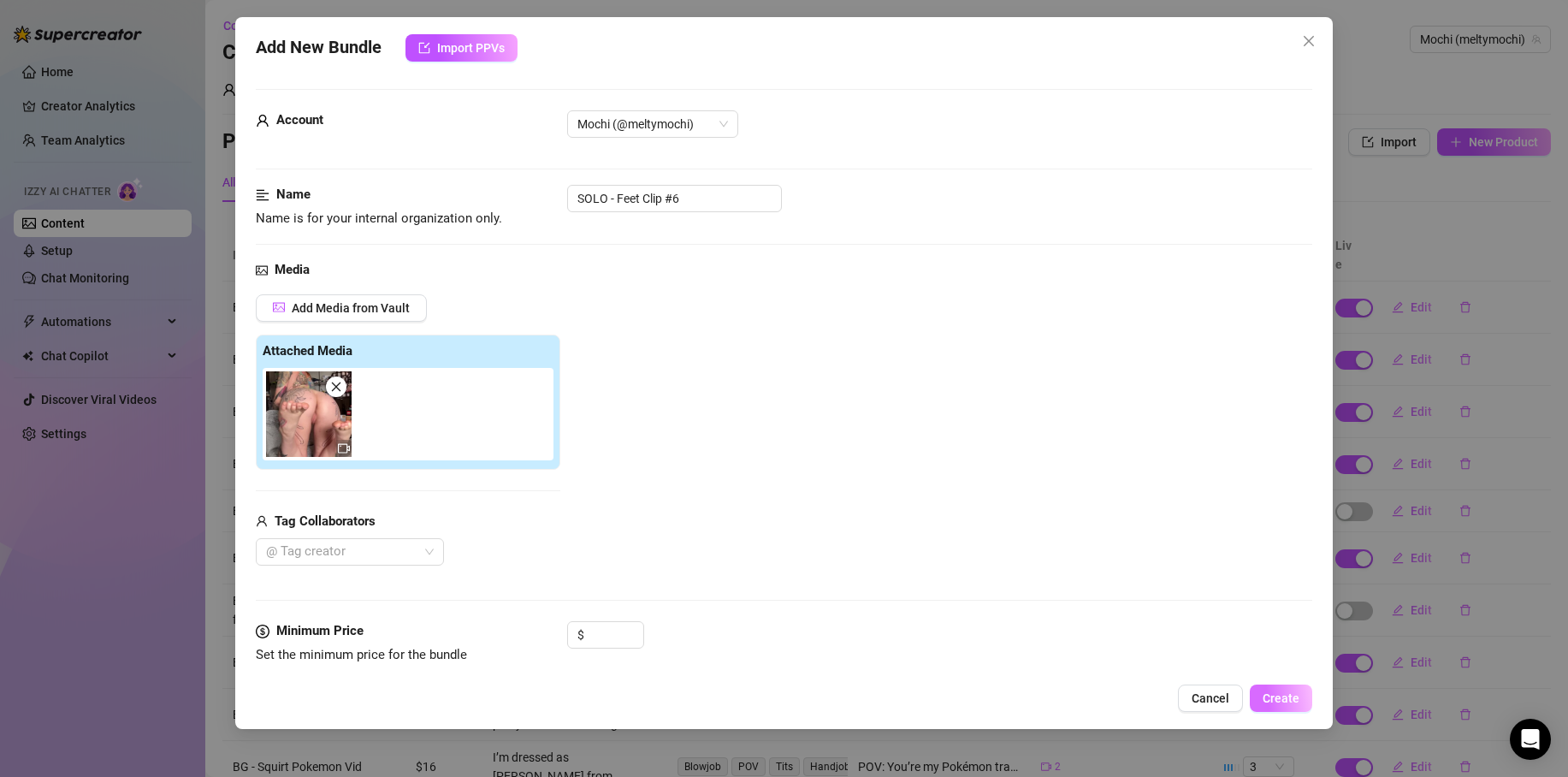
click at [1290, 696] on span "Create" at bounding box center [1281, 698] width 37 height 14
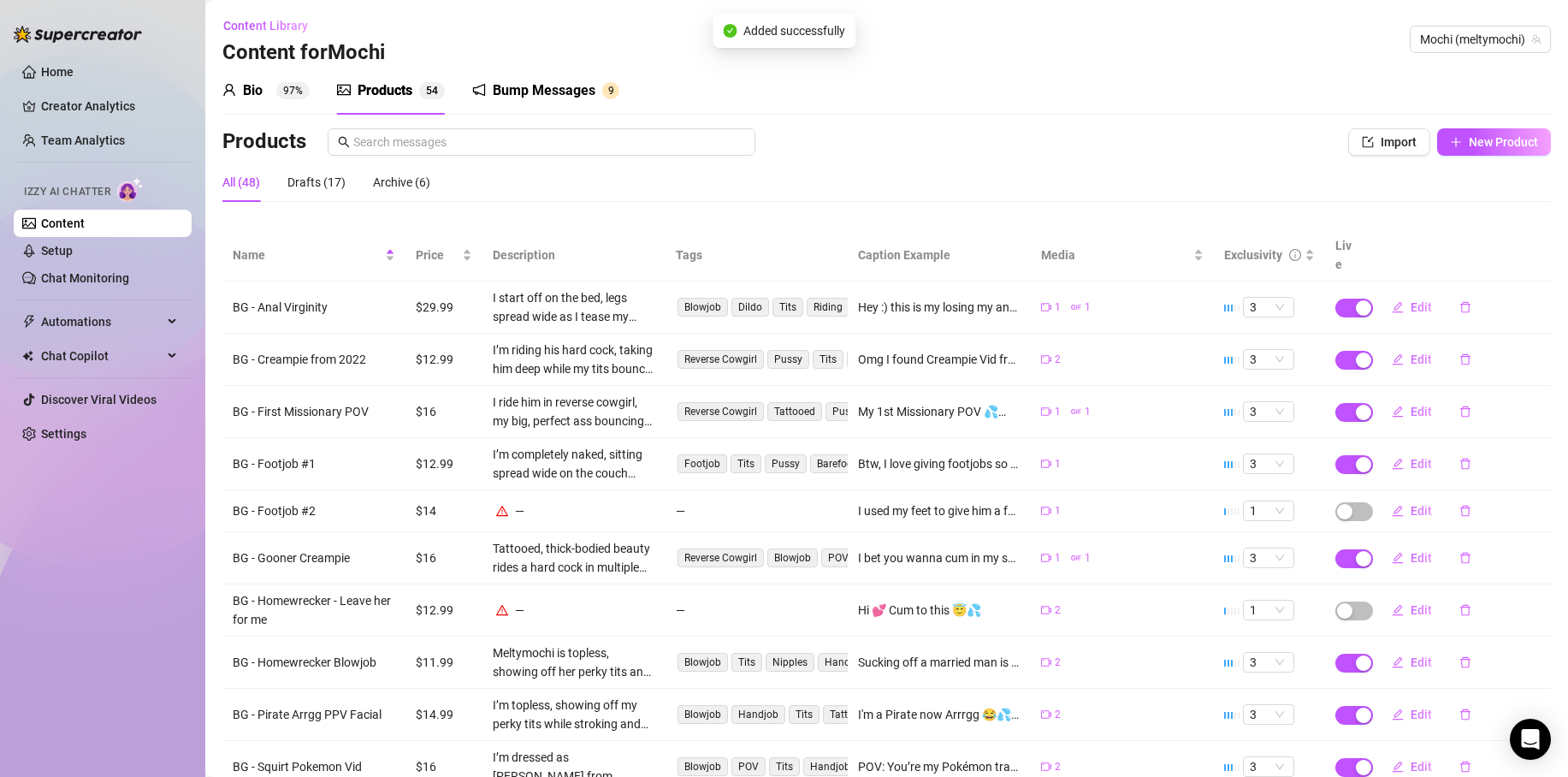
scroll to position [96, 0]
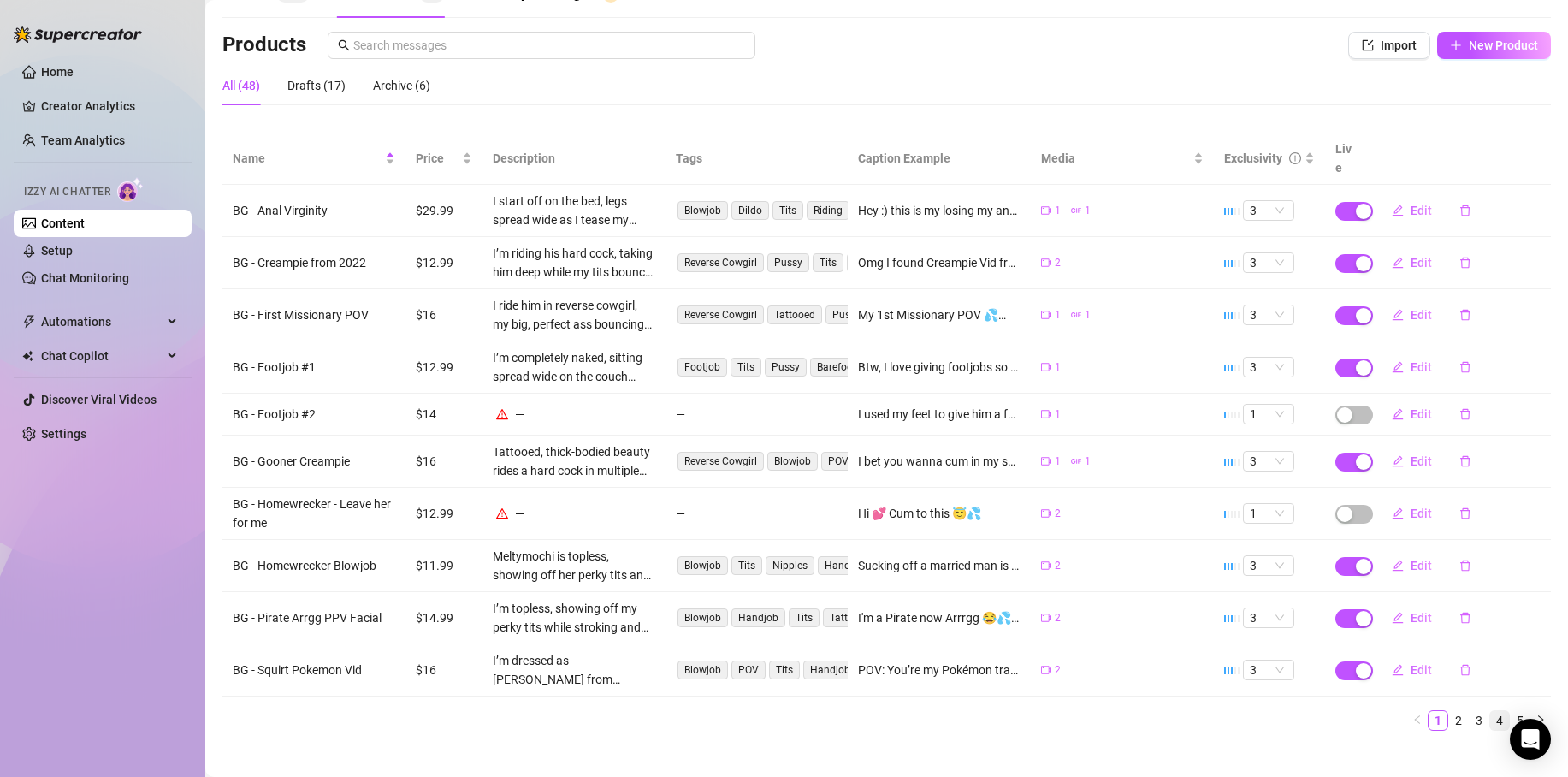
click at [1491, 711] on link "4" at bounding box center [1500, 720] width 19 height 19
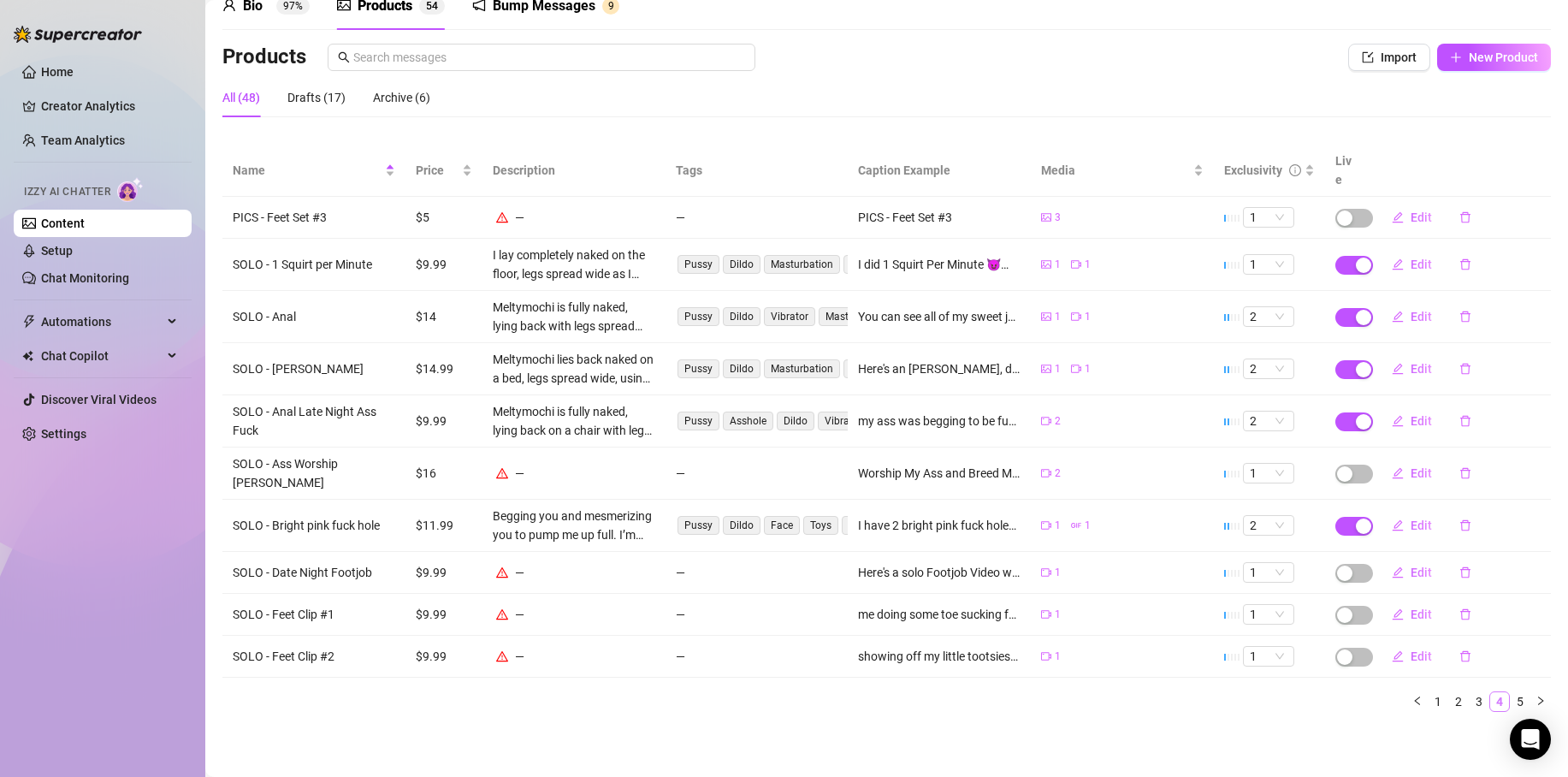
scroll to position [56, 0]
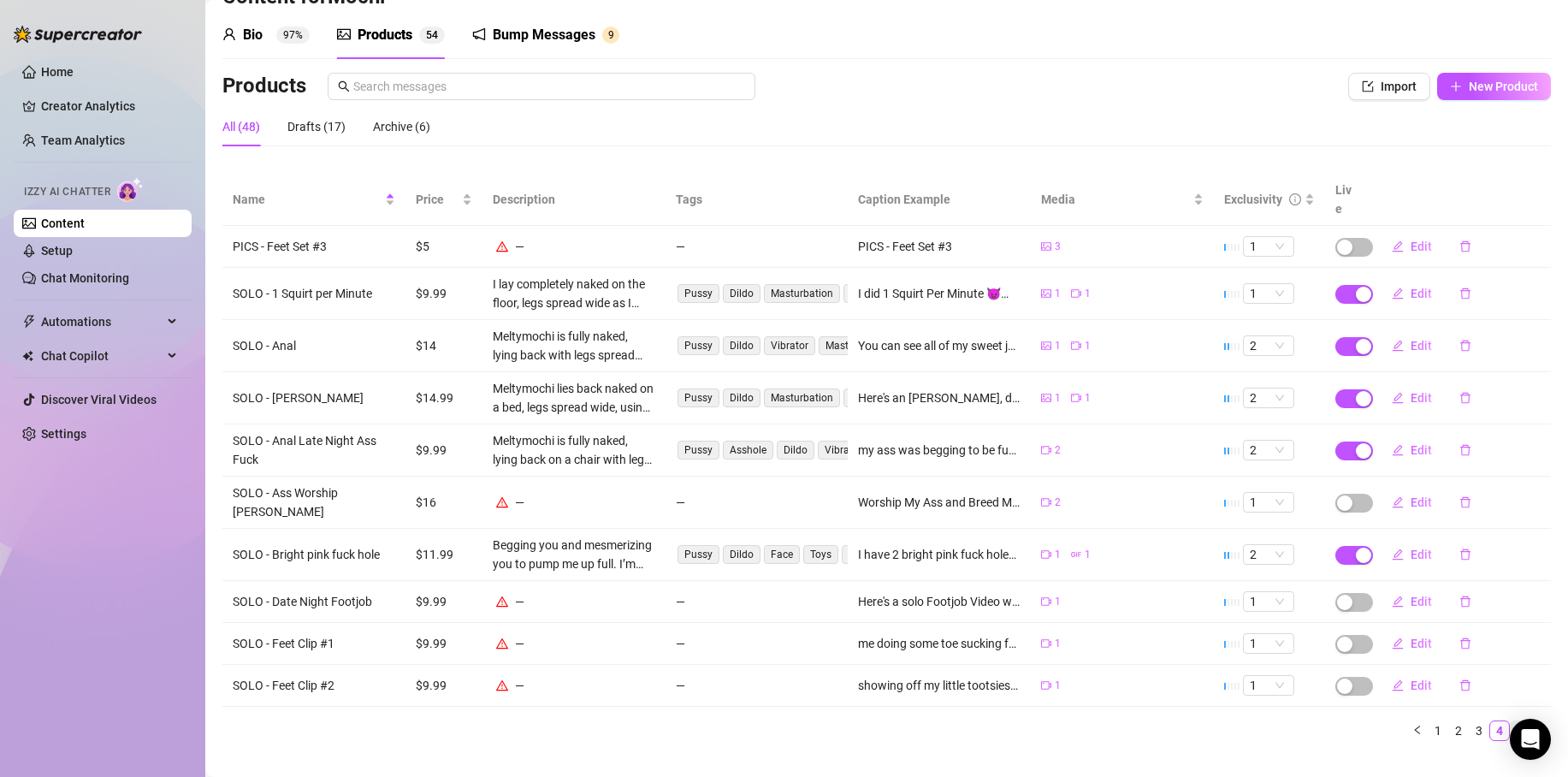
click at [1512, 721] on link "5" at bounding box center [1520, 730] width 19 height 19
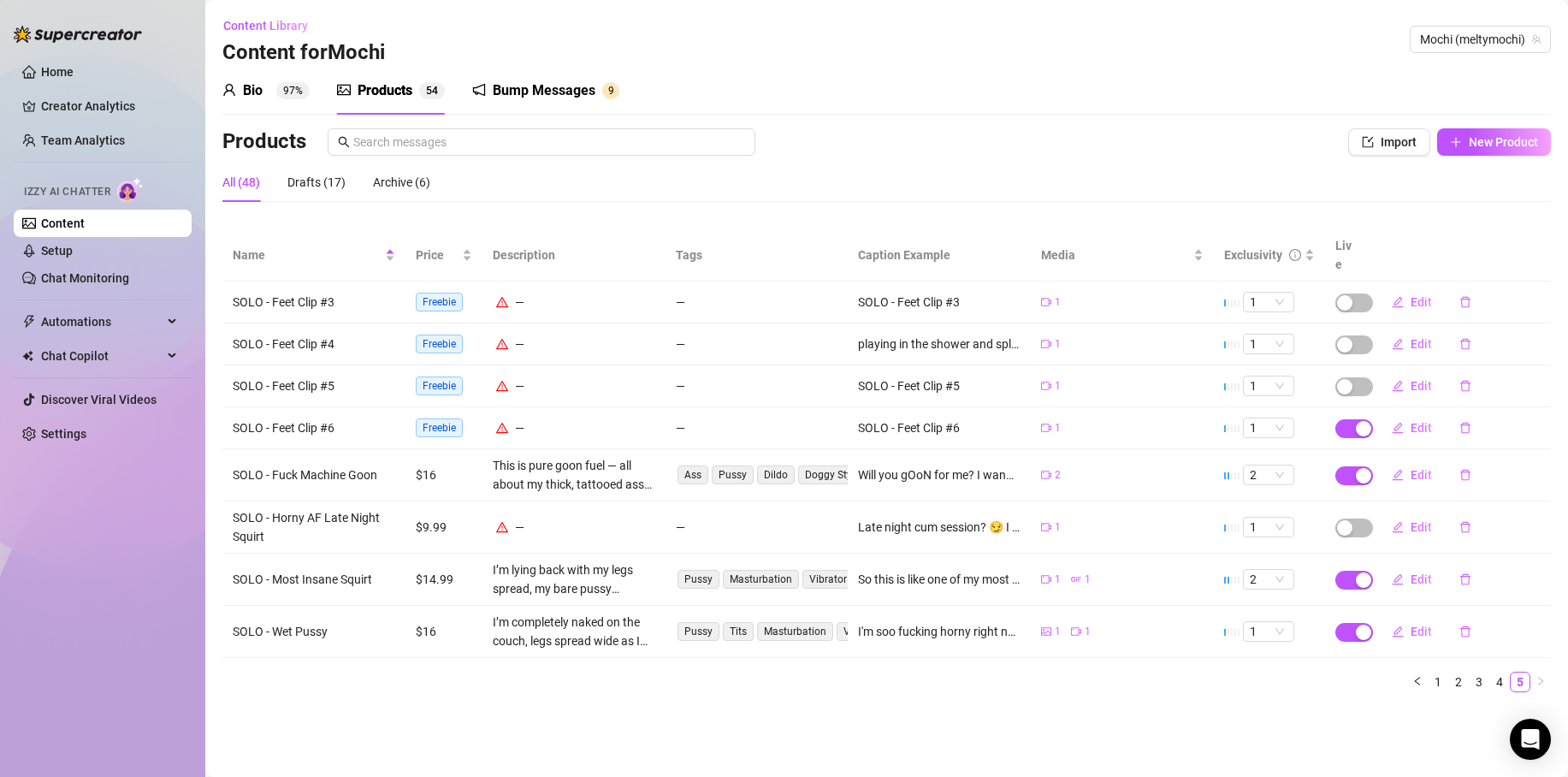
scroll to position [0, 0]
click at [1345, 419] on span "button" at bounding box center [1354, 428] width 38 height 19
click at [1482, 370] on span "OK" at bounding box center [1491, 369] width 16 height 14
click at [307, 182] on div "Drafts (18)" at bounding box center [316, 182] width 59 height 19
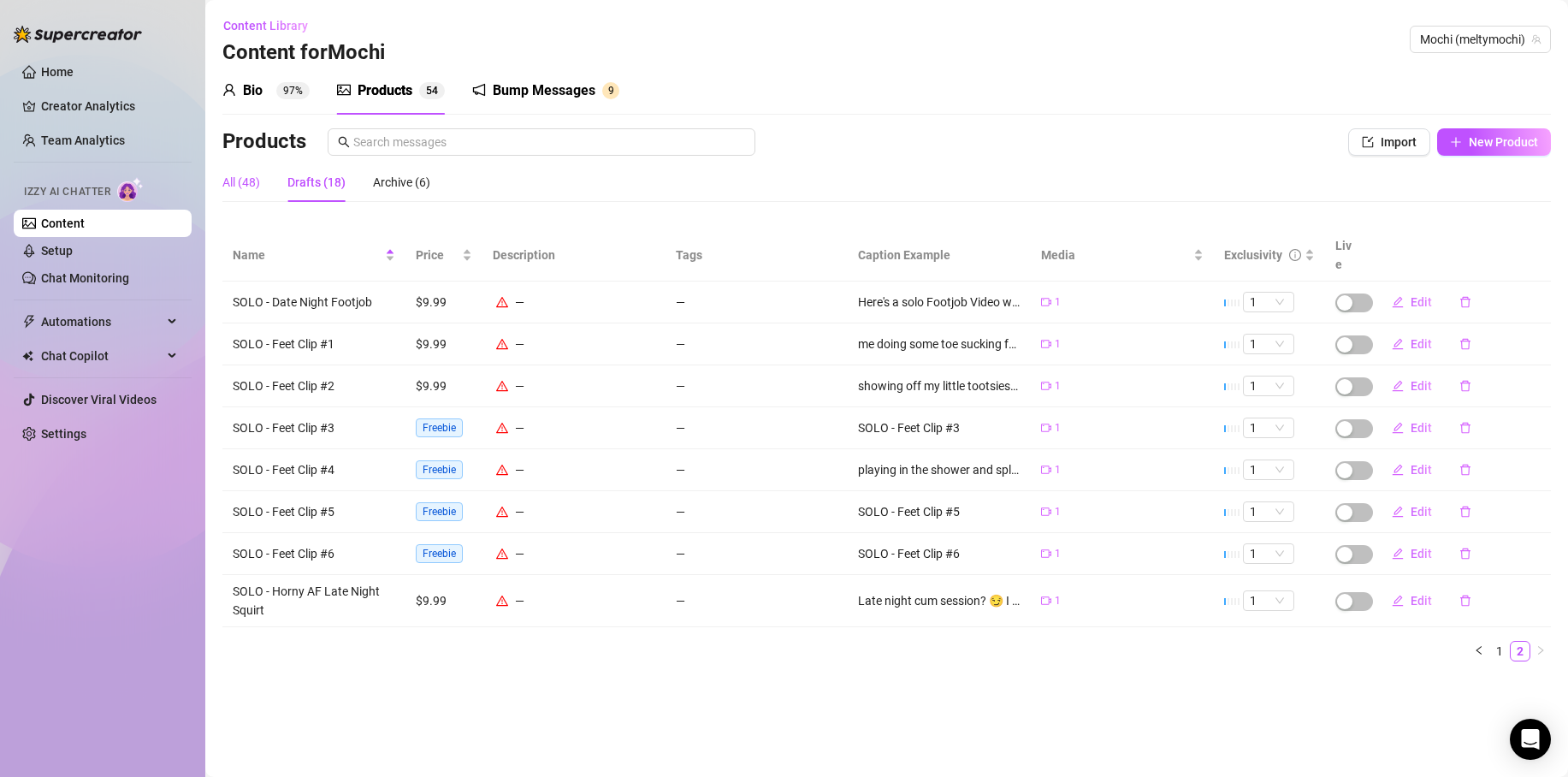
click at [232, 187] on div "All (48)" at bounding box center [242, 182] width 38 height 19
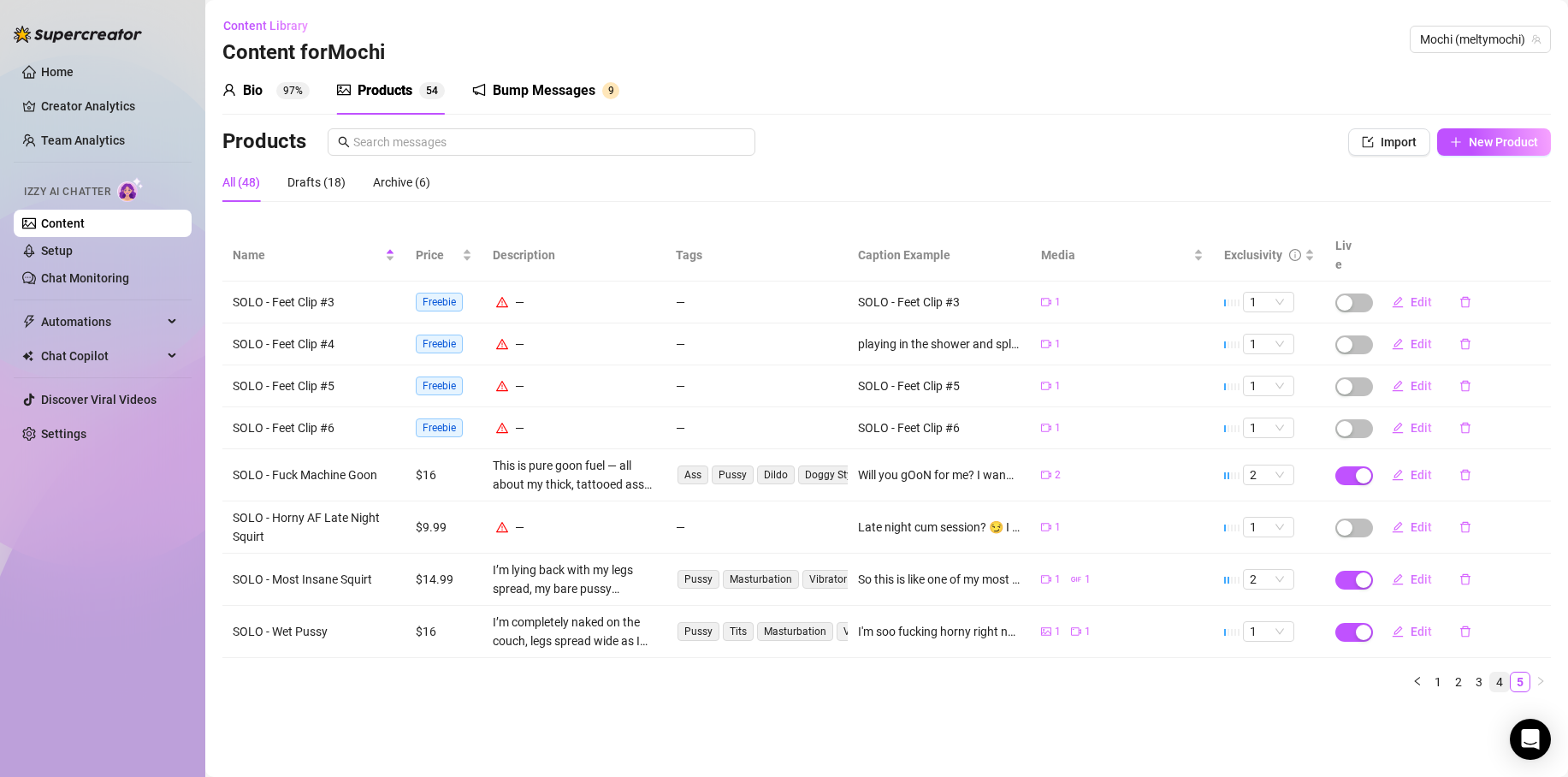
click at [1502, 672] on link "4" at bounding box center [1500, 681] width 19 height 19
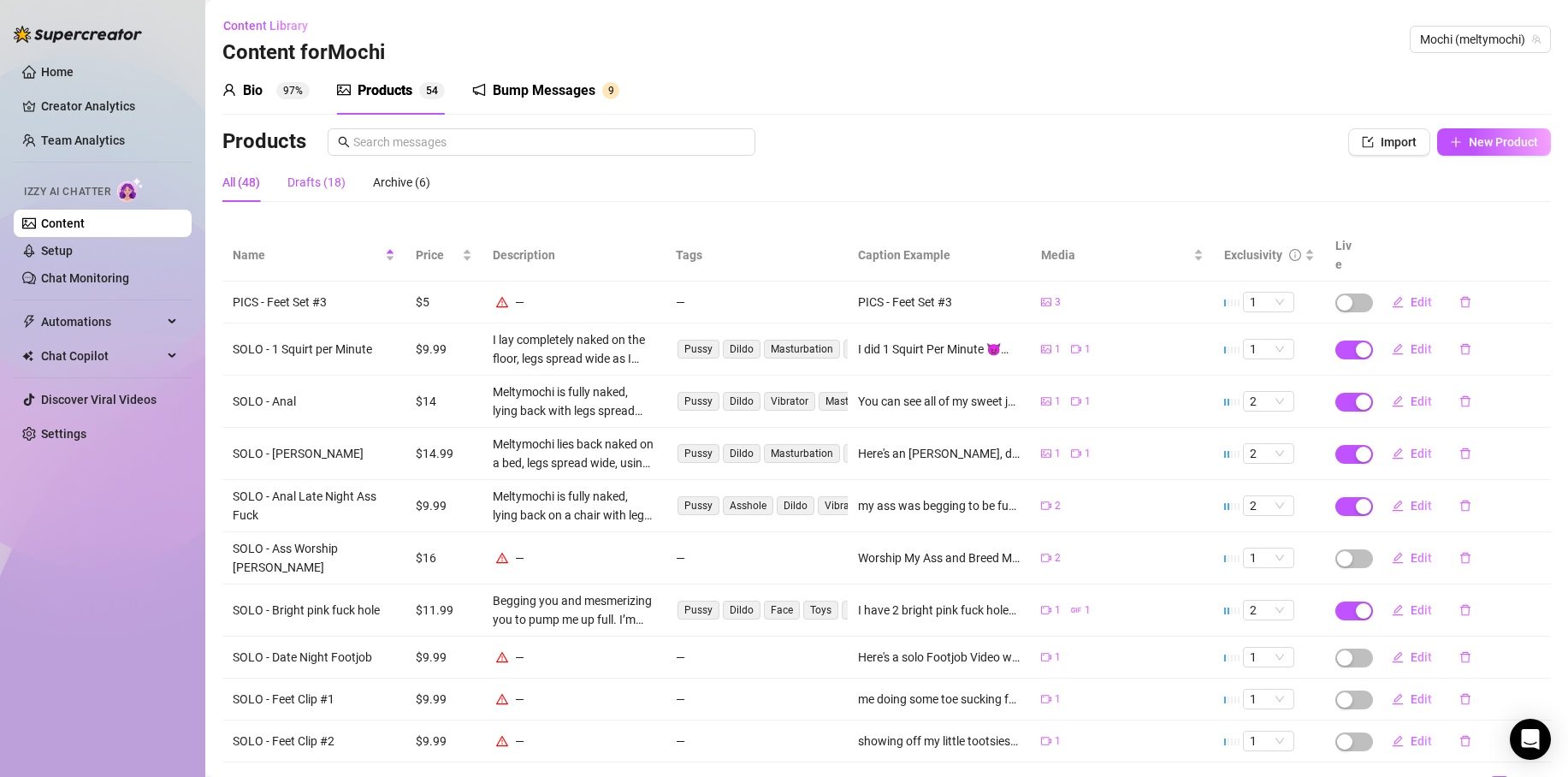
click at [296, 176] on div "Drafts (18)" at bounding box center [316, 182] width 59 height 19
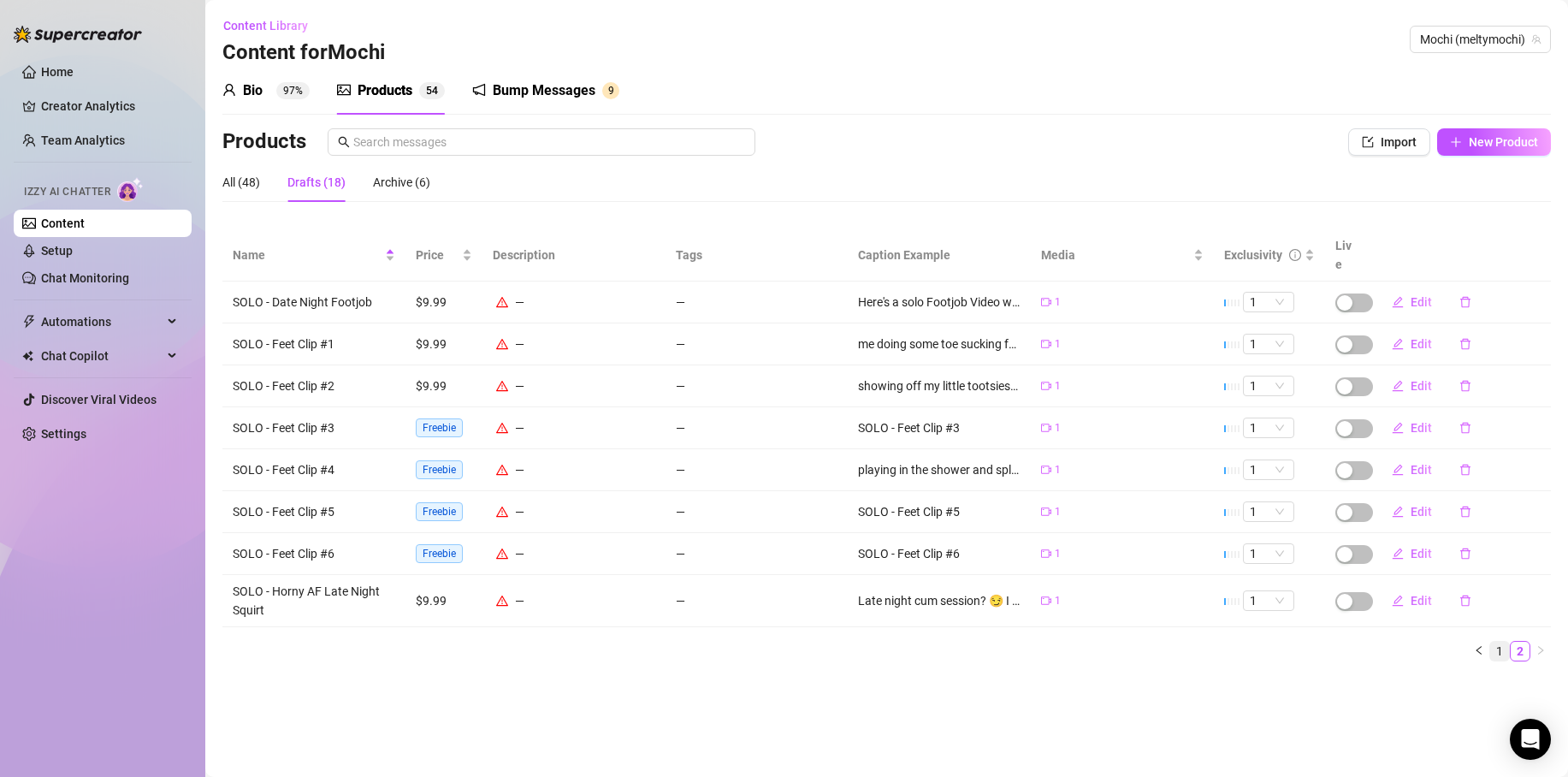
click at [1500, 642] on link "1" at bounding box center [1500, 651] width 19 height 19
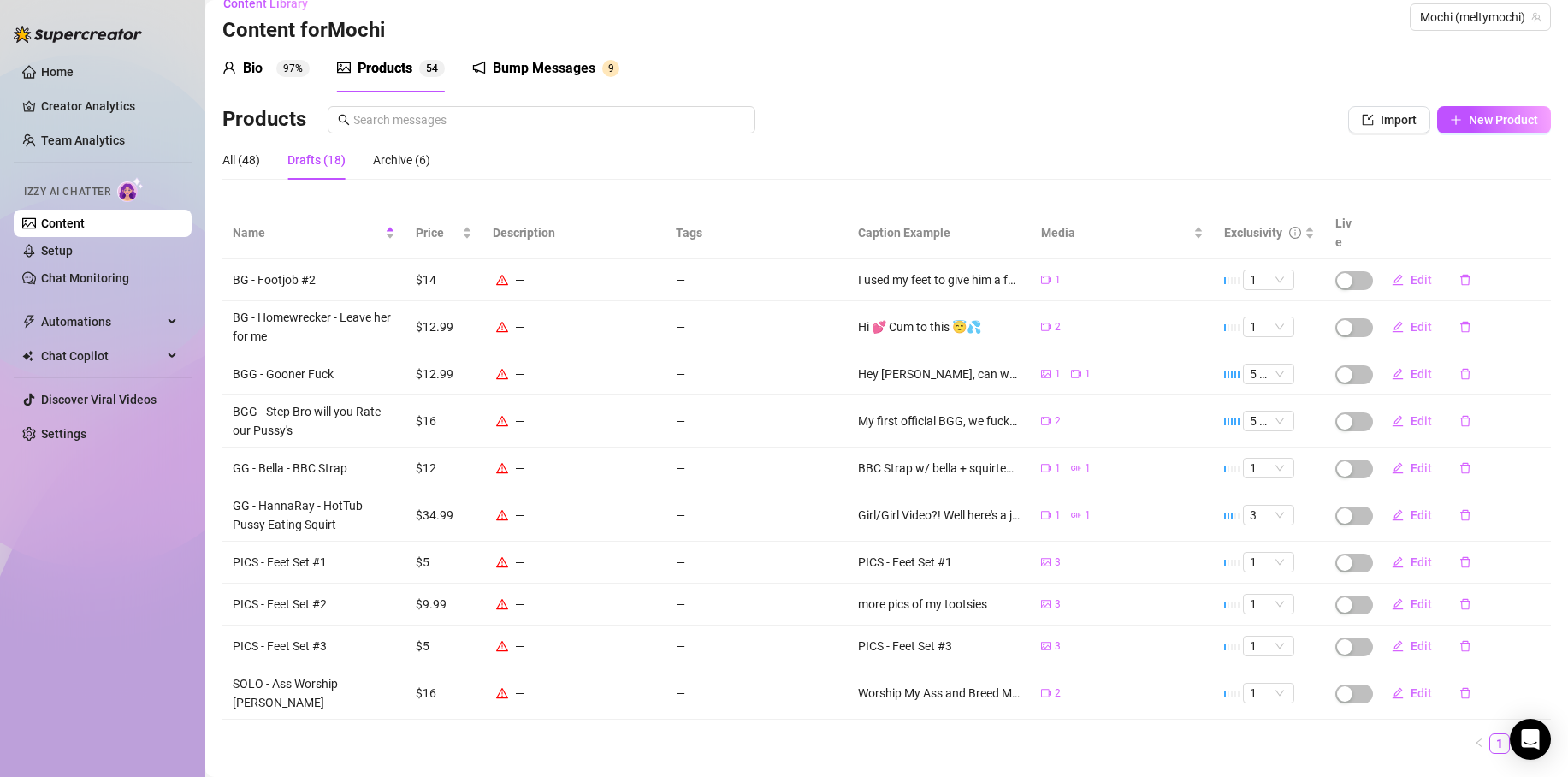
scroll to position [33, 0]
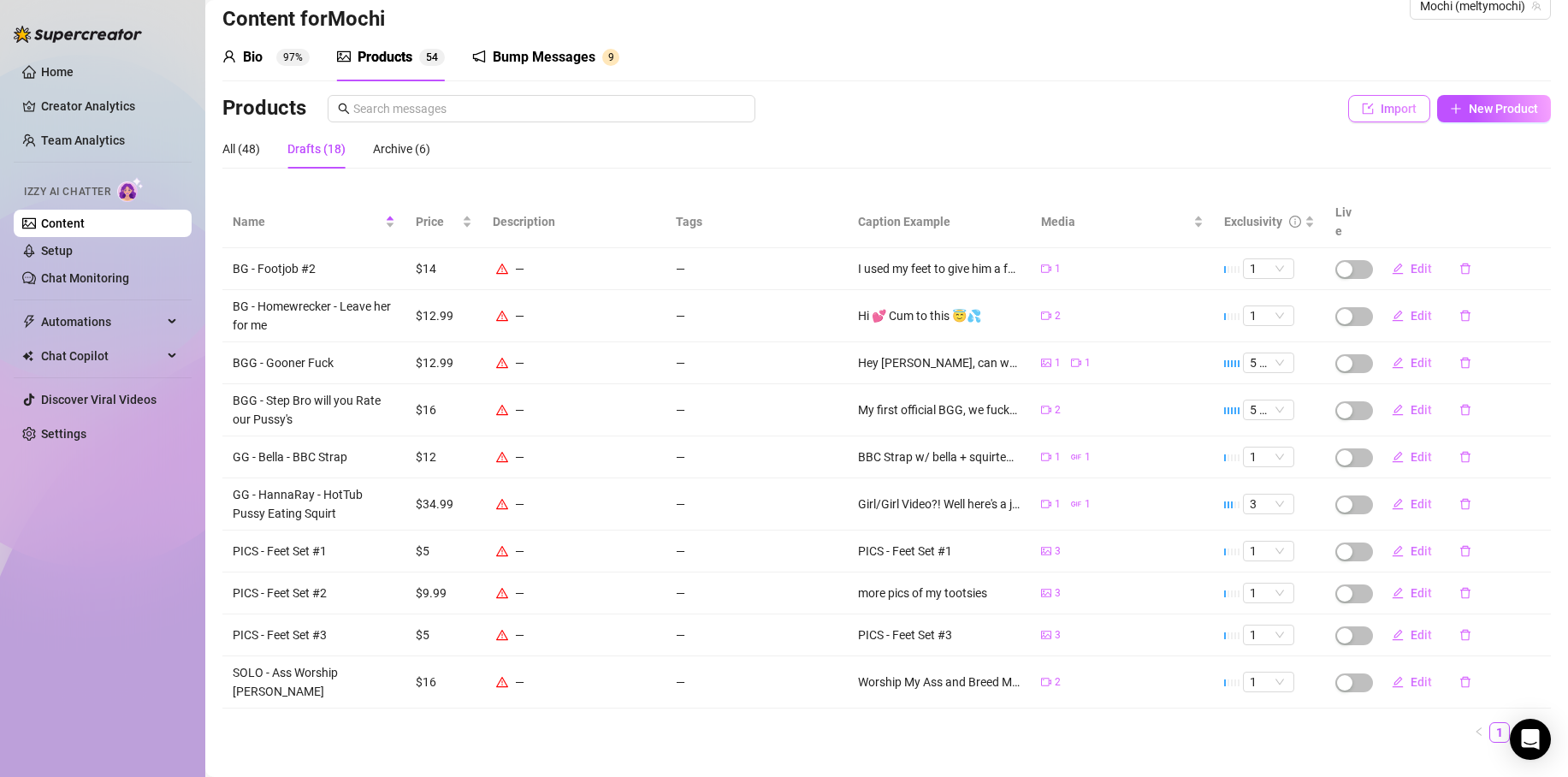
click at [1384, 105] on span "Import" at bounding box center [1399, 108] width 36 height 14
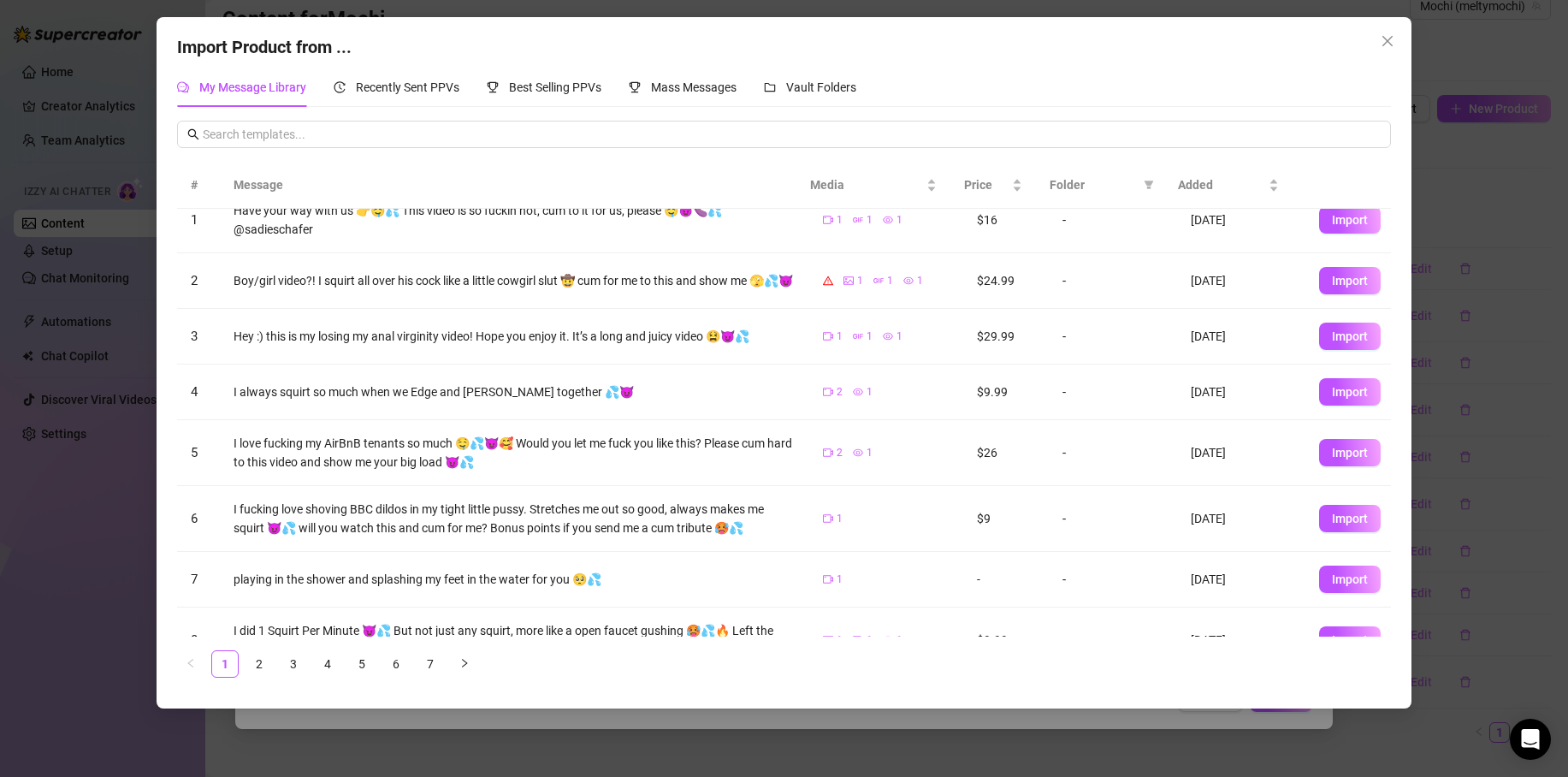
scroll to position [190, 0]
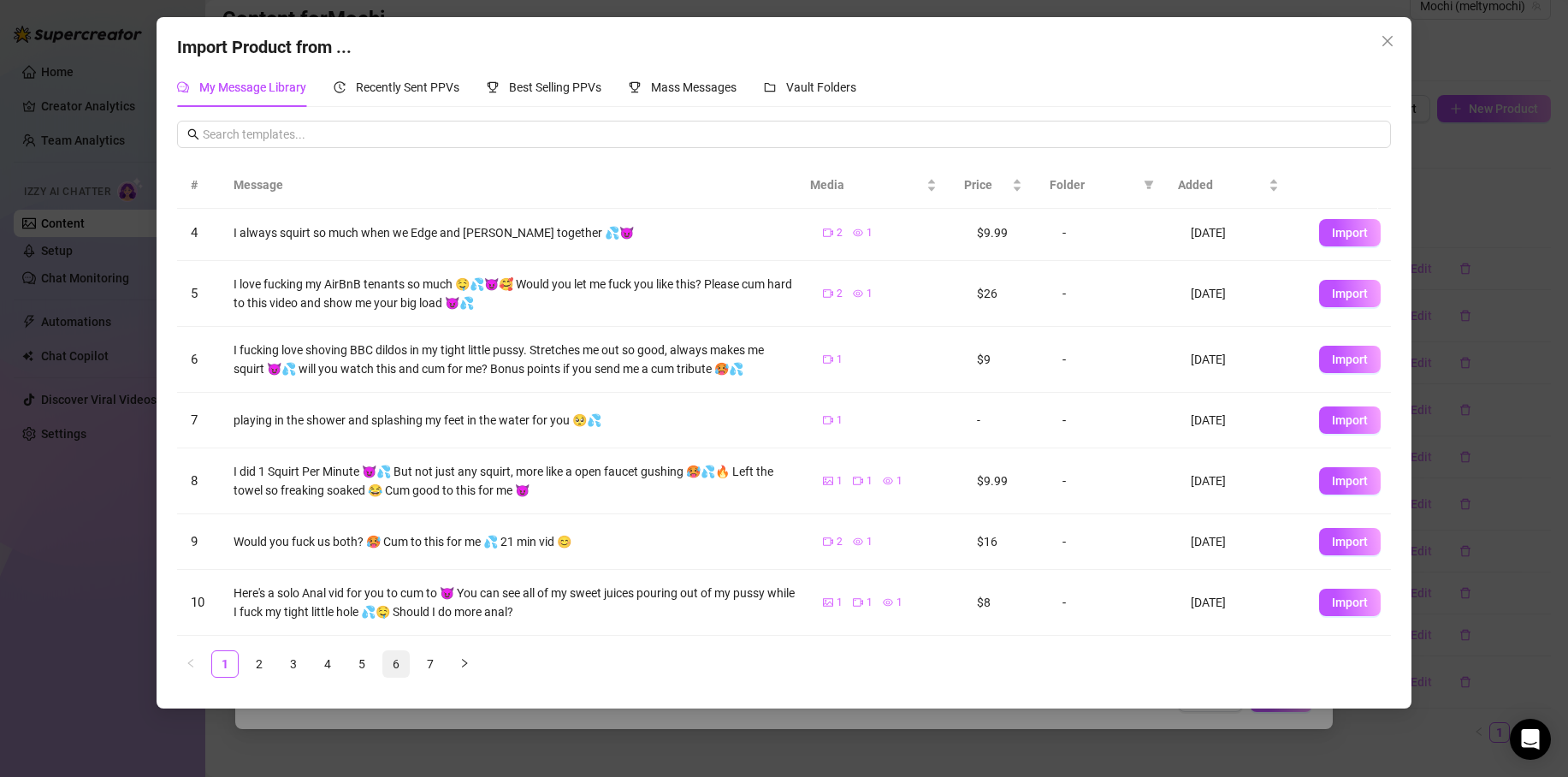
click at [388, 664] on link "6" at bounding box center [396, 664] width 25 height 25
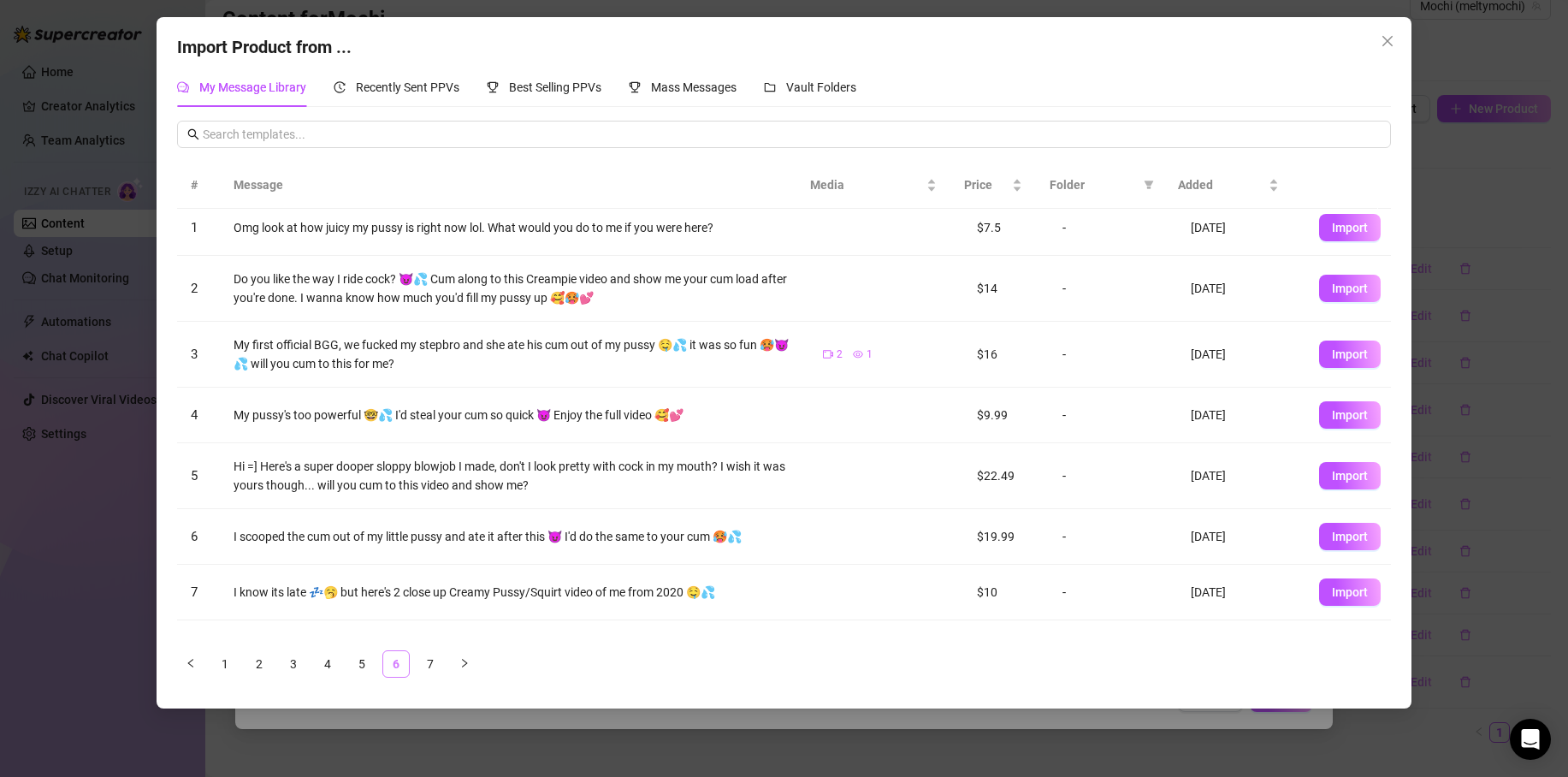
scroll to position [0, 0]
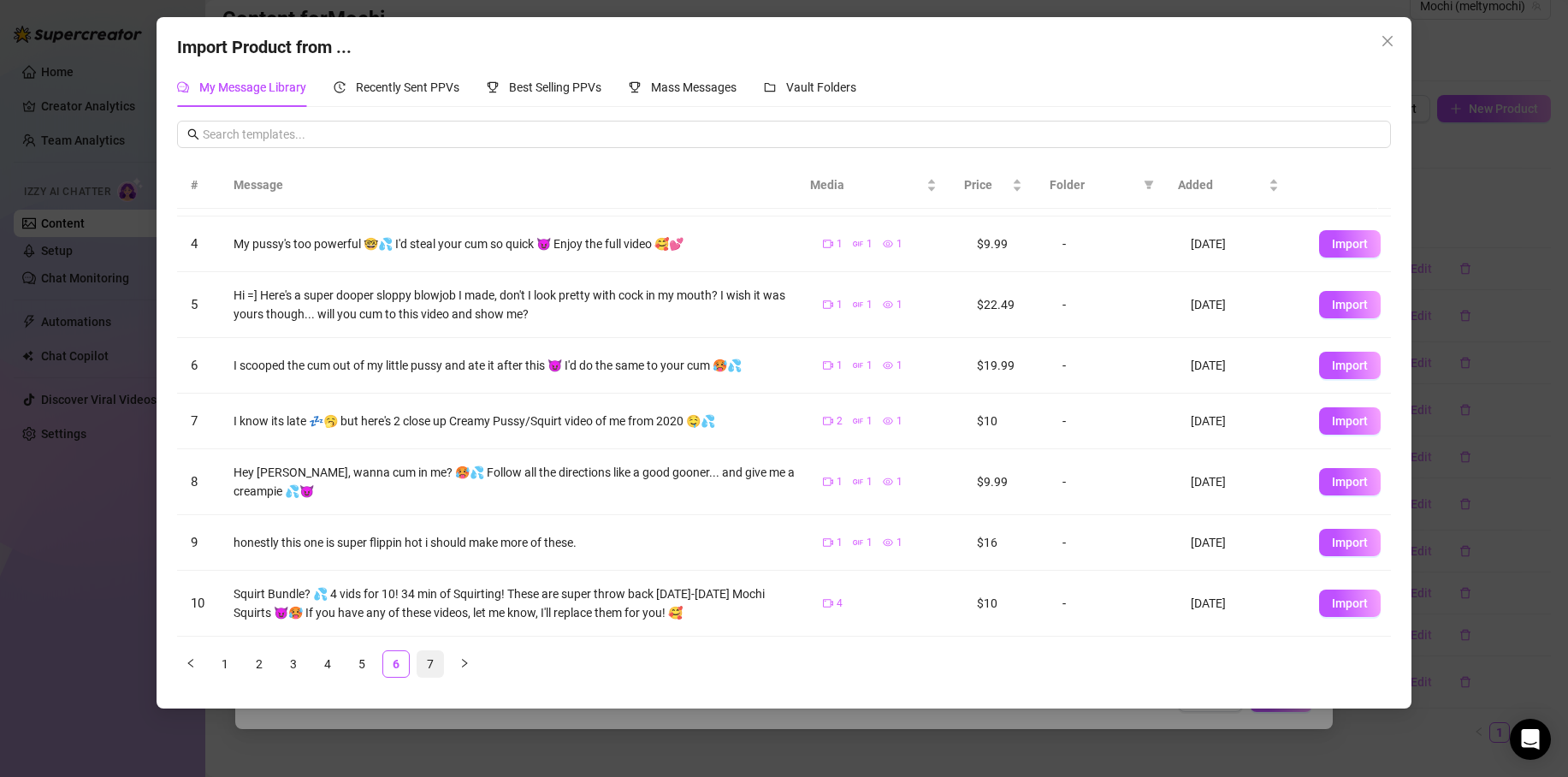
click at [433, 663] on link "7" at bounding box center [430, 664] width 25 height 25
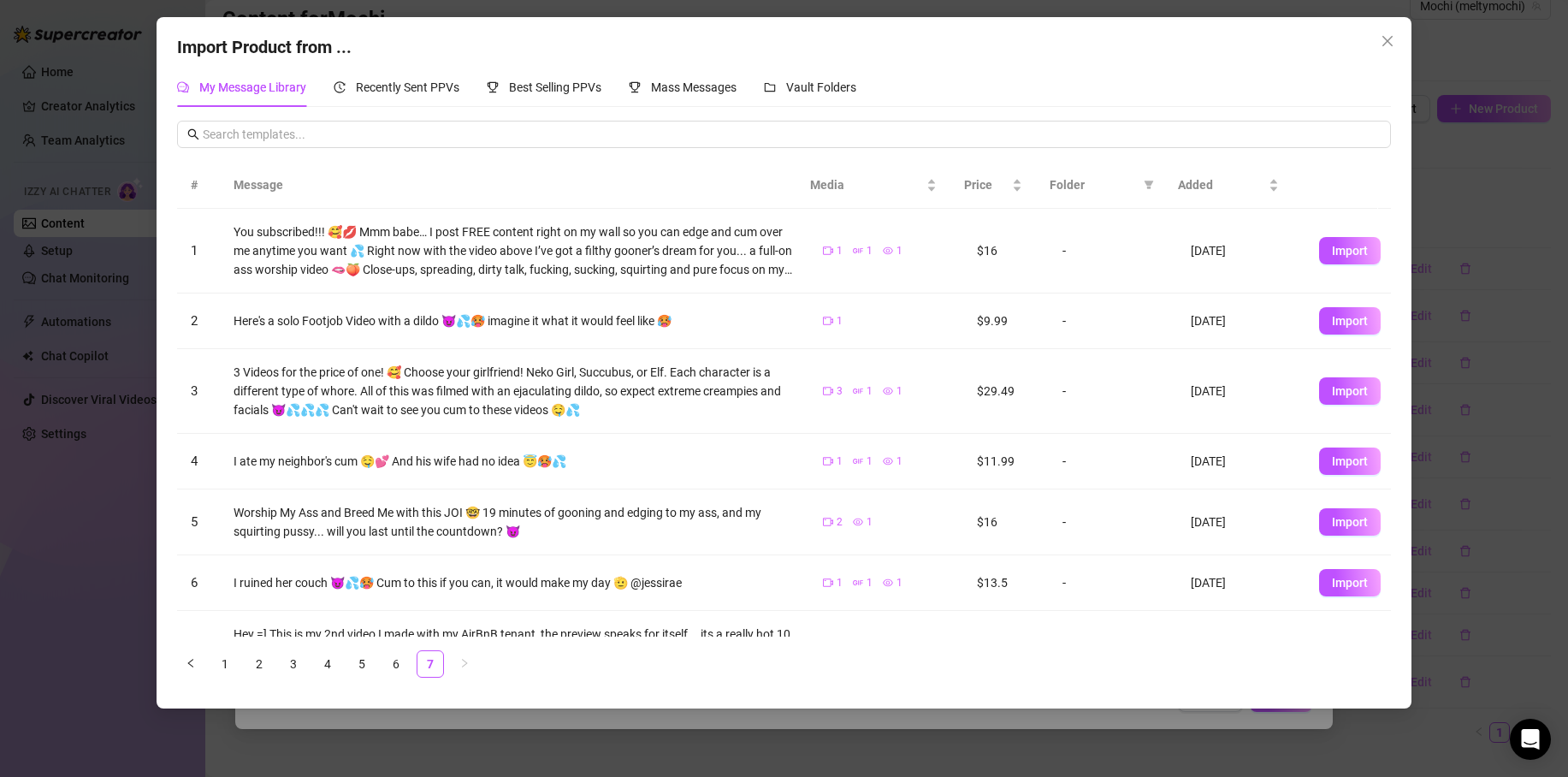
scroll to position [59, 0]
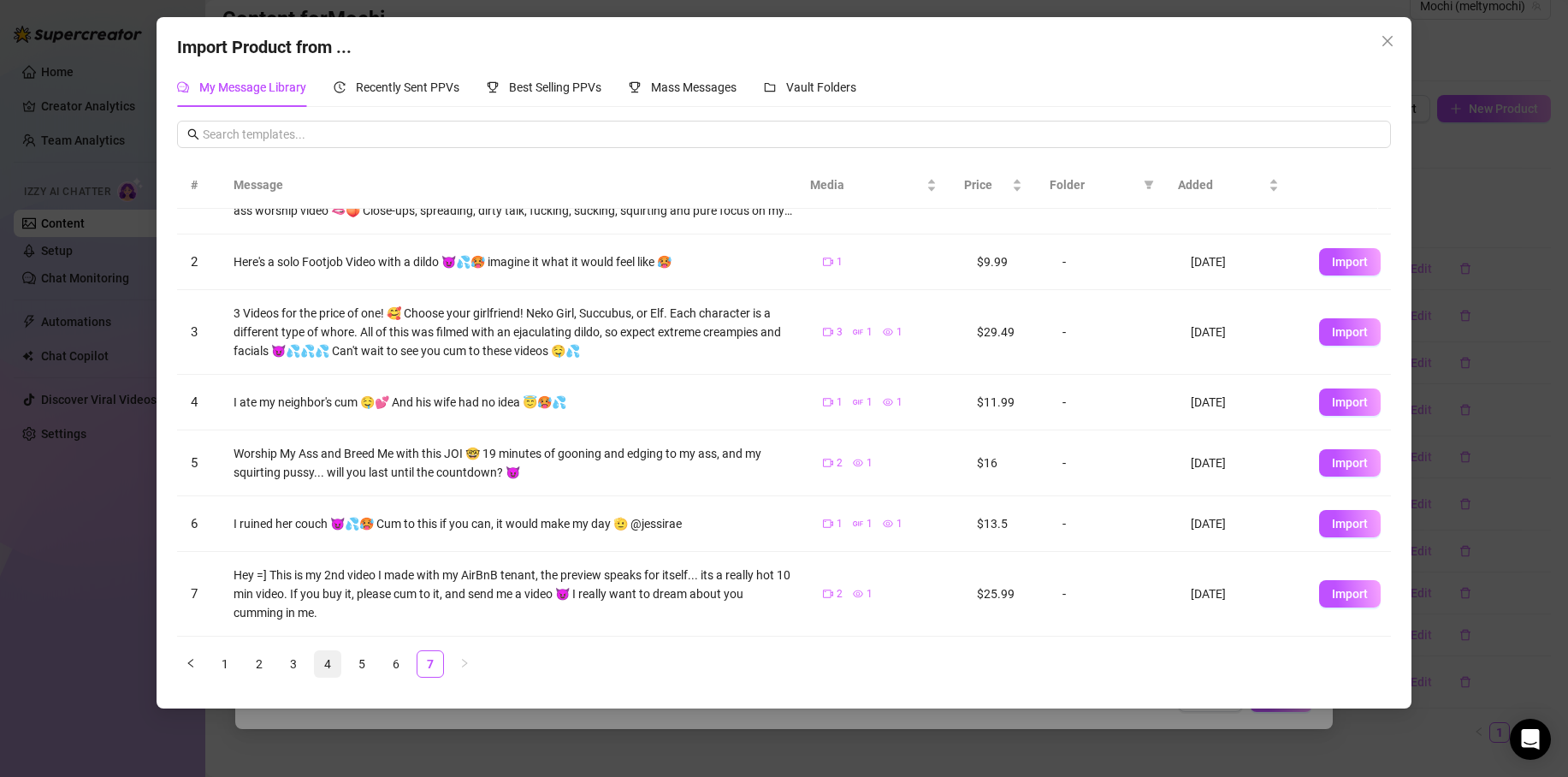
click at [324, 667] on link "4" at bounding box center [327, 664] width 25 height 25
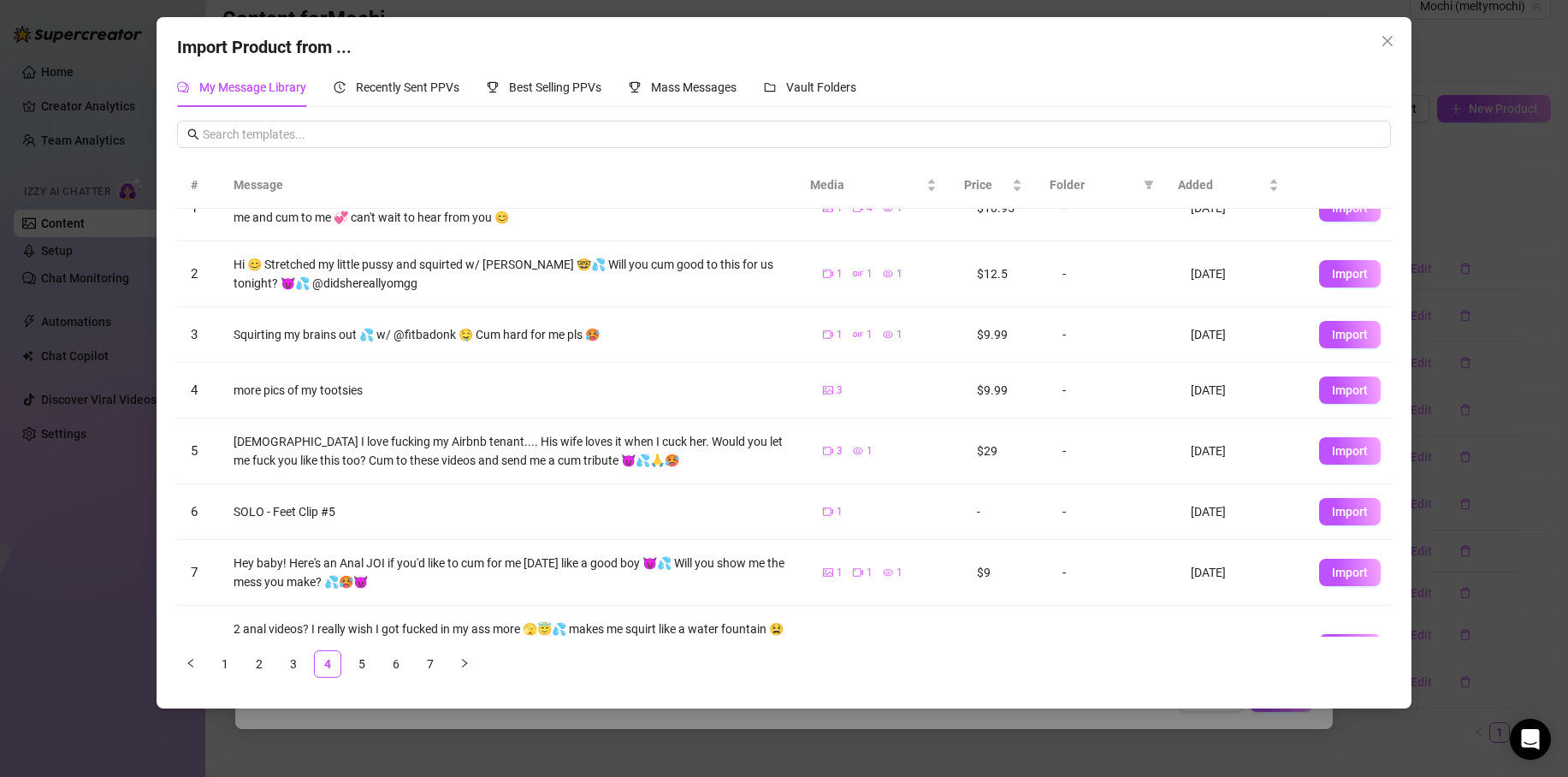
scroll to position [219, 0]
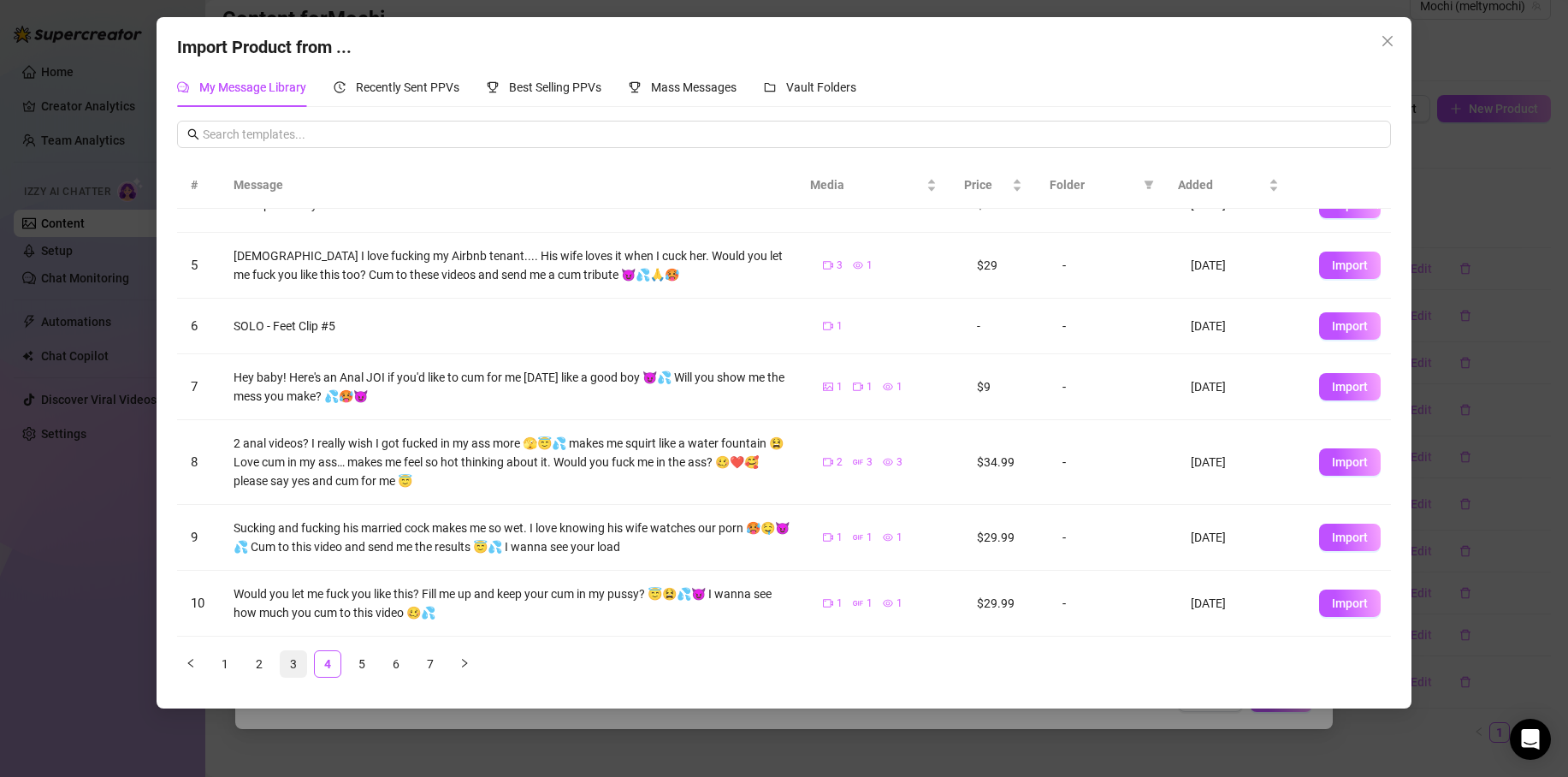
click at [283, 657] on link "3" at bounding box center [293, 664] width 25 height 25
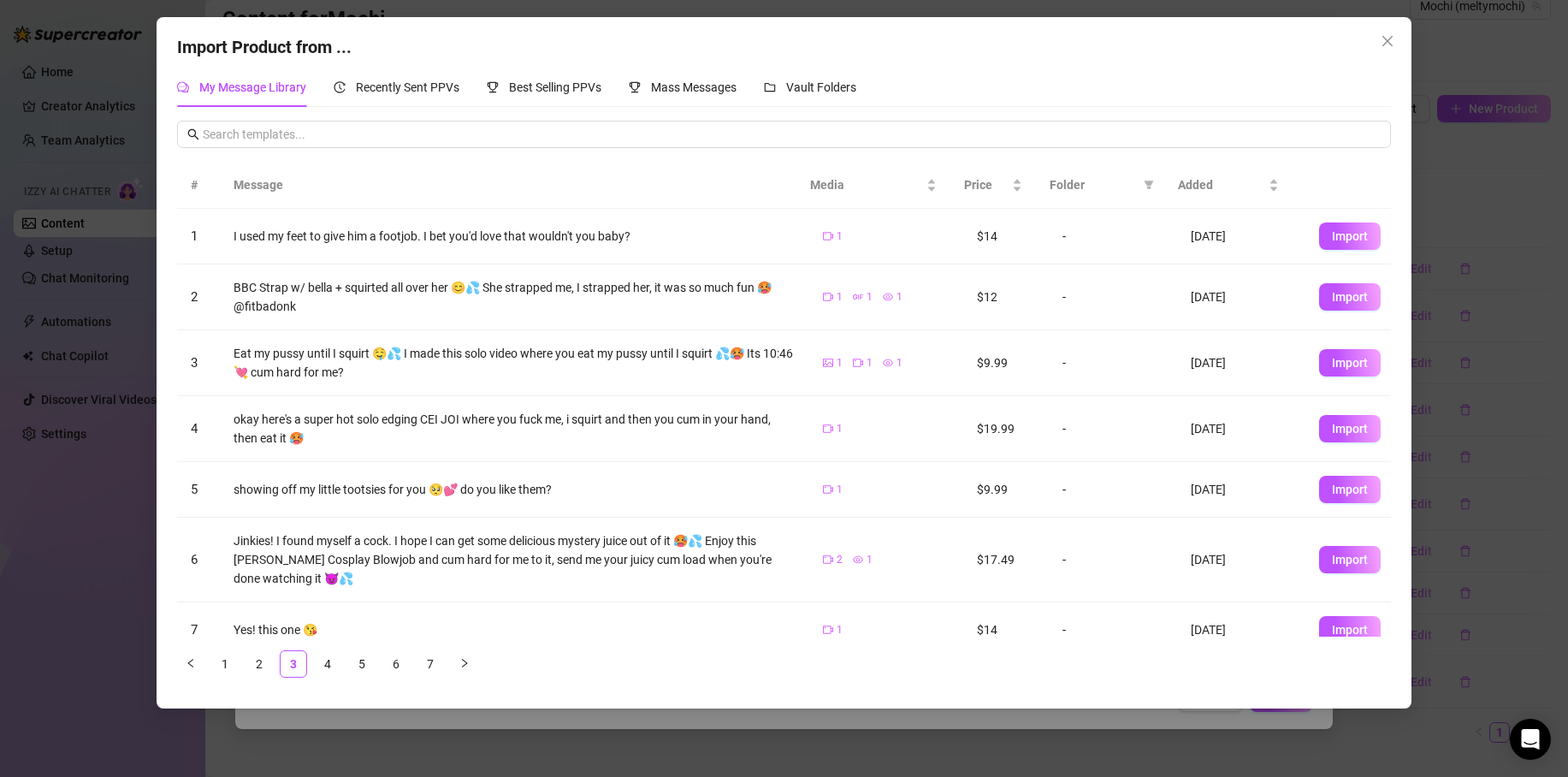
scroll to position [198, 0]
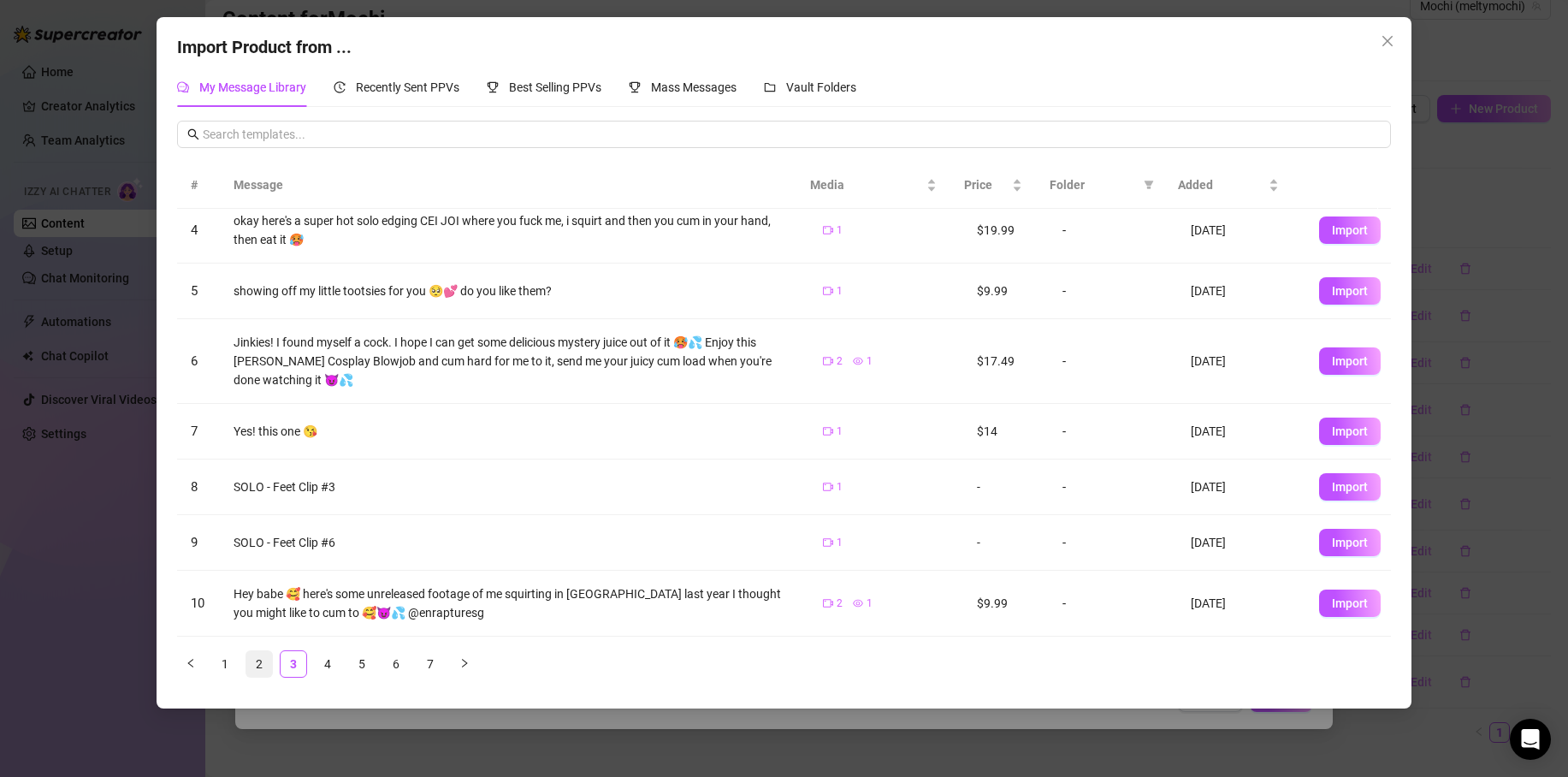
click at [258, 668] on link "2" at bounding box center [259, 664] width 25 height 25
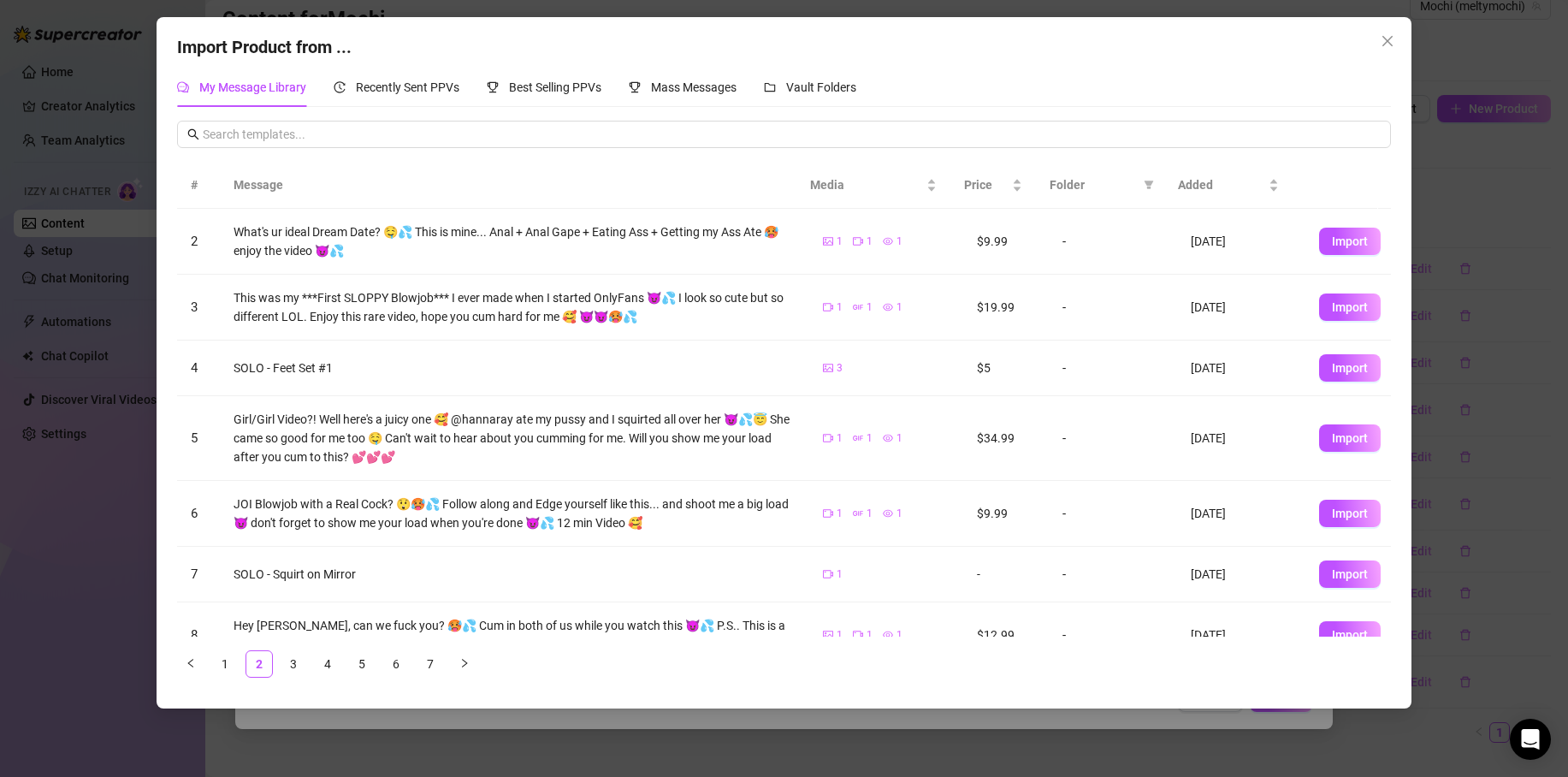
scroll to position [78, 0]
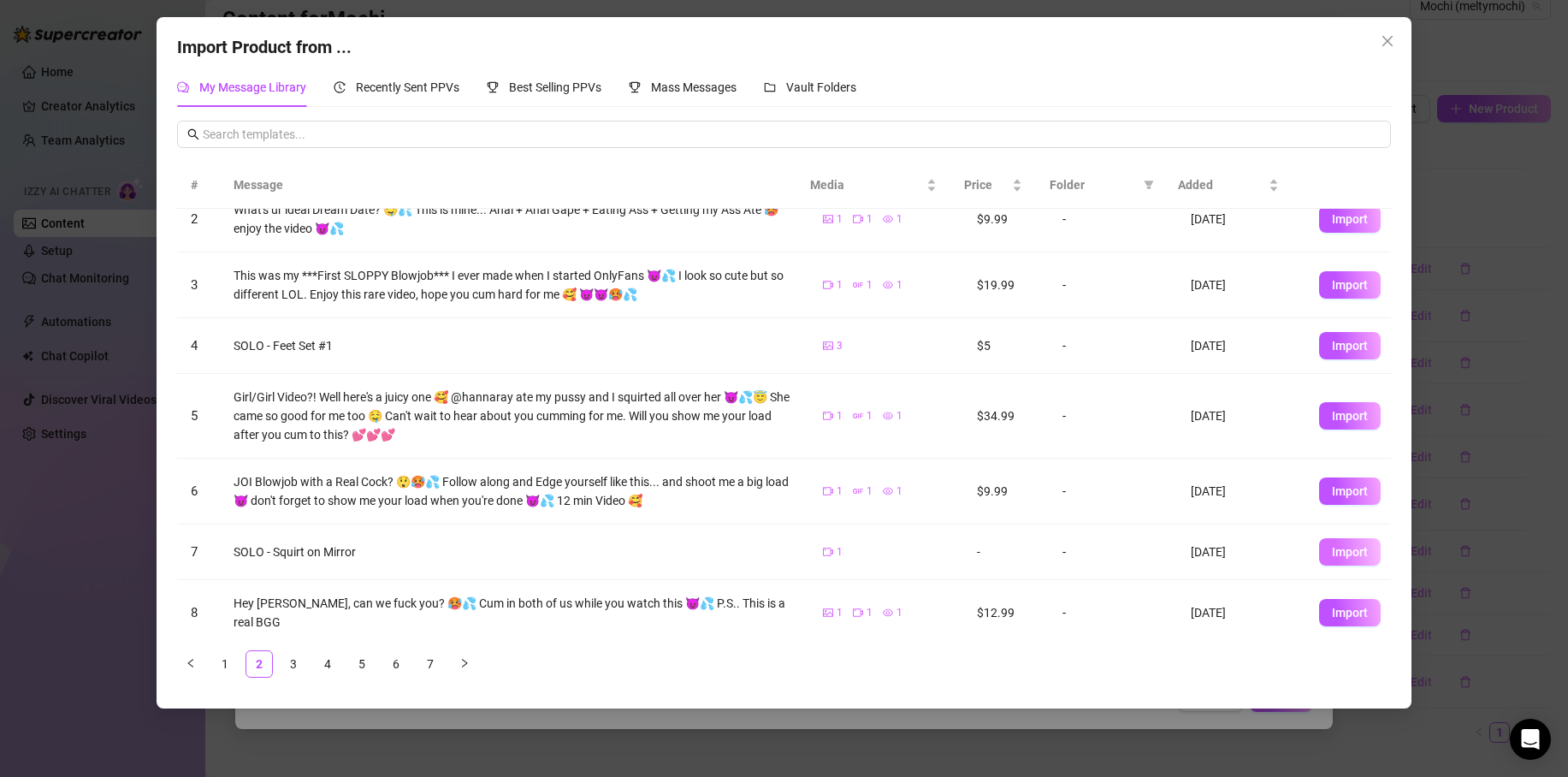
click at [1344, 550] on span "Import" at bounding box center [1350, 552] width 36 height 14
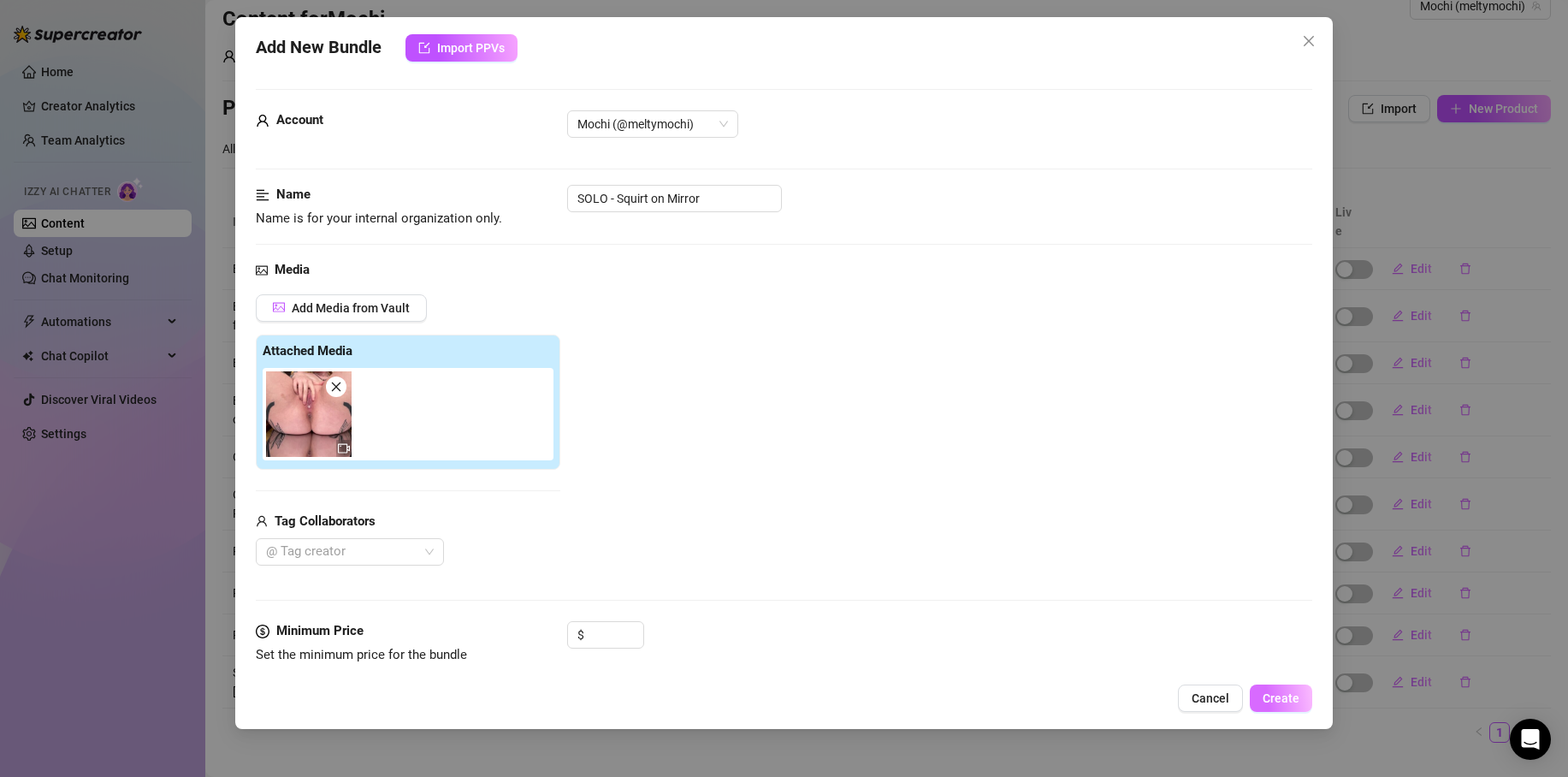
click at [1280, 699] on span "Create" at bounding box center [1281, 698] width 37 height 14
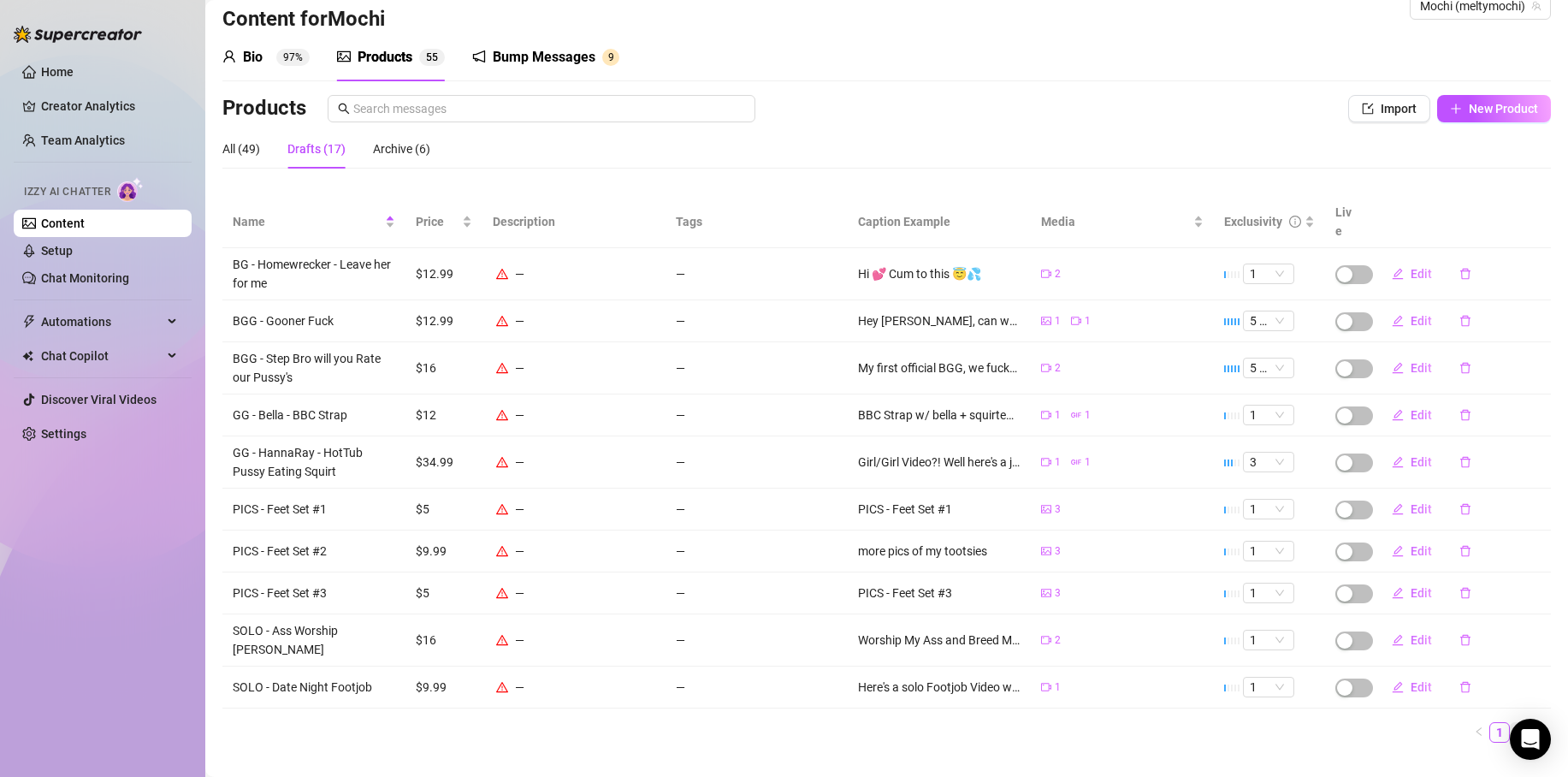
click at [1511, 723] on link "2" at bounding box center [1520, 732] width 19 height 19
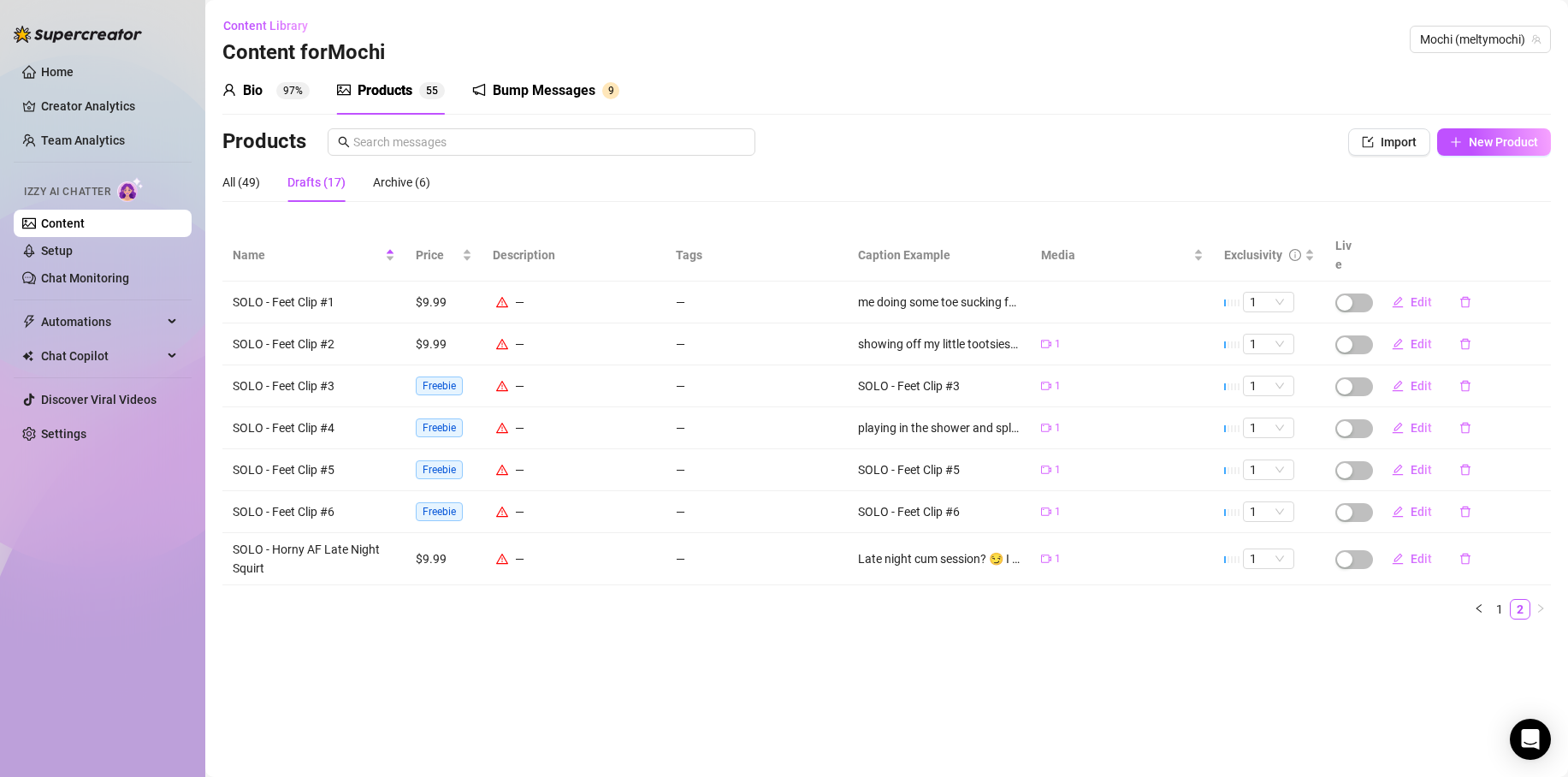
scroll to position [0, 0]
click at [1503, 600] on link "1" at bounding box center [1500, 609] width 19 height 19
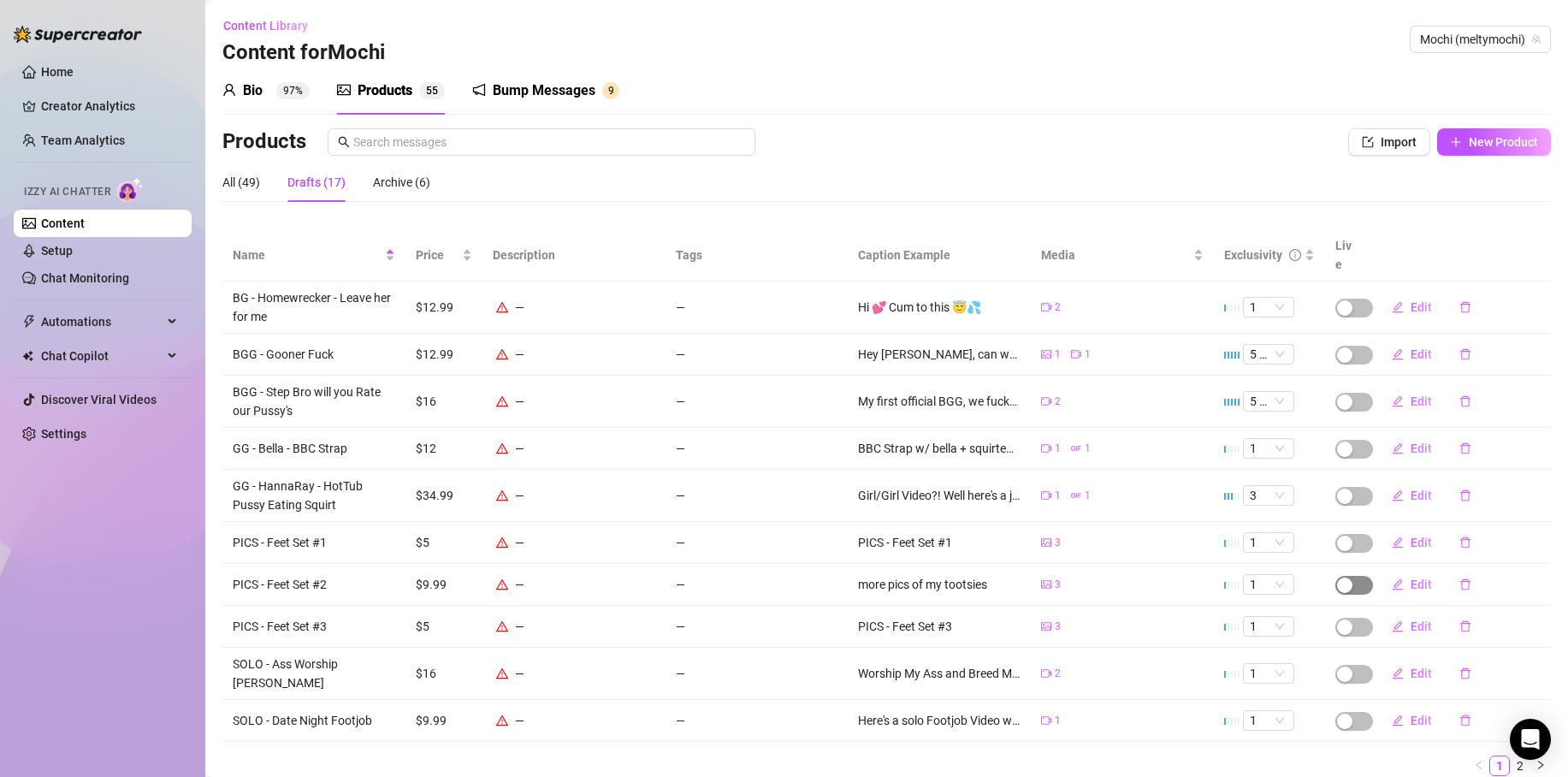
scroll to position [35, 0]
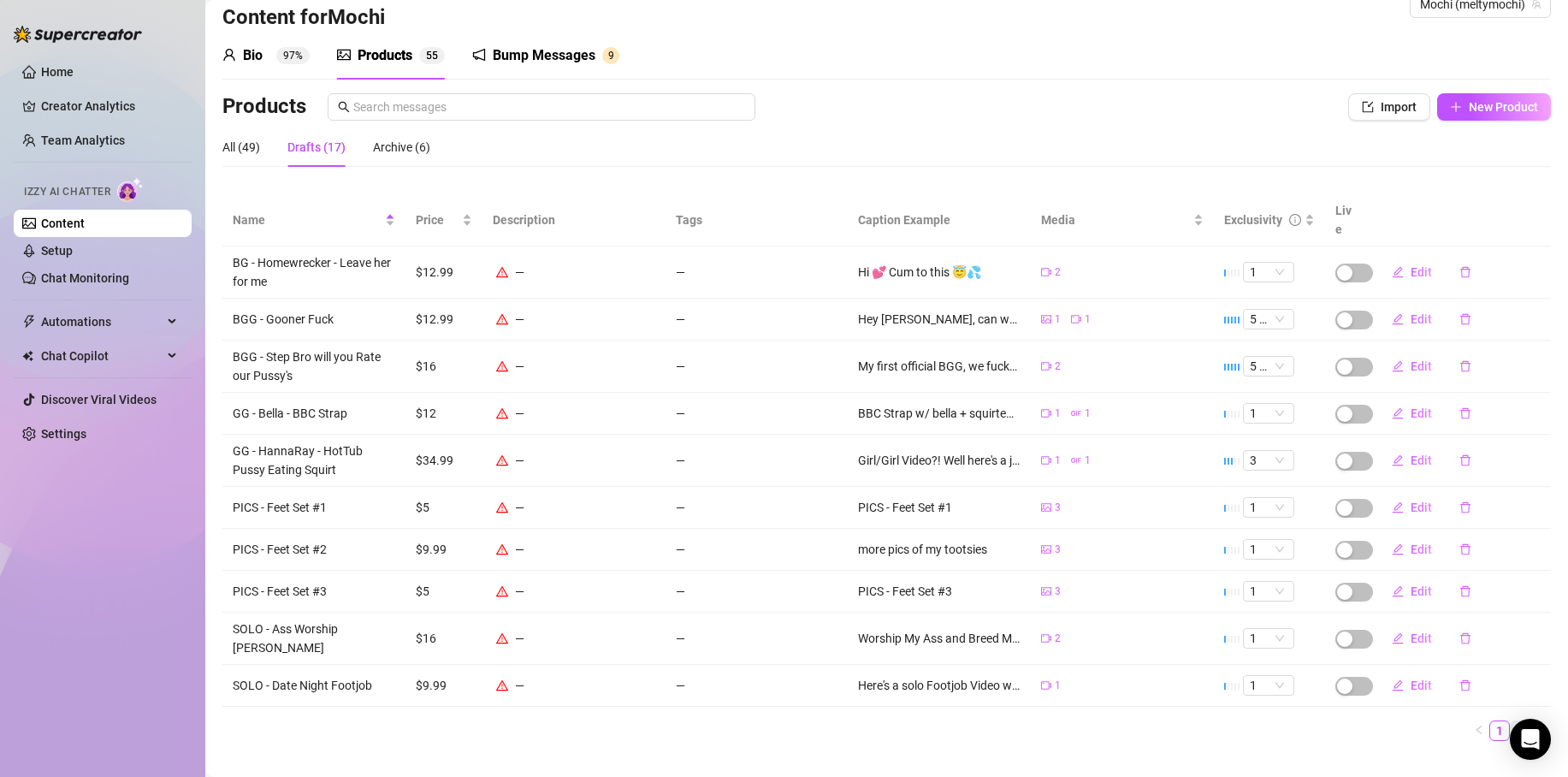
click at [1511, 721] on link "2" at bounding box center [1520, 730] width 19 height 19
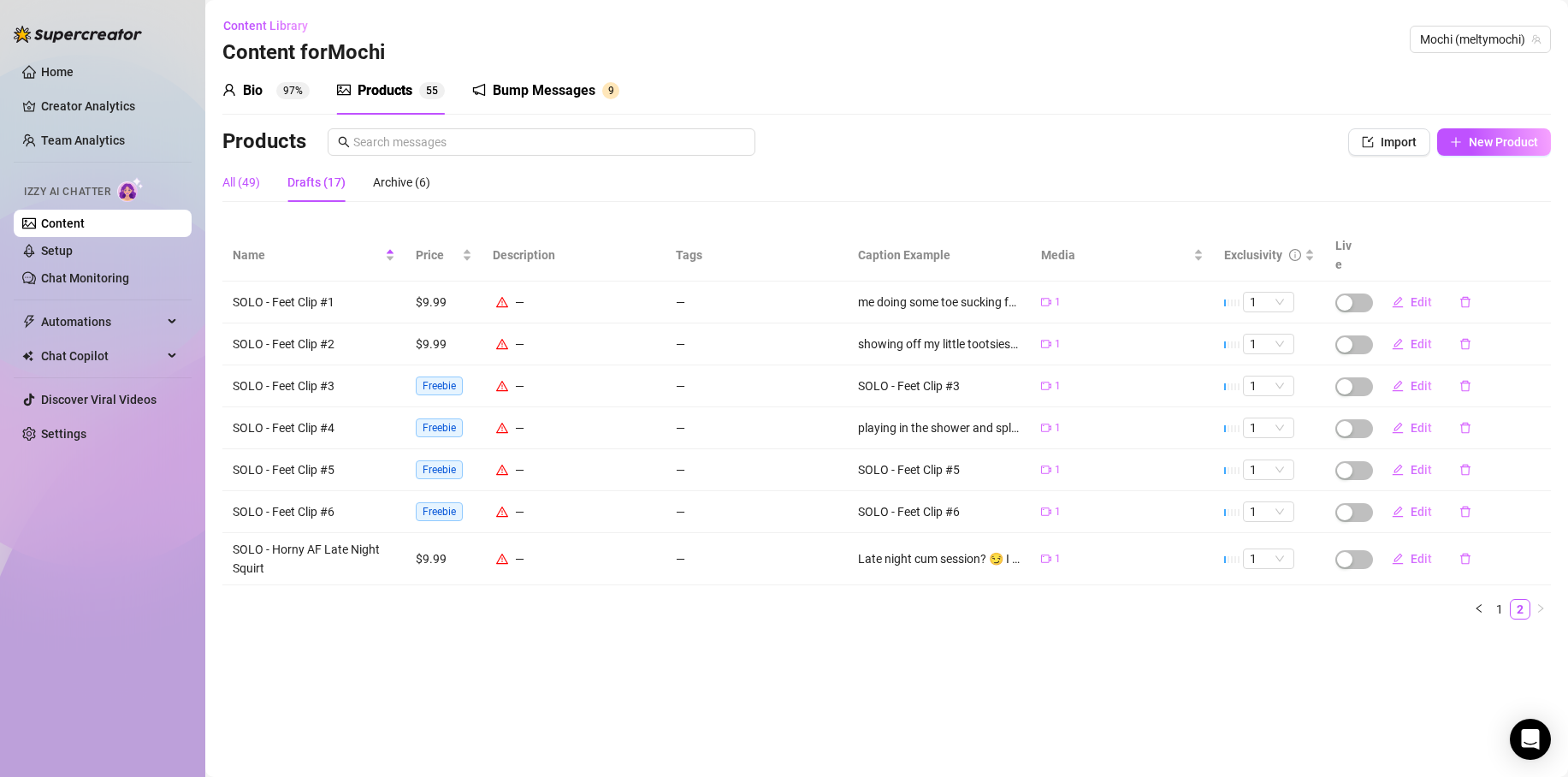
click at [236, 183] on div "All (49)" at bounding box center [242, 182] width 38 height 19
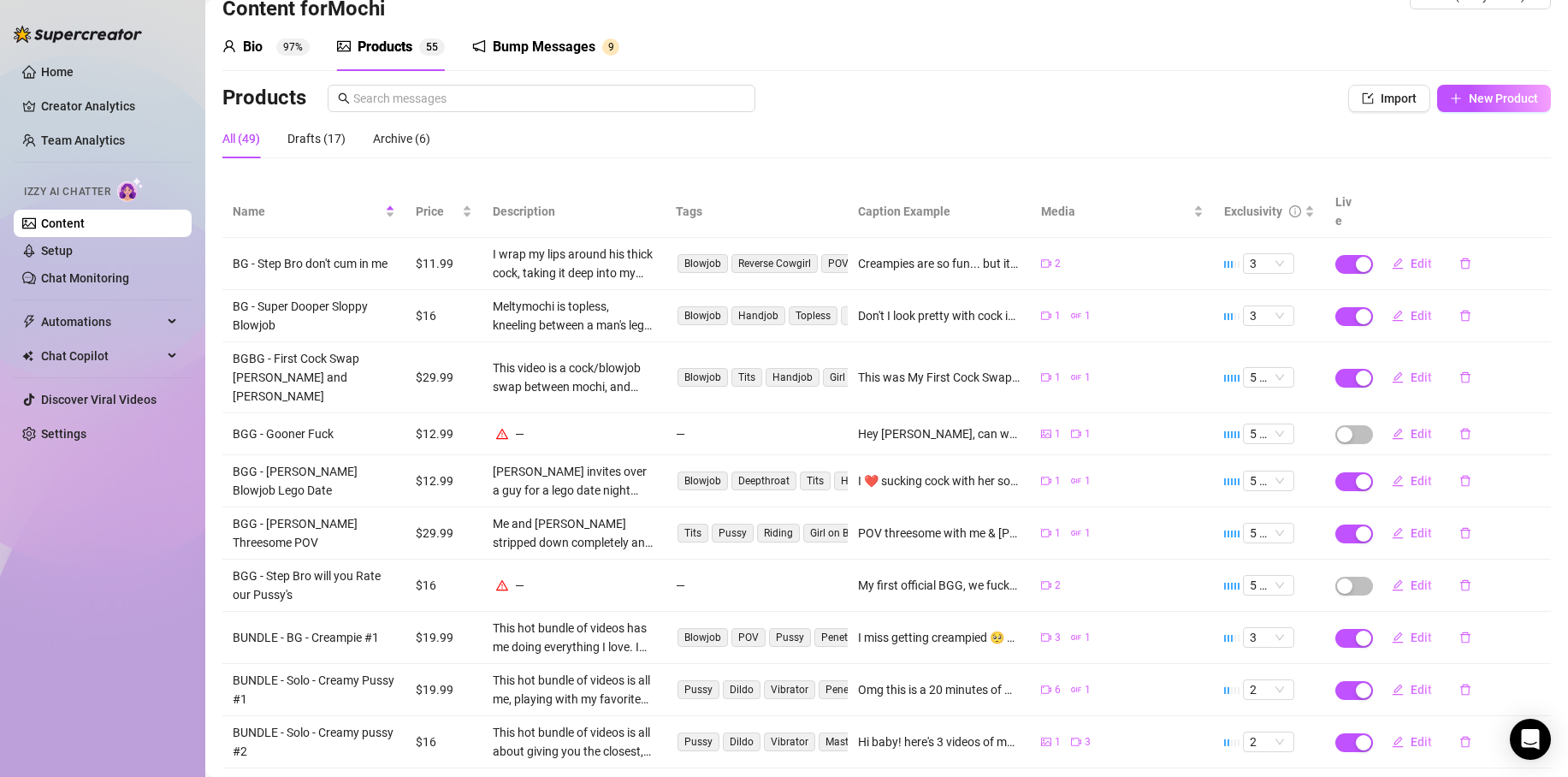
scroll to position [96, 0]
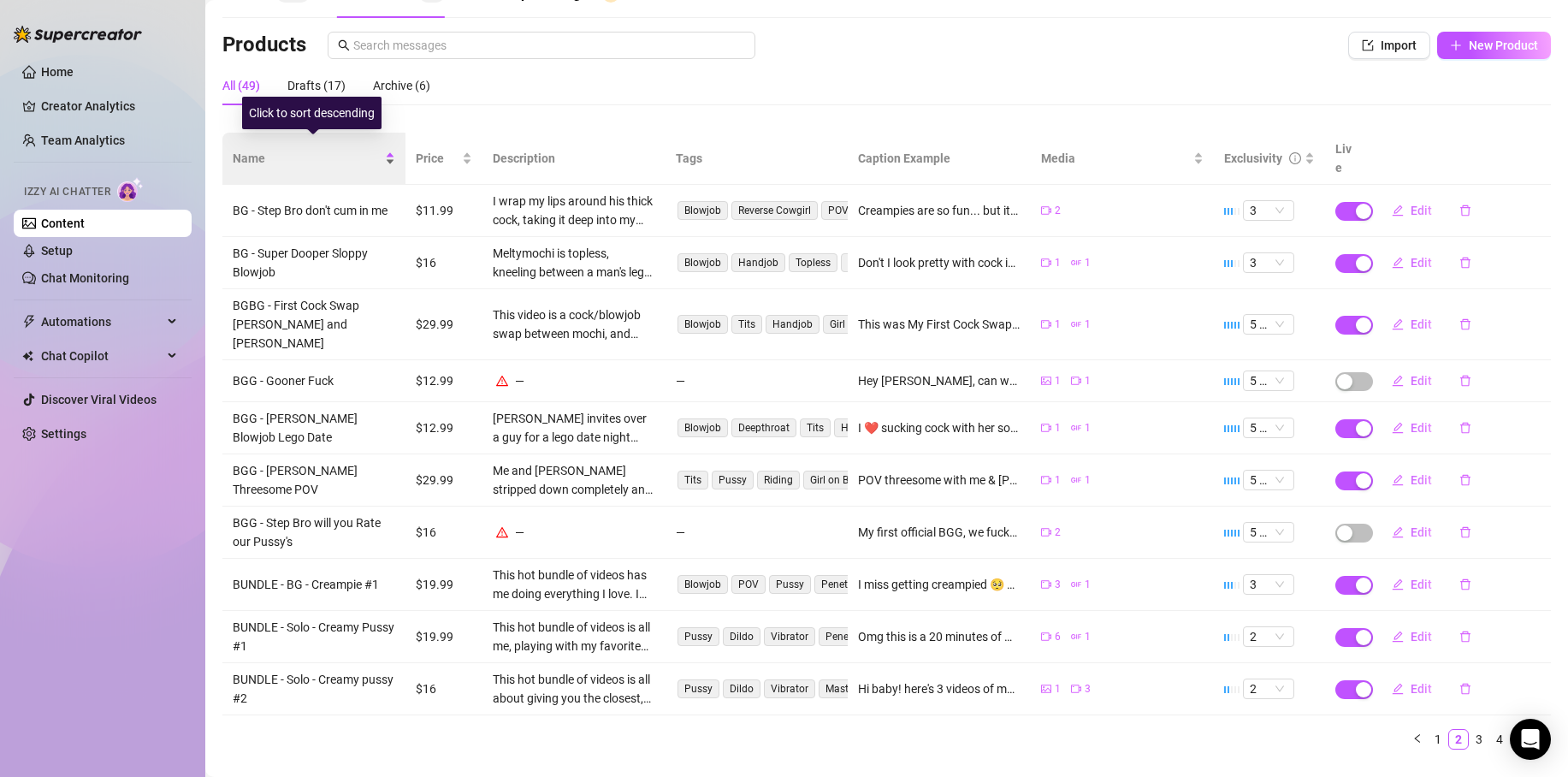
click at [279, 149] on span "Name" at bounding box center [306, 158] width 149 height 19
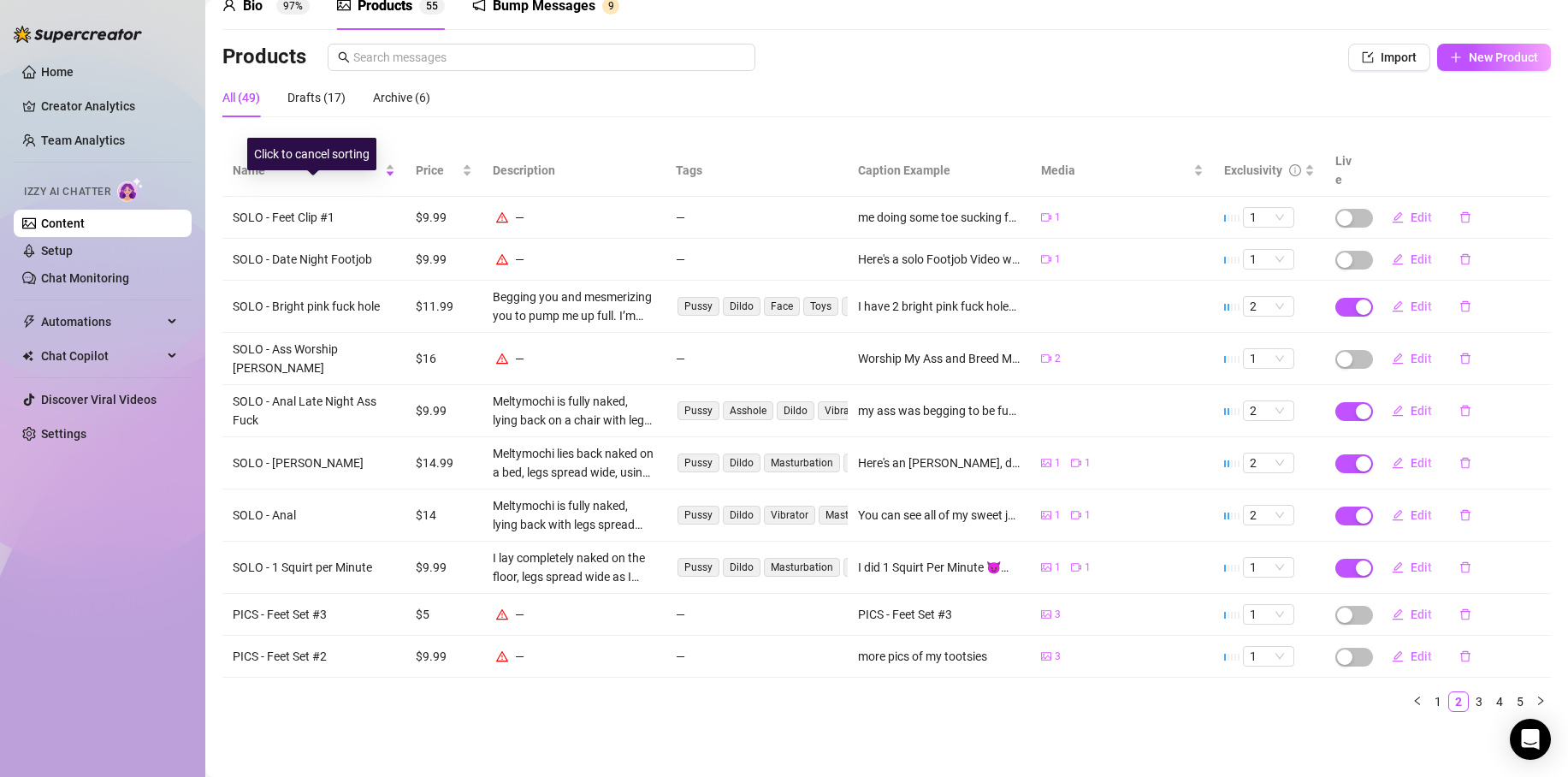
scroll to position [56, 0]
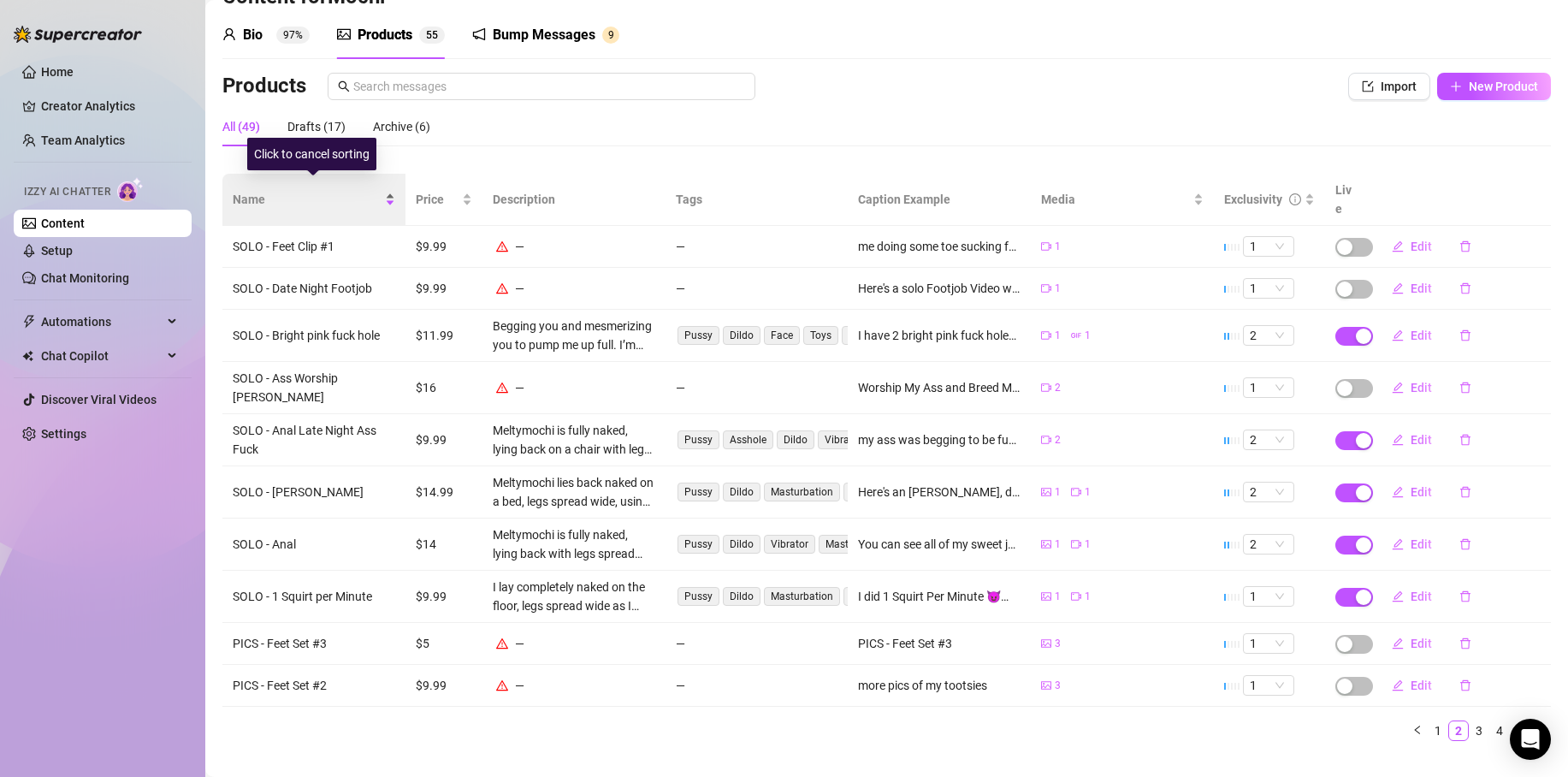
click at [256, 190] on span "Name" at bounding box center [306, 199] width 149 height 19
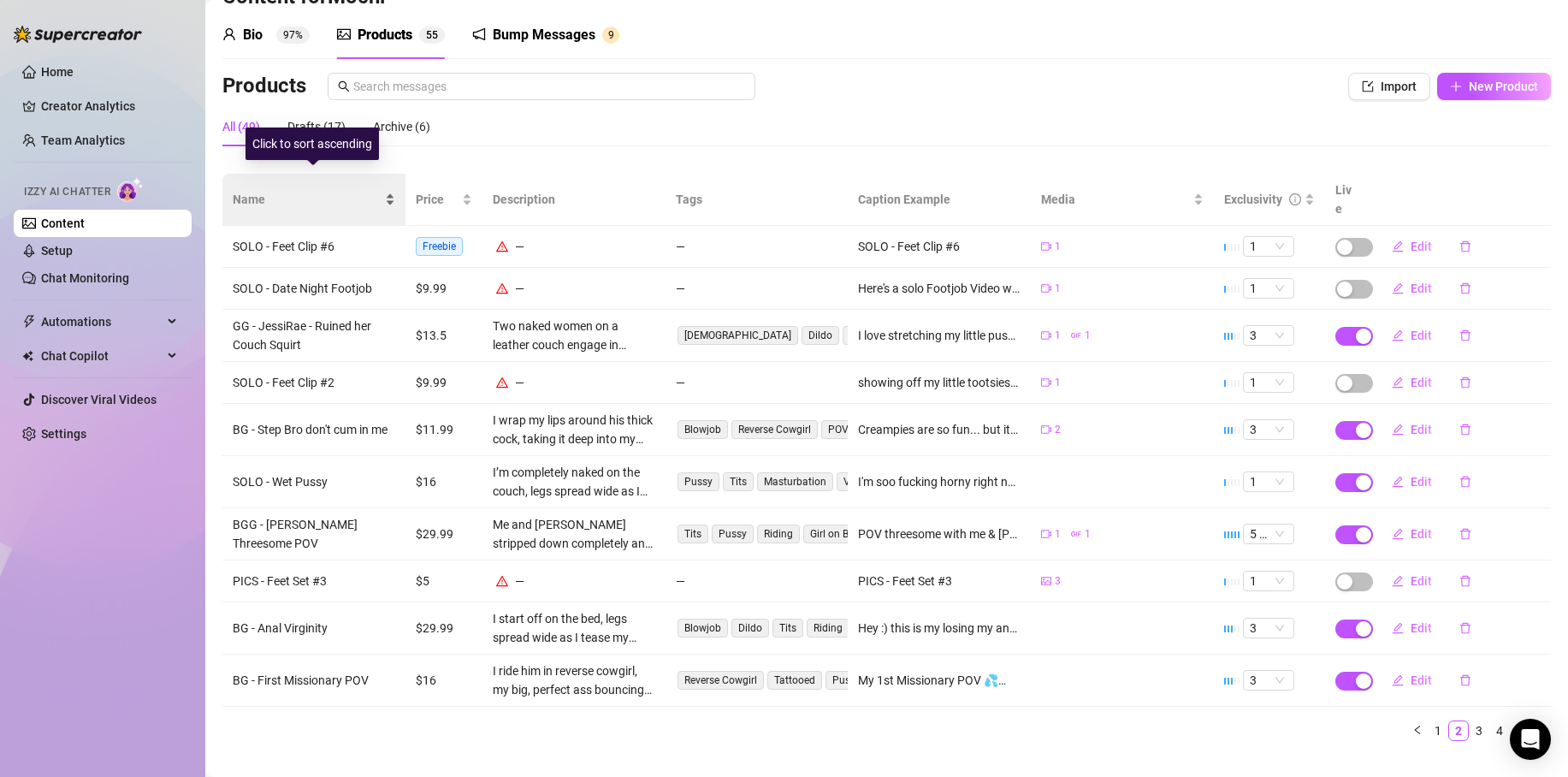
scroll to position [66, 0]
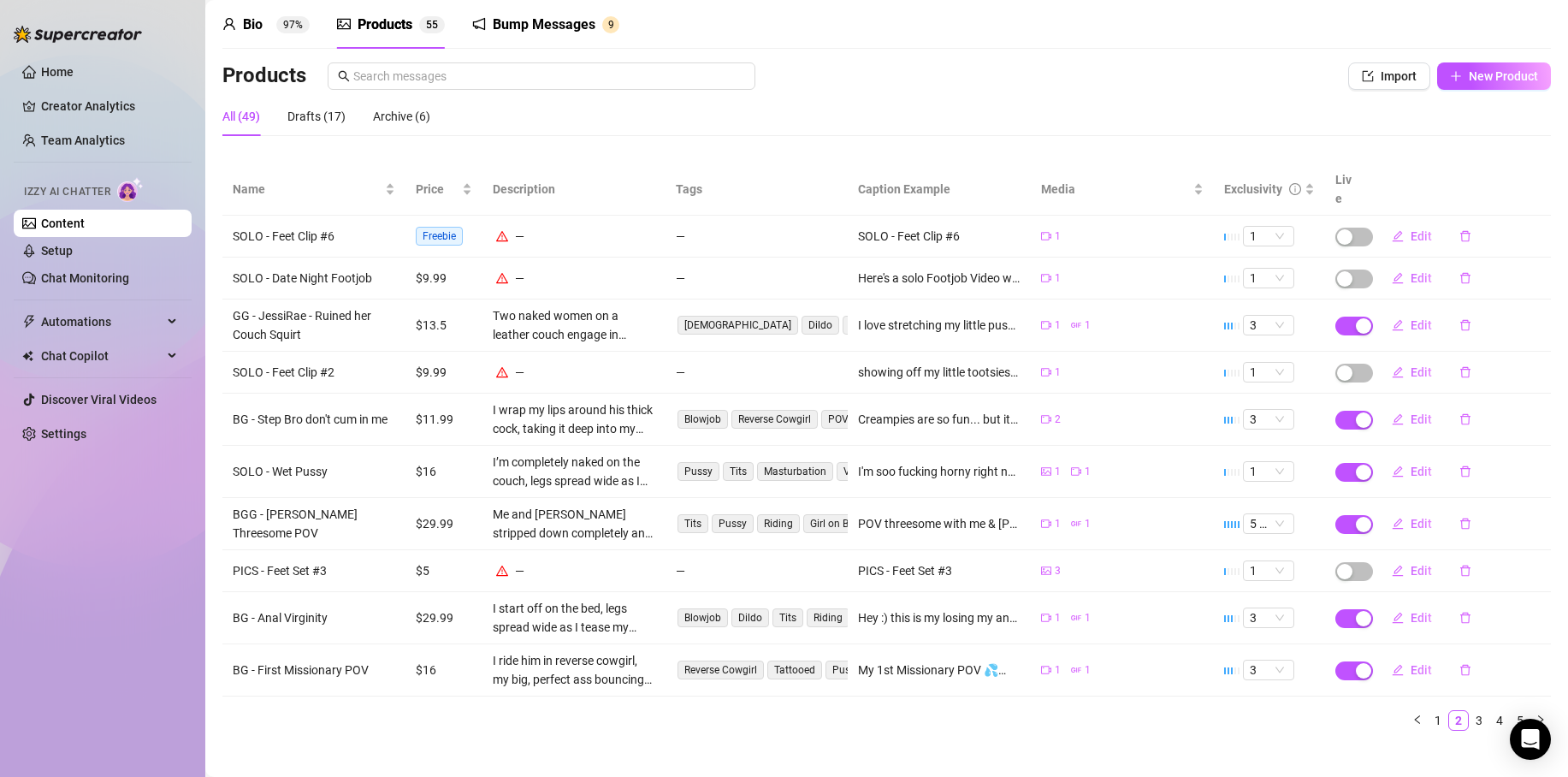
click at [263, 186] on span "Name" at bounding box center [306, 188] width 149 height 19
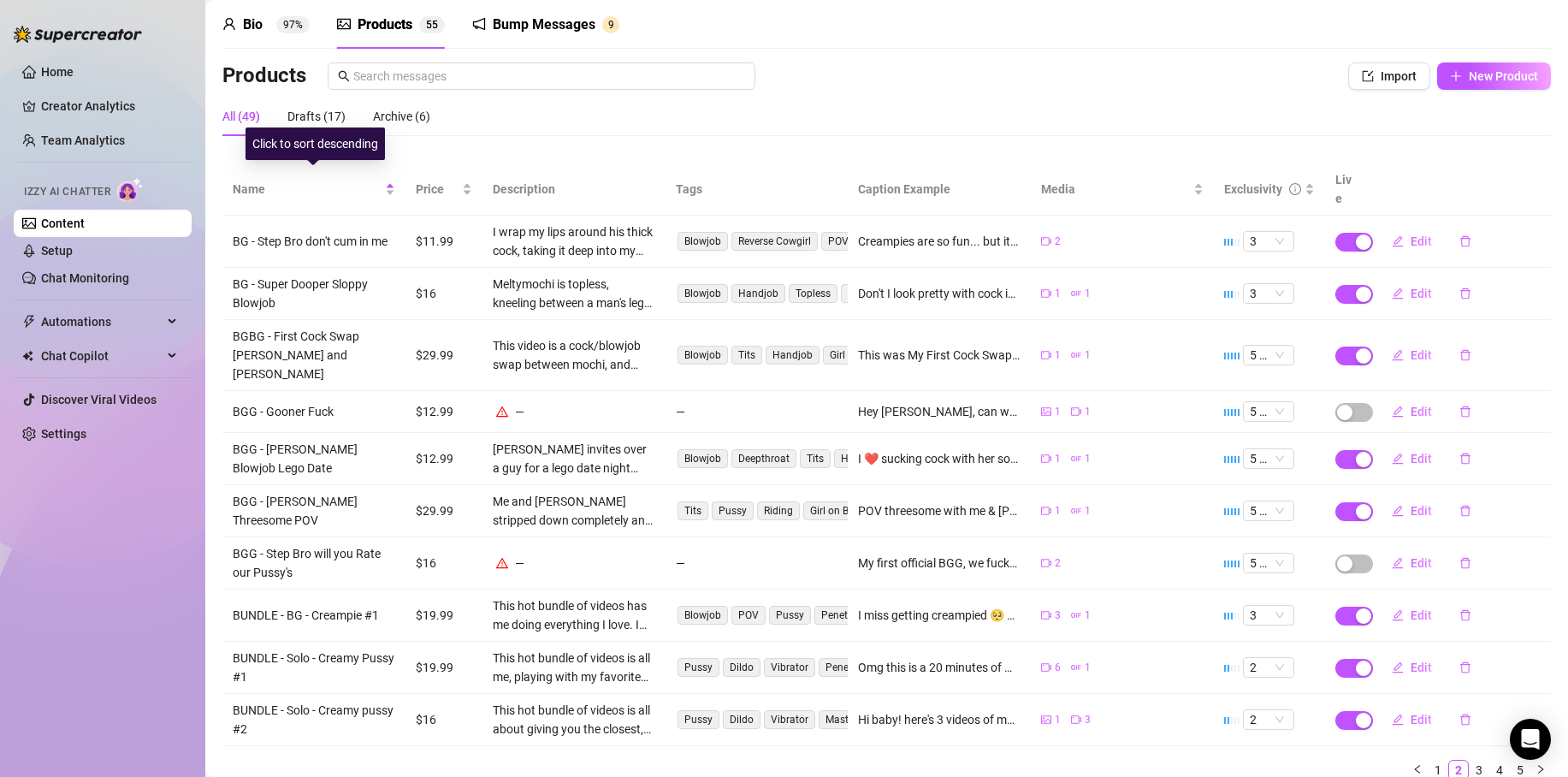
scroll to position [96, 0]
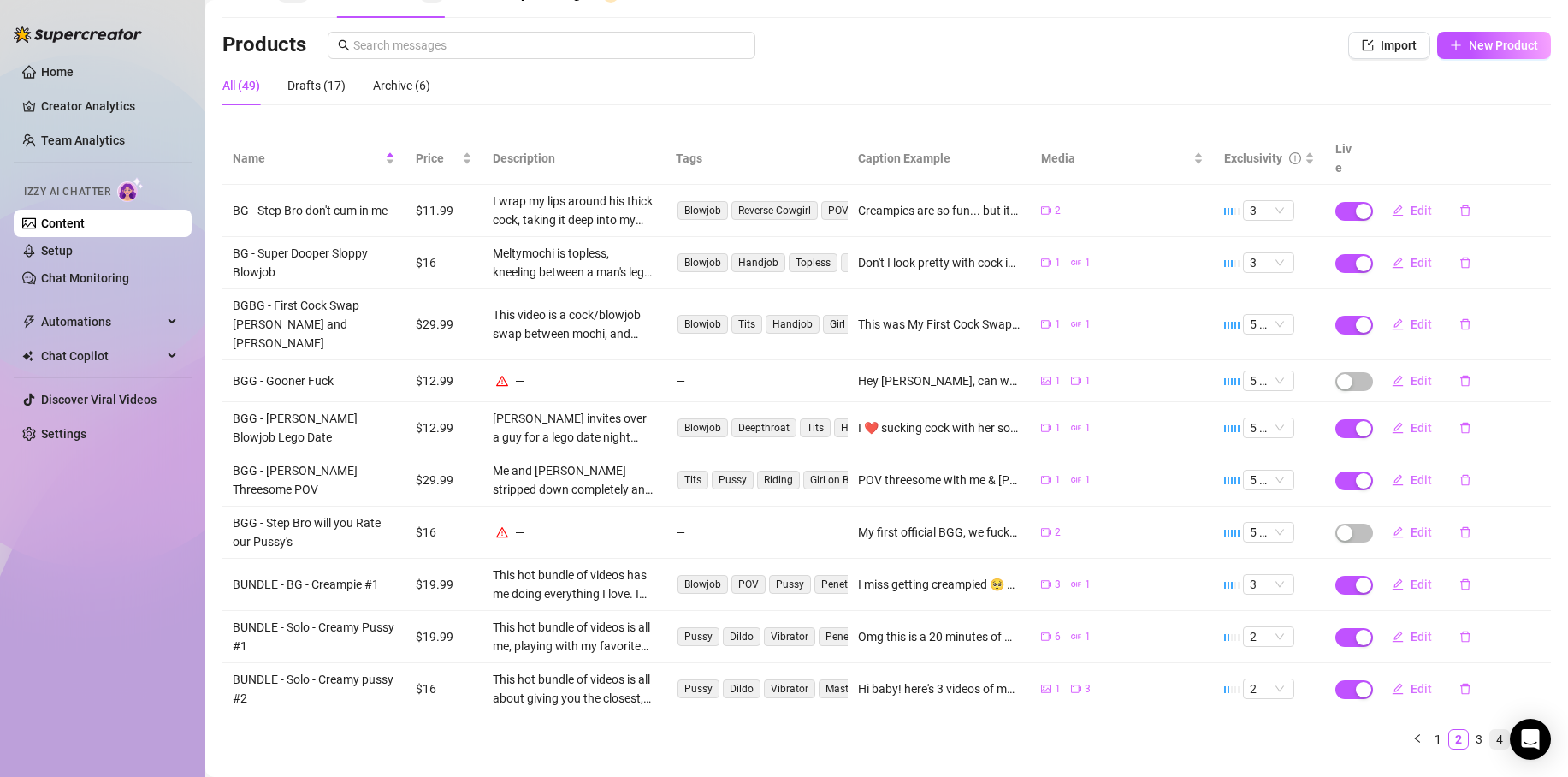
click at [1491, 730] on link "4" at bounding box center [1500, 739] width 19 height 19
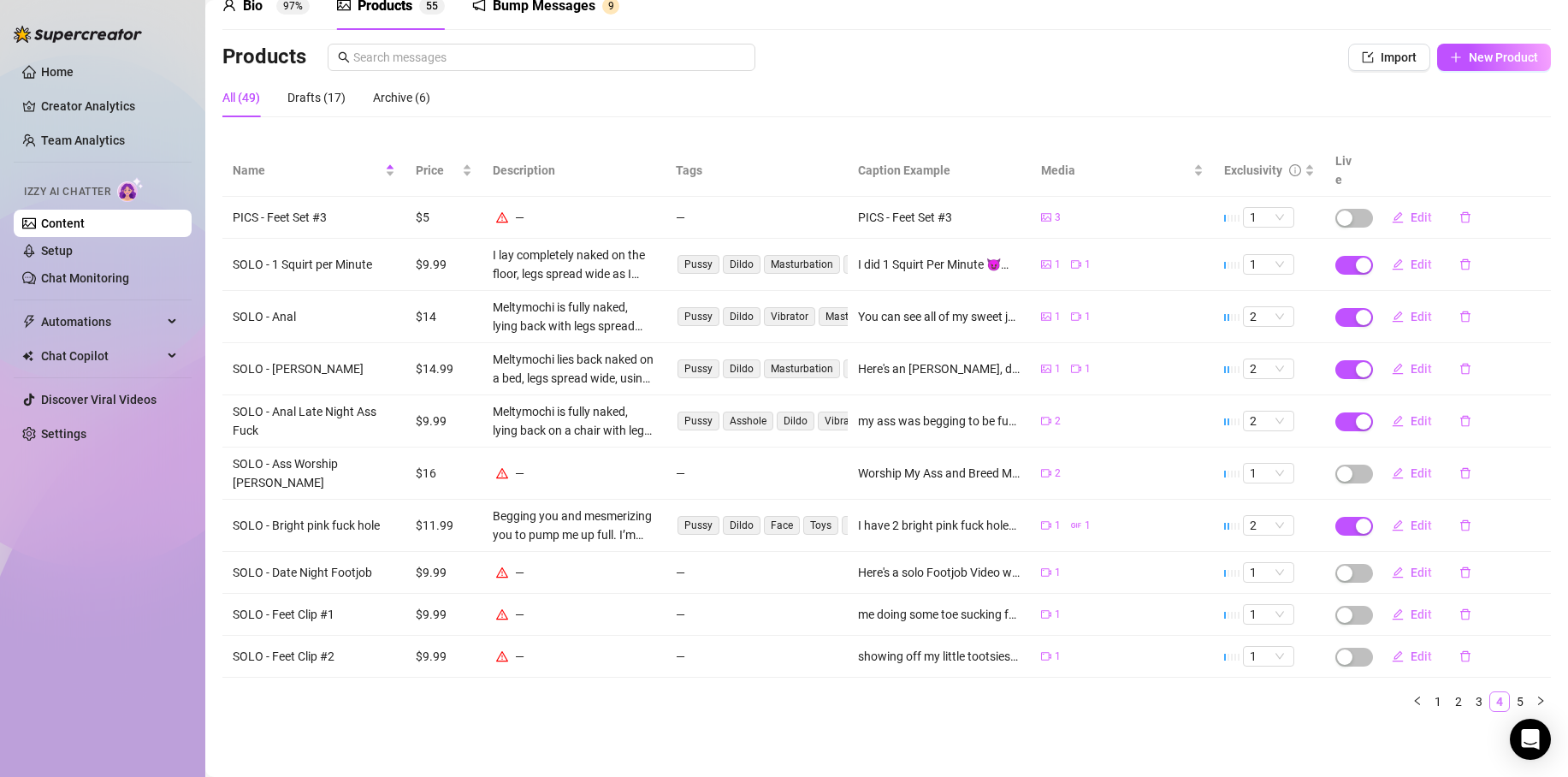
scroll to position [56, 0]
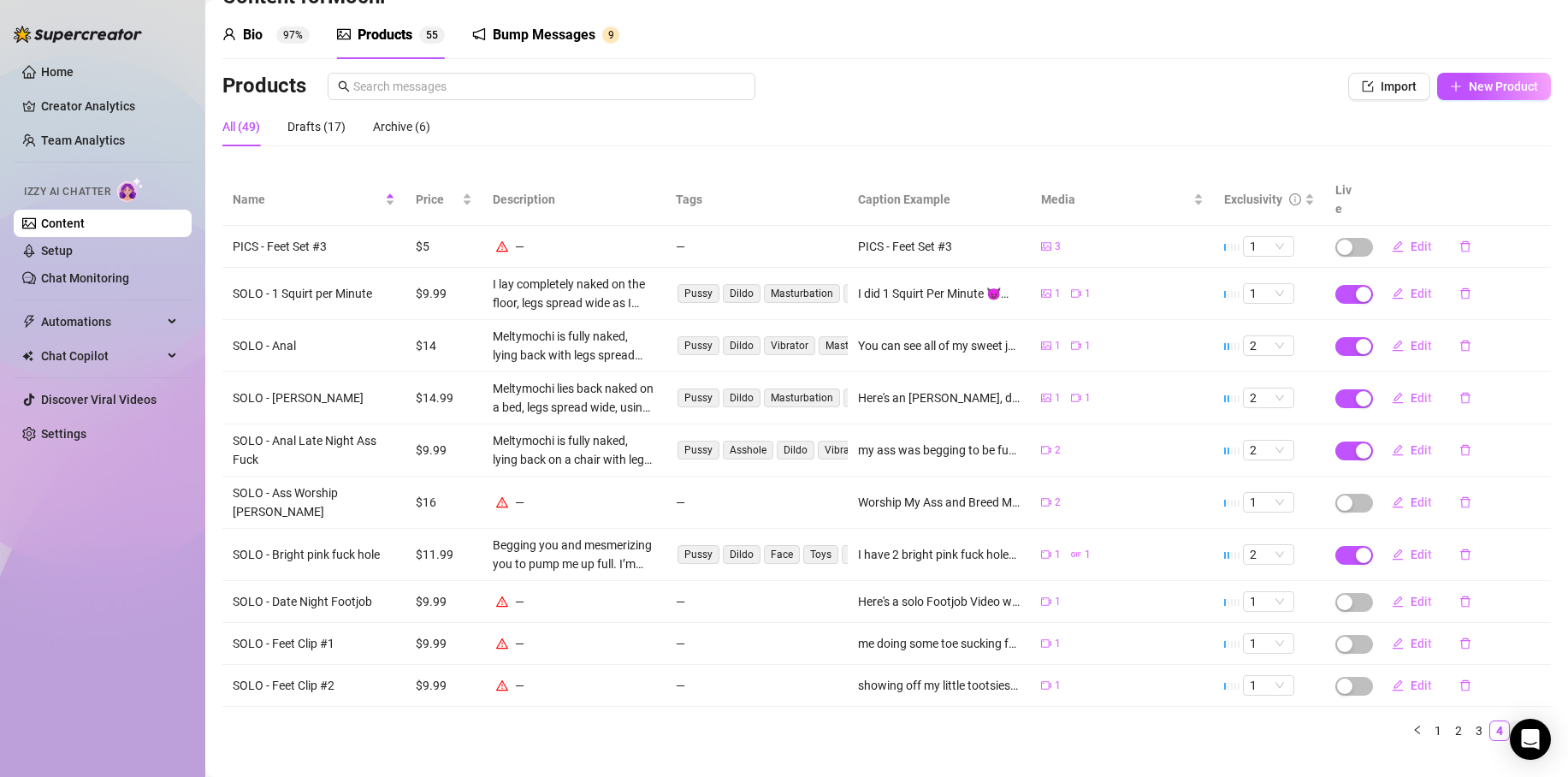
click at [1511, 721] on link "5" at bounding box center [1520, 730] width 19 height 19
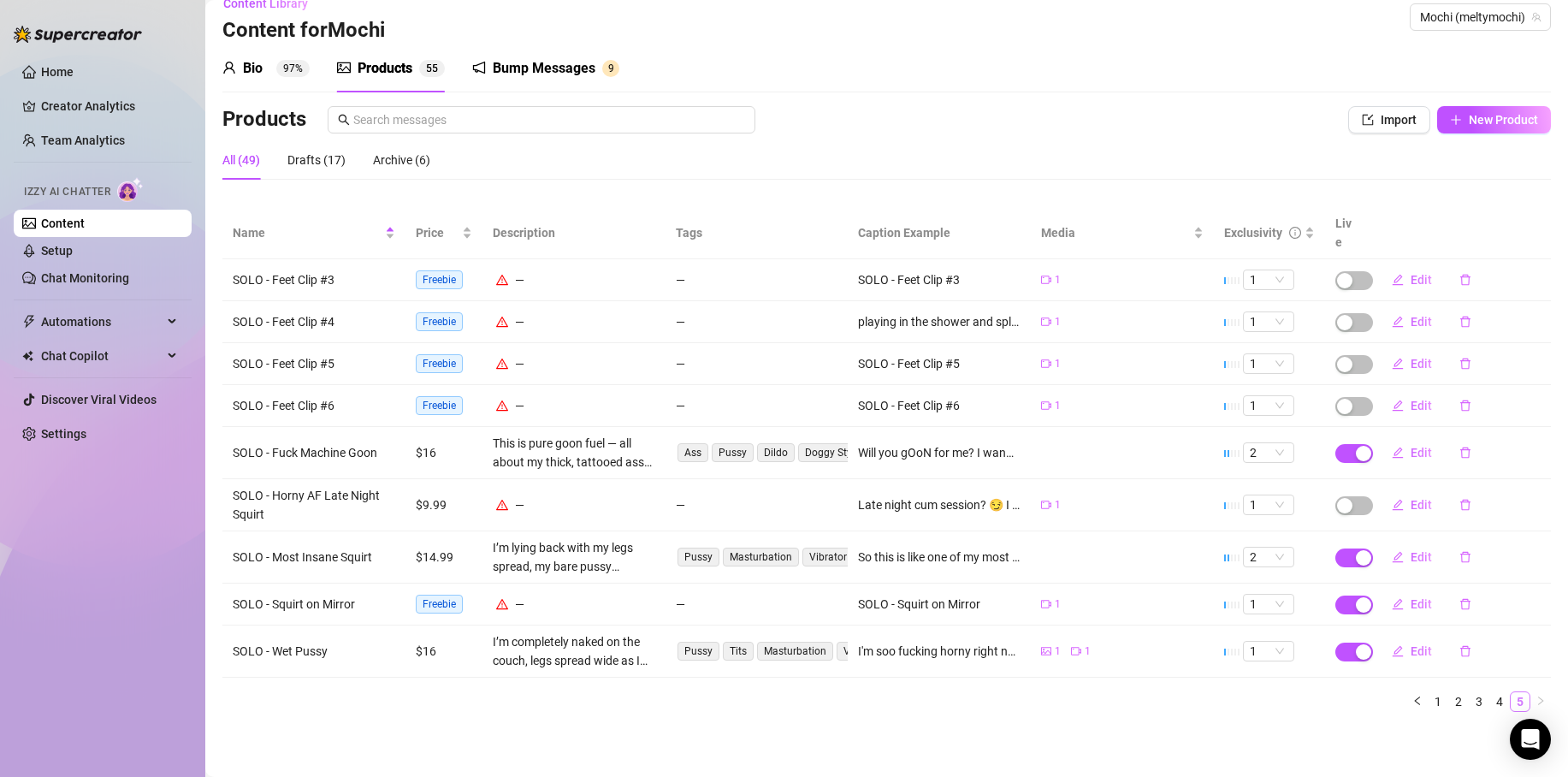
scroll to position [4, 0]
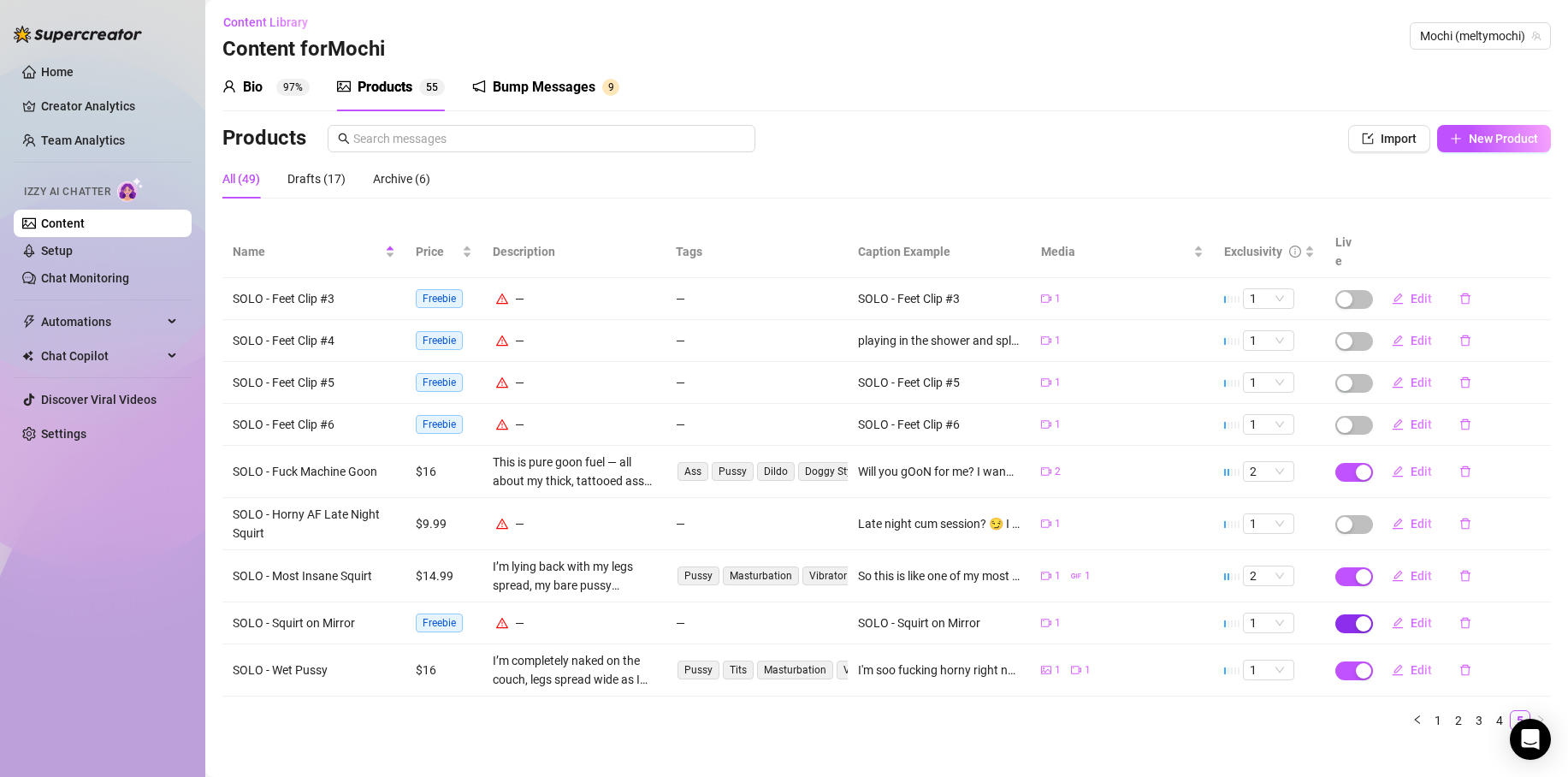
click at [1339, 615] on span "button" at bounding box center [1354, 624] width 38 height 19
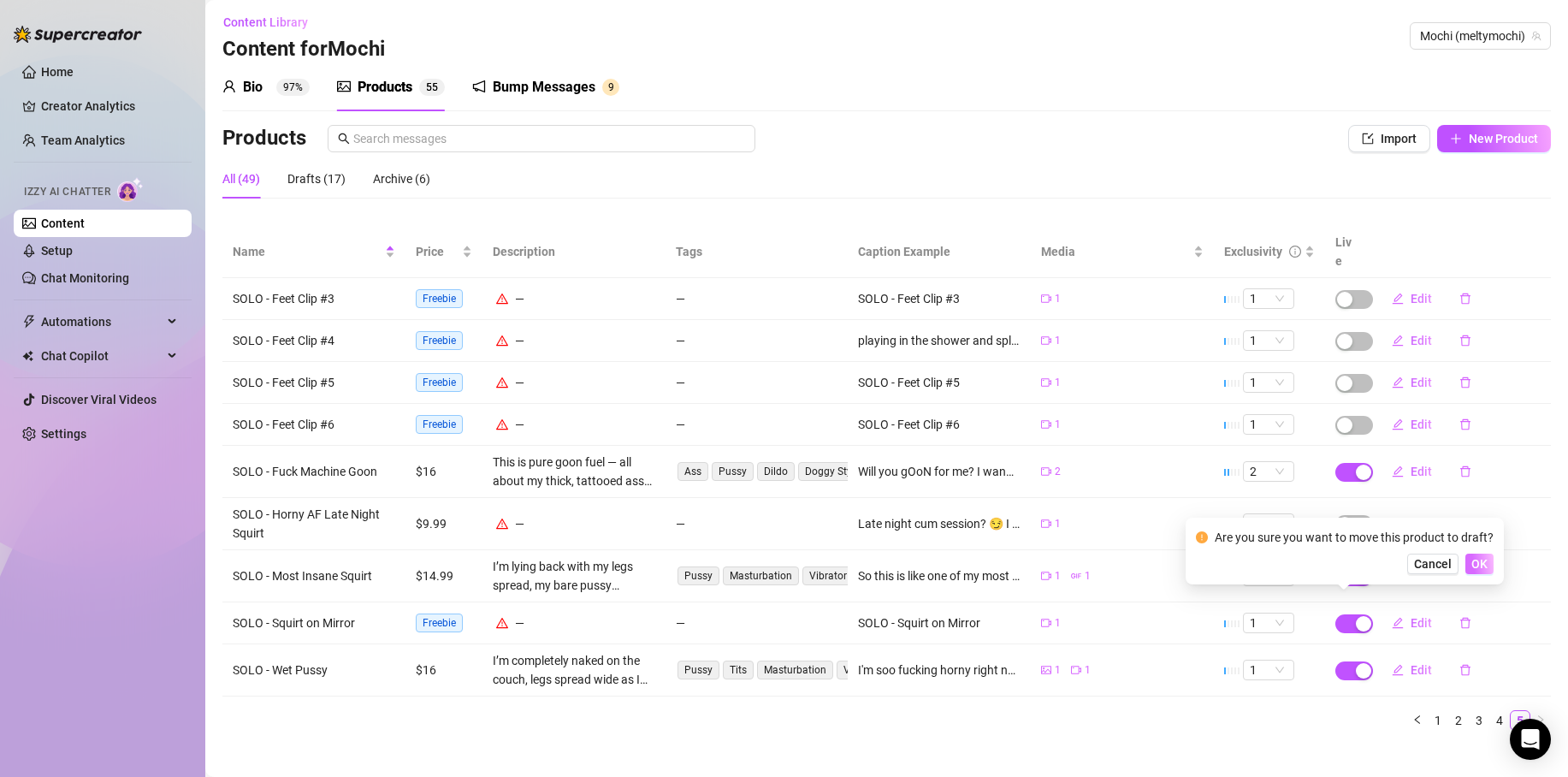
click at [1469, 562] on button "OK" at bounding box center [1479, 563] width 28 height 21
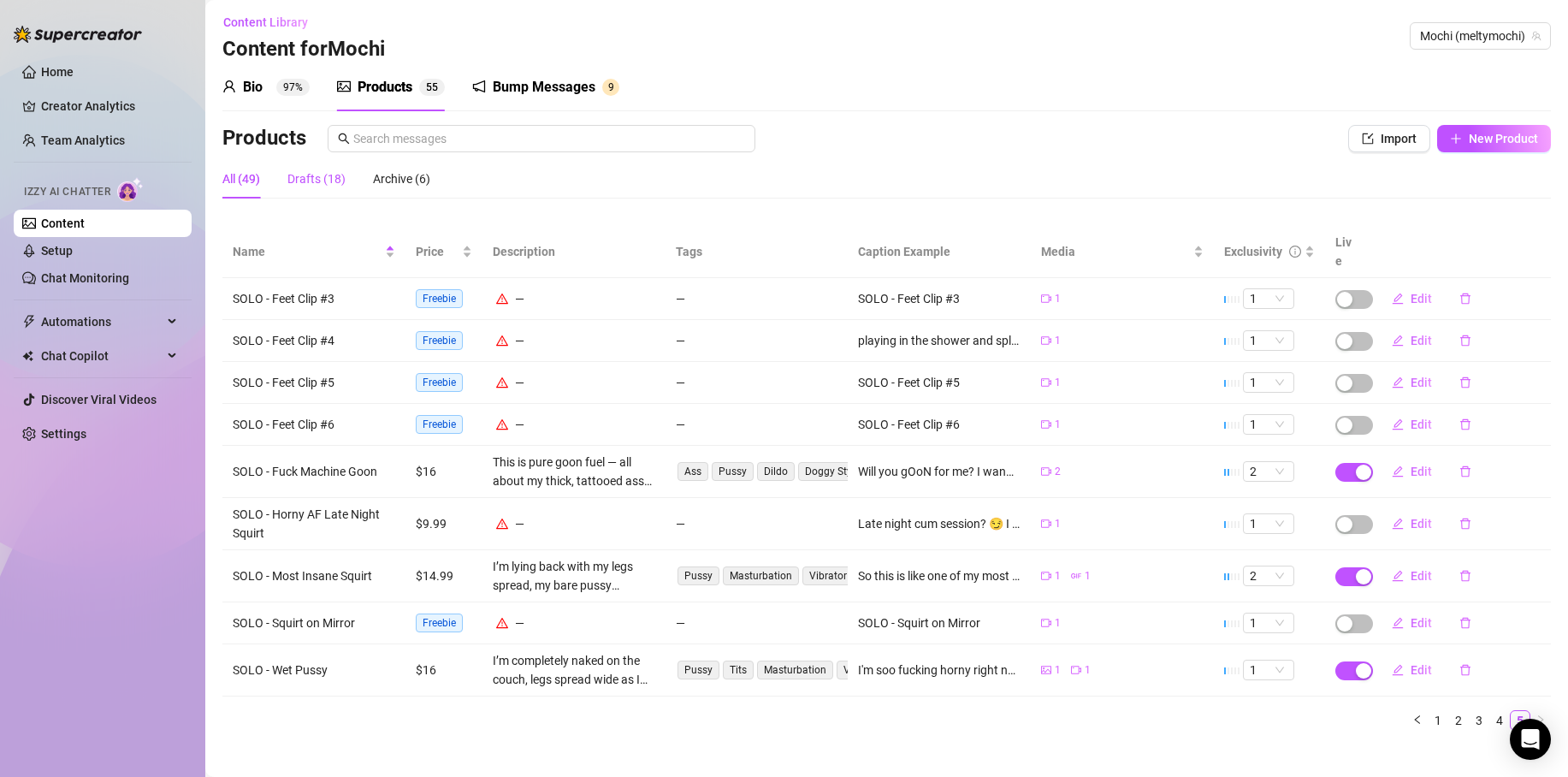
click at [329, 171] on div "Drafts (18)" at bounding box center [316, 178] width 59 height 19
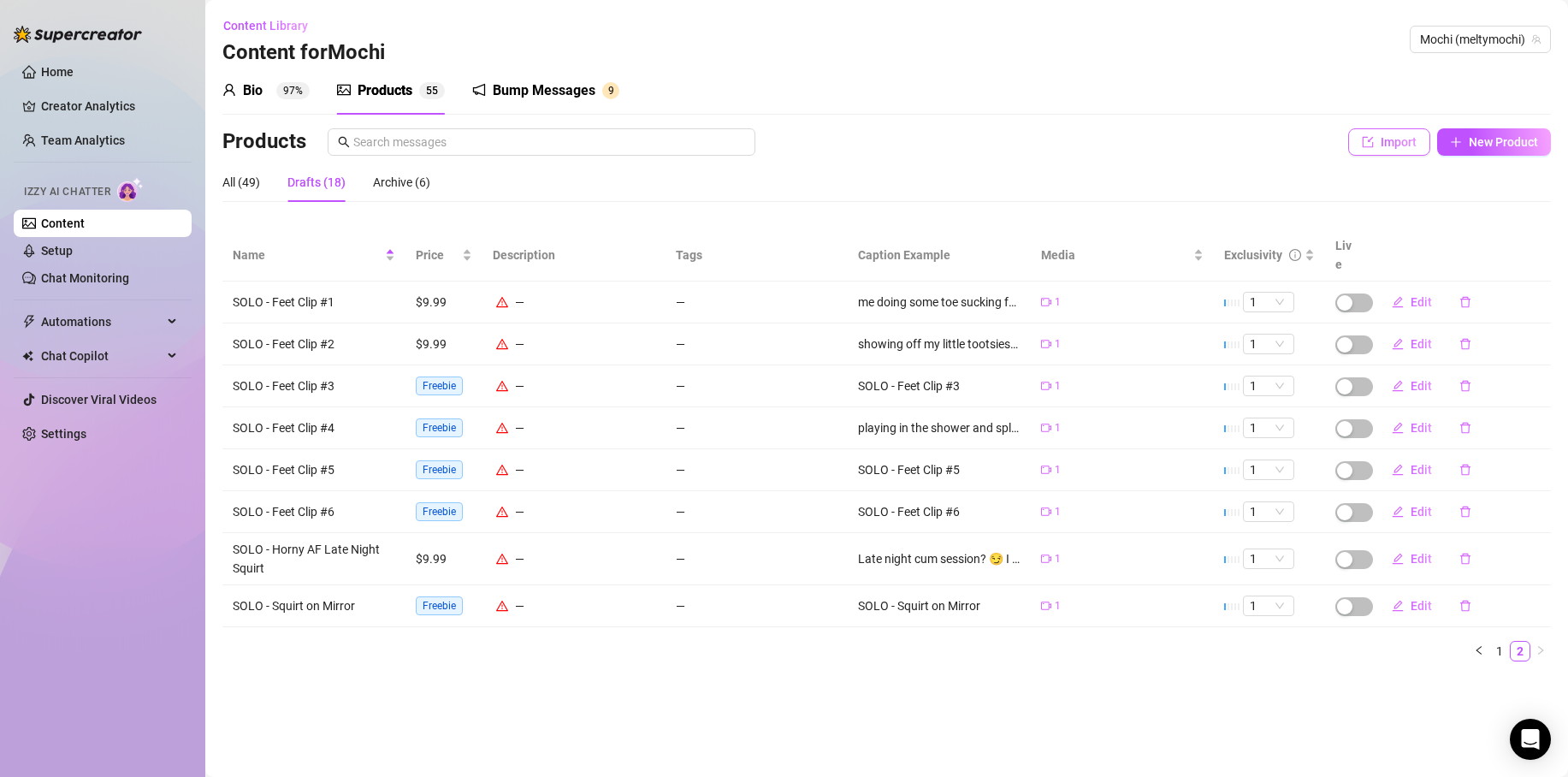
click at [1390, 147] on button "Import" at bounding box center [1389, 142] width 82 height 27
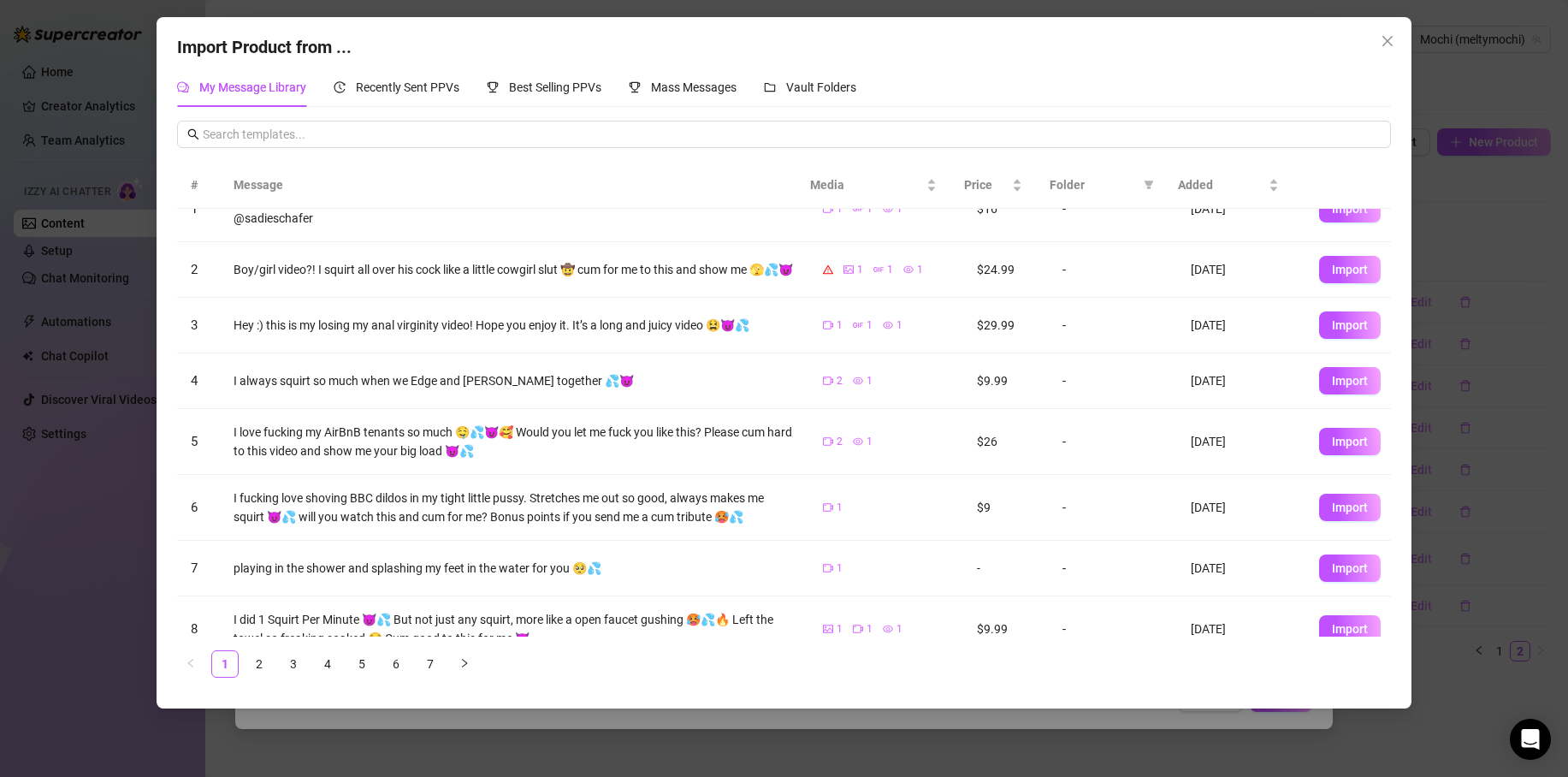
scroll to position [190, 0]
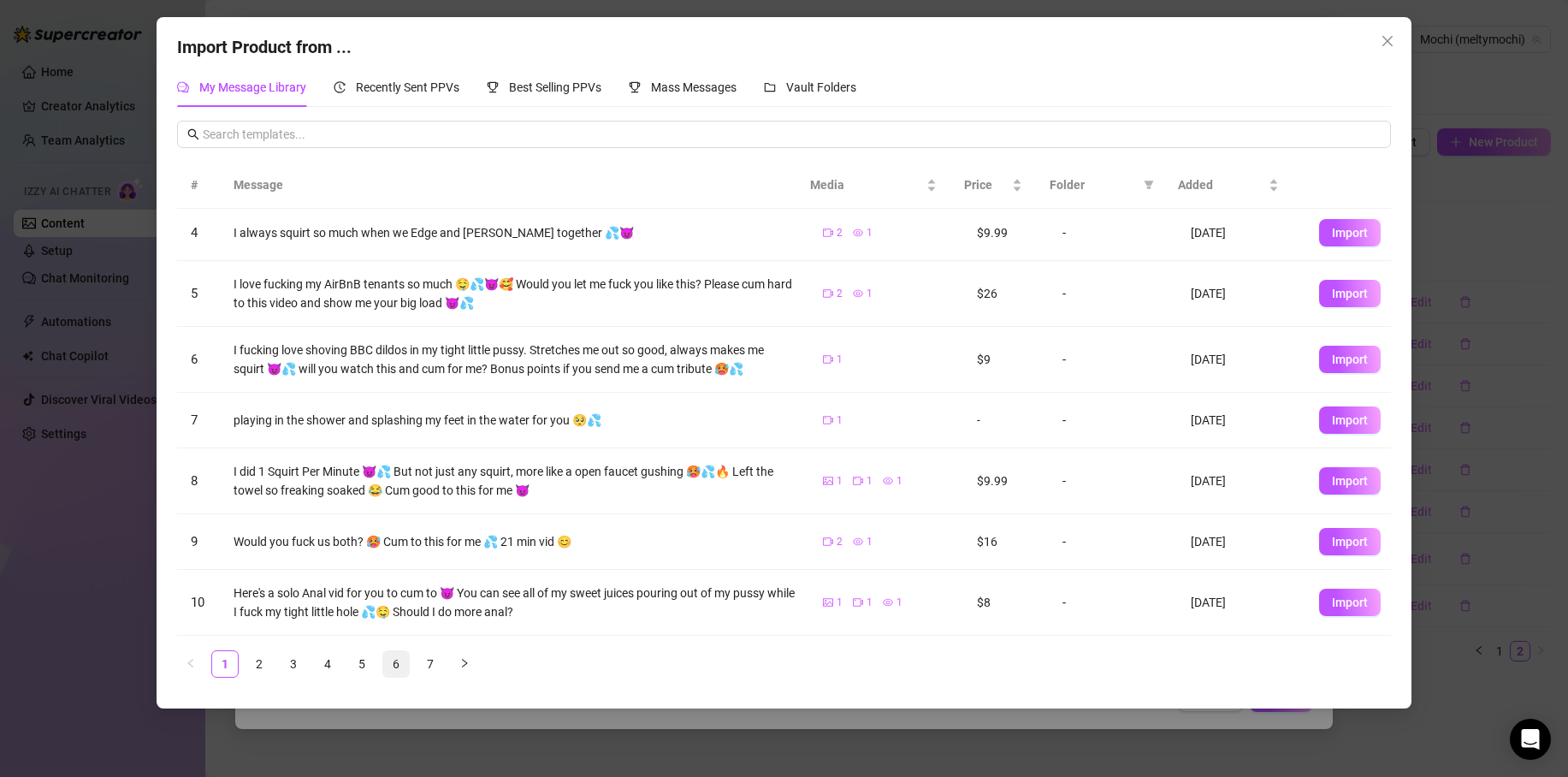
click at [401, 663] on link "6" at bounding box center [396, 664] width 25 height 25
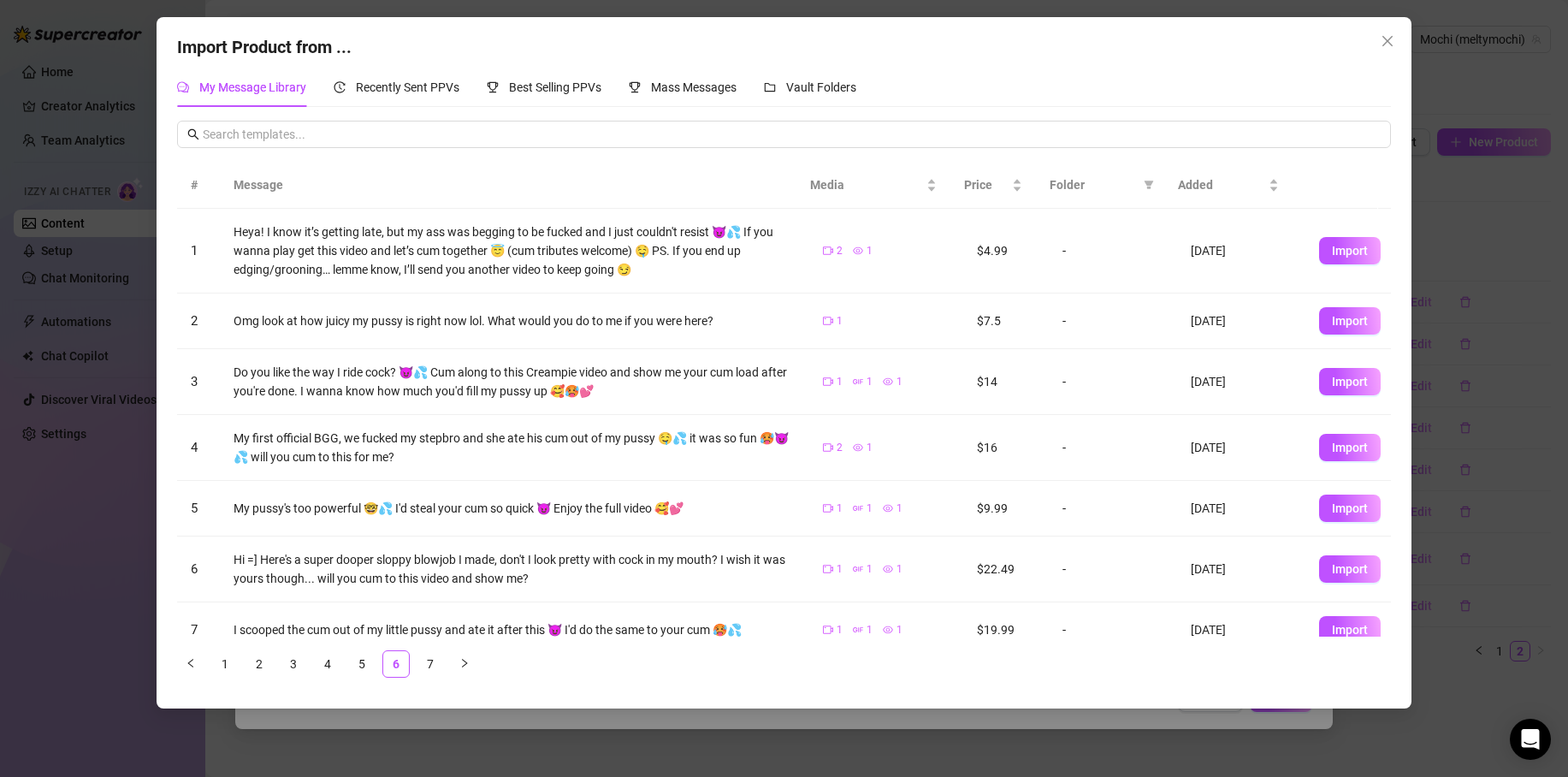
scroll to position [198, 0]
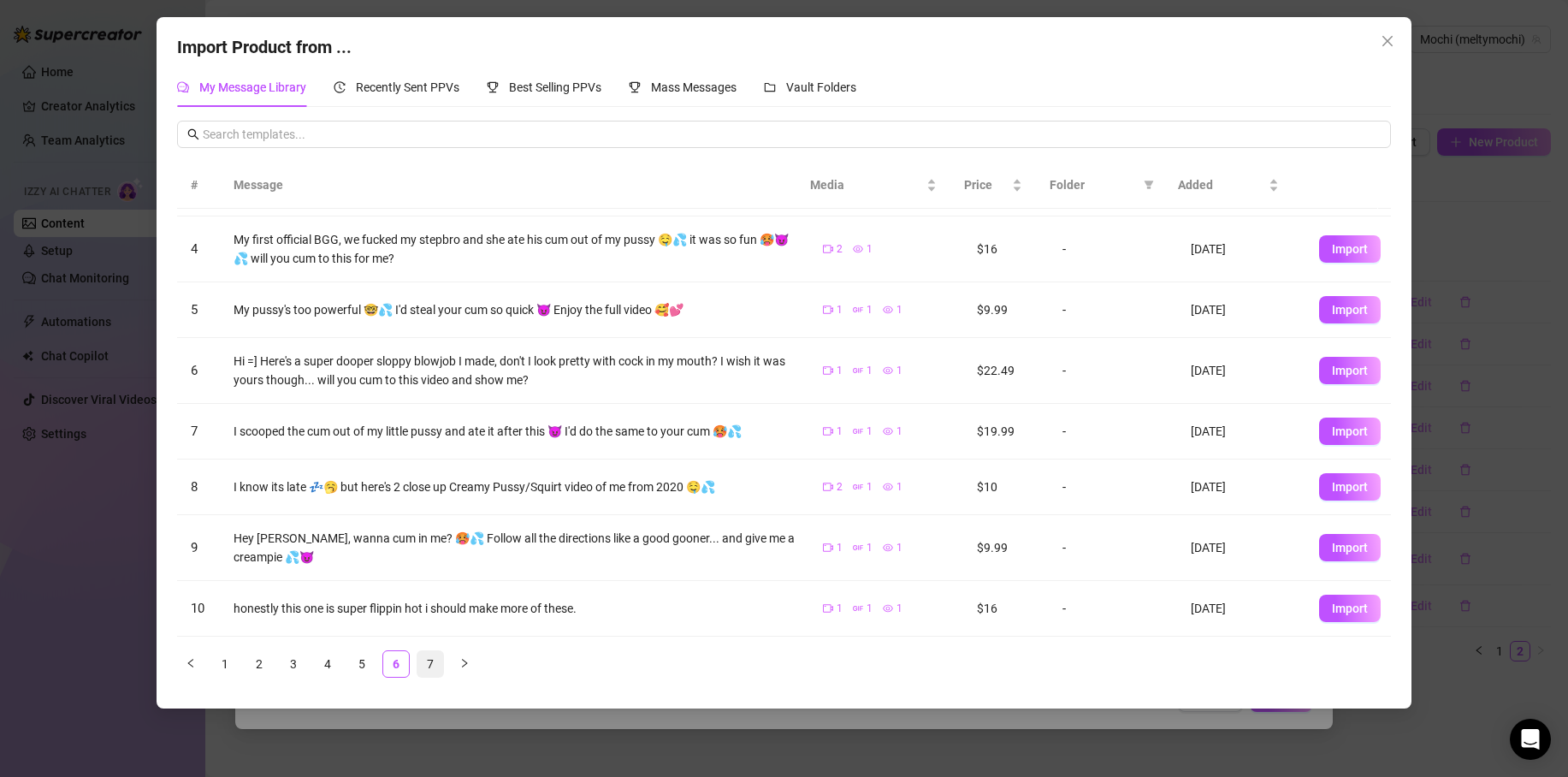
click at [419, 659] on link "7" at bounding box center [430, 664] width 25 height 25
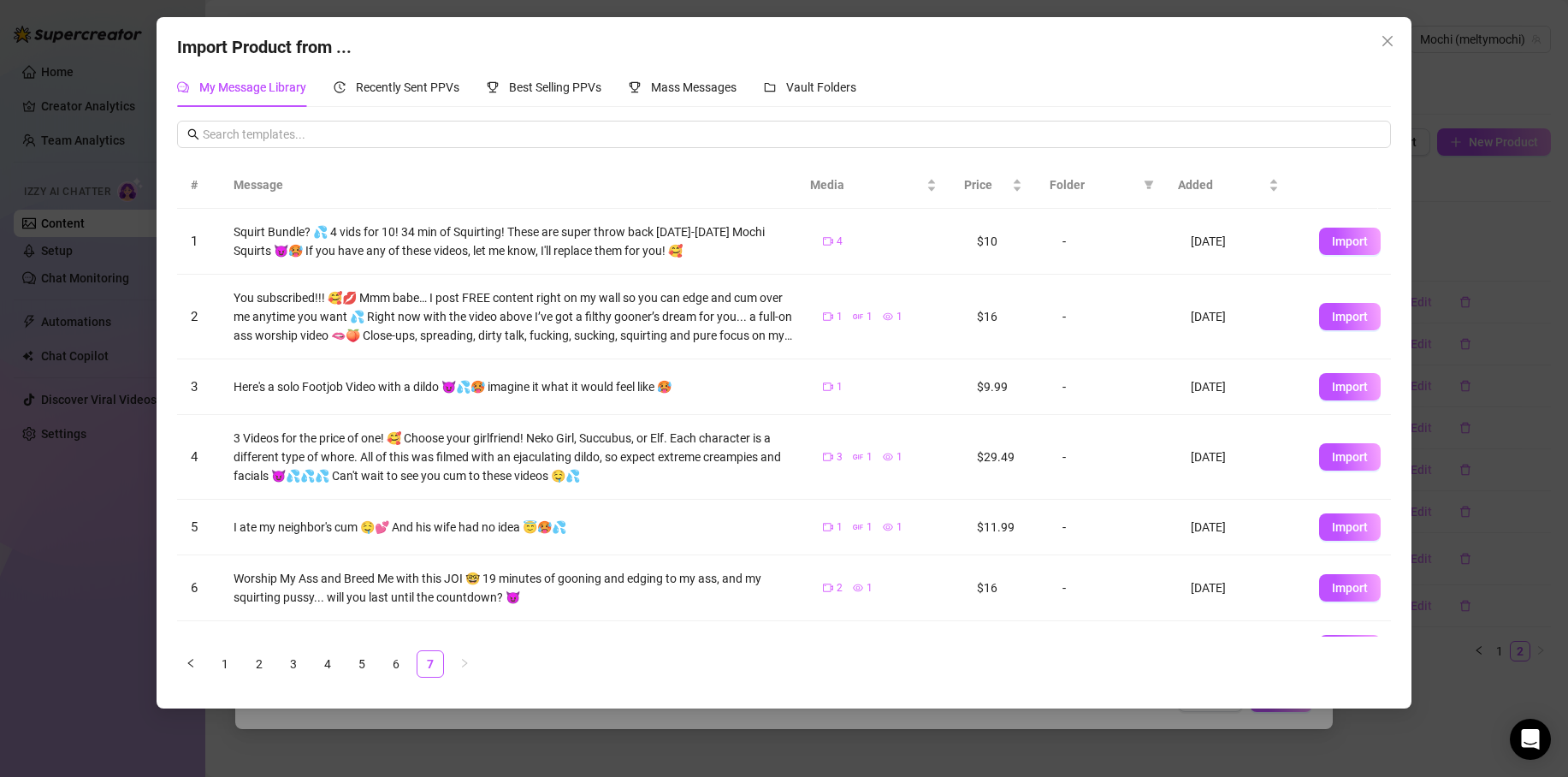
scroll to position [125, 0]
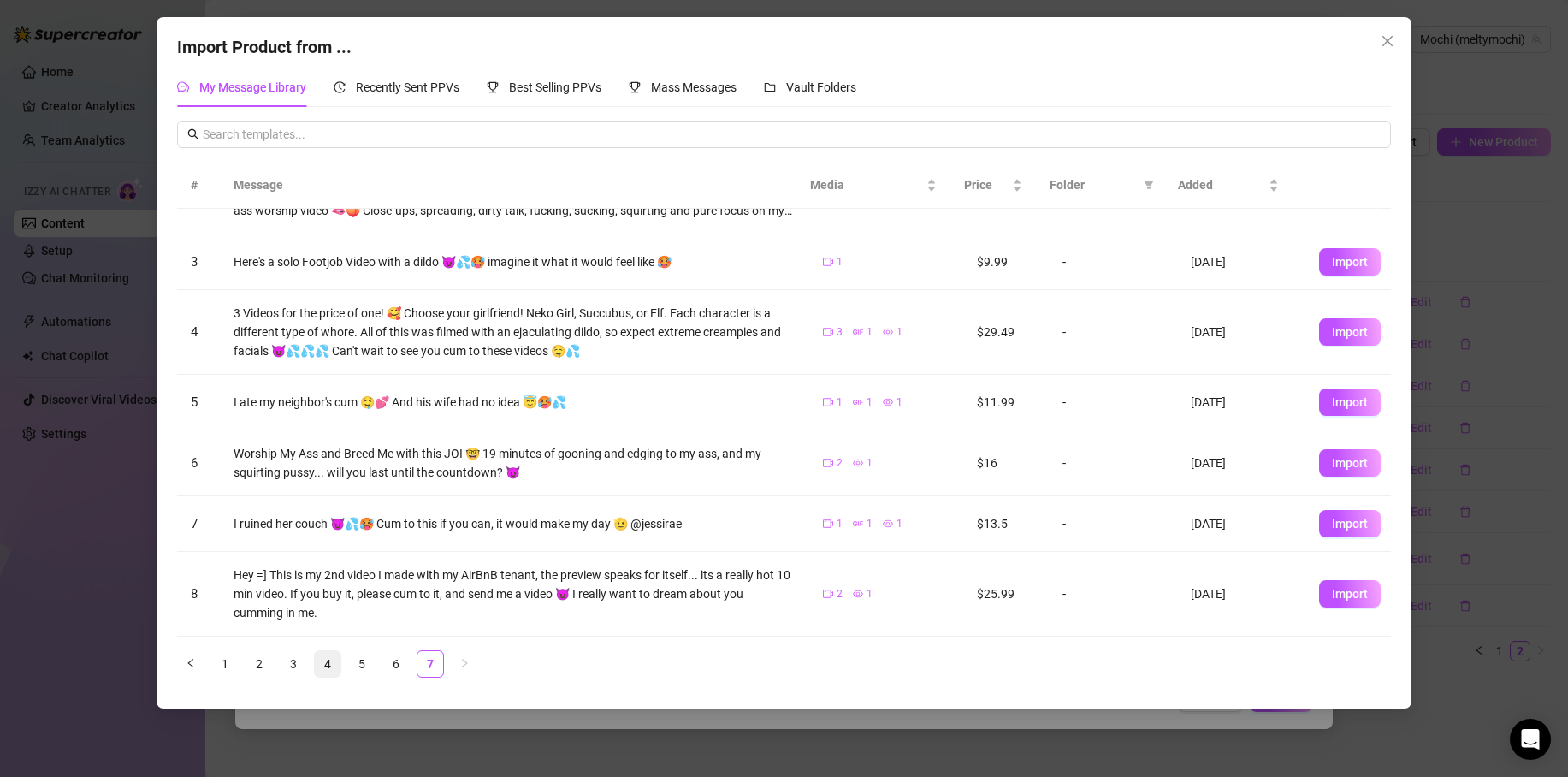
click at [333, 656] on link "4" at bounding box center [327, 664] width 25 height 25
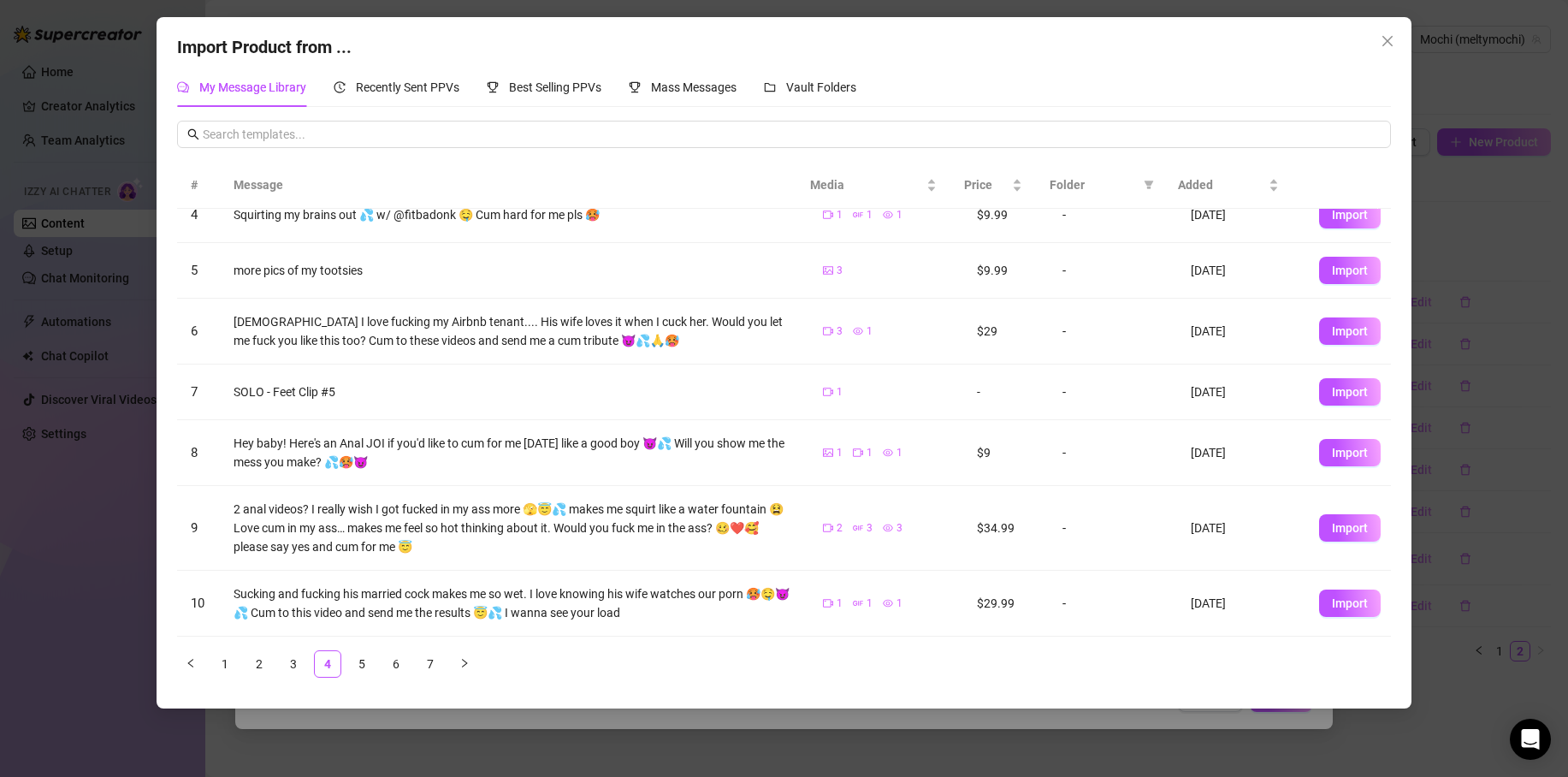
scroll to position [0, 0]
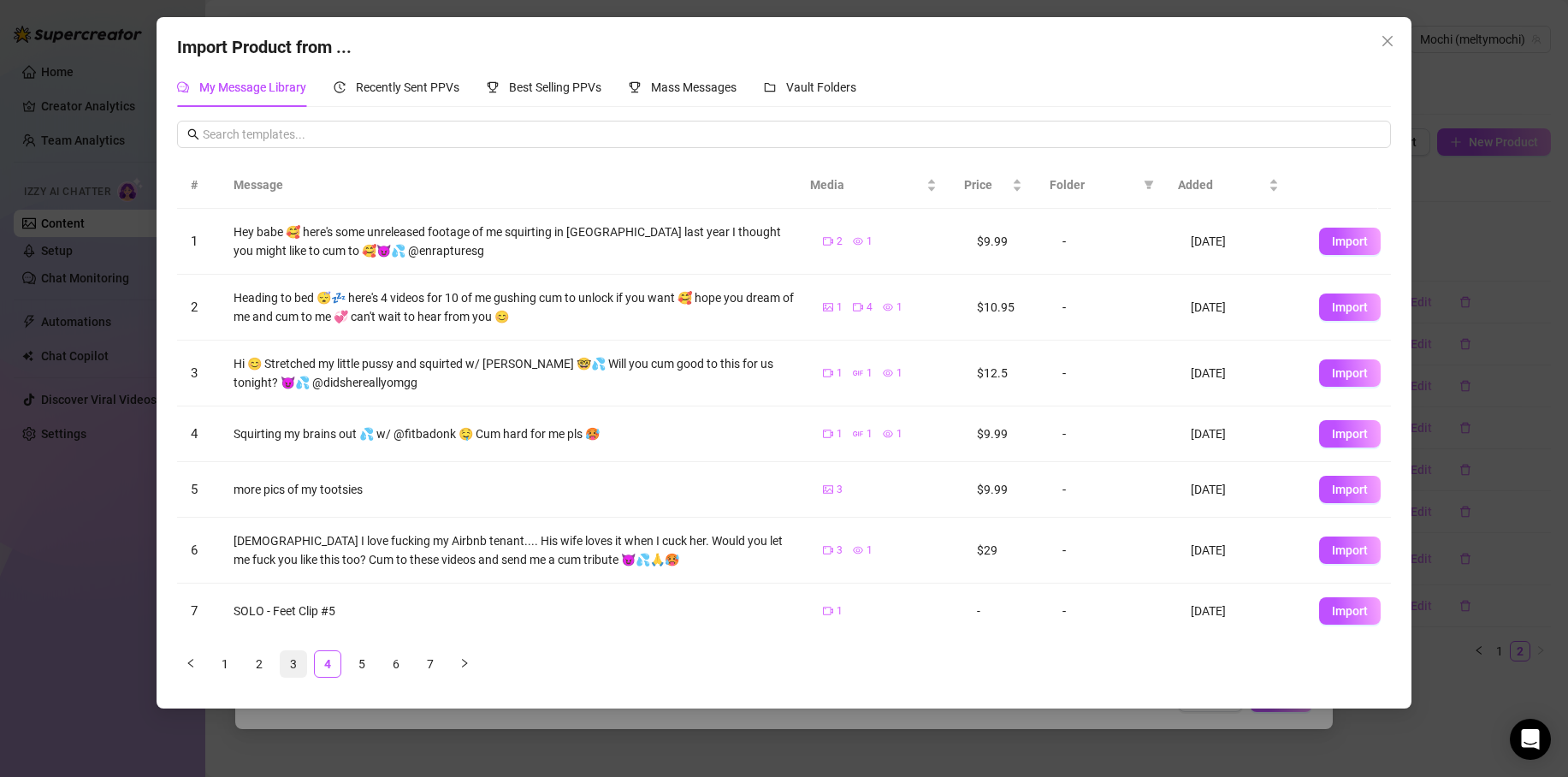
click at [304, 661] on link "3" at bounding box center [293, 664] width 25 height 25
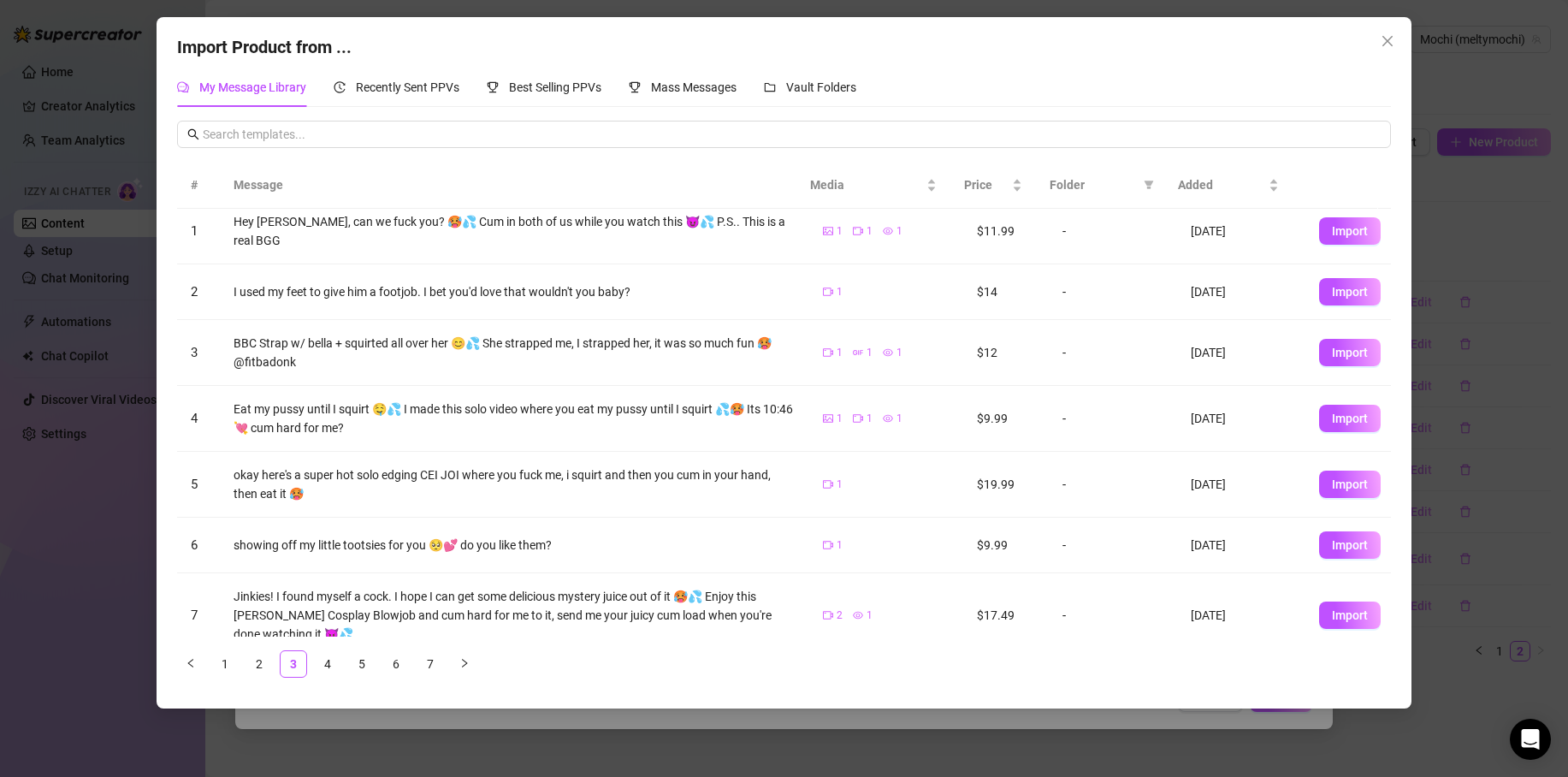
scroll to position [188, 0]
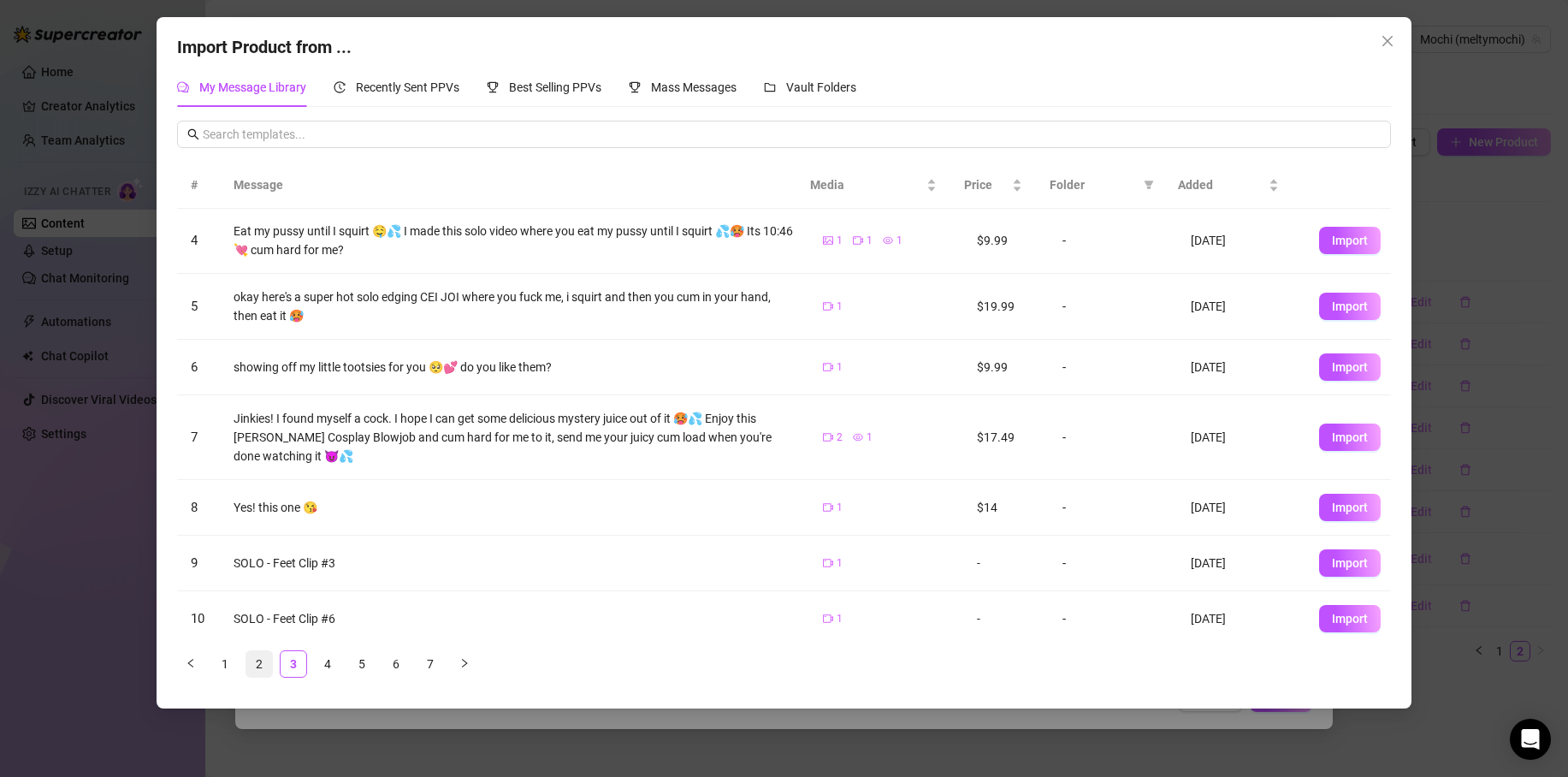
click at [255, 667] on link "2" at bounding box center [259, 664] width 25 height 25
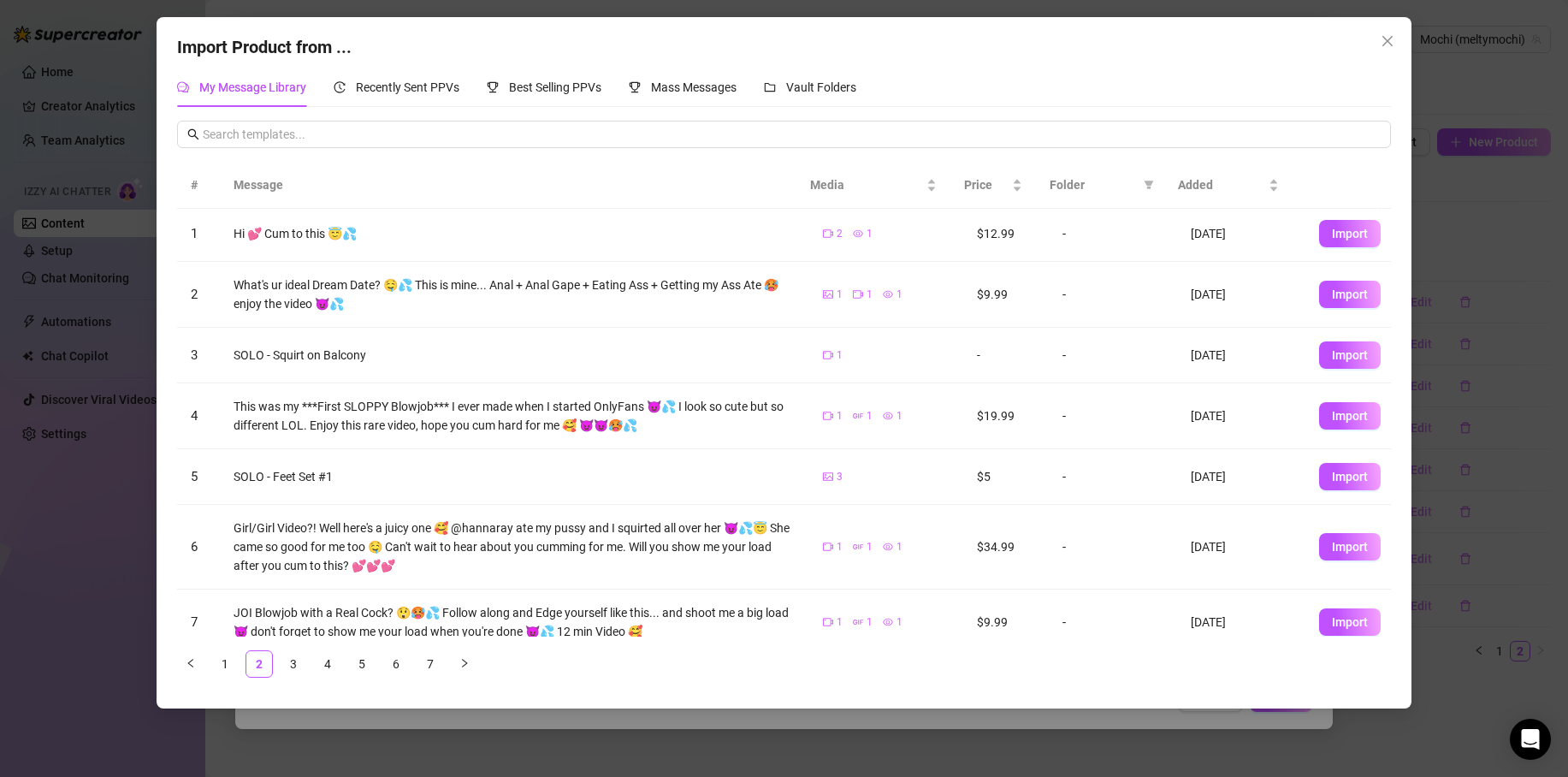
scroll to position [0, 0]
click at [1332, 355] on span "Import" at bounding box center [1350, 357] width 36 height 14
type textarea "SOLO - Squirt on Balcony"
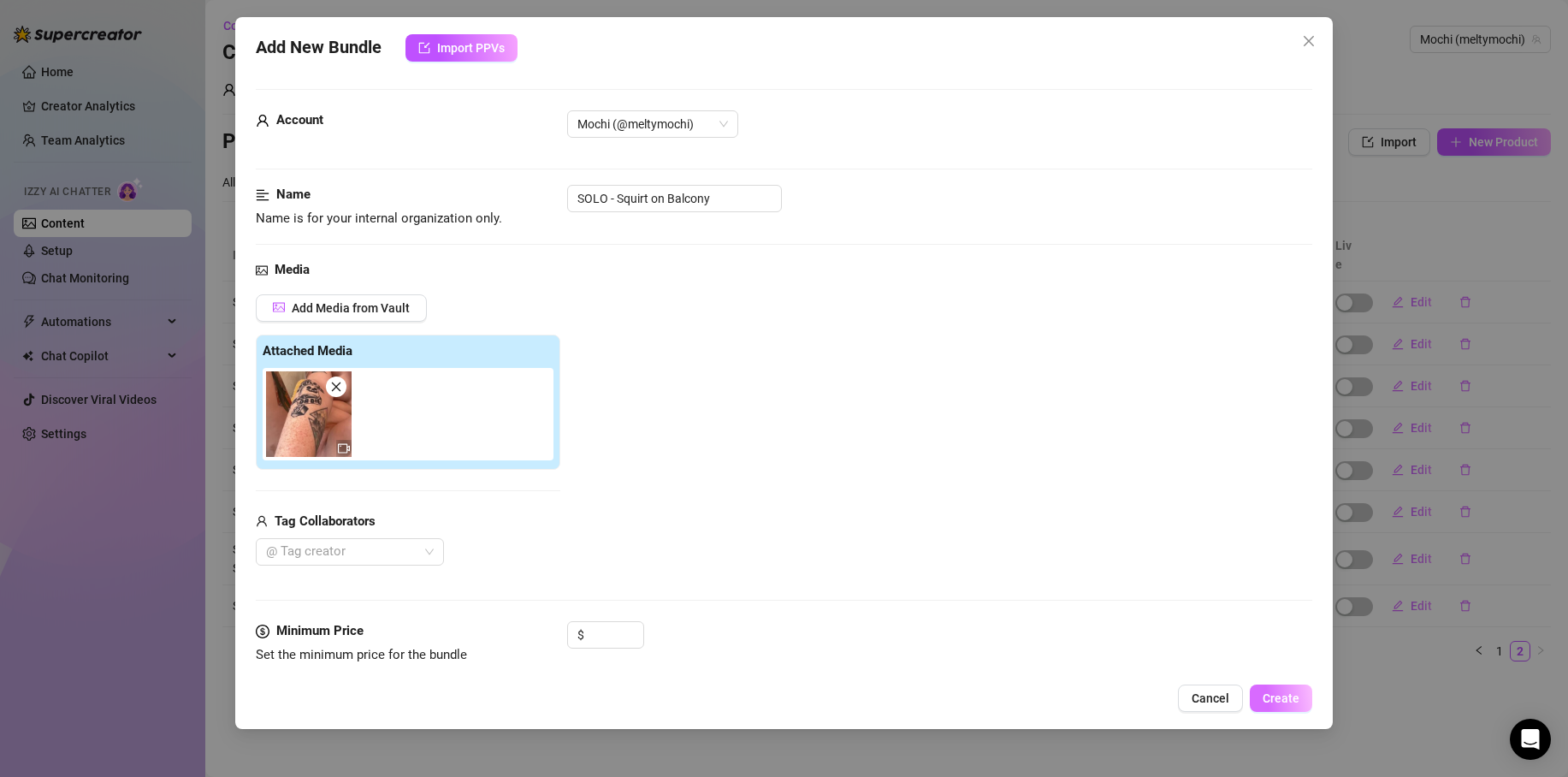
click at [1283, 696] on span "Create" at bounding box center [1281, 698] width 37 height 14
click at [1280, 697] on span "Create" at bounding box center [1281, 698] width 37 height 14
drag, startPoint x: 714, startPoint y: 198, endPoint x: 667, endPoint y: 198, distance: 47.0
click at [667, 198] on input "SOLO - Squirt on Balcony" at bounding box center [675, 198] width 214 height 27
click at [1296, 704] on span "Create" at bounding box center [1281, 698] width 37 height 14
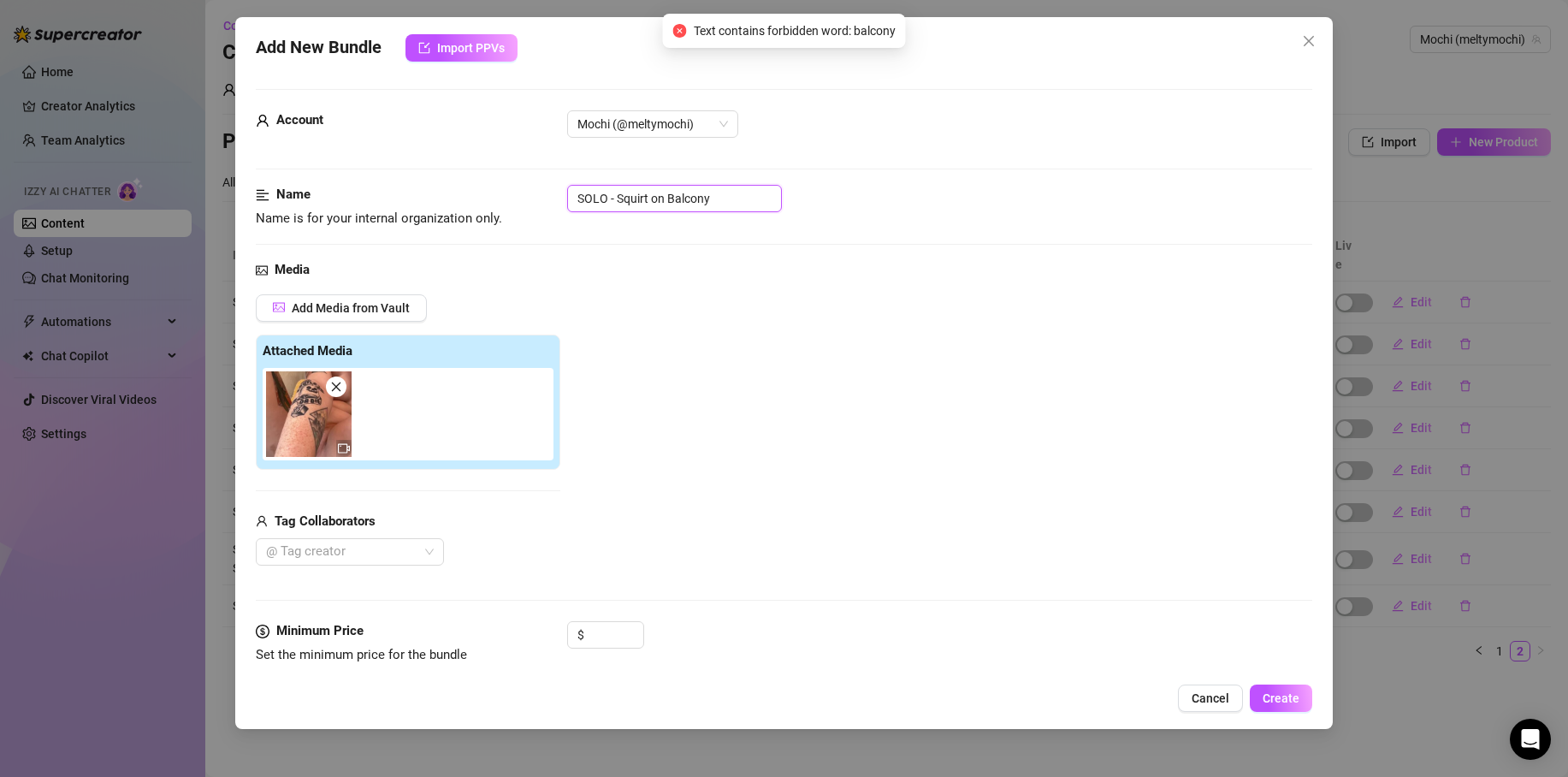
click at [723, 204] on input "SOLO - Squirt on Balcony" at bounding box center [675, 198] width 214 height 27
click at [722, 203] on input "SOLO - Squirt on Balcony" at bounding box center [675, 198] width 214 height 27
click at [711, 204] on input "SOLO - Squirt on Balcony" at bounding box center [675, 198] width 214 height 27
drag, startPoint x: 714, startPoint y: 201, endPoint x: 670, endPoint y: 203, distance: 44.0
click at [670, 203] on input "SOLO - Squirt on Balcony" at bounding box center [675, 198] width 214 height 27
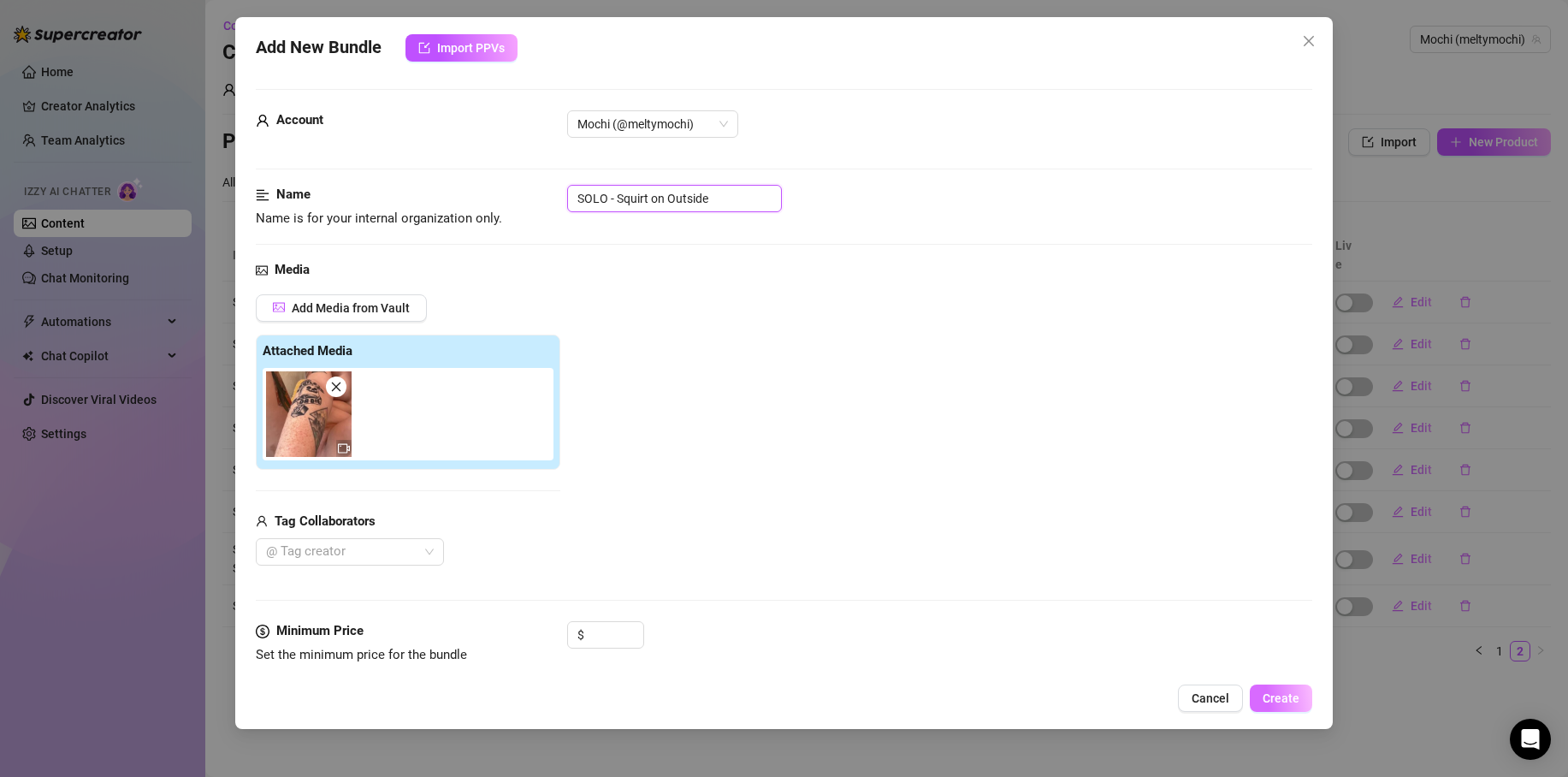
type input "SOLO - Squirt on Outside"
click at [1278, 697] on span "Create" at bounding box center [1281, 698] width 37 height 14
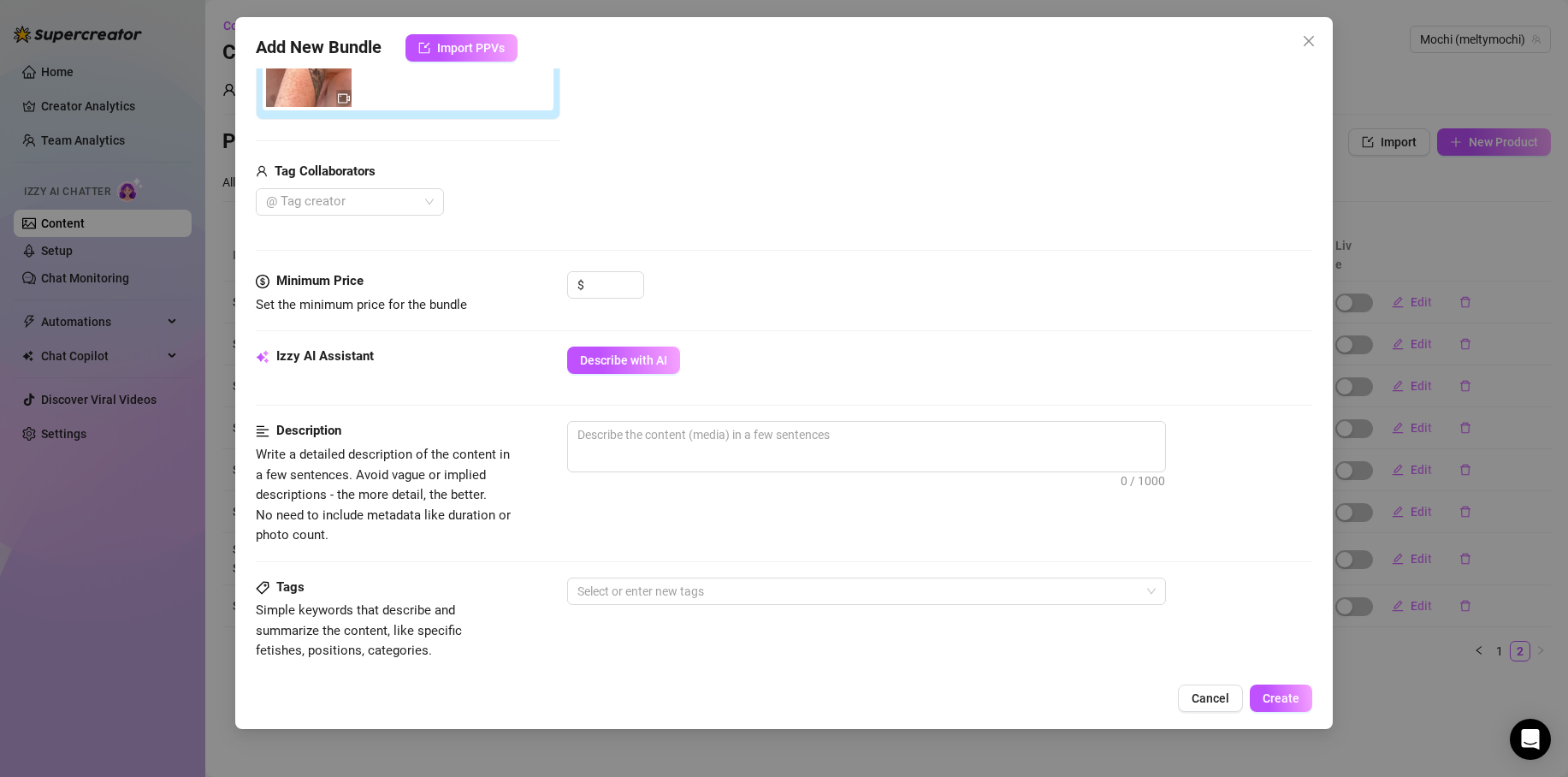
scroll to position [707, 0]
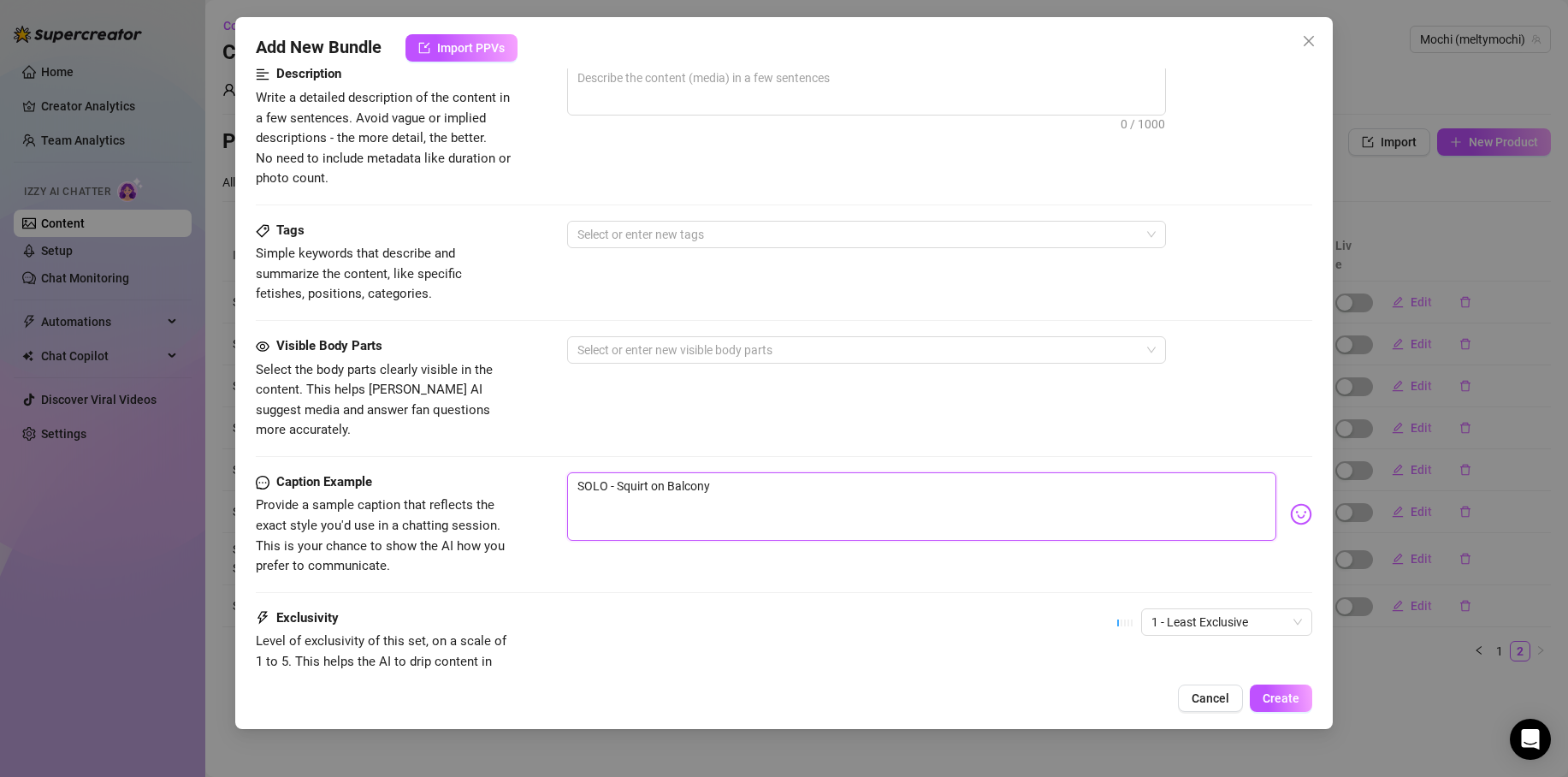
drag, startPoint x: 725, startPoint y: 472, endPoint x: 670, endPoint y: 466, distance: 55.3
click at [670, 472] on textarea "SOLO - Squirt on Balcony" at bounding box center [922, 507] width 709 height 69
type textarea "SOLO - Squirt on O"
type textarea "SOLO - Squirt on Ou"
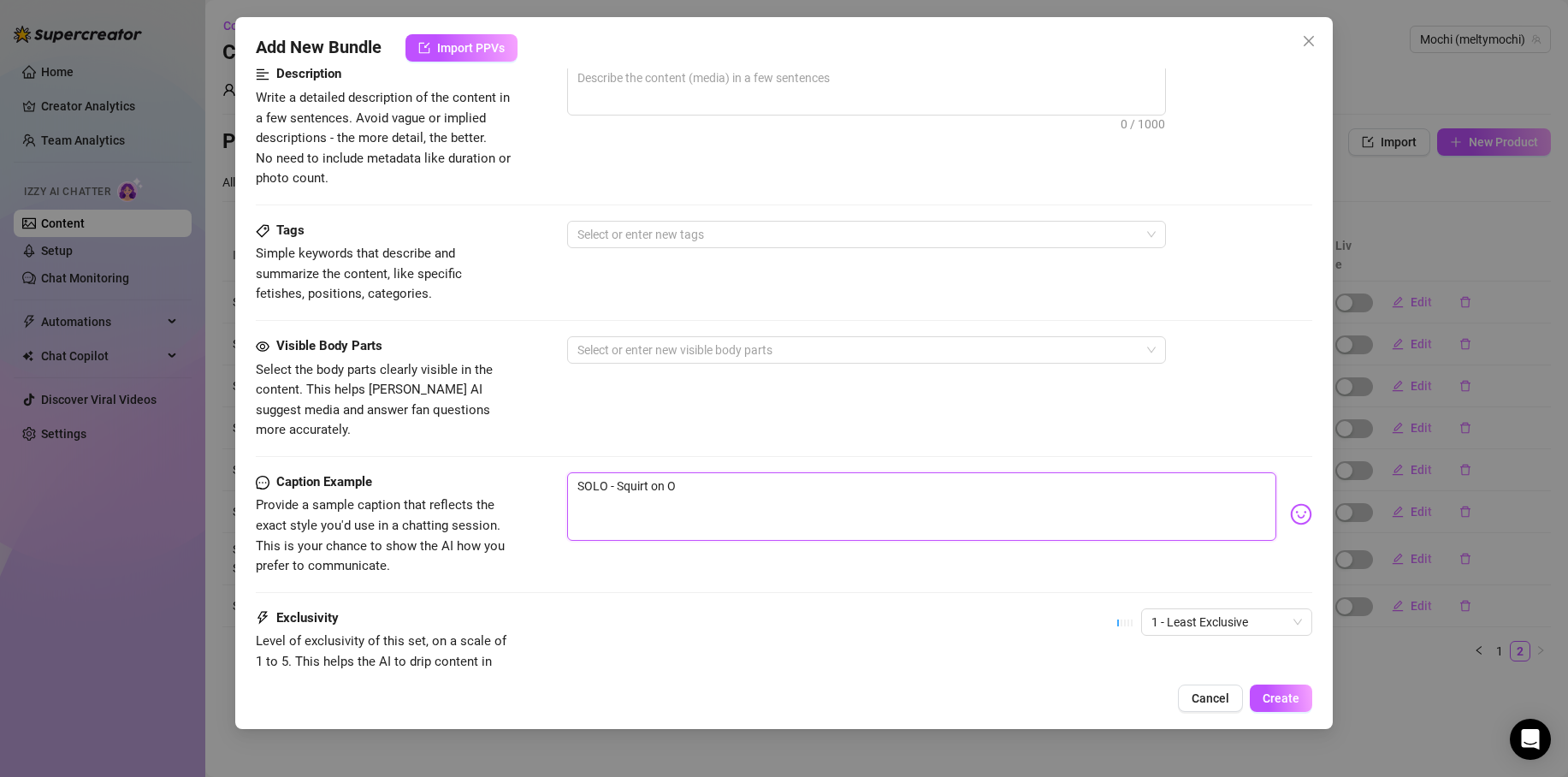
type textarea "SOLO - Squirt on Ou"
type textarea "SOLO - Squirt on Out"
type textarea "SOLO - Squirt on Outs"
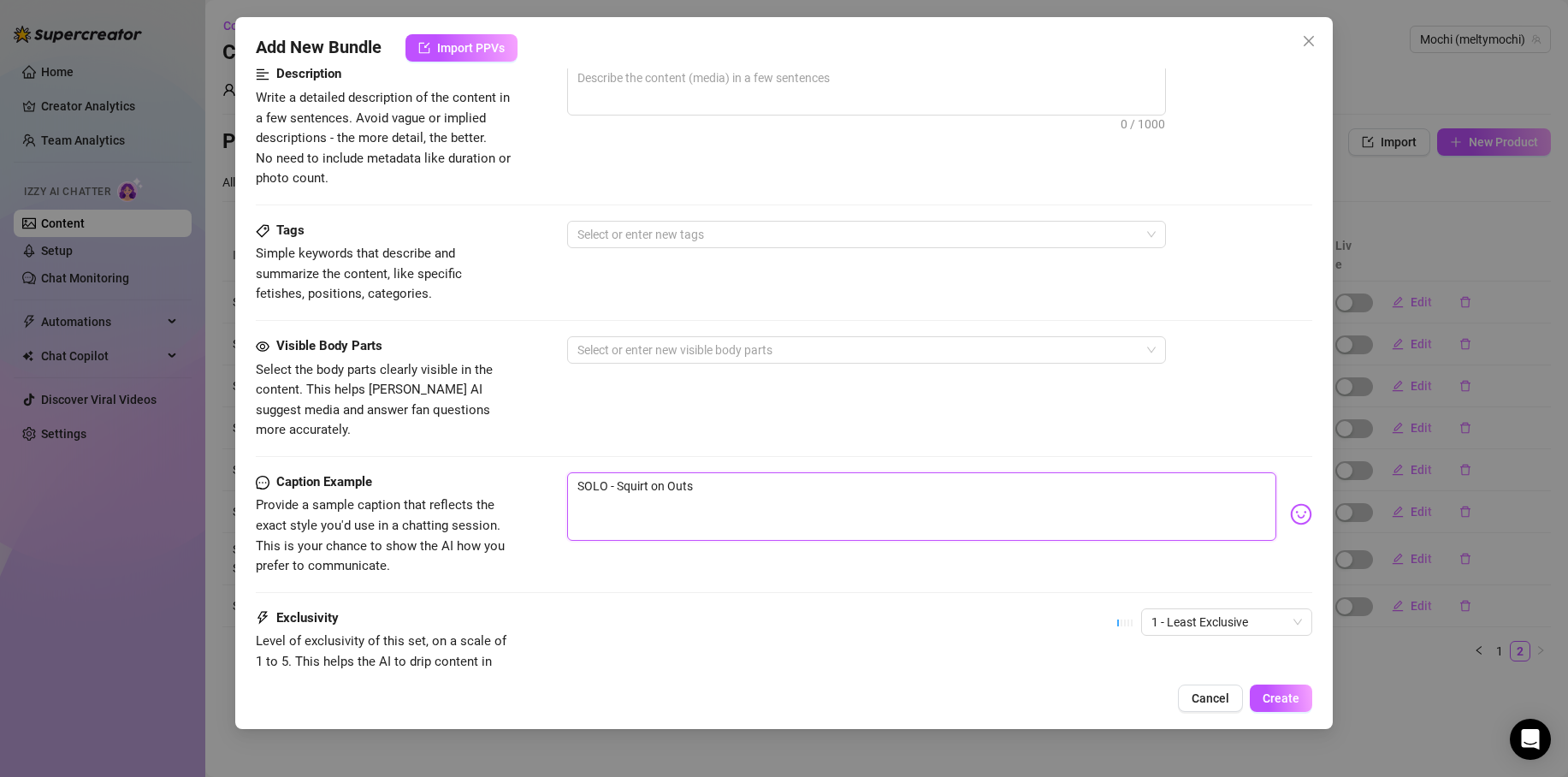
type textarea "SOLO - Squirt on Outsi"
type textarea "SOLO - Squirt on Outsid"
type textarea "SOLO - Squirt on Outside"
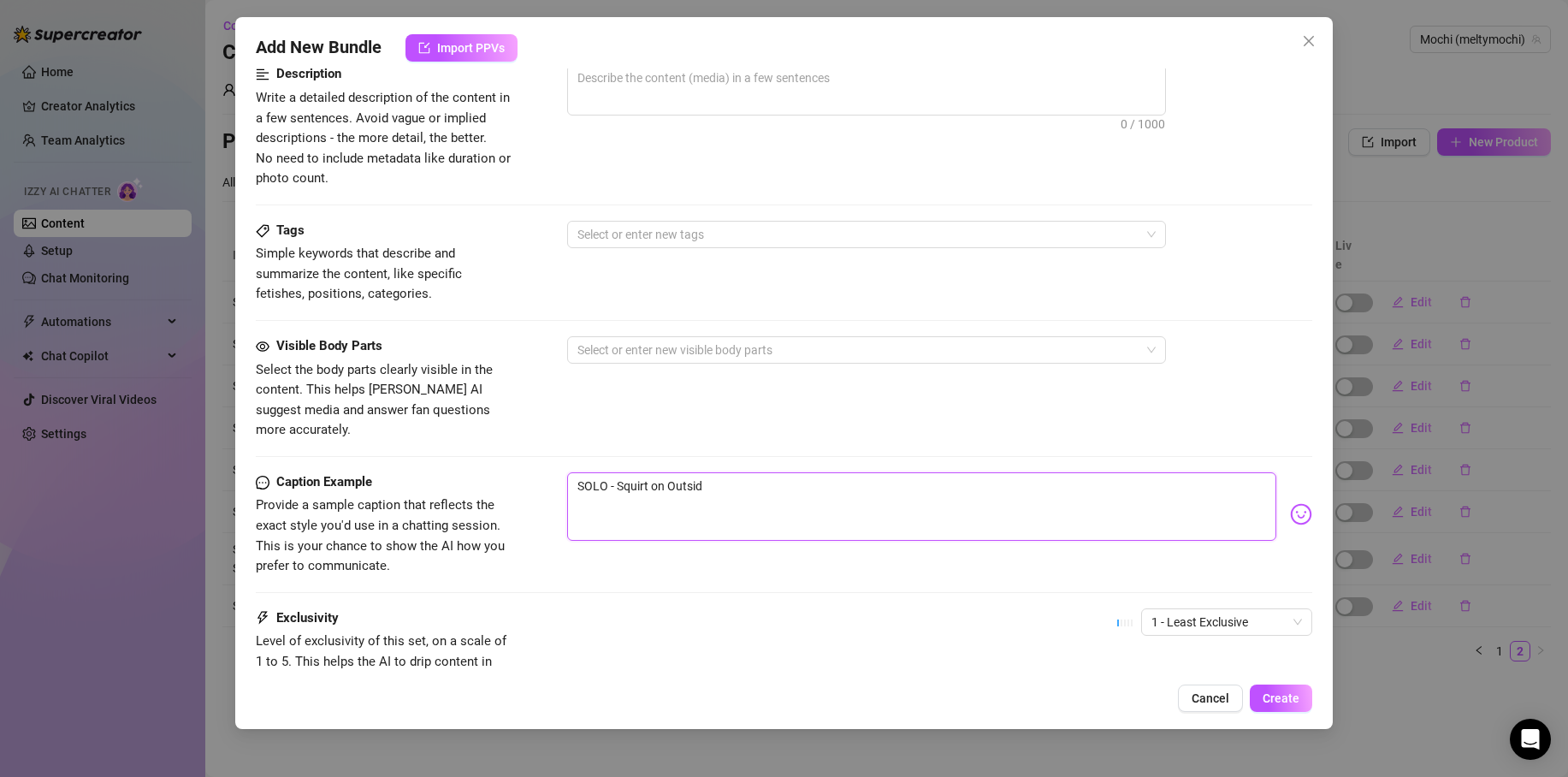
type textarea "SOLO - Squirt on Outside"
drag, startPoint x: 661, startPoint y: 467, endPoint x: 703, endPoint y: 457, distance: 43.2
click at [661, 472] on textarea "SOLO - Squirt on Outside" at bounding box center [922, 507] width 709 height 69
type textarea "SOLO - Squirt o Outside"
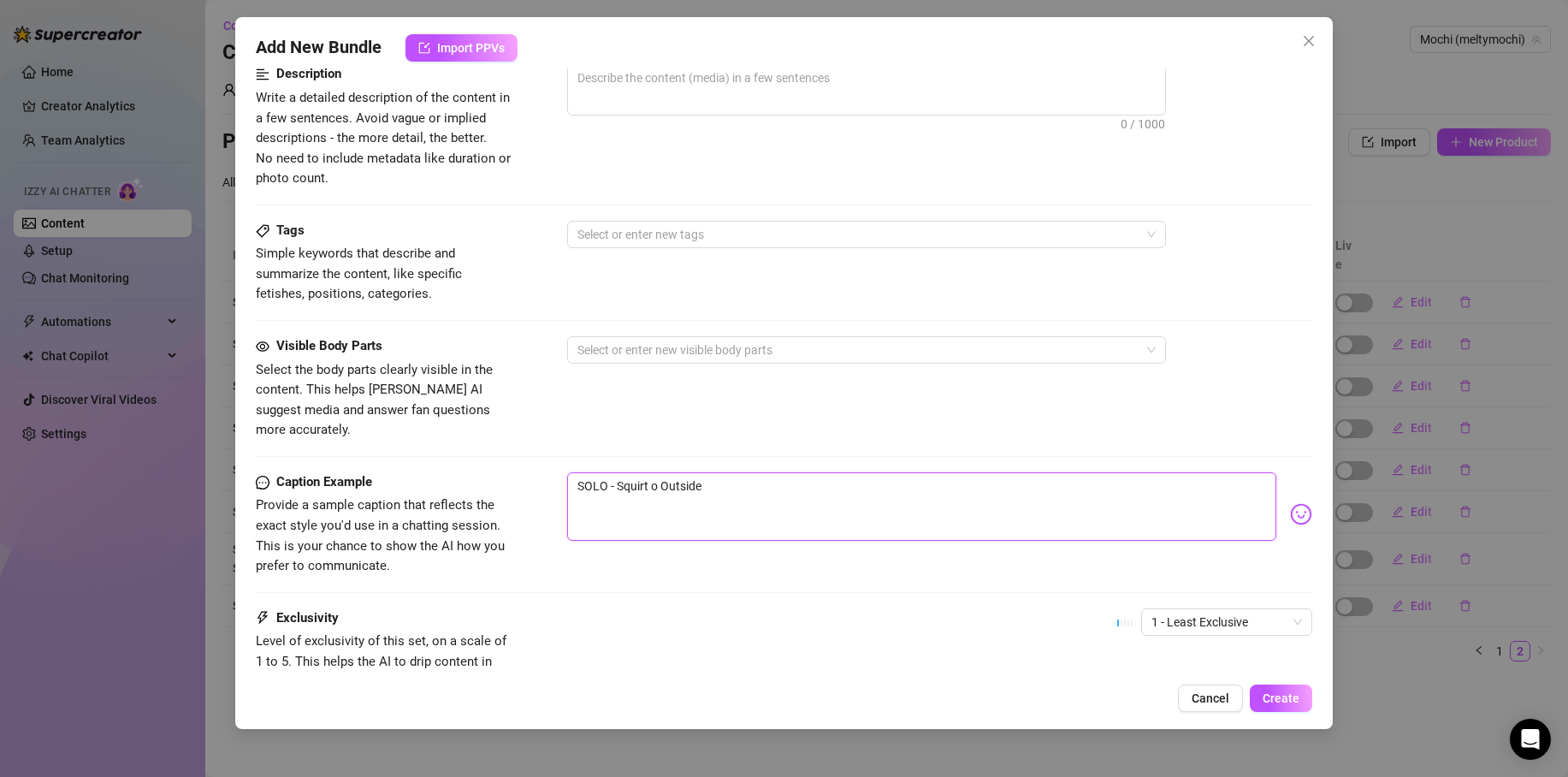
type textarea "SOLO - Squirt Outside"
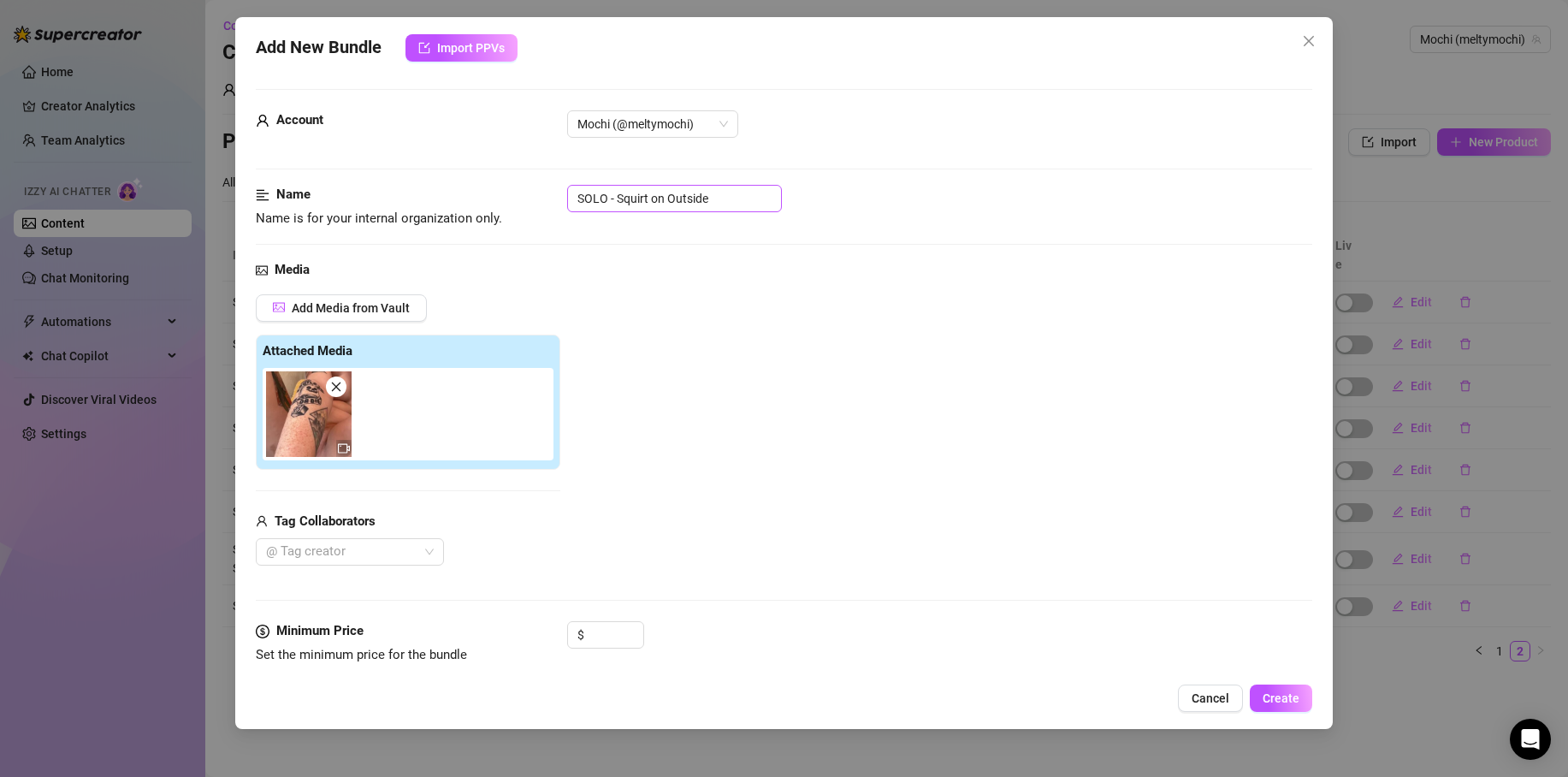
type textarea "SOLO - Squirt Outside"
click at [664, 199] on input "SOLO - Squirt on Outside" at bounding box center [675, 198] width 214 height 27
type input "SOLO - Squirt Outside"
click at [682, 195] on input "SOLO - Squirt Outside" at bounding box center [675, 198] width 214 height 27
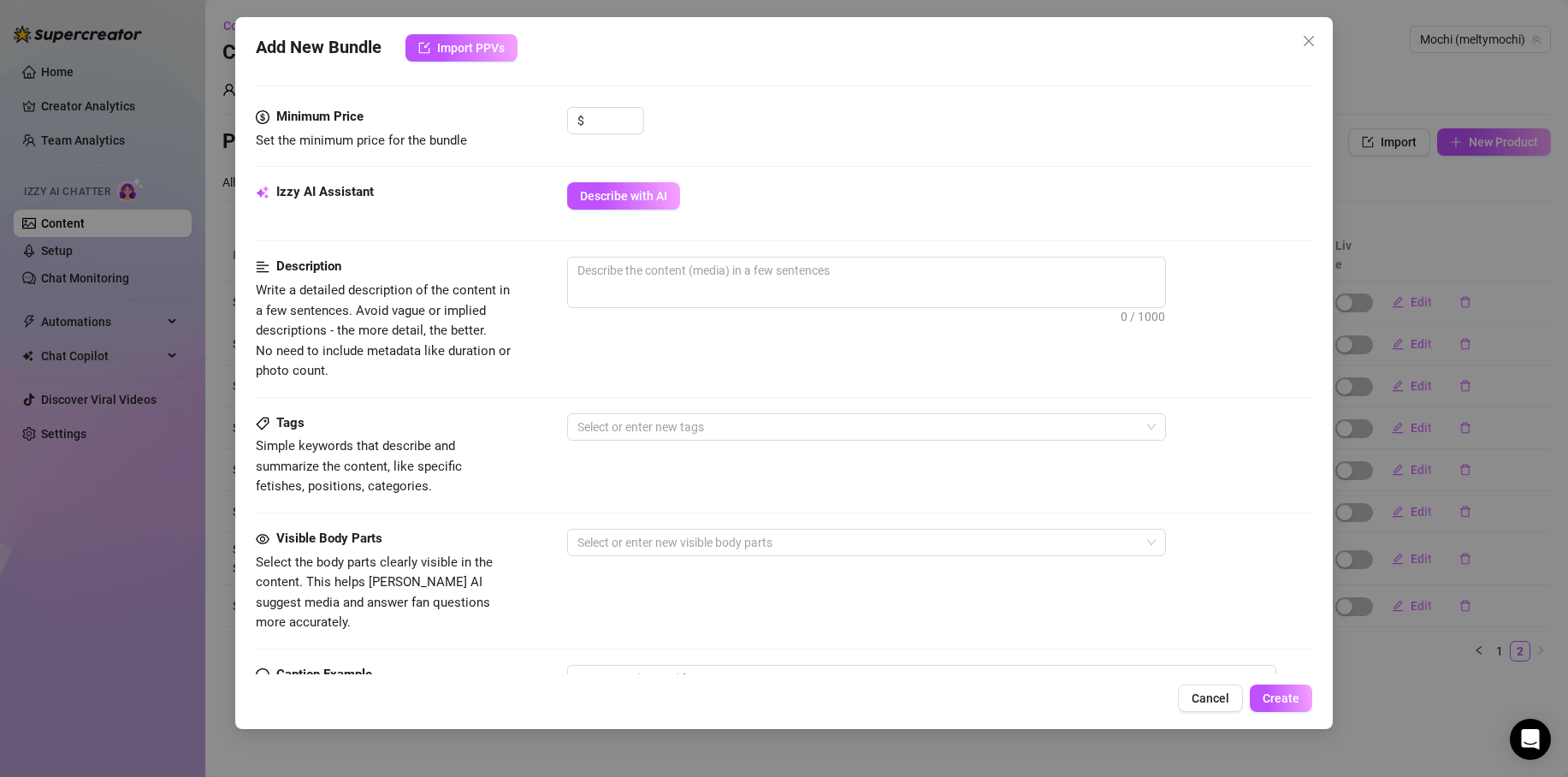
scroll to position [683, 0]
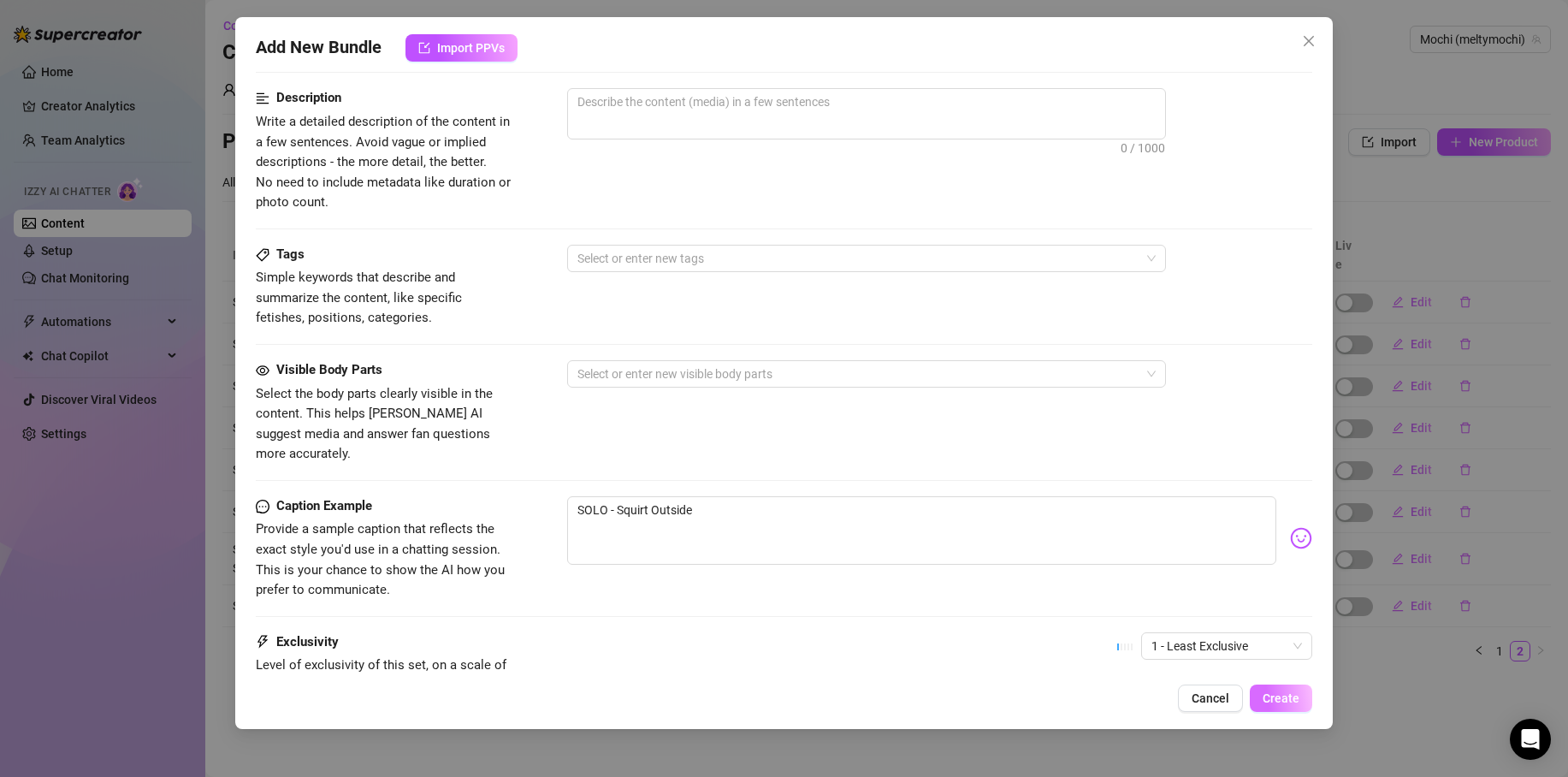
click at [1281, 702] on span "Create" at bounding box center [1281, 698] width 37 height 14
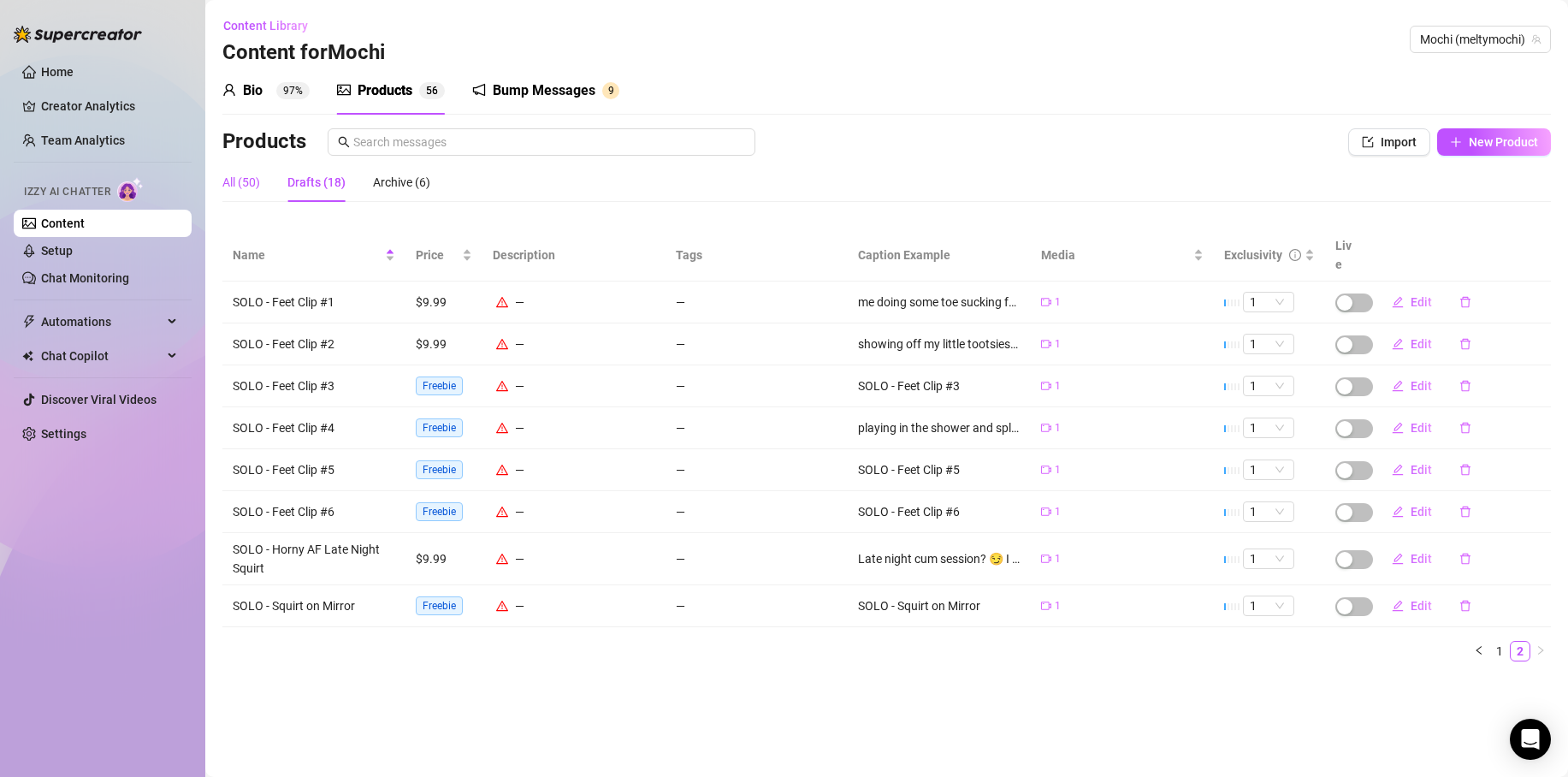
click at [241, 181] on div "All (50)" at bounding box center [242, 182] width 38 height 19
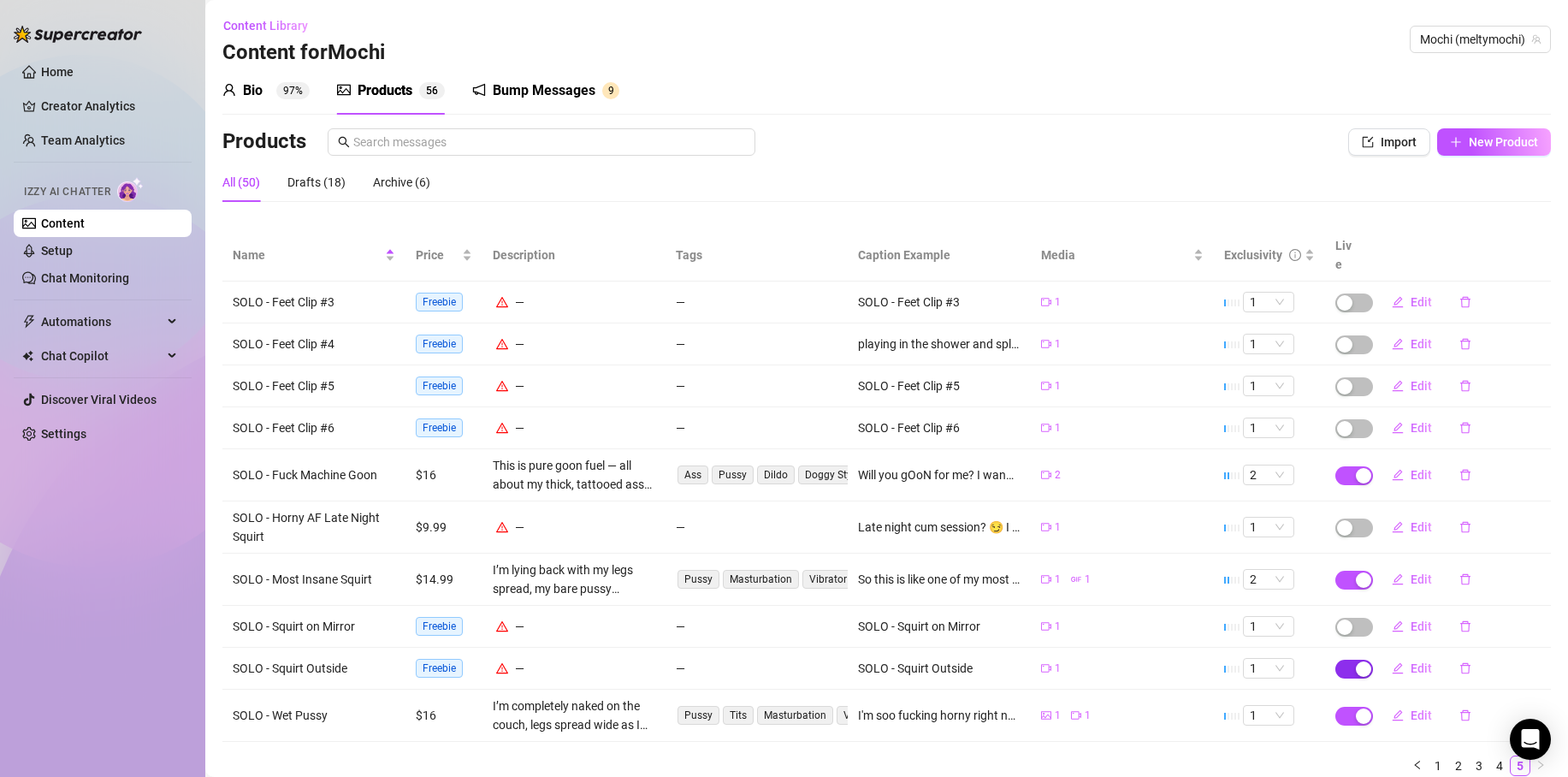
click at [1339, 660] on span "button" at bounding box center [1354, 669] width 38 height 19
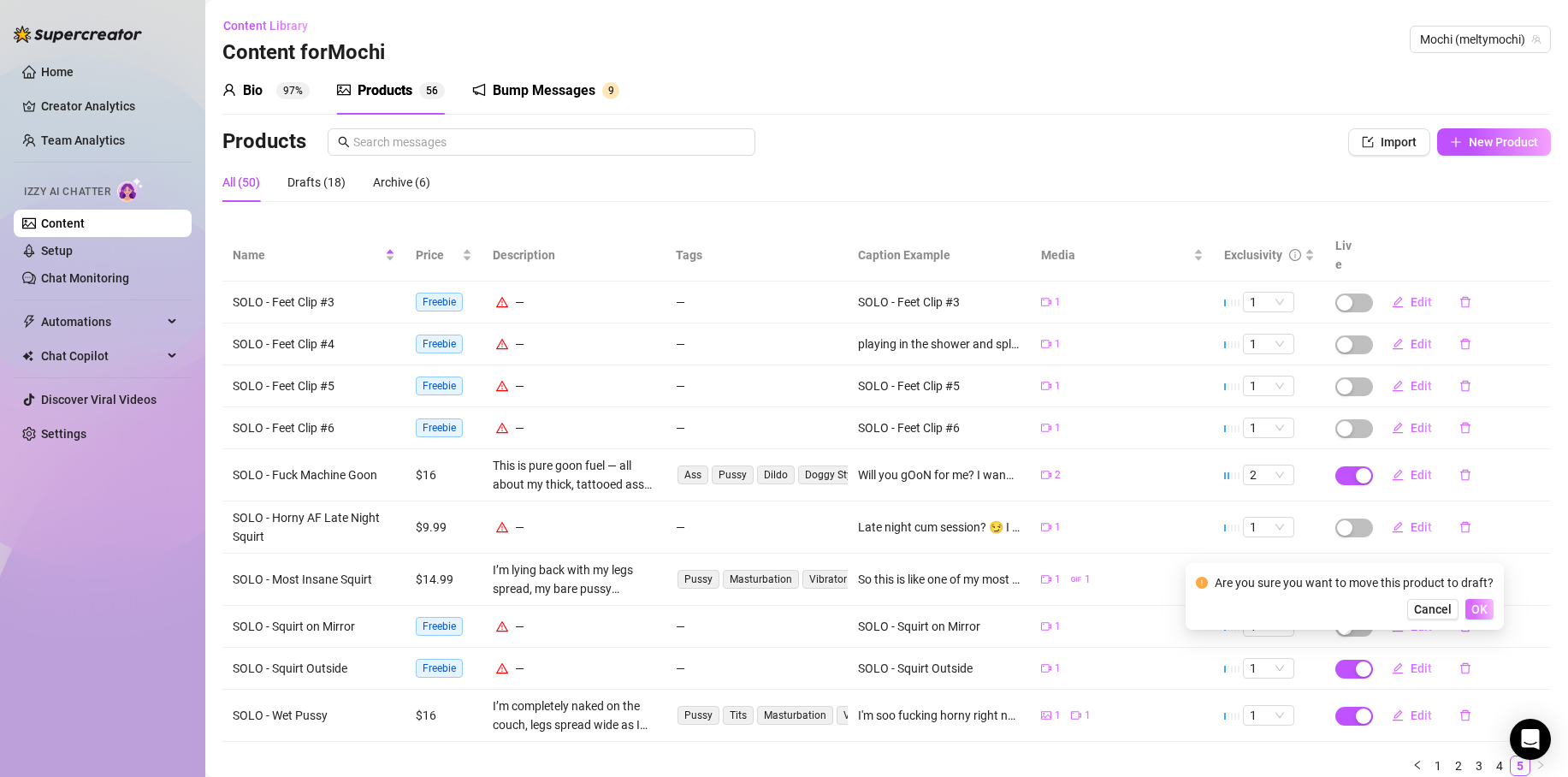
click at [1483, 607] on span "OK" at bounding box center [1480, 608] width 16 height 14
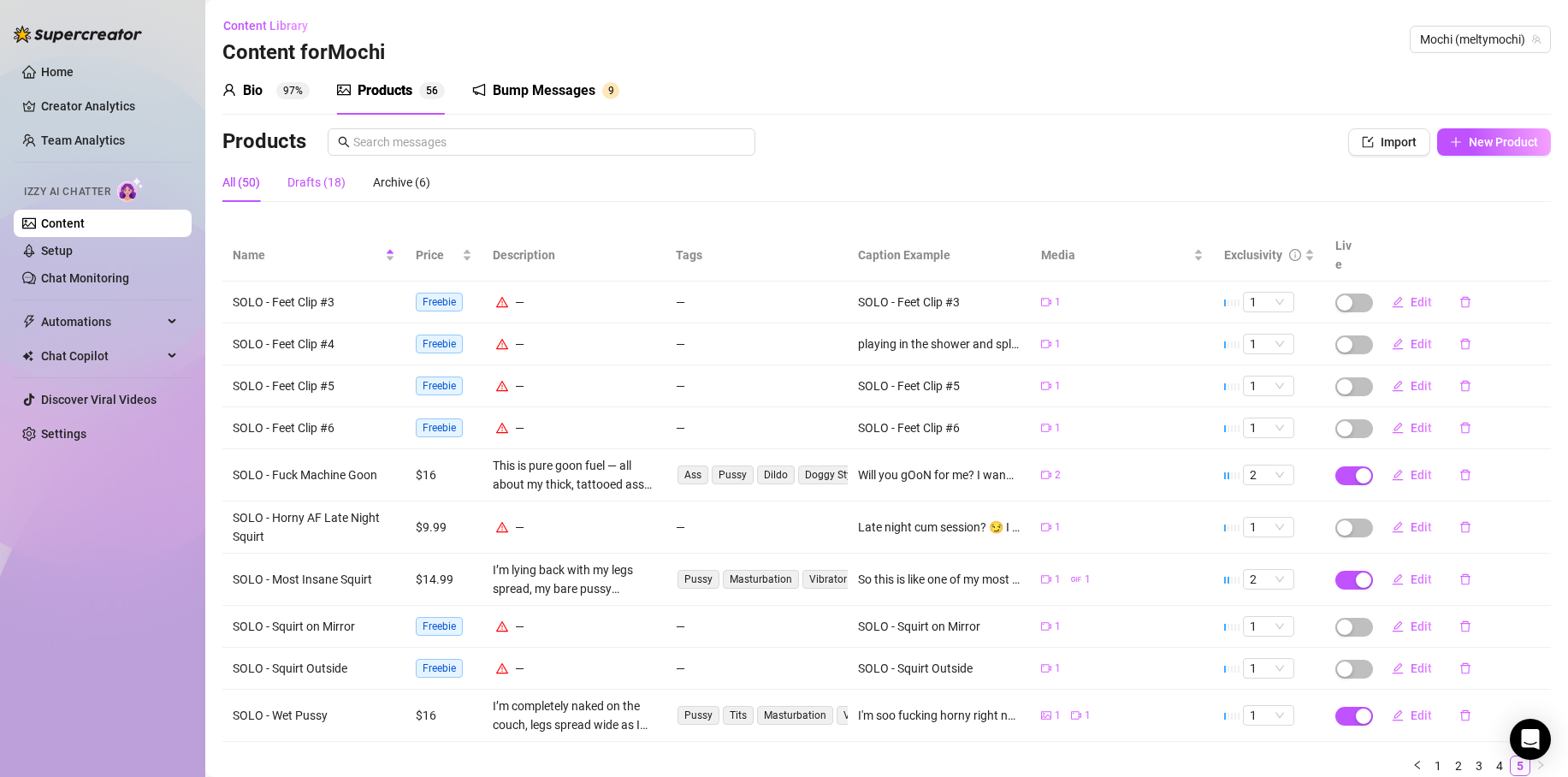
click at [315, 183] on div "Drafts (18)" at bounding box center [316, 182] width 59 height 19
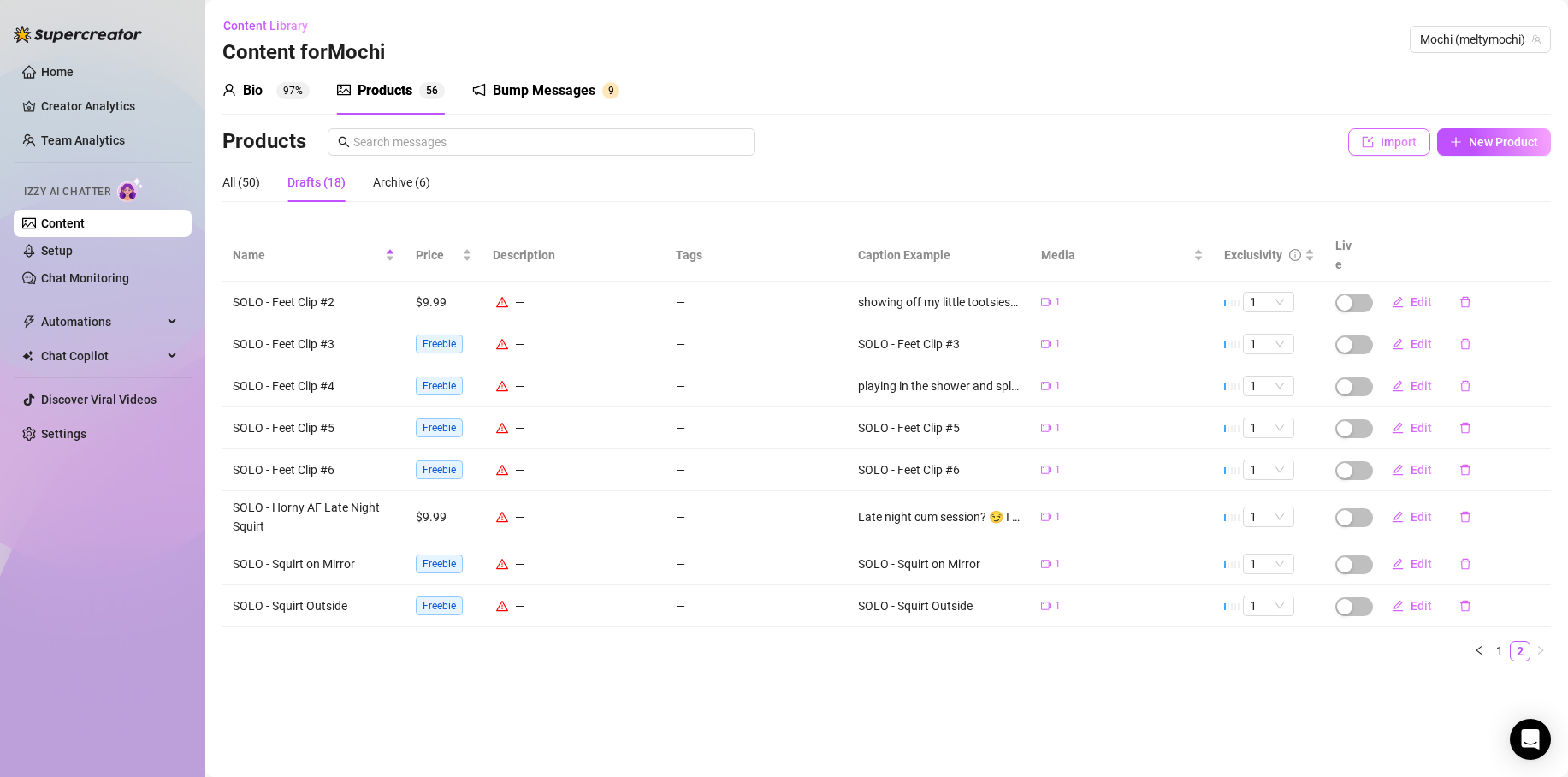
click at [1404, 142] on span "Import" at bounding box center [1399, 142] width 36 height 14
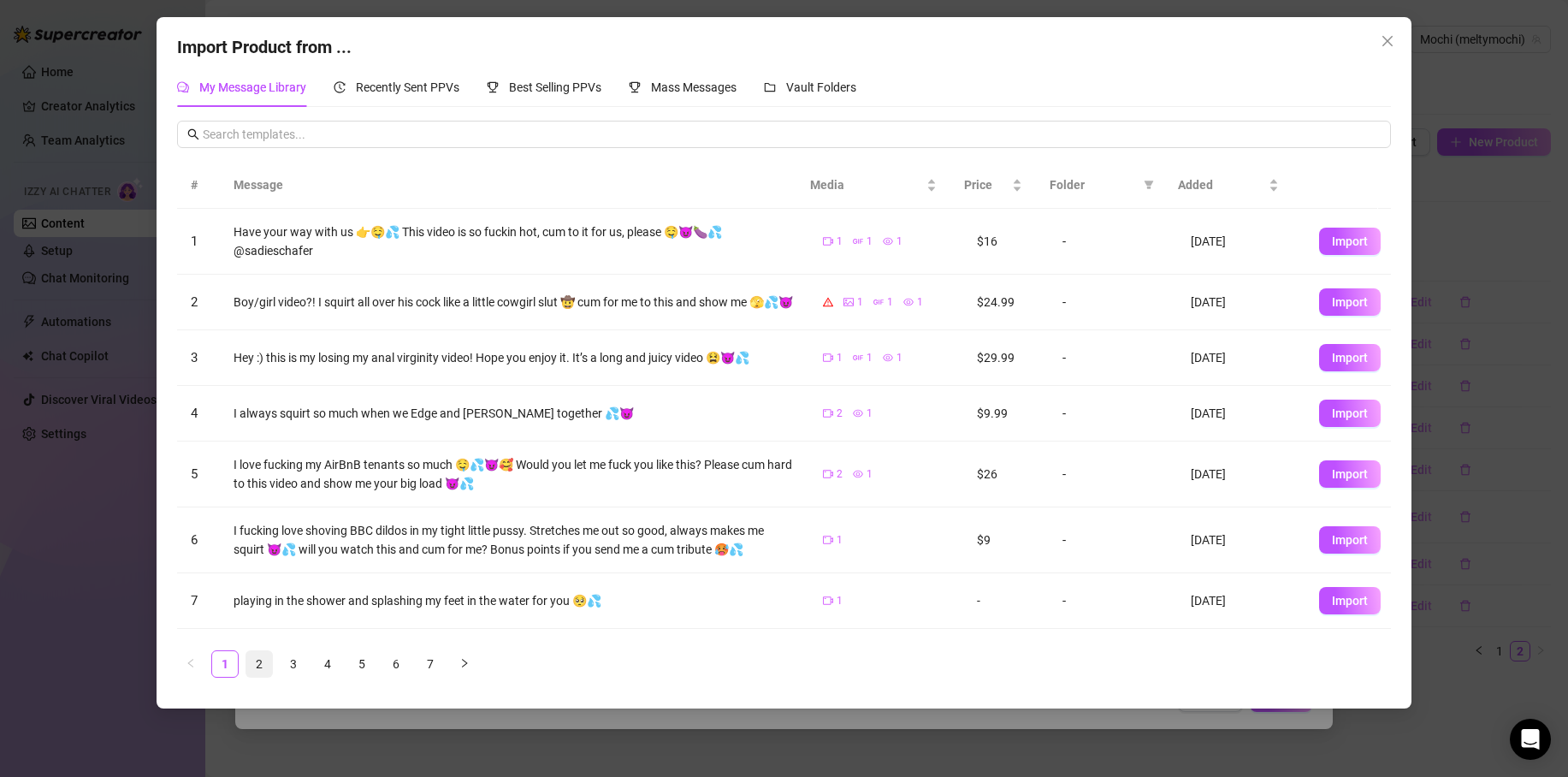
click at [268, 656] on link "2" at bounding box center [259, 664] width 25 height 25
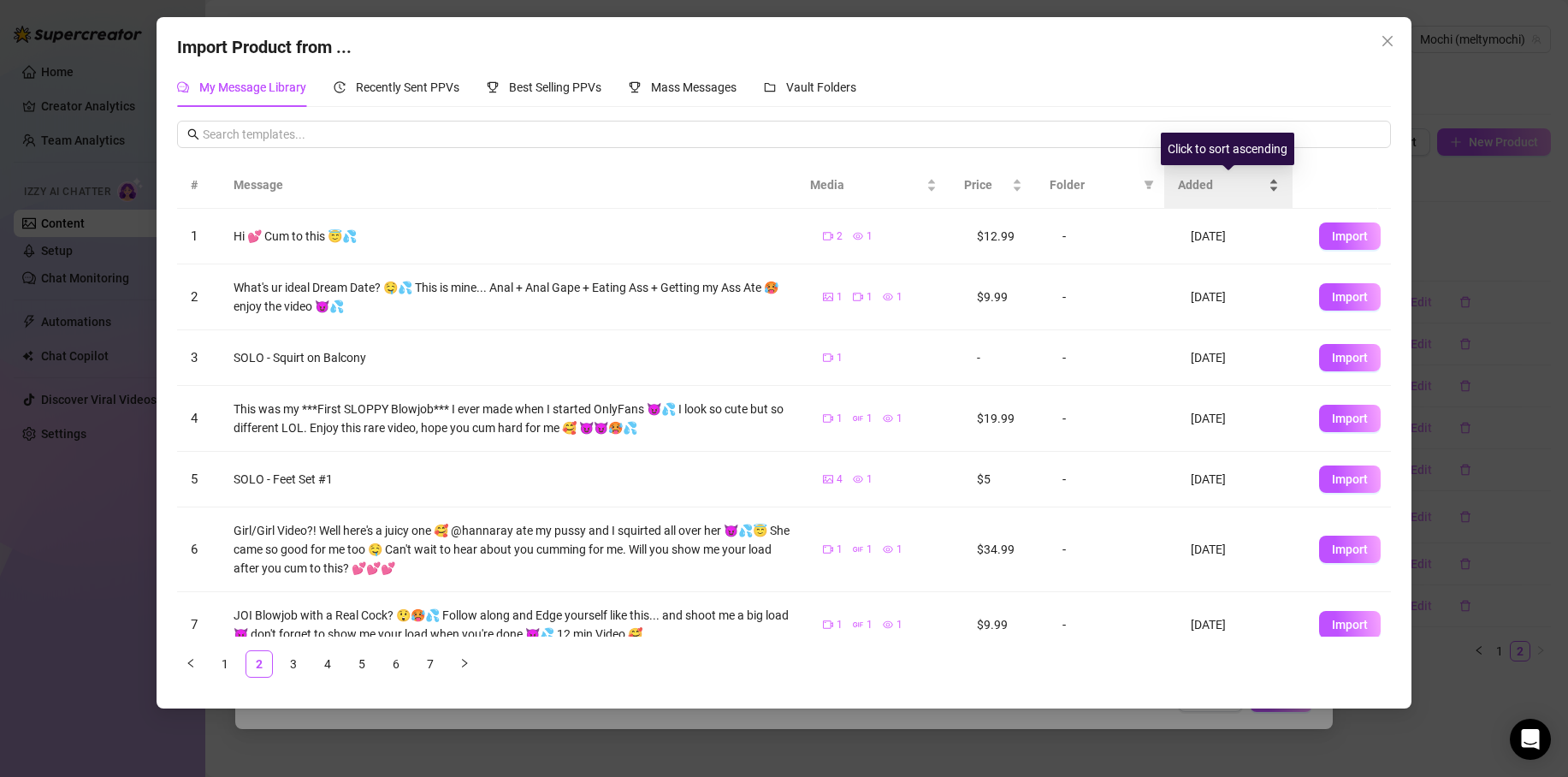
click at [1217, 178] on span "Added" at bounding box center [1221, 185] width 87 height 19
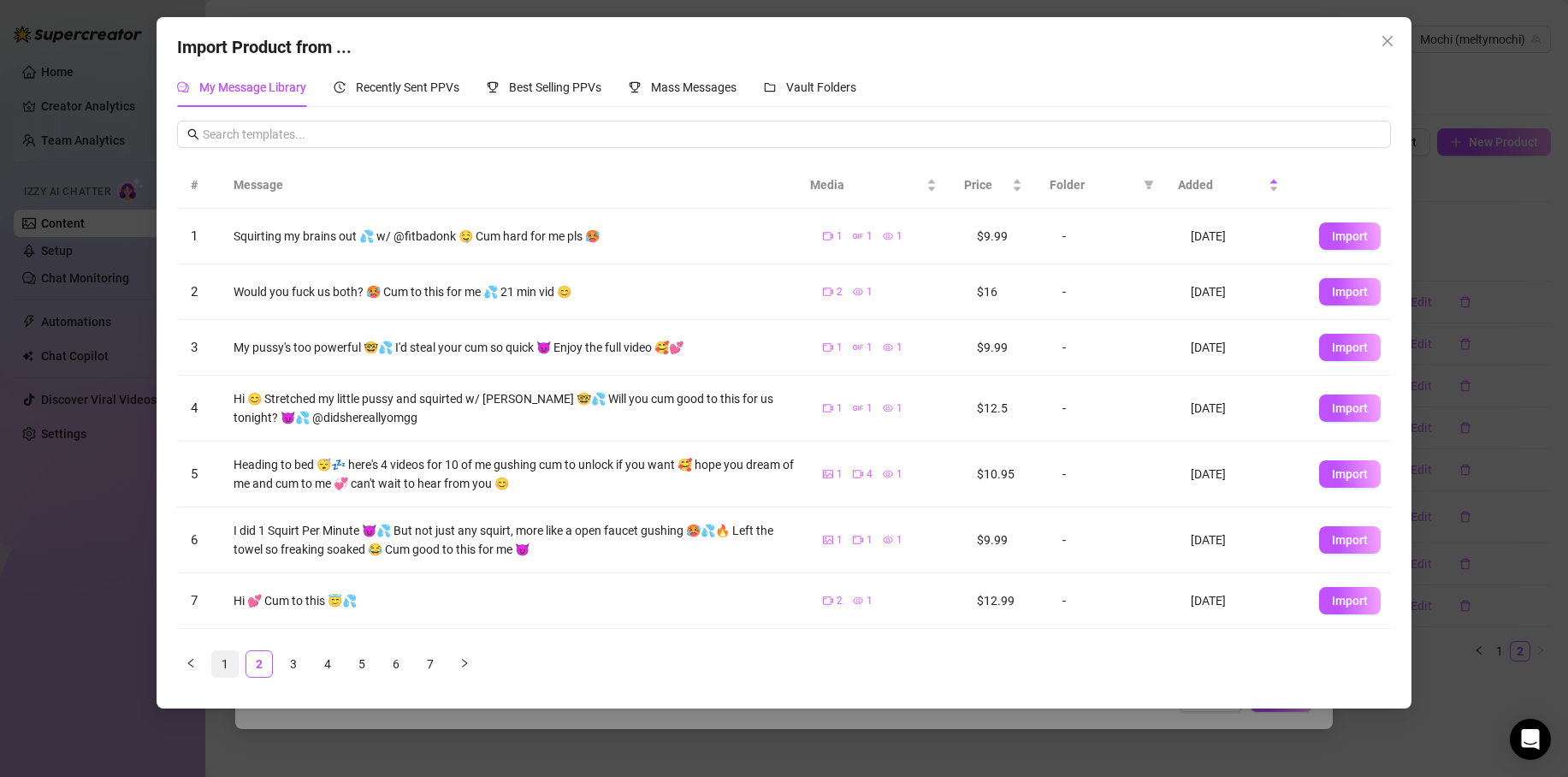
click at [223, 664] on link "1" at bounding box center [224, 664] width 25 height 25
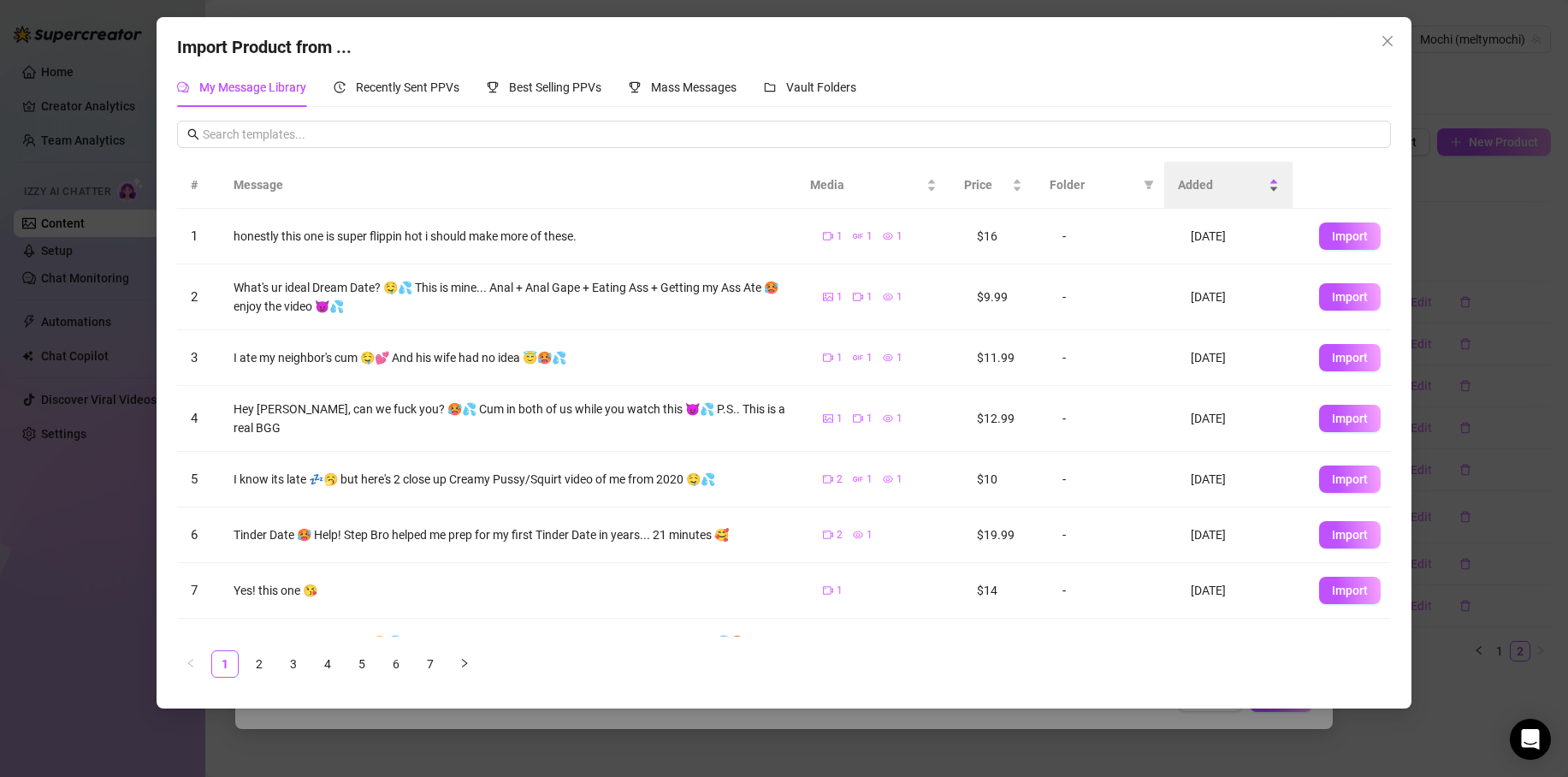
click at [1208, 176] on div "Added" at bounding box center [1228, 185] width 101 height 19
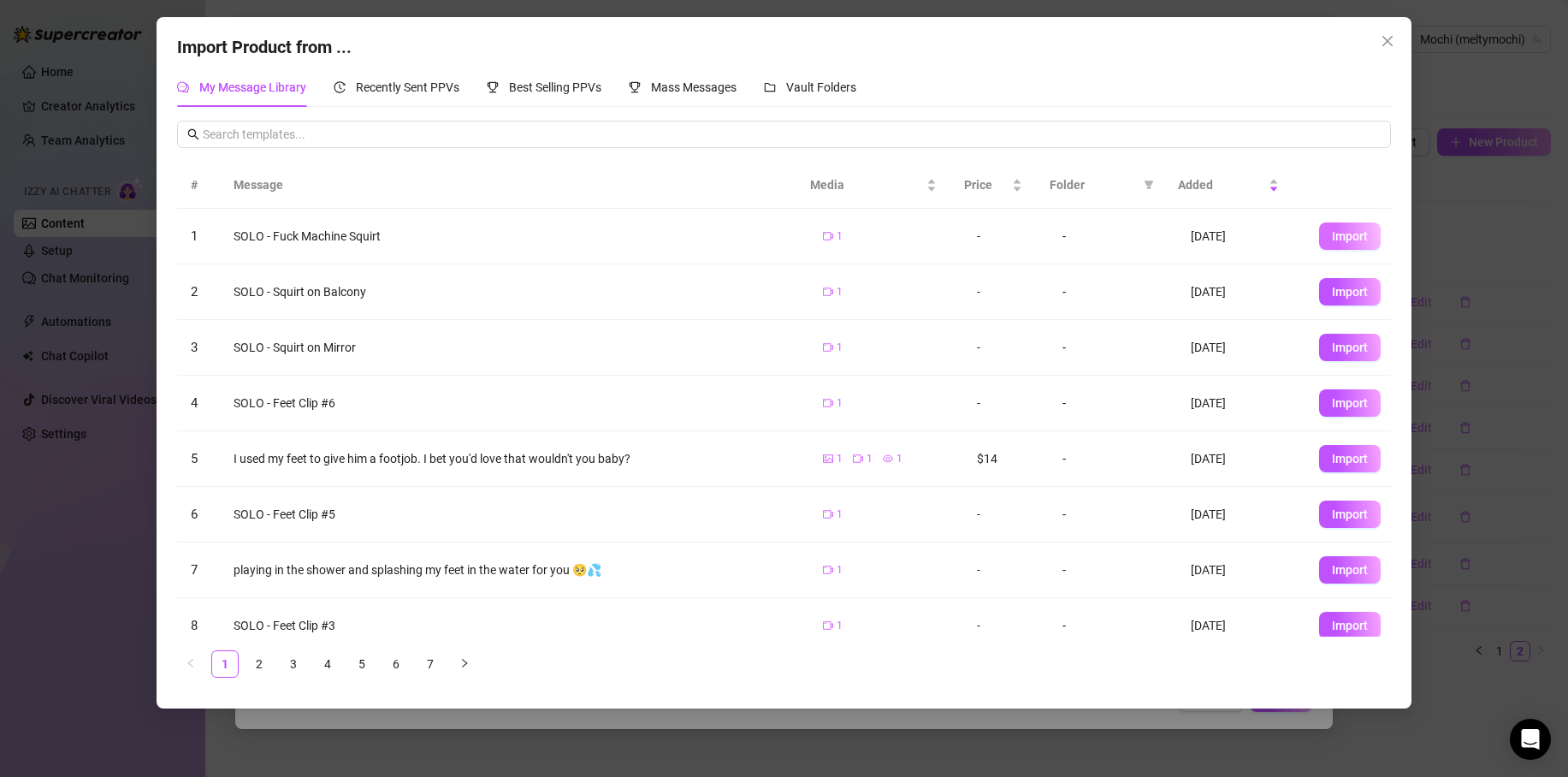
click at [1344, 235] on span "Import" at bounding box center [1350, 235] width 36 height 14
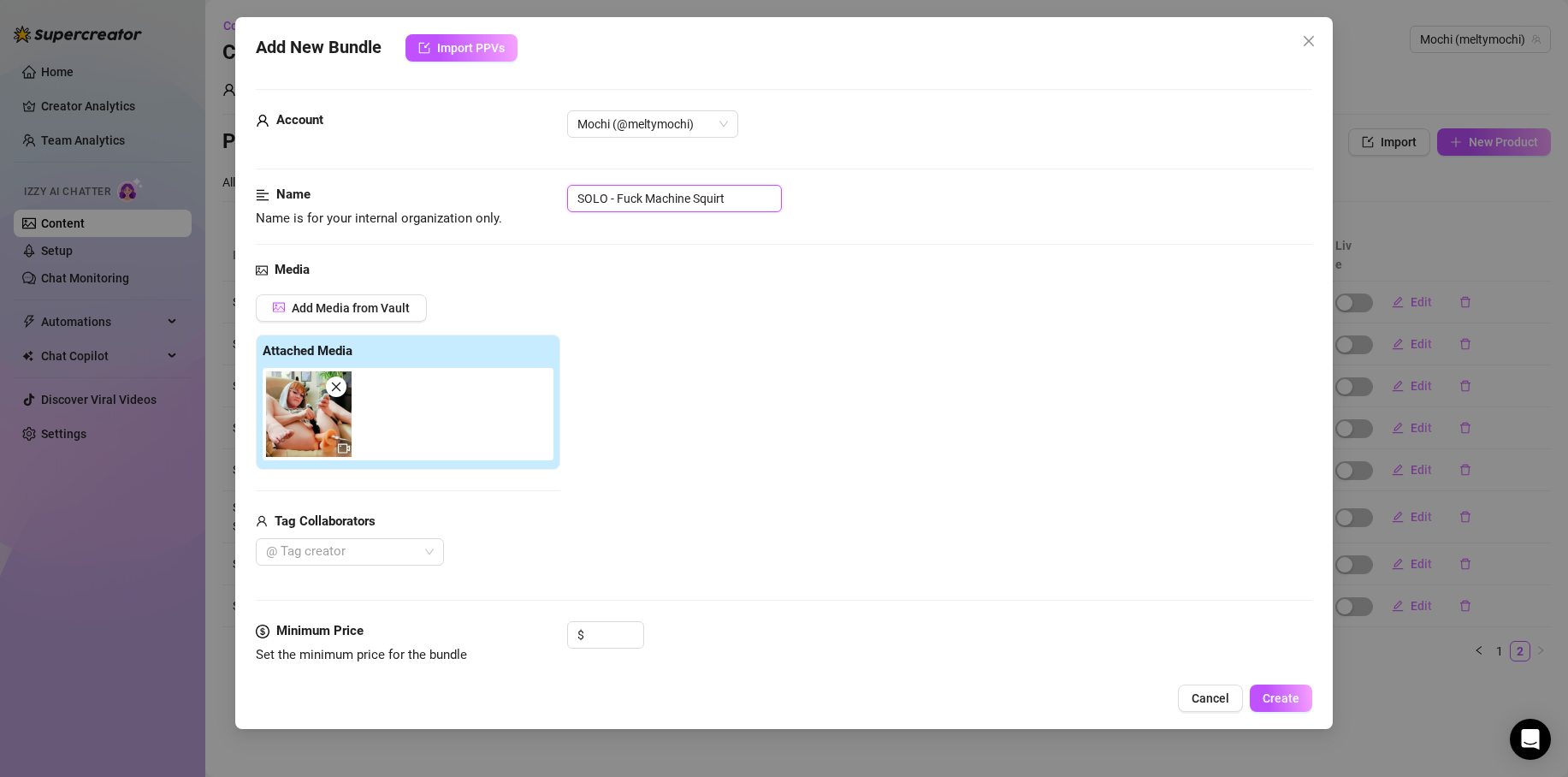
drag, startPoint x: 733, startPoint y: 202, endPoint x: 524, endPoint y: 212, distance: 209.2
click at [568, 210] on div "SOLO - Fuck Machine Squirt" at bounding box center [940, 198] width 745 height 27
click at [1287, 700] on span "Create" at bounding box center [1281, 698] width 37 height 14
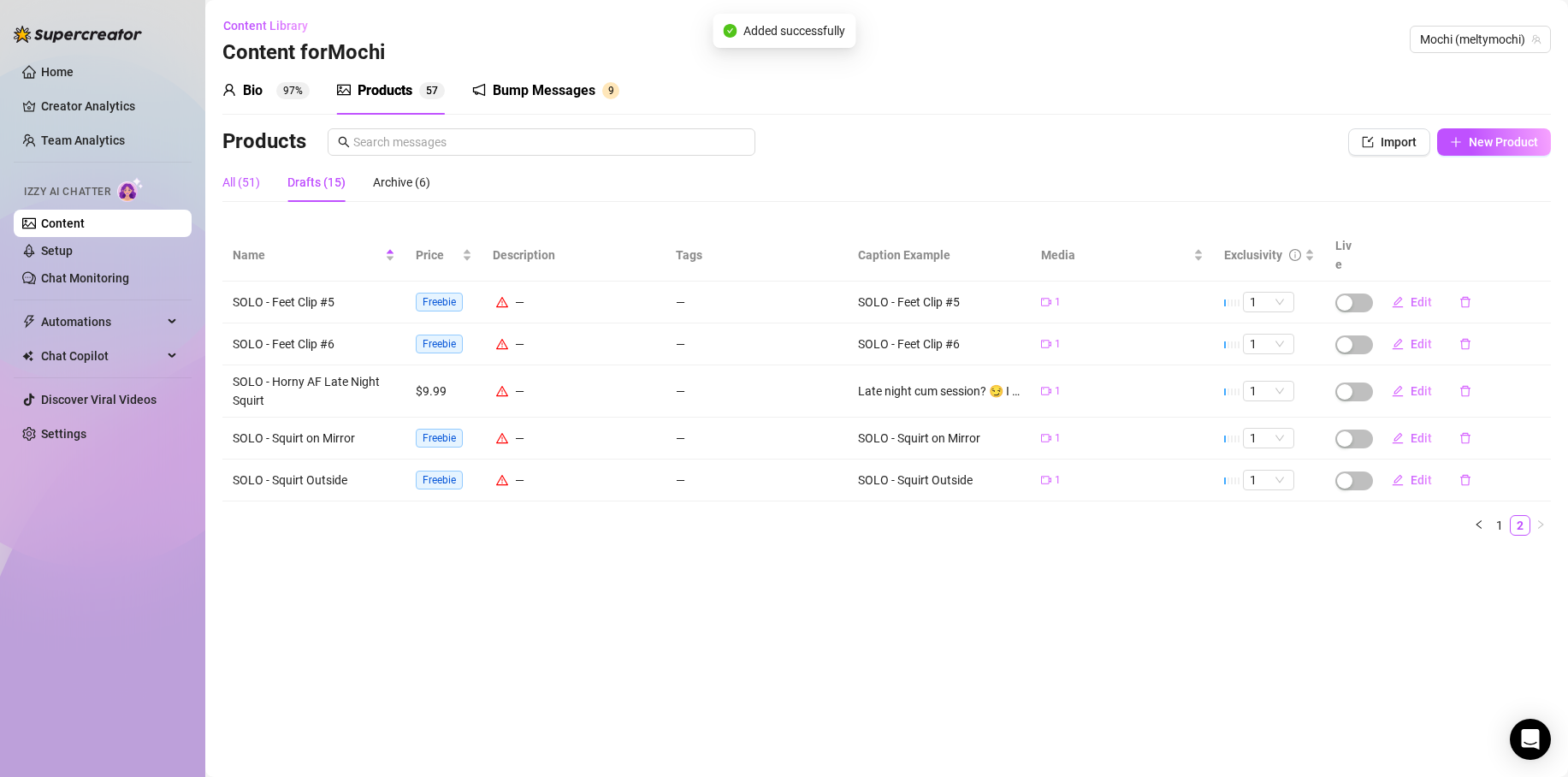
click at [240, 179] on div "All (51)" at bounding box center [242, 182] width 38 height 19
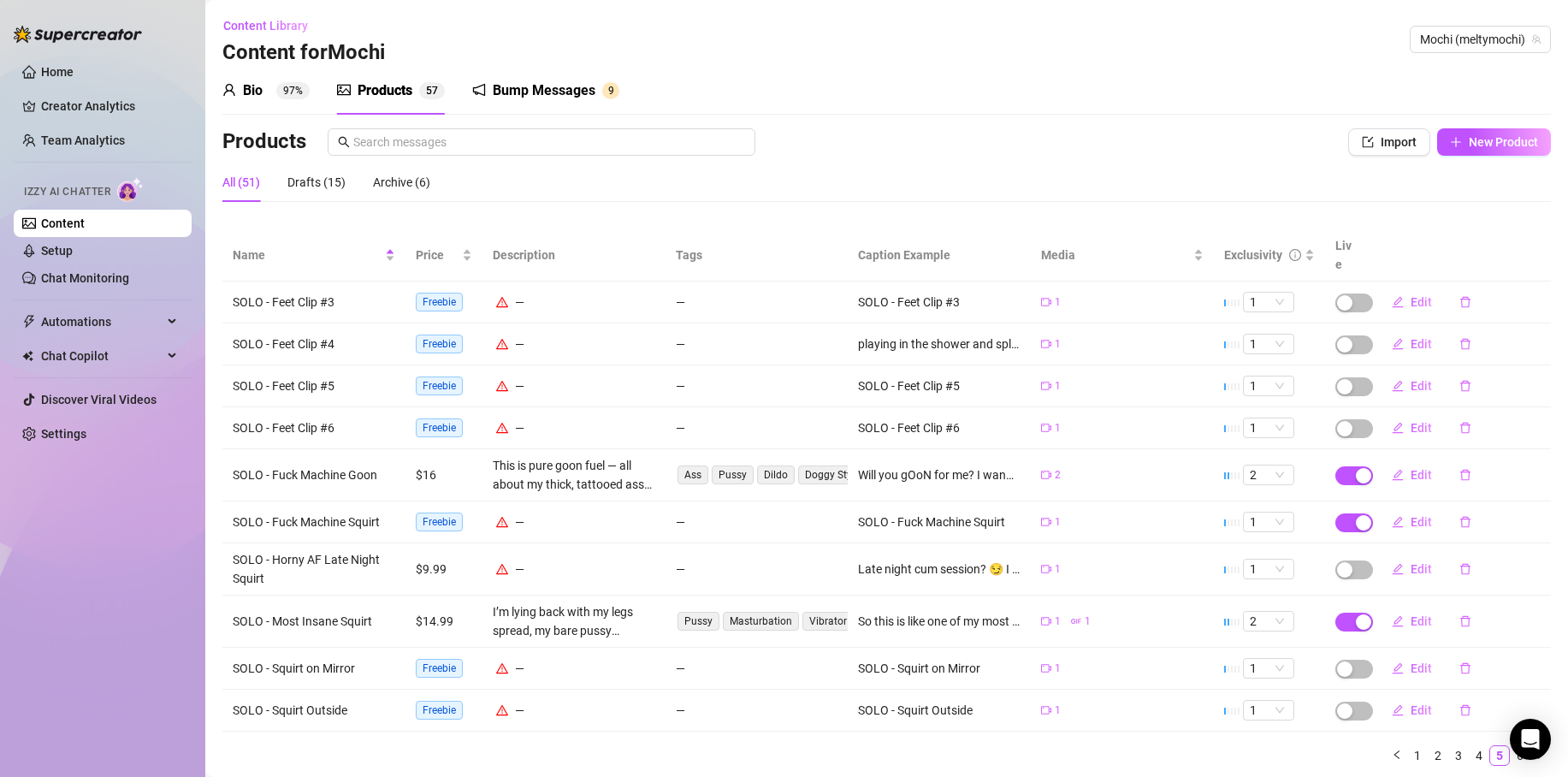
click at [1368, 503] on td "Edit" at bounding box center [1459, 522] width 183 height 42
click at [1356, 516] on div "button" at bounding box center [1363, 523] width 15 height 15
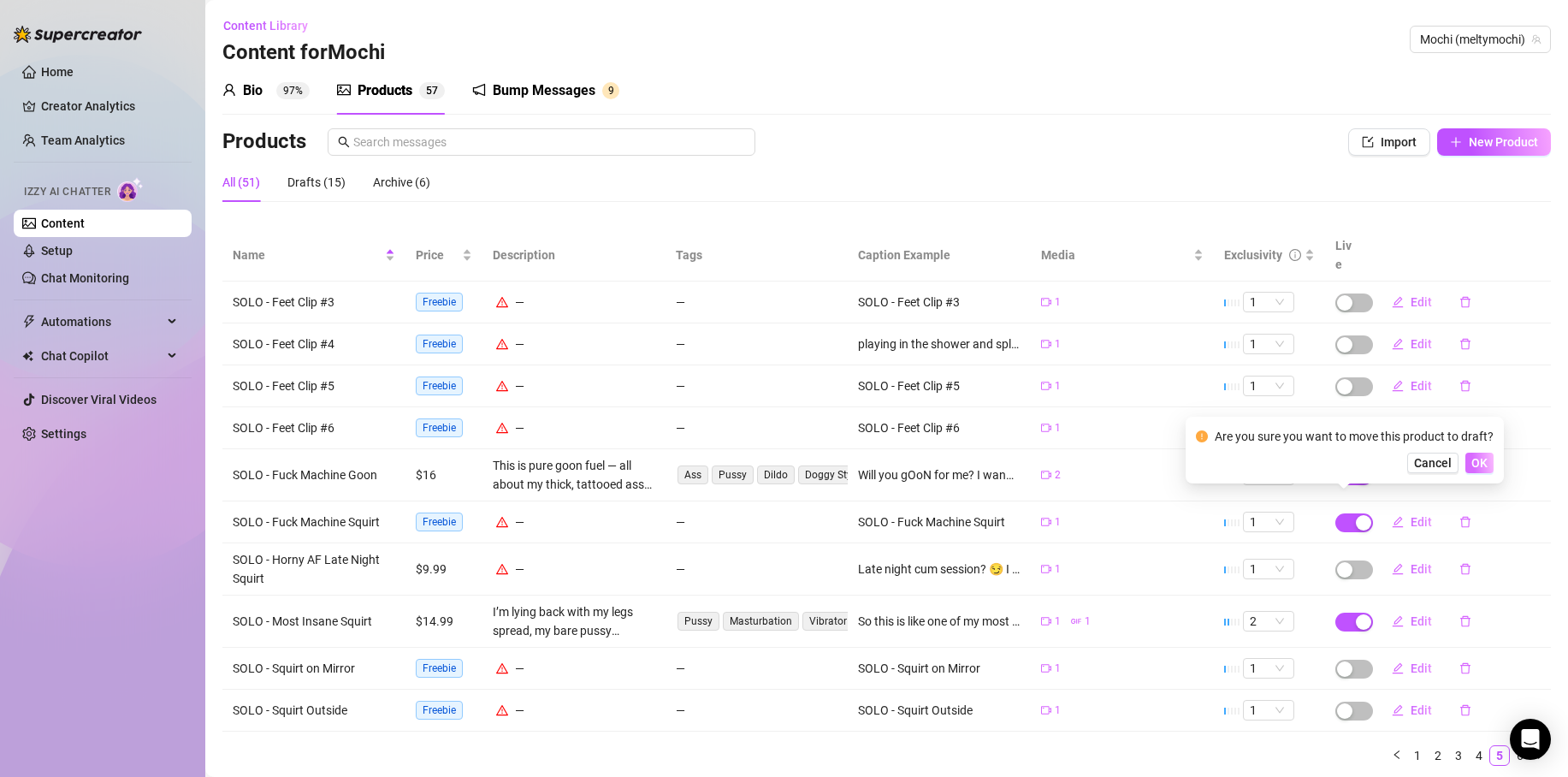
click at [1481, 462] on span "OK" at bounding box center [1480, 462] width 16 height 14
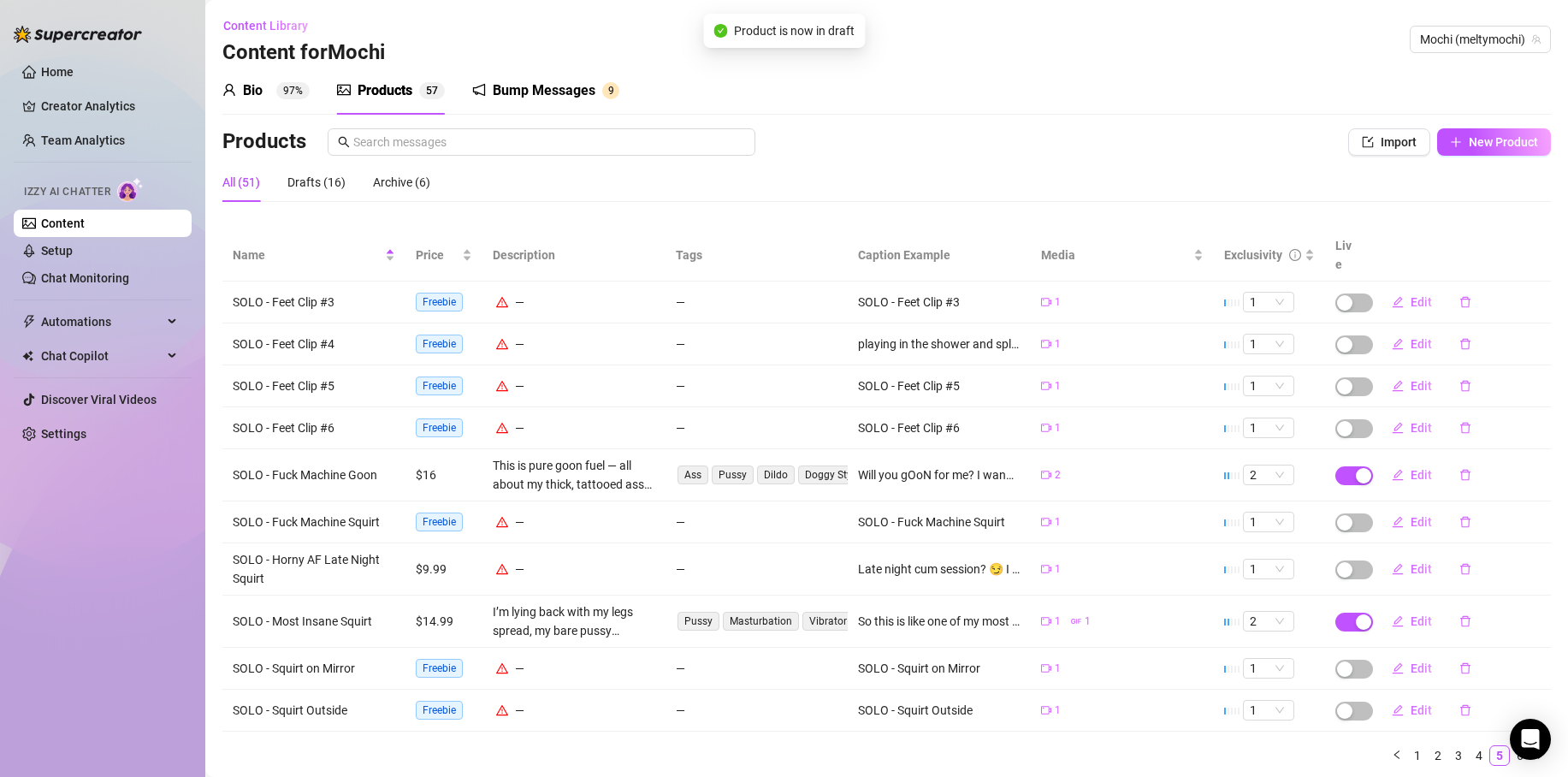
click at [1042, 114] on div "Bio 97% Products 5 7 Bump Messages 9 Bio Import Bio from other creator Personal…" at bounding box center [887, 423] width 1329 height 713
click at [1348, 142] on button "Import" at bounding box center [1389, 142] width 82 height 27
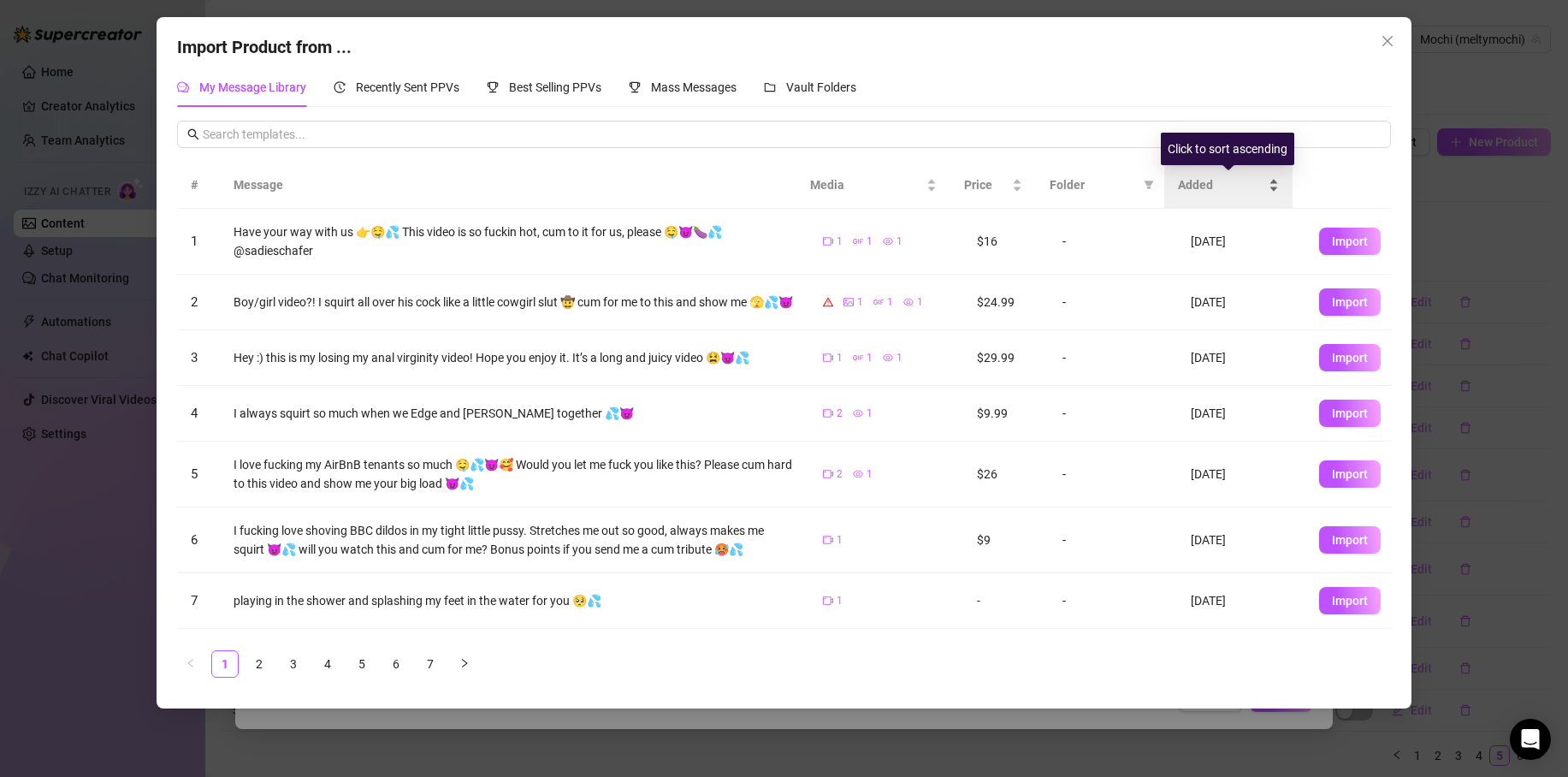
click at [1181, 184] on span "Added" at bounding box center [1221, 185] width 87 height 19
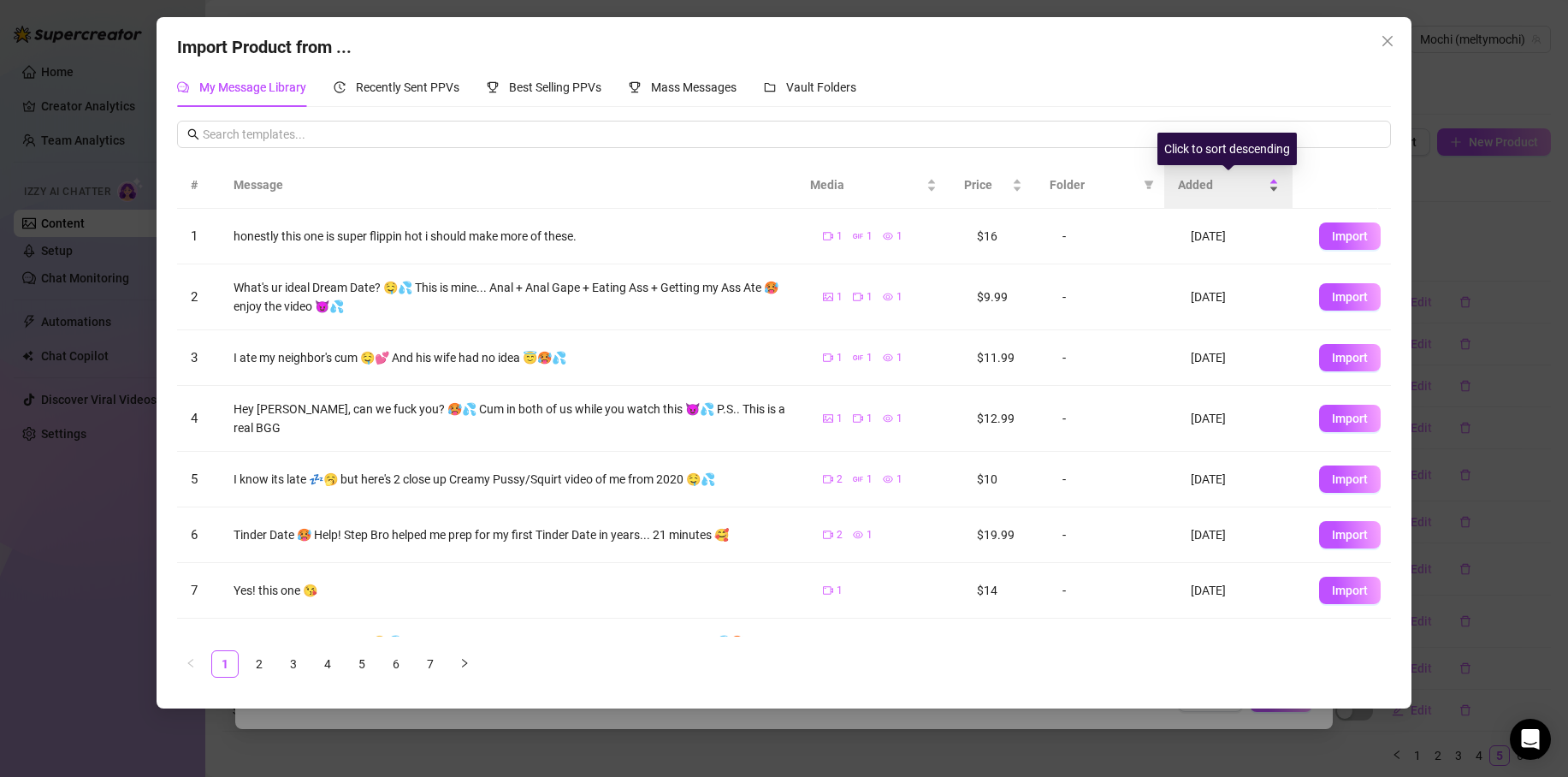
click at [1183, 182] on span "Added" at bounding box center [1221, 185] width 87 height 19
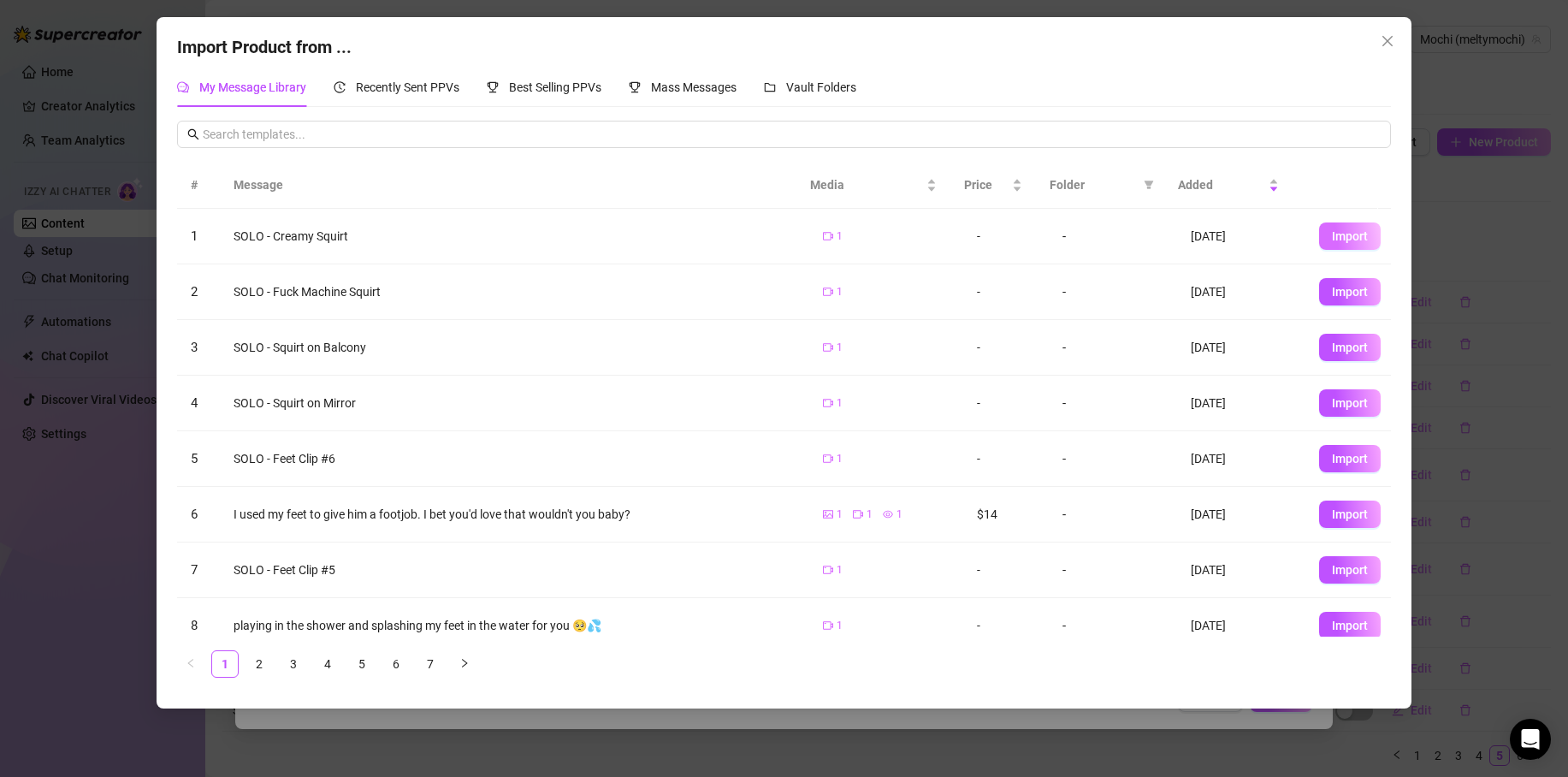
click at [1335, 235] on span "Import" at bounding box center [1350, 235] width 36 height 14
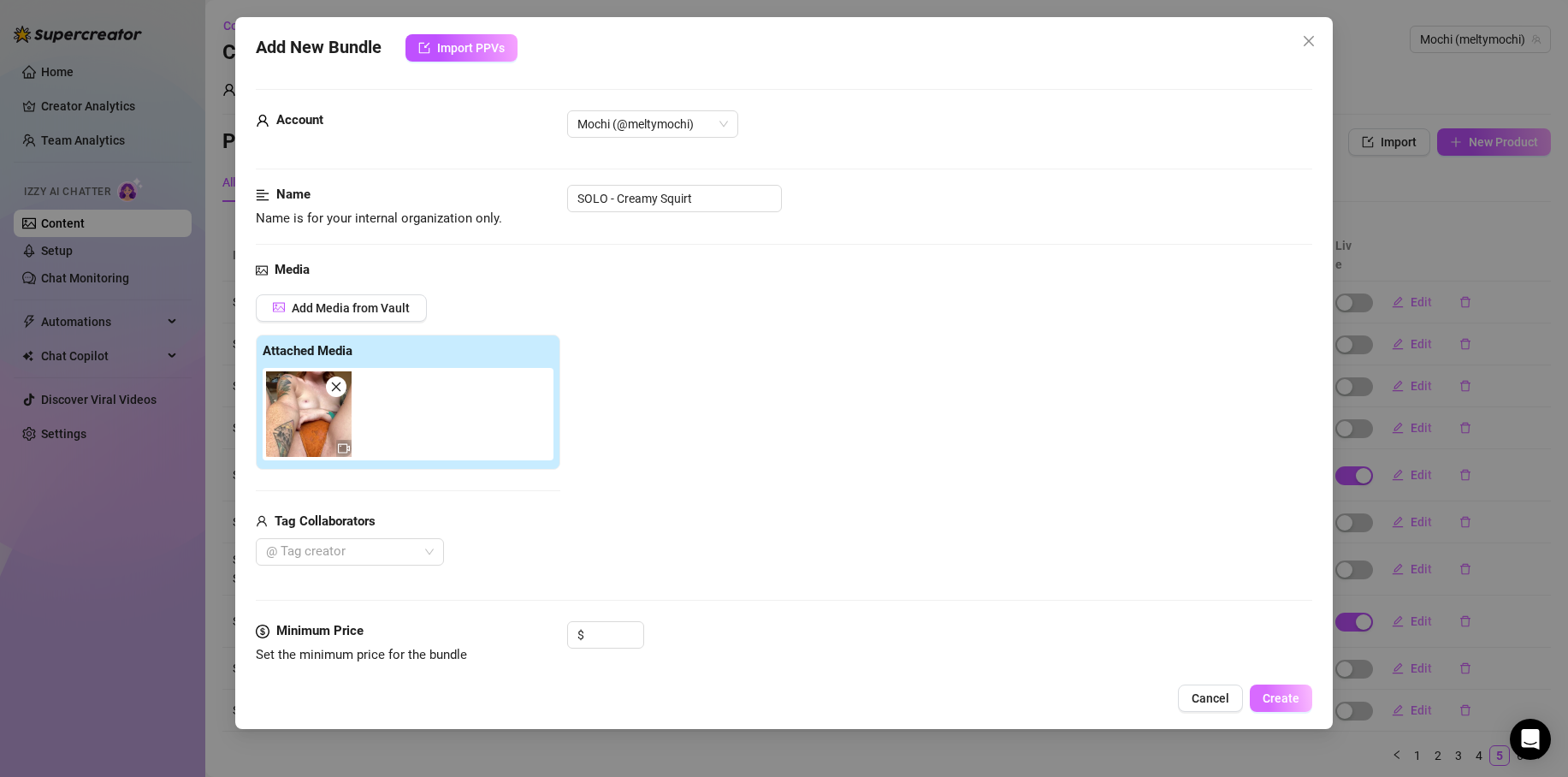
click at [1281, 691] on span "Create" at bounding box center [1281, 698] width 37 height 14
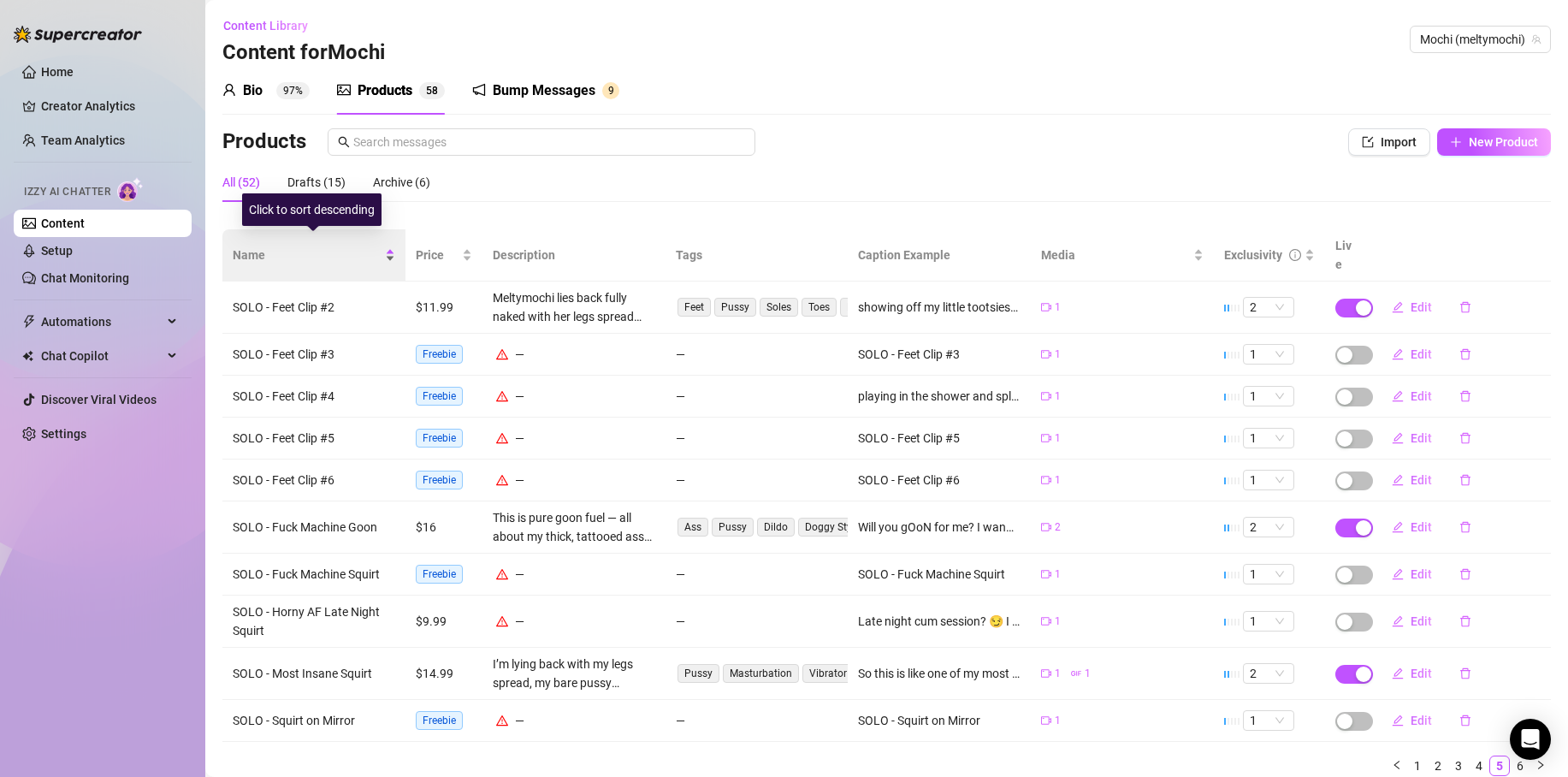
click at [275, 246] on span "Name" at bounding box center [306, 255] width 149 height 19
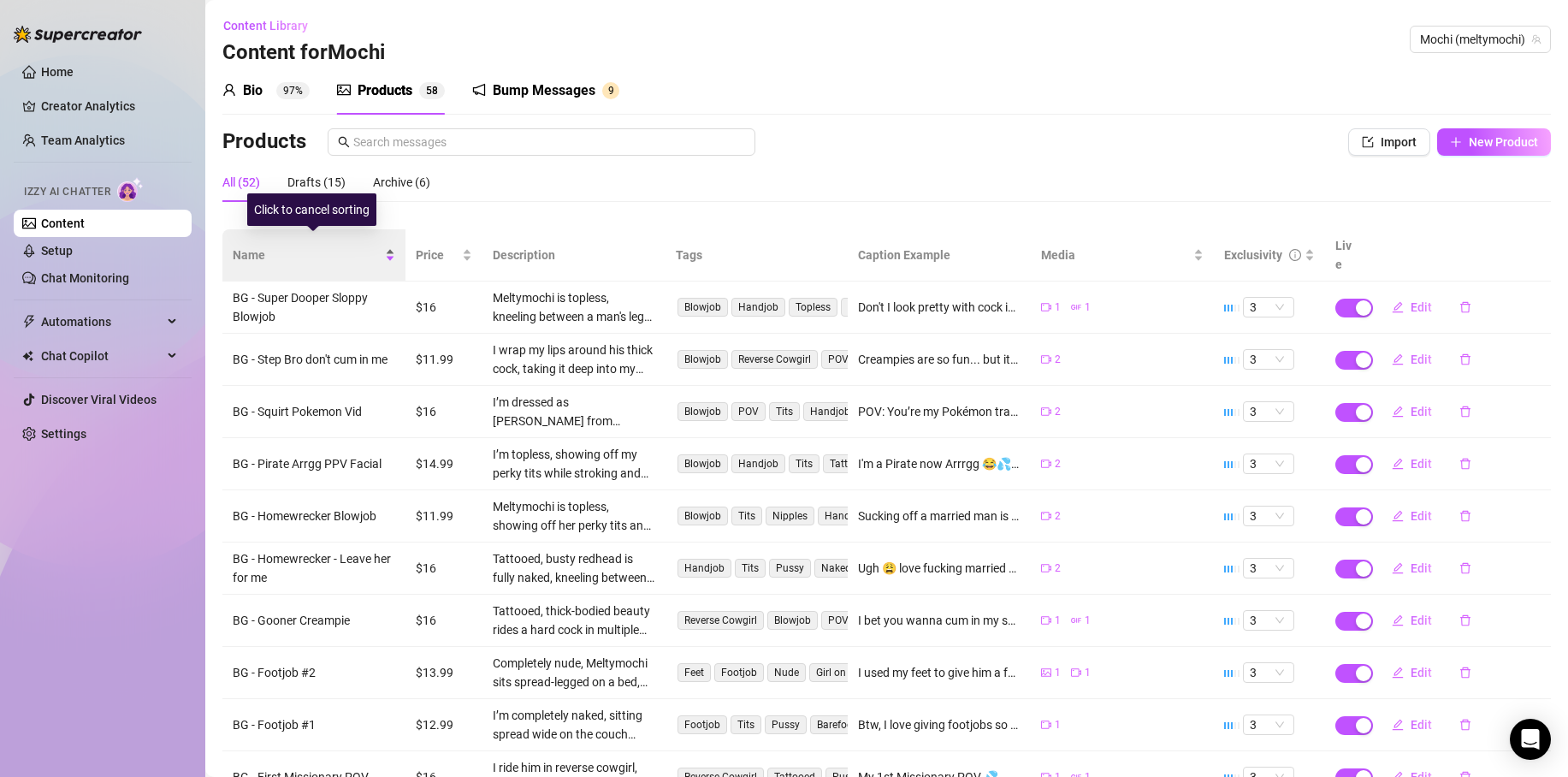
click at [274, 246] on span "Name" at bounding box center [306, 255] width 149 height 19
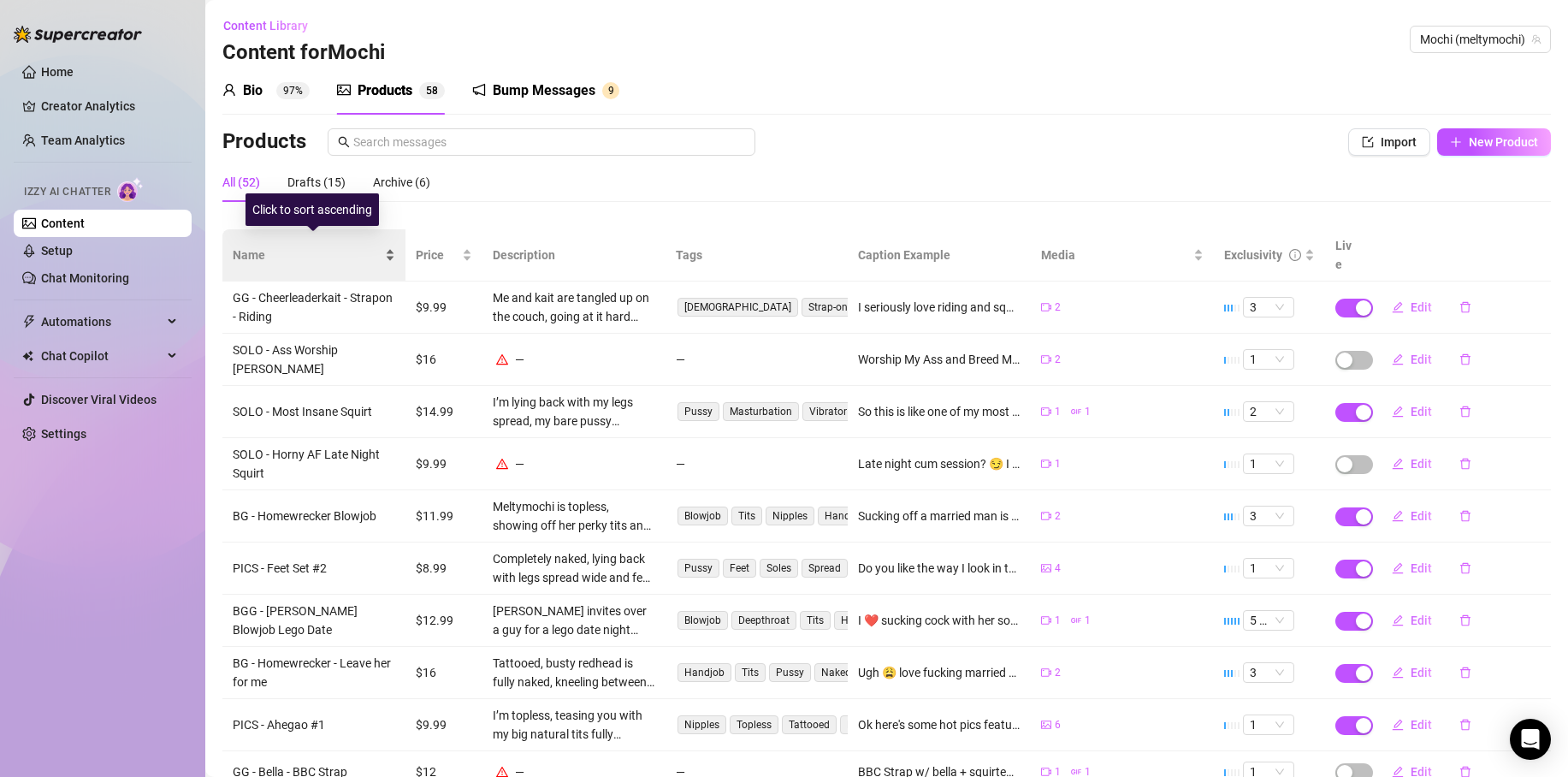
click at [274, 246] on span "Name" at bounding box center [306, 255] width 149 height 19
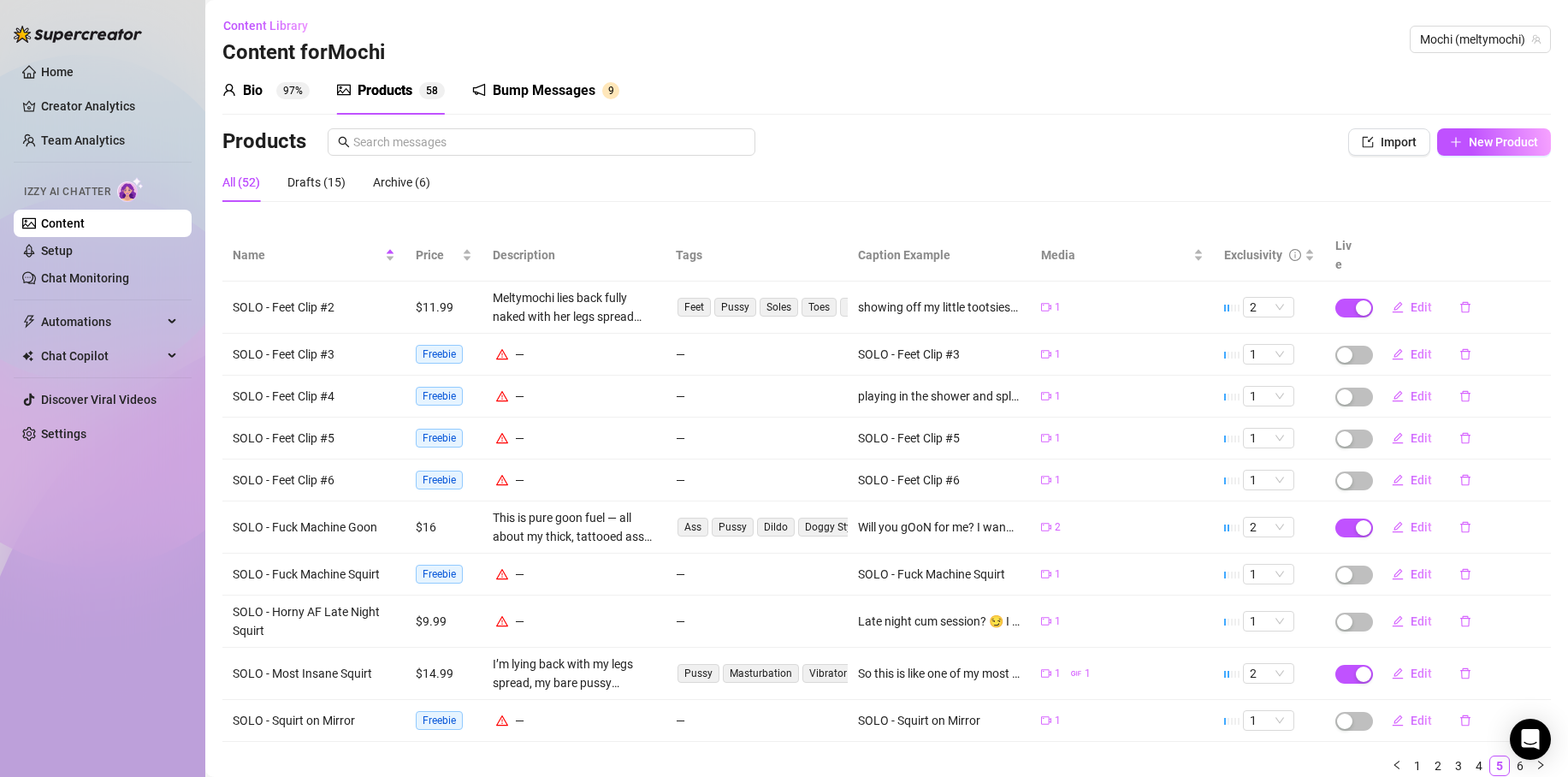
click at [1472, 756] on link "4" at bounding box center [1479, 765] width 19 height 19
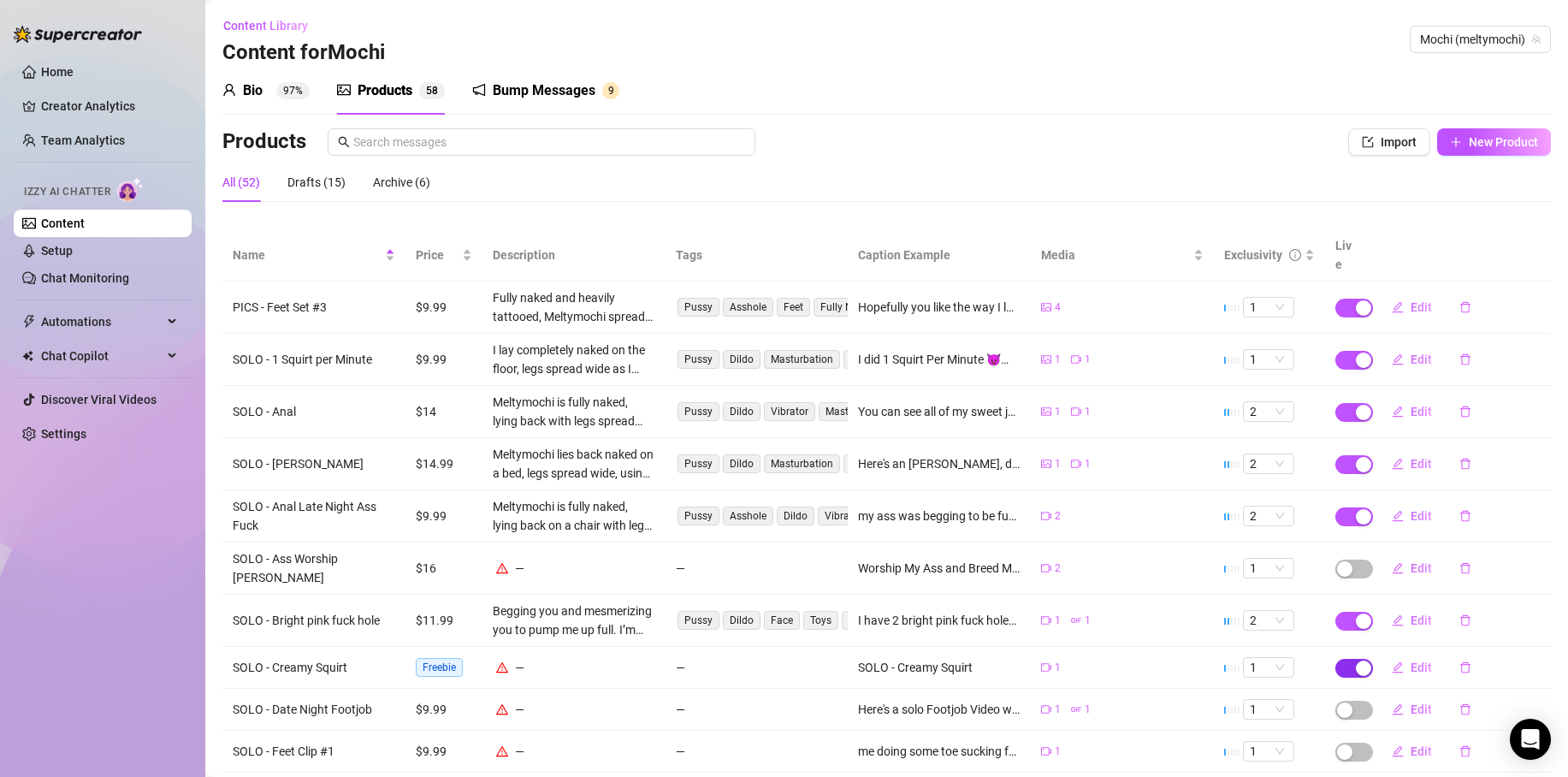
click at [1356, 661] on div "button" at bounding box center [1363, 668] width 15 height 15
click at [1475, 599] on span "OK" at bounding box center [1480, 598] width 16 height 14
click at [303, 181] on div "Drafts (16)" at bounding box center [316, 182] width 59 height 19
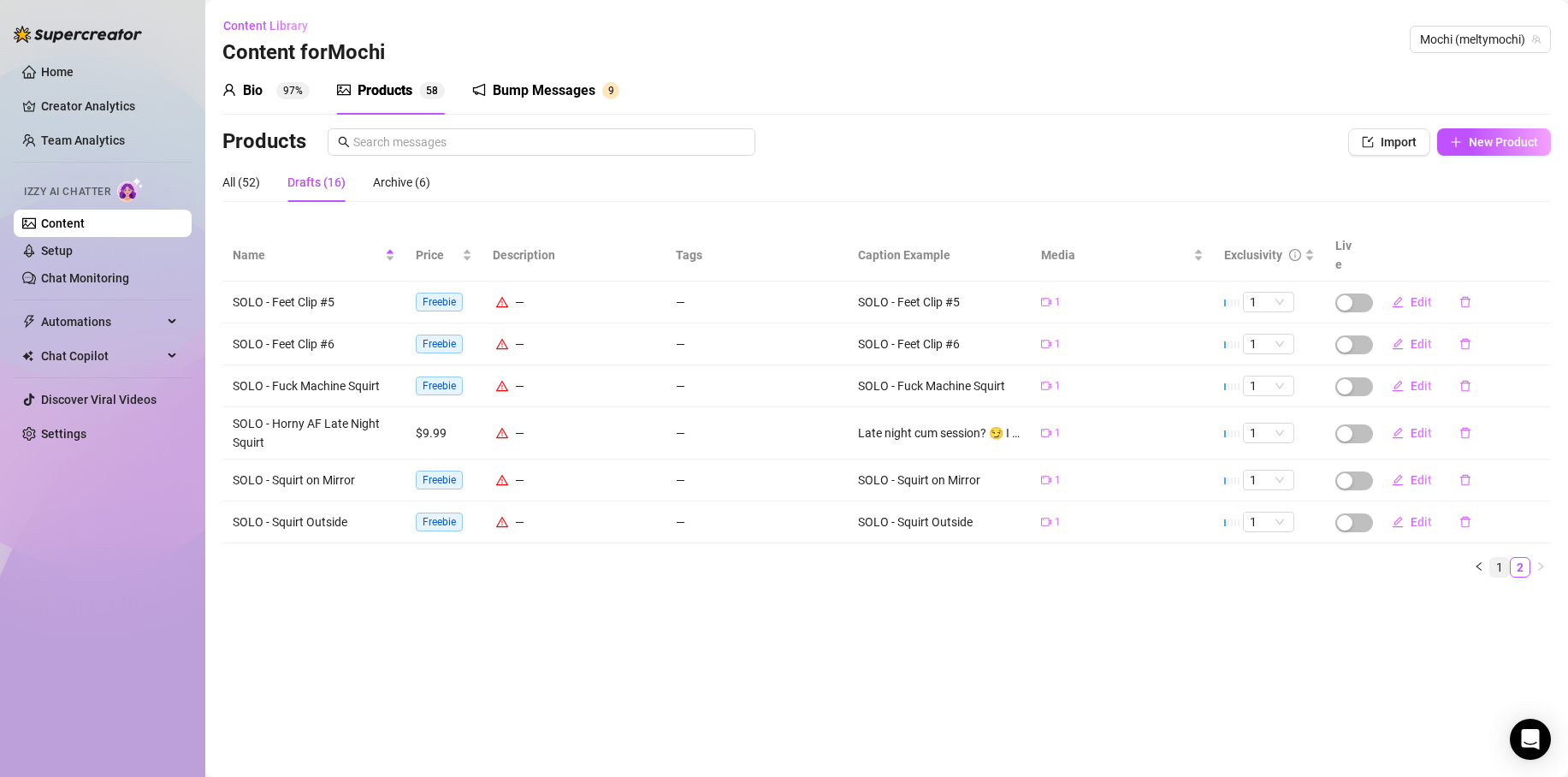
click at [1502, 558] on link "1" at bounding box center [1500, 567] width 19 height 19
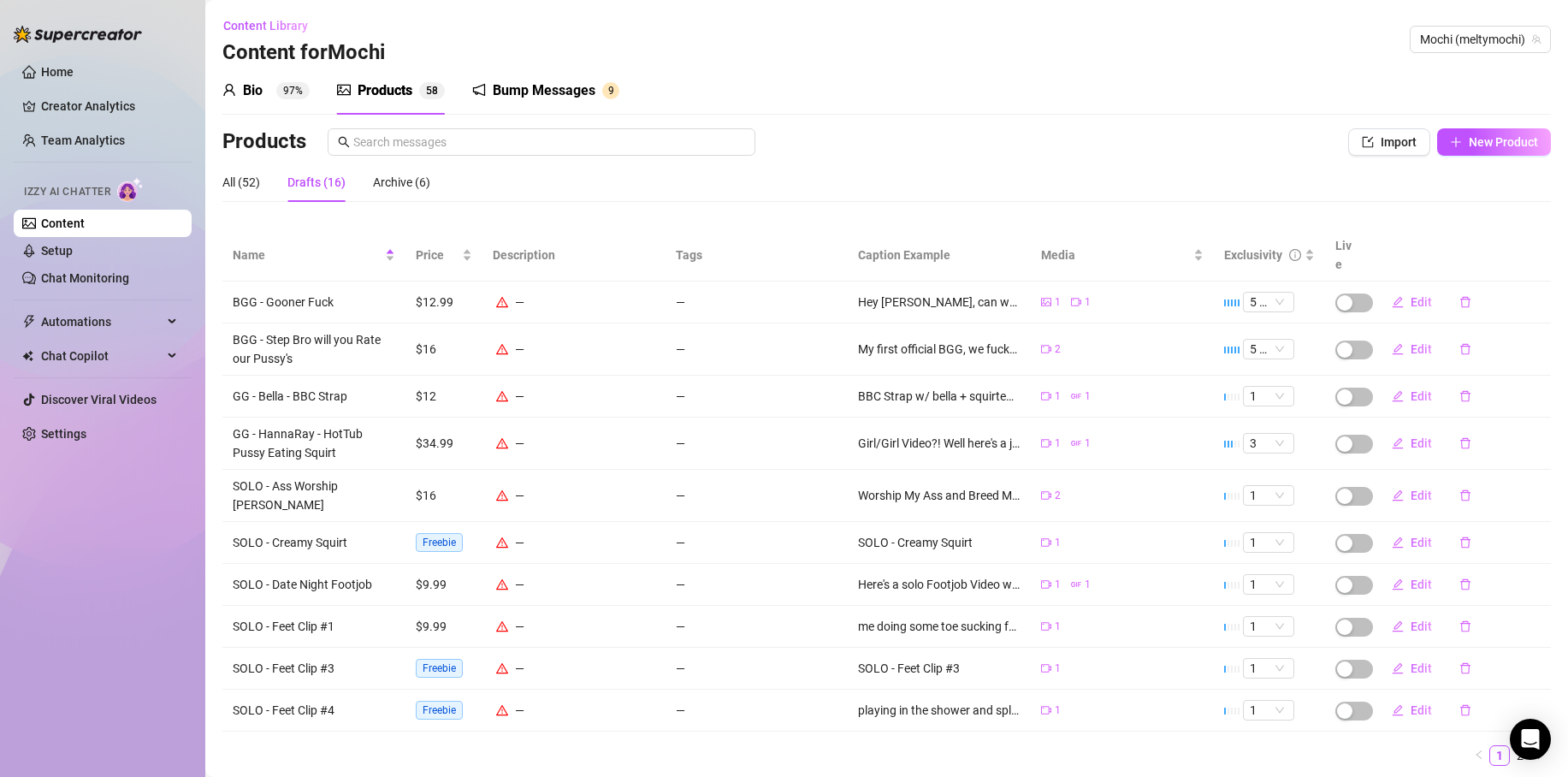
click at [234, 221] on div "Products Import New Product All (52) Drafts (16) Archive (6) Name Price Descrip…" at bounding box center [887, 453] width 1329 height 652
click at [243, 246] on div "Name" at bounding box center [314, 255] width 162 height 19
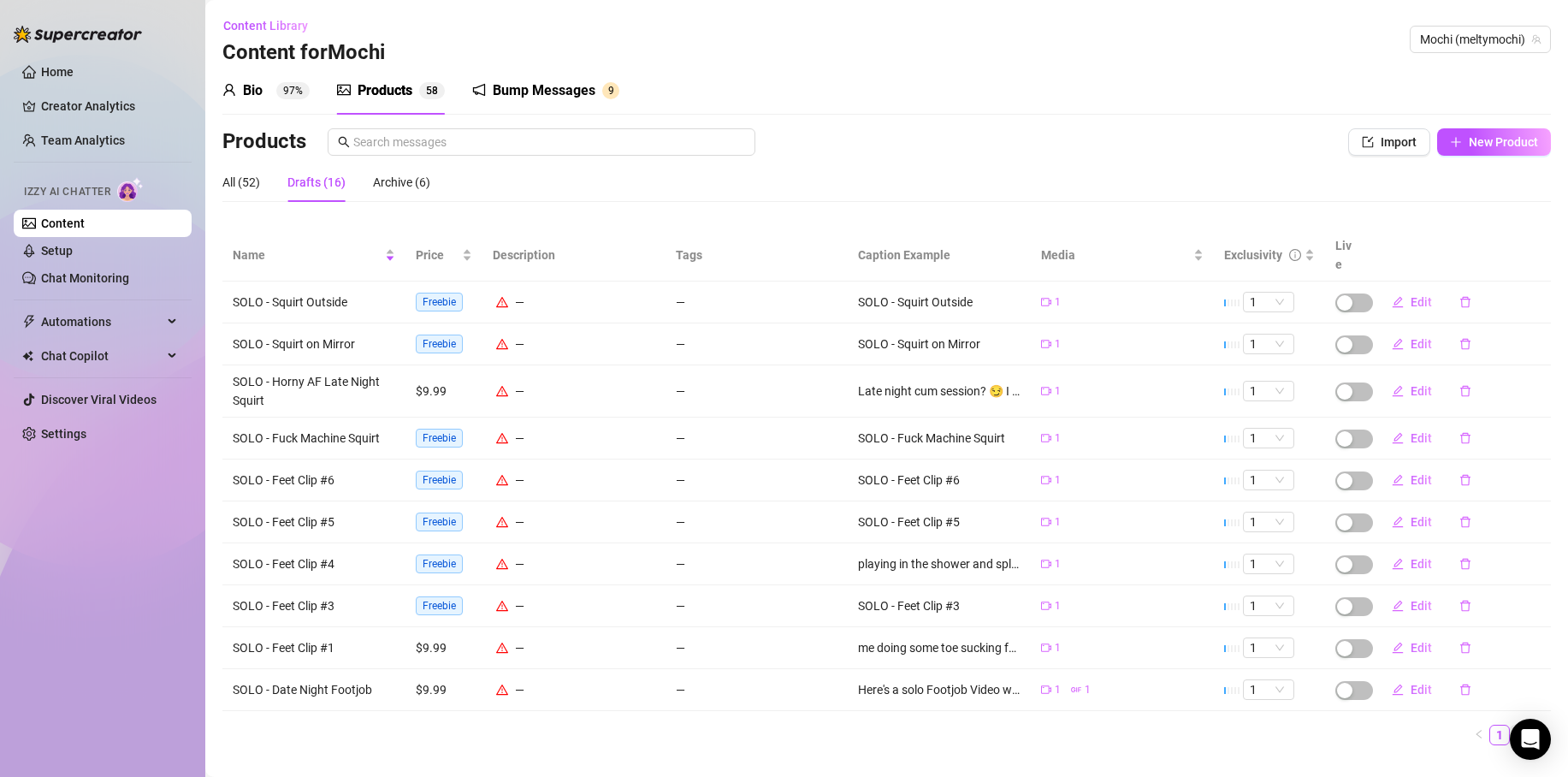
click at [1511, 726] on link "2" at bounding box center [1520, 735] width 19 height 19
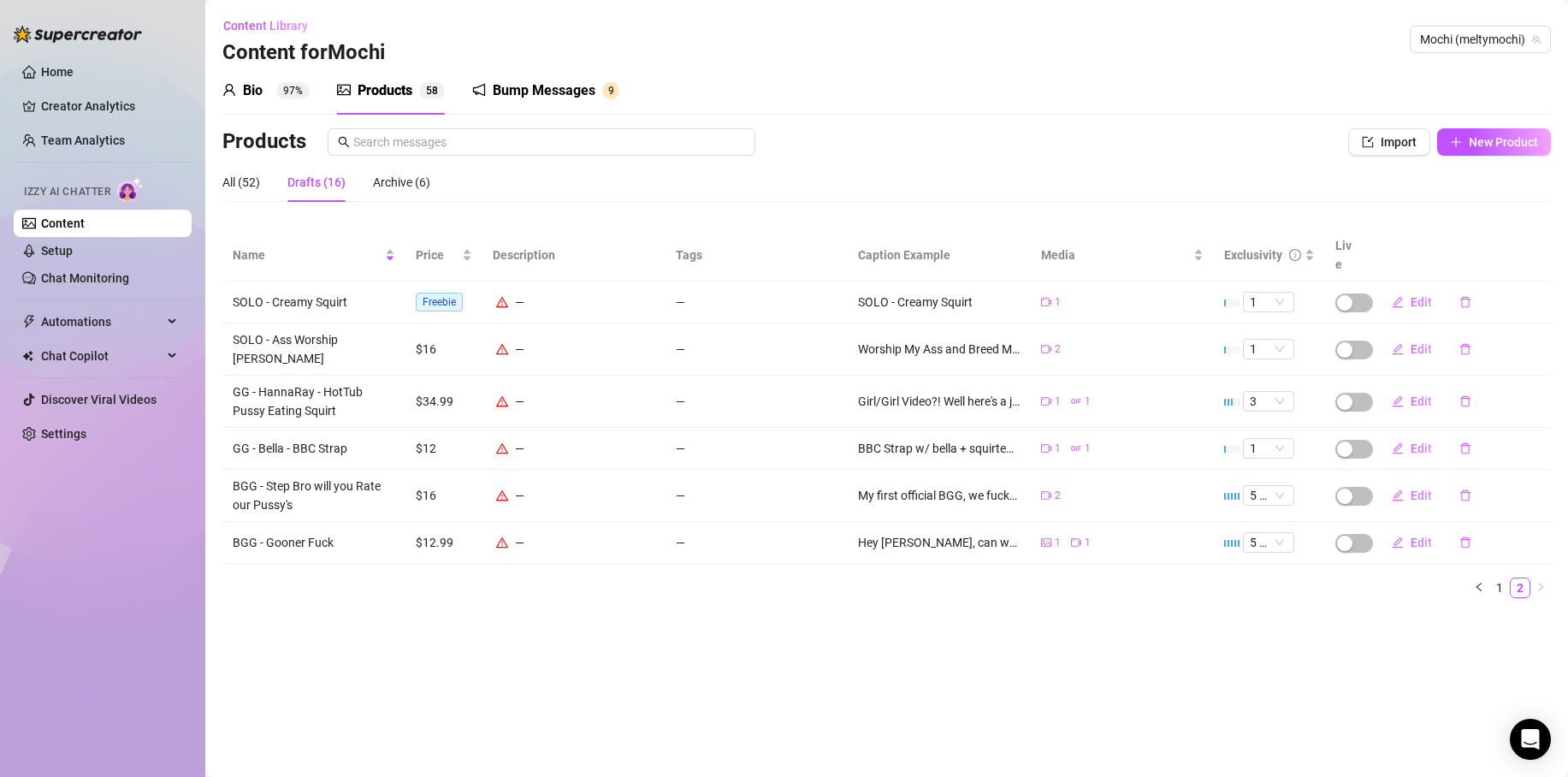
click at [725, 193] on div "All (52) Drafts (16) Archive (6)" at bounding box center [887, 182] width 1329 height 40
click at [382, 183] on div "Archive (6)" at bounding box center [402, 182] width 58 height 19
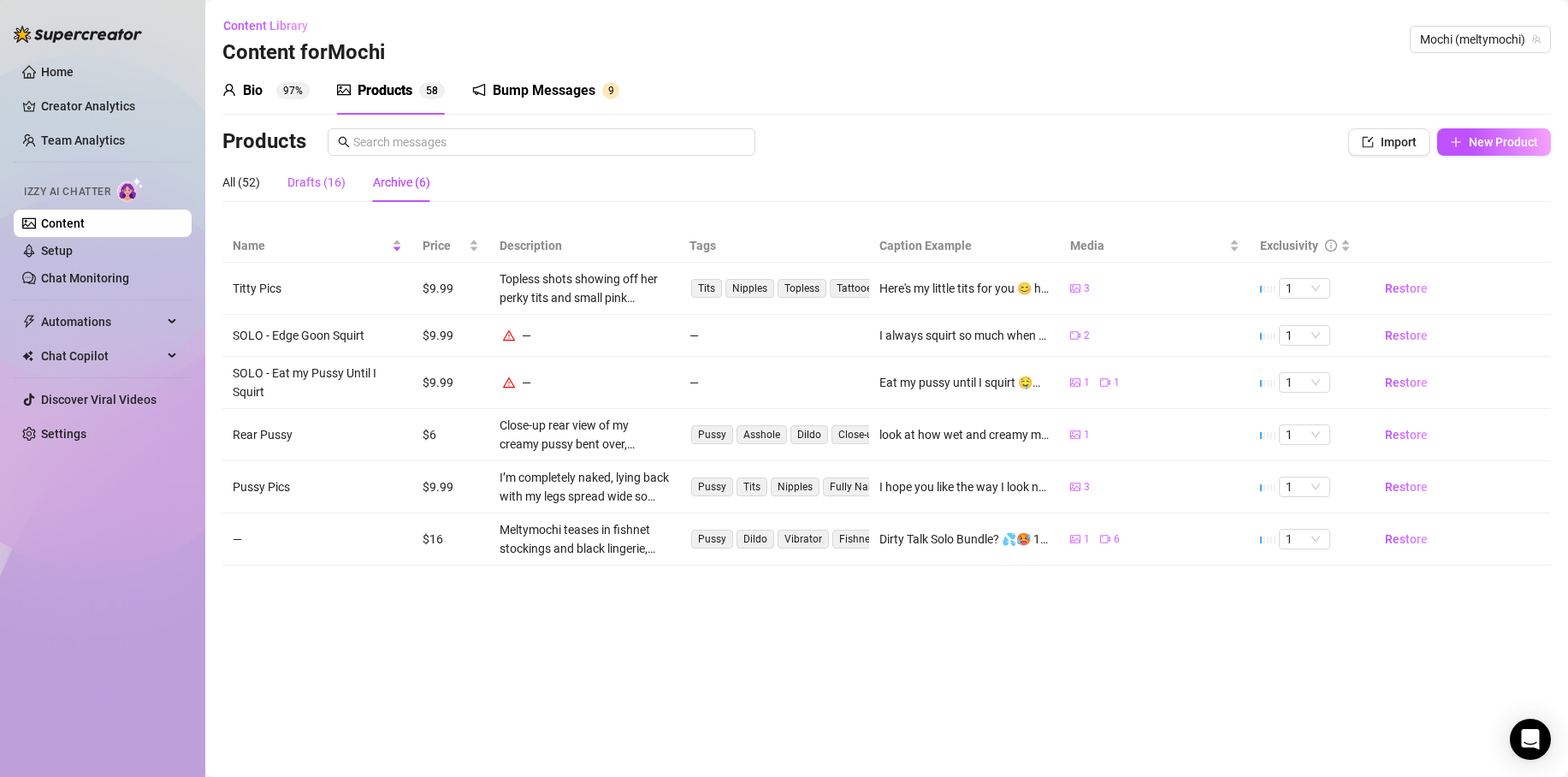
click at [301, 187] on div "Drafts (16)" at bounding box center [316, 182] width 59 height 19
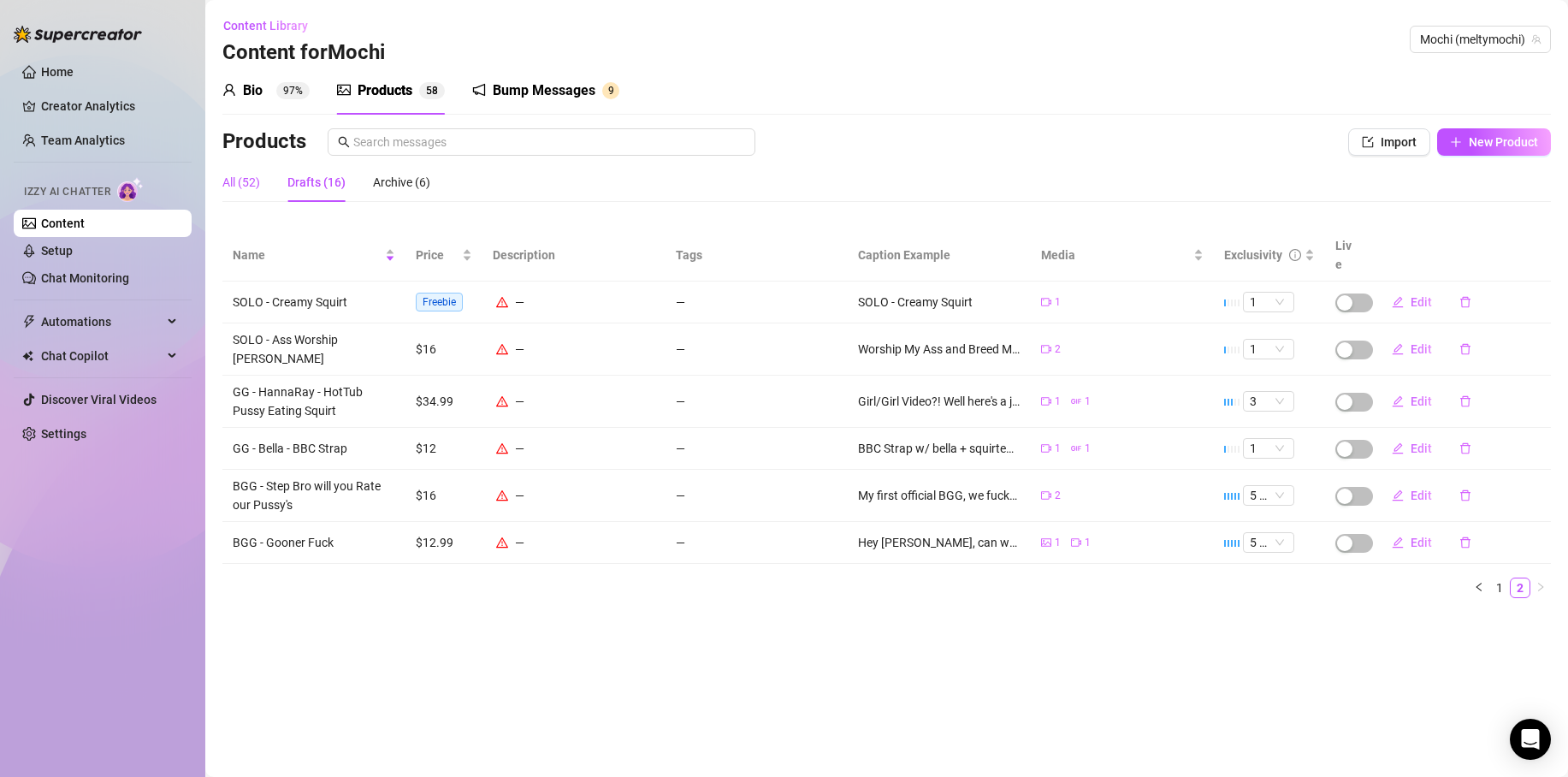
click at [249, 181] on div "All (52)" at bounding box center [242, 182] width 38 height 19
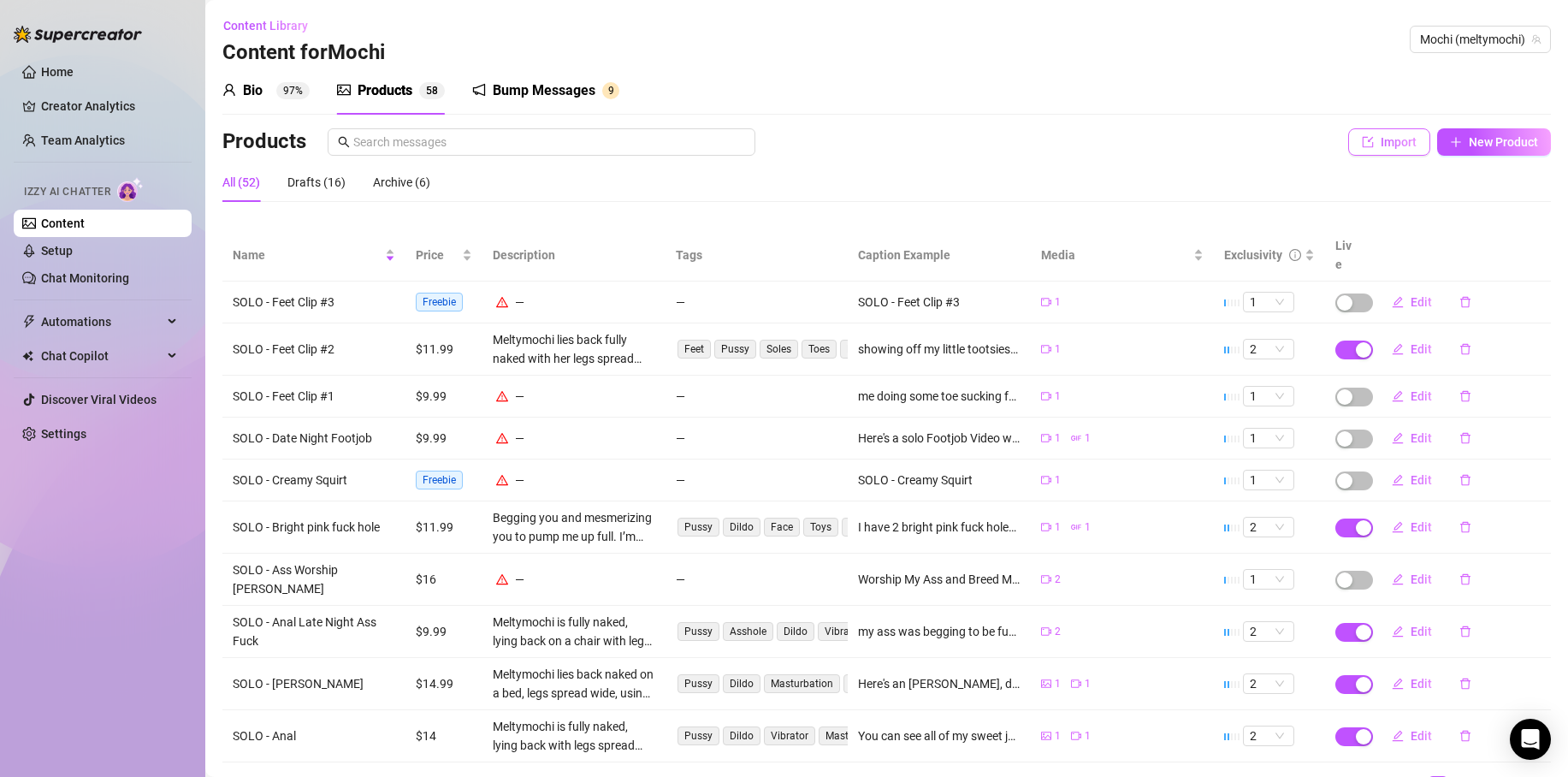
click at [1407, 139] on button "Import" at bounding box center [1389, 142] width 82 height 27
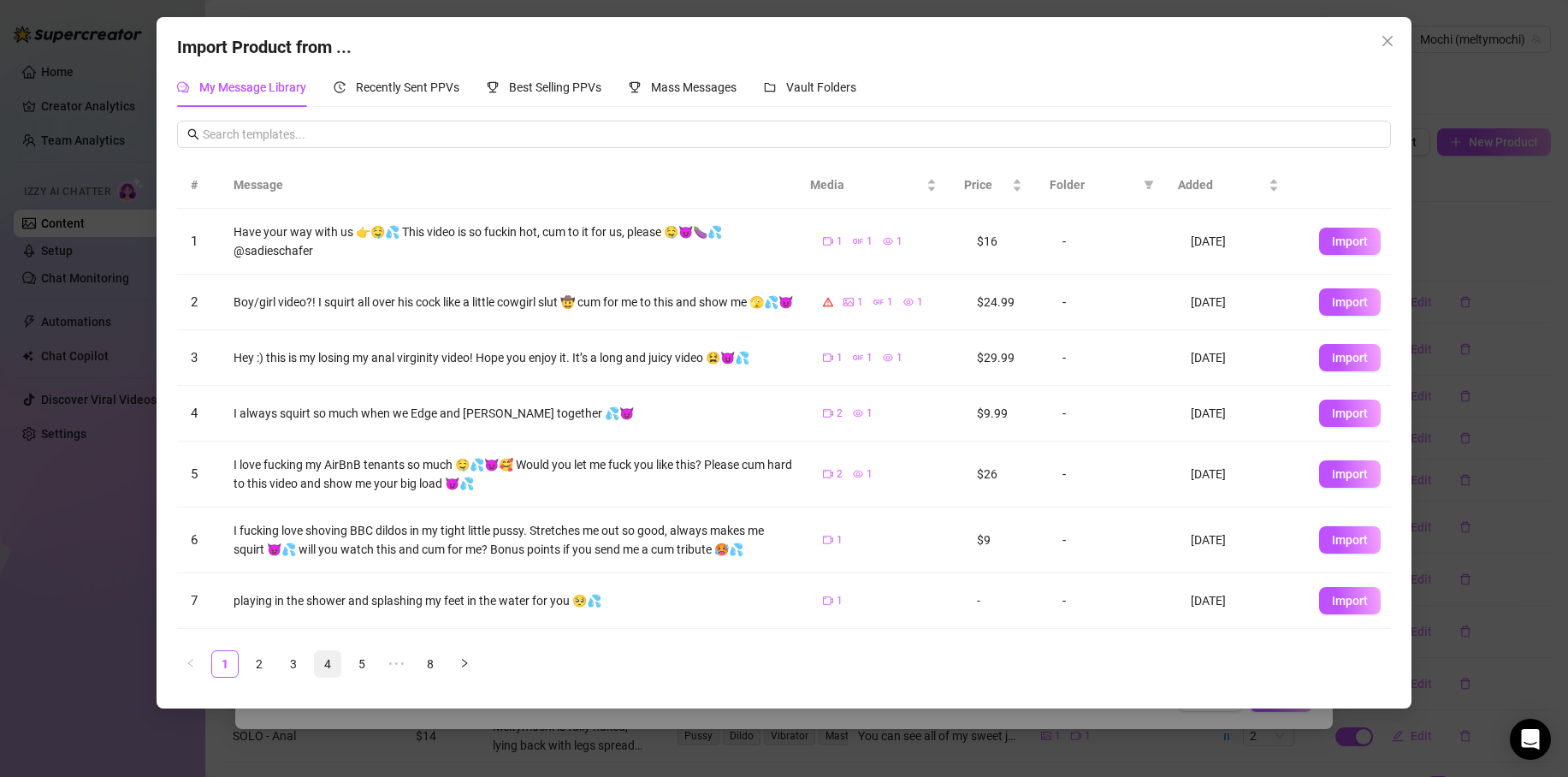
click at [339, 663] on link "4" at bounding box center [327, 664] width 25 height 25
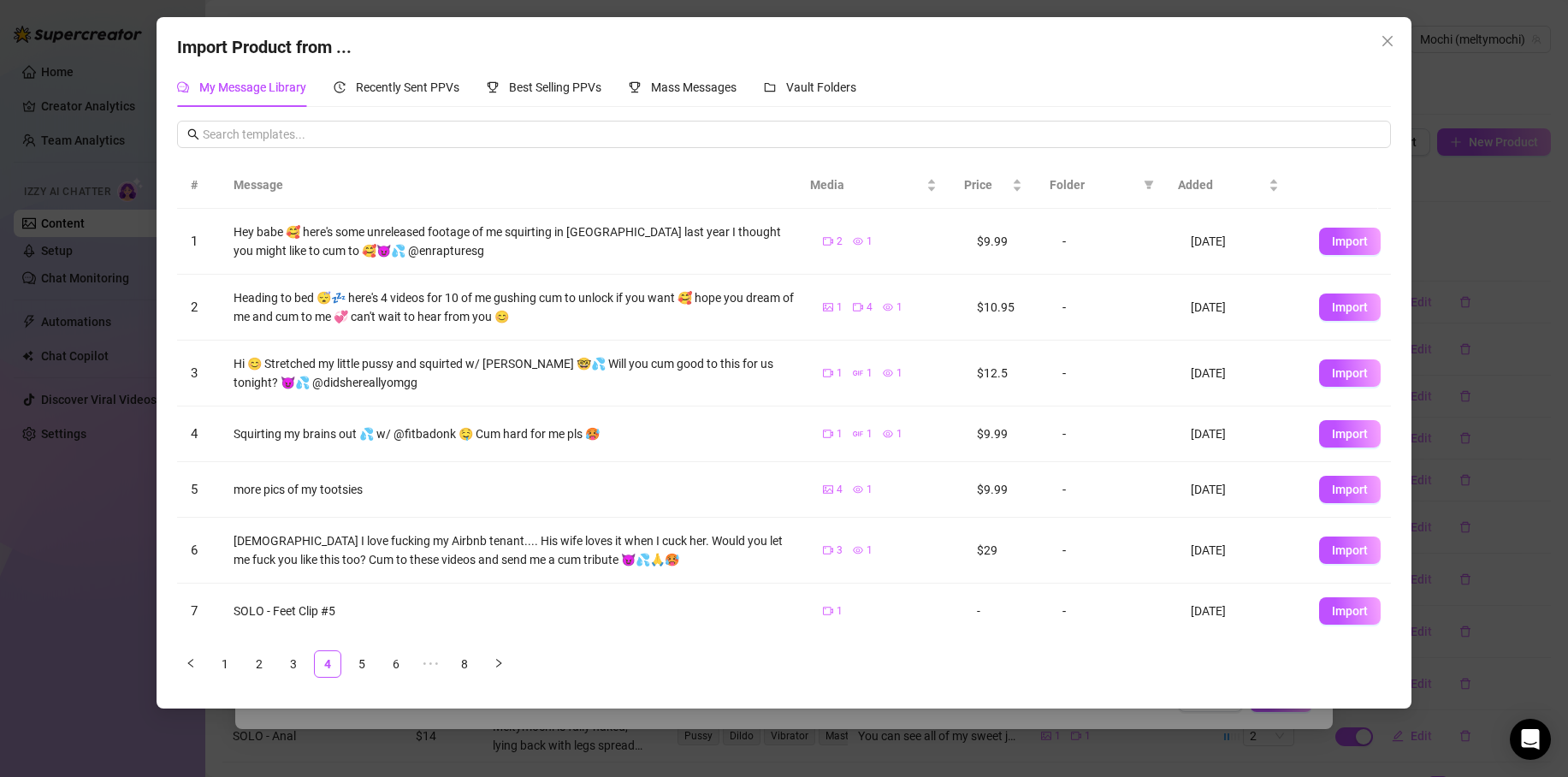
click at [376, 663] on ul "1 2 3 4 5 6 ••• 8" at bounding box center [784, 664] width 1213 height 27
click at [1200, 187] on span "Added" at bounding box center [1221, 185] width 87 height 19
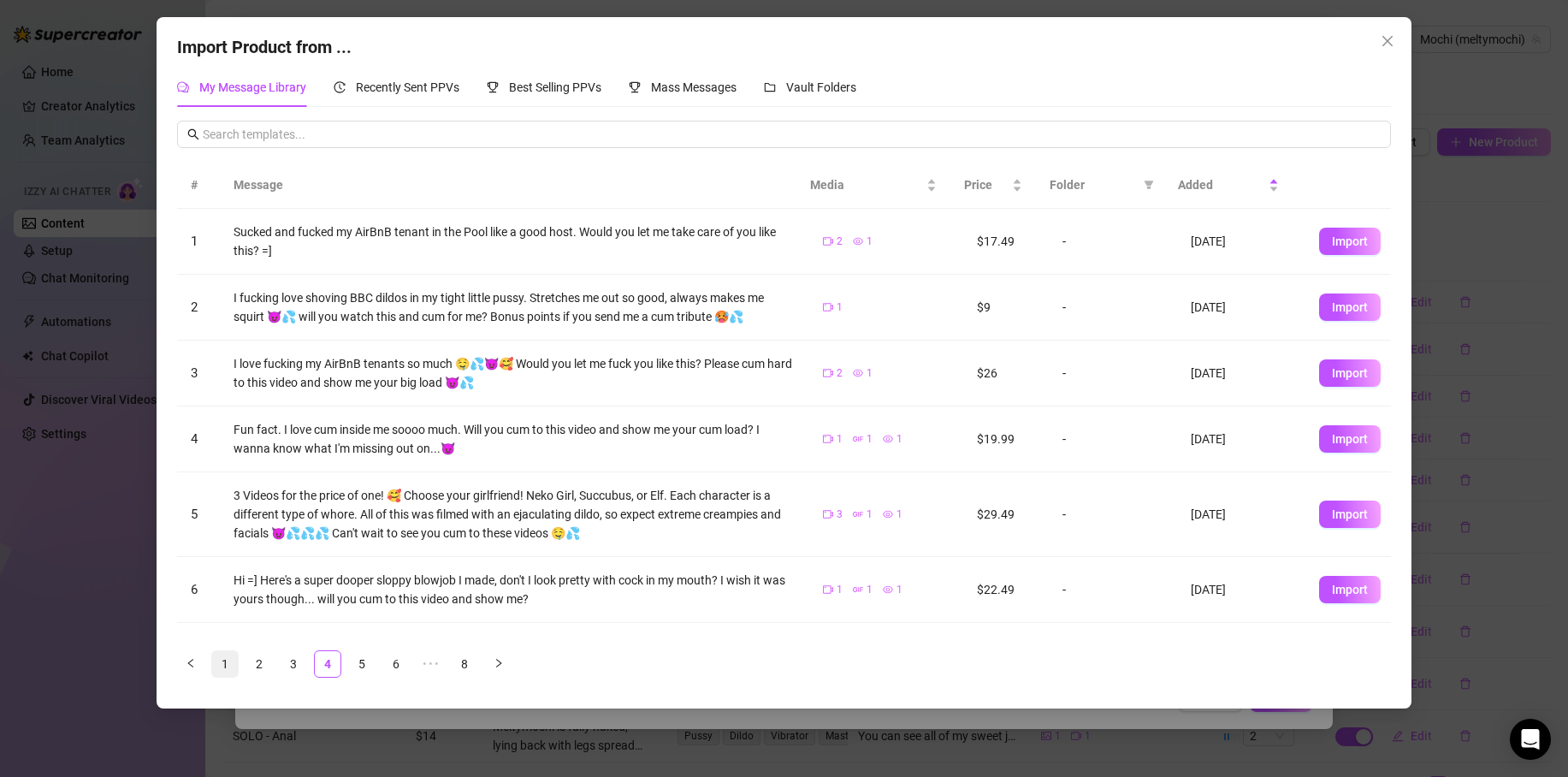
click at [229, 662] on link "1" at bounding box center [224, 664] width 25 height 25
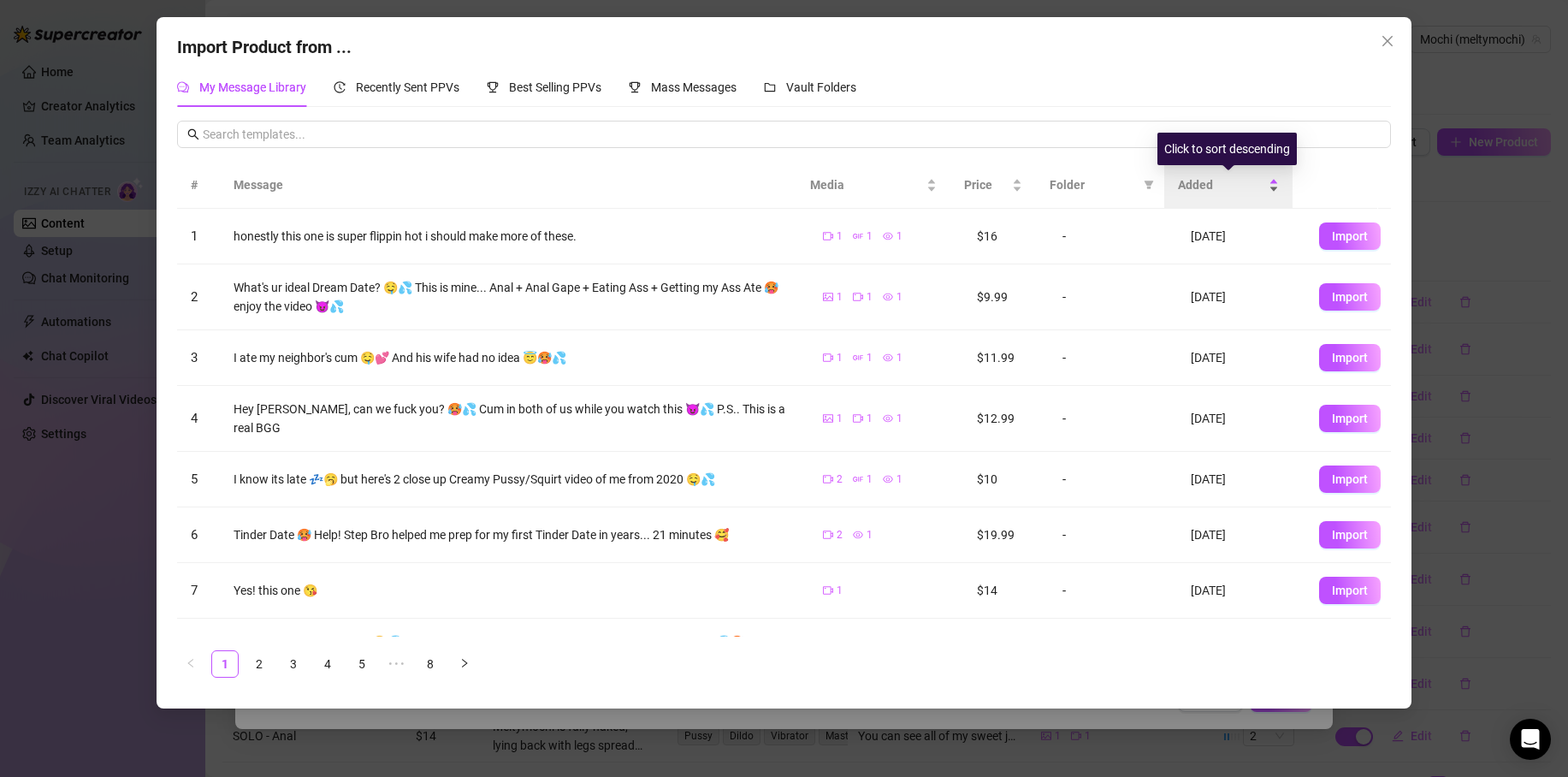
click at [1218, 178] on span "Added" at bounding box center [1221, 185] width 87 height 19
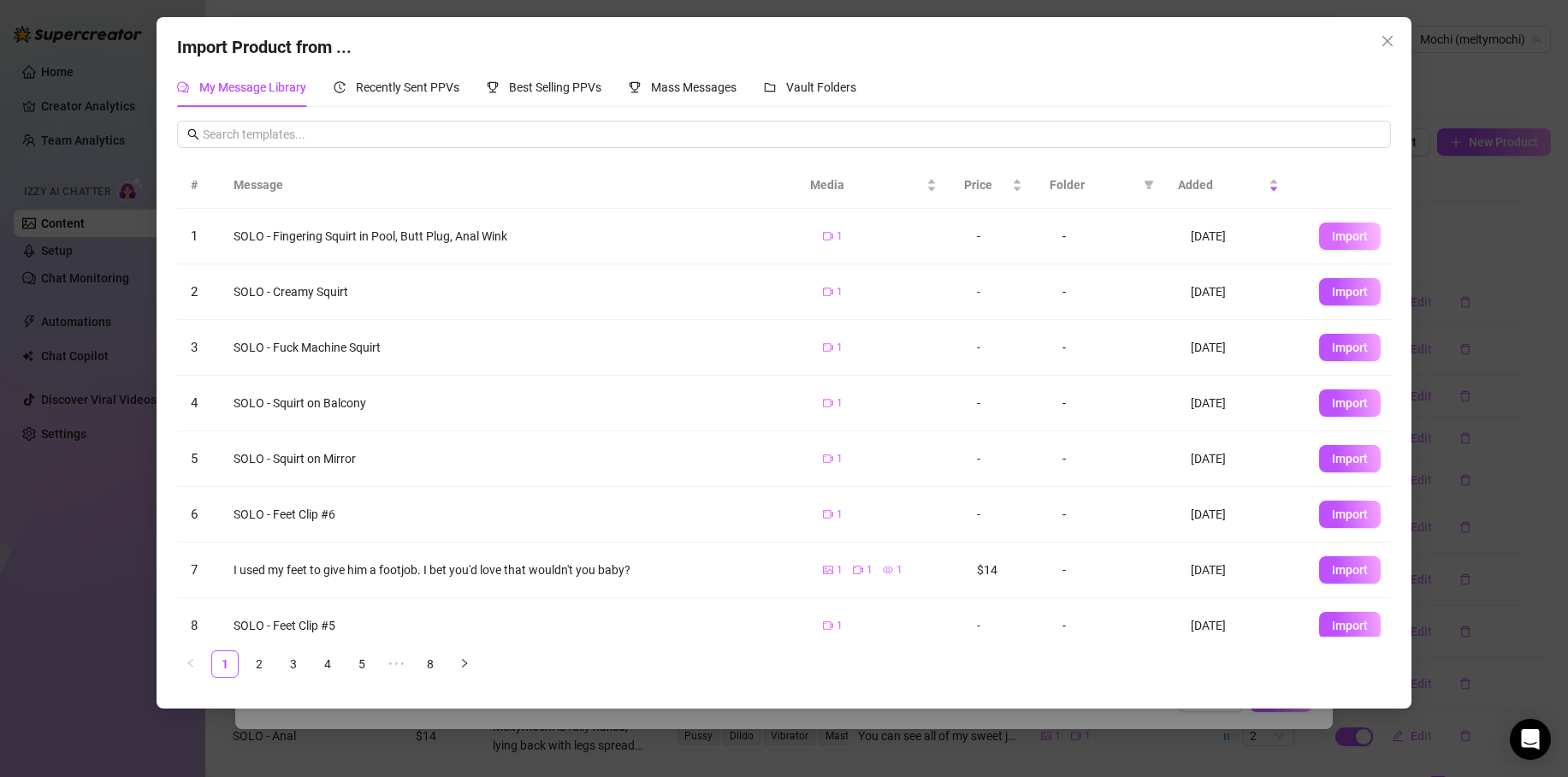
click at [1357, 246] on button "Import" at bounding box center [1350, 236] width 61 height 27
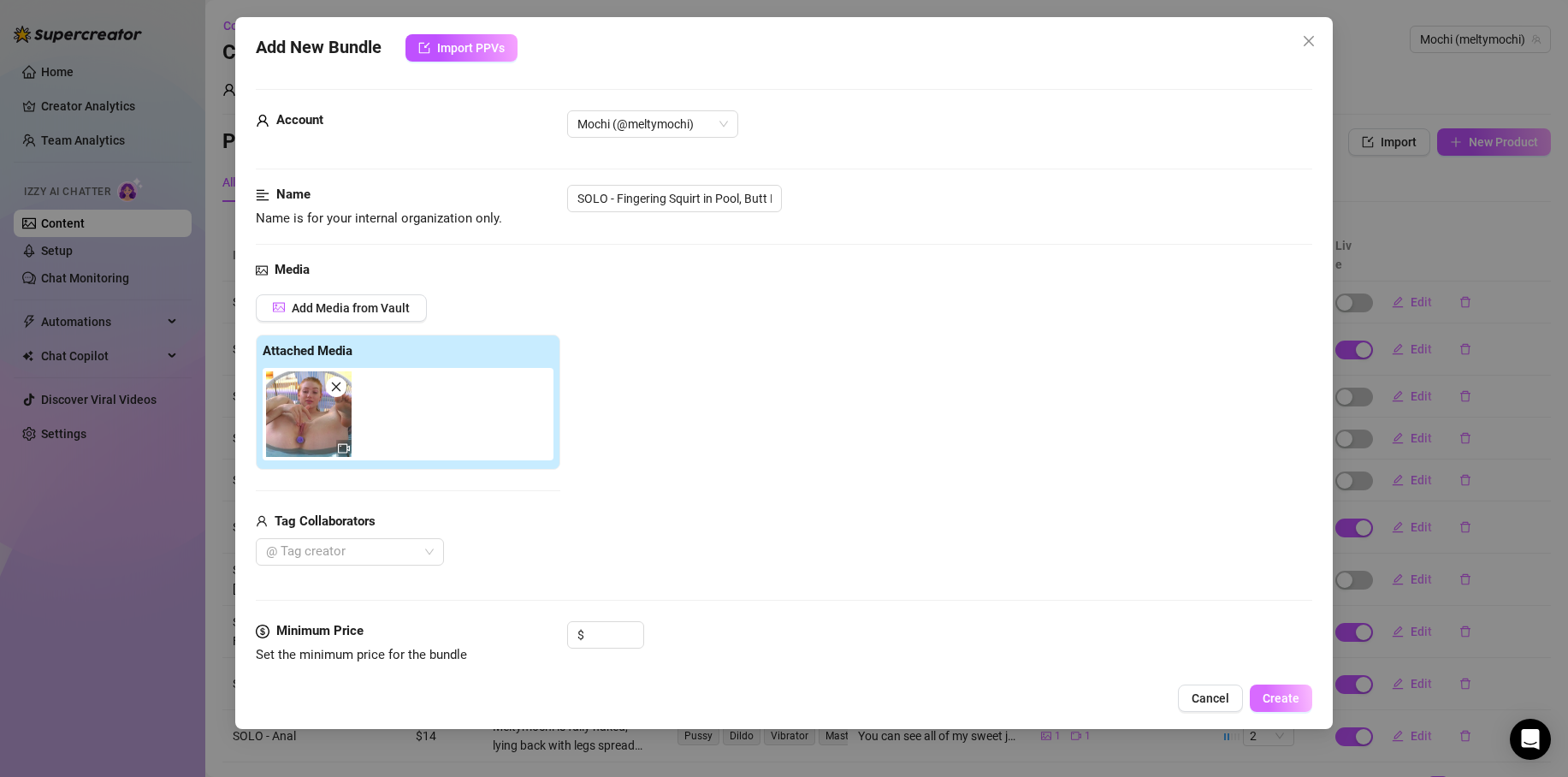
click at [1283, 696] on span "Create" at bounding box center [1281, 698] width 37 height 14
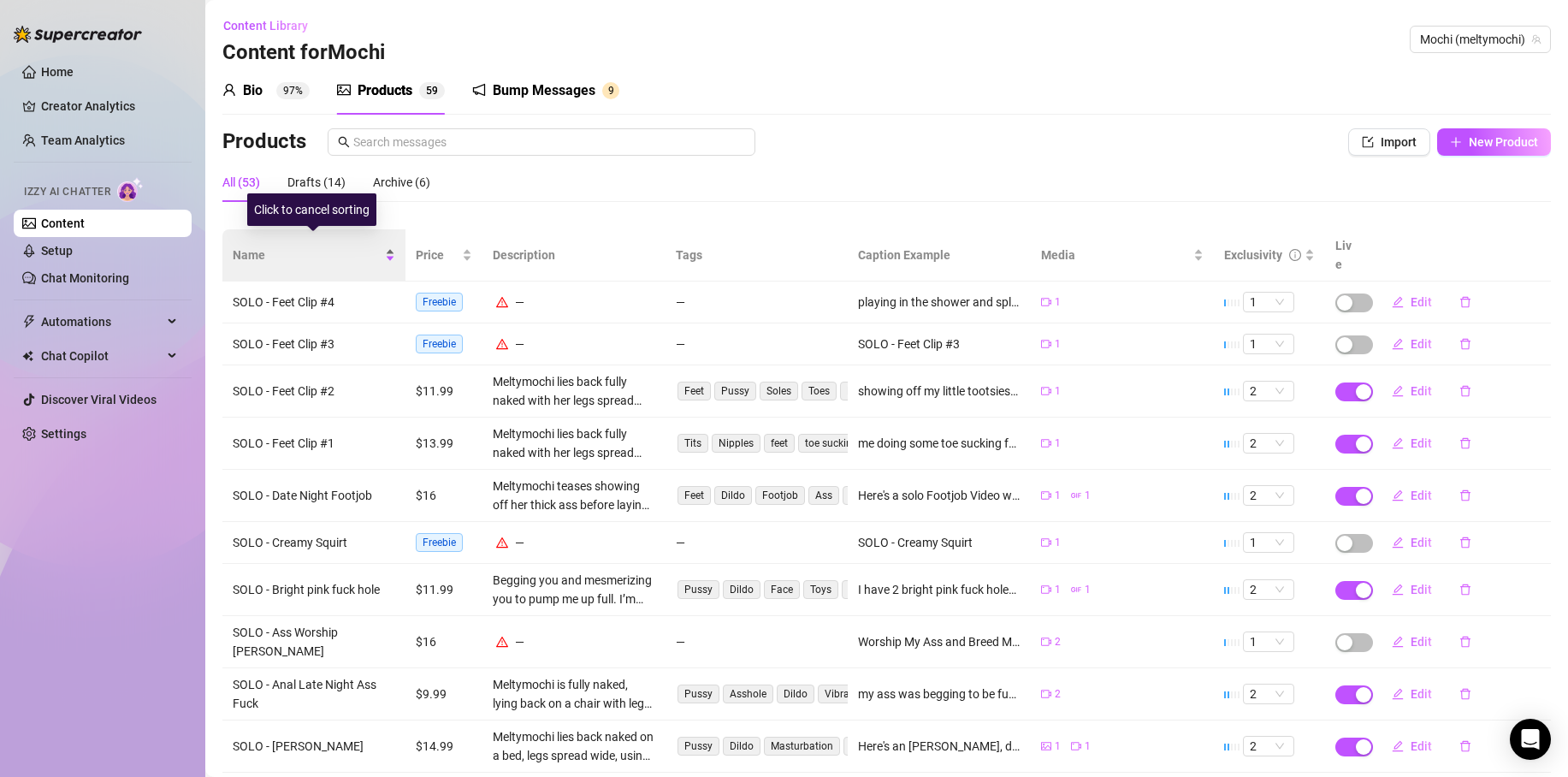
click at [277, 250] on span "Name" at bounding box center [306, 255] width 149 height 19
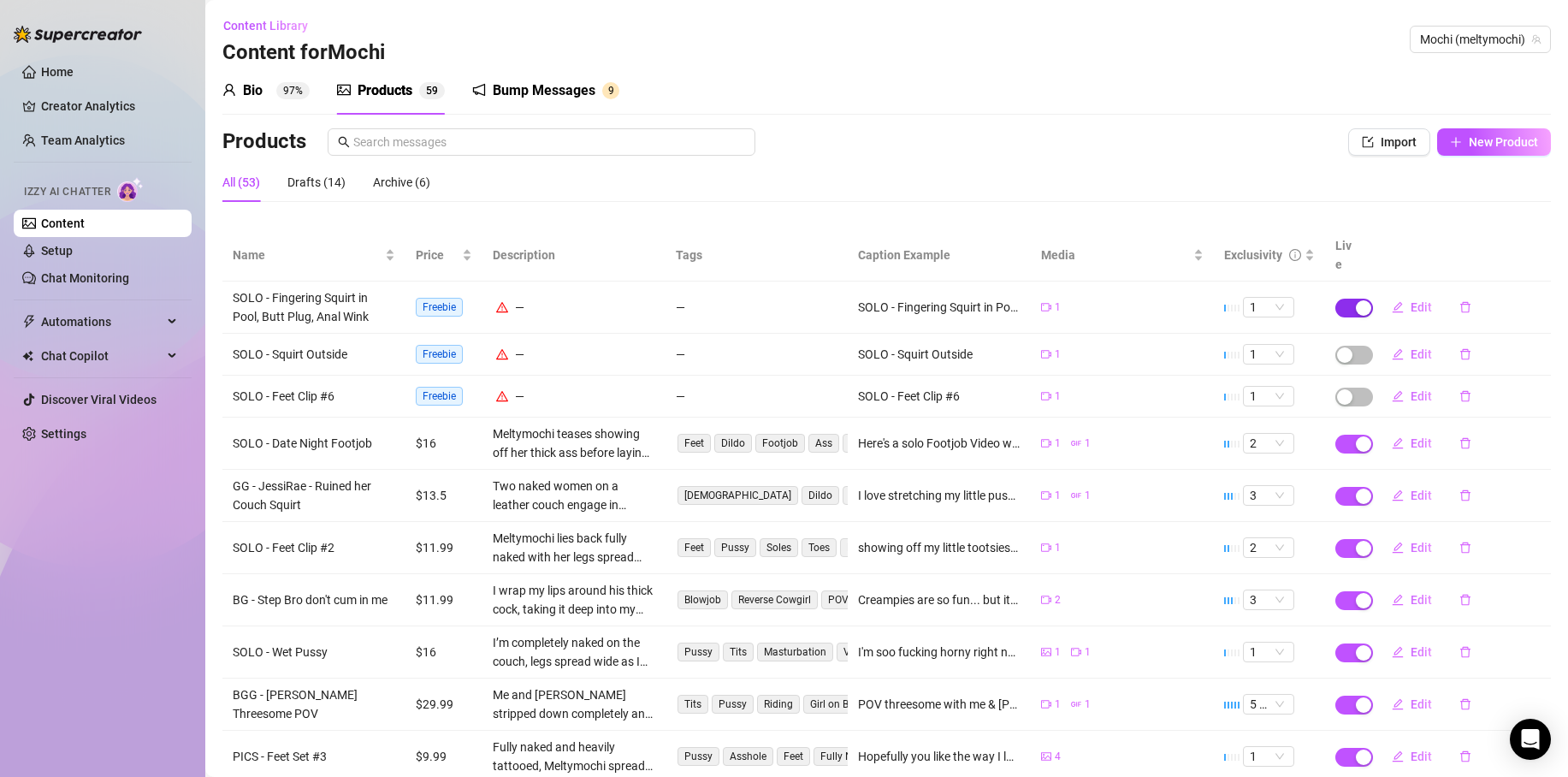
click at [1345, 298] on button "button" at bounding box center [1354, 307] width 38 height 19
click at [1480, 247] on span "OK" at bounding box center [1480, 248] width 16 height 14
click at [1381, 138] on span "Import" at bounding box center [1399, 142] width 36 height 14
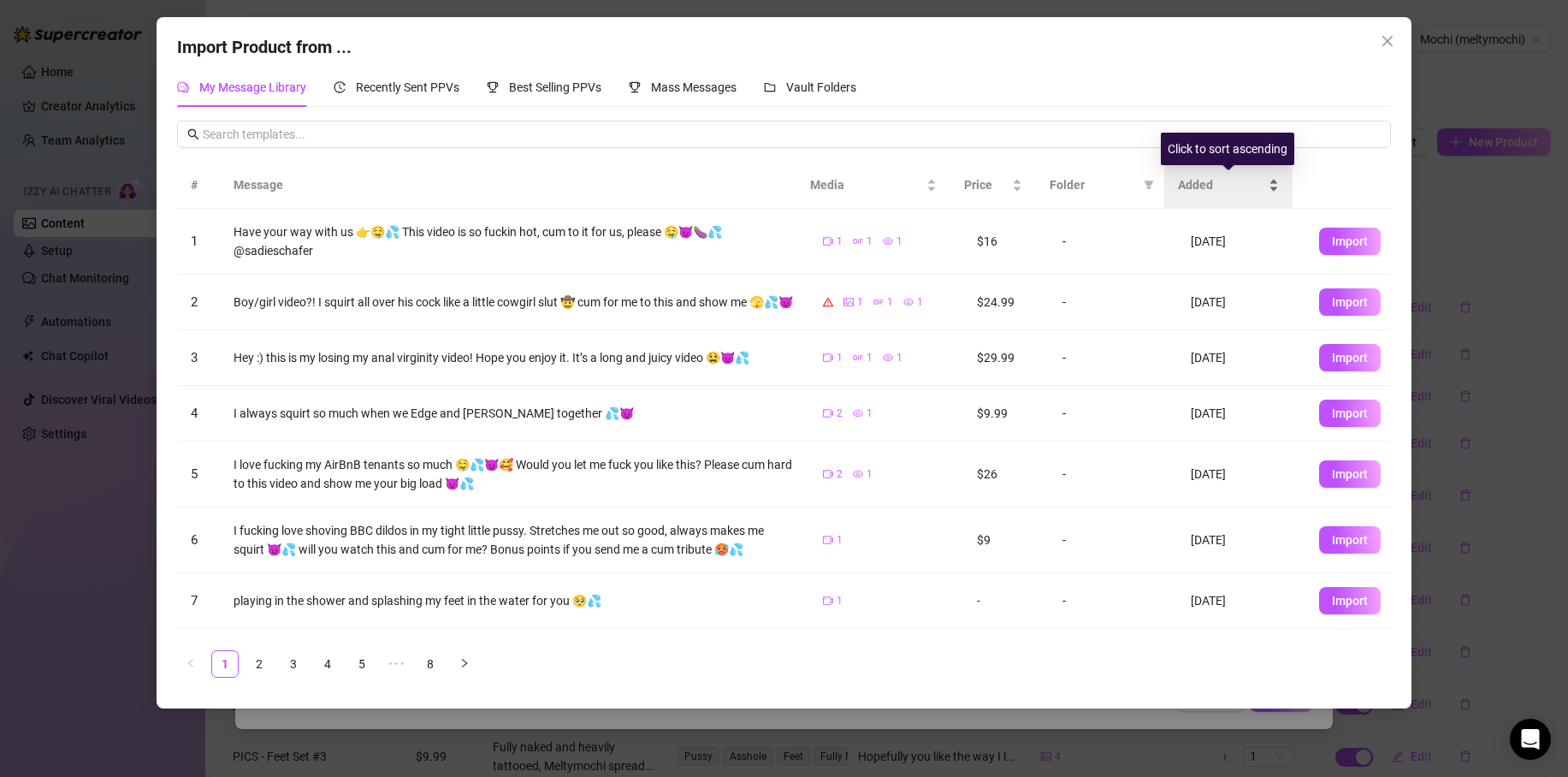
click at [1208, 181] on span "Added" at bounding box center [1221, 185] width 87 height 19
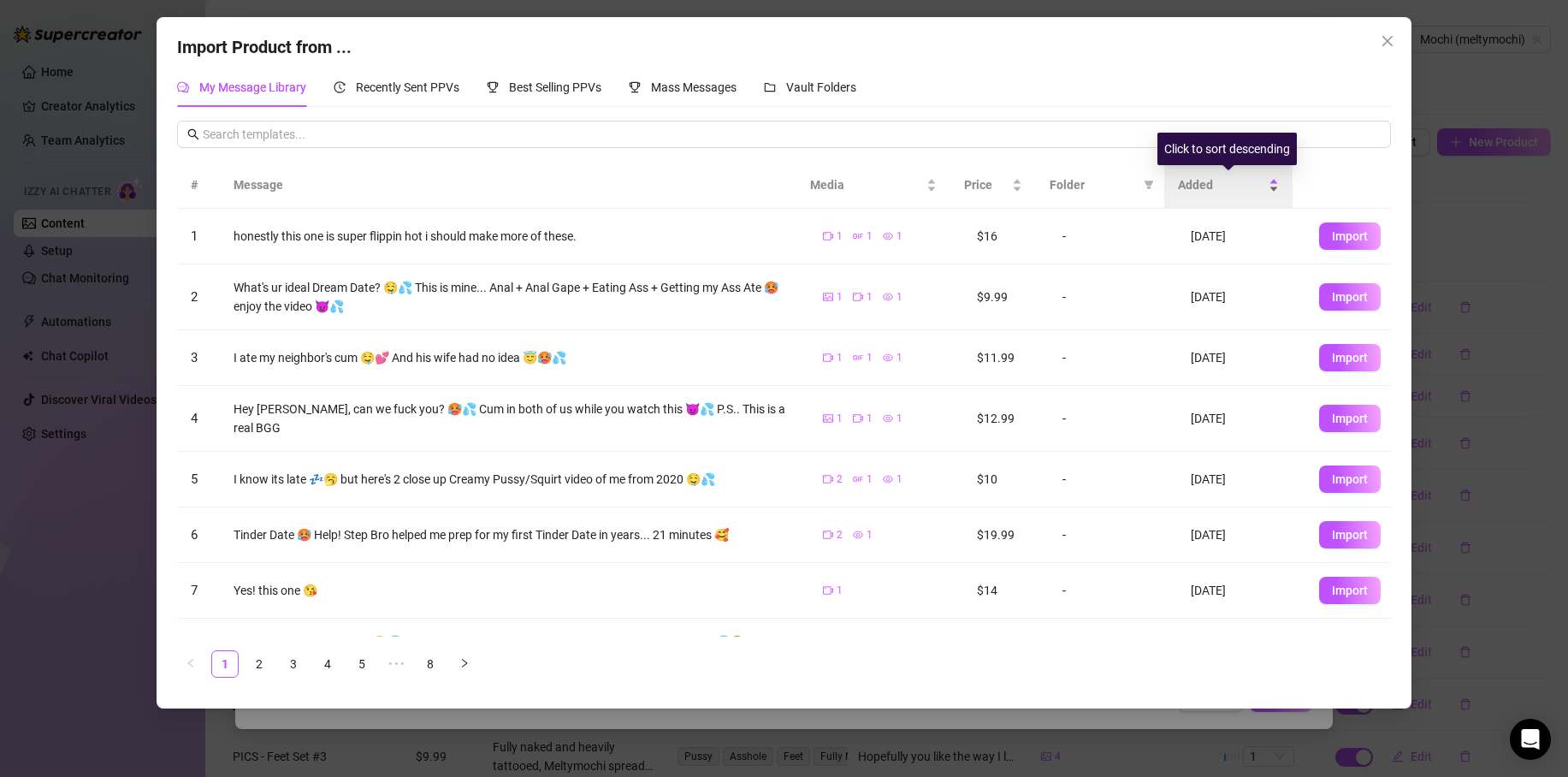
click at [1208, 181] on span "Added" at bounding box center [1221, 185] width 87 height 19
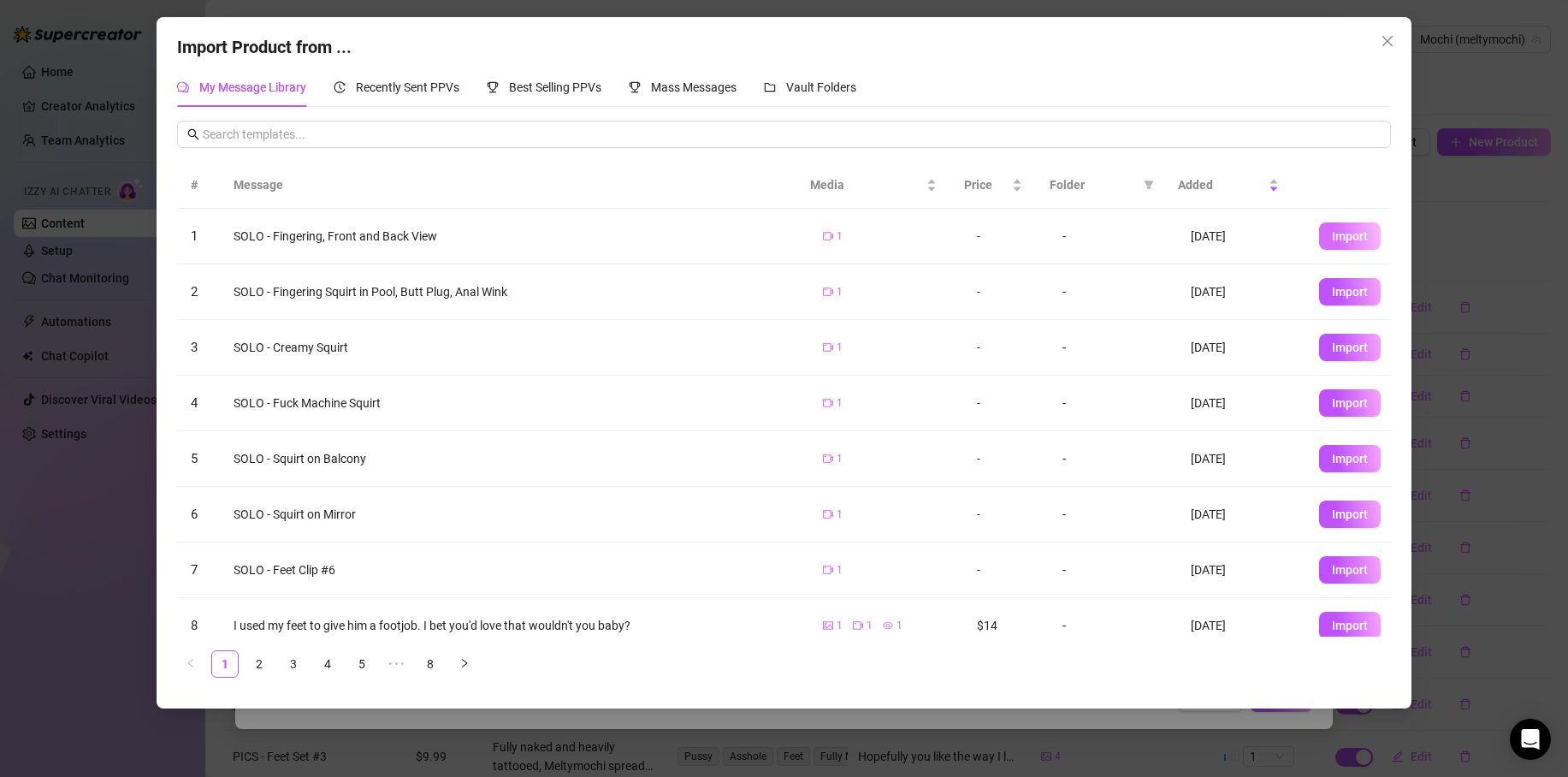
click at [1319, 236] on button "Import" at bounding box center [1350, 236] width 61 height 27
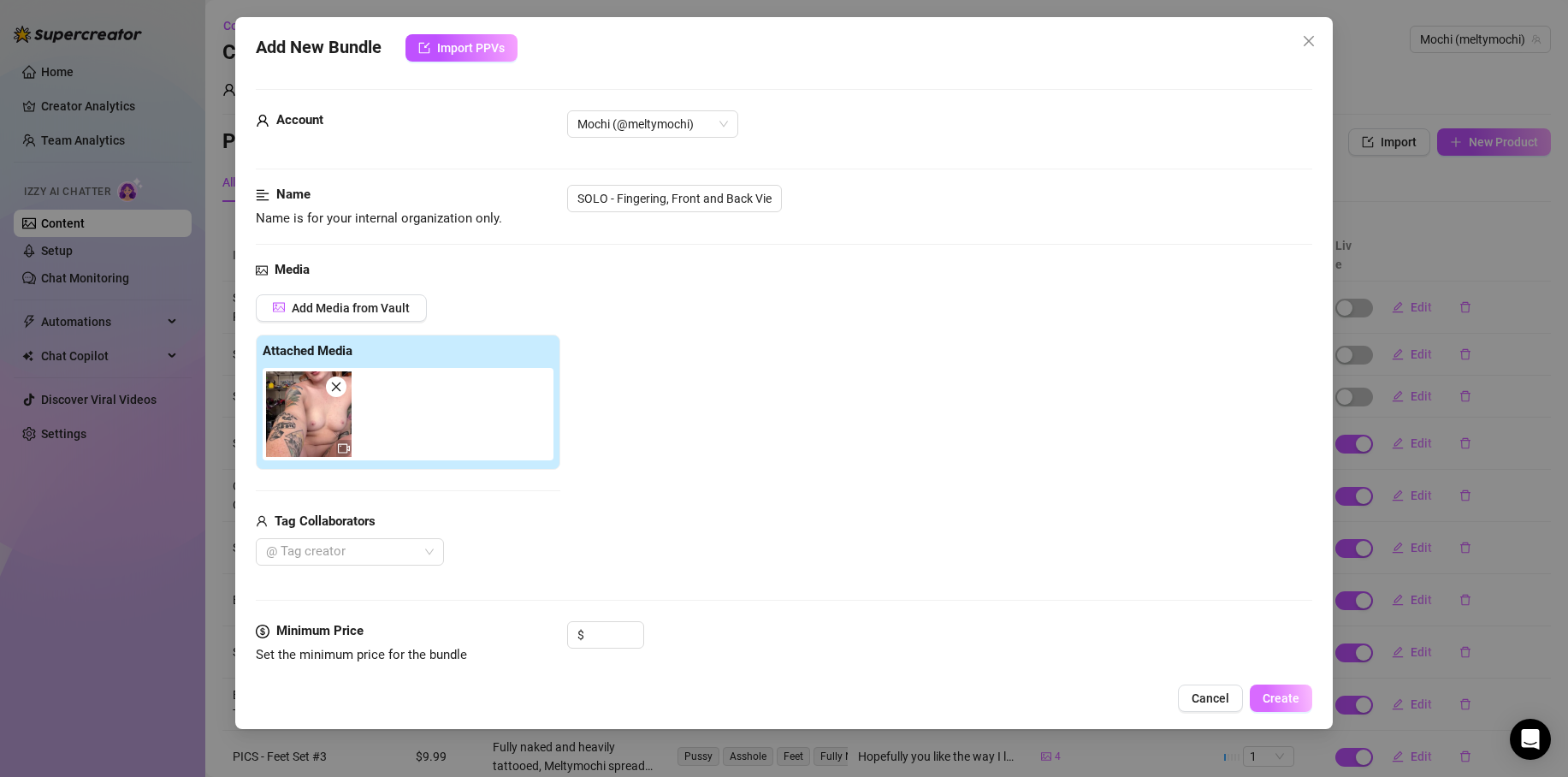
click at [1285, 697] on span "Create" at bounding box center [1281, 698] width 37 height 14
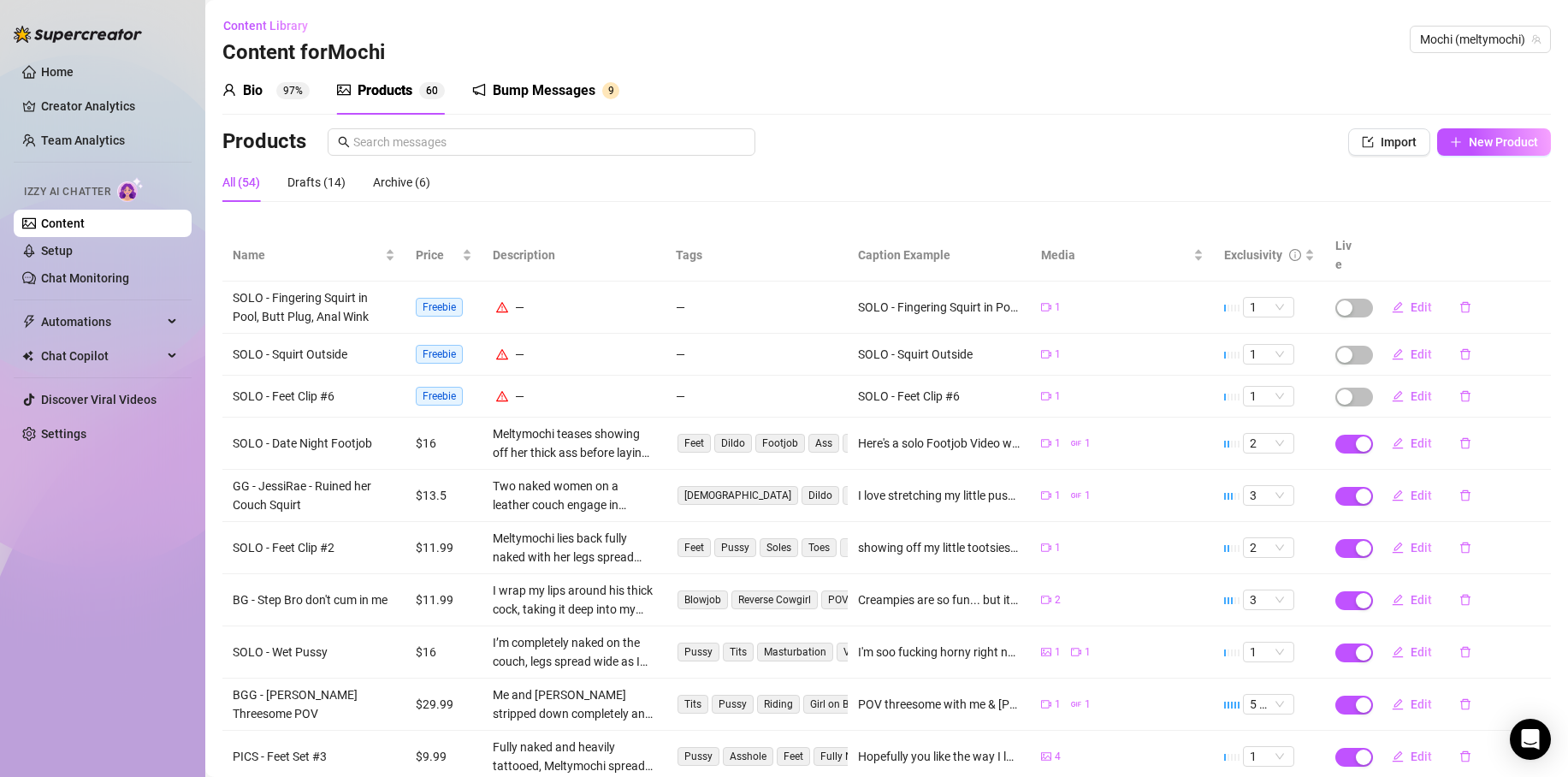
scroll to position [87, 0]
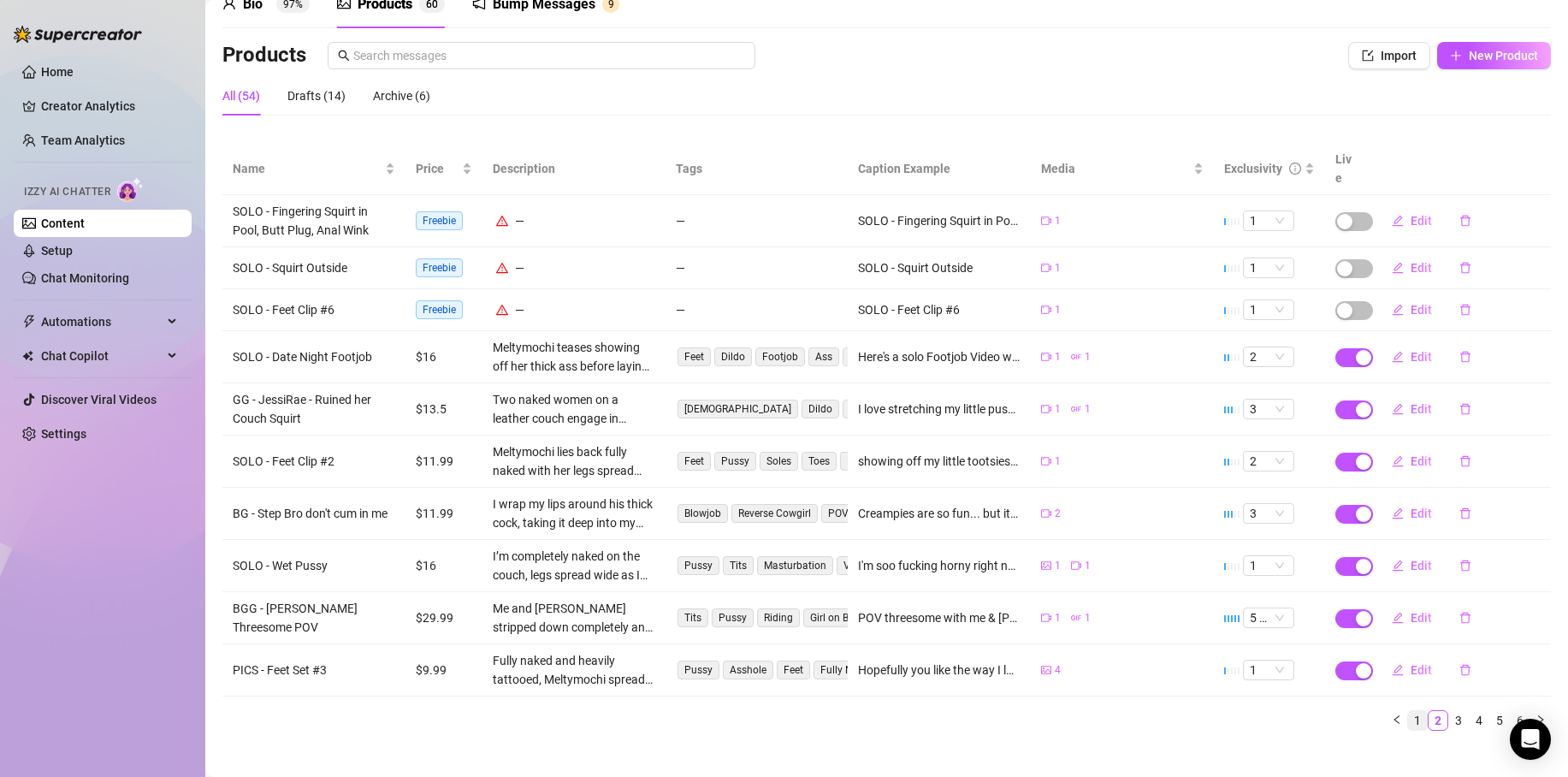
click at [1408, 711] on link "1" at bounding box center [1418, 720] width 19 height 19
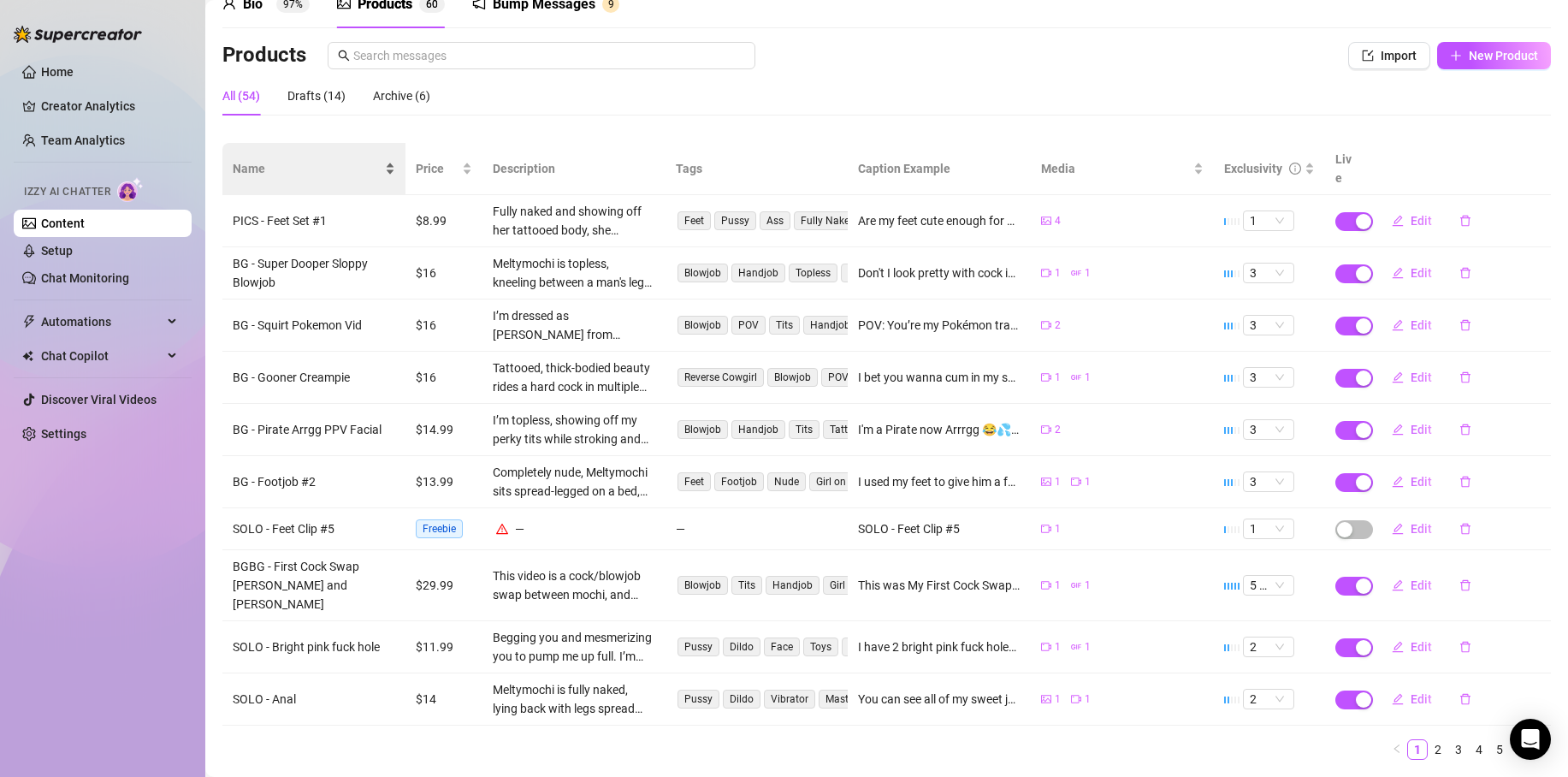
click at [263, 162] on span "Name" at bounding box center [306, 169] width 149 height 19
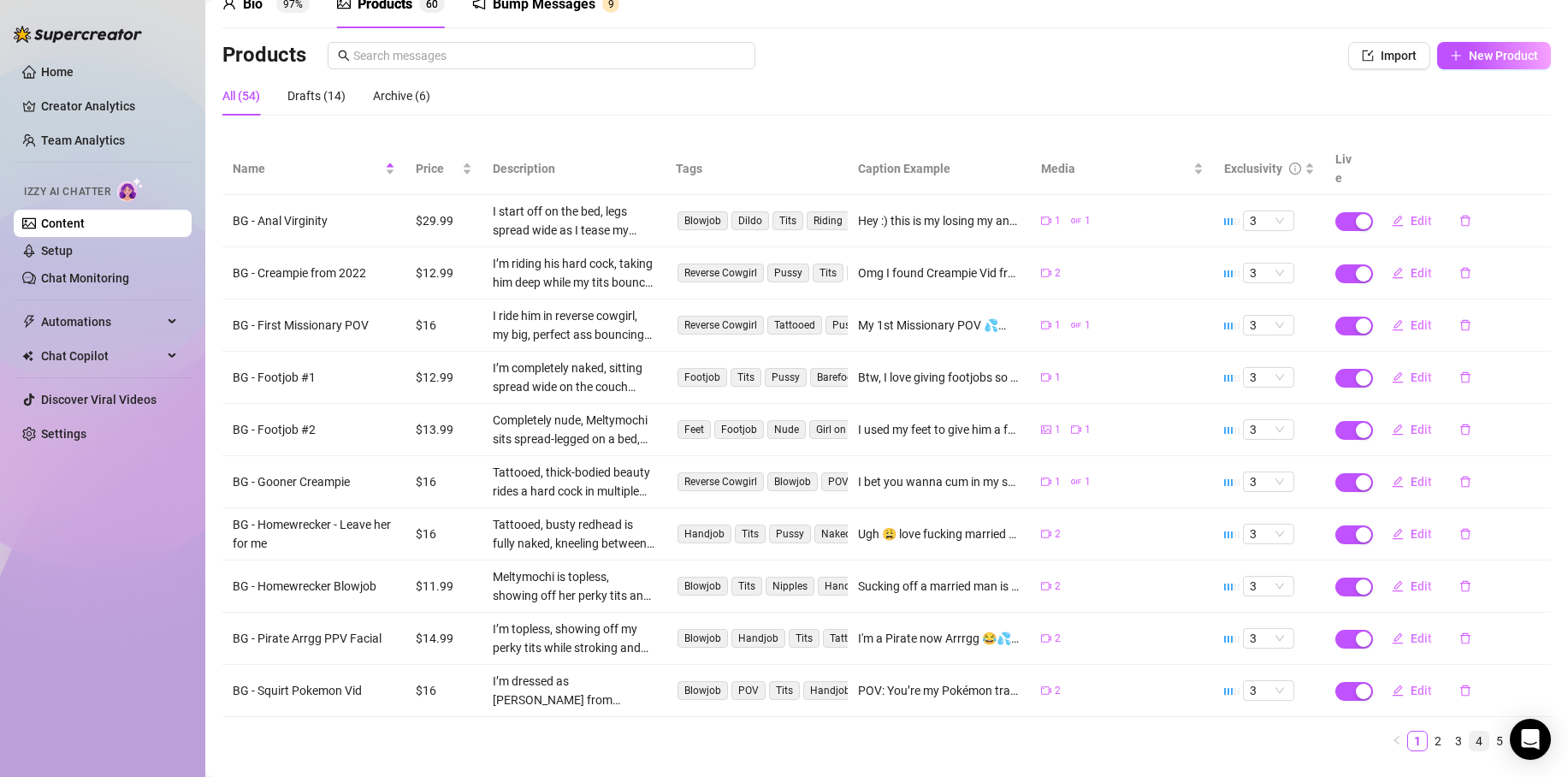
click at [1470, 732] on link "4" at bounding box center [1479, 741] width 19 height 19
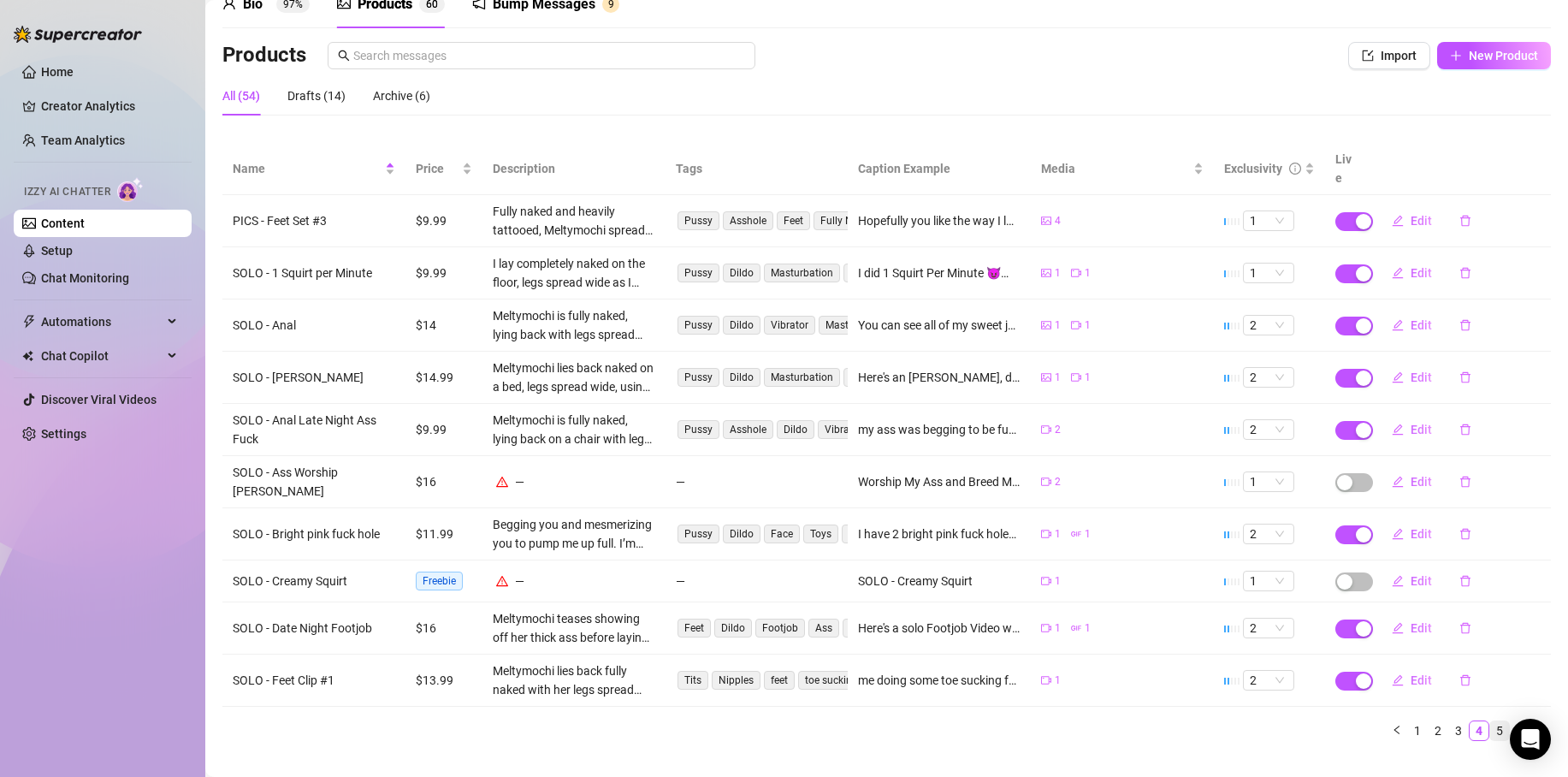
click at [1491, 721] on link "5" at bounding box center [1500, 730] width 19 height 19
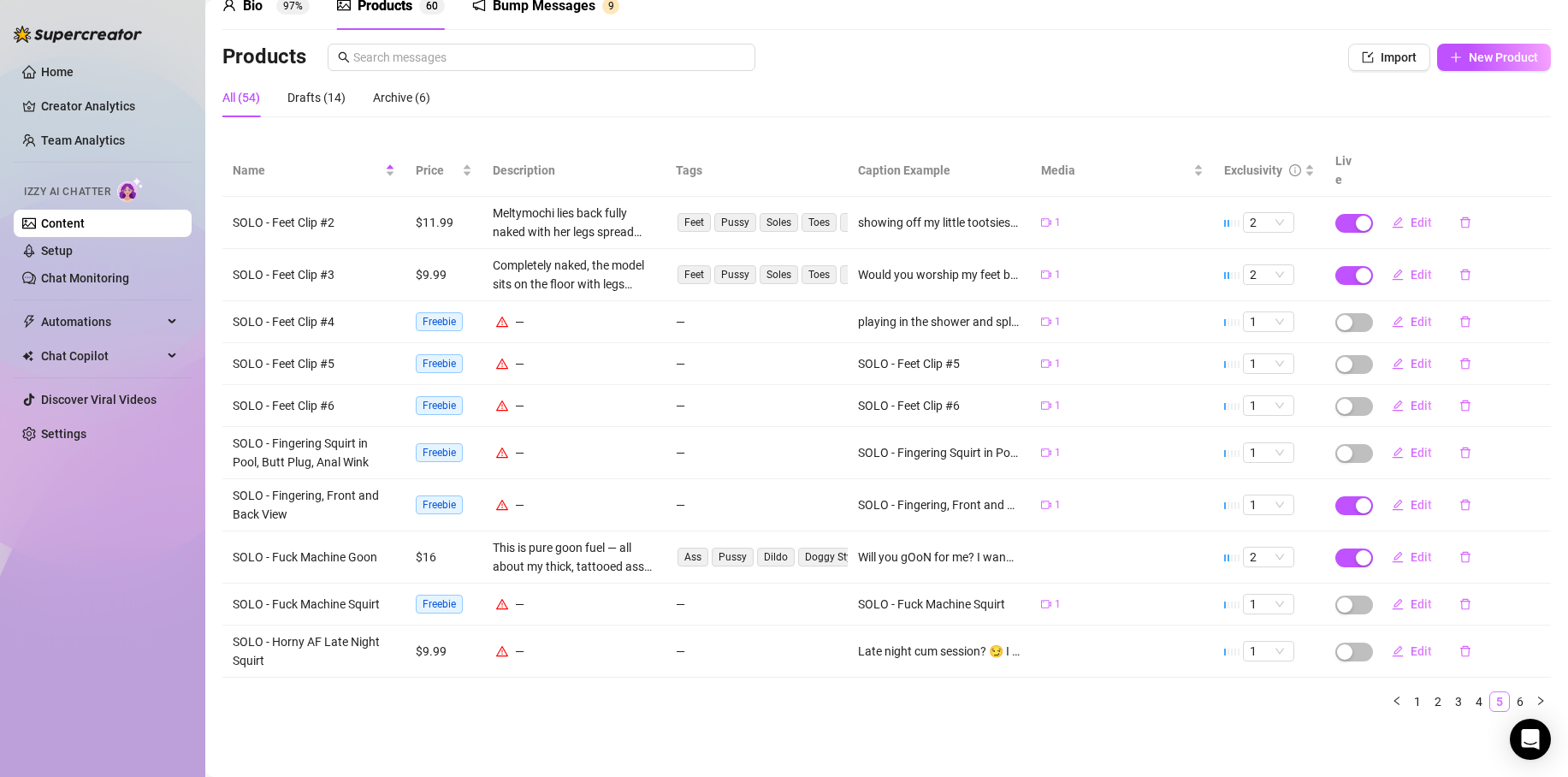
scroll to position [66, 0]
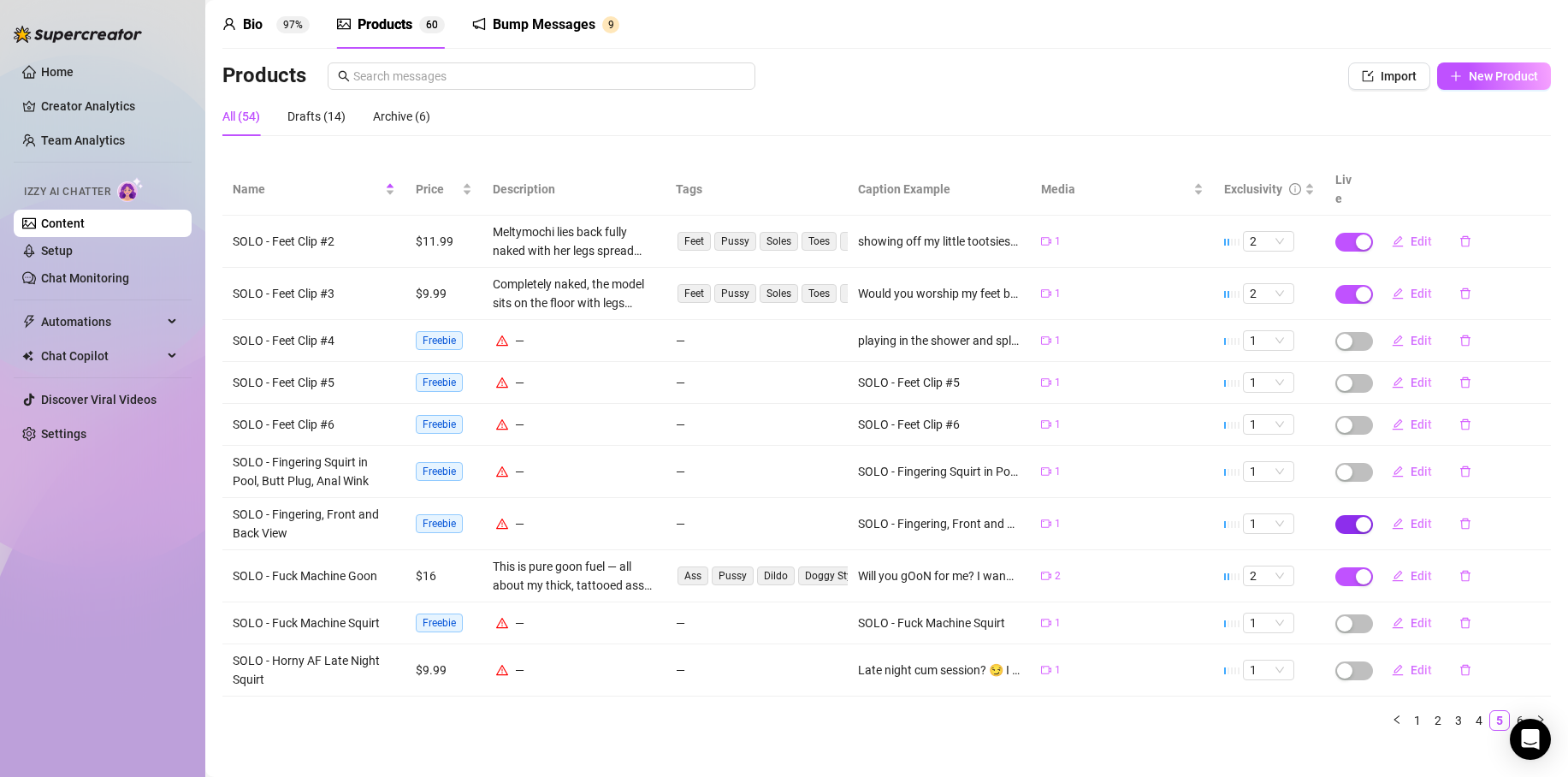
click at [1356, 516] on div "button" at bounding box center [1363, 524] width 15 height 15
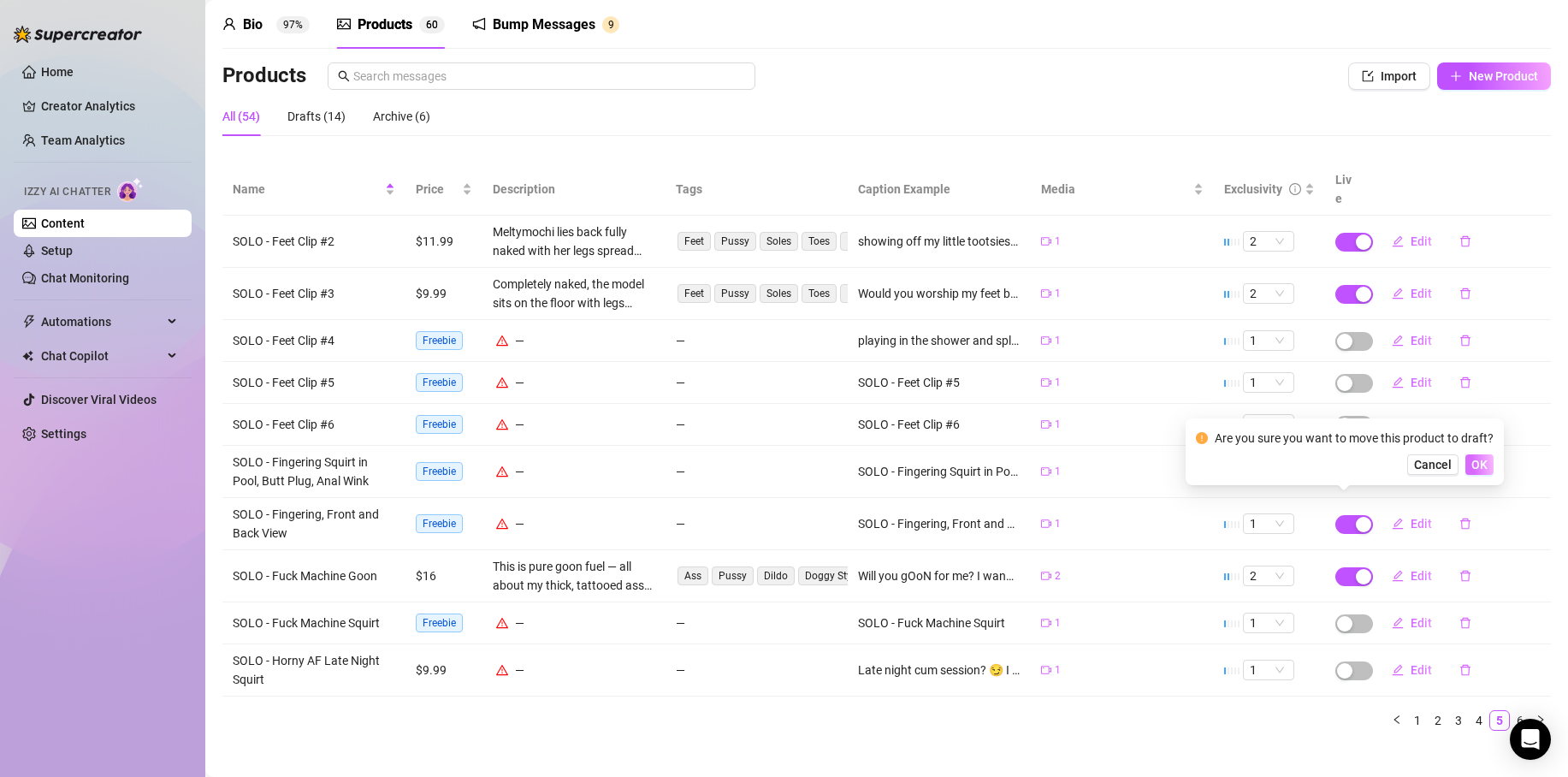
click at [1484, 462] on span "OK" at bounding box center [1480, 464] width 16 height 14
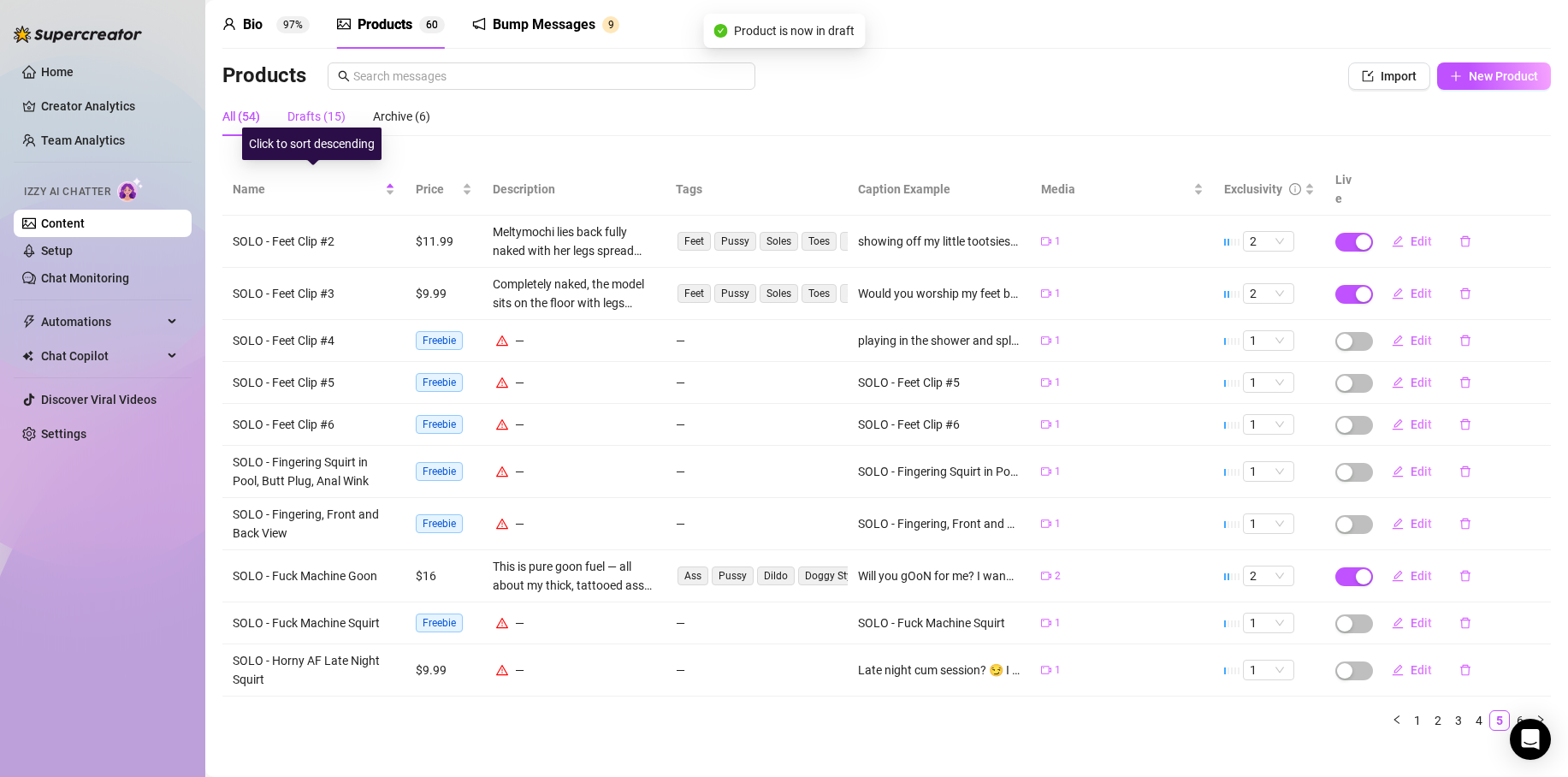
click at [319, 114] on div "Drafts (15)" at bounding box center [316, 116] width 59 height 19
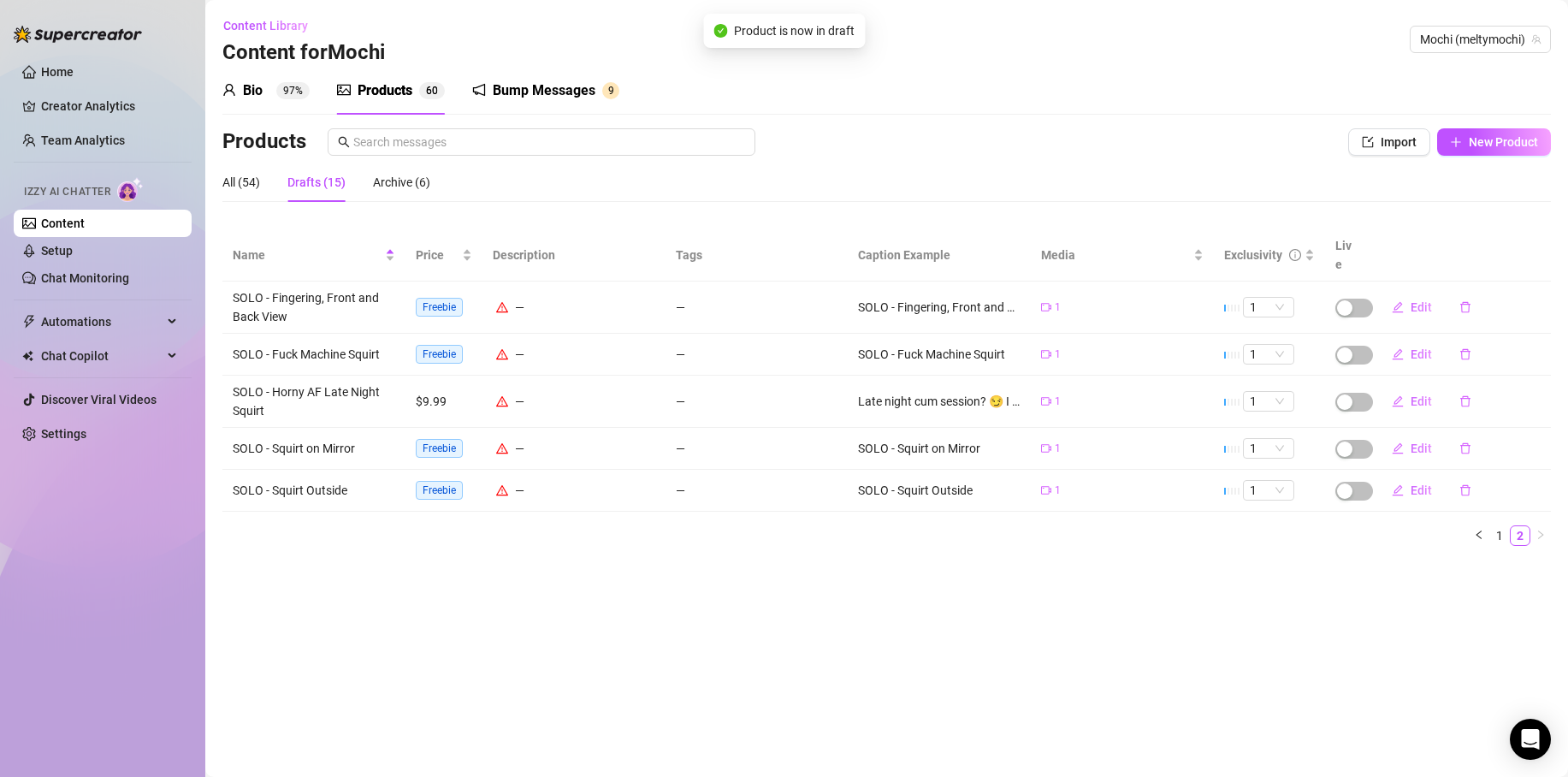
scroll to position [0, 0]
click at [1500, 526] on link "1" at bounding box center [1500, 535] width 19 height 19
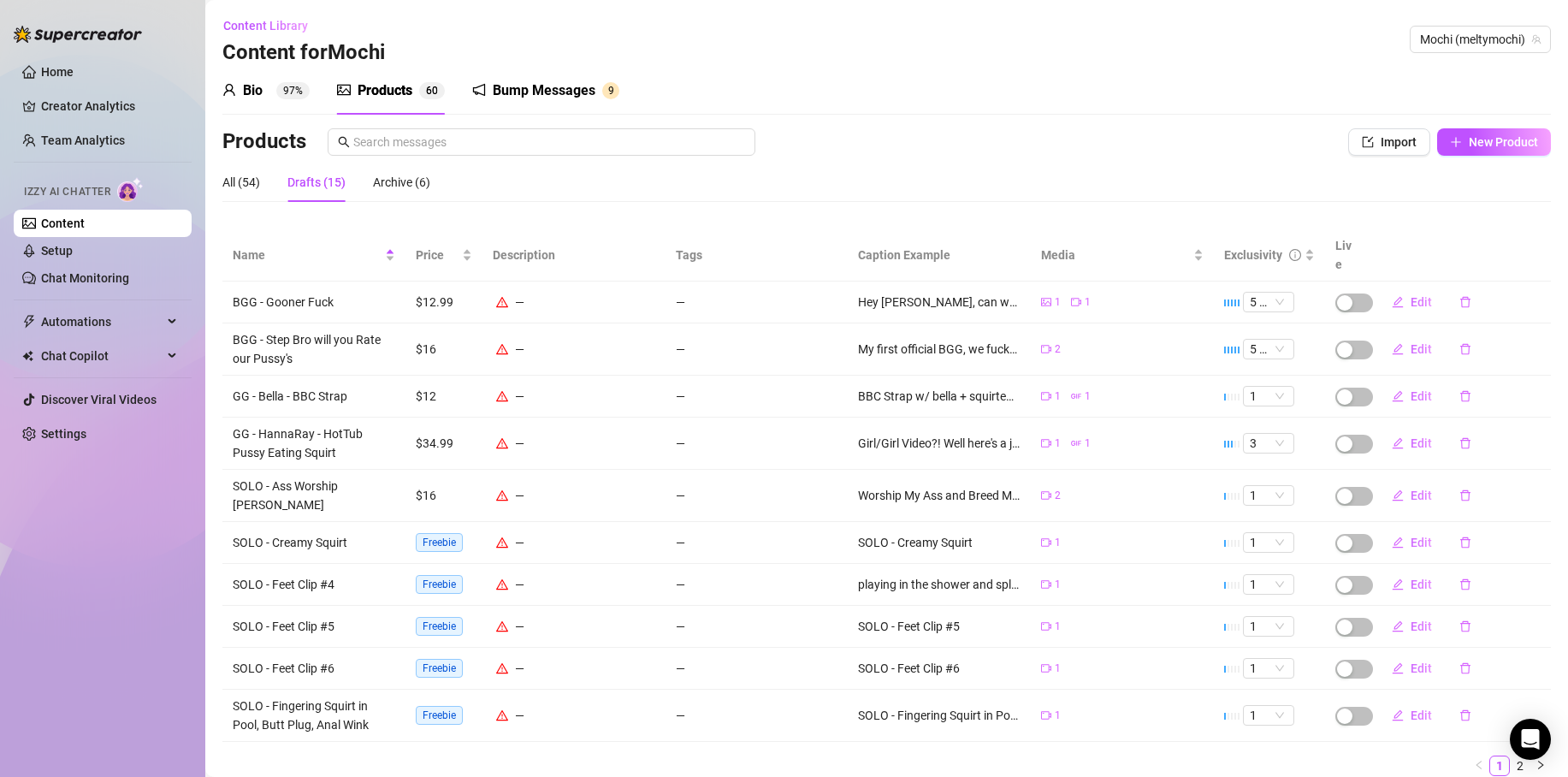
scroll to position [11, 0]
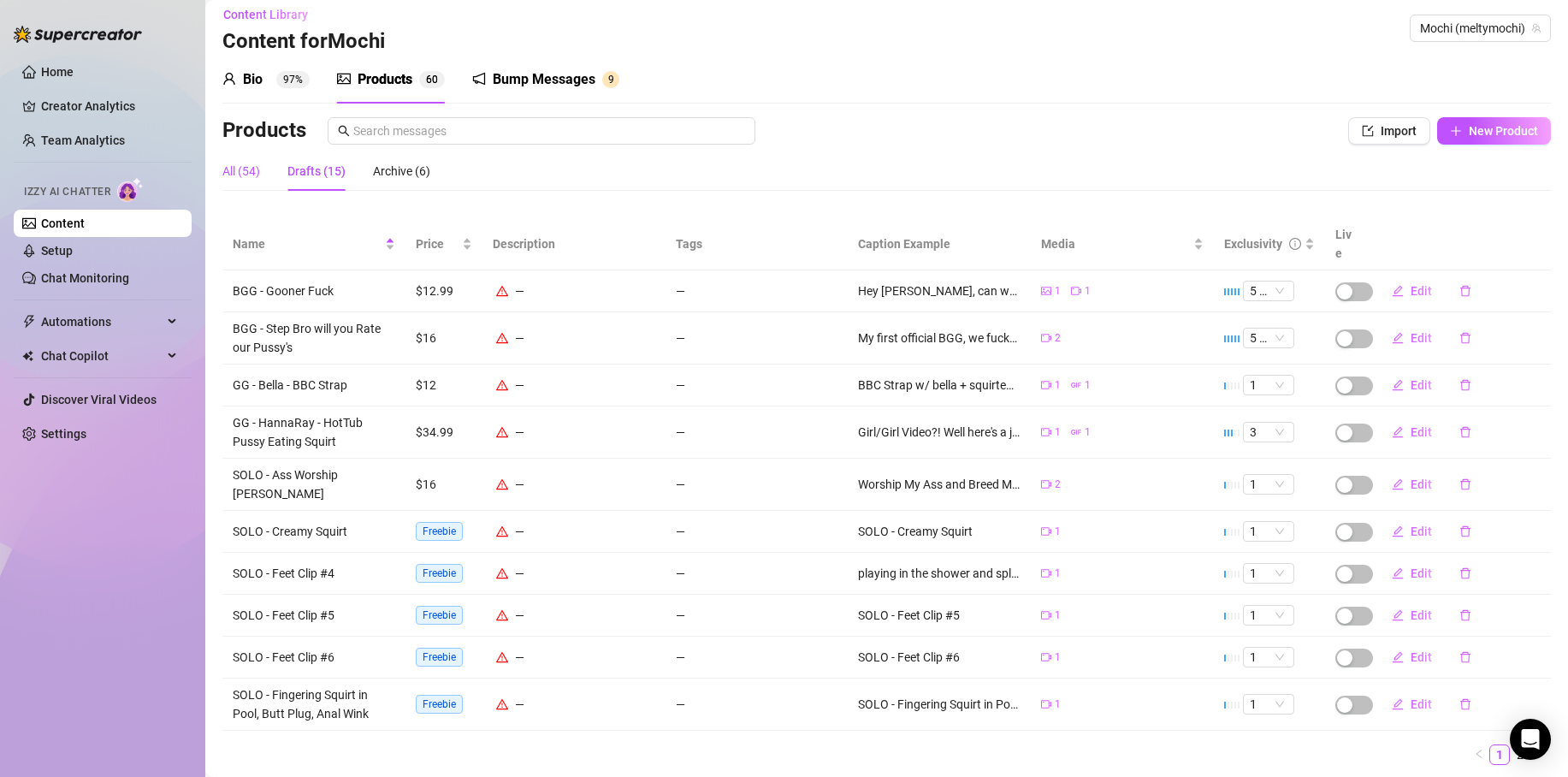
click at [246, 173] on div "All (54)" at bounding box center [242, 170] width 38 height 19
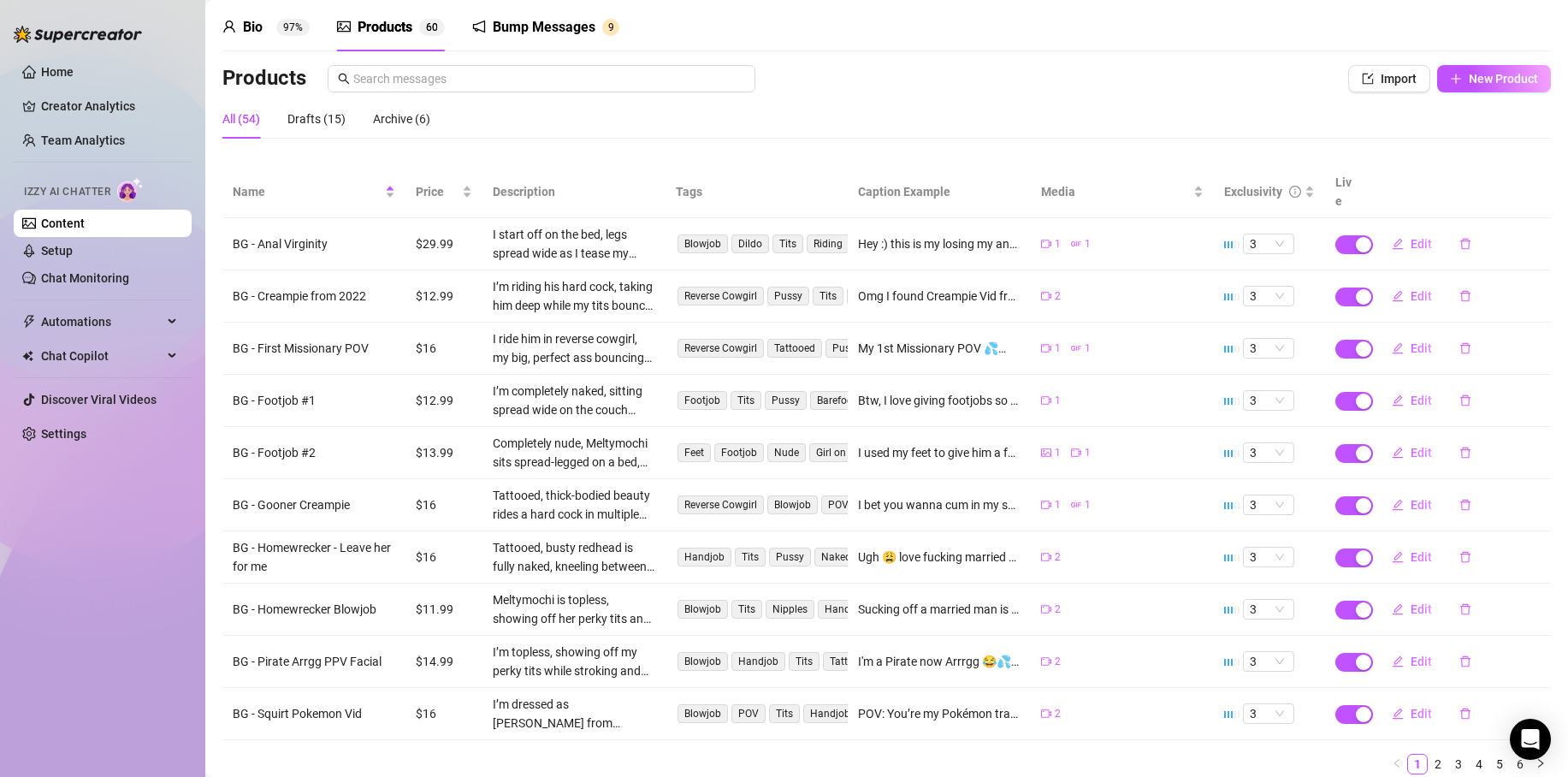
scroll to position [107, 0]
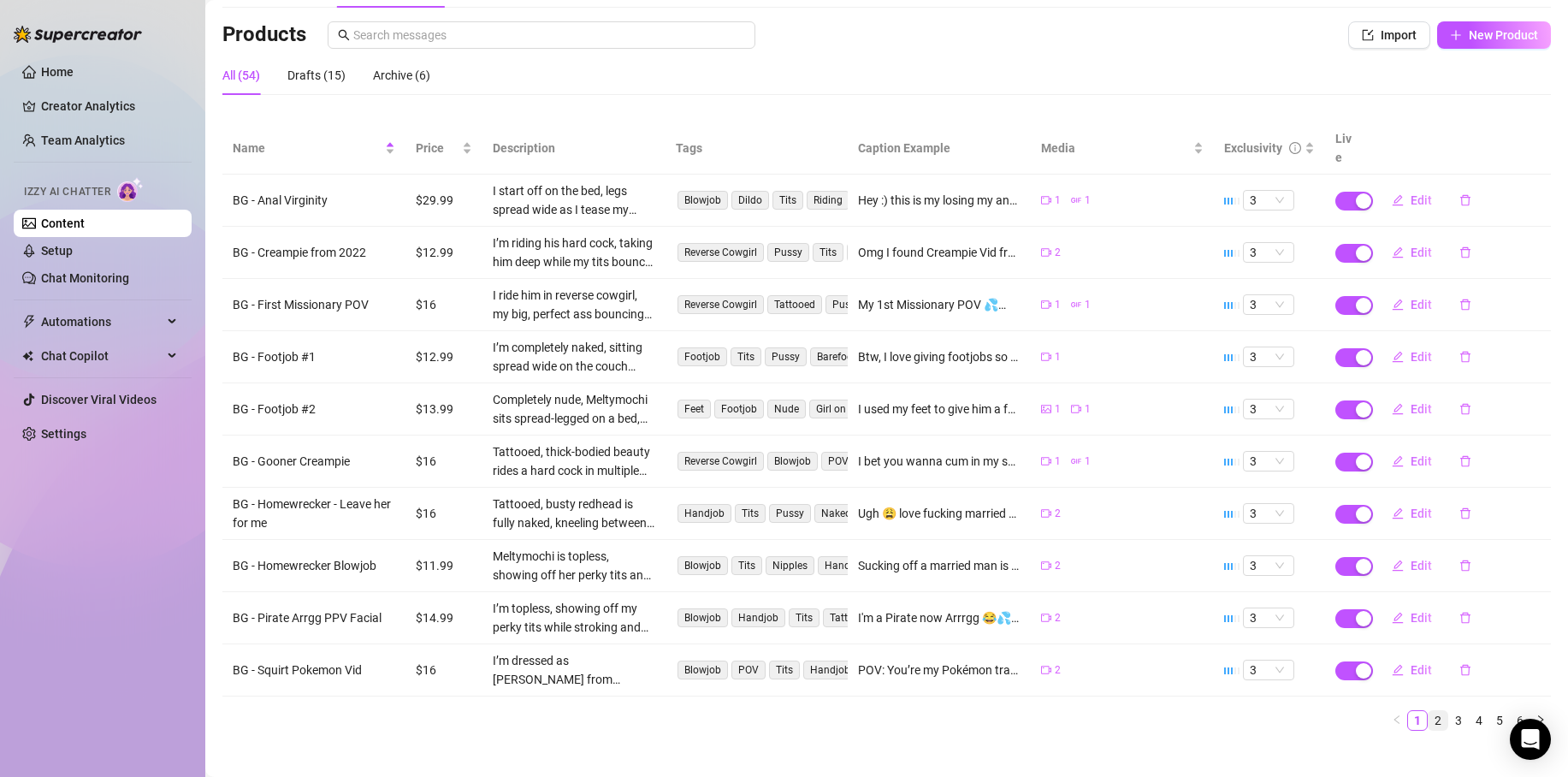
click at [1429, 711] on link "2" at bounding box center [1438, 720] width 19 height 19
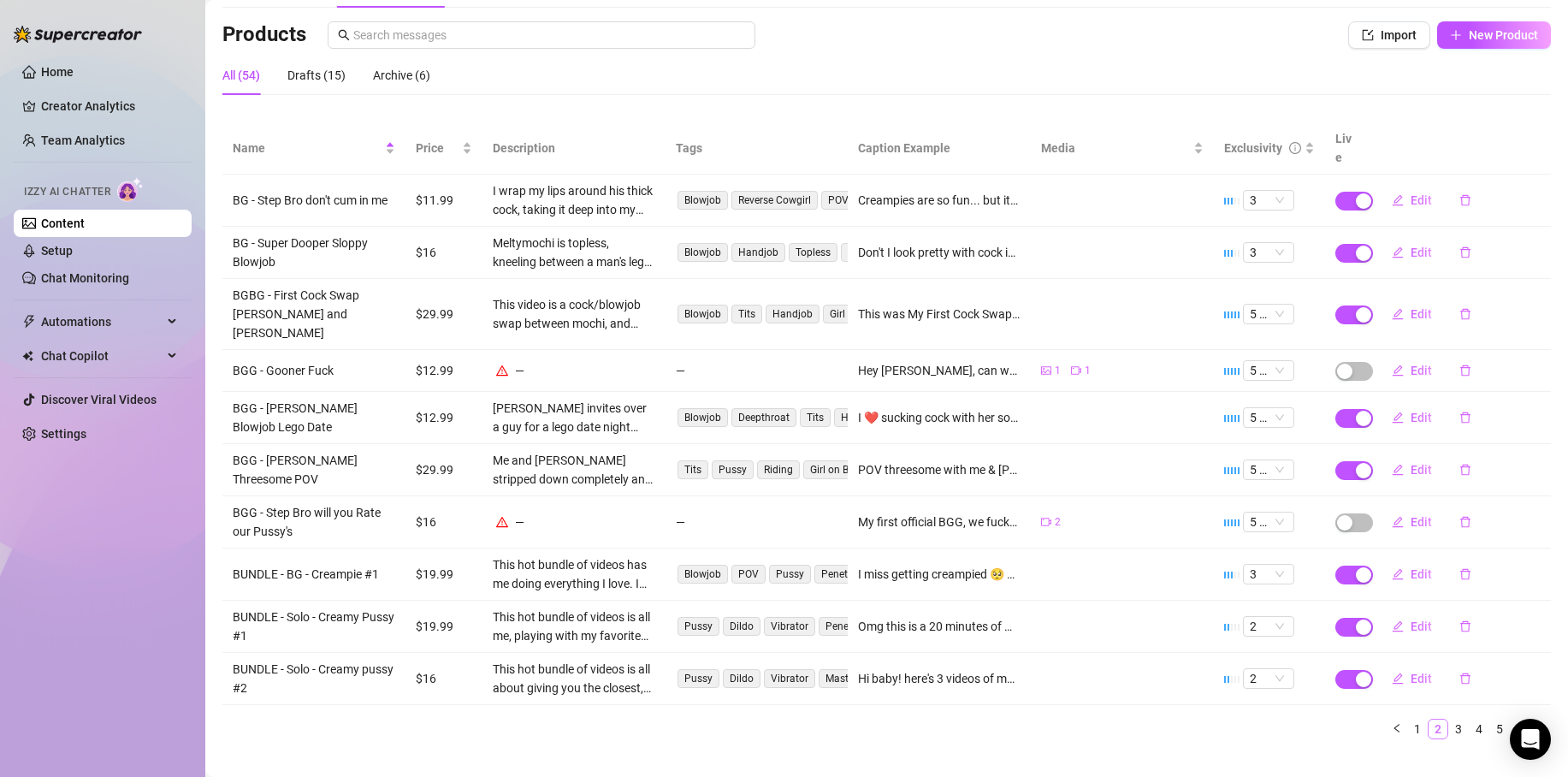
scroll to position [96, 0]
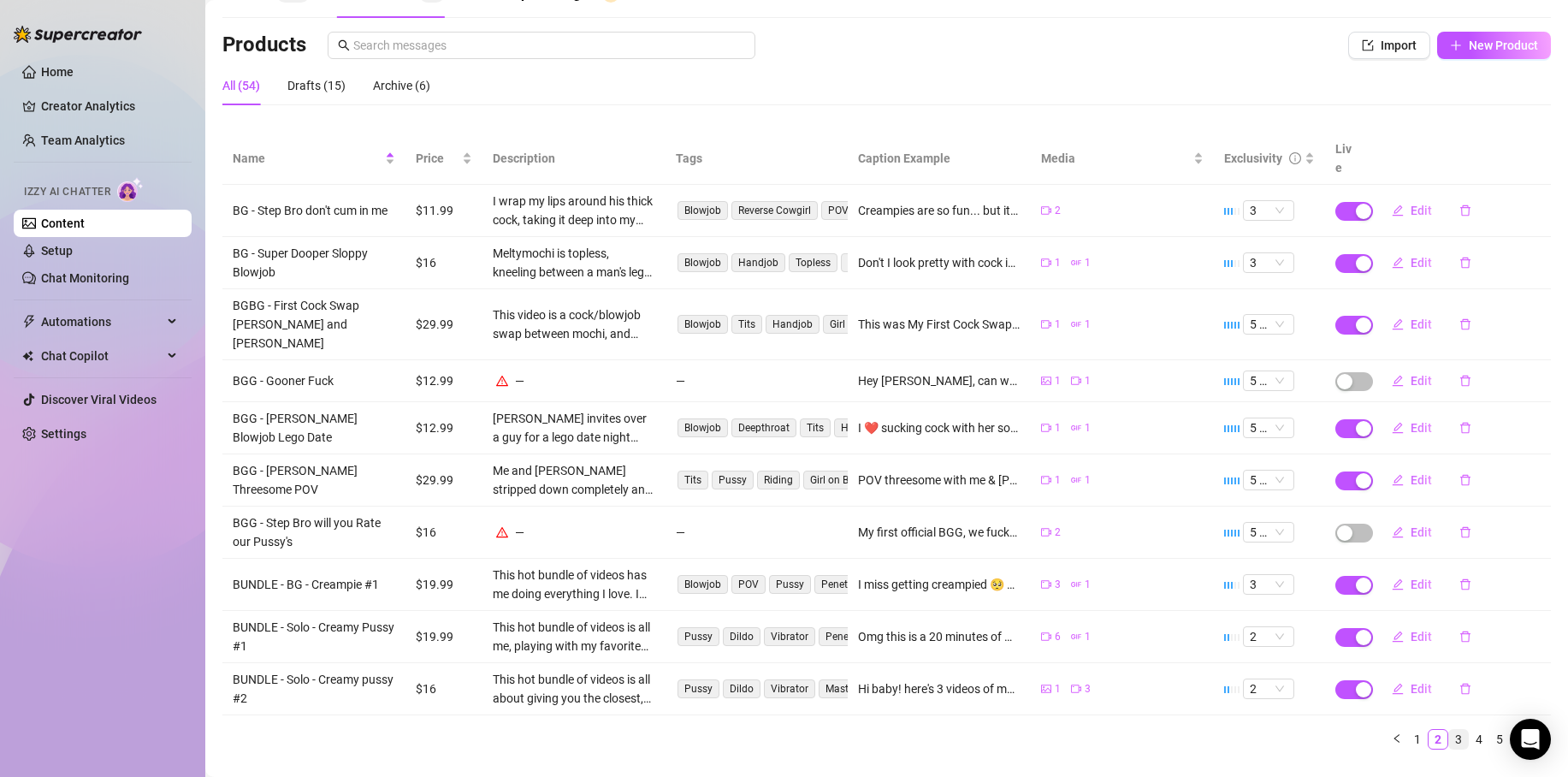
click at [1449, 730] on link "3" at bounding box center [1458, 739] width 19 height 19
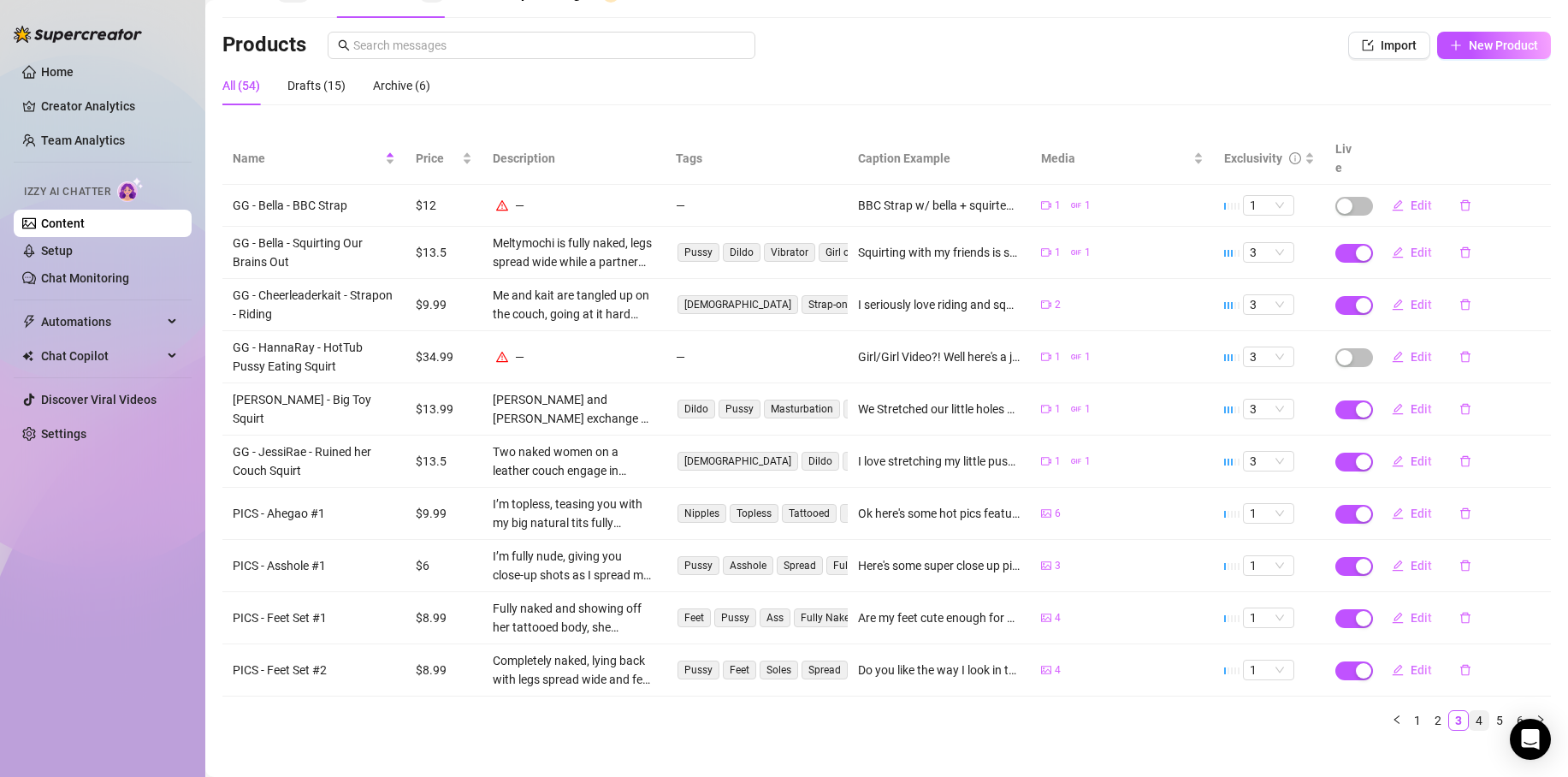
click at [1470, 711] on link "4" at bounding box center [1479, 720] width 19 height 19
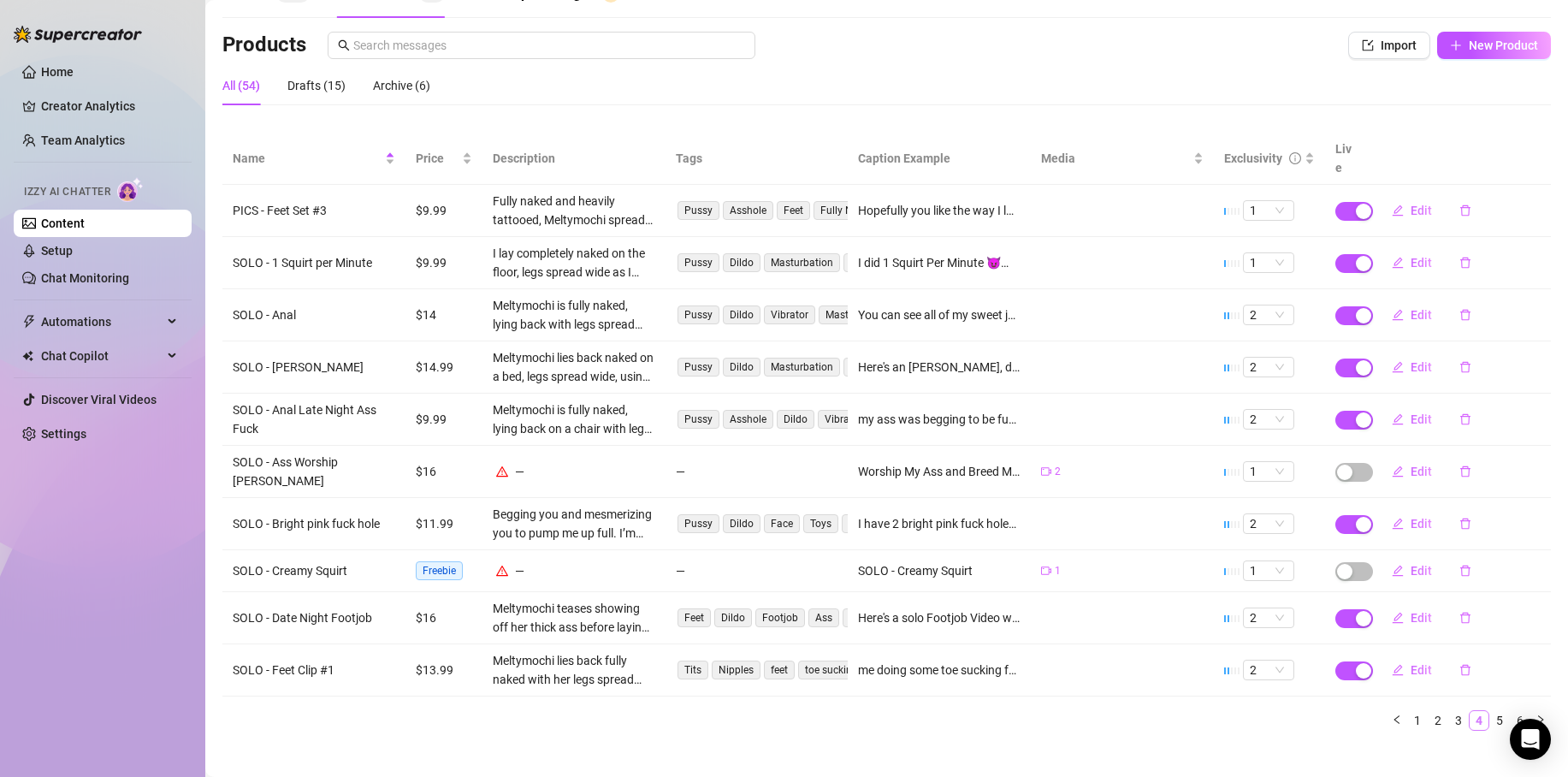
scroll to position [87, 0]
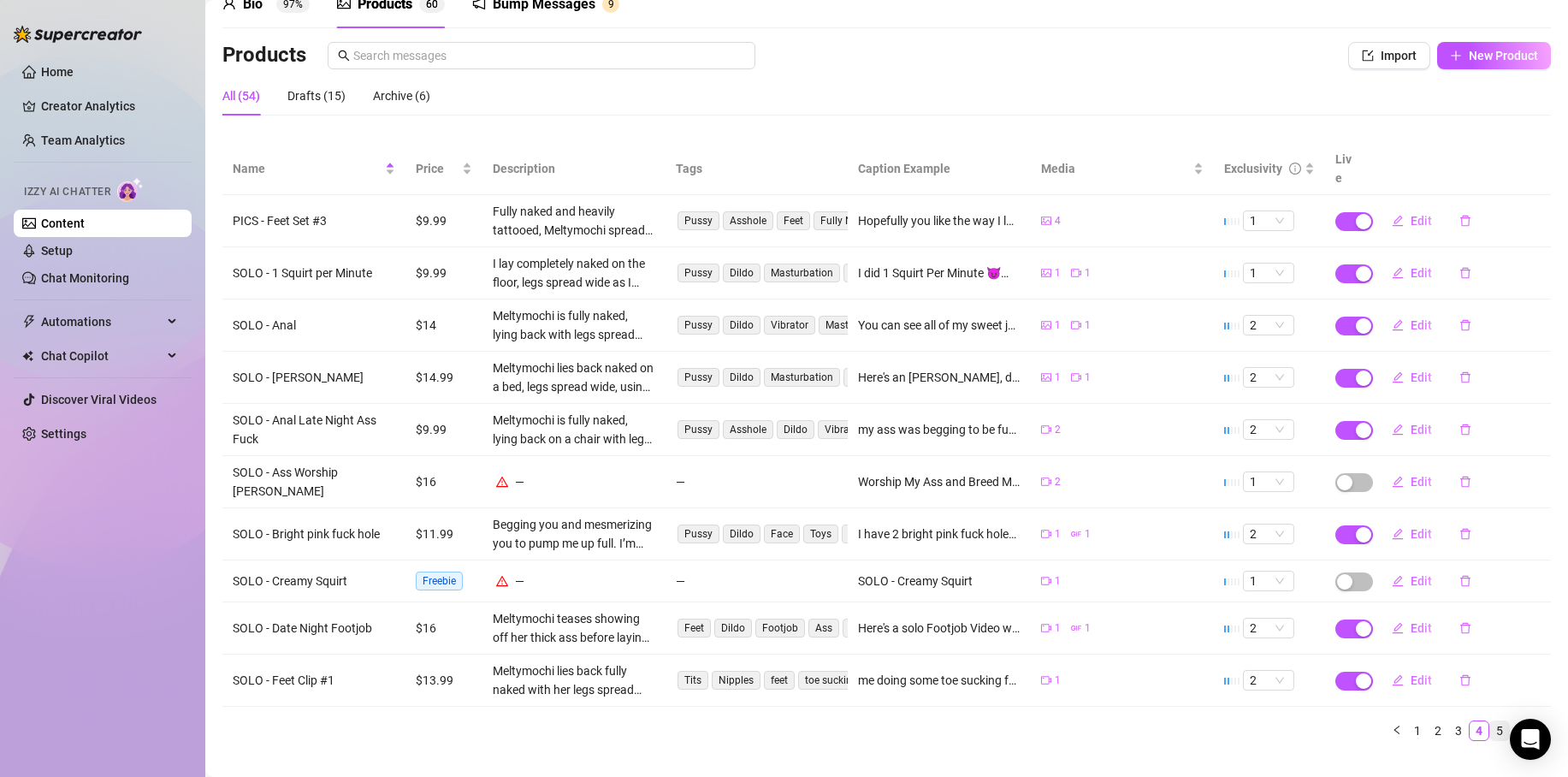
click at [1491, 721] on link "5" at bounding box center [1500, 730] width 19 height 19
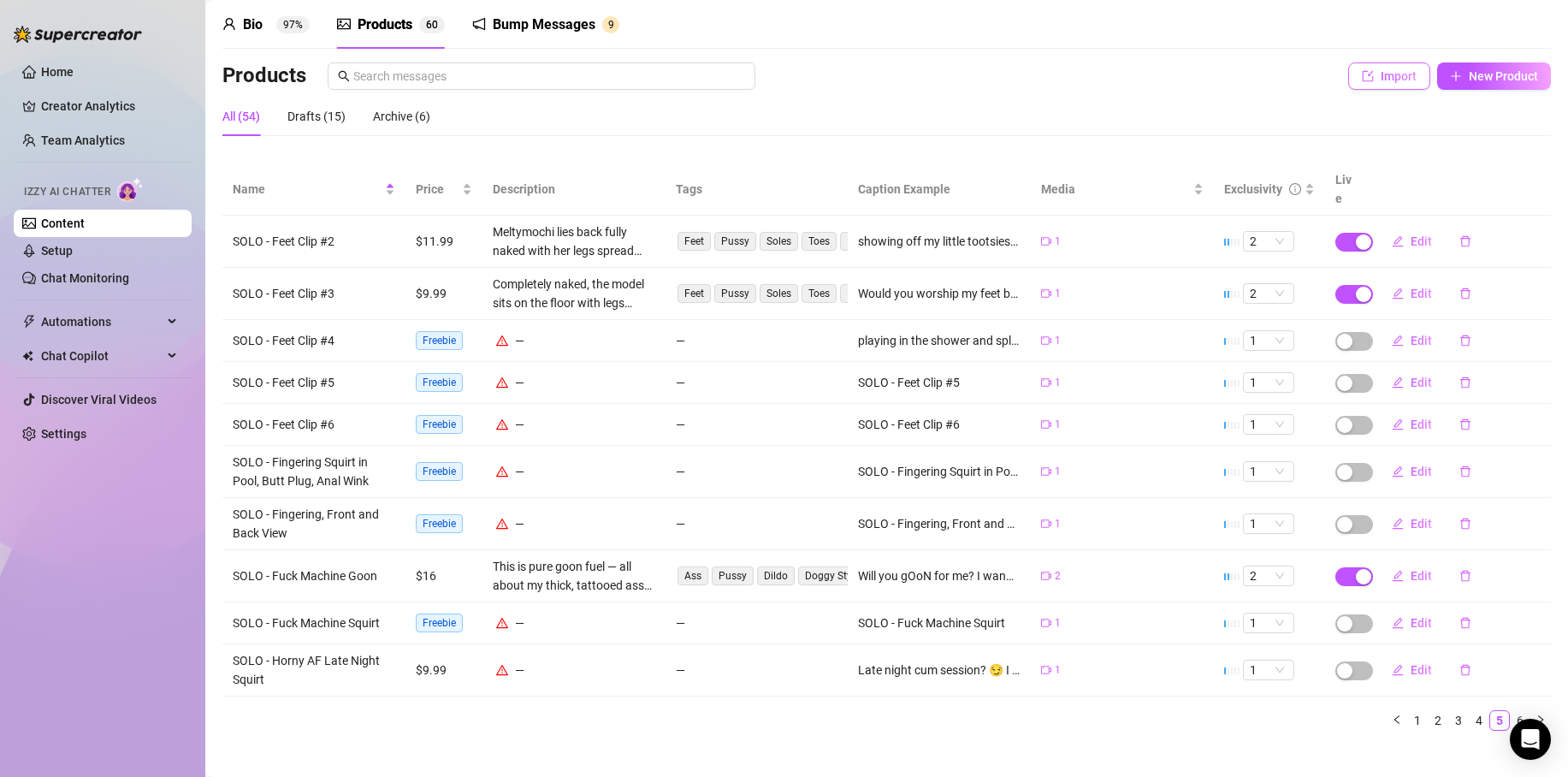
click at [1388, 76] on span "Import" at bounding box center [1399, 76] width 36 height 14
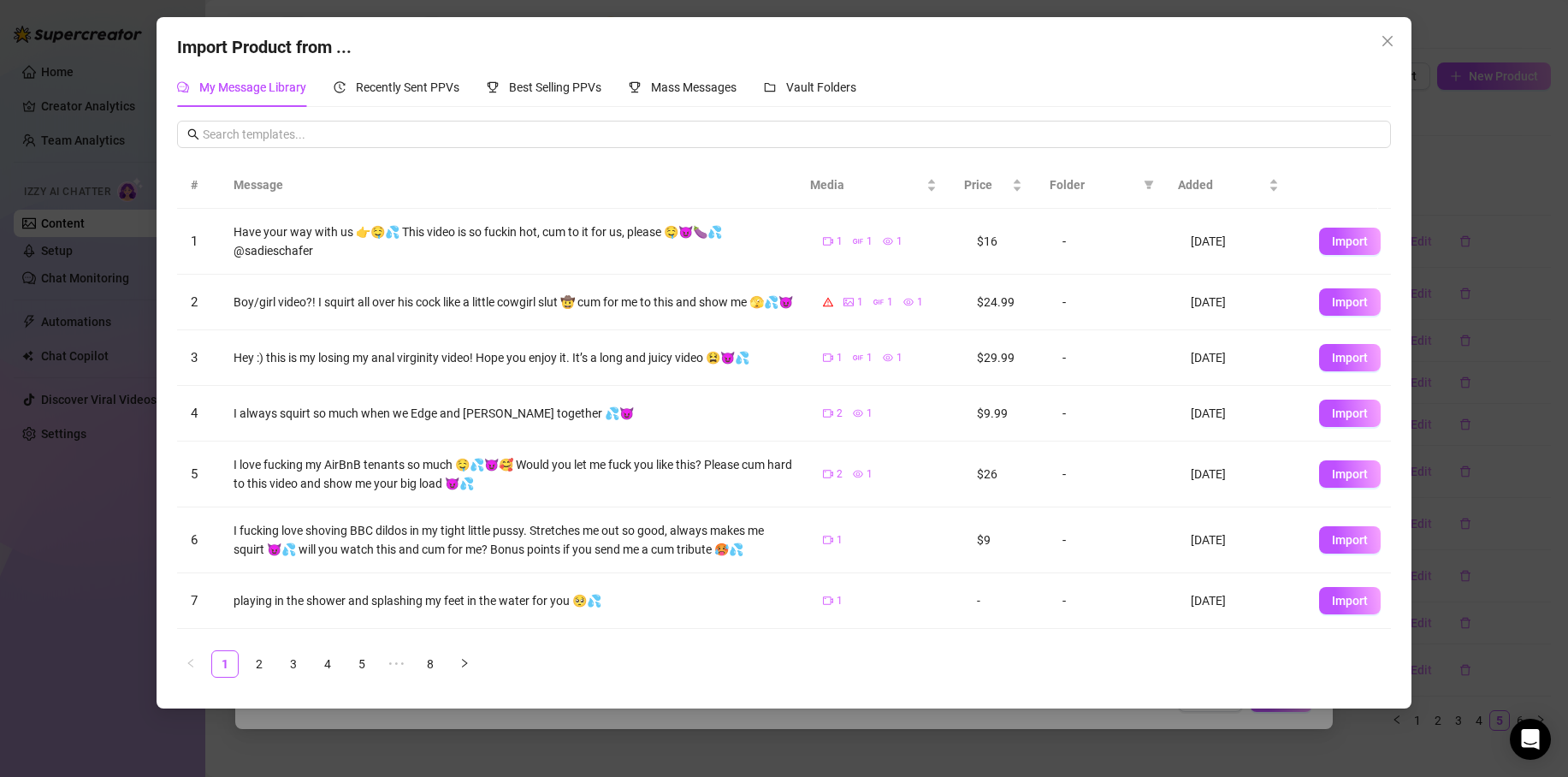
click at [41, 503] on div "Import Product from ... My Message Library Recently Sent PPVs Best Selling PPVs…" at bounding box center [784, 388] width 1568 height 777
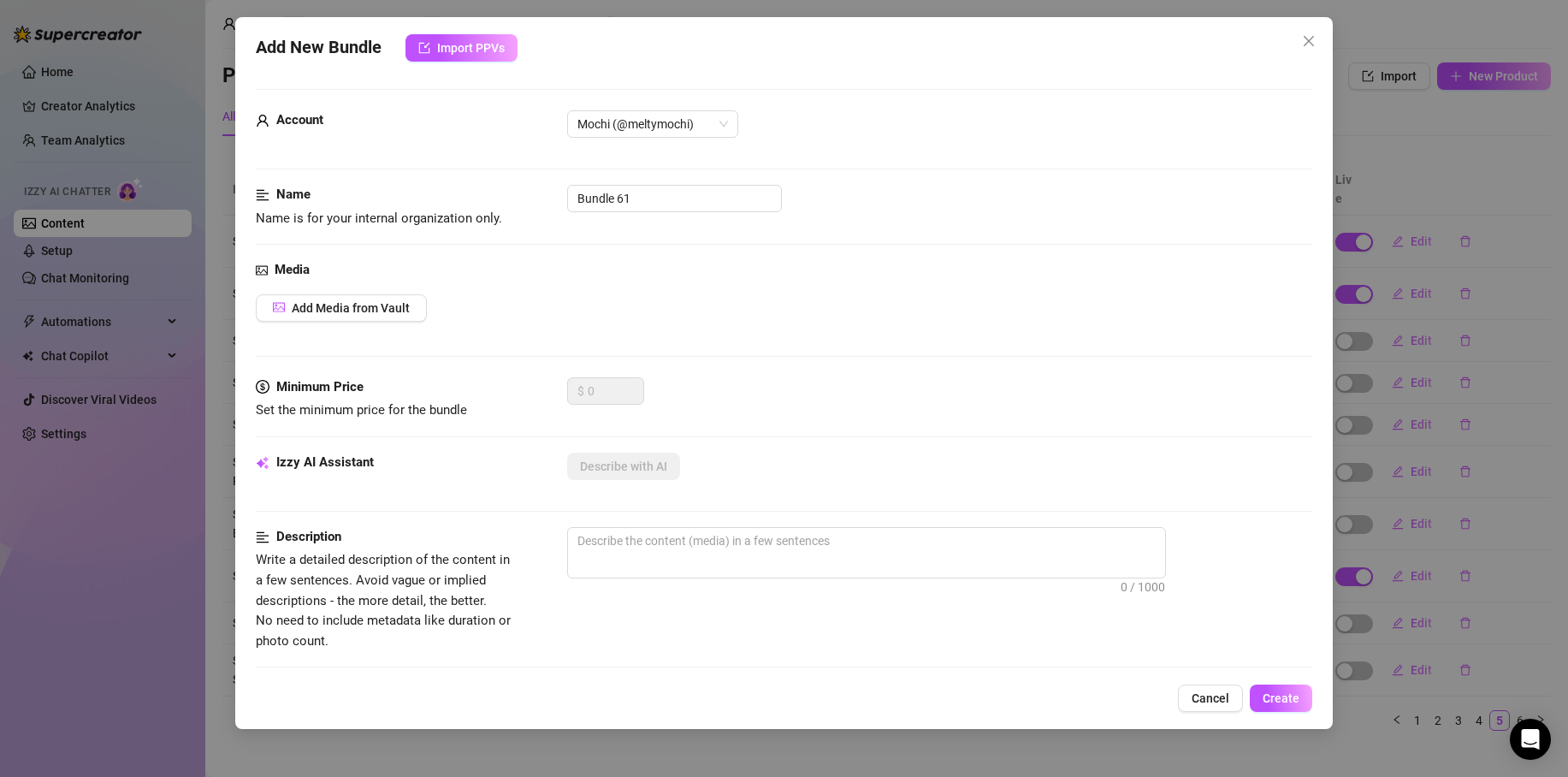
click at [150, 508] on div "Add New Bundle Import PPVs Account Mochi (@meltymochi) Name Name is for your in…" at bounding box center [784, 388] width 1568 height 777
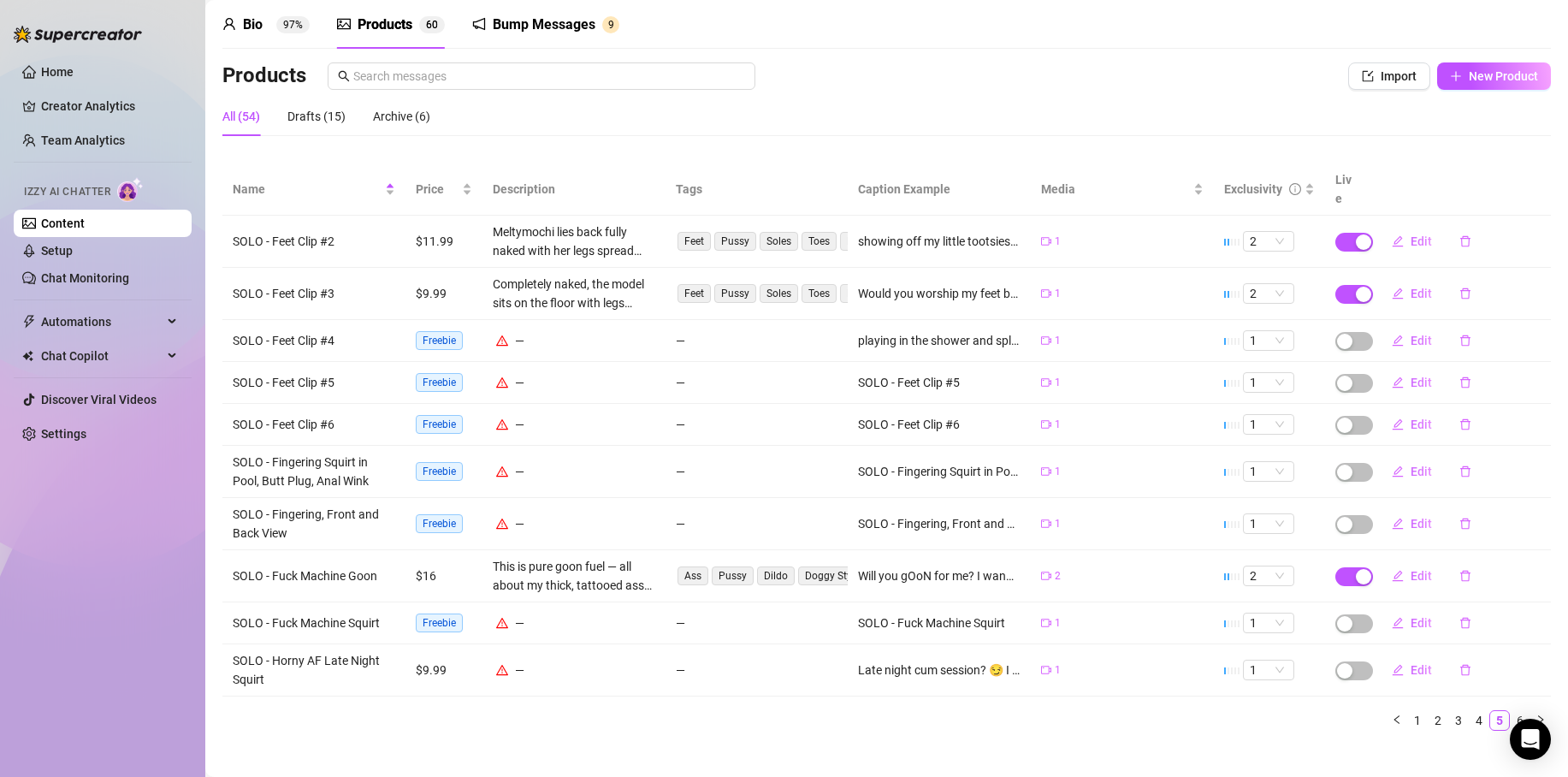
scroll to position [0, 0]
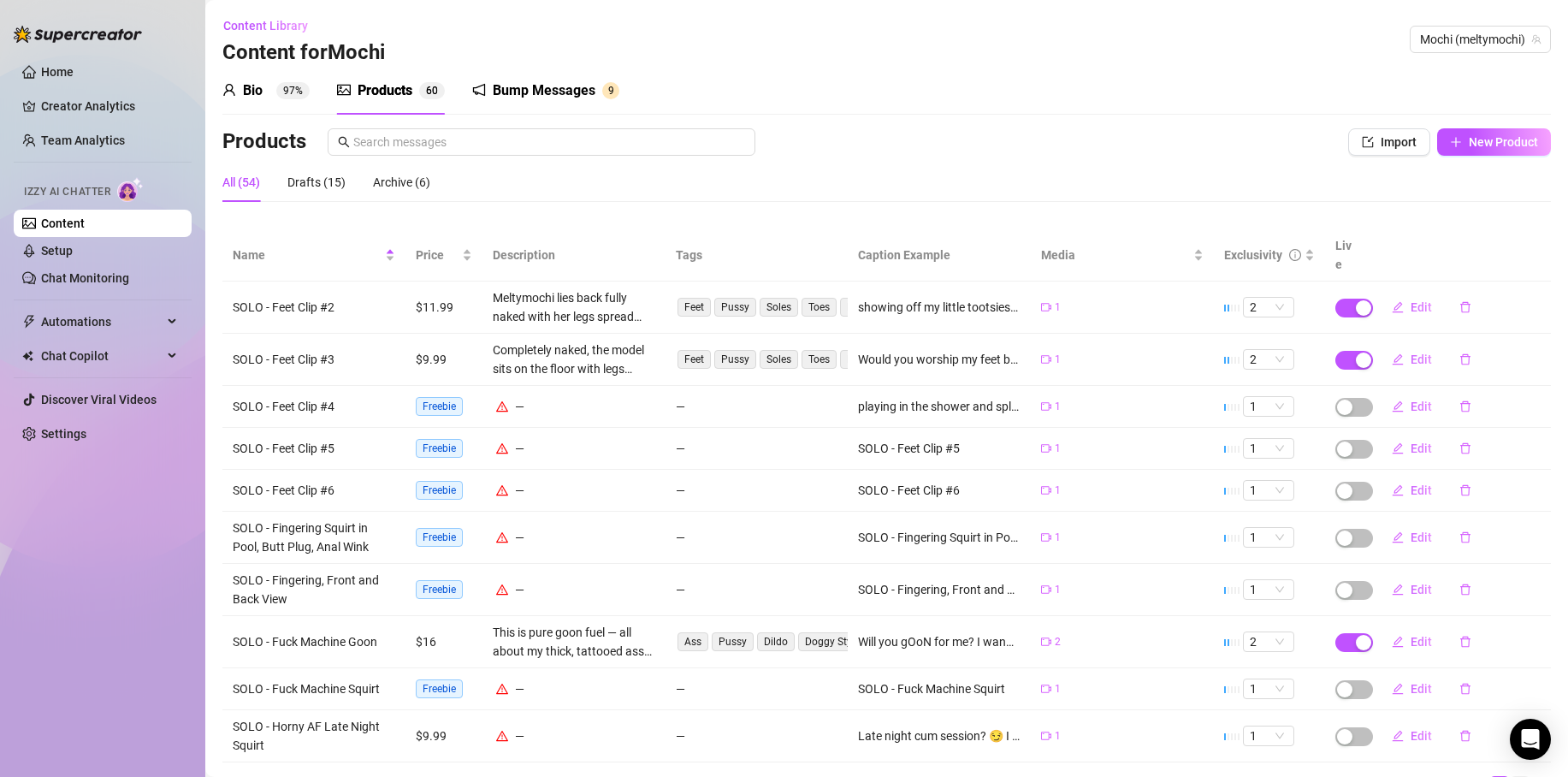
click at [1511, 776] on link "6" at bounding box center [1520, 786] width 19 height 19
click at [1506, 769] on main "Content Library Content for Mochi Mochi (meltymochi) Bio 97% Products 6 0 Bump …" at bounding box center [887, 431] width 1363 height 862
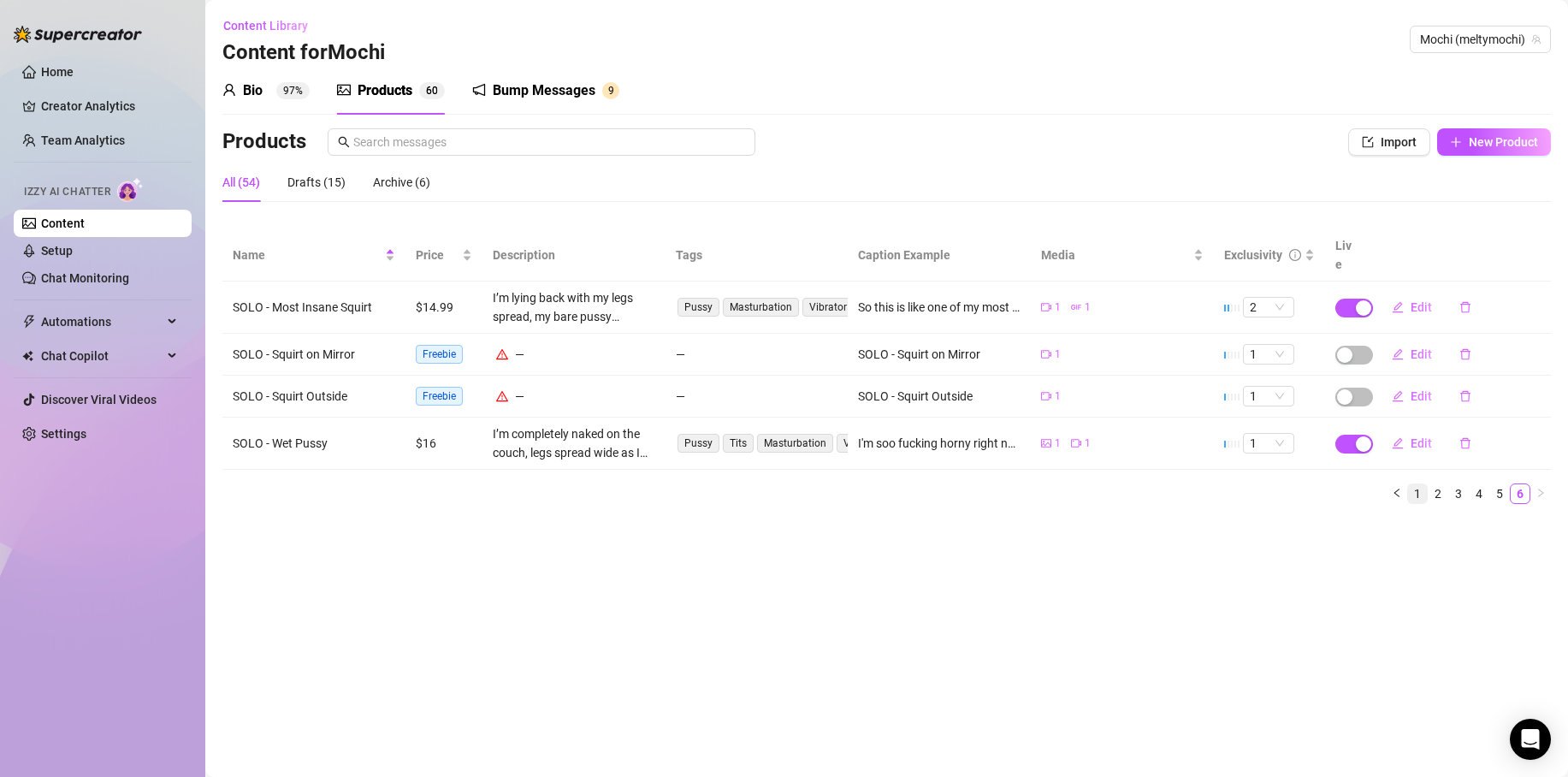
click at [1417, 484] on link "1" at bounding box center [1418, 493] width 19 height 19
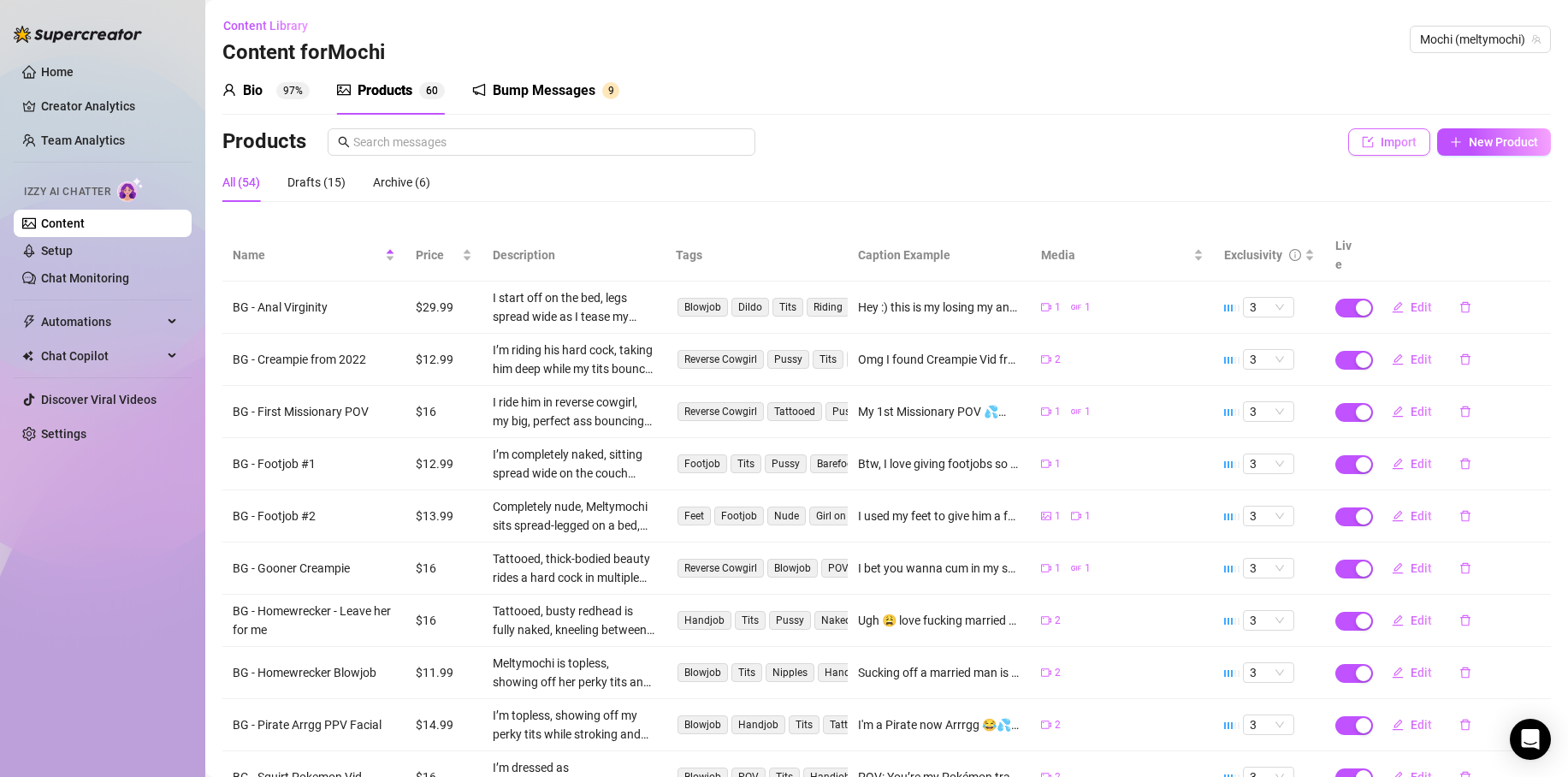
click at [1385, 145] on span "Import" at bounding box center [1399, 142] width 36 height 14
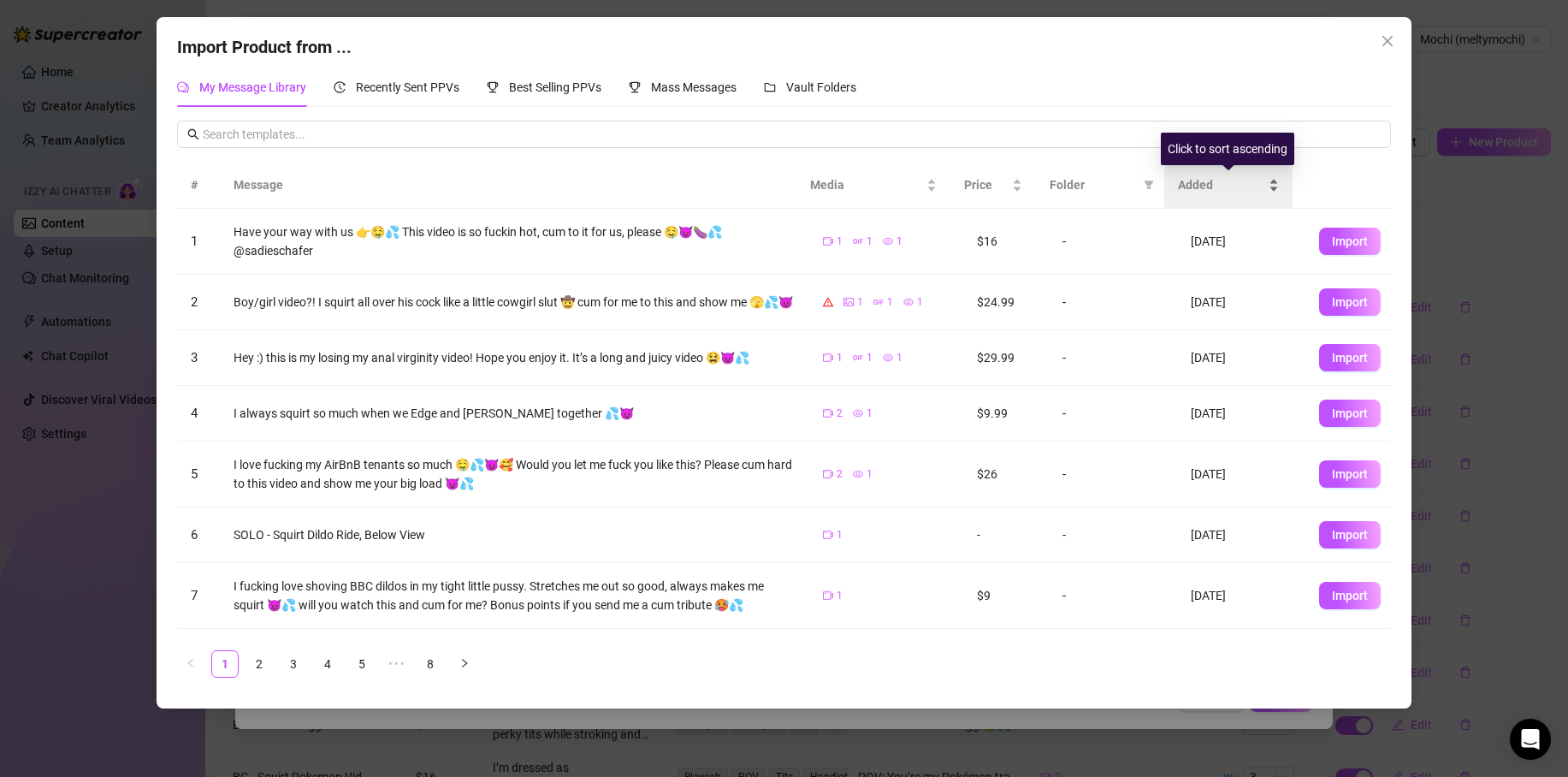
click at [1197, 191] on span "Added" at bounding box center [1221, 185] width 87 height 19
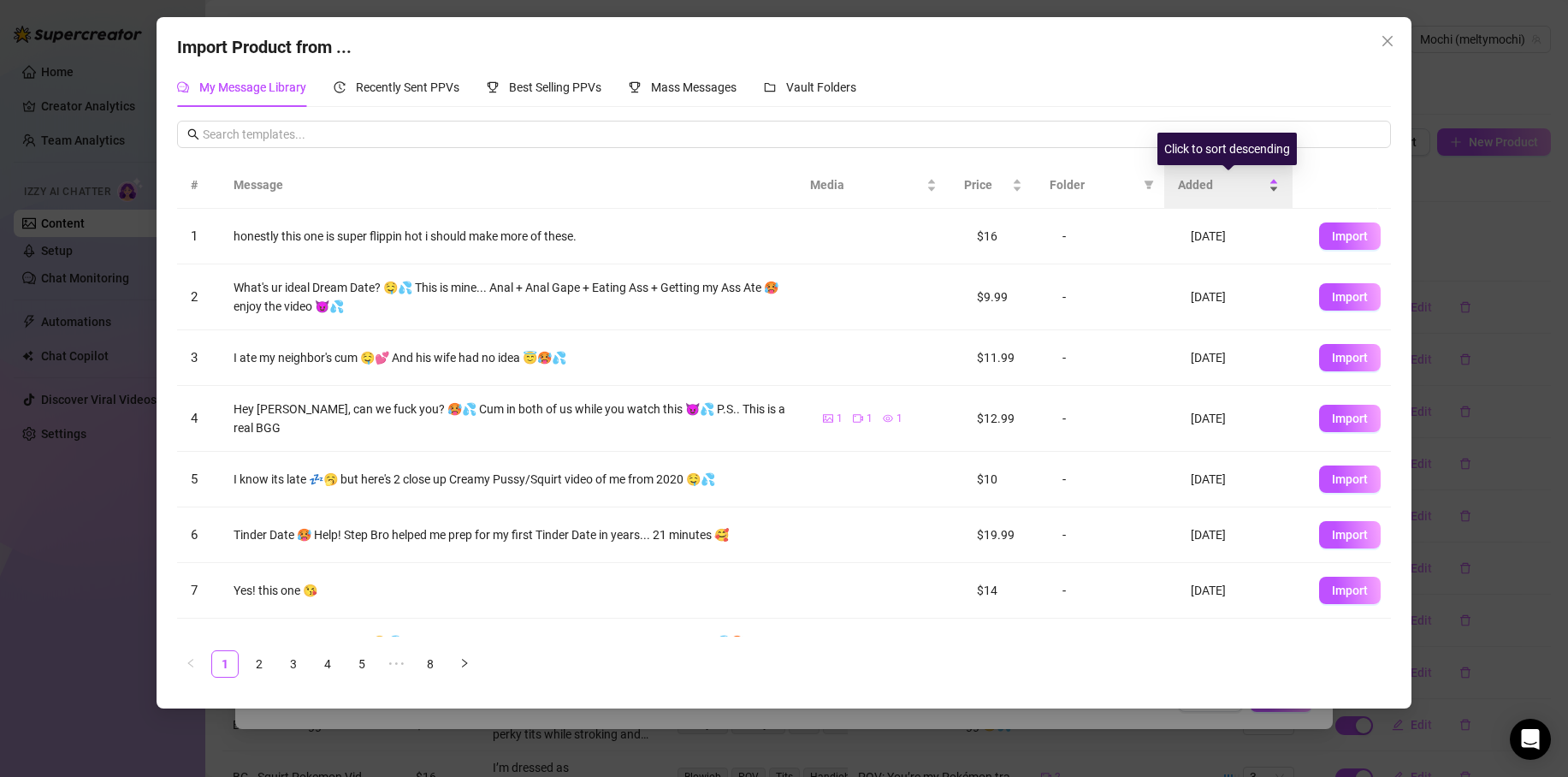
click at [1198, 189] on span "Added" at bounding box center [1221, 185] width 87 height 19
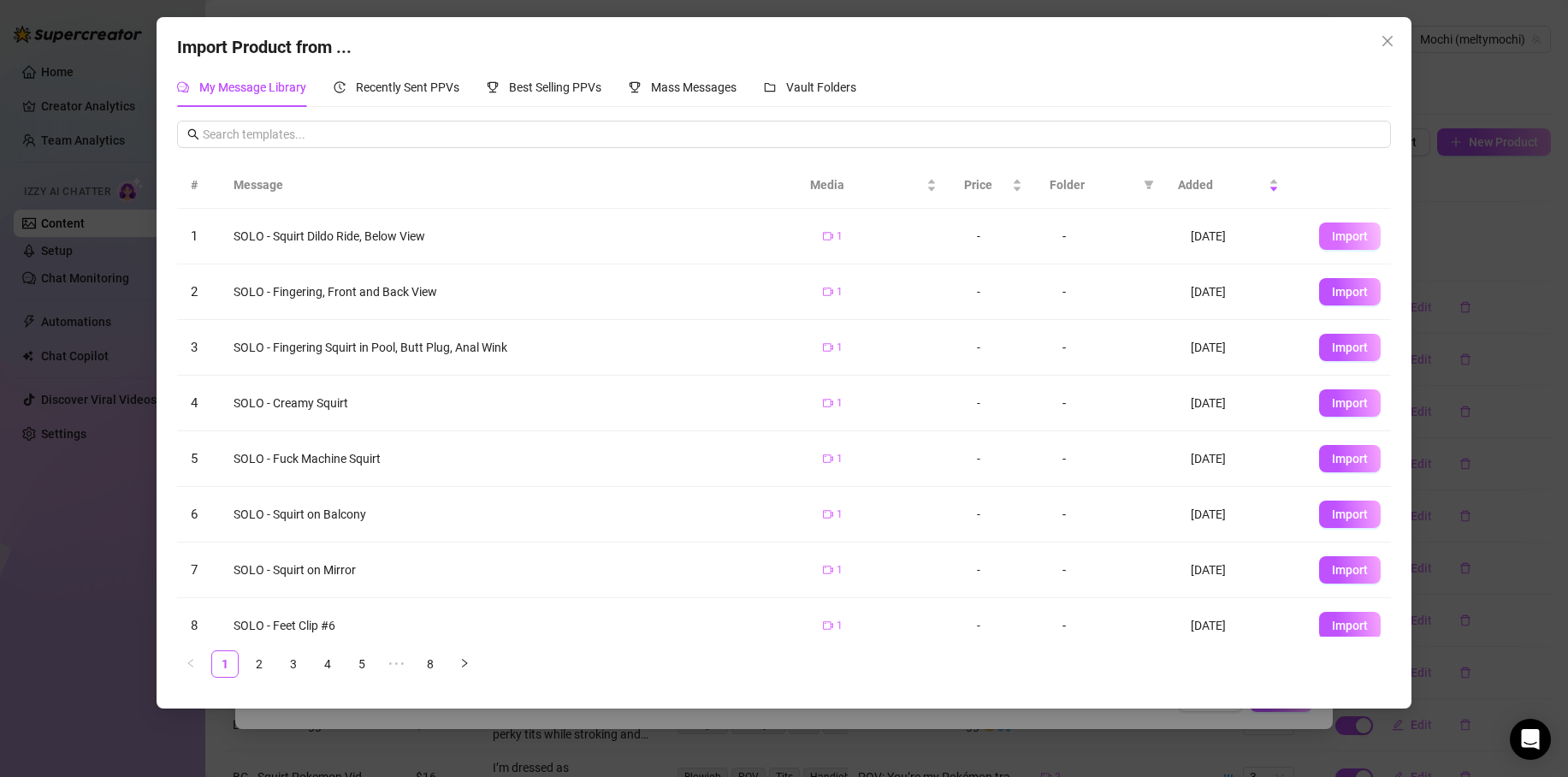
click at [1332, 234] on span "Import" at bounding box center [1350, 235] width 36 height 14
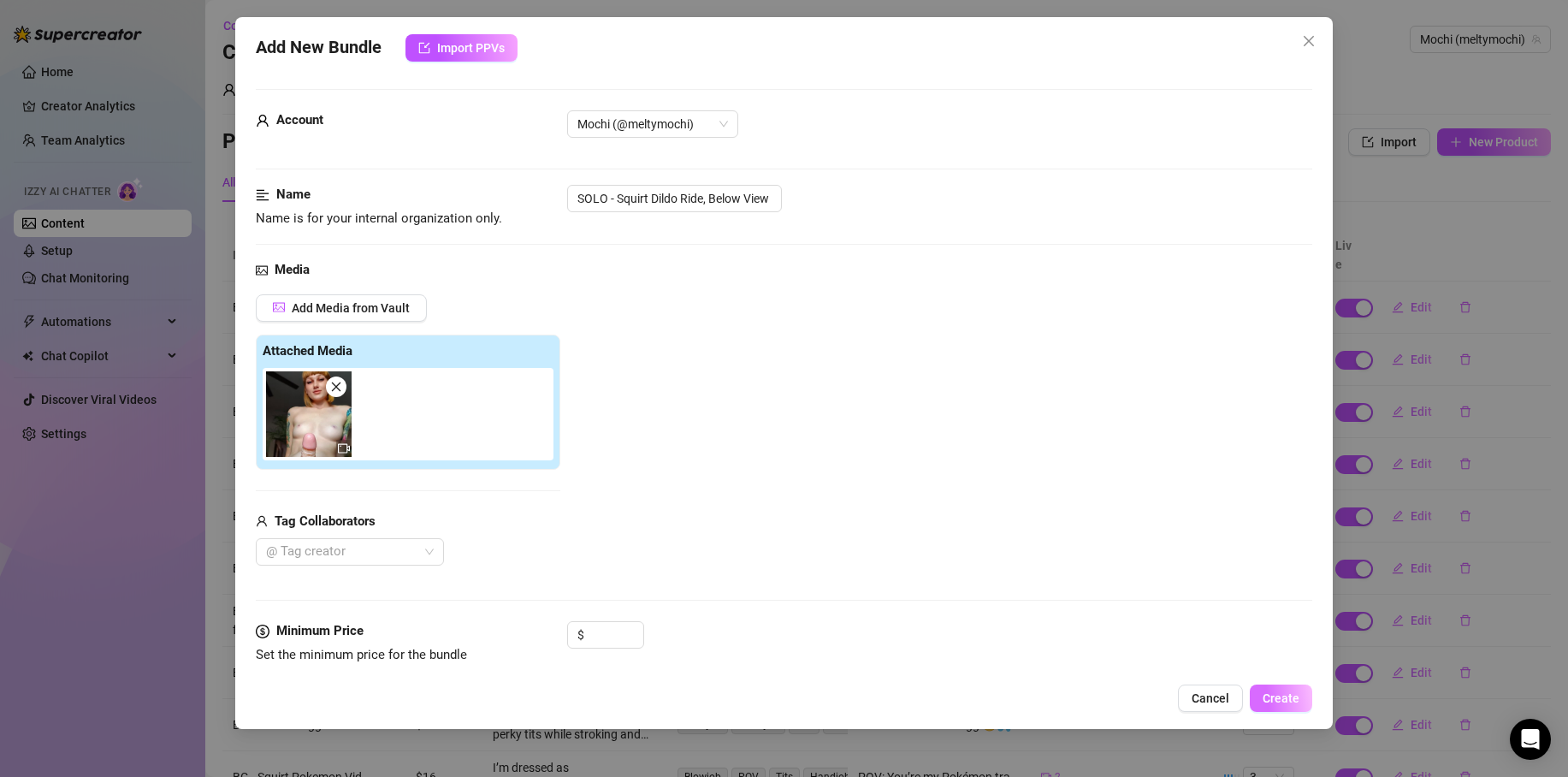
click at [1296, 700] on span "Create" at bounding box center [1281, 698] width 37 height 14
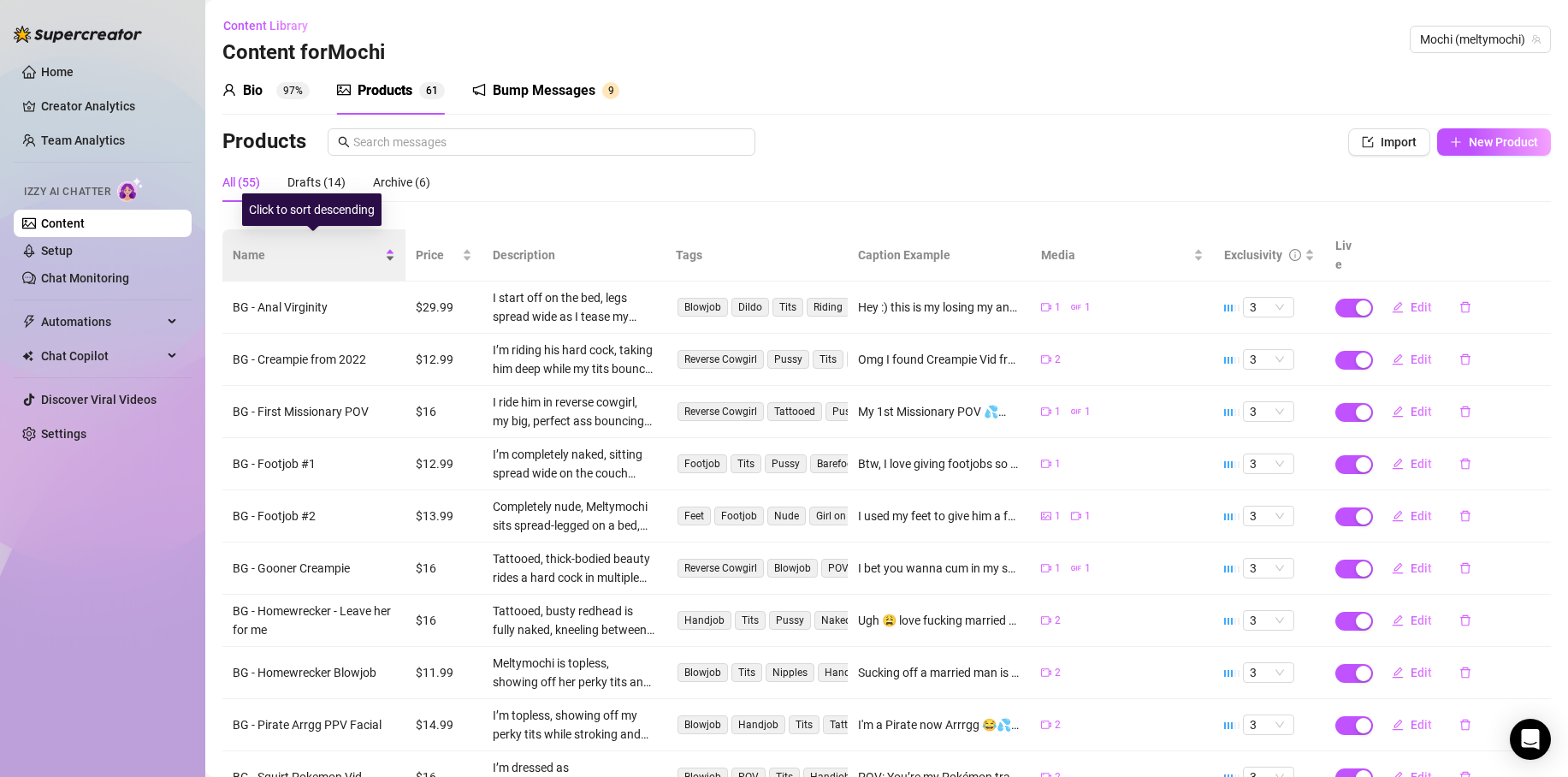
click at [262, 246] on span "Name" at bounding box center [306, 255] width 149 height 19
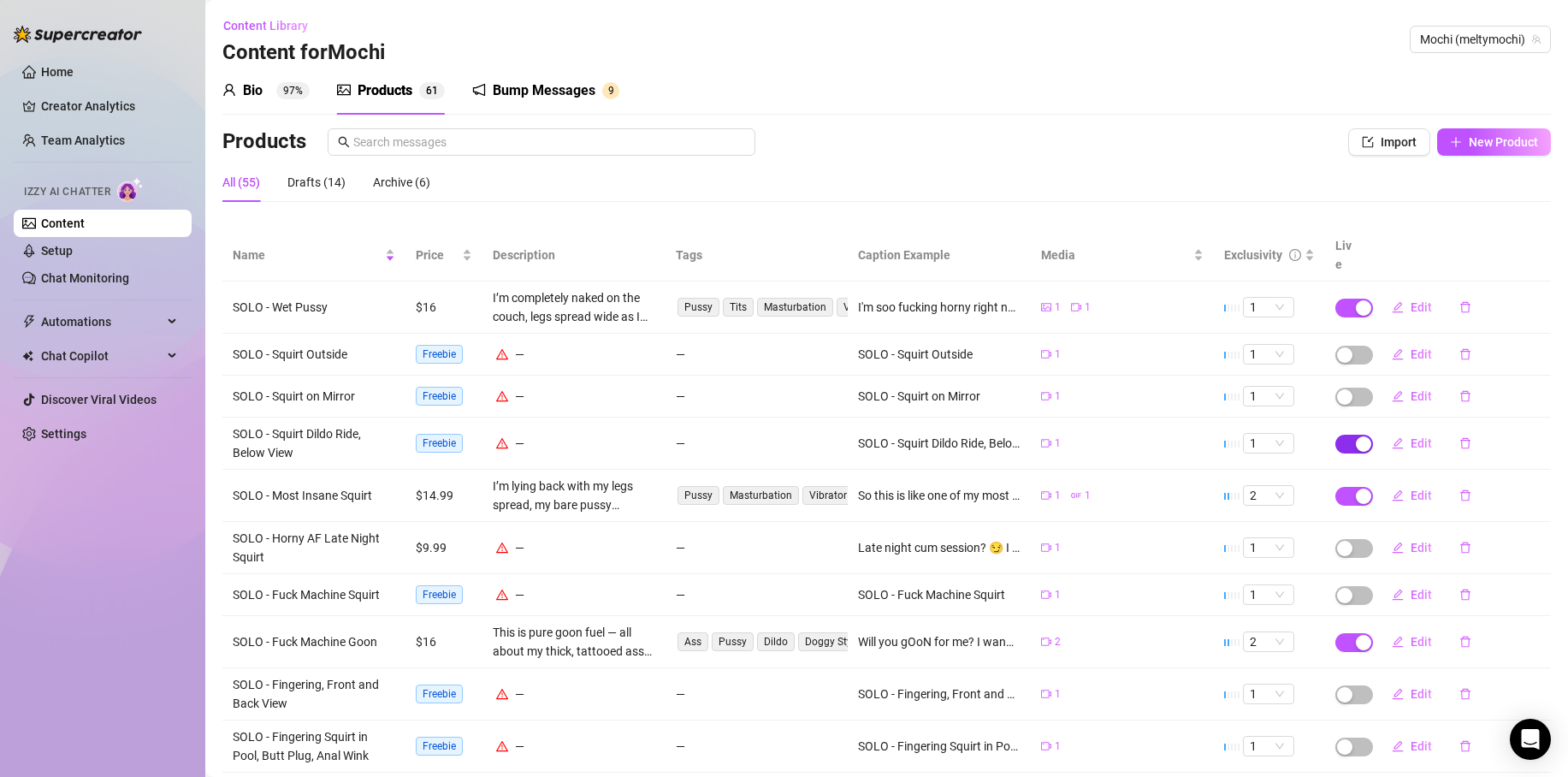
click at [1356, 436] on div "button" at bounding box center [1363, 443] width 15 height 15
click at [1474, 384] on span "OK" at bounding box center [1480, 384] width 16 height 14
click at [329, 179] on div "Drafts (15)" at bounding box center [316, 182] width 59 height 19
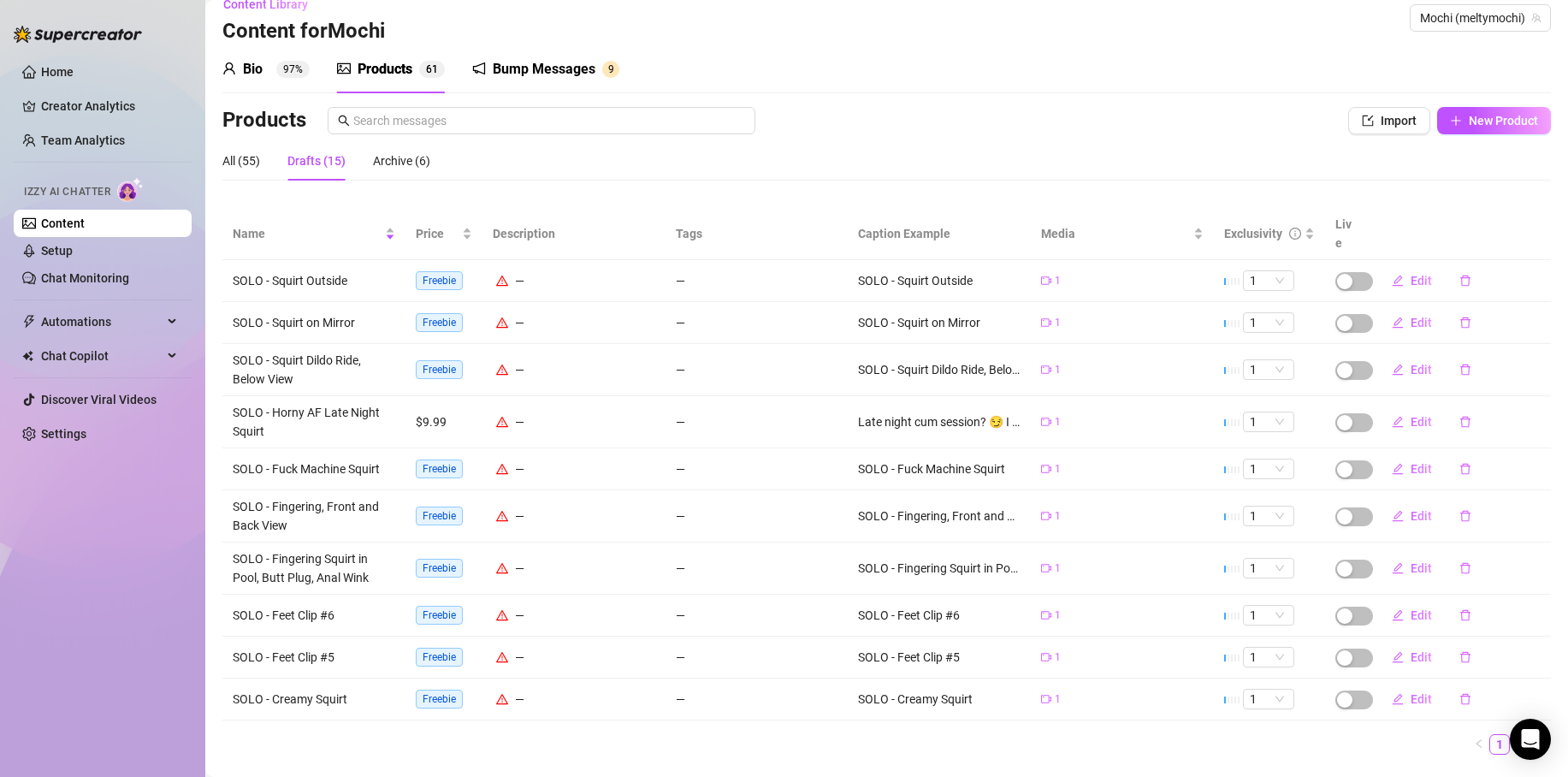
scroll to position [32, 0]
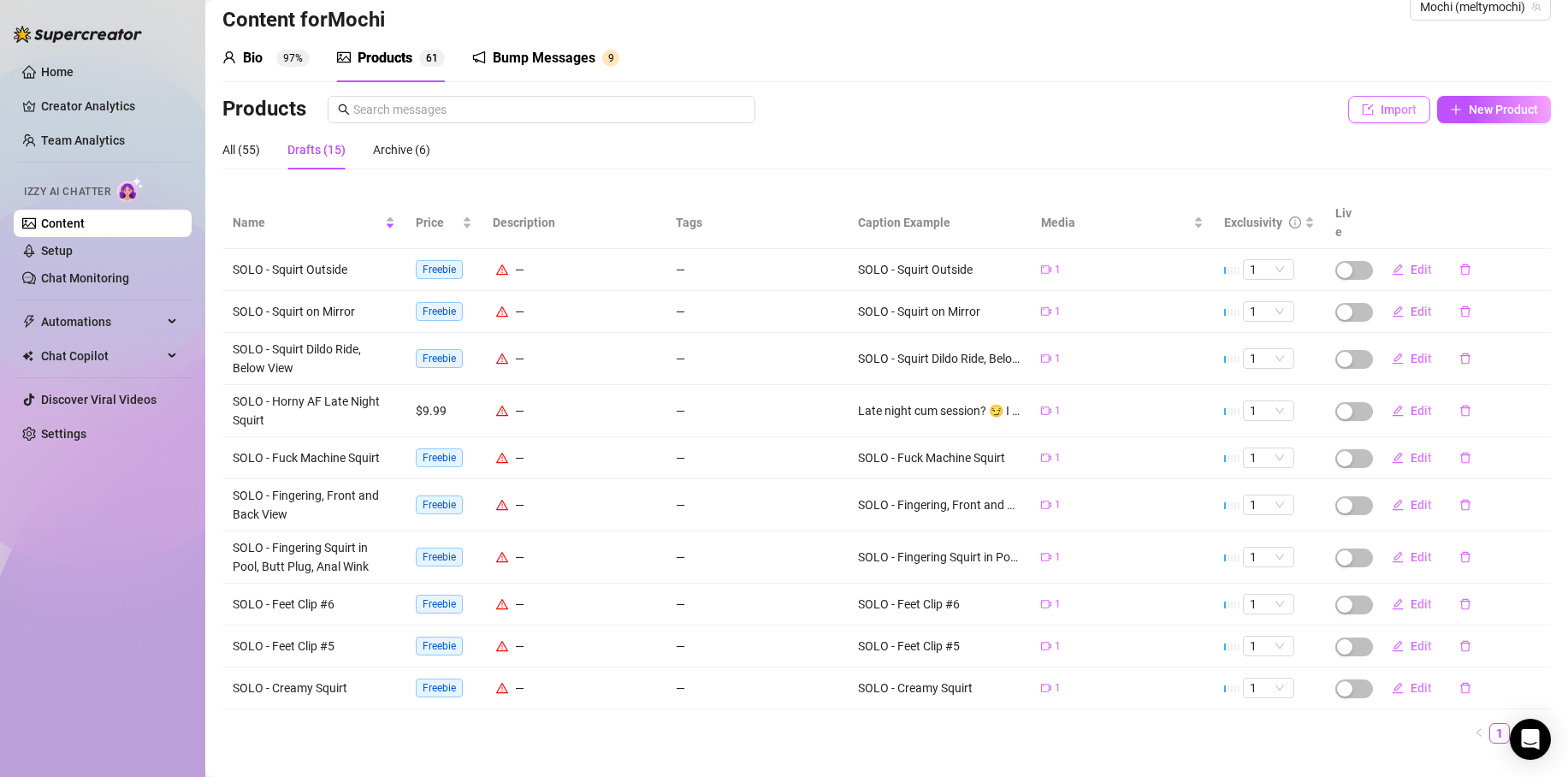
click at [1381, 108] on span "Import" at bounding box center [1399, 109] width 36 height 14
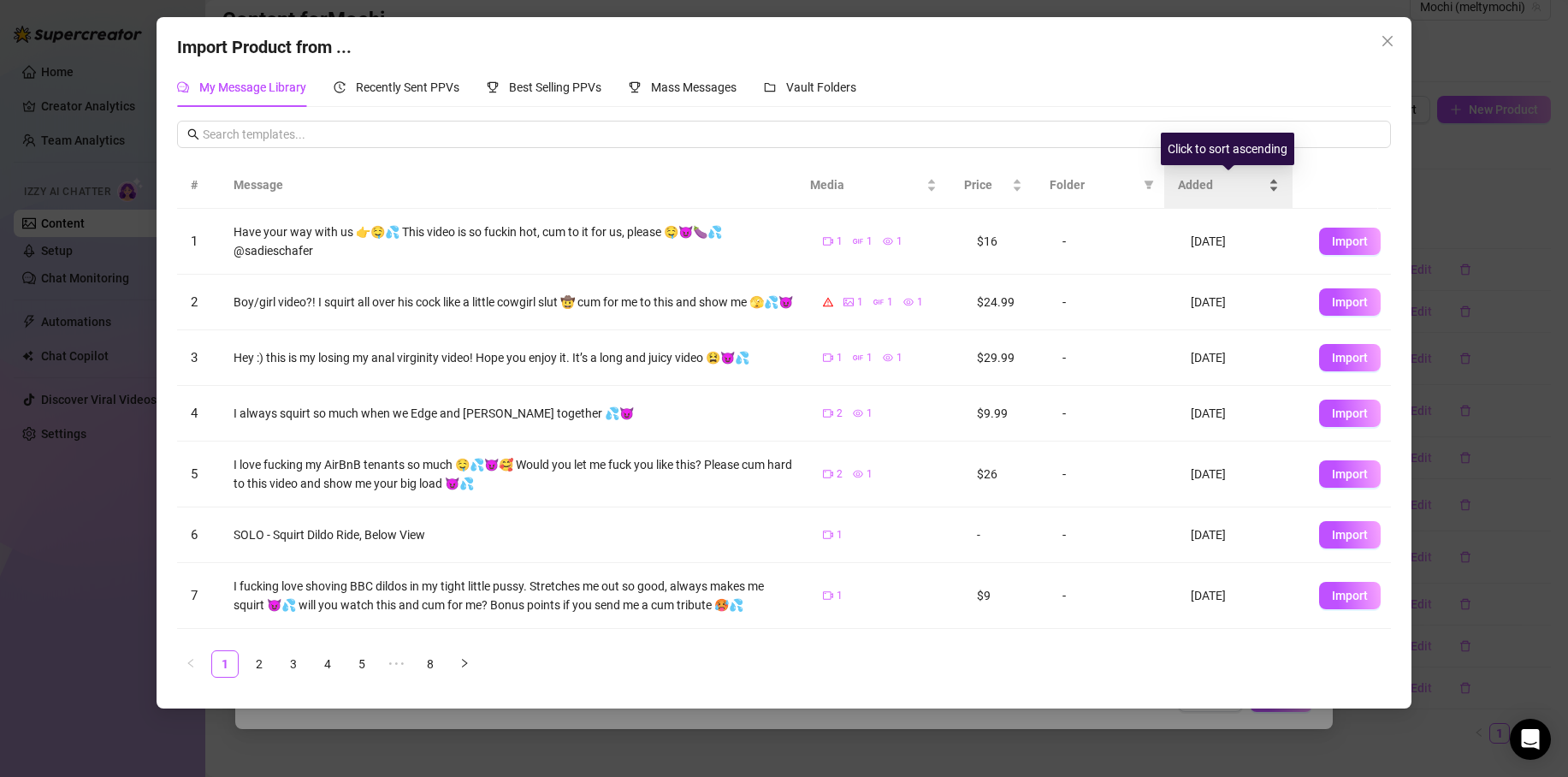
click at [1230, 185] on span "Added" at bounding box center [1221, 185] width 87 height 19
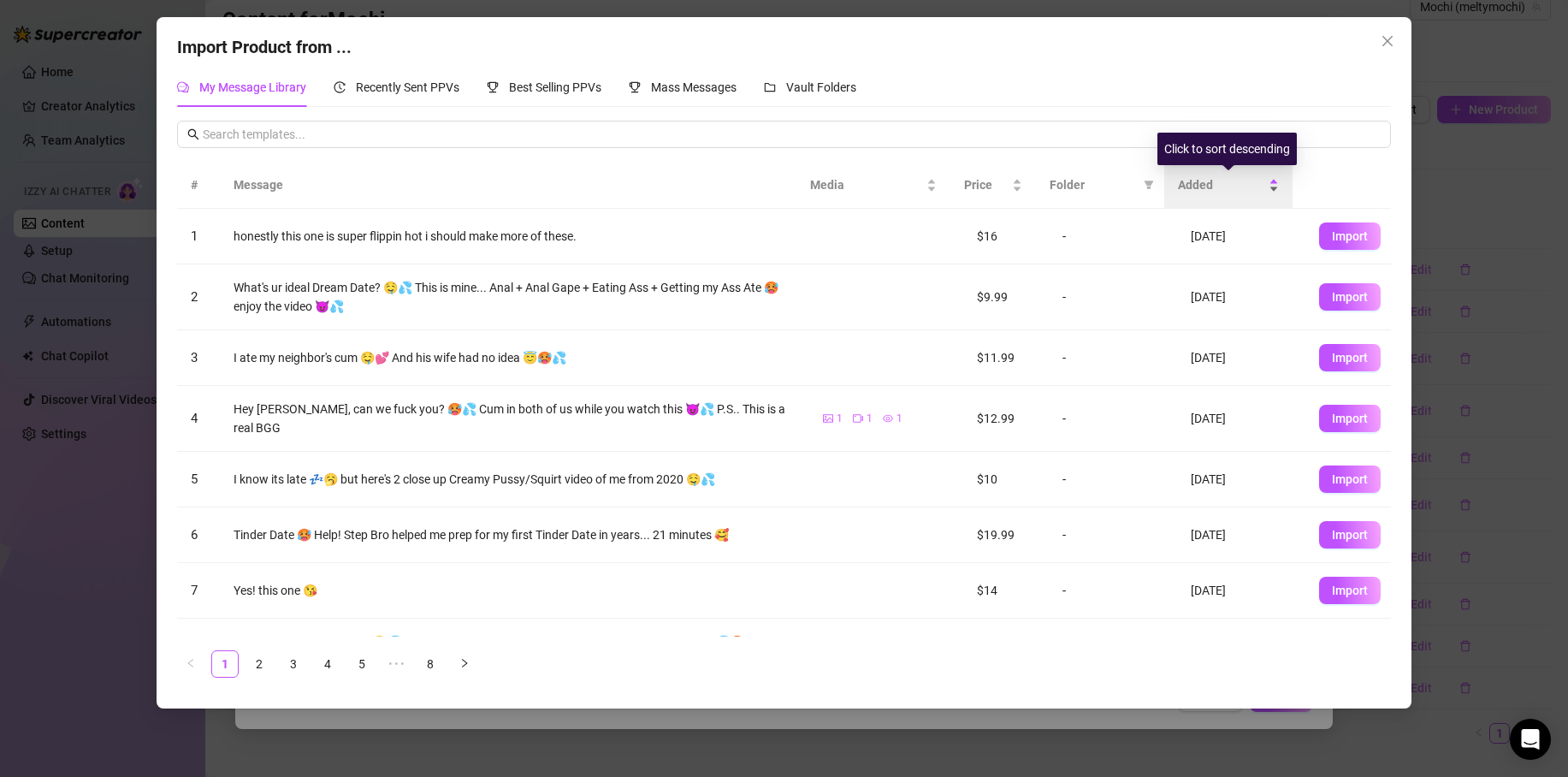
click at [1230, 185] on span "Added" at bounding box center [1221, 185] width 87 height 19
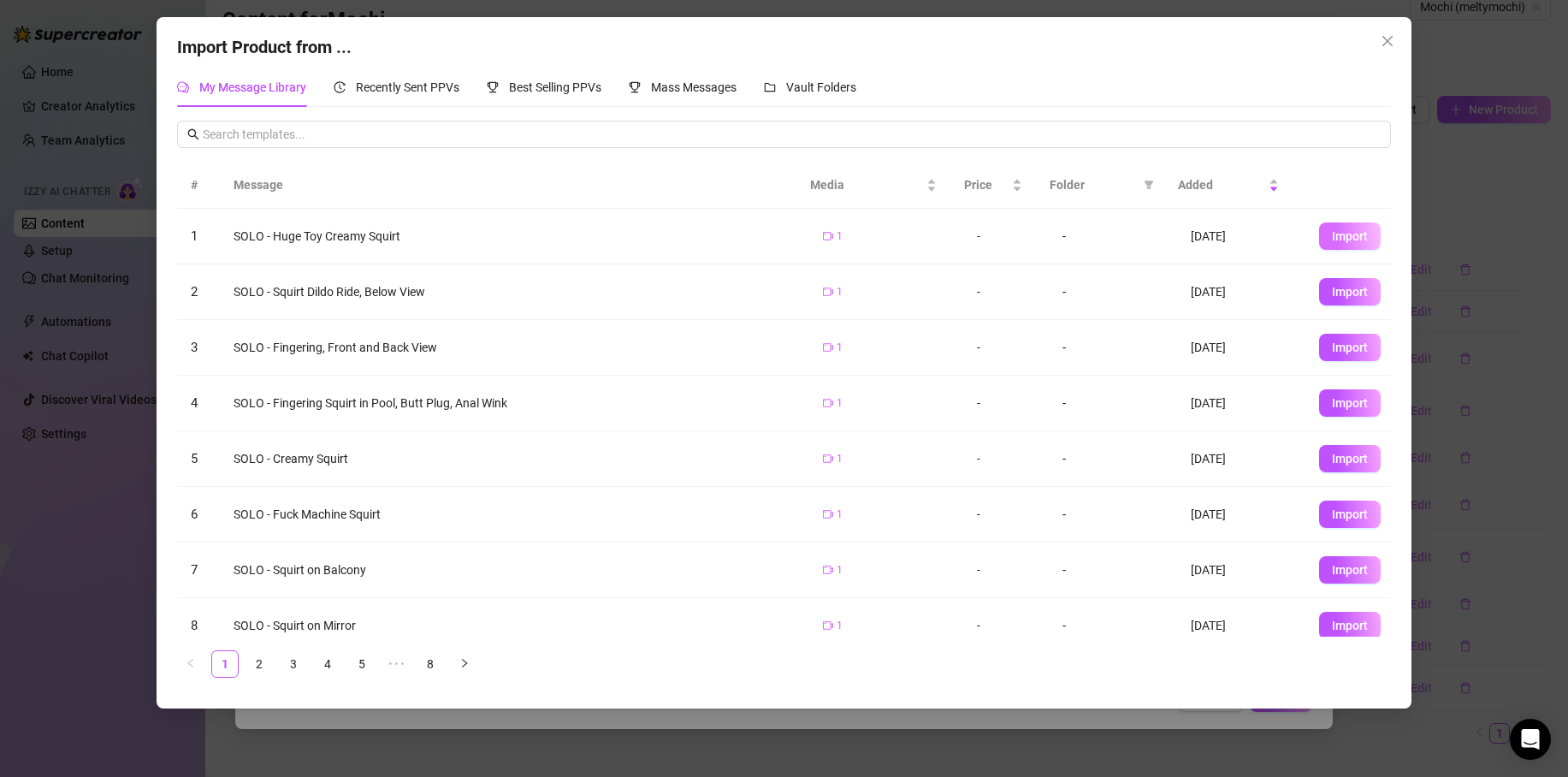
click at [1337, 236] on span "Import" at bounding box center [1350, 235] width 36 height 14
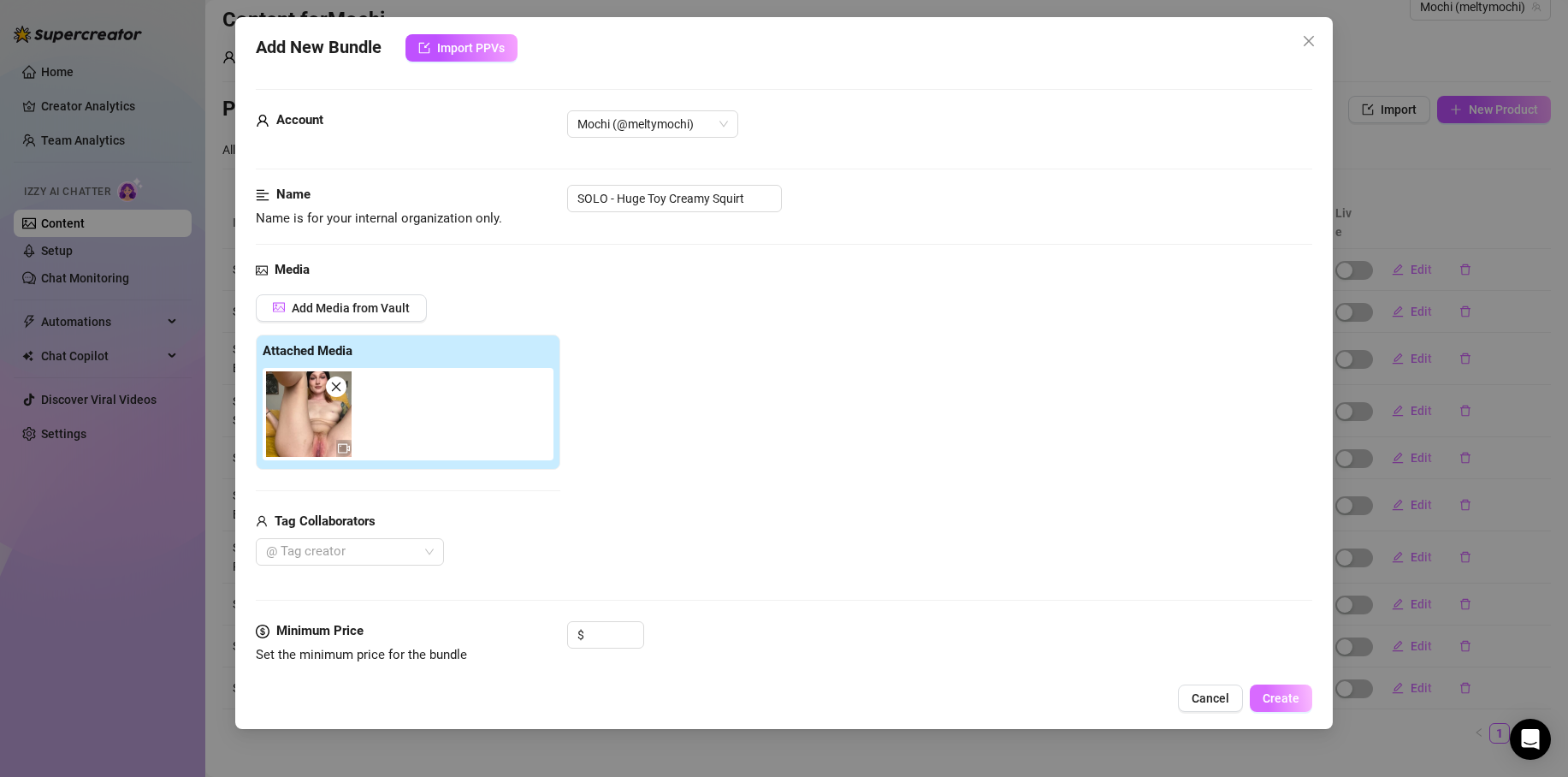
click at [1284, 700] on span "Create" at bounding box center [1281, 698] width 37 height 14
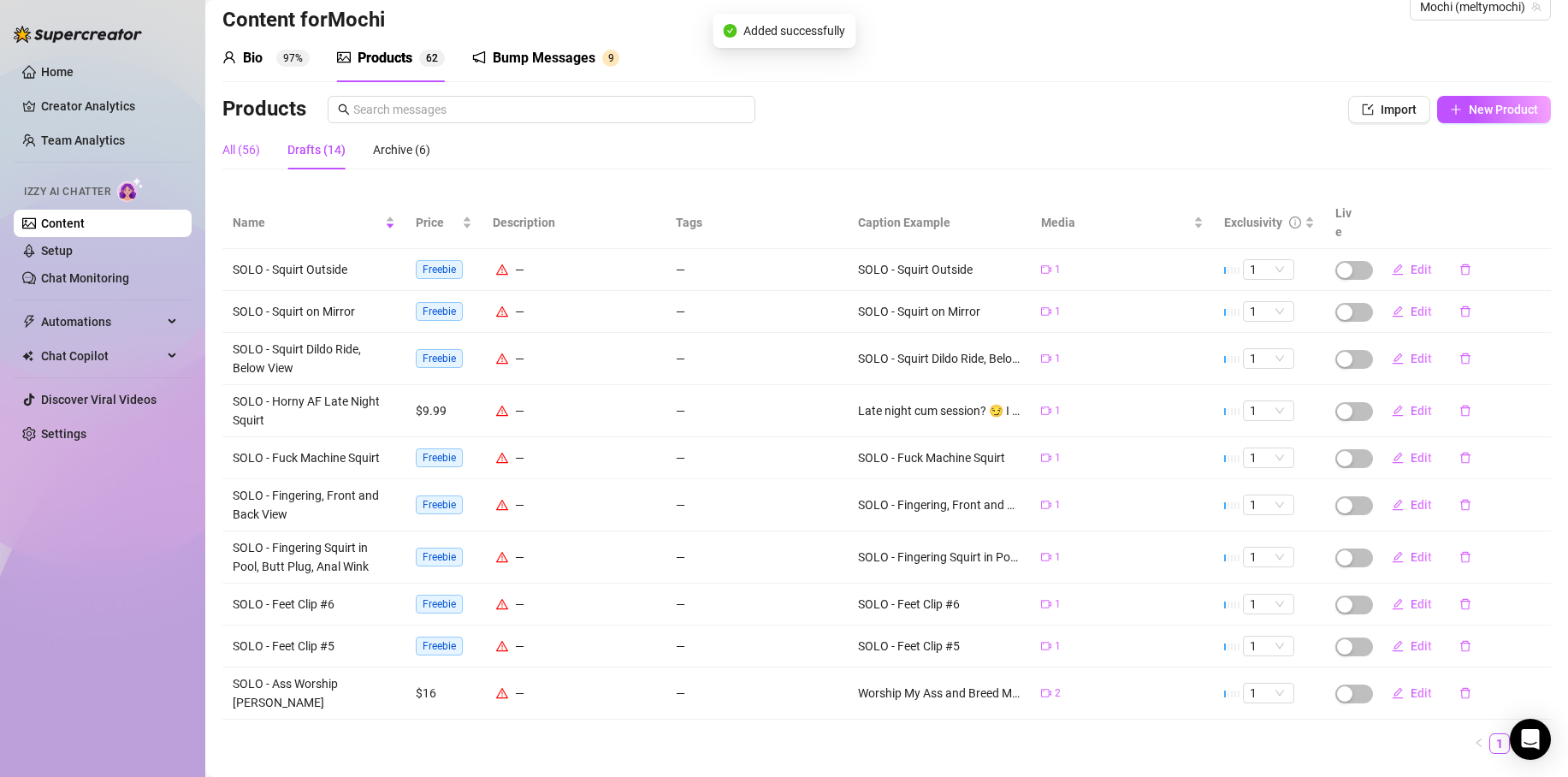
click at [231, 147] on div "All (56)" at bounding box center [242, 150] width 38 height 19
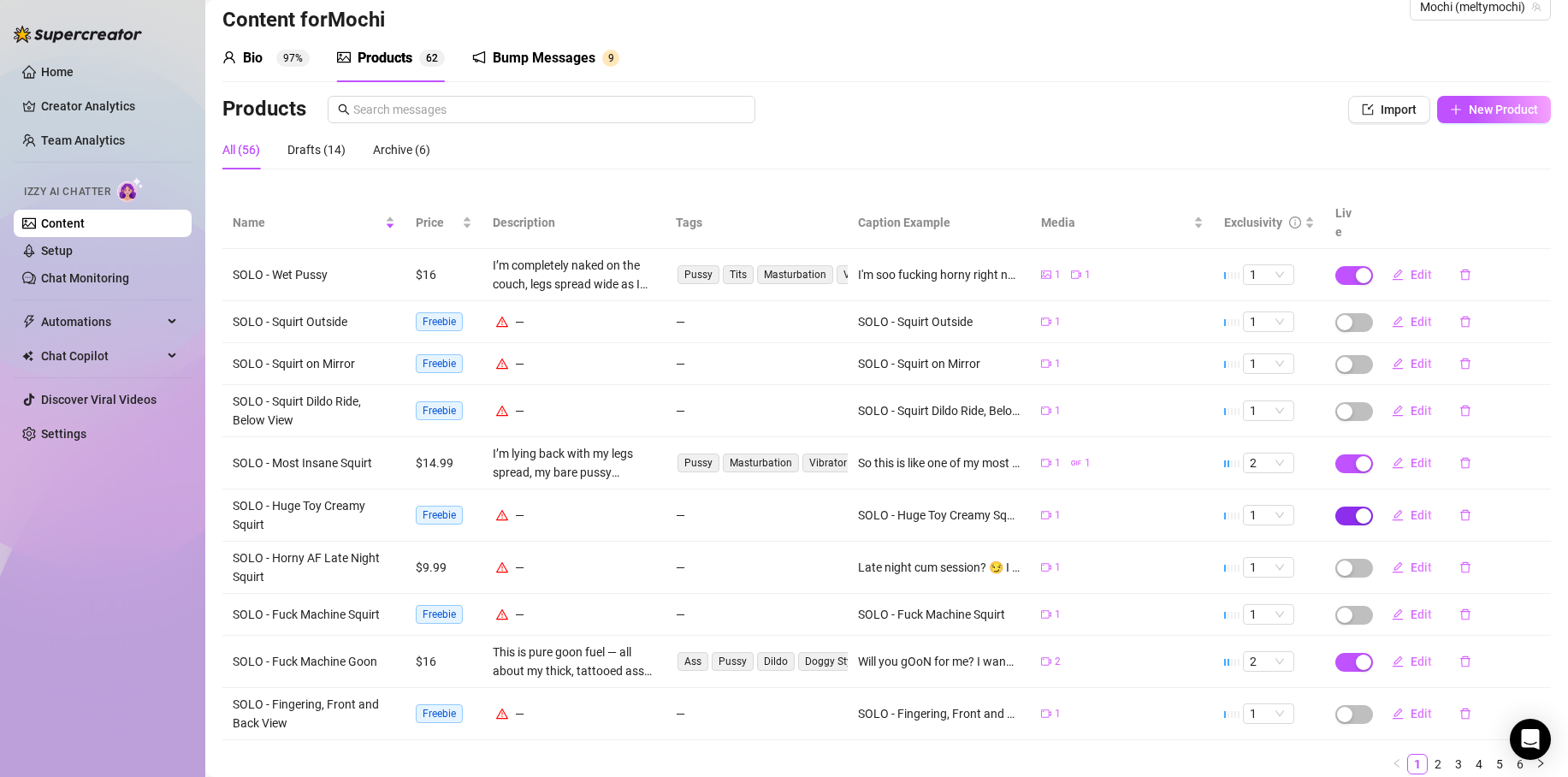
click at [1356, 508] on div "button" at bounding box center [1363, 516] width 15 height 15
click at [1476, 455] on span "OK" at bounding box center [1480, 455] width 16 height 14
click at [333, 149] on div "Drafts (15)" at bounding box center [316, 150] width 59 height 19
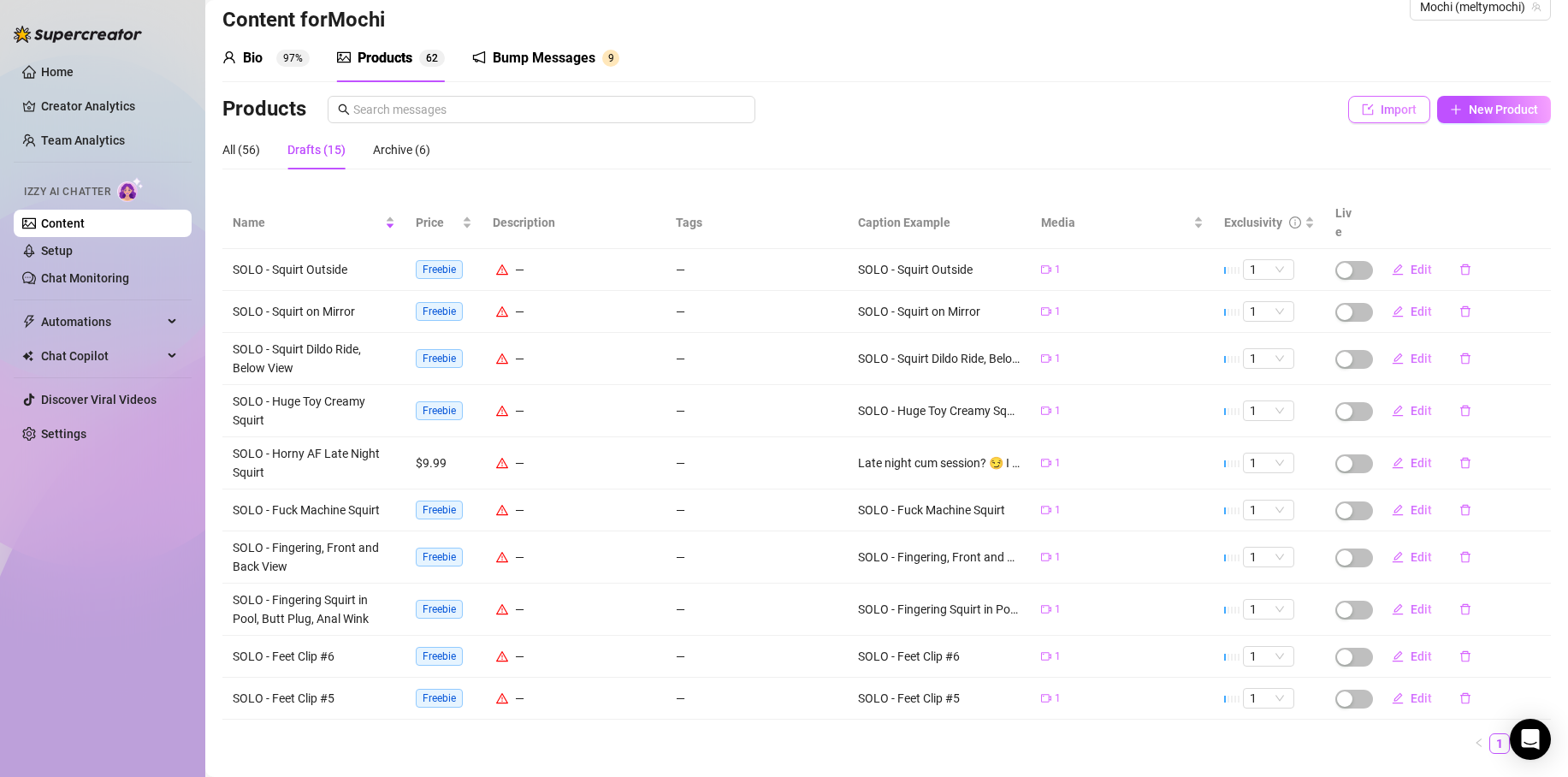
click at [1372, 119] on button "Import" at bounding box center [1389, 109] width 82 height 27
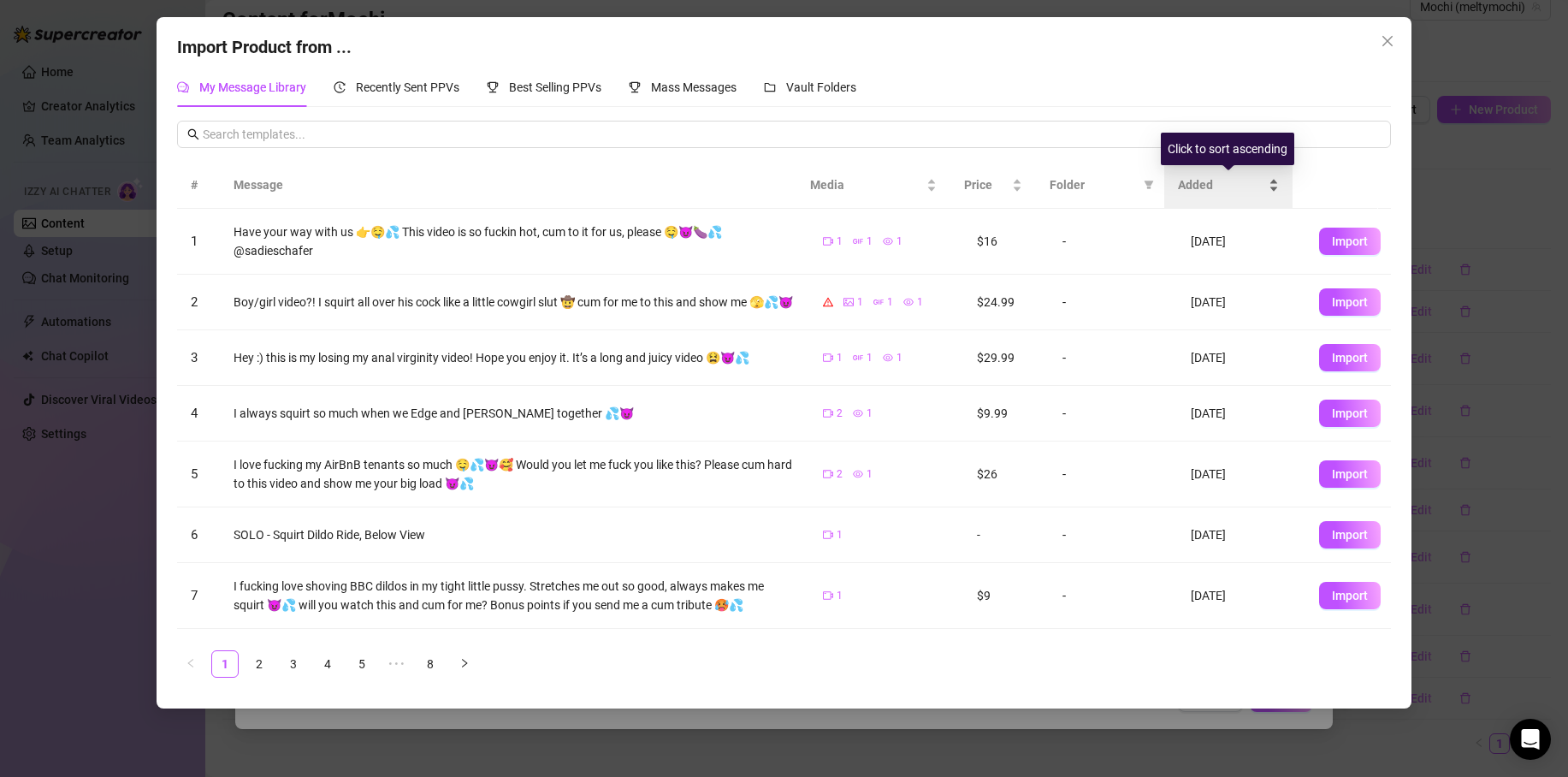
click at [1219, 176] on div "Added" at bounding box center [1228, 185] width 101 height 19
click at [1218, 176] on div "Added" at bounding box center [1228, 185] width 101 height 19
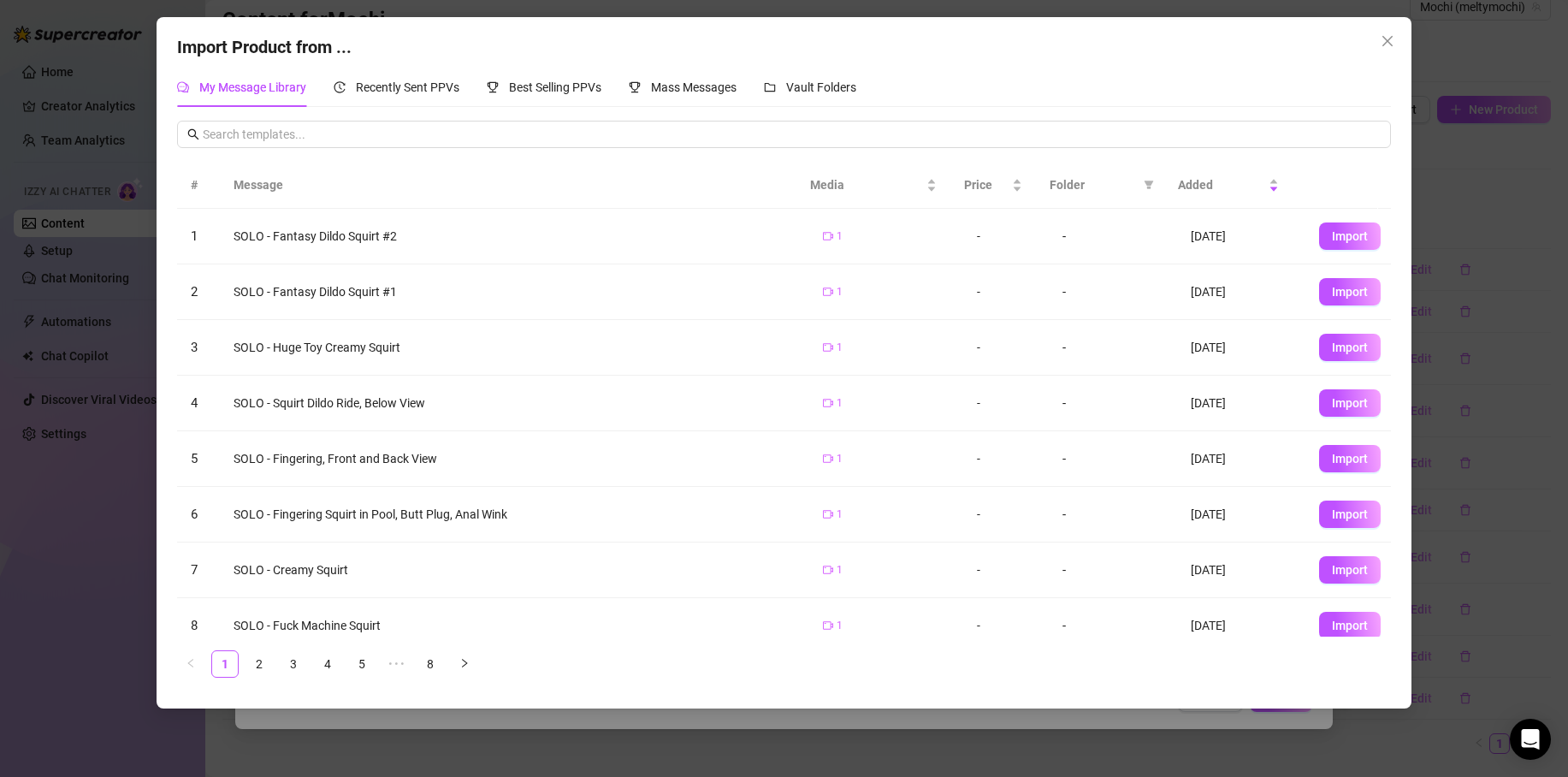
click at [1332, 297] on span "Import" at bounding box center [1350, 291] width 36 height 14
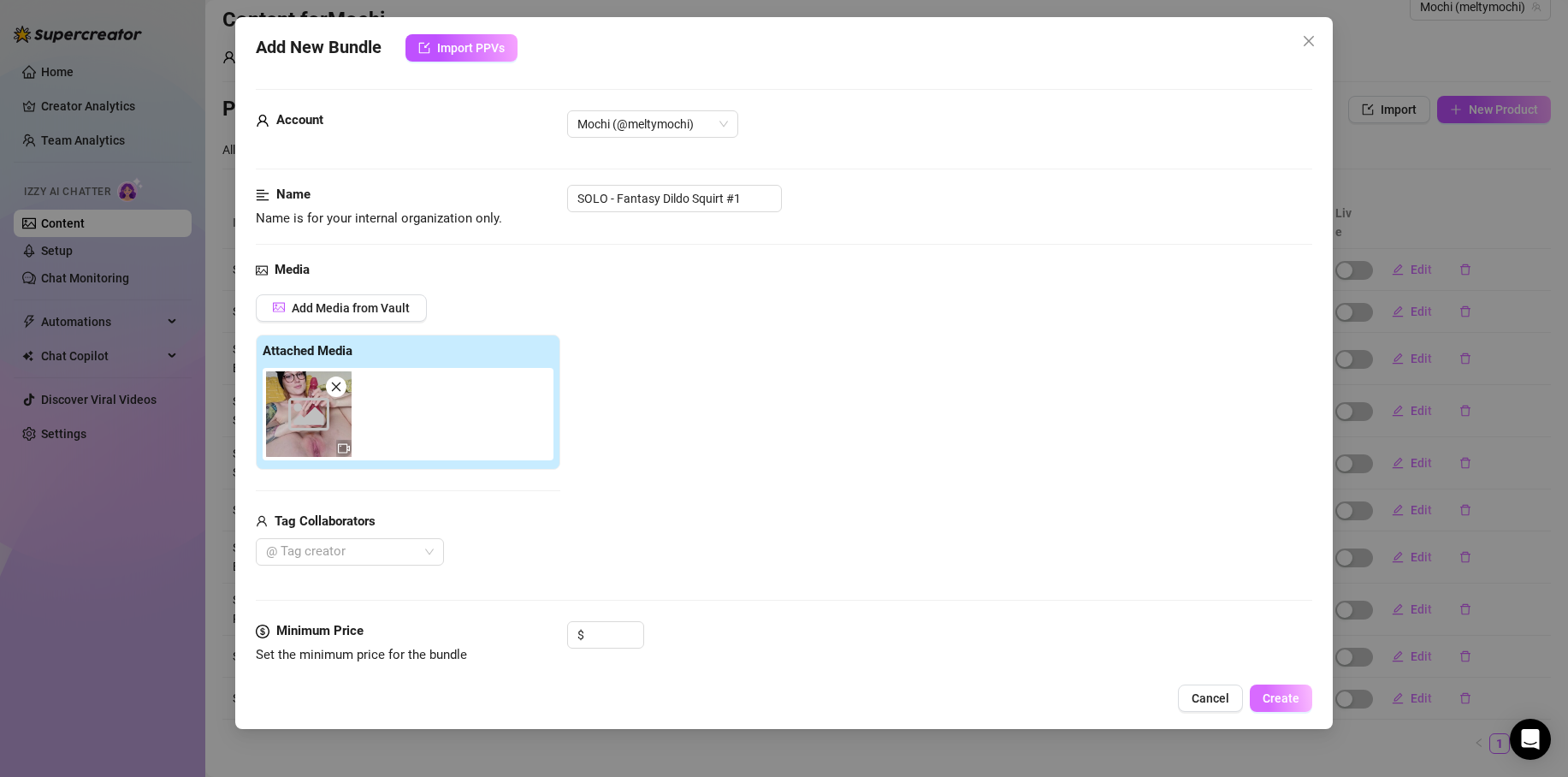
click at [1273, 698] on span "Create" at bounding box center [1281, 698] width 37 height 14
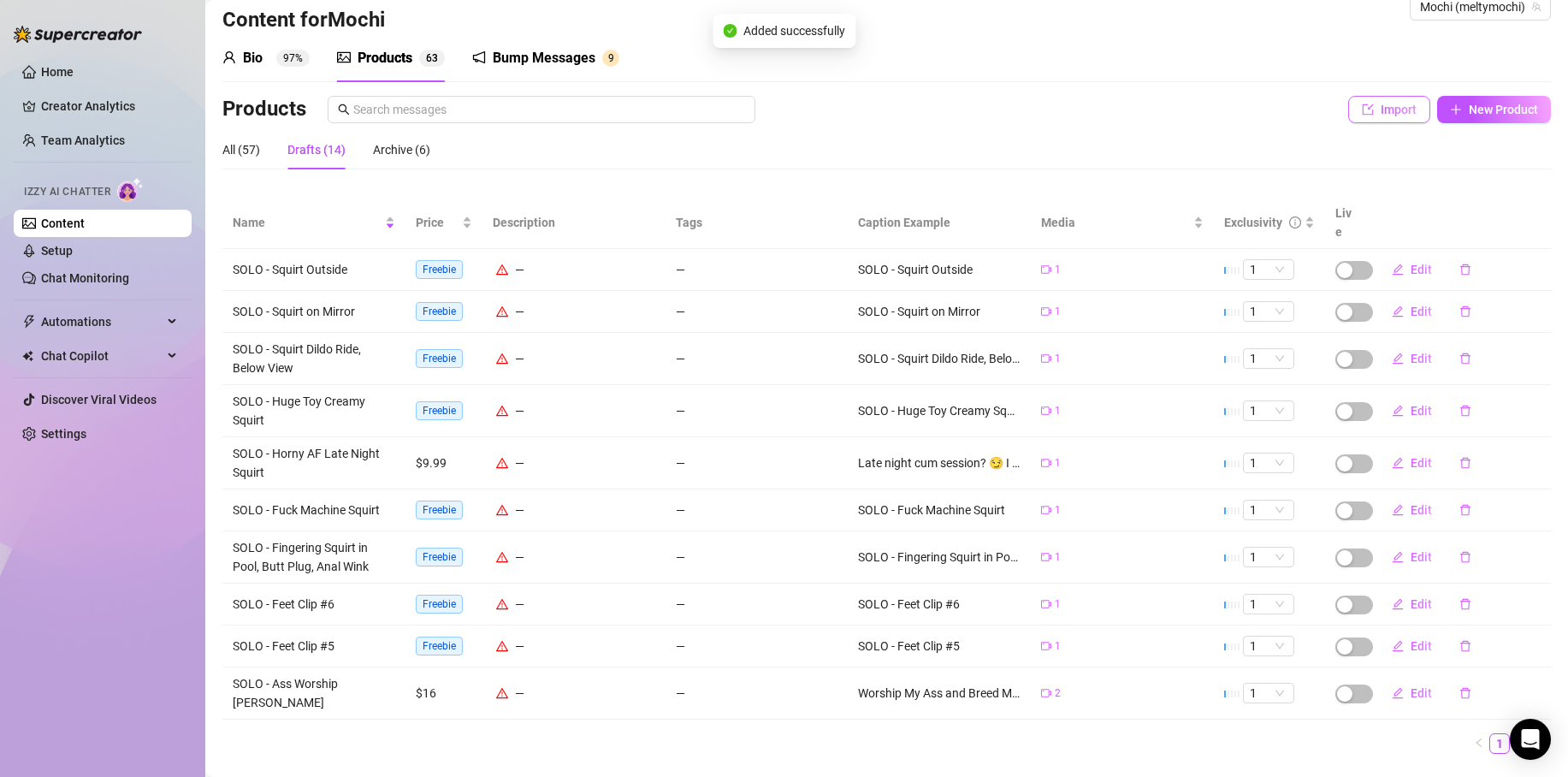
click at [1363, 116] on button "Import" at bounding box center [1389, 109] width 82 height 27
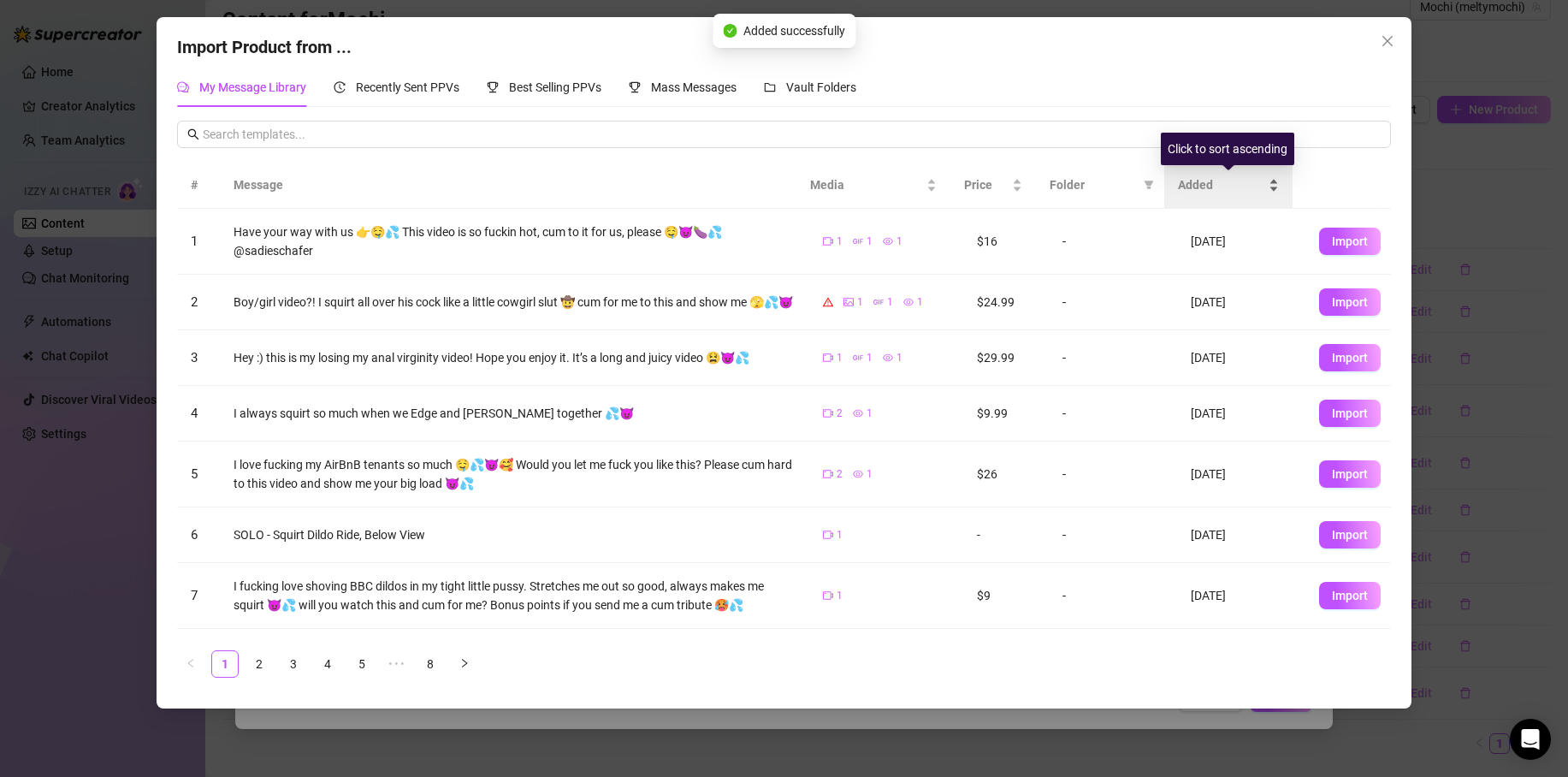
click at [1189, 183] on span "Added" at bounding box center [1221, 185] width 87 height 19
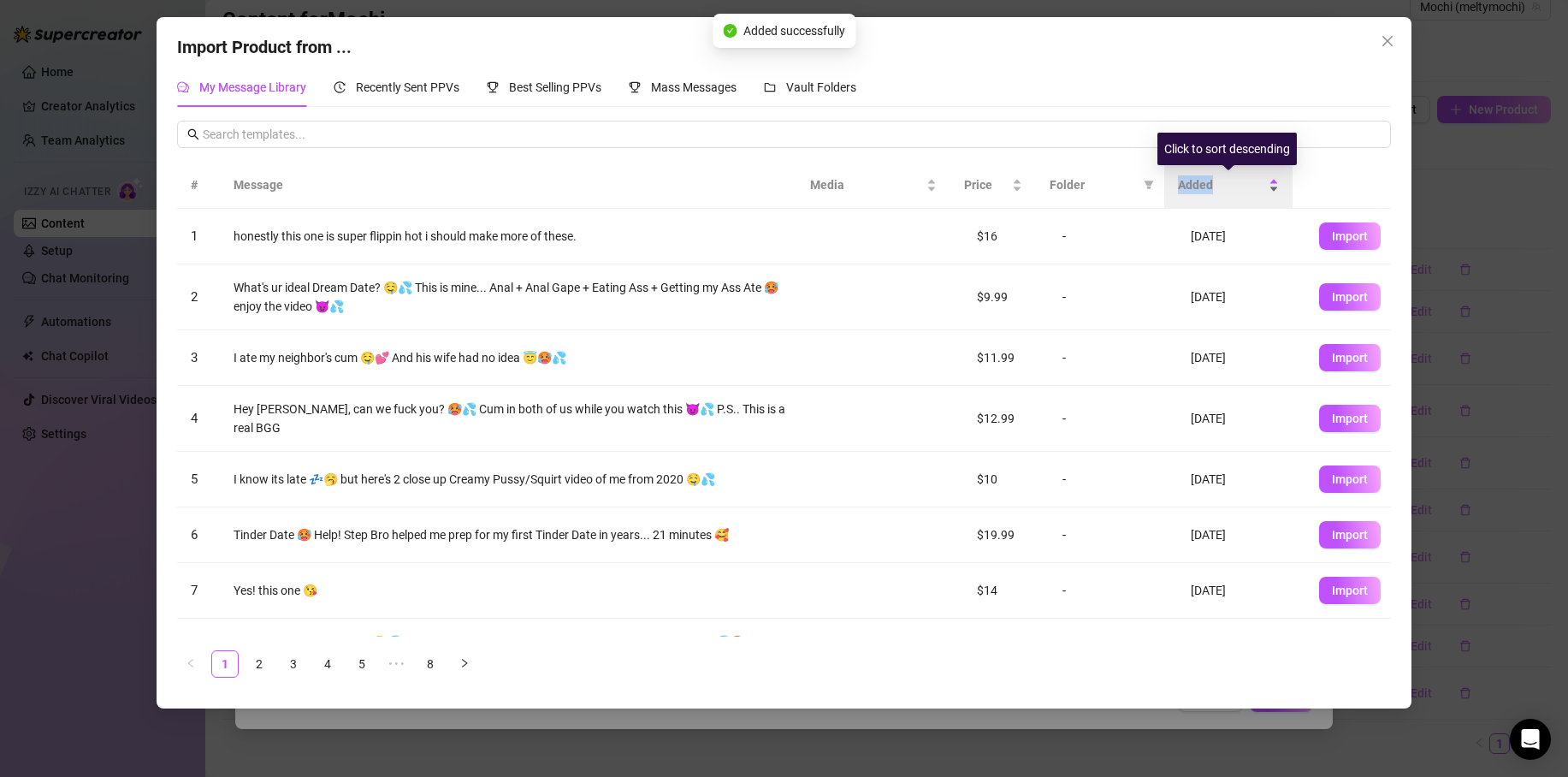
click at [1189, 183] on span "Added" at bounding box center [1221, 185] width 87 height 19
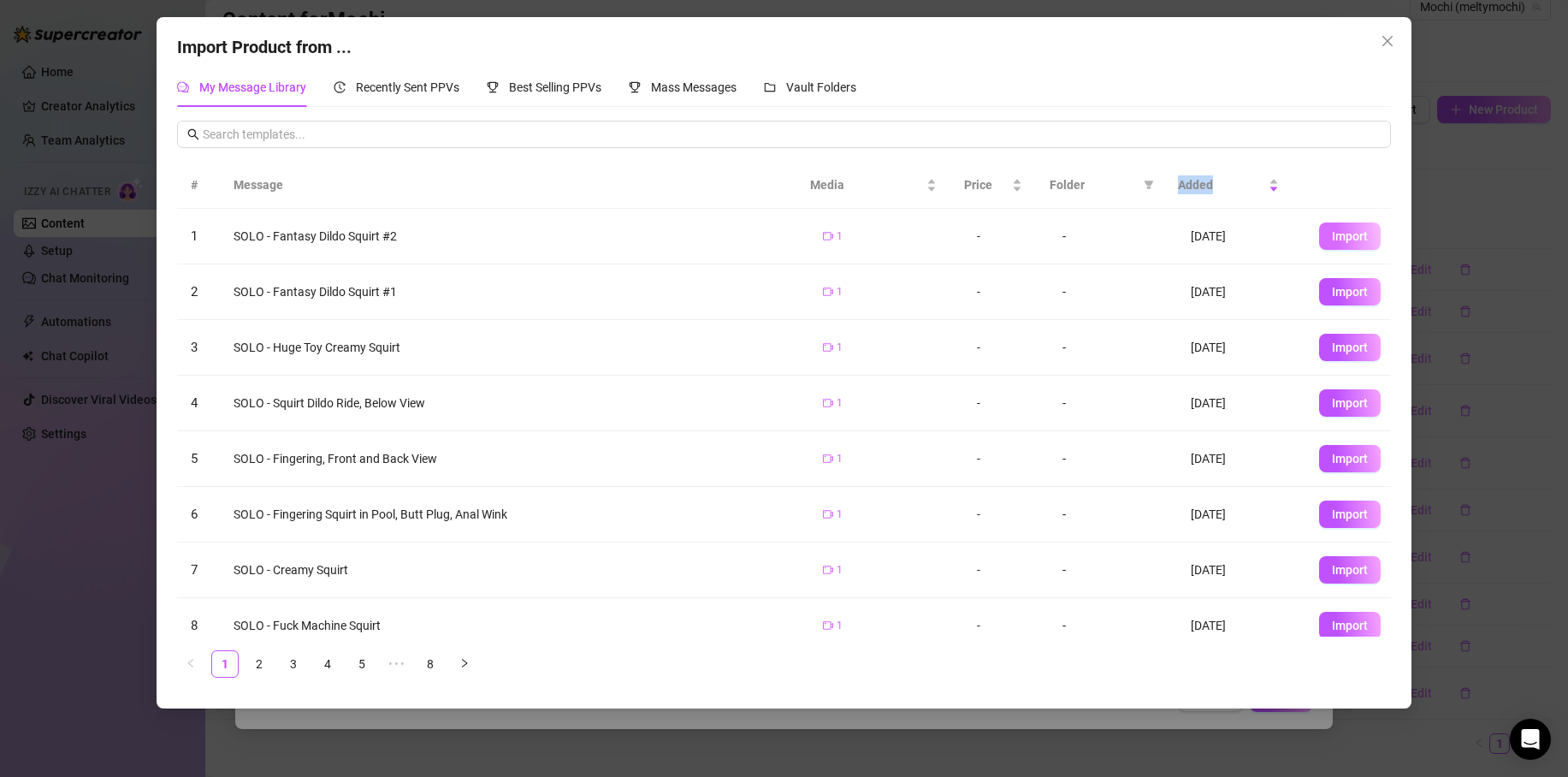
click at [1337, 239] on span "Import" at bounding box center [1350, 235] width 36 height 14
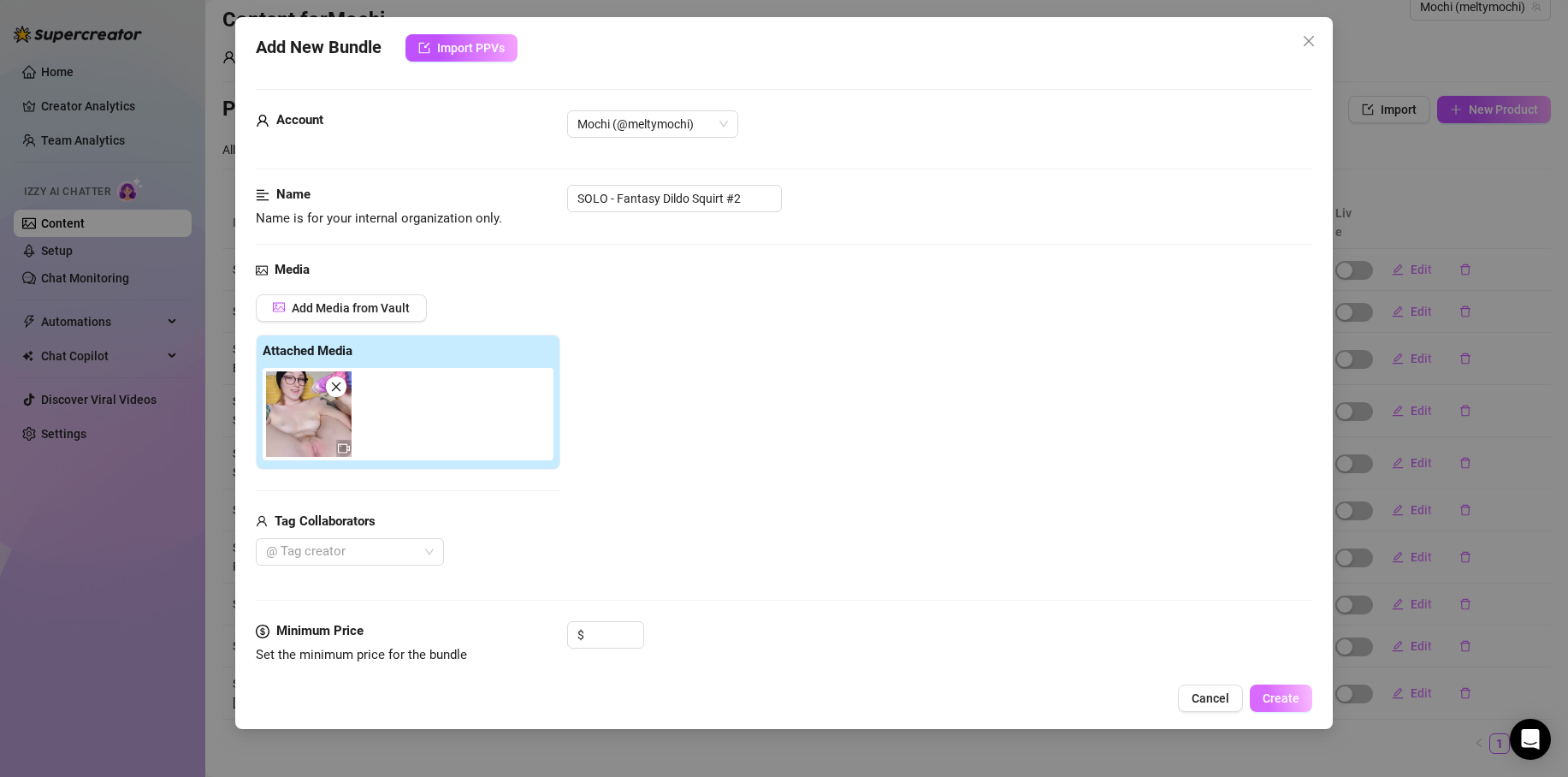
click at [1273, 699] on span "Create" at bounding box center [1281, 698] width 37 height 14
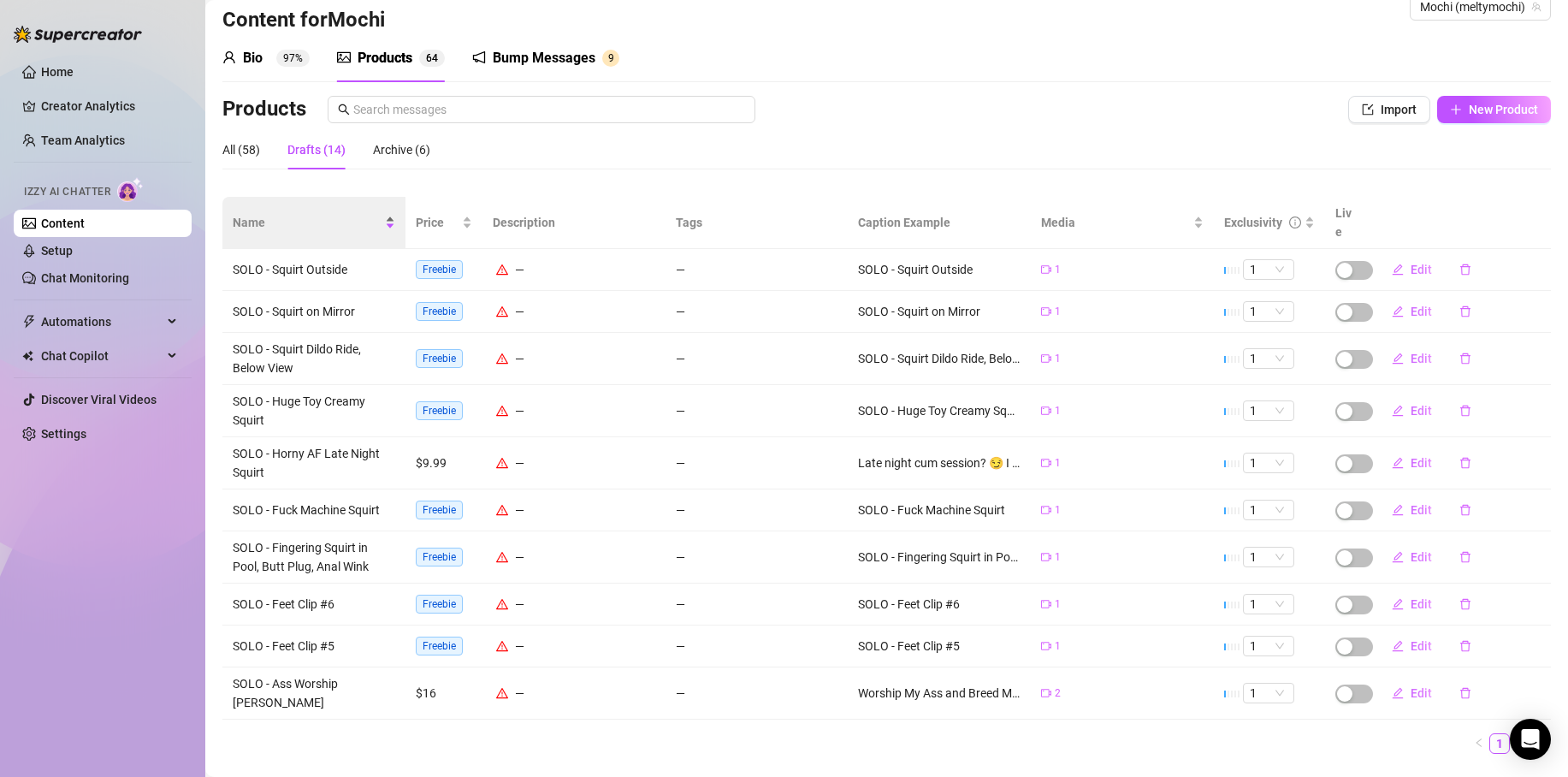
click at [261, 213] on span "Name" at bounding box center [306, 222] width 149 height 19
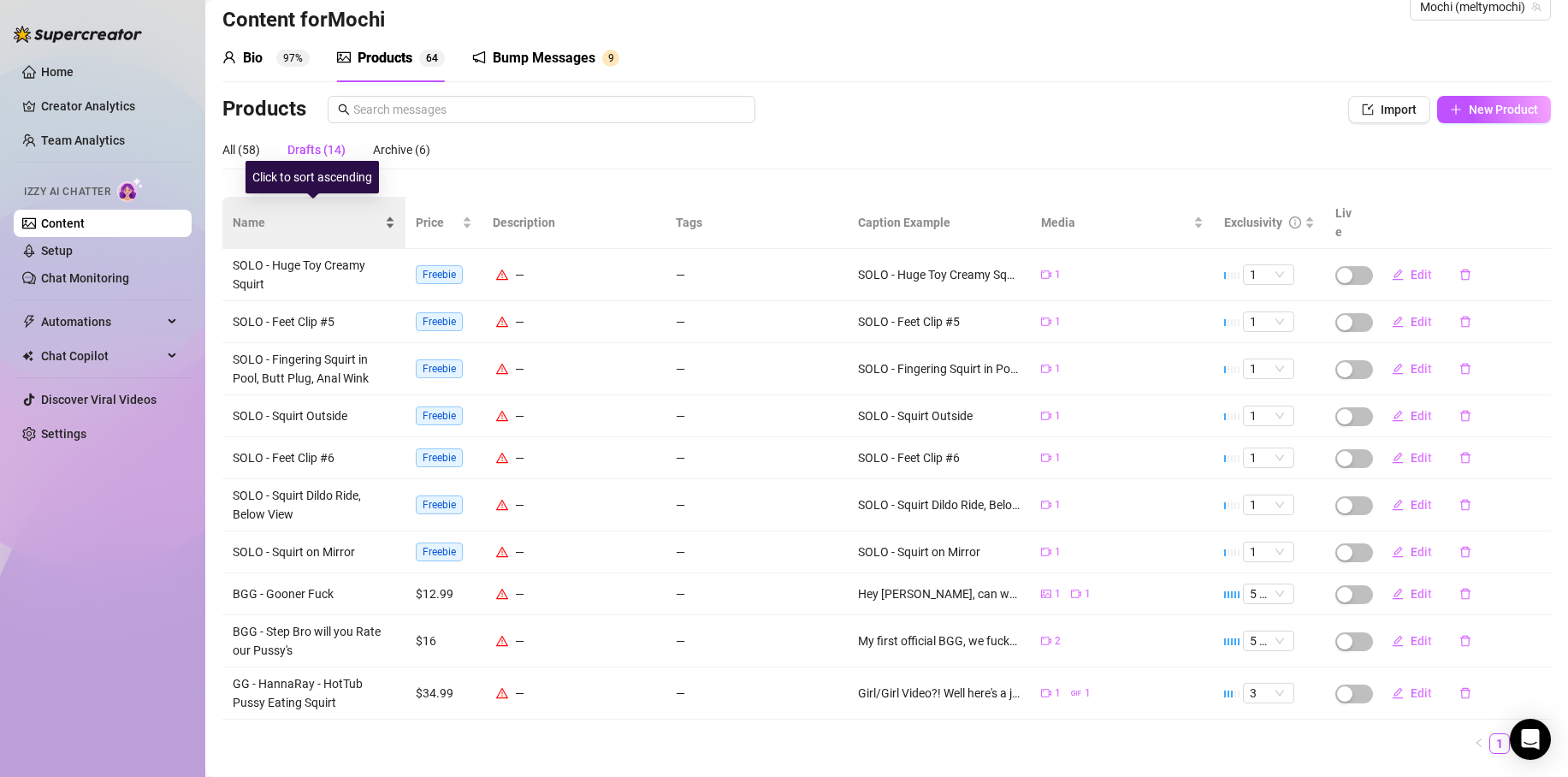
click at [261, 213] on span "Name" at bounding box center [306, 222] width 149 height 19
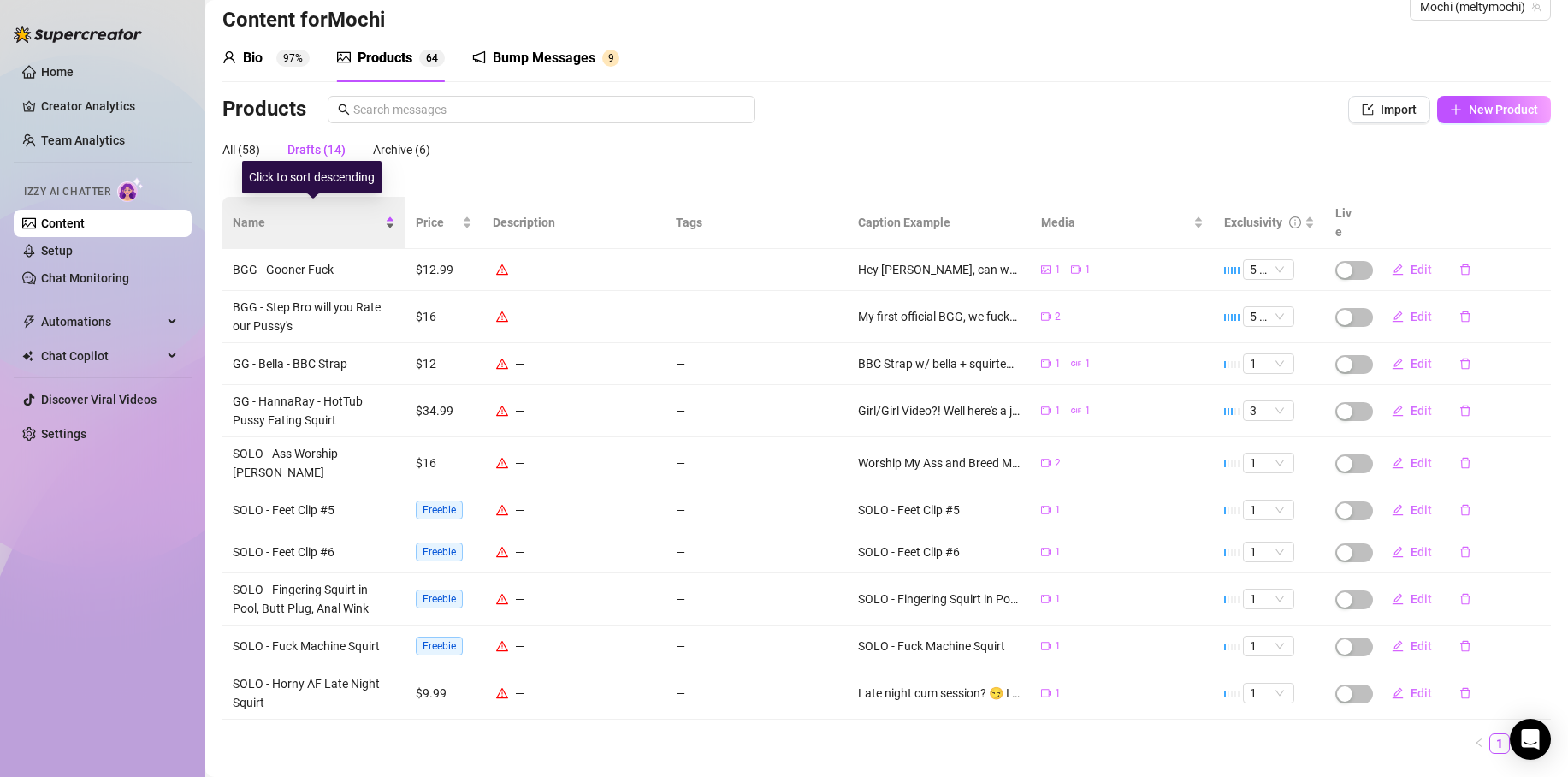
click at [261, 213] on span "Name" at bounding box center [306, 222] width 149 height 19
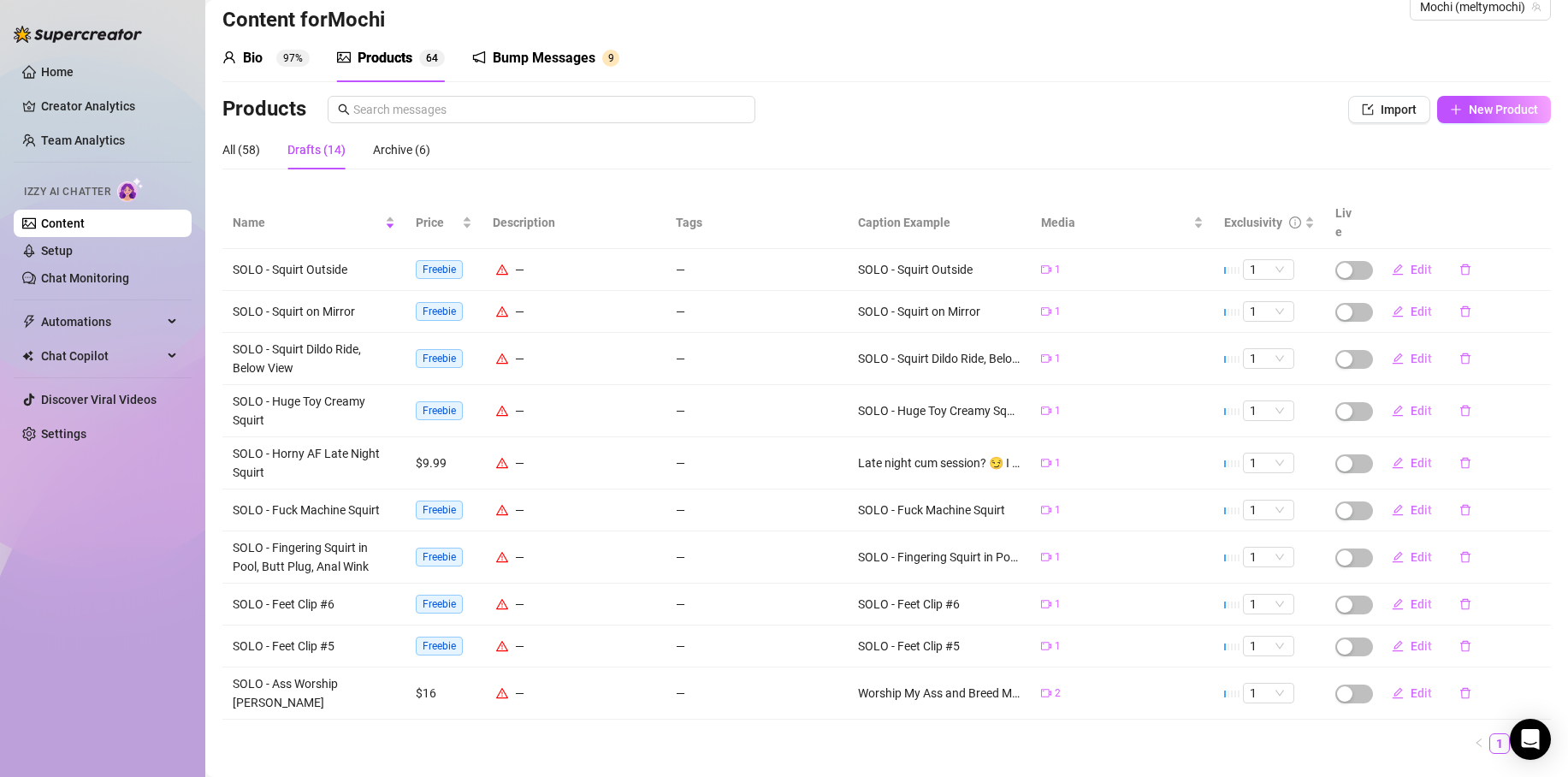
click at [260, 148] on div "All (58) Drafts (14) Archive (6)" at bounding box center [326, 150] width 208 height 40
click at [249, 148] on div "All (58)" at bounding box center [242, 150] width 38 height 19
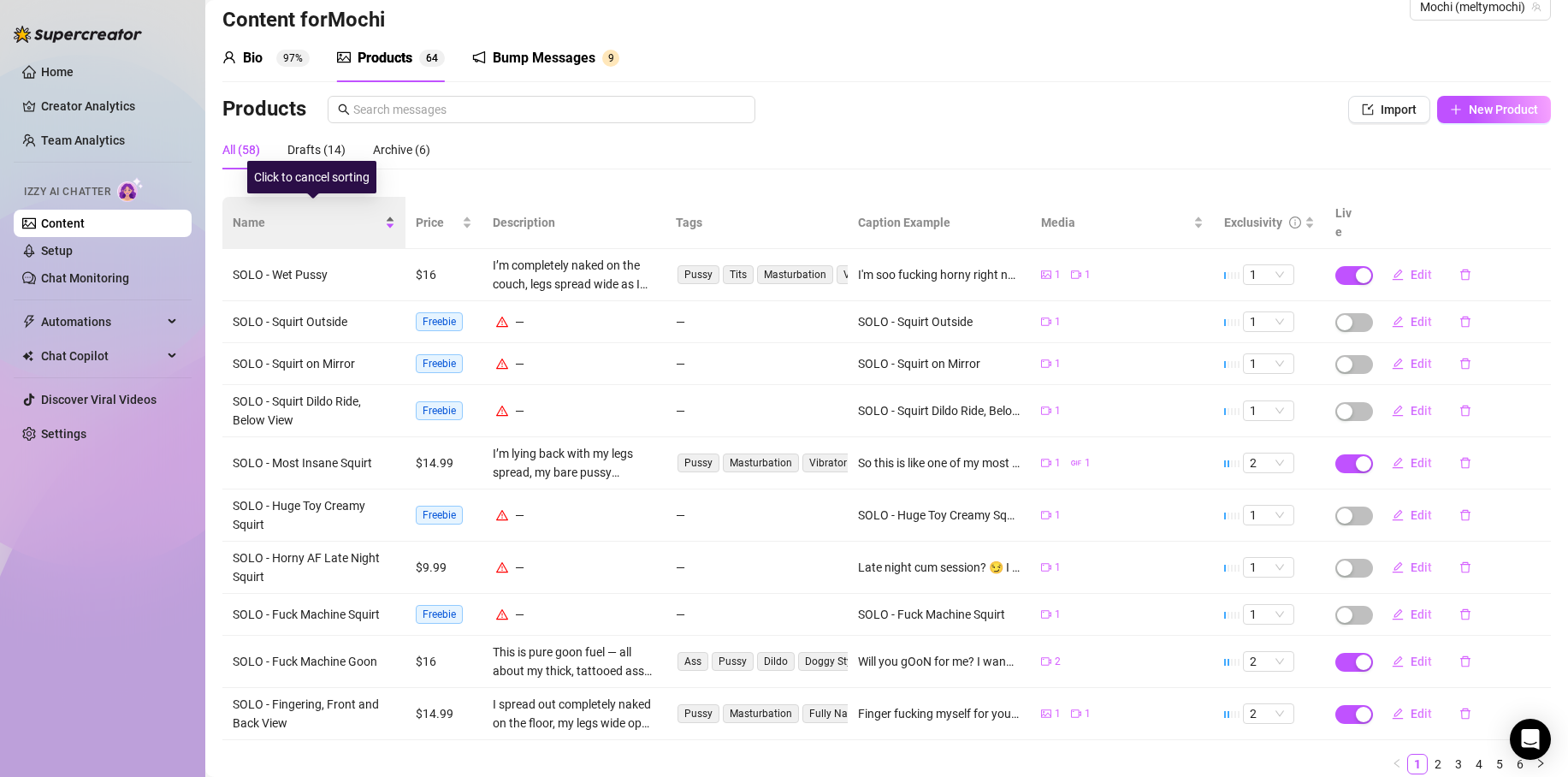
click at [256, 216] on span "Name" at bounding box center [306, 222] width 149 height 19
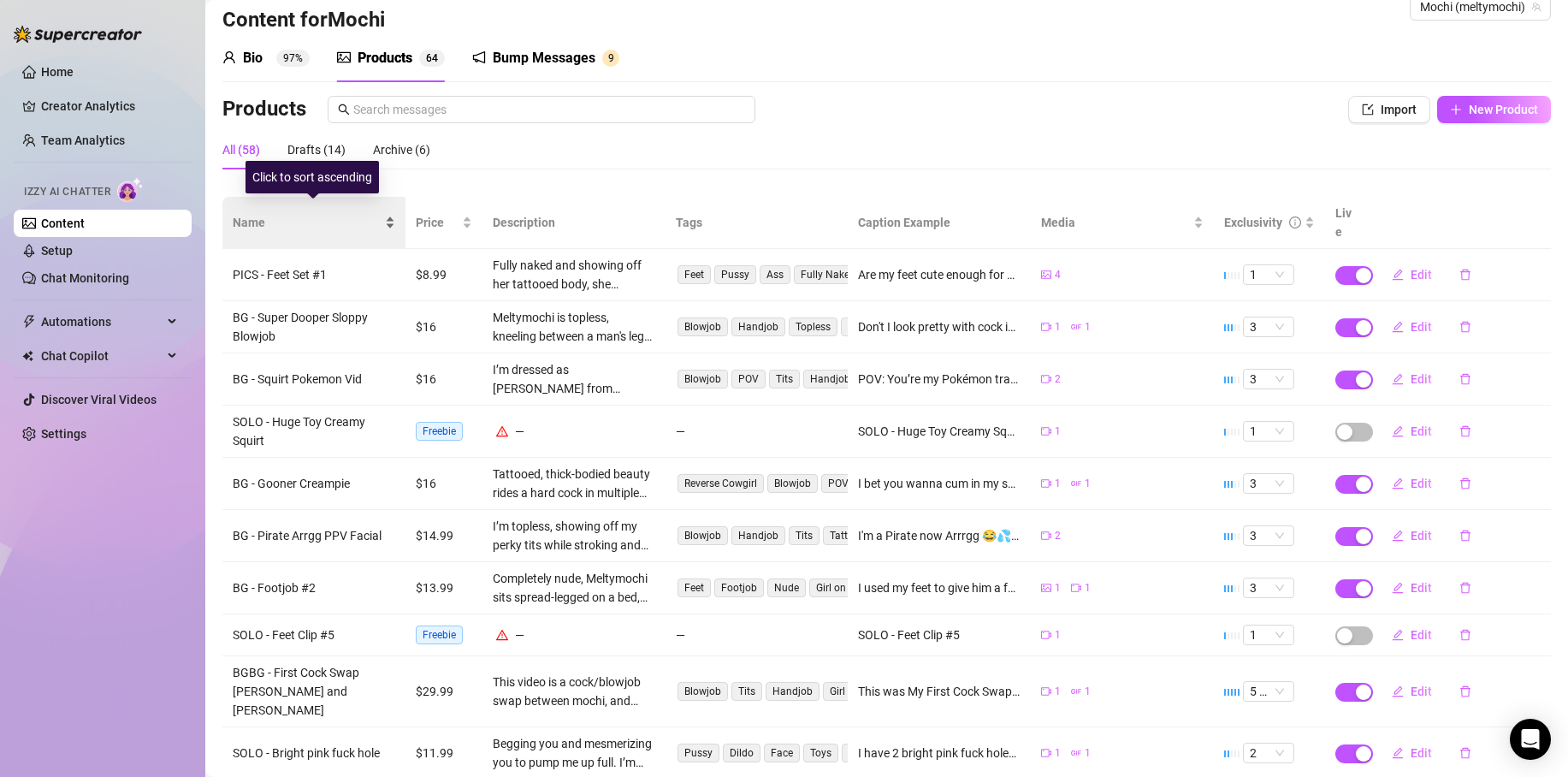
click at [256, 216] on span "Name" at bounding box center [306, 222] width 149 height 19
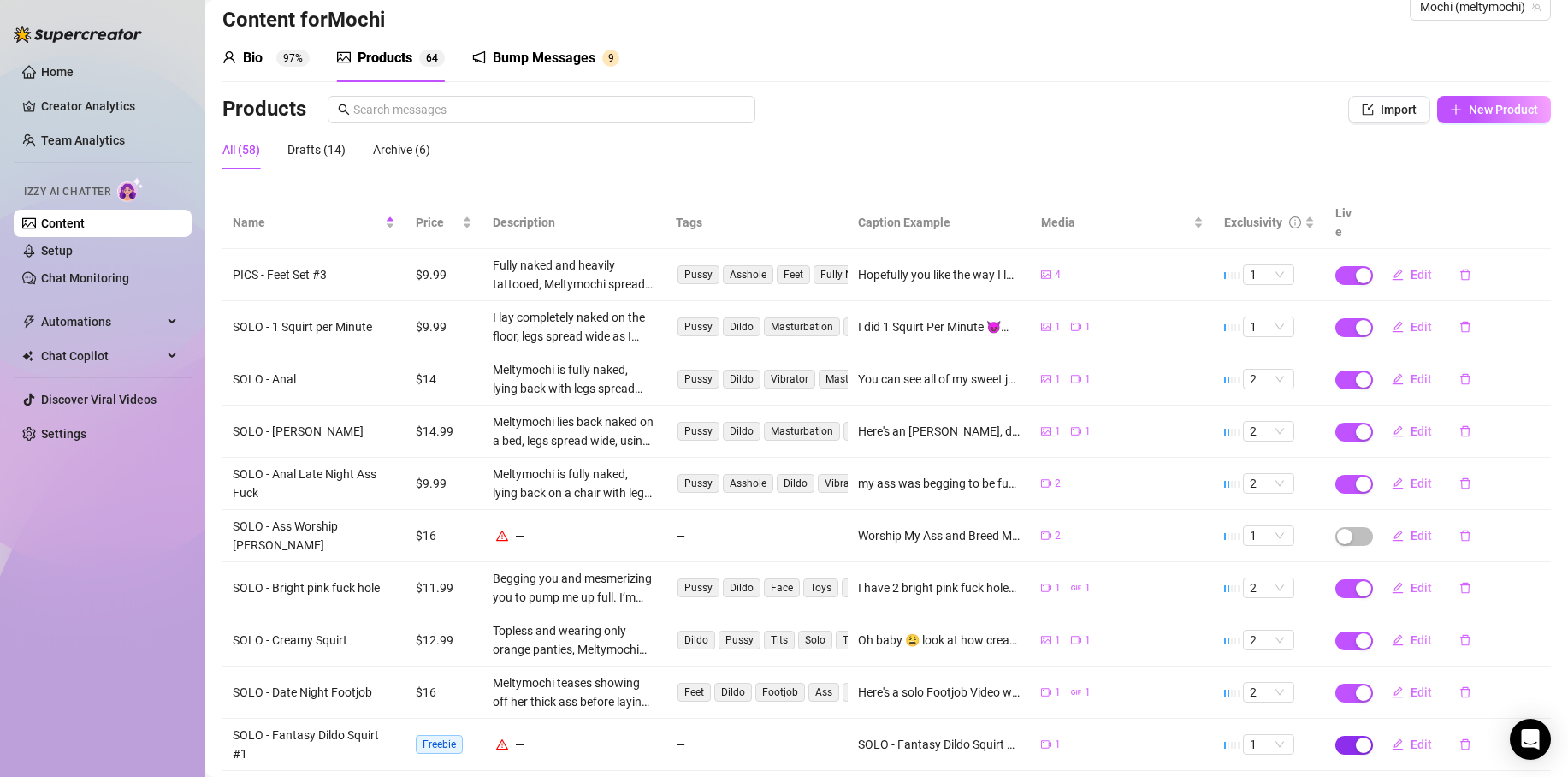
click at [1356, 737] on div "button" at bounding box center [1363, 745] width 15 height 15
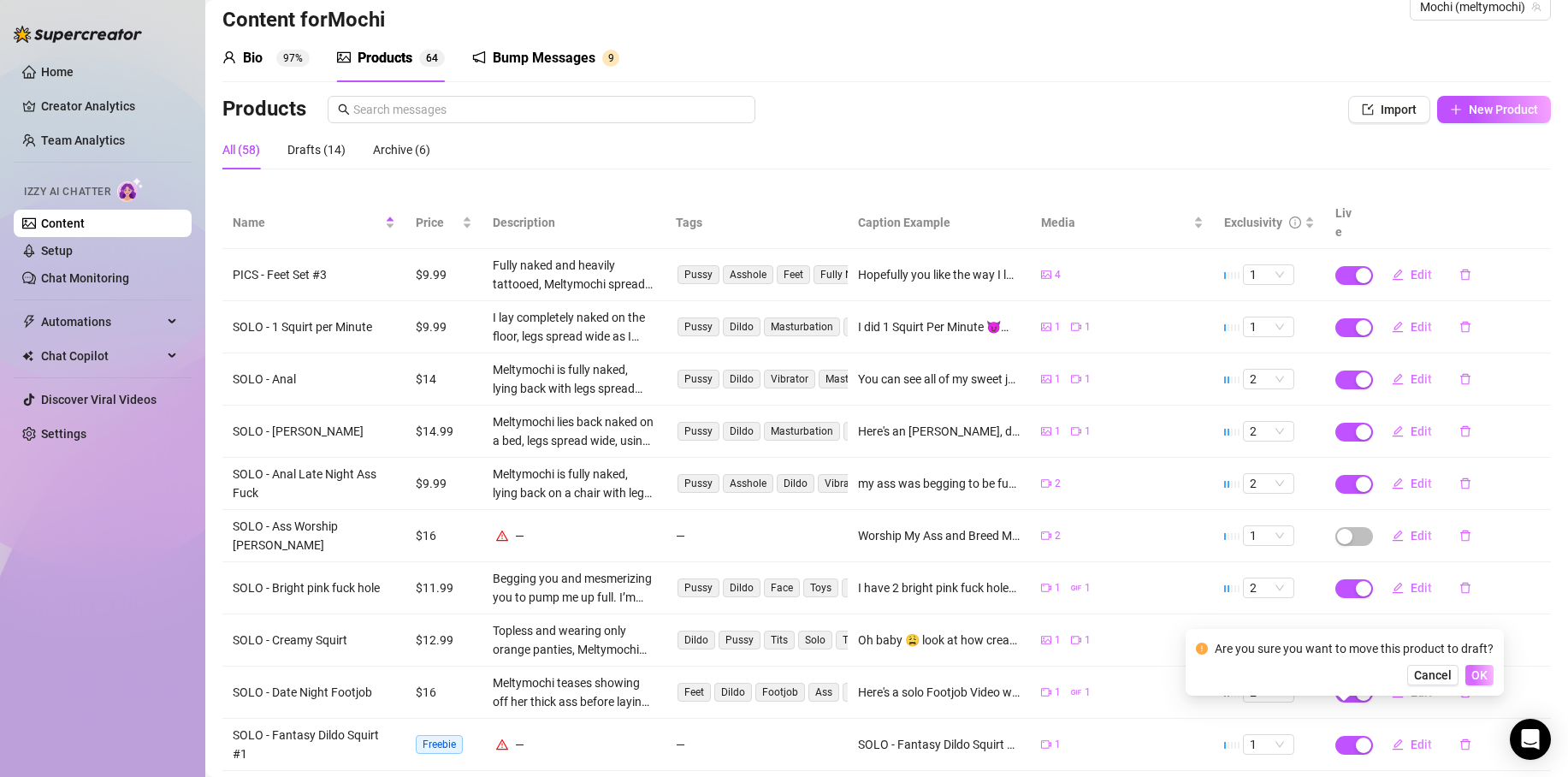
click at [1479, 678] on span "OK" at bounding box center [1480, 675] width 16 height 14
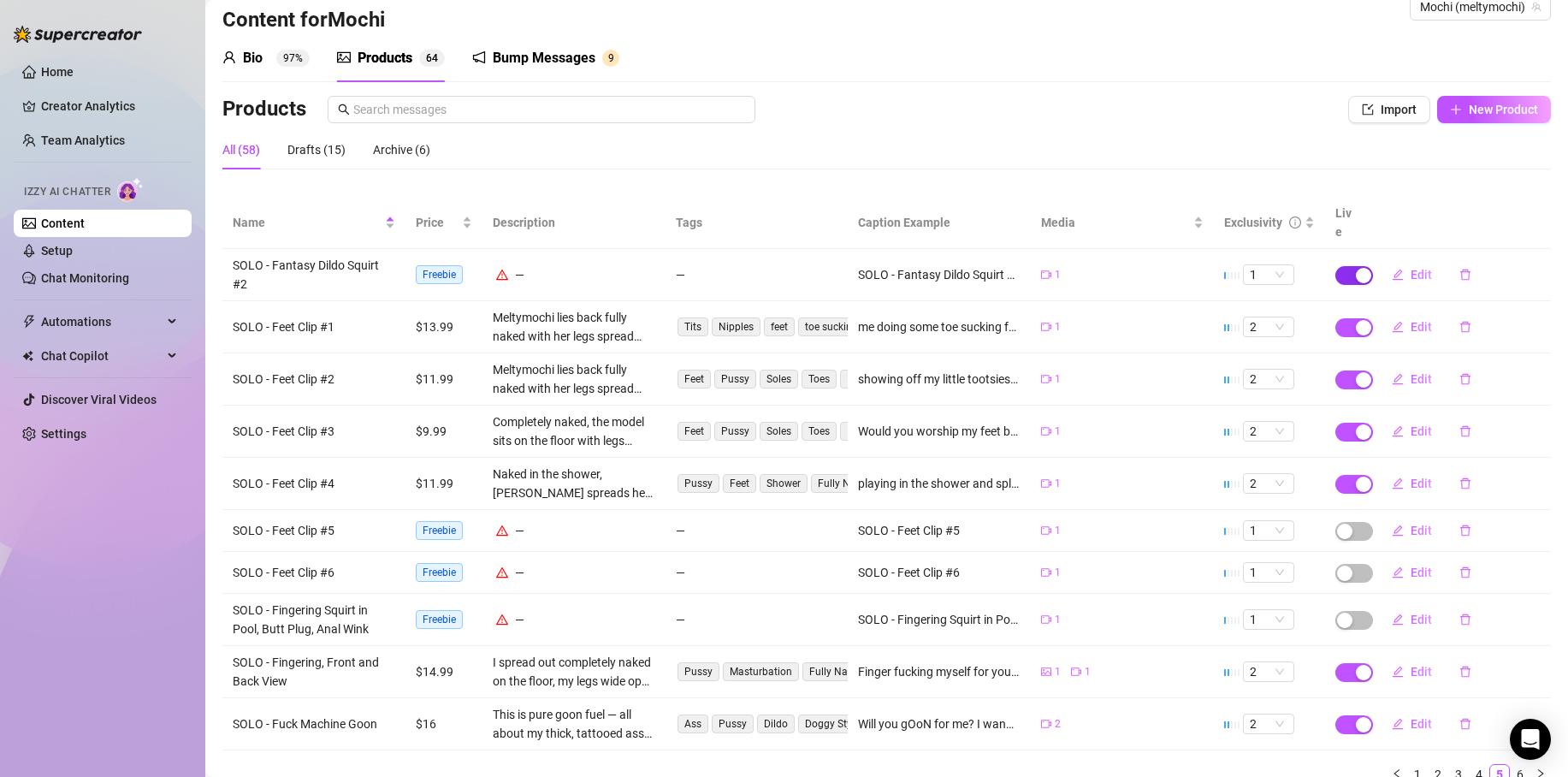
click at [1356, 268] on div "button" at bounding box center [1363, 275] width 15 height 15
click at [1475, 220] on span "OK" at bounding box center [1480, 215] width 16 height 14
click at [313, 144] on div "Drafts (16)" at bounding box center [316, 150] width 59 height 19
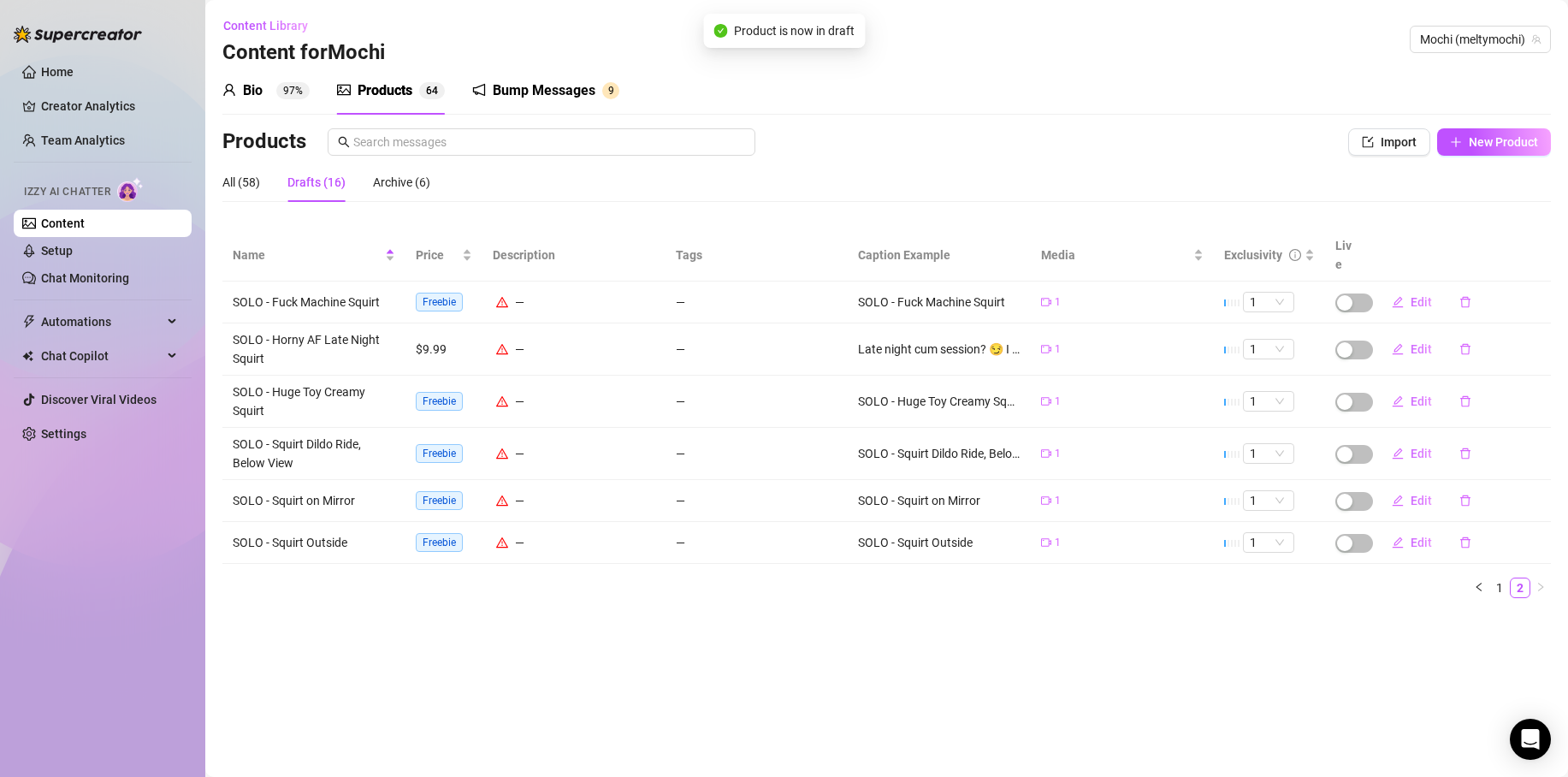
scroll to position [0, 0]
click at [1499, 579] on link "1" at bounding box center [1500, 588] width 19 height 19
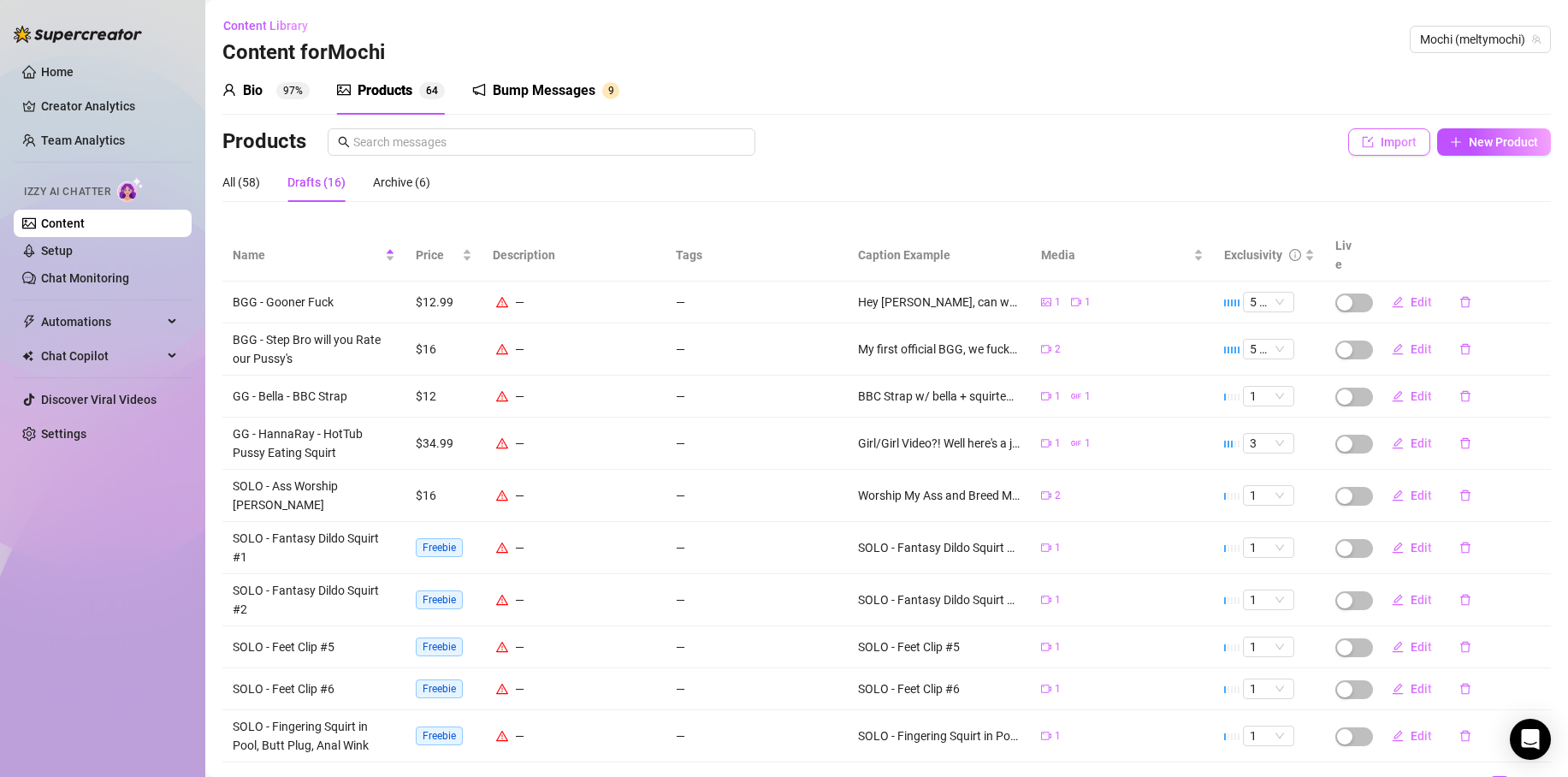
click at [1392, 139] on span "Import" at bounding box center [1399, 142] width 36 height 14
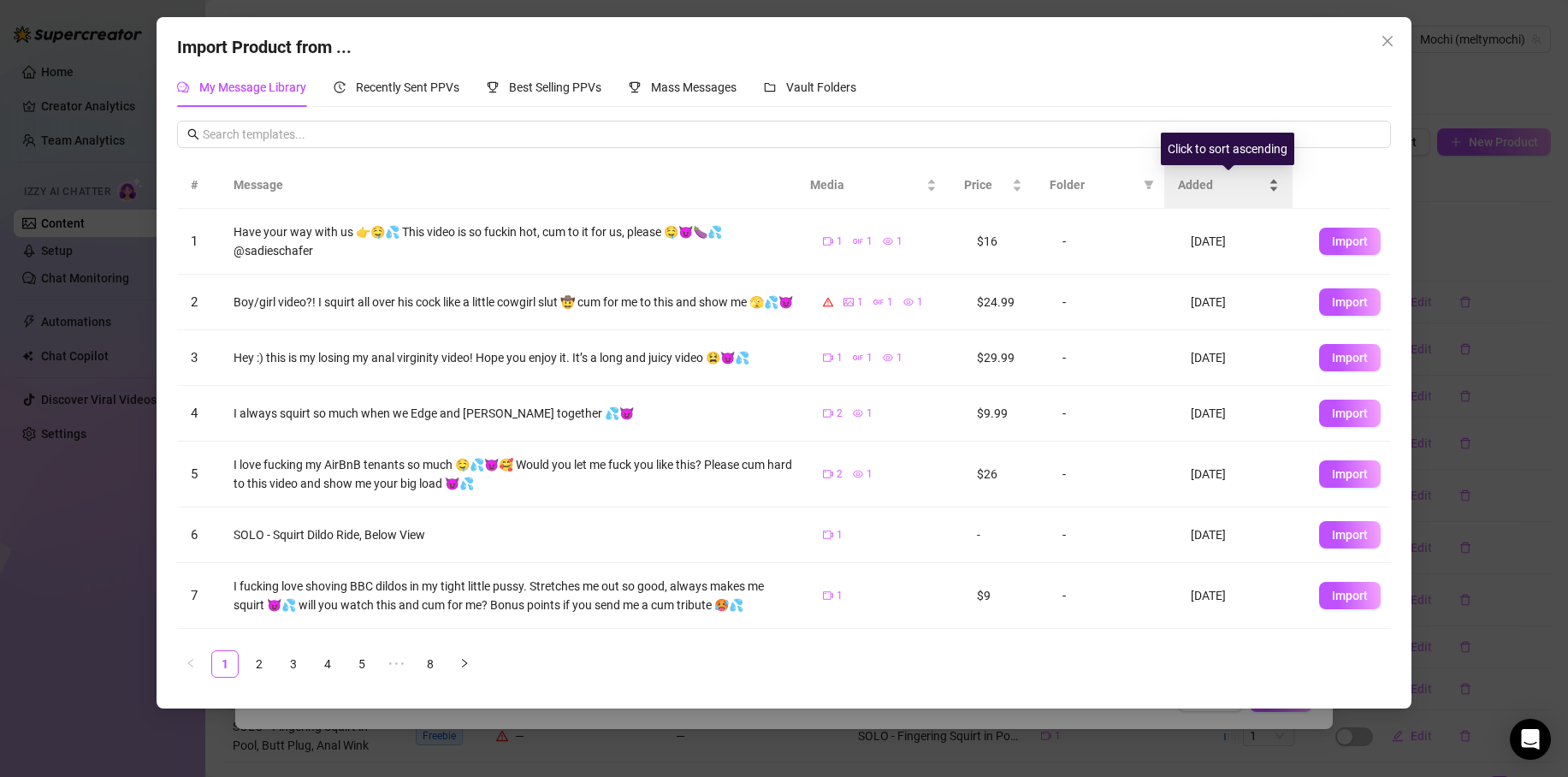
click at [1178, 182] on span "Added" at bounding box center [1221, 185] width 87 height 19
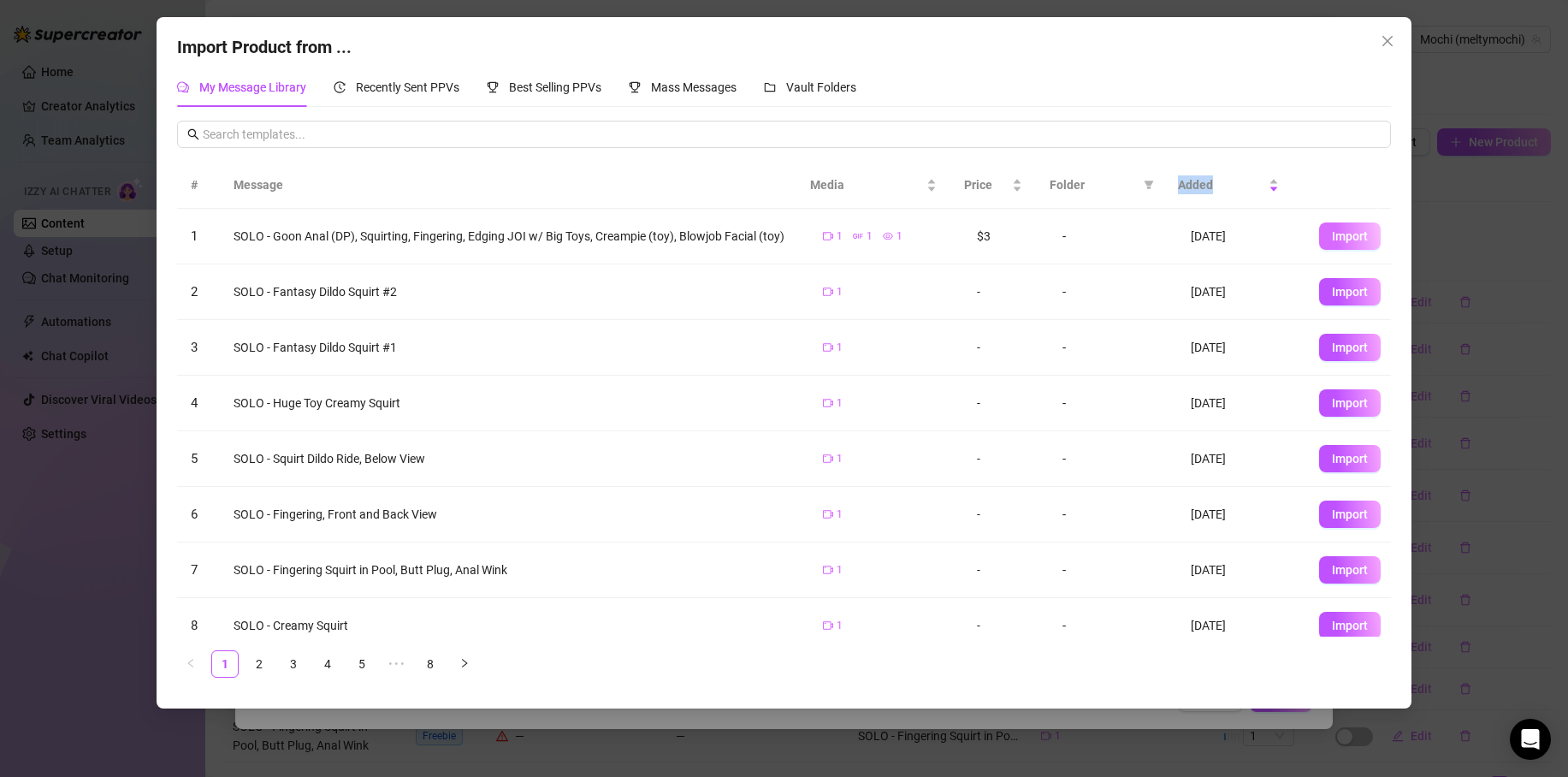
click at [1333, 243] on span "Import" at bounding box center [1350, 235] width 36 height 14
type textarea "SOLO - Goon Anal (DP), Squirting, Fingering, Edging JOI w/ Big Toys, Creampie (…"
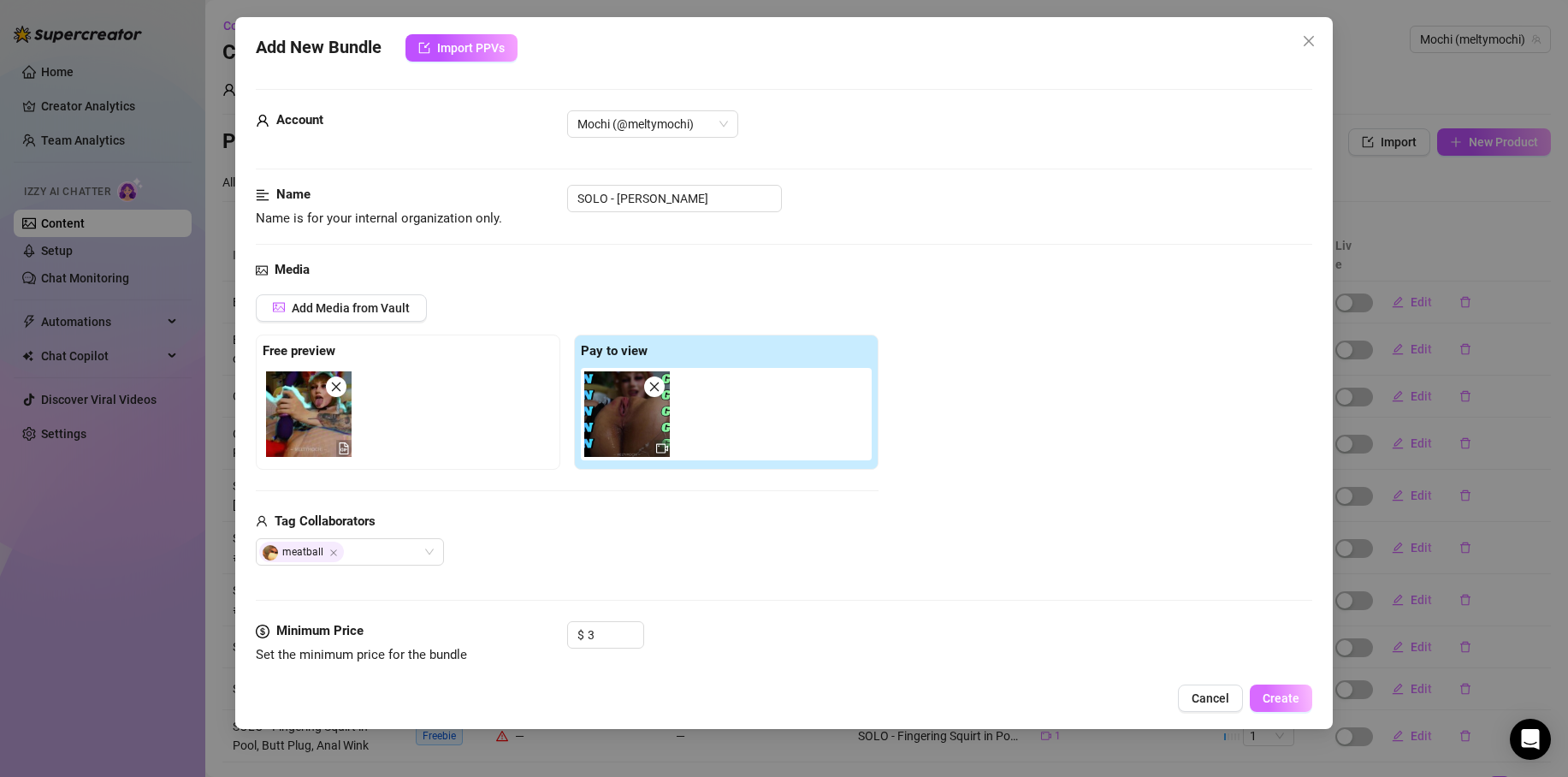
click at [1267, 700] on span "Create" at bounding box center [1281, 698] width 37 height 14
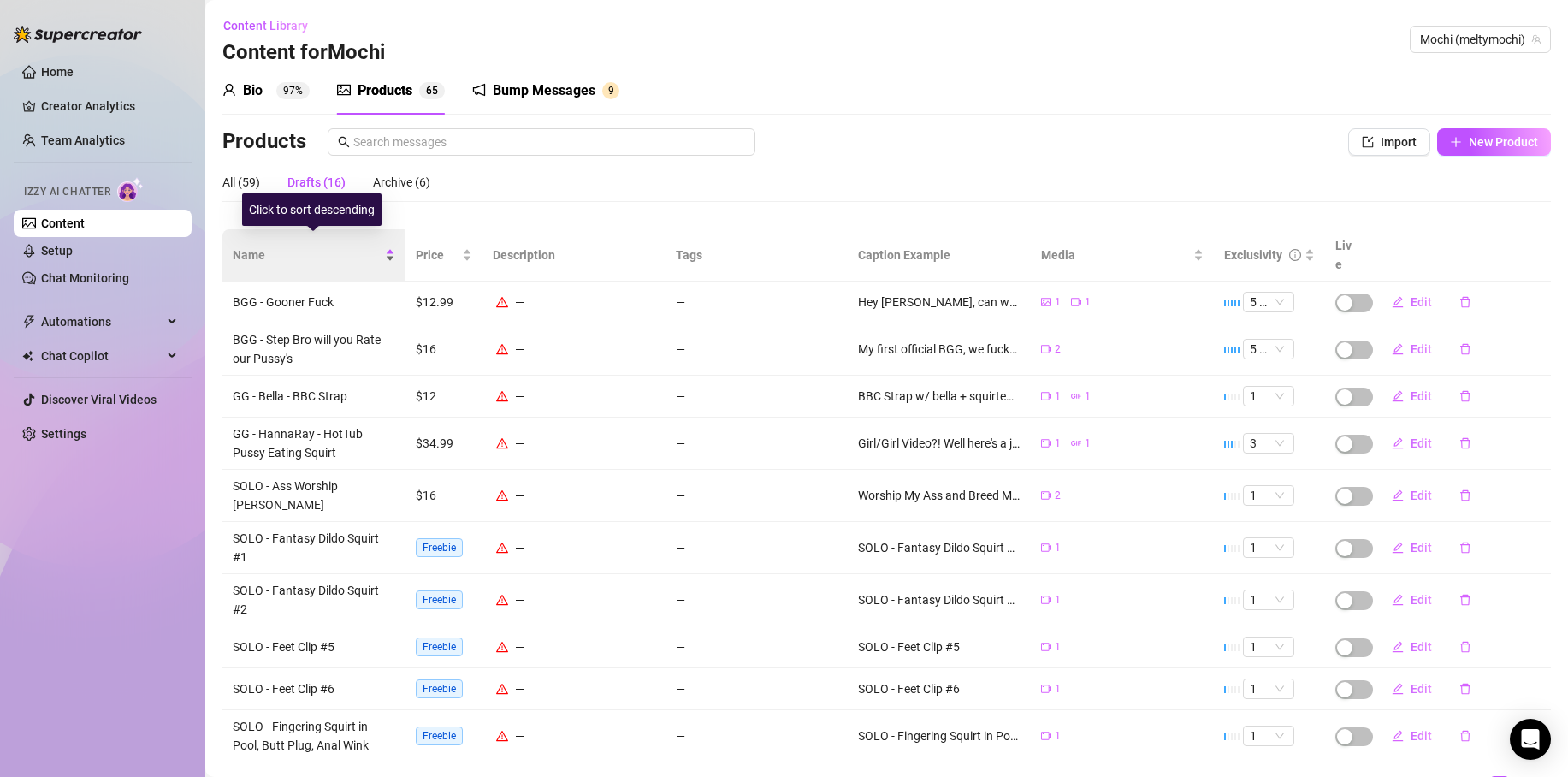
click at [245, 246] on span "Name" at bounding box center [306, 255] width 149 height 19
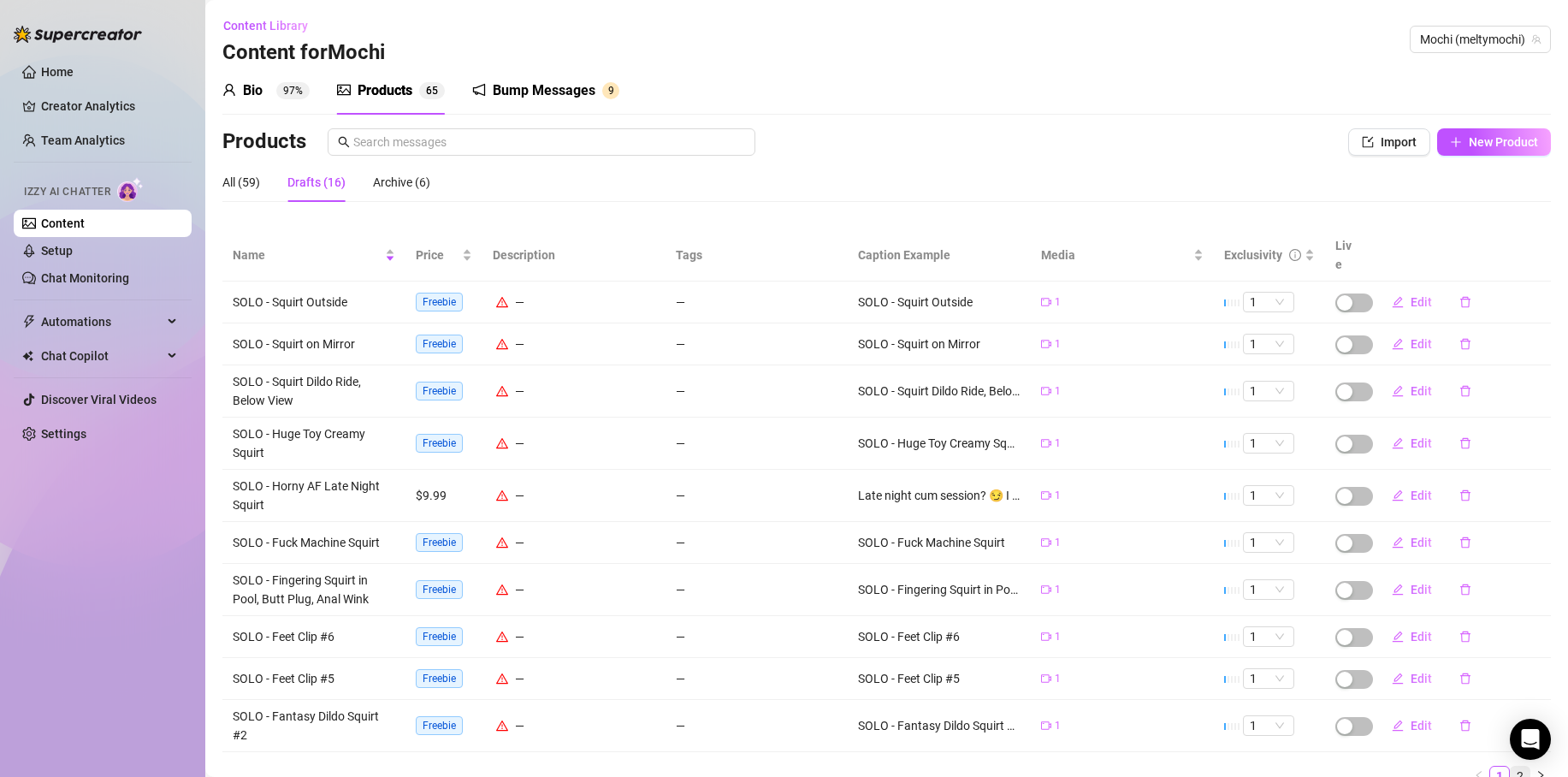
click at [1512, 767] on link "2" at bounding box center [1520, 776] width 19 height 19
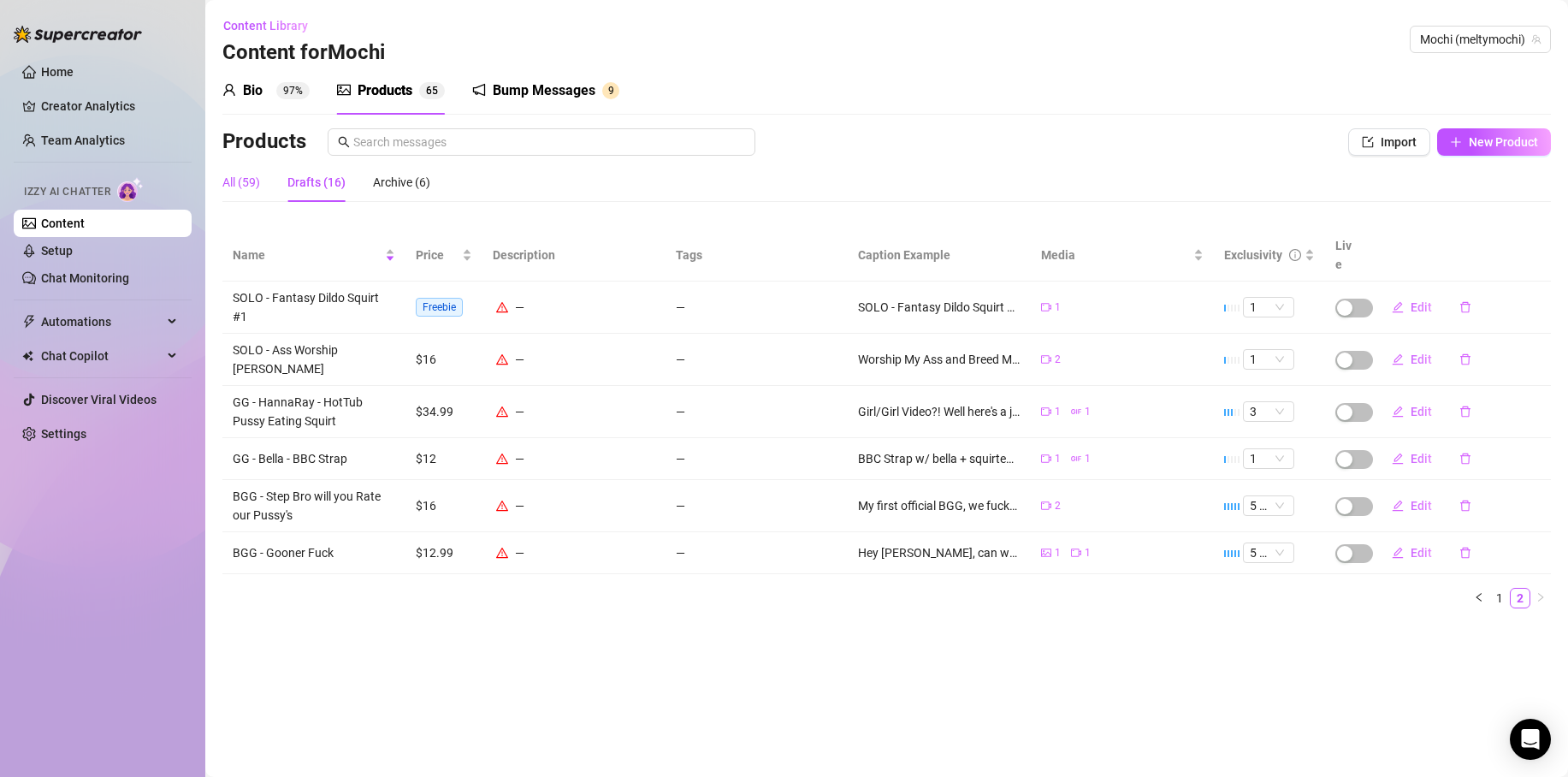
click at [252, 184] on div "All (59)" at bounding box center [242, 182] width 38 height 19
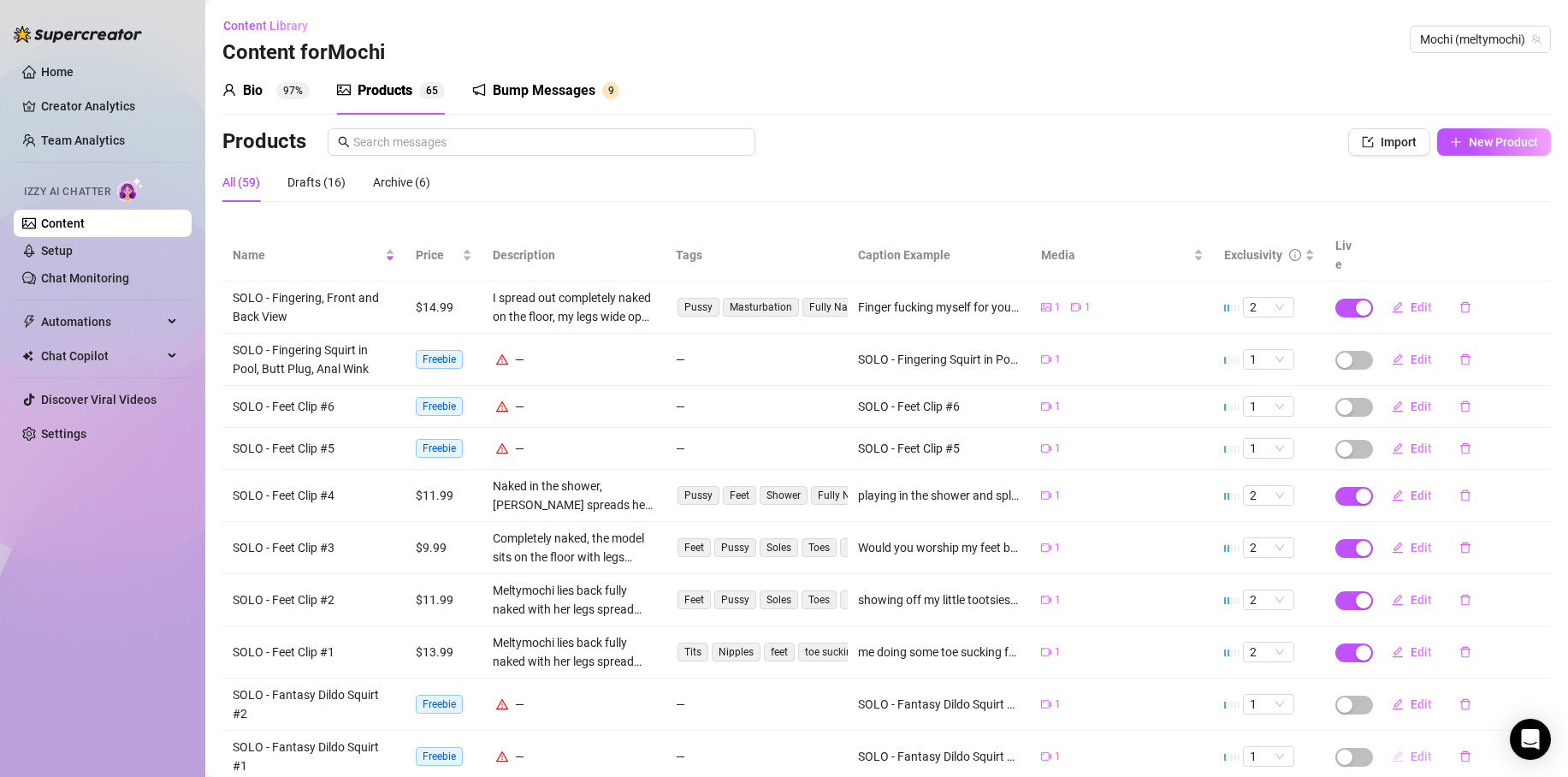
scroll to position [23, 0]
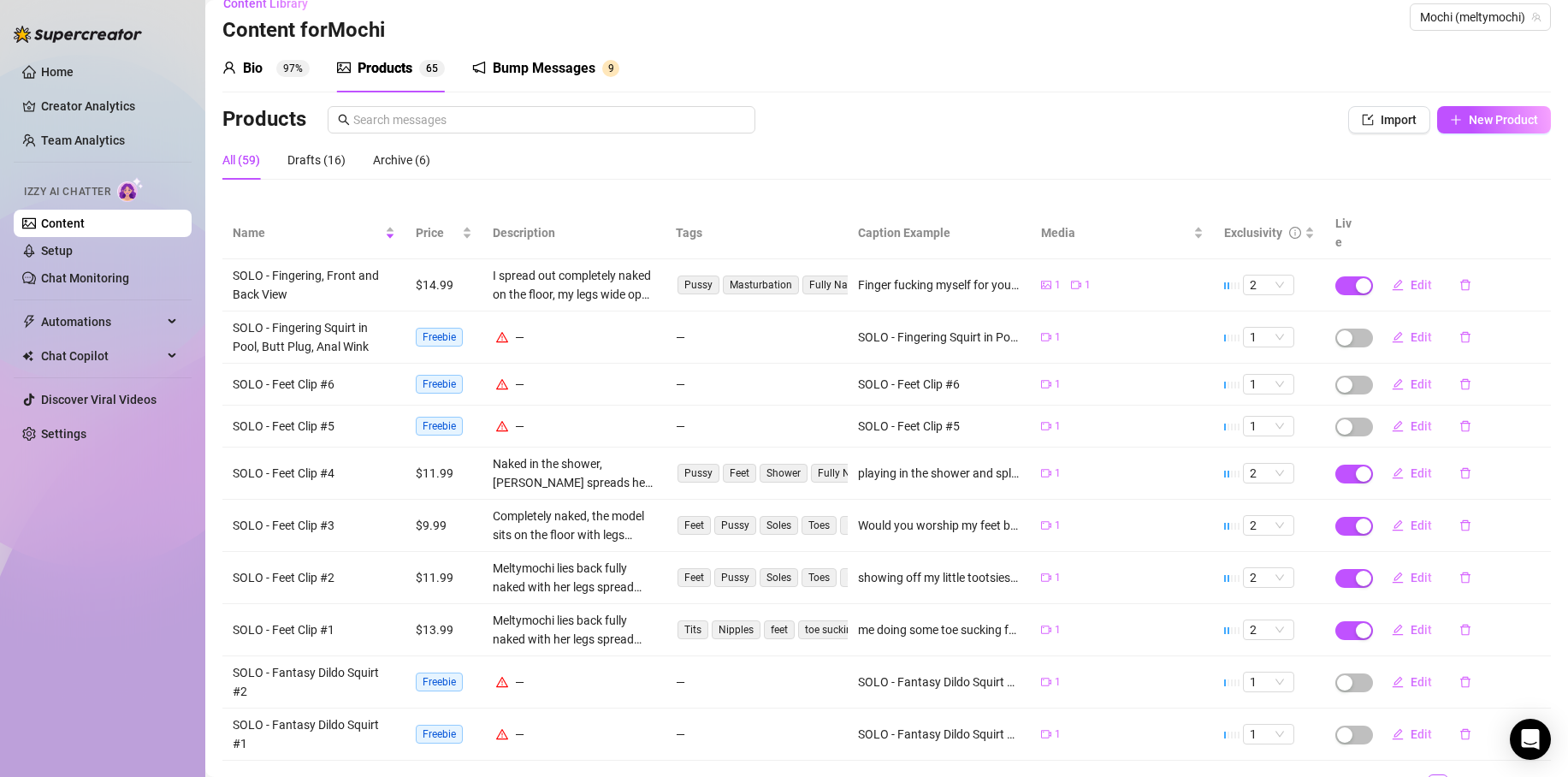
click at [1449, 775] on link "3" at bounding box center [1458, 784] width 19 height 19
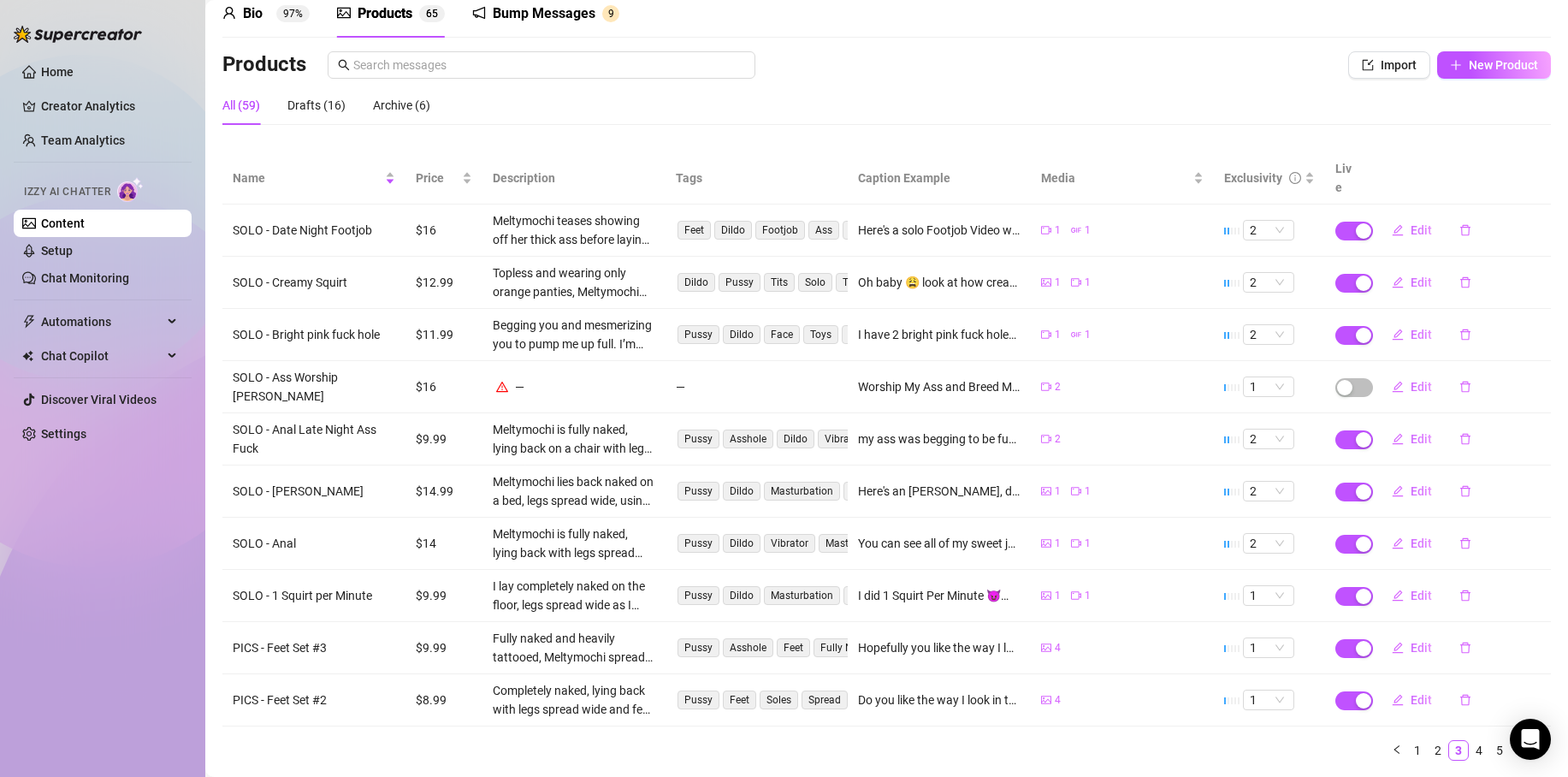
scroll to position [96, 0]
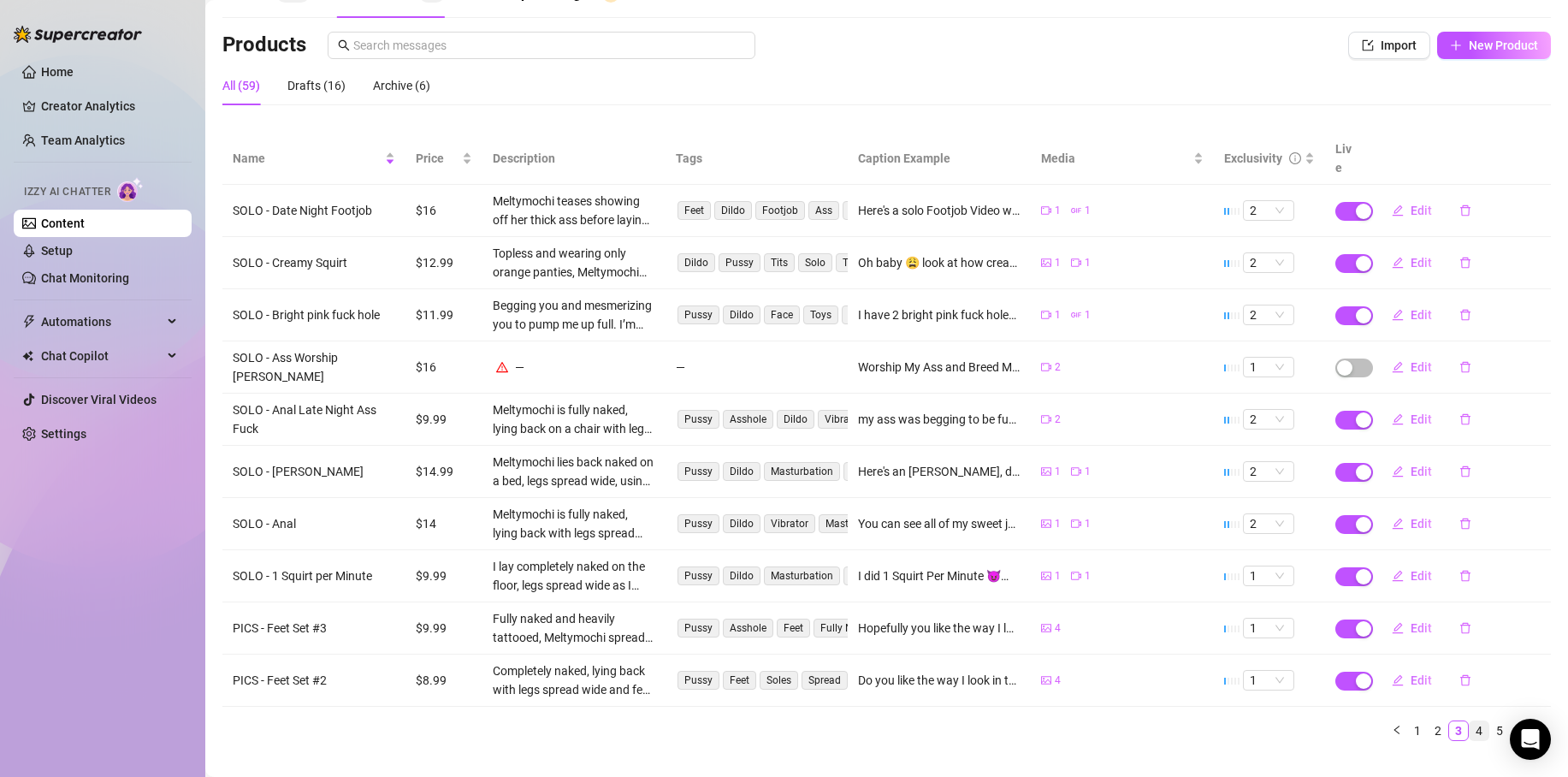
click at [1470, 721] on link "4" at bounding box center [1479, 730] width 19 height 19
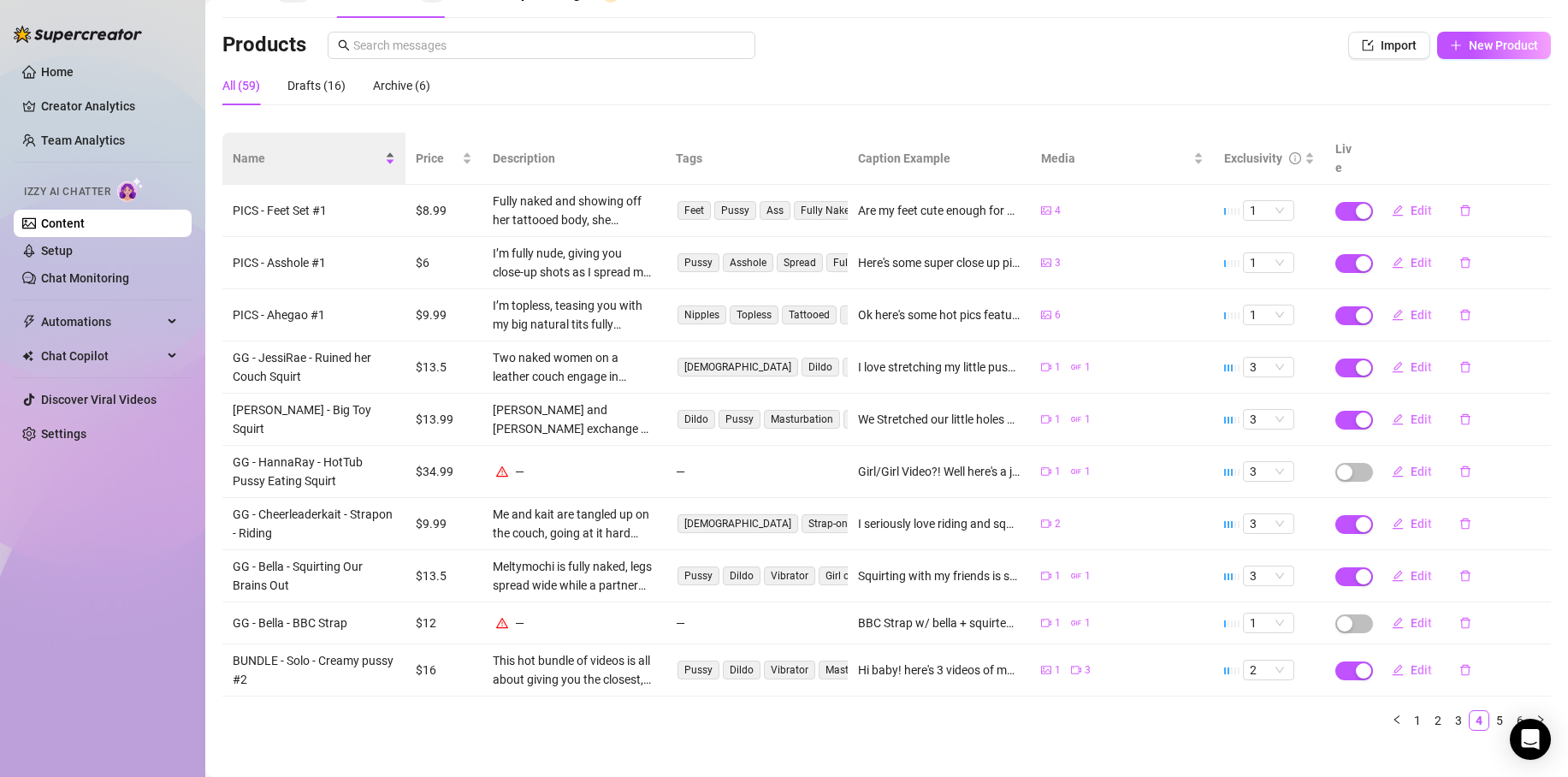
click at [257, 149] on span "Name" at bounding box center [306, 158] width 149 height 19
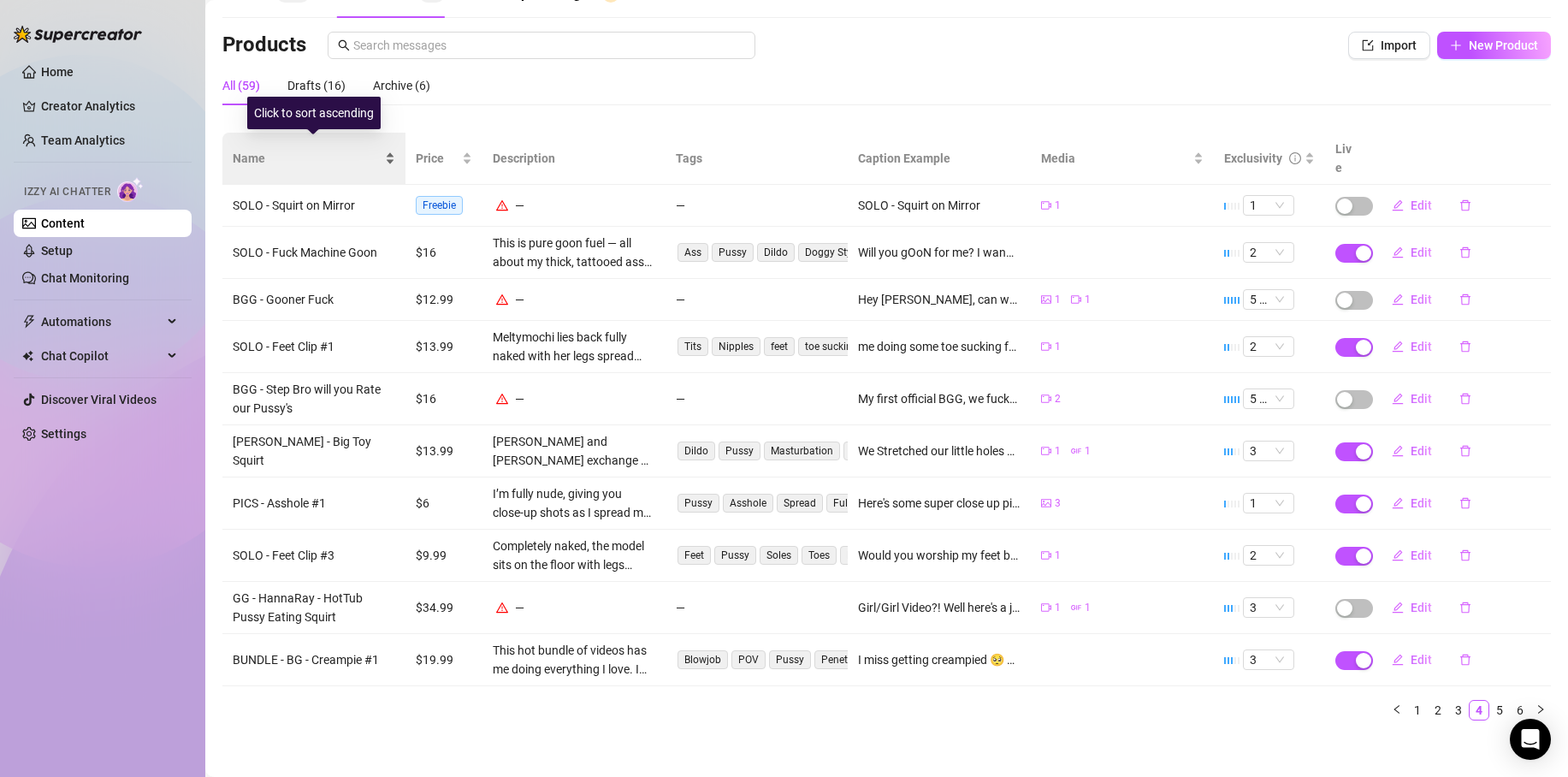
scroll to position [87, 0]
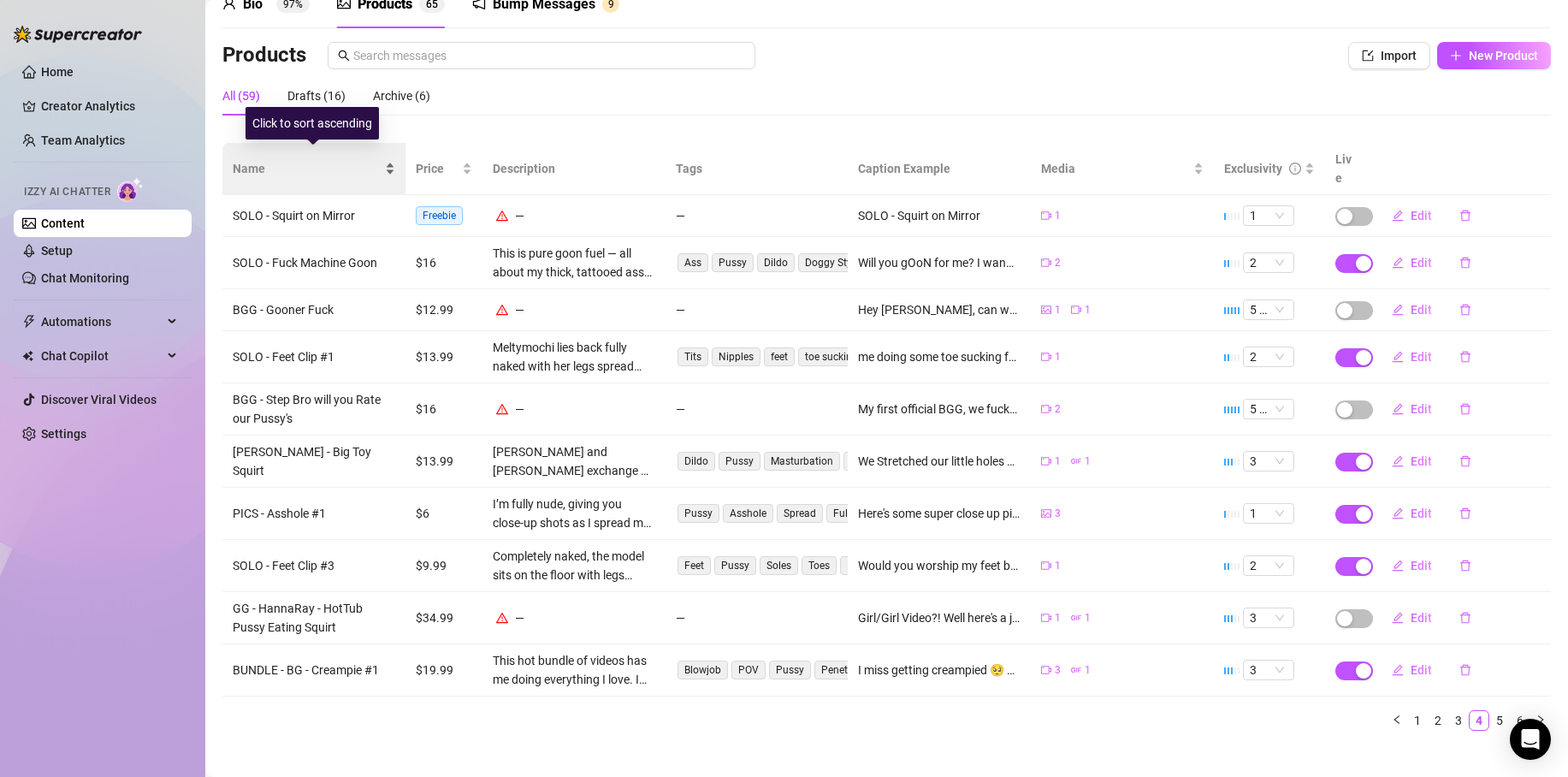
click at [245, 161] on span "Name" at bounding box center [306, 169] width 149 height 19
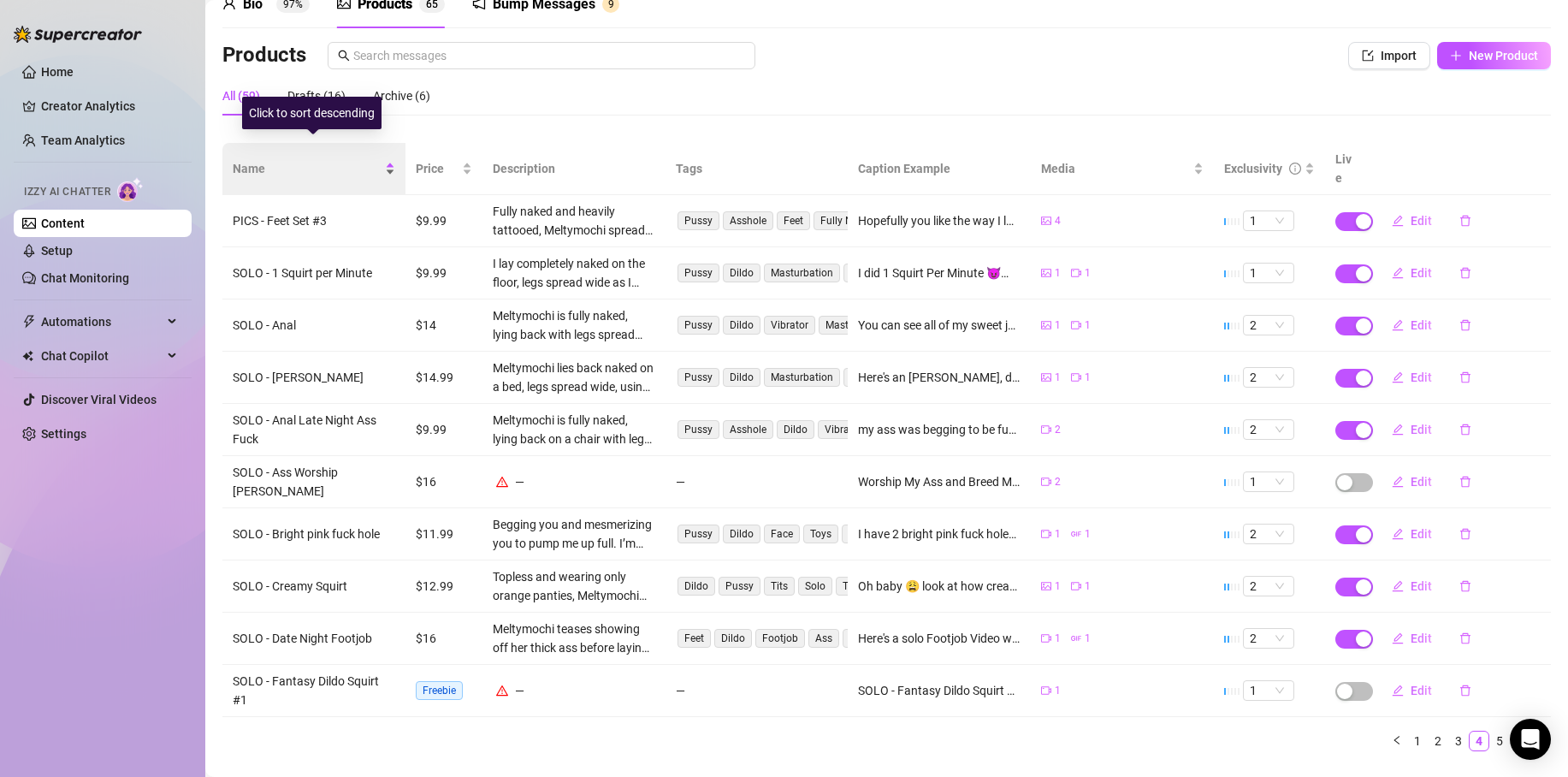
scroll to position [96, 0]
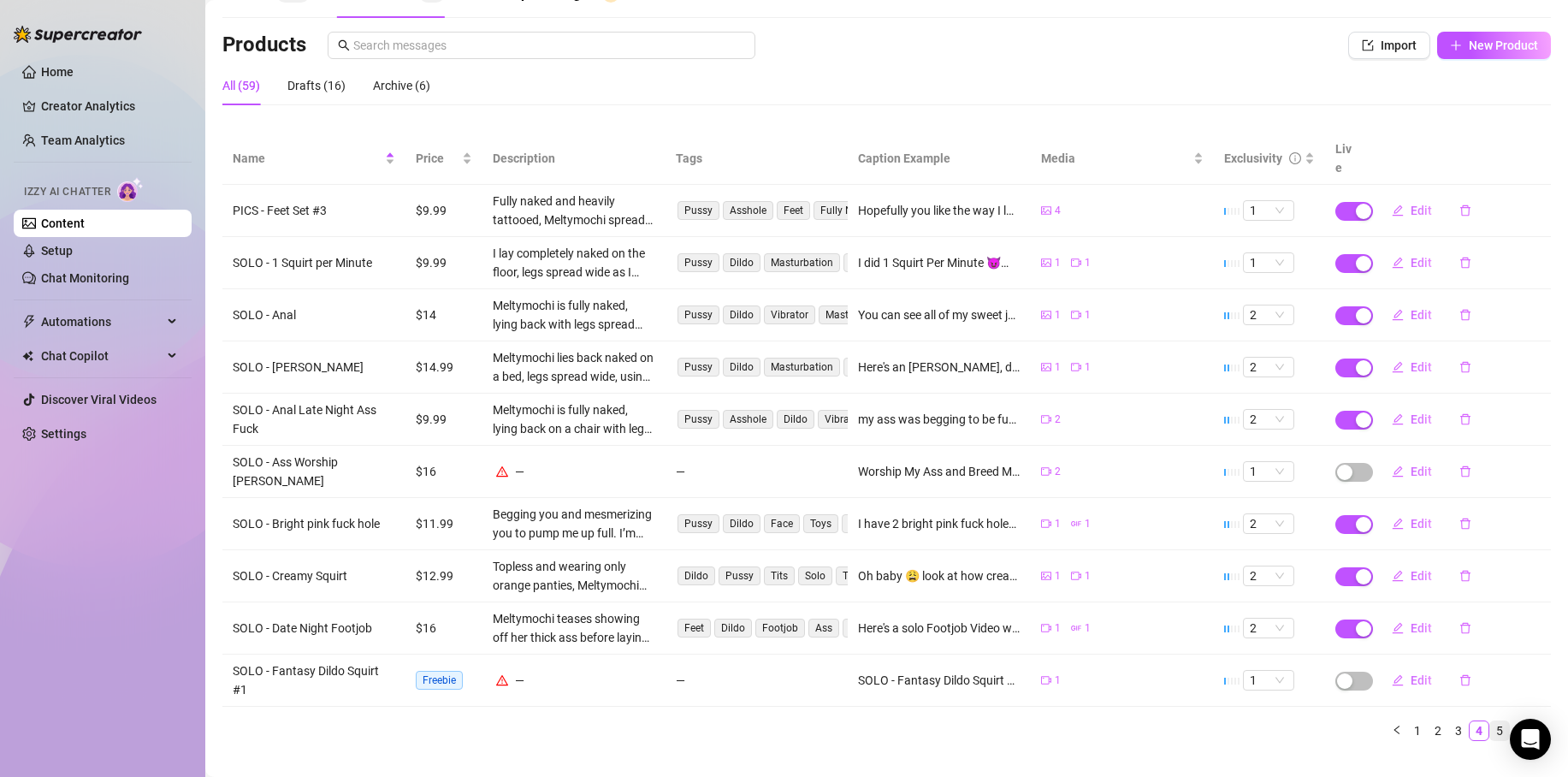
click at [1491, 721] on link "5" at bounding box center [1500, 730] width 19 height 19
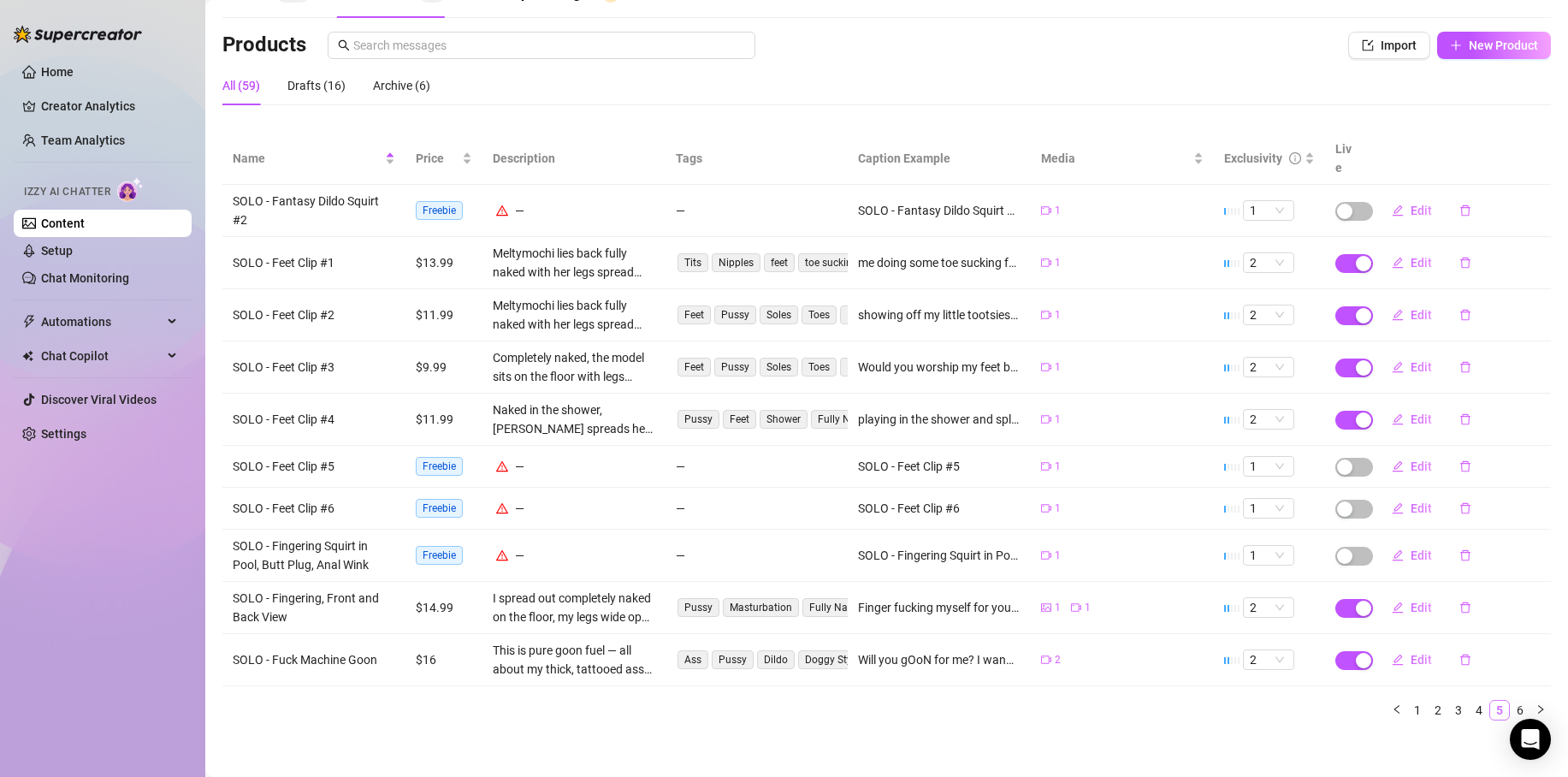
scroll to position [87, 0]
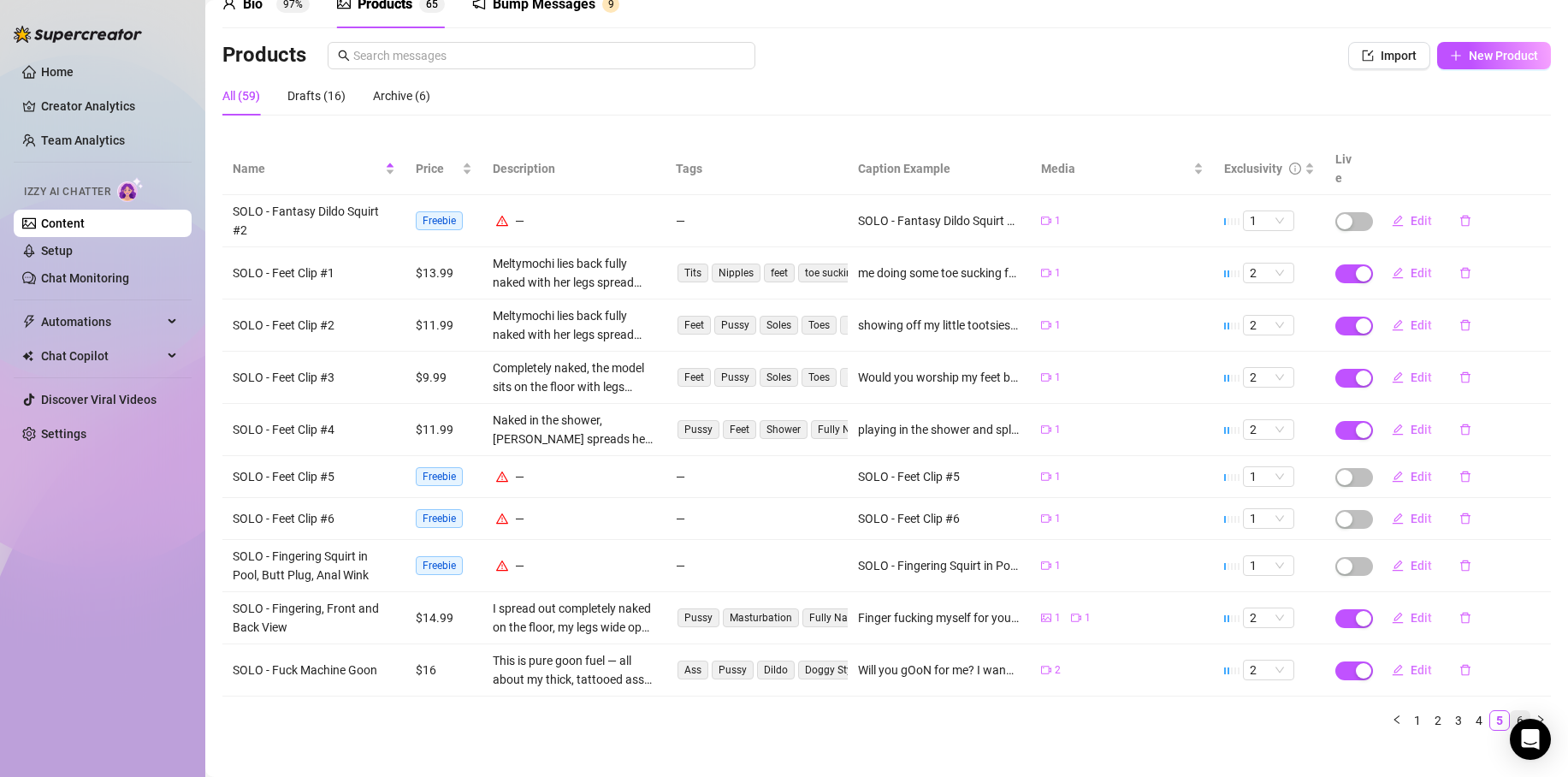
click at [1513, 711] on link "6" at bounding box center [1520, 720] width 19 height 19
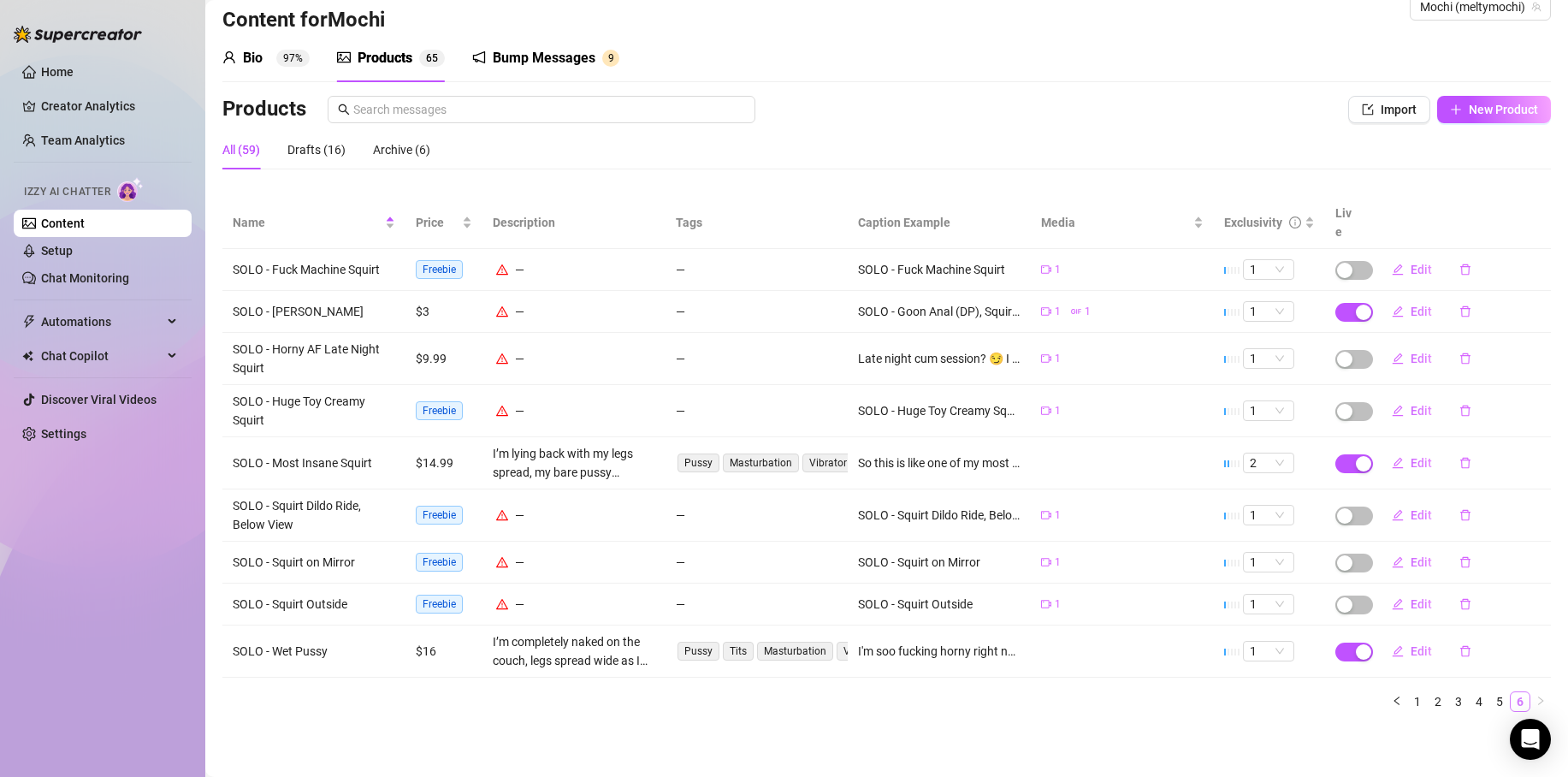
scroll to position [14, 0]
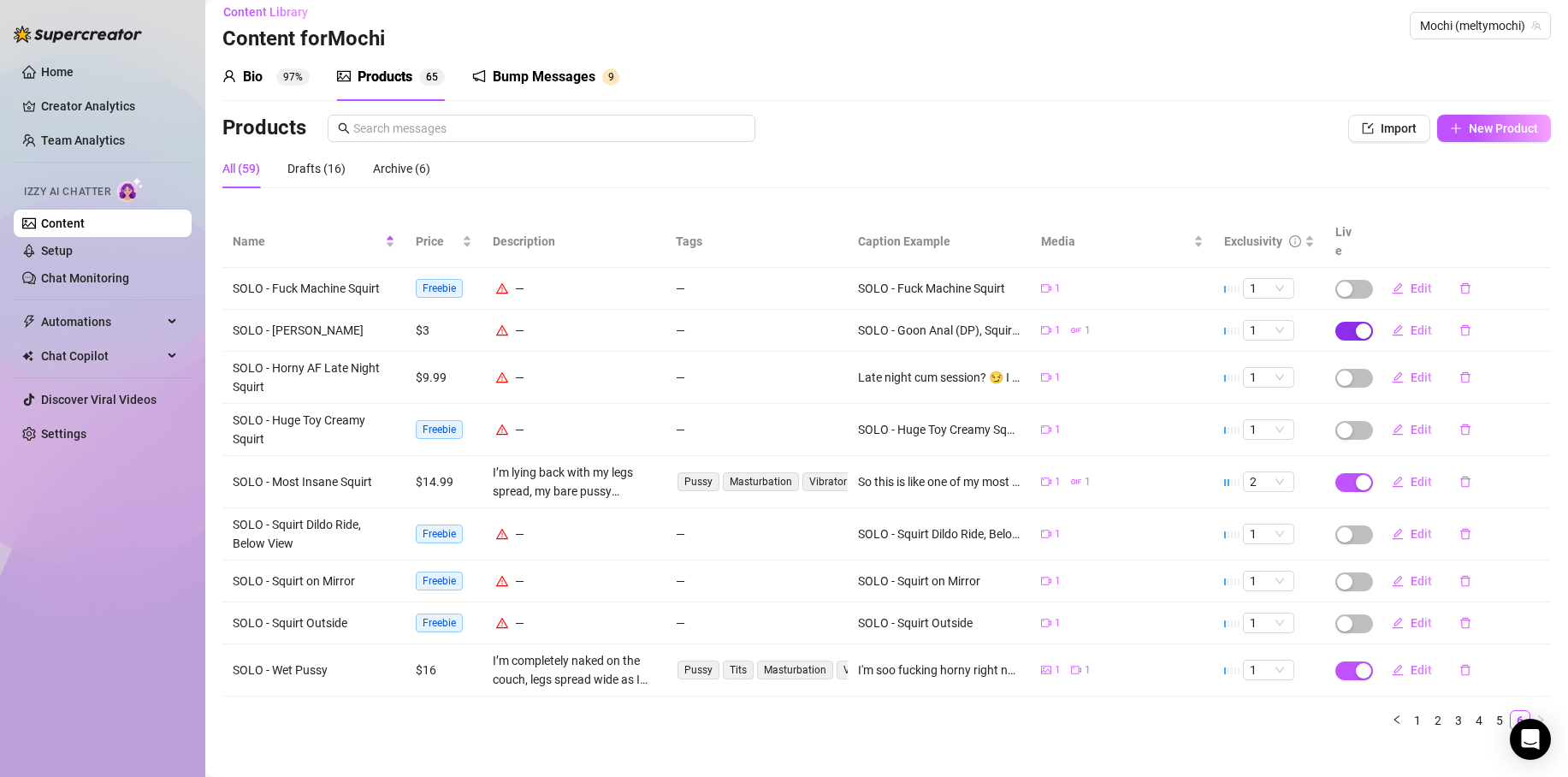
click at [1356, 324] on div "button" at bounding box center [1363, 331] width 15 height 15
click at [1486, 270] on button "OK" at bounding box center [1479, 271] width 28 height 21
click at [331, 176] on div "Drafts (17)" at bounding box center [316, 169] width 59 height 19
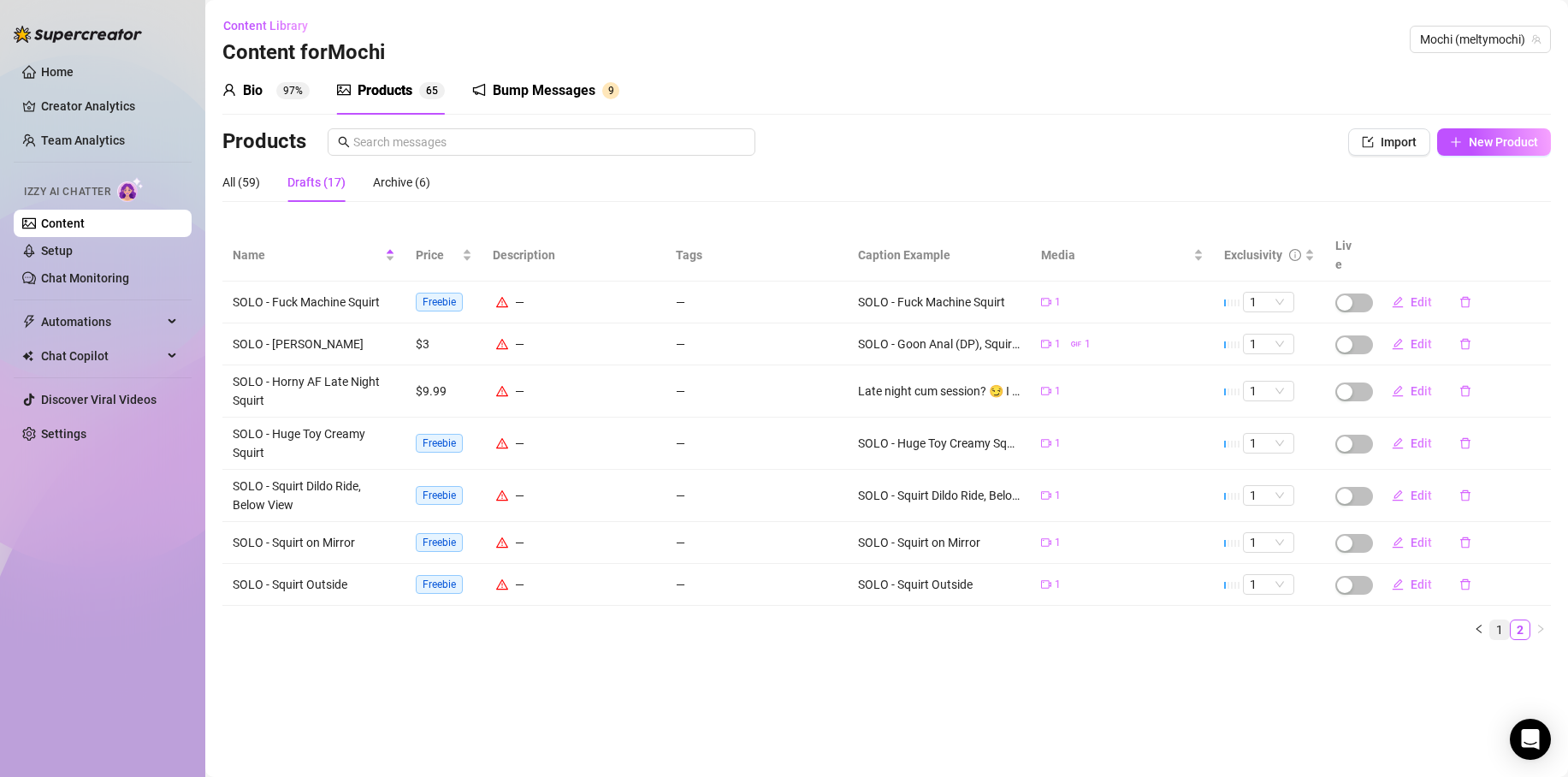
click at [1499, 620] on link "1" at bounding box center [1500, 629] width 19 height 19
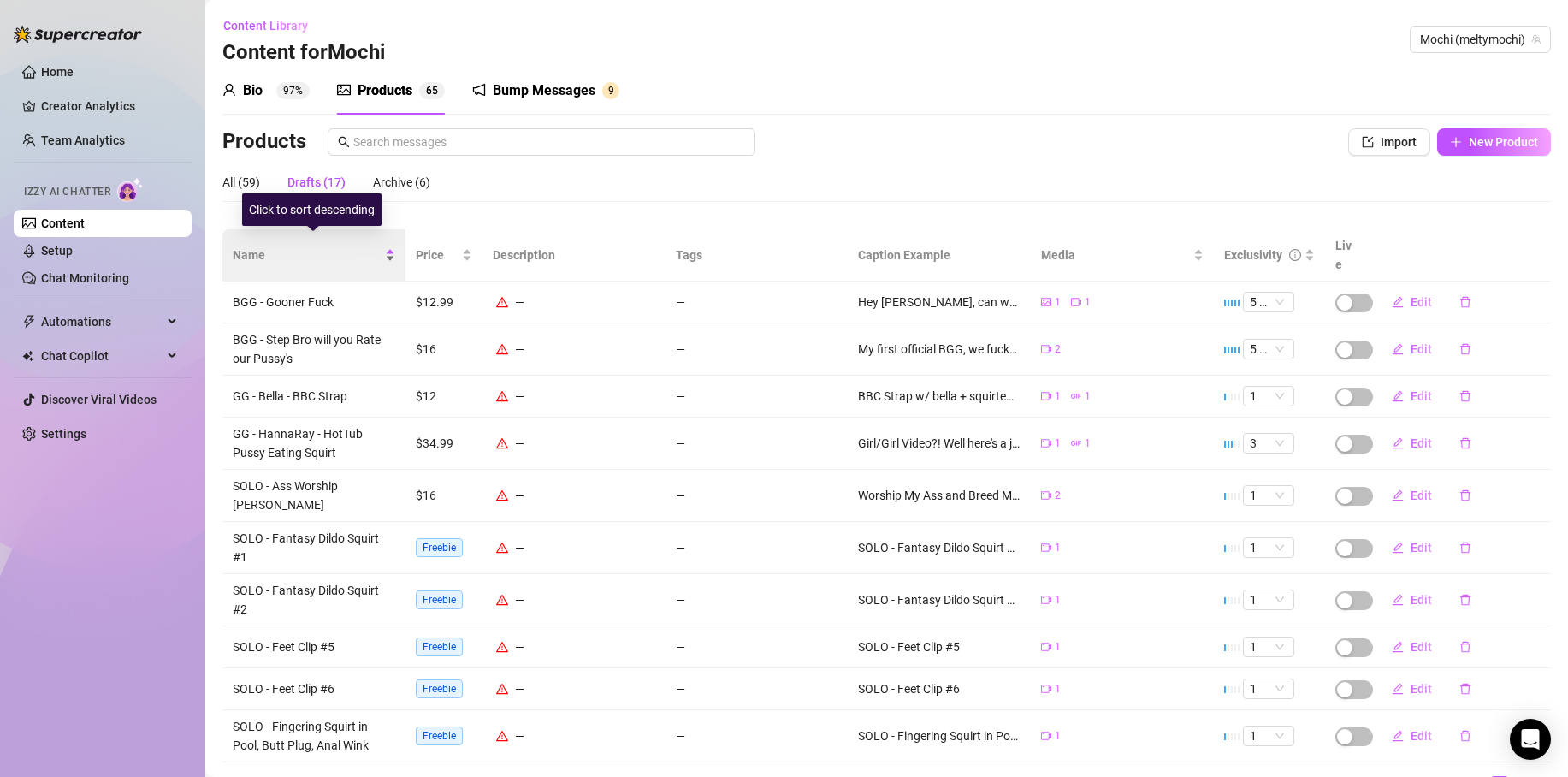
click at [254, 251] on span "Name" at bounding box center [306, 255] width 149 height 19
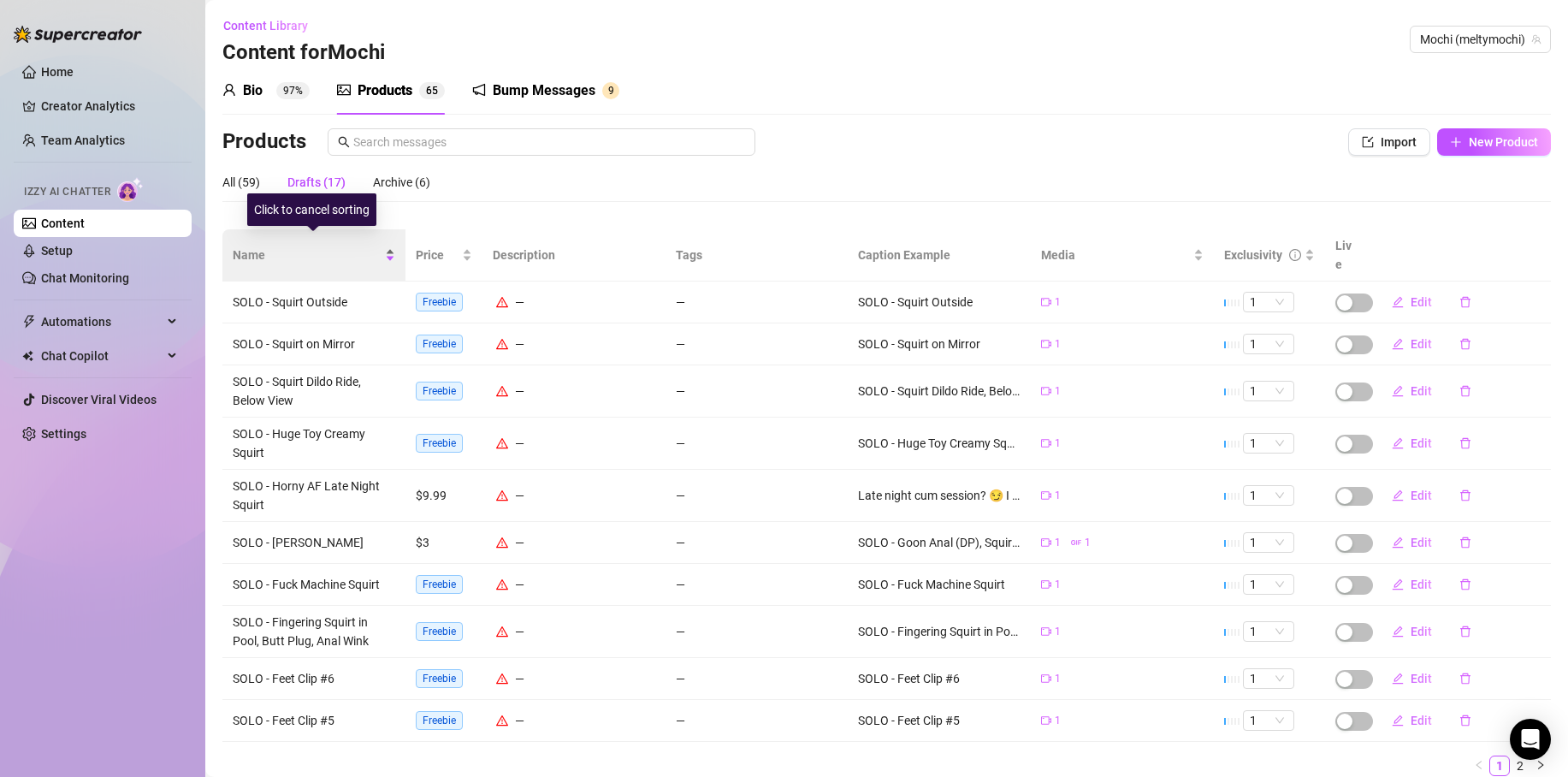
click at [256, 246] on span "Name" at bounding box center [306, 255] width 149 height 19
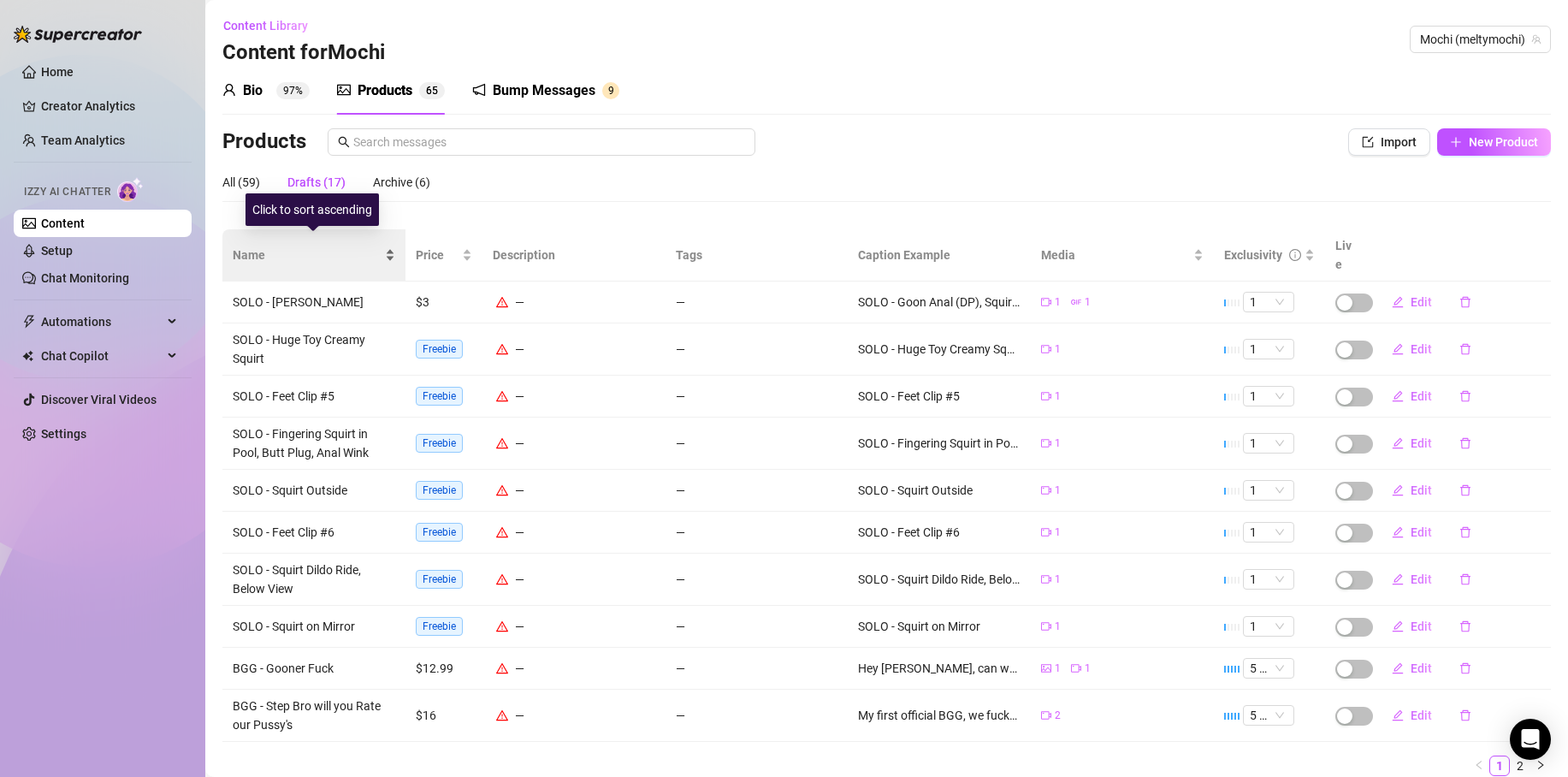
click at [256, 246] on span "Name" at bounding box center [306, 255] width 149 height 19
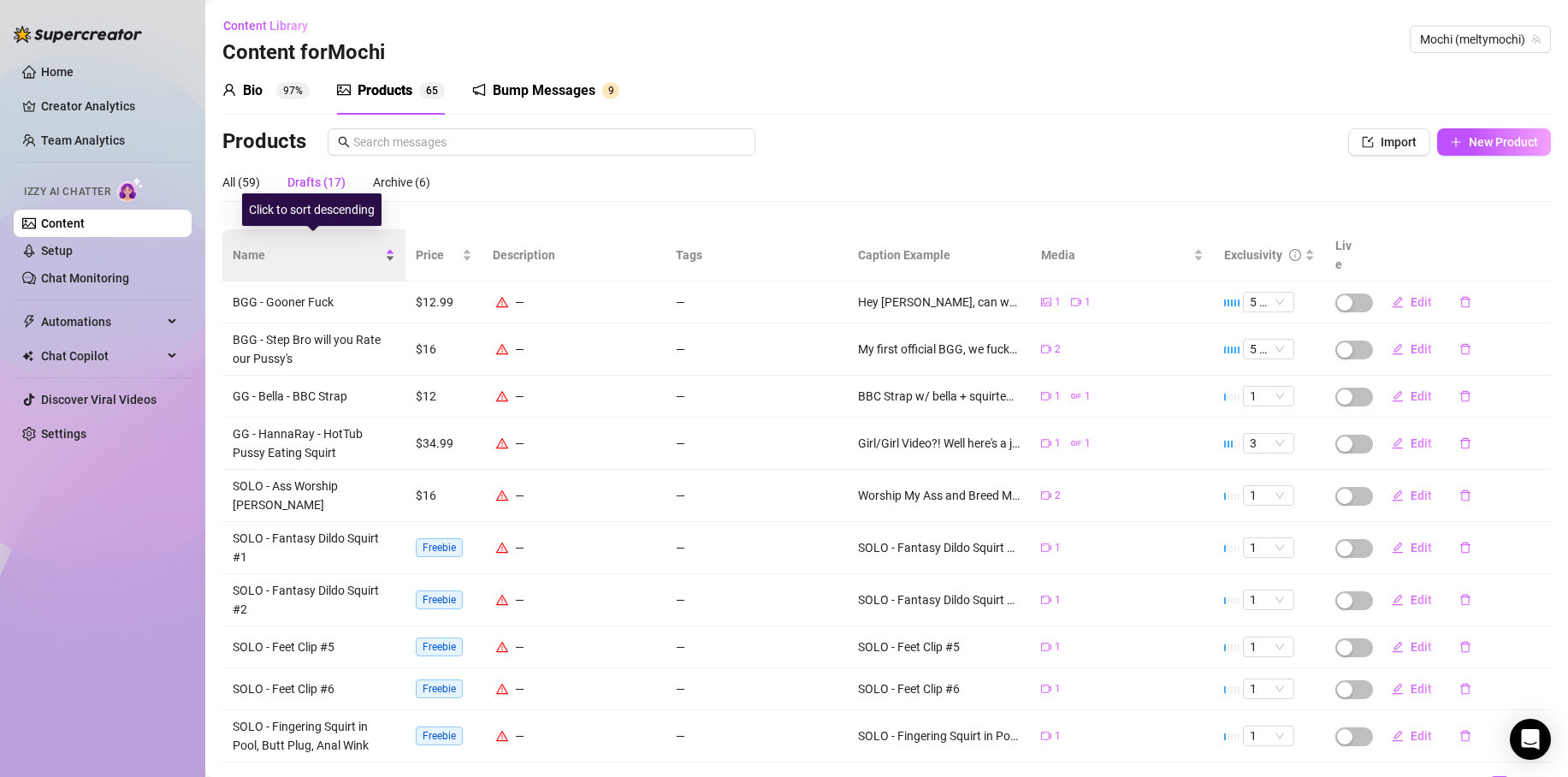
click at [254, 246] on span "Name" at bounding box center [306, 255] width 149 height 19
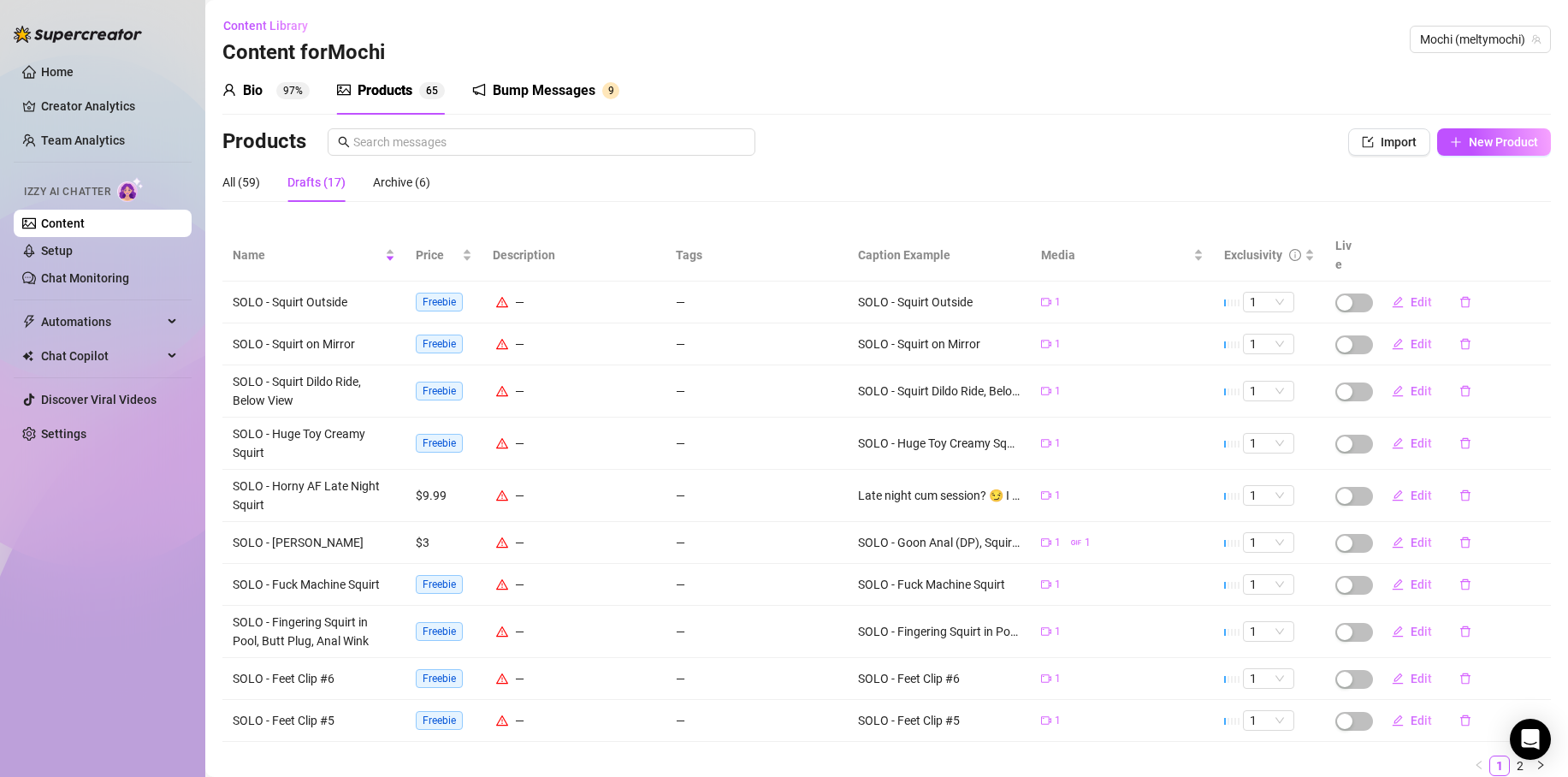
scroll to position [45, 0]
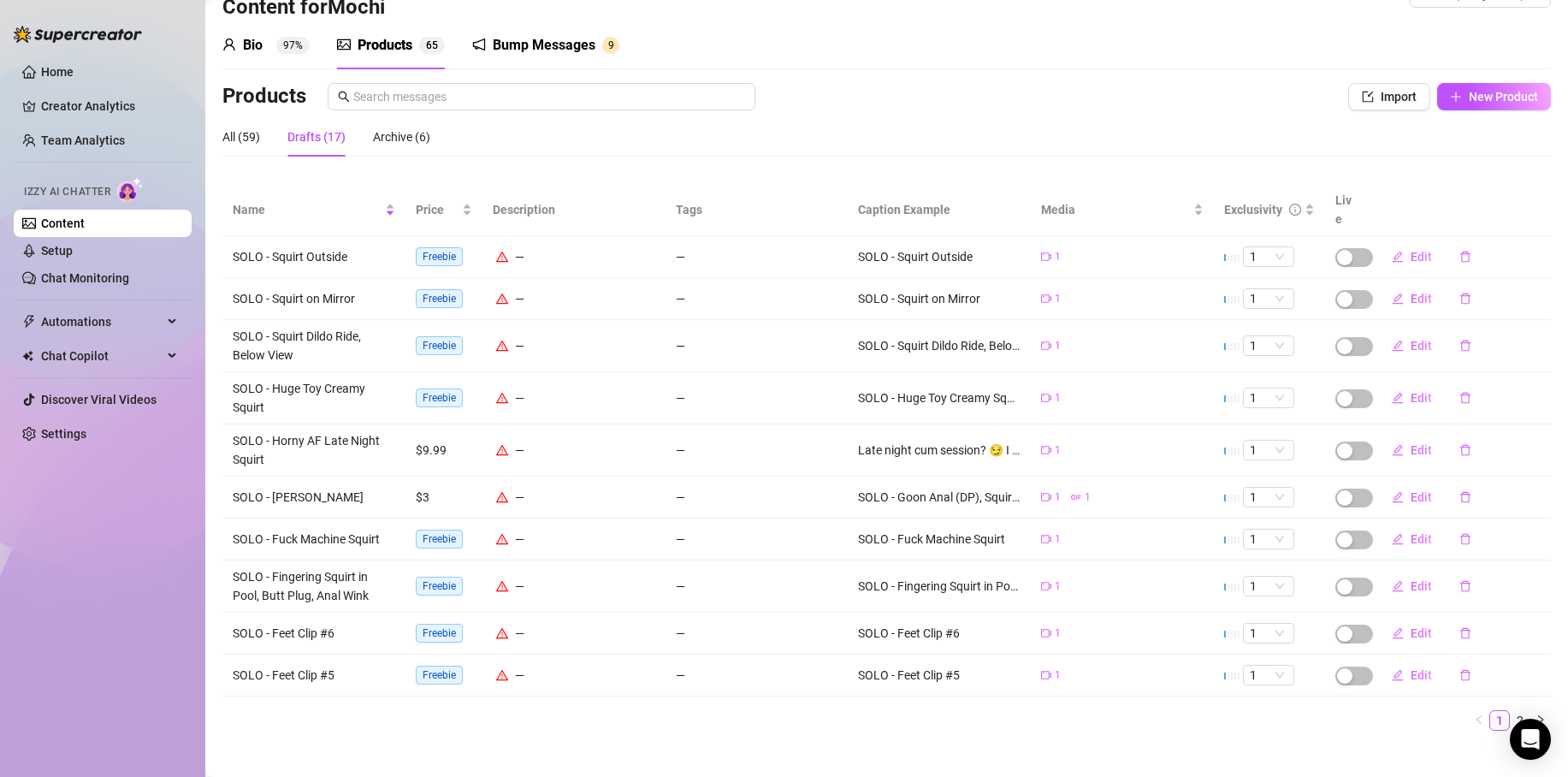
click at [1511, 711] on link "2" at bounding box center [1520, 720] width 19 height 19
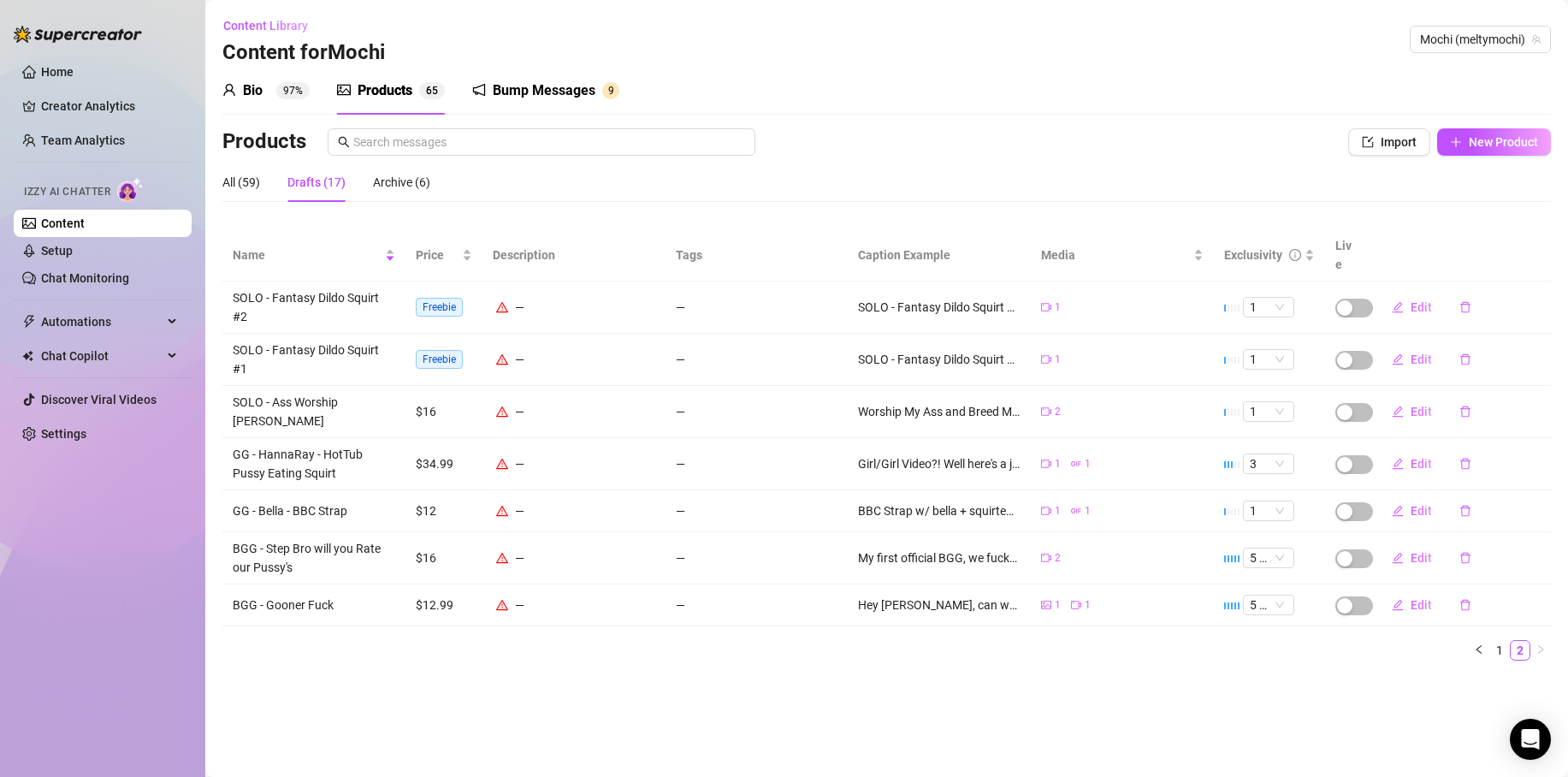
scroll to position [0, 0]
click at [256, 246] on span "Name" at bounding box center [306, 255] width 149 height 19
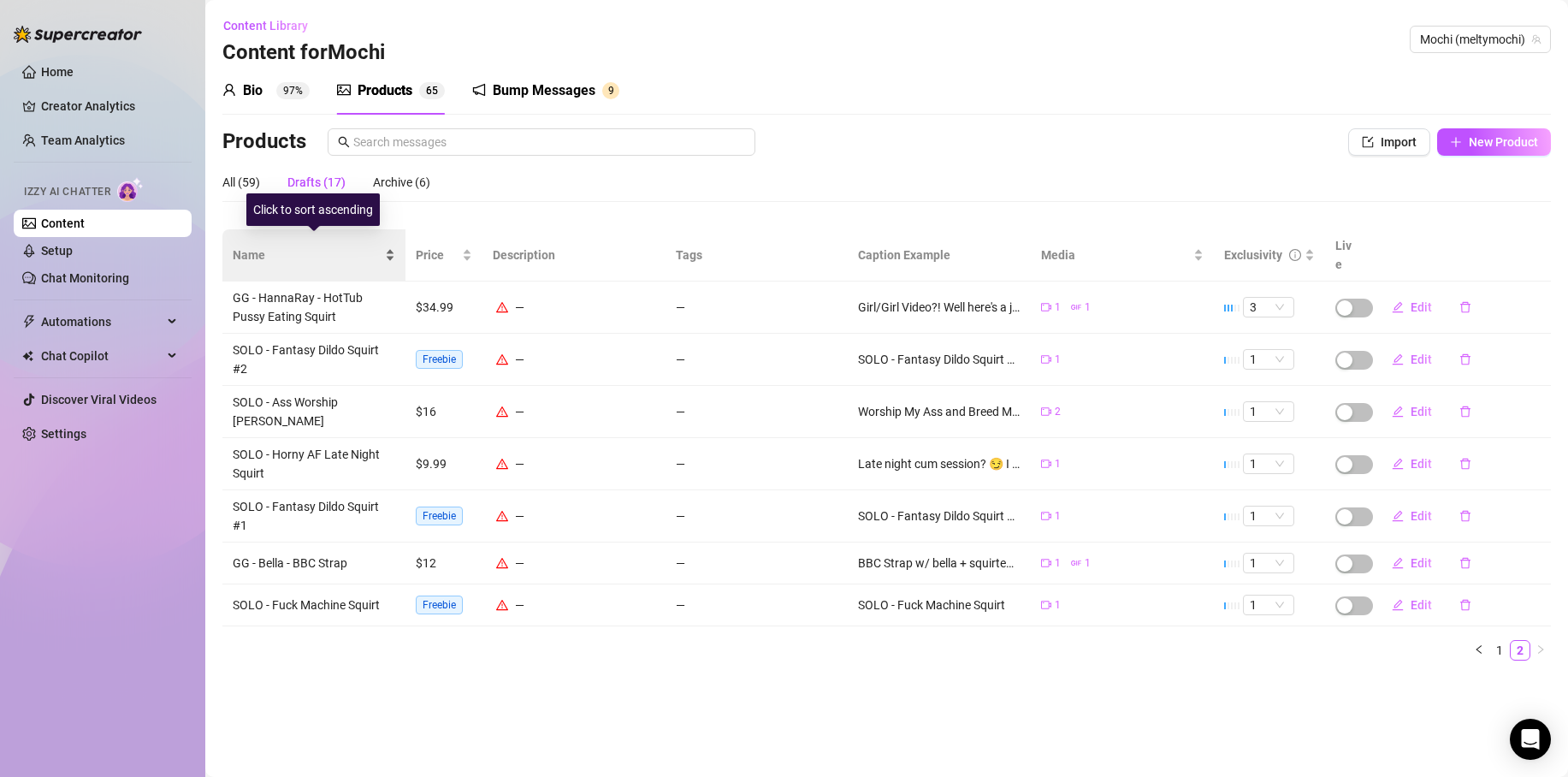
click at [256, 246] on span "Name" at bounding box center [306, 255] width 149 height 19
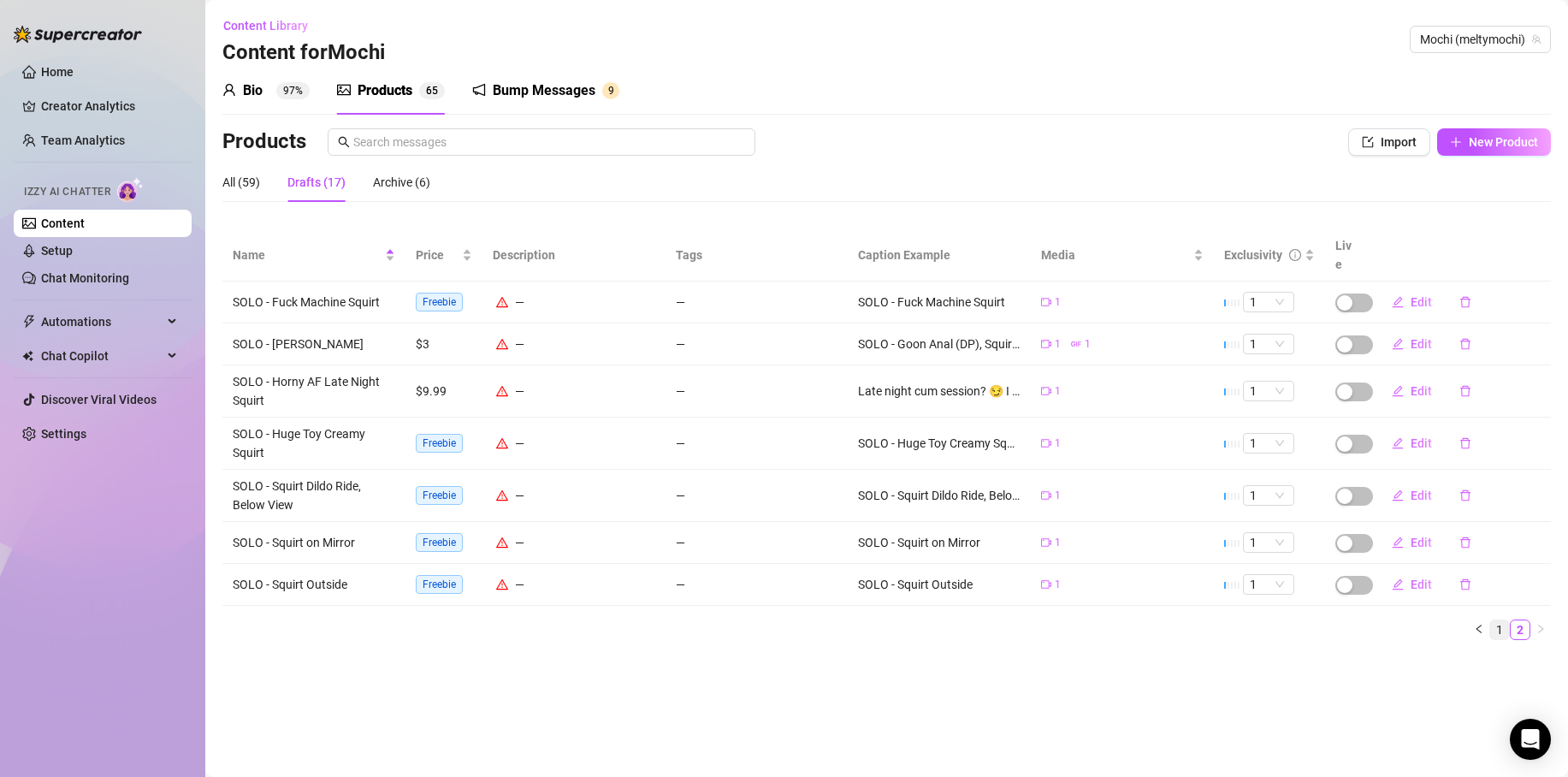
click at [1499, 620] on link "1" at bounding box center [1500, 629] width 19 height 19
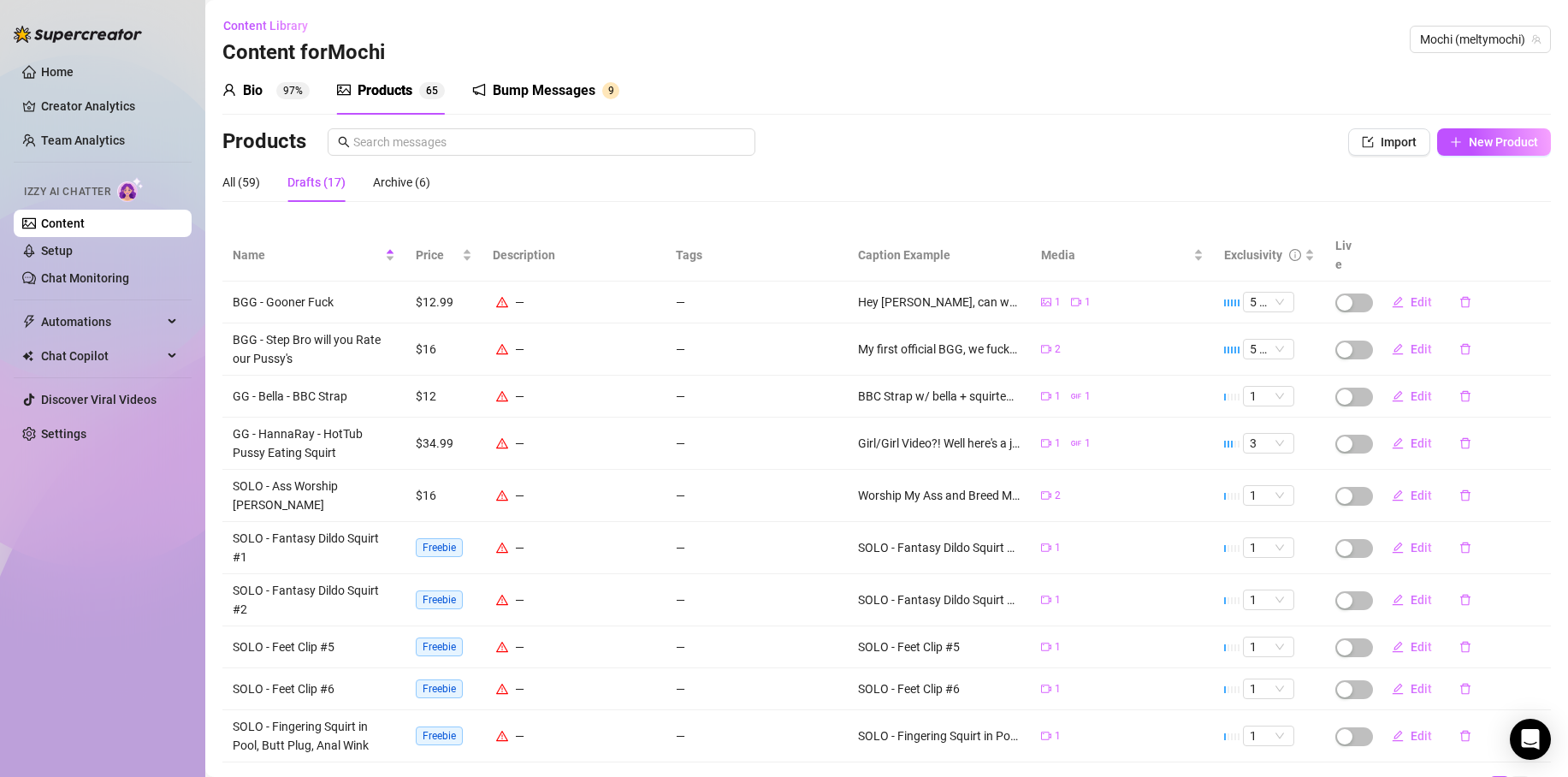
click at [1511, 776] on link "2" at bounding box center [1520, 786] width 19 height 19
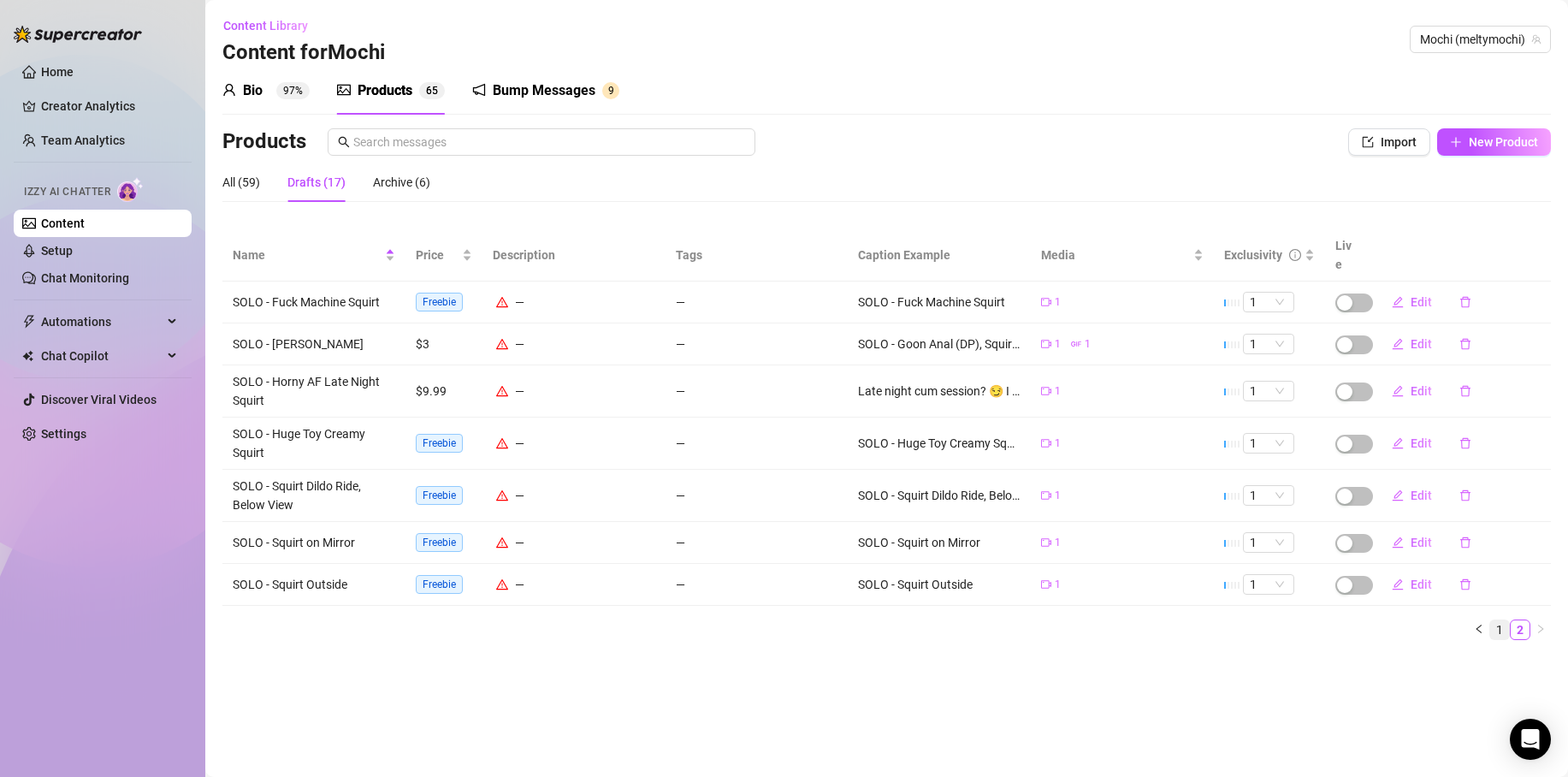
click at [1499, 620] on link "1" at bounding box center [1500, 629] width 19 height 19
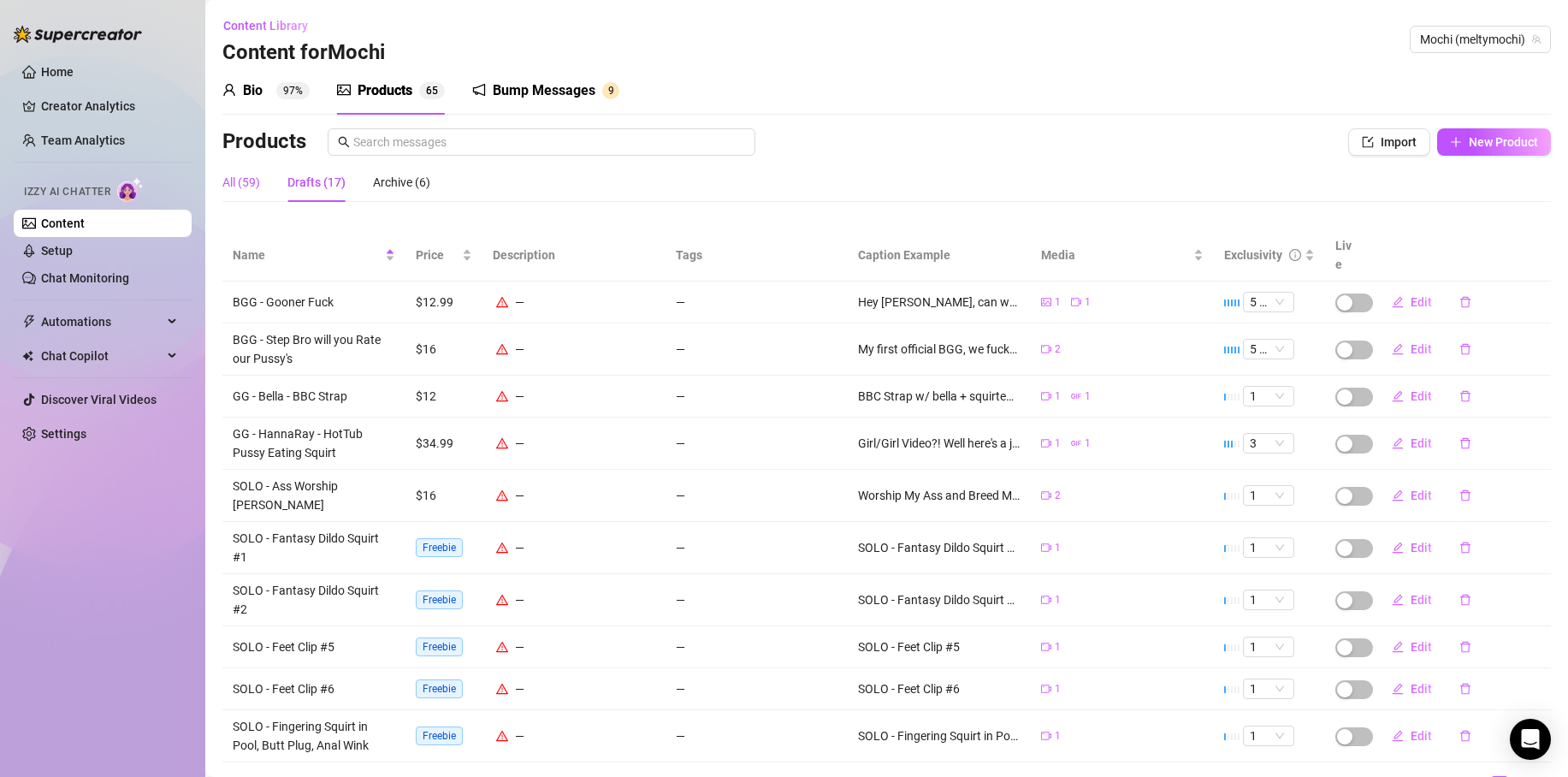
click at [228, 181] on div "All (59)" at bounding box center [242, 182] width 38 height 19
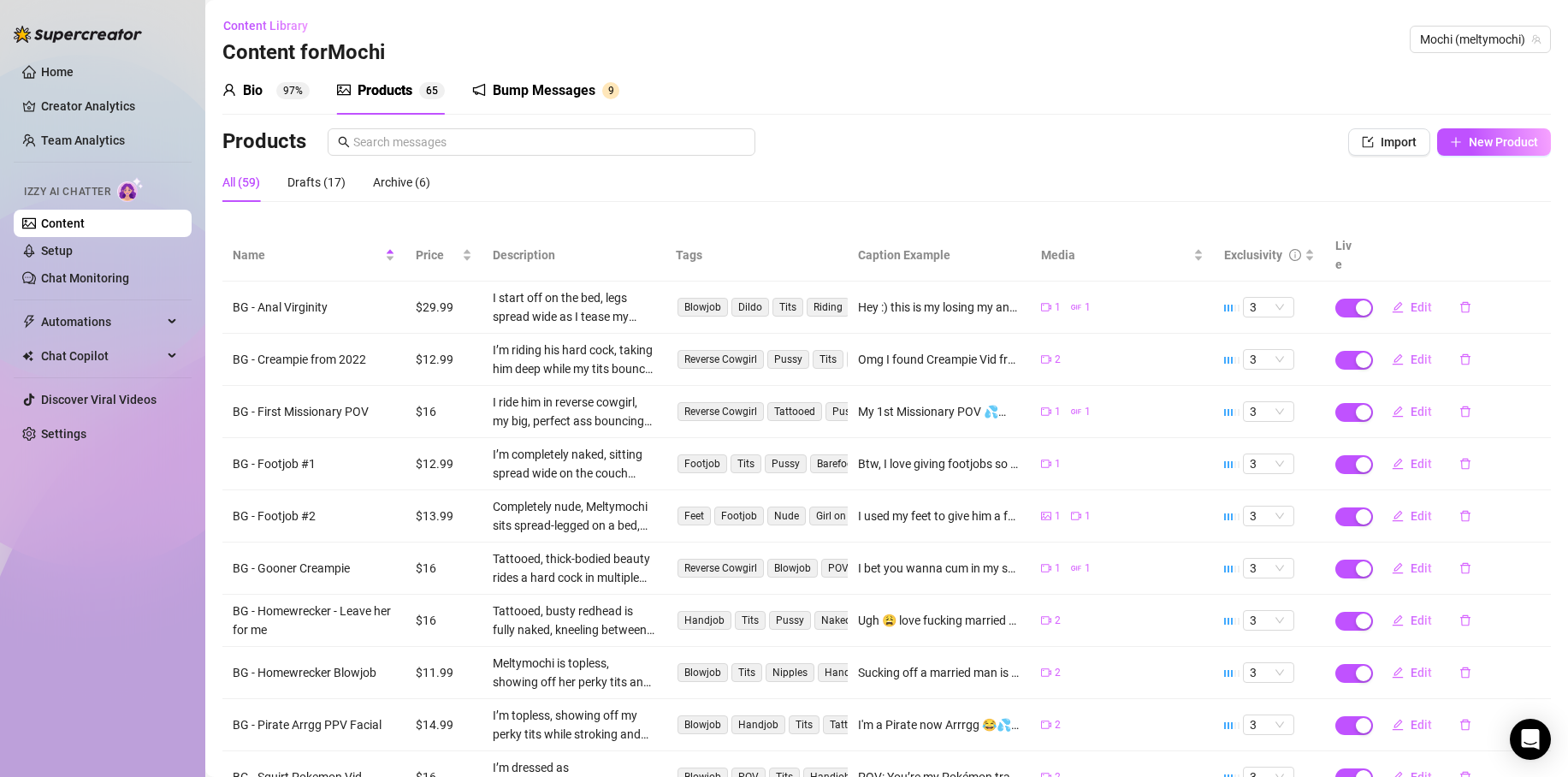
scroll to position [107, 0]
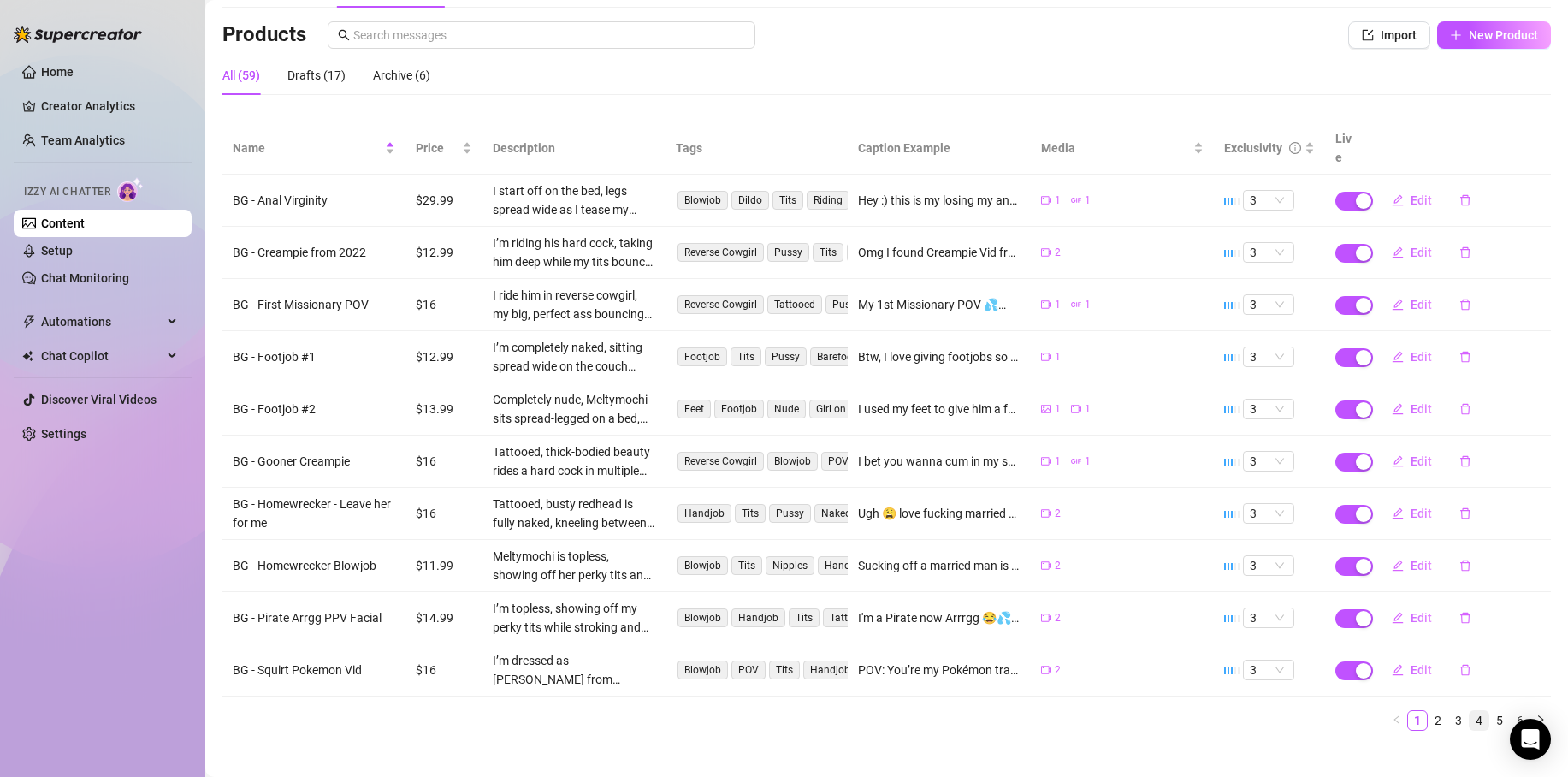
click at [1470, 711] on link "4" at bounding box center [1479, 720] width 19 height 19
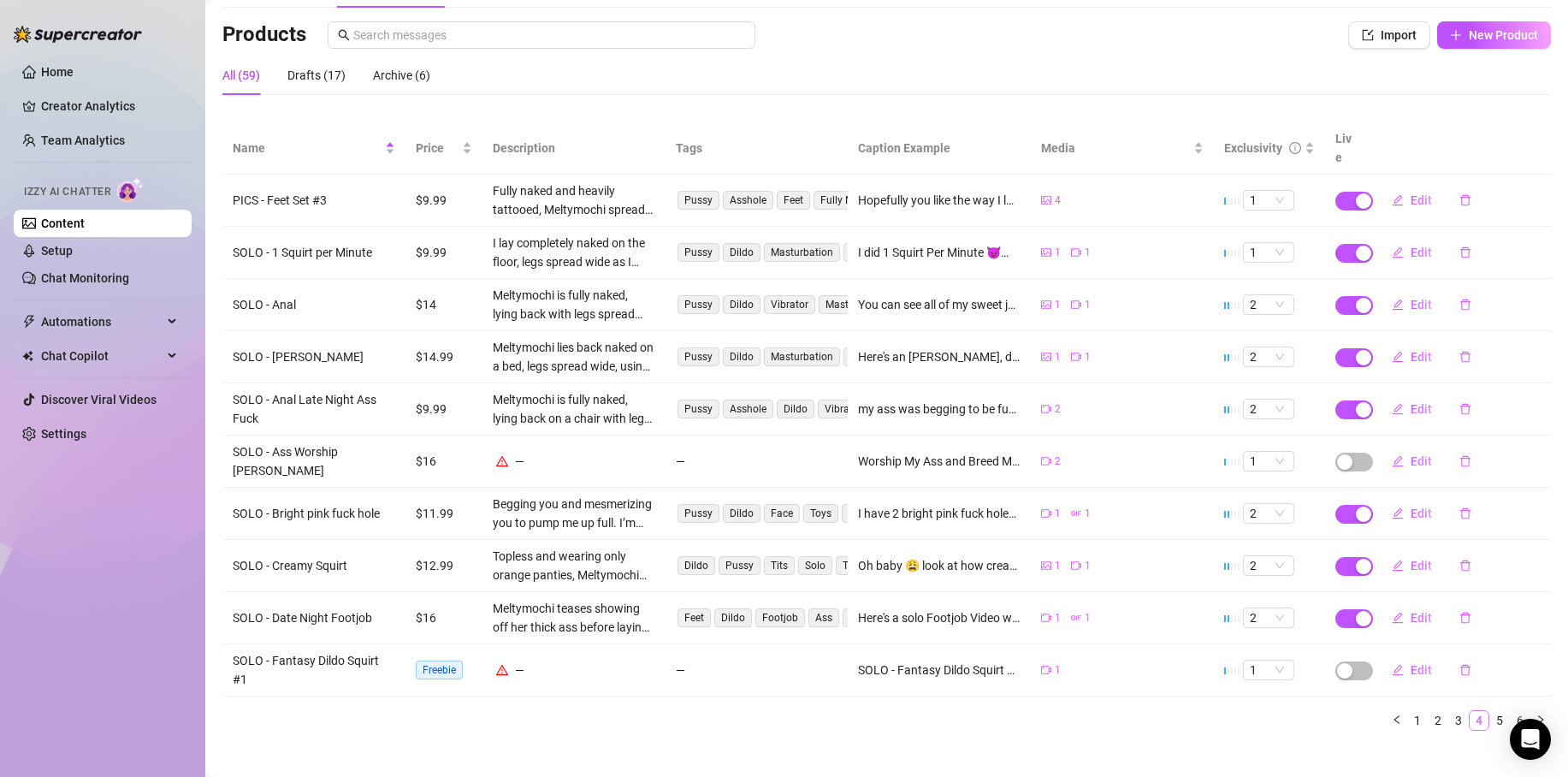
scroll to position [96, 0]
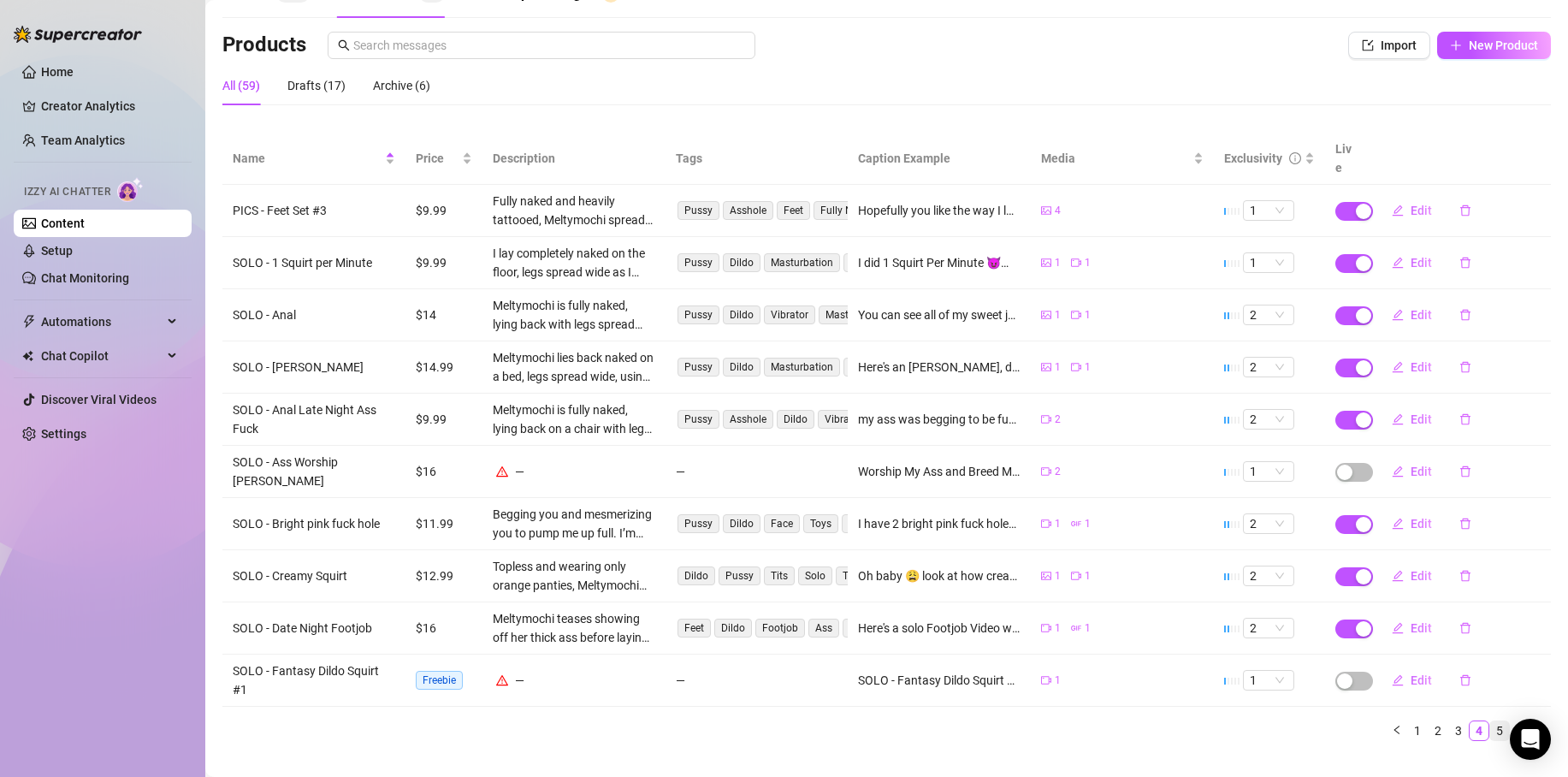
click at [1491, 721] on link "5" at bounding box center [1500, 730] width 19 height 19
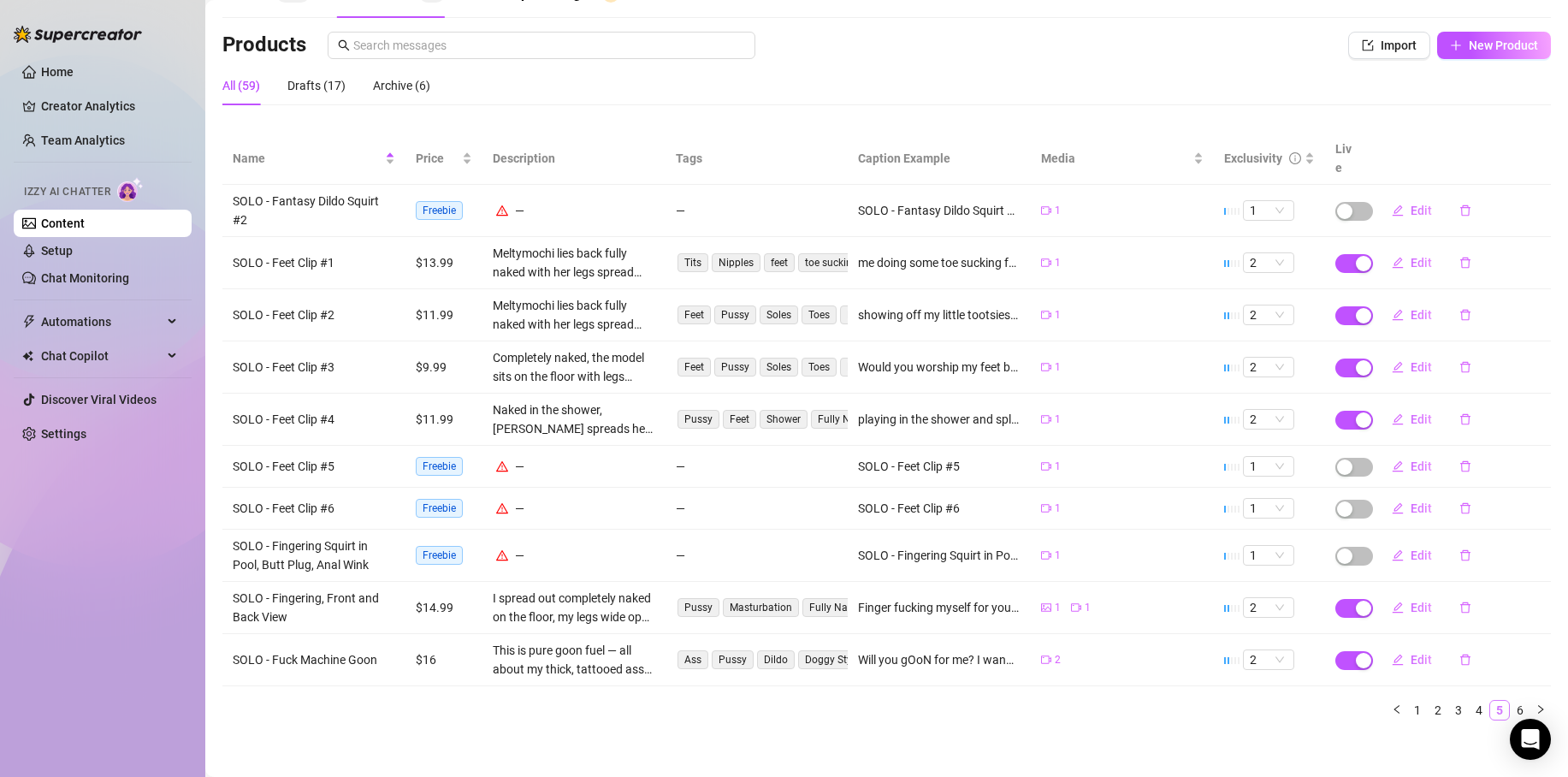
scroll to position [87, 0]
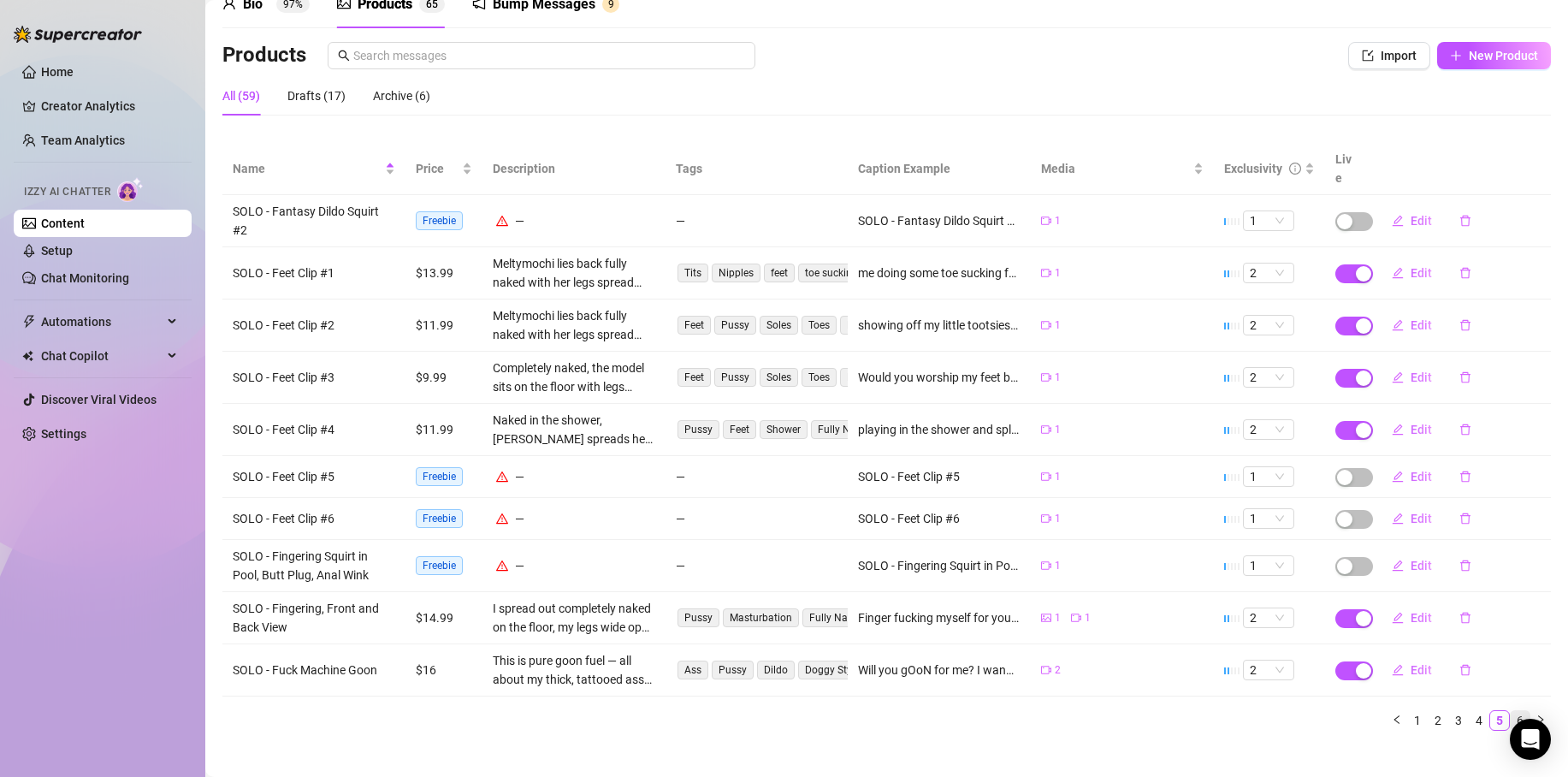
click at [1511, 711] on link "6" at bounding box center [1520, 720] width 19 height 19
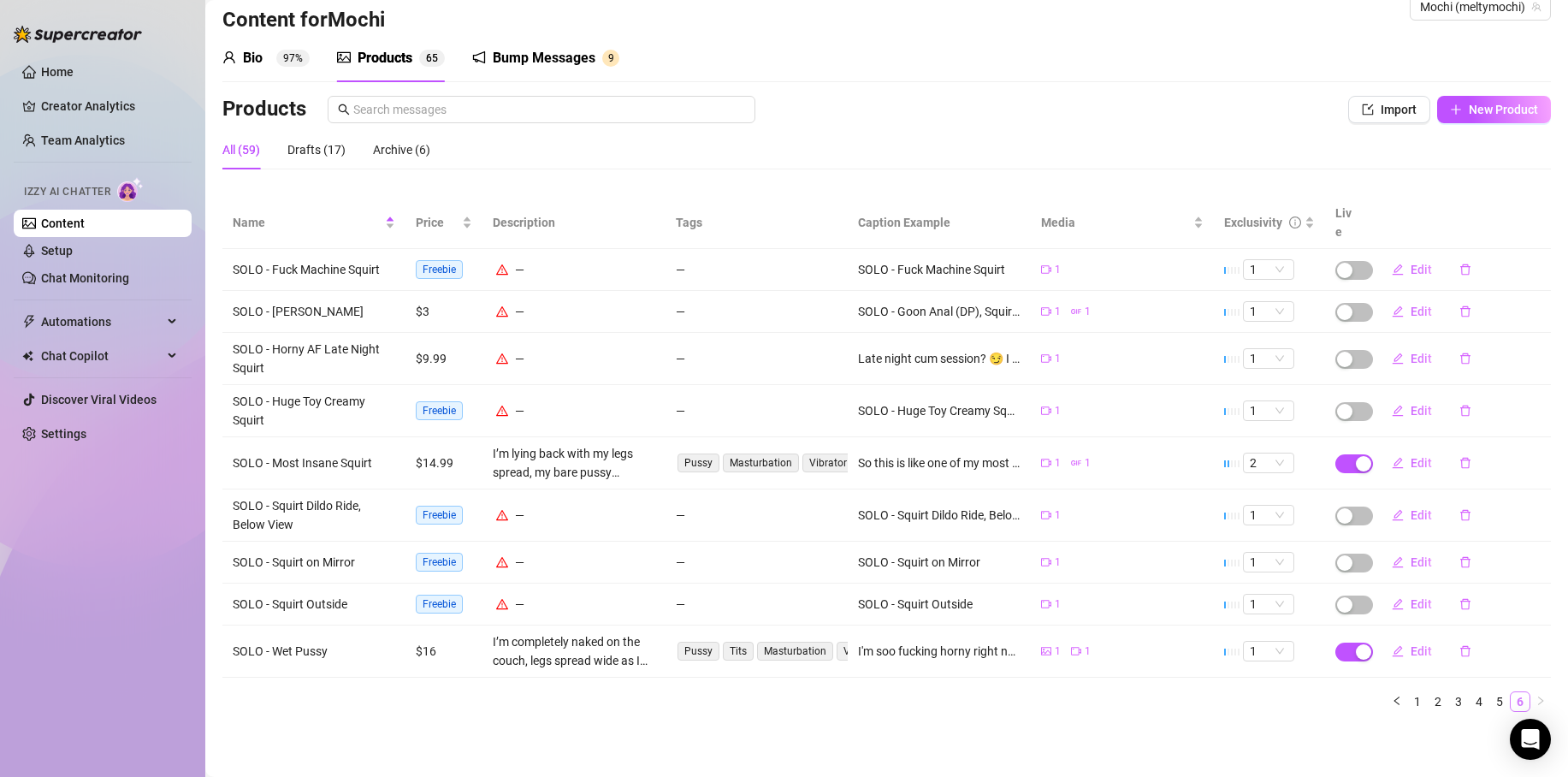
scroll to position [14, 0]
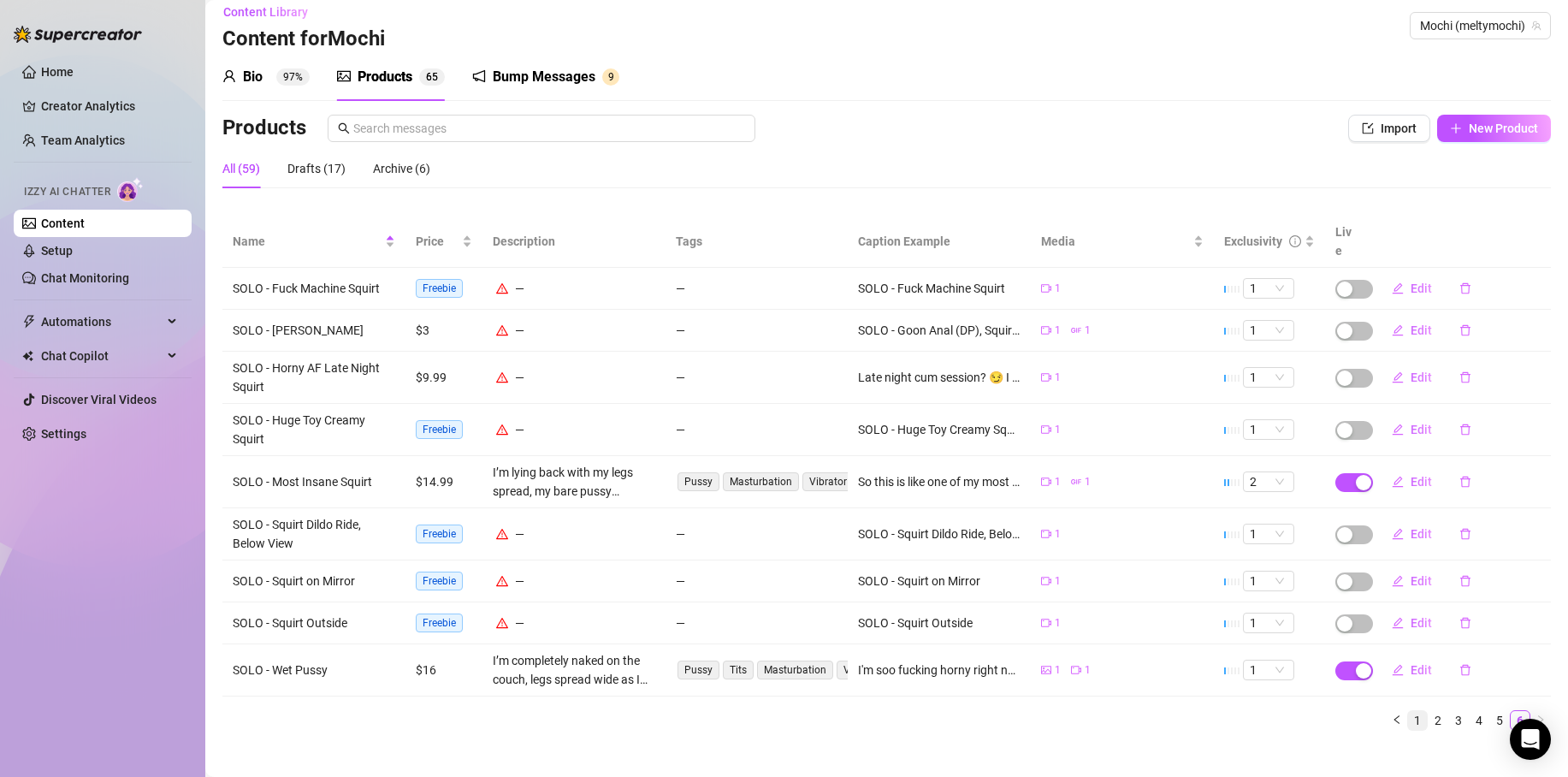
click at [1409, 711] on link "1" at bounding box center [1418, 720] width 19 height 19
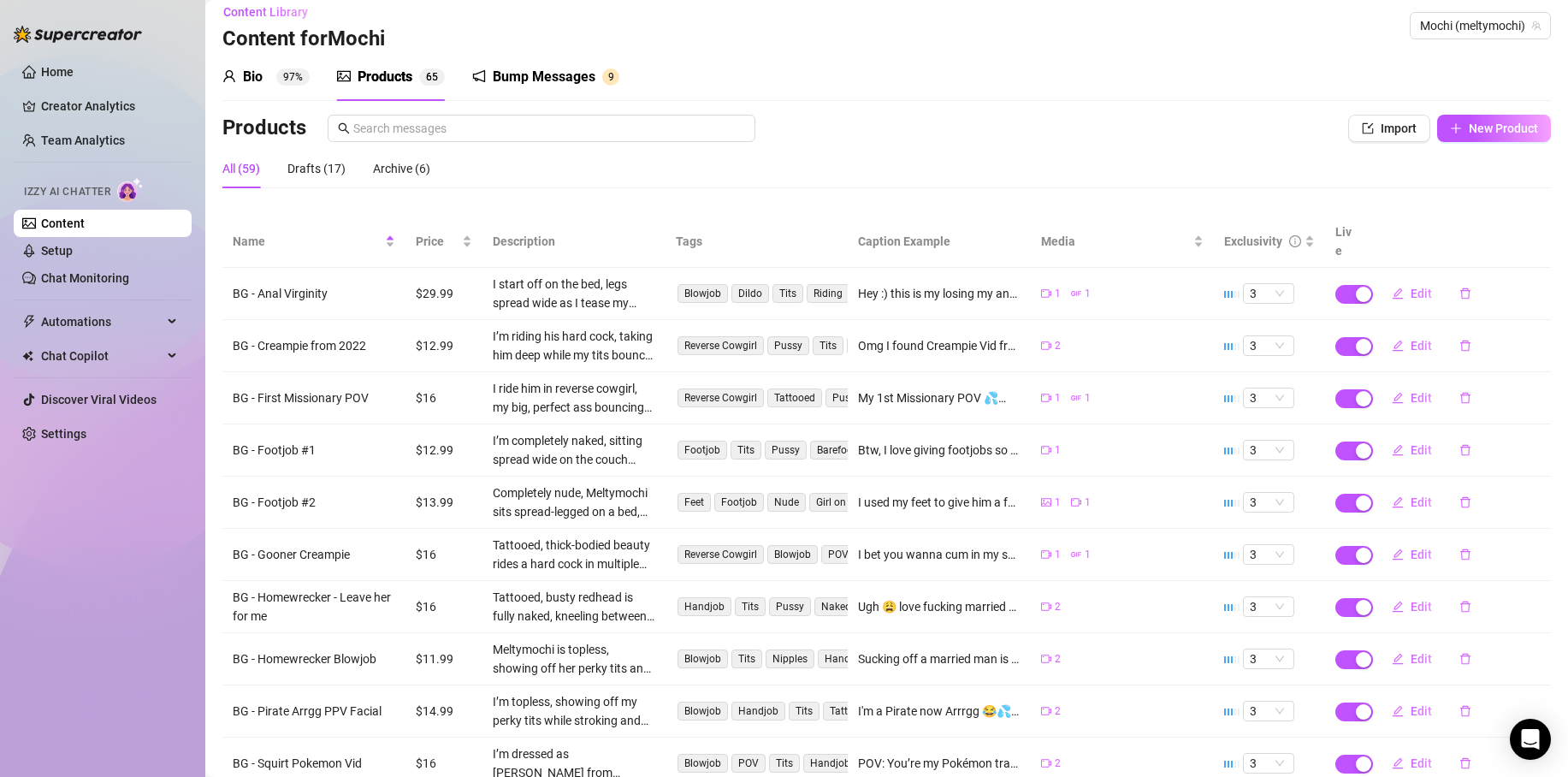
click at [632, 184] on div "All (59) Drafts (17) Archive (6)" at bounding box center [887, 169] width 1329 height 40
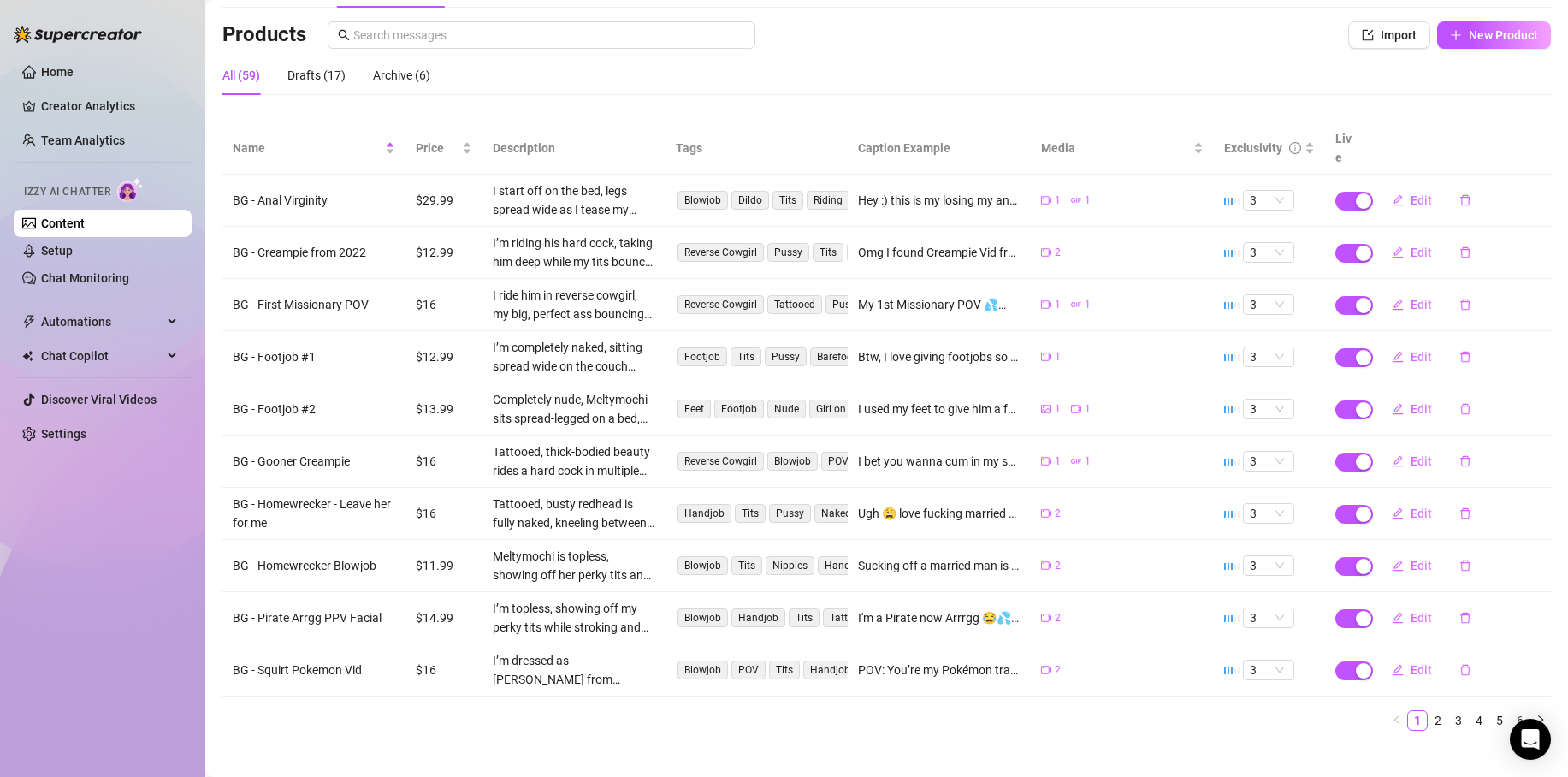
scroll to position [0, 0]
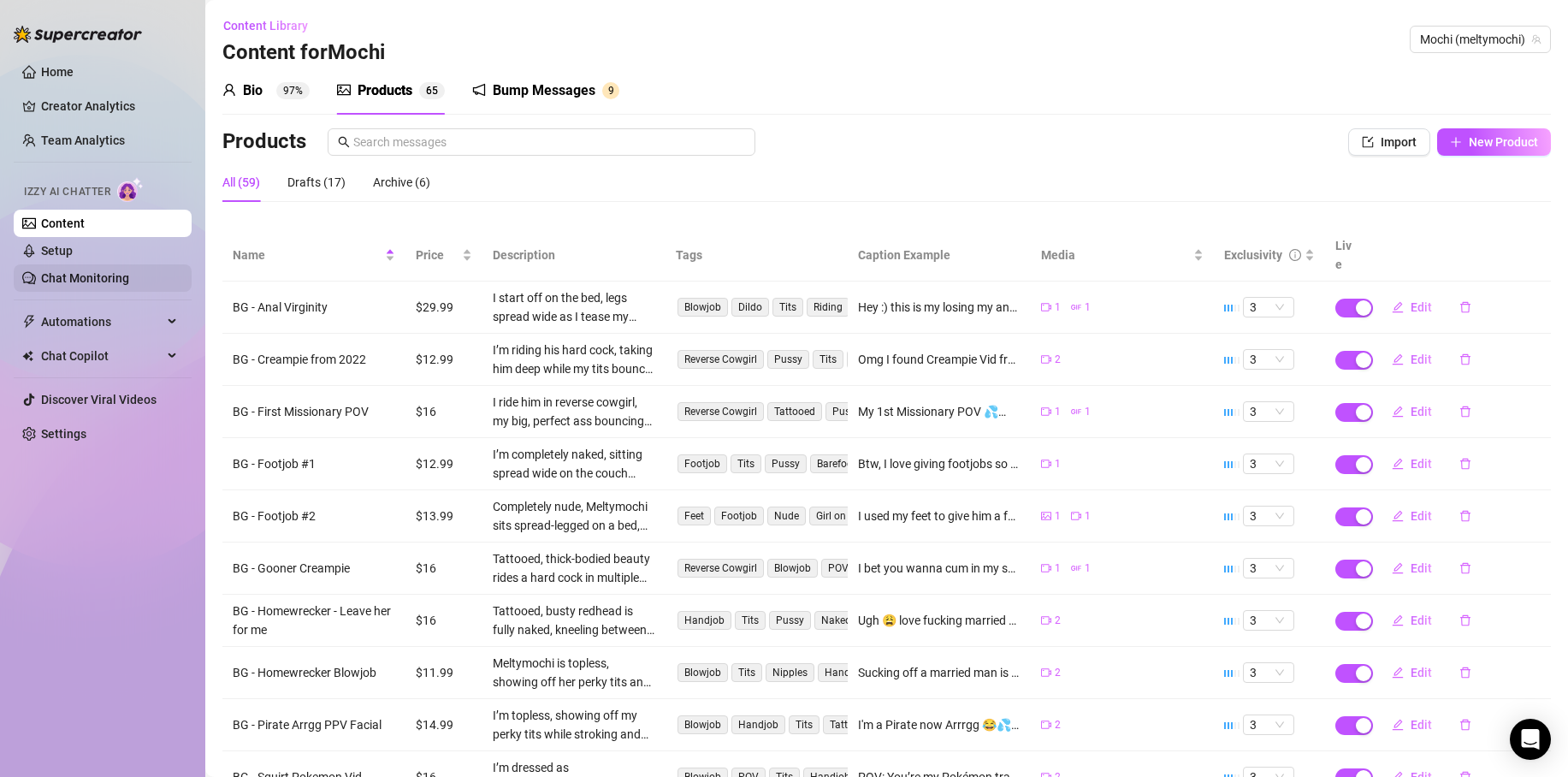
click at [78, 282] on link "Chat Monitoring" at bounding box center [86, 278] width 88 height 14
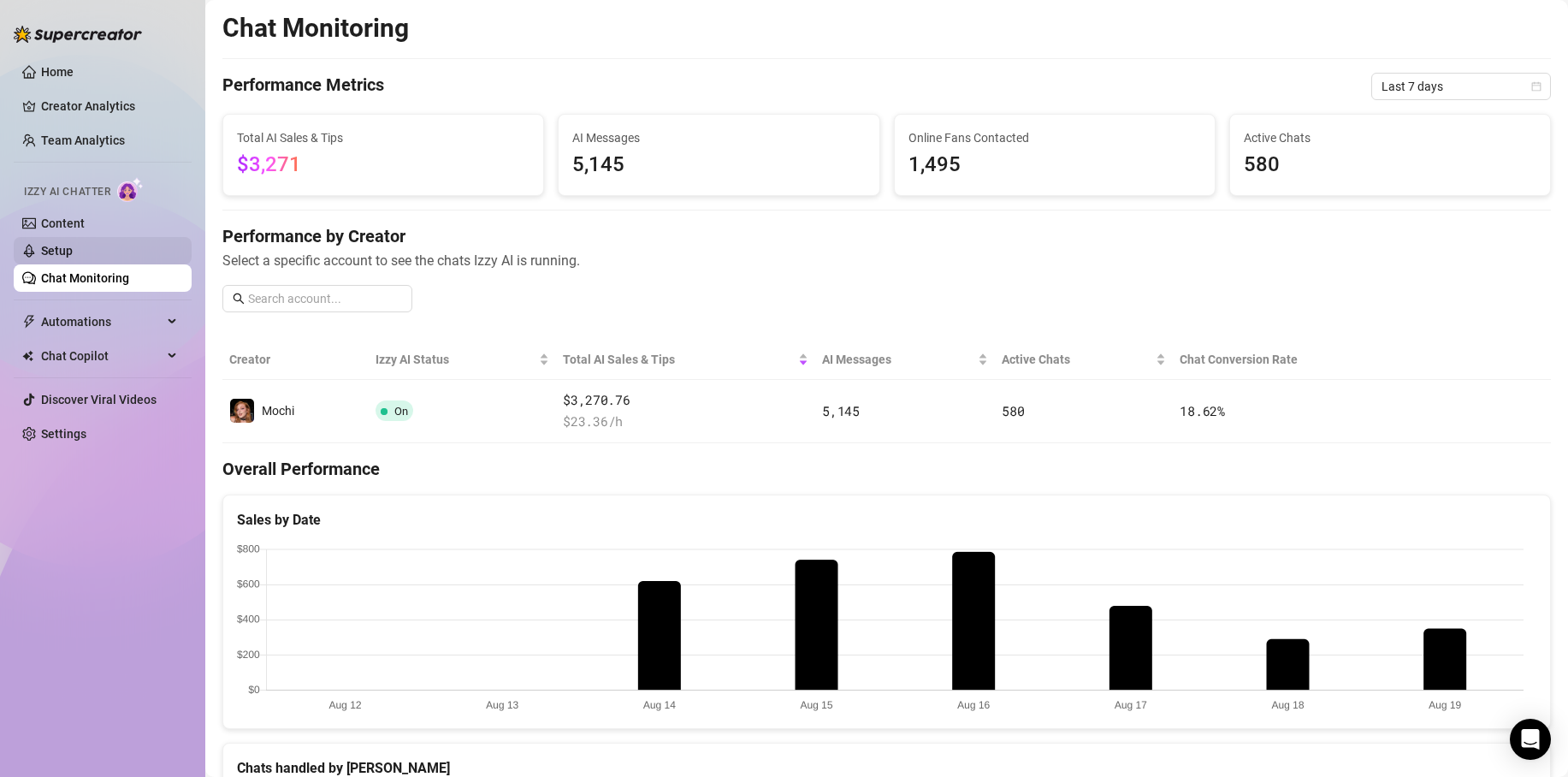
click at [72, 246] on link "Setup" at bounding box center [57, 251] width 32 height 14
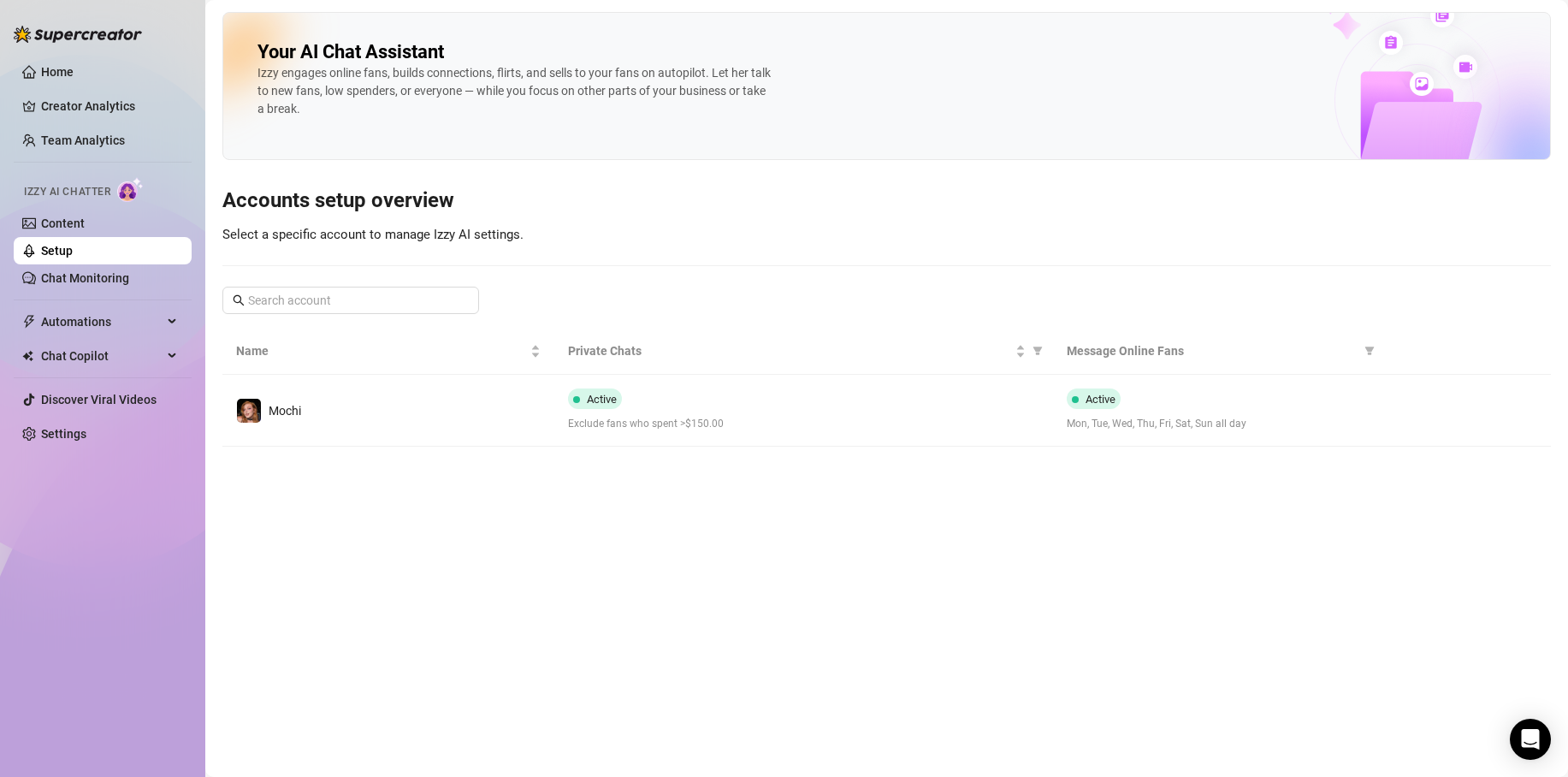
click at [710, 261] on div "Your AI Chat Assistant Izzy engages online fans, builds connections, flirts, an…" at bounding box center [887, 229] width 1329 height 434
click at [81, 218] on link "Content" at bounding box center [63, 223] width 43 height 14
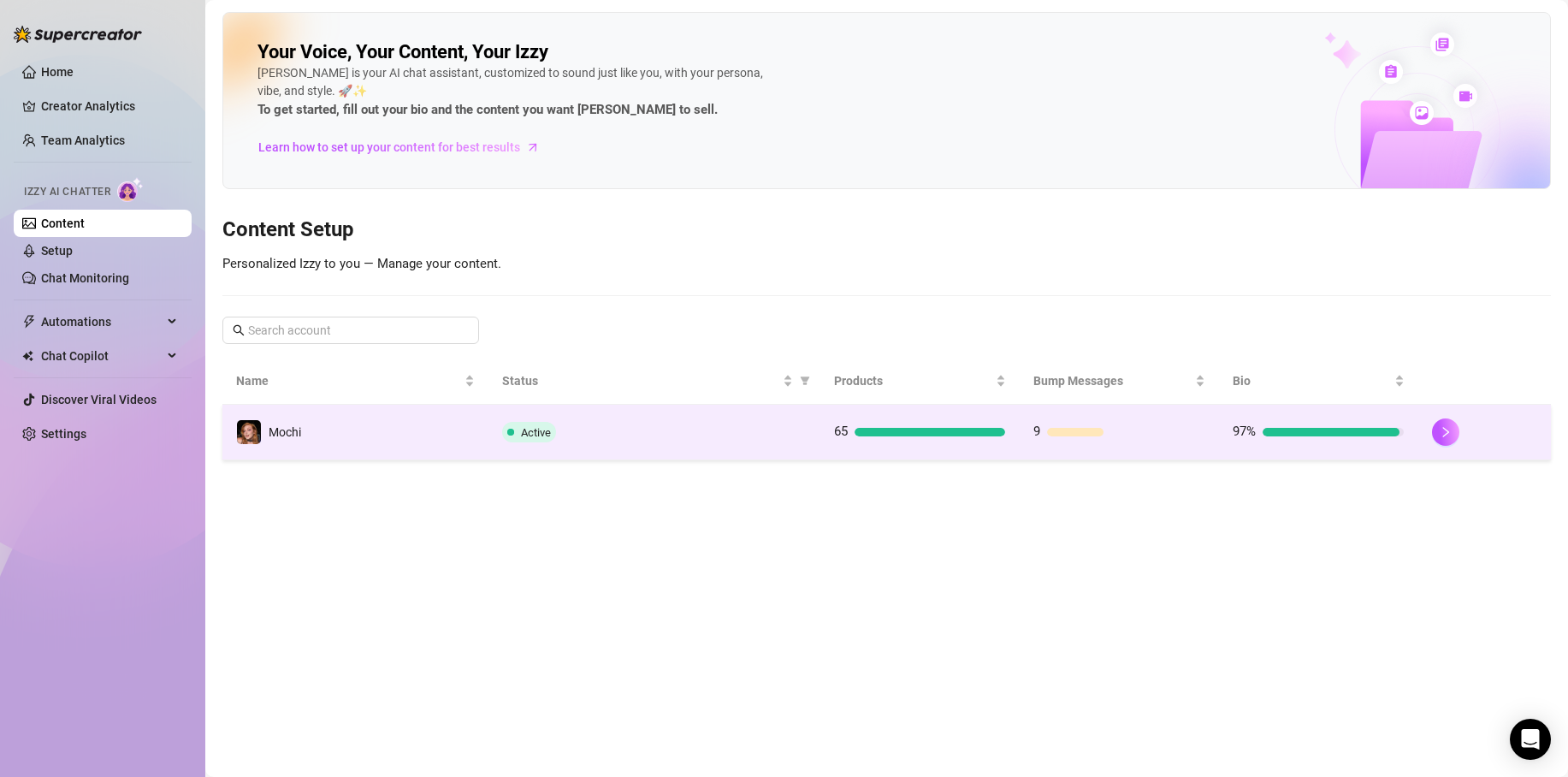
click at [653, 424] on div "Active" at bounding box center [654, 432] width 305 height 21
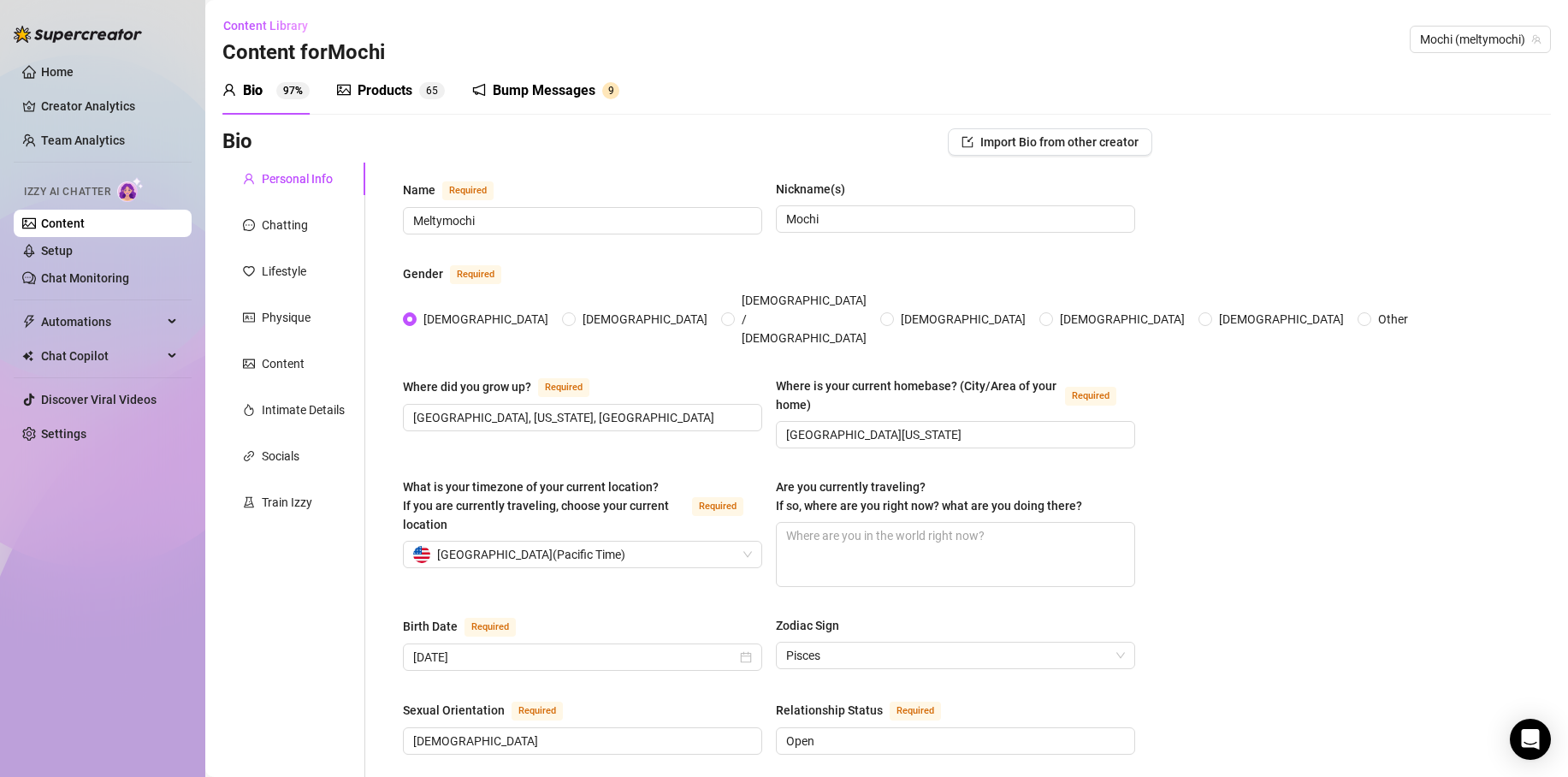
click at [370, 100] on div "Products" at bounding box center [385, 90] width 55 height 21
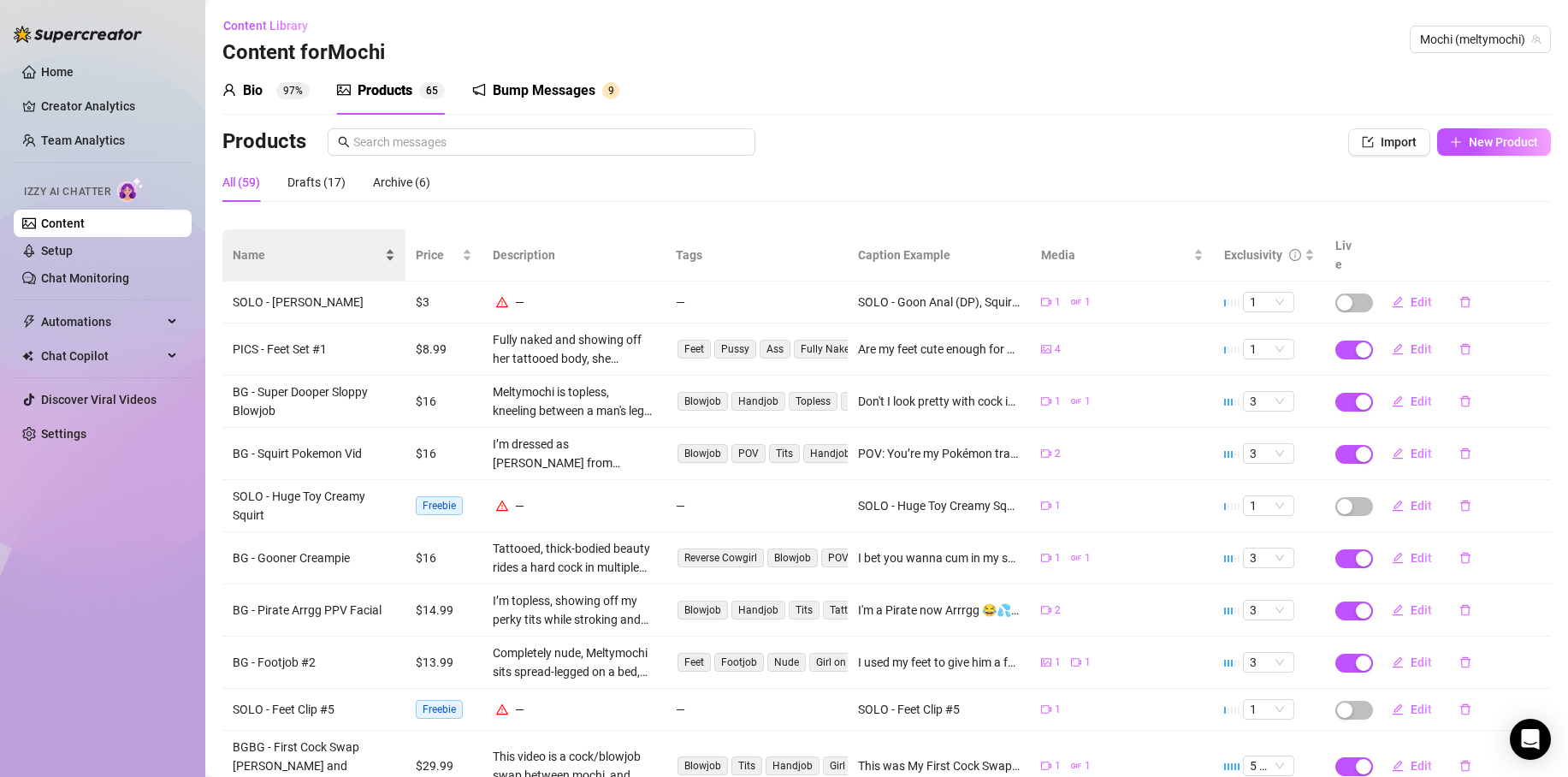
click at [261, 246] on div "Name" at bounding box center [314, 255] width 162 height 19
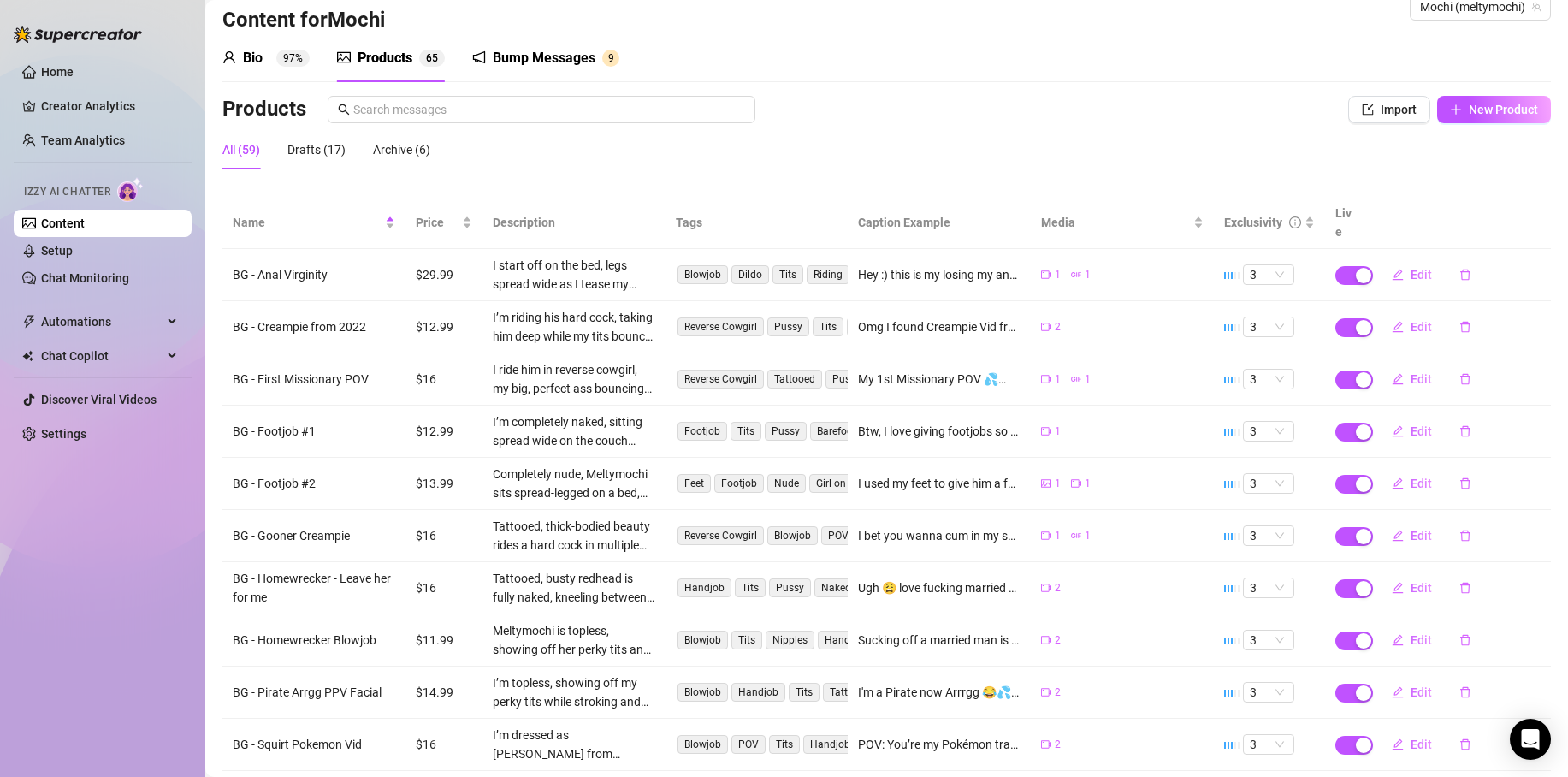
scroll to position [43, 0]
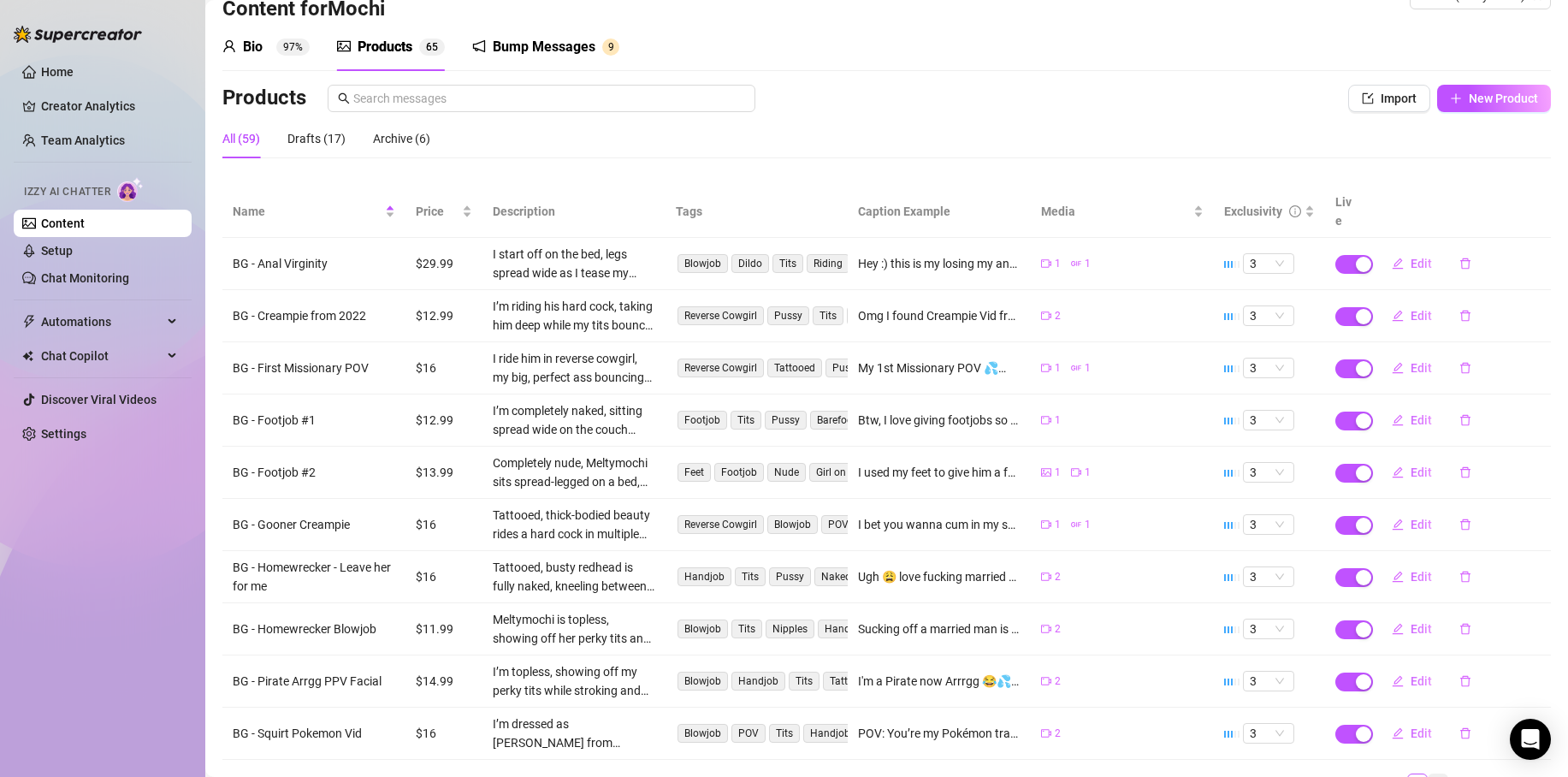
click at [1431, 774] on link "2" at bounding box center [1438, 783] width 19 height 19
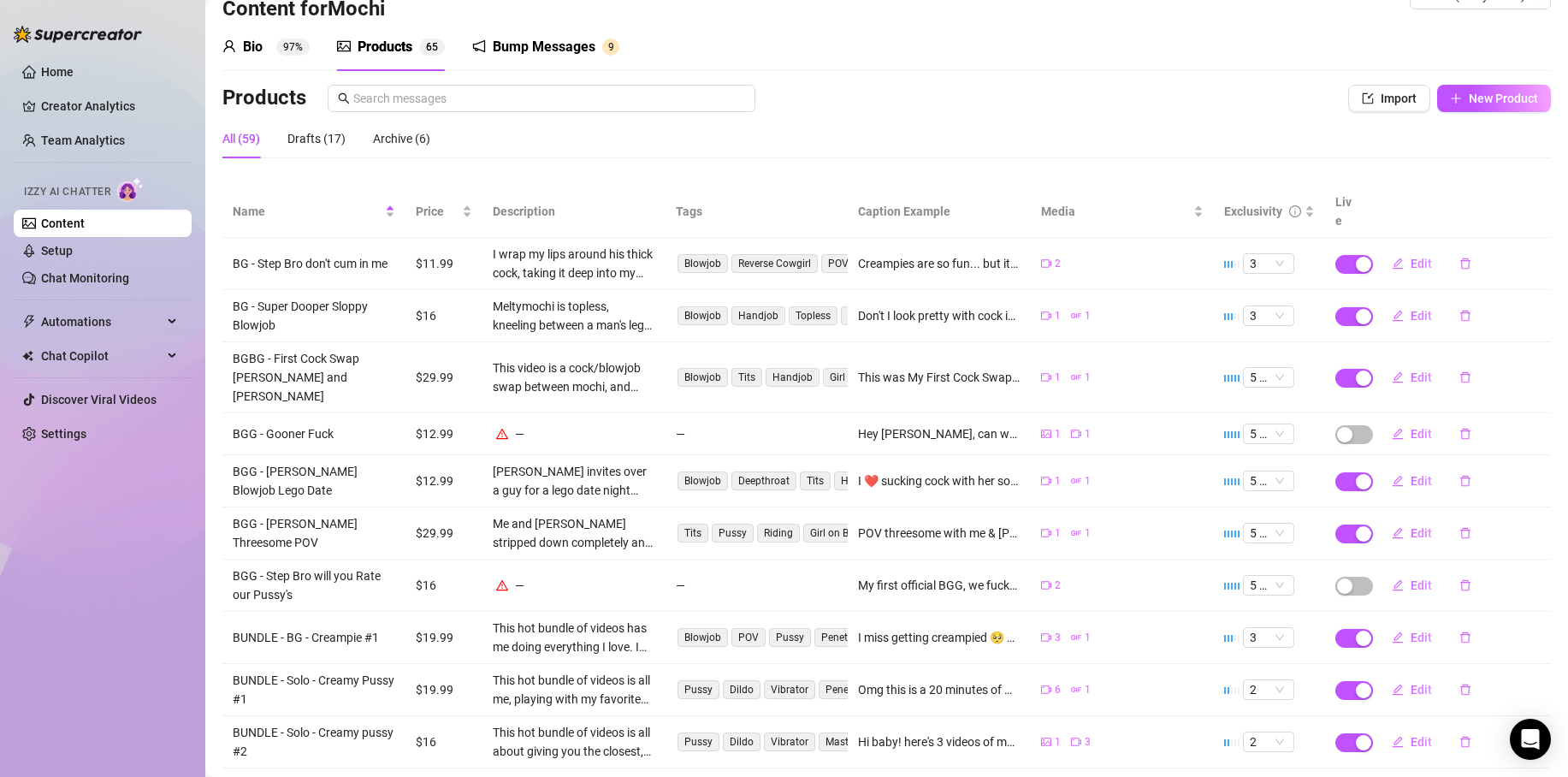
click at [1470, 776] on link "4" at bounding box center [1479, 792] width 19 height 19
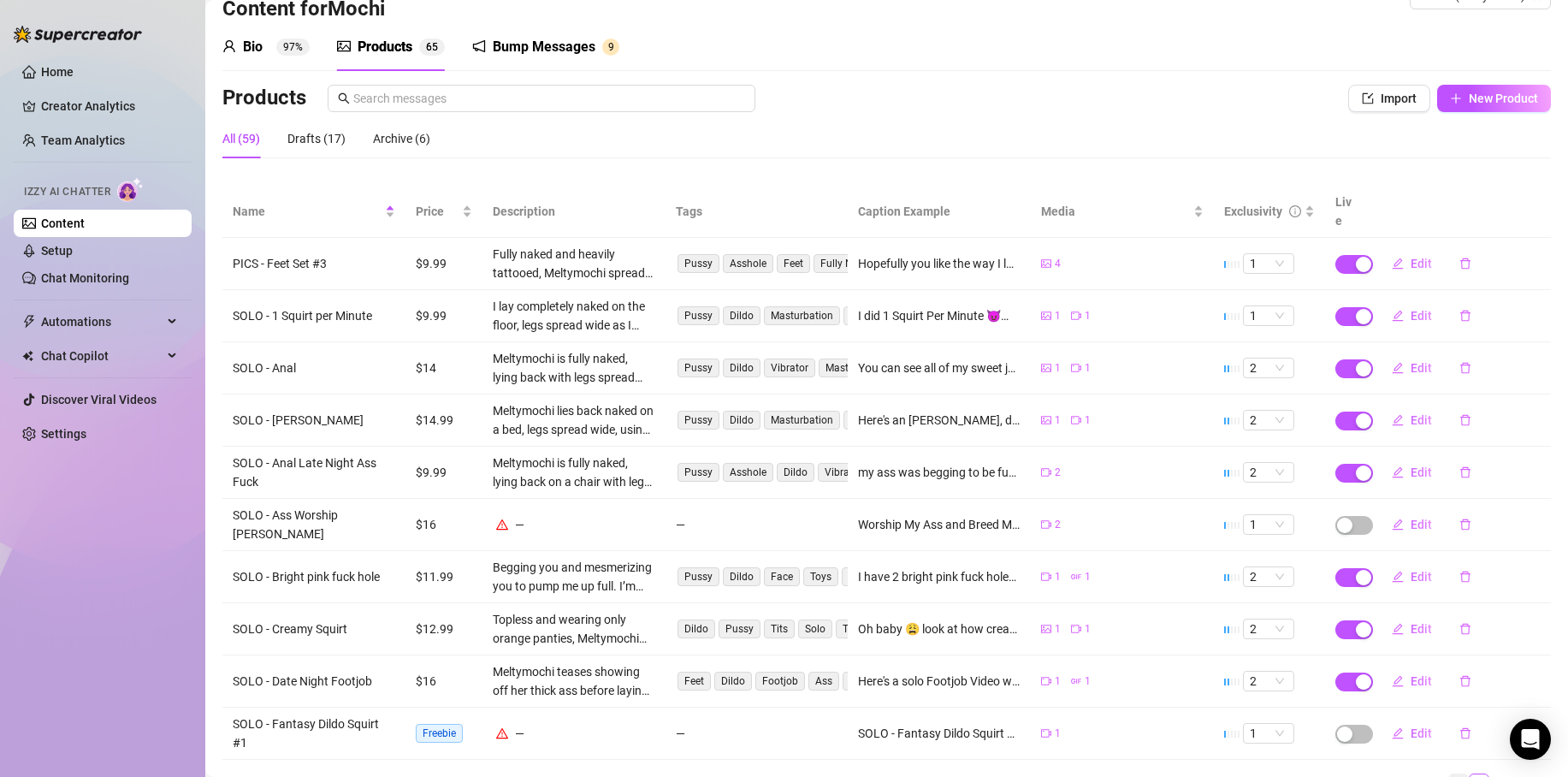
click at [1449, 774] on link "3" at bounding box center [1458, 783] width 19 height 19
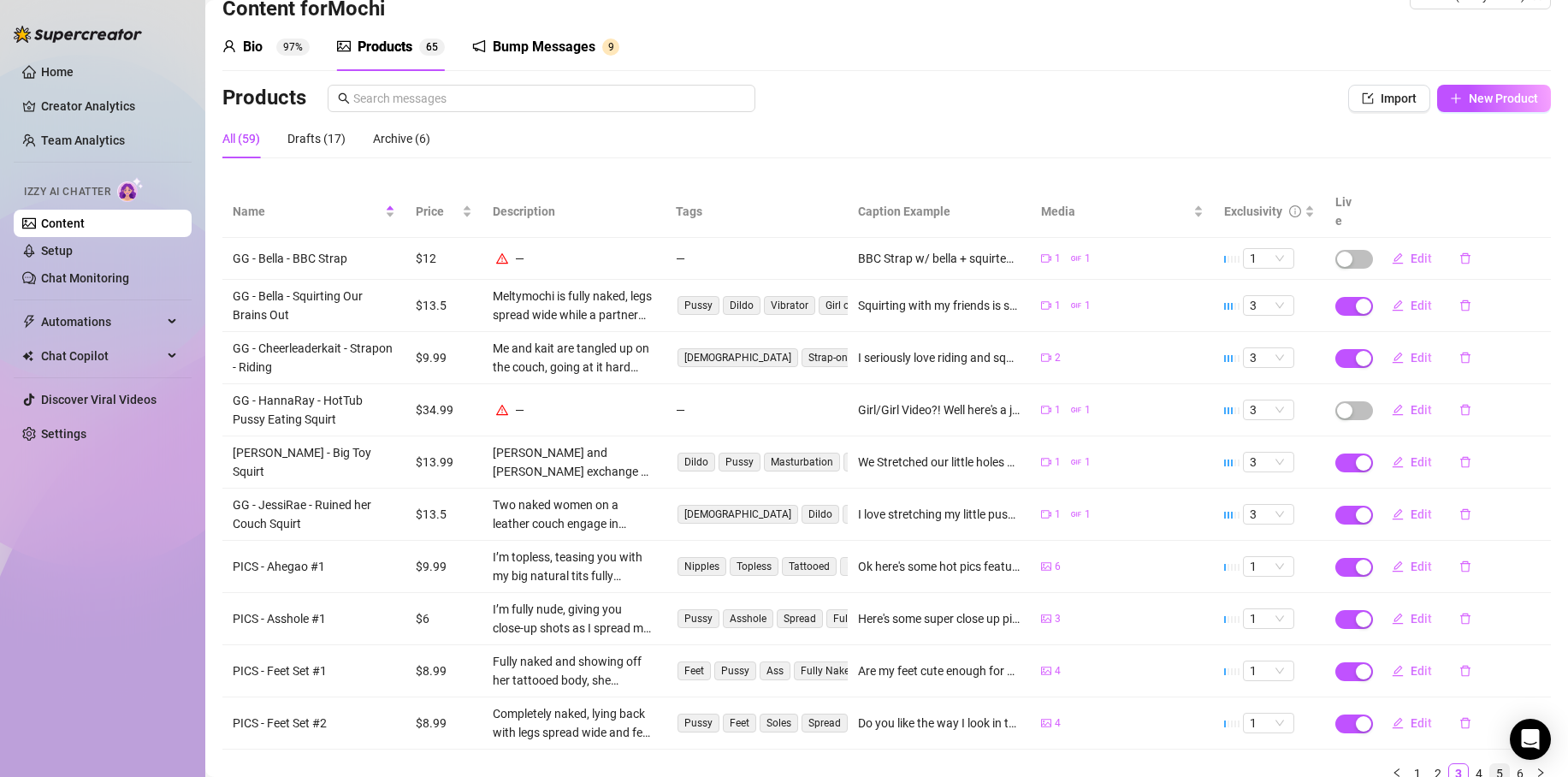
click at [1491, 764] on link "5" at bounding box center [1500, 773] width 19 height 19
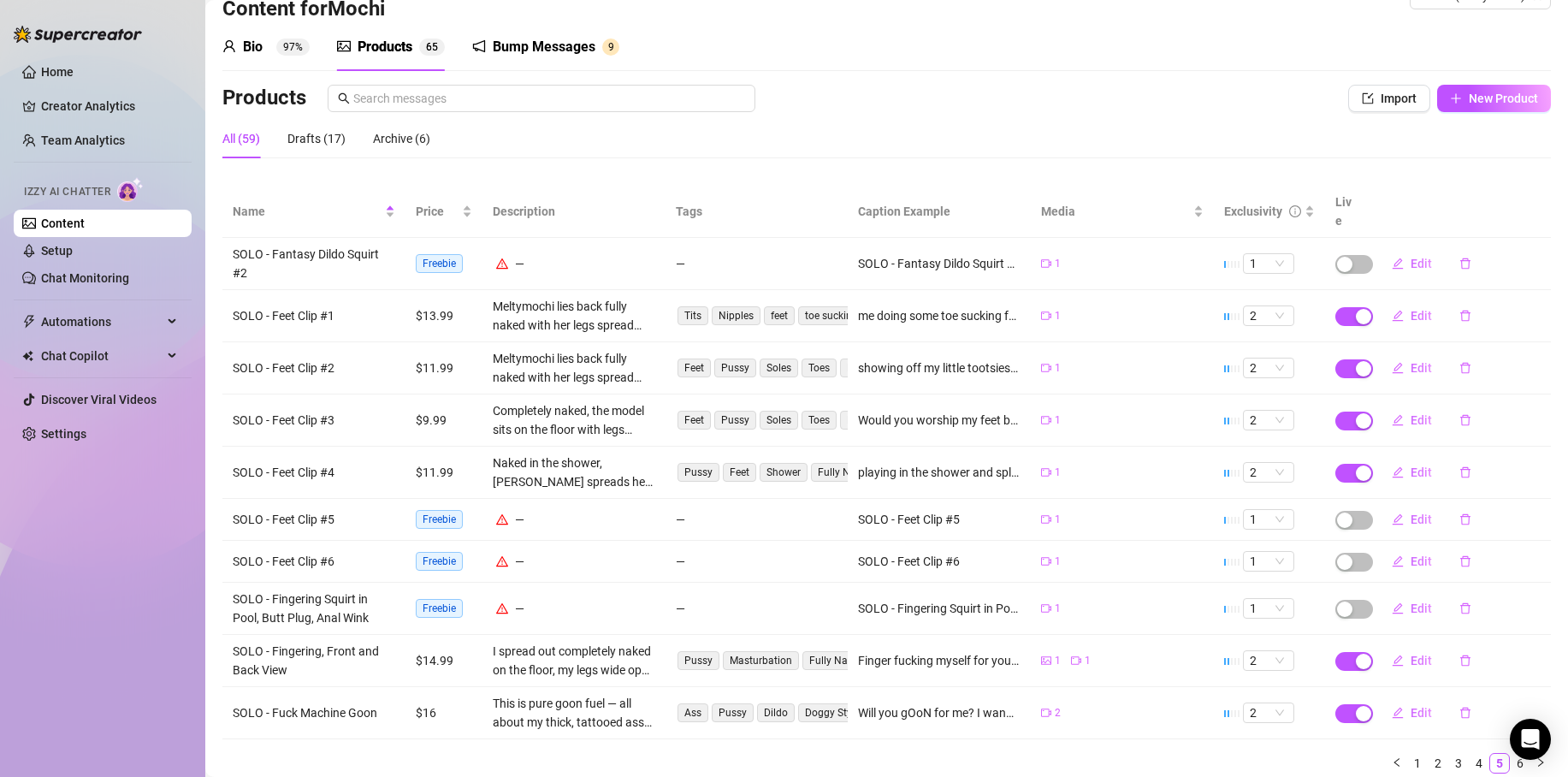
click at [1465, 757] on div "Name Price Description Tags Caption Example Media Exclusivity Live SOLO - Fanta…" at bounding box center [887, 486] width 1329 height 601
click at [1470, 754] on link "4" at bounding box center [1479, 763] width 19 height 19
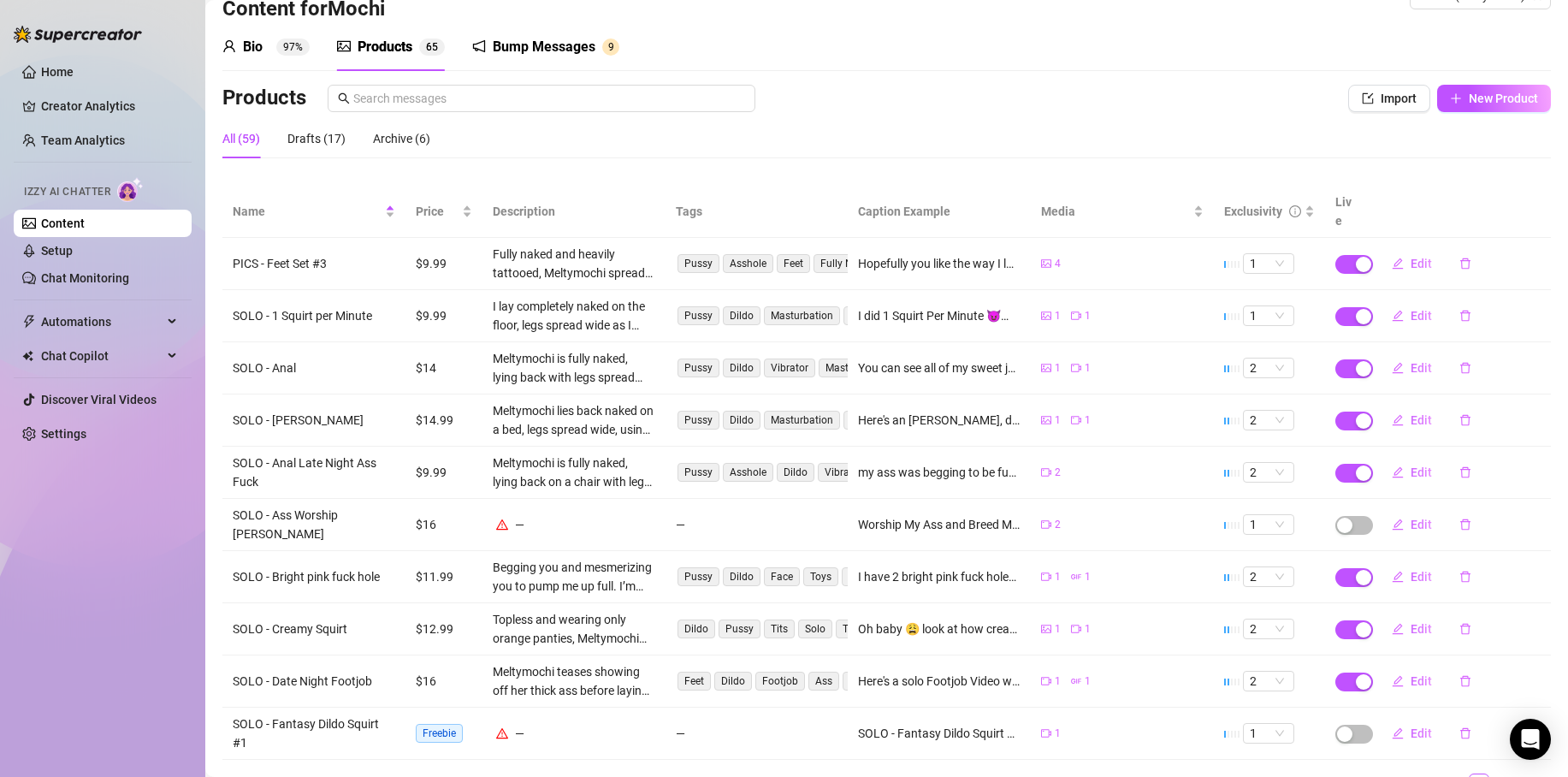
click at [2, 90] on aside "Home Creator Analytics Team Analytics Izzy AI Chatter Content Setup Chat Monito…" at bounding box center [103, 388] width 205 height 777
click at [64, 141] on link "Team Analytics" at bounding box center [83, 140] width 84 height 14
